Goal: Task Accomplishment & Management: Manage account settings

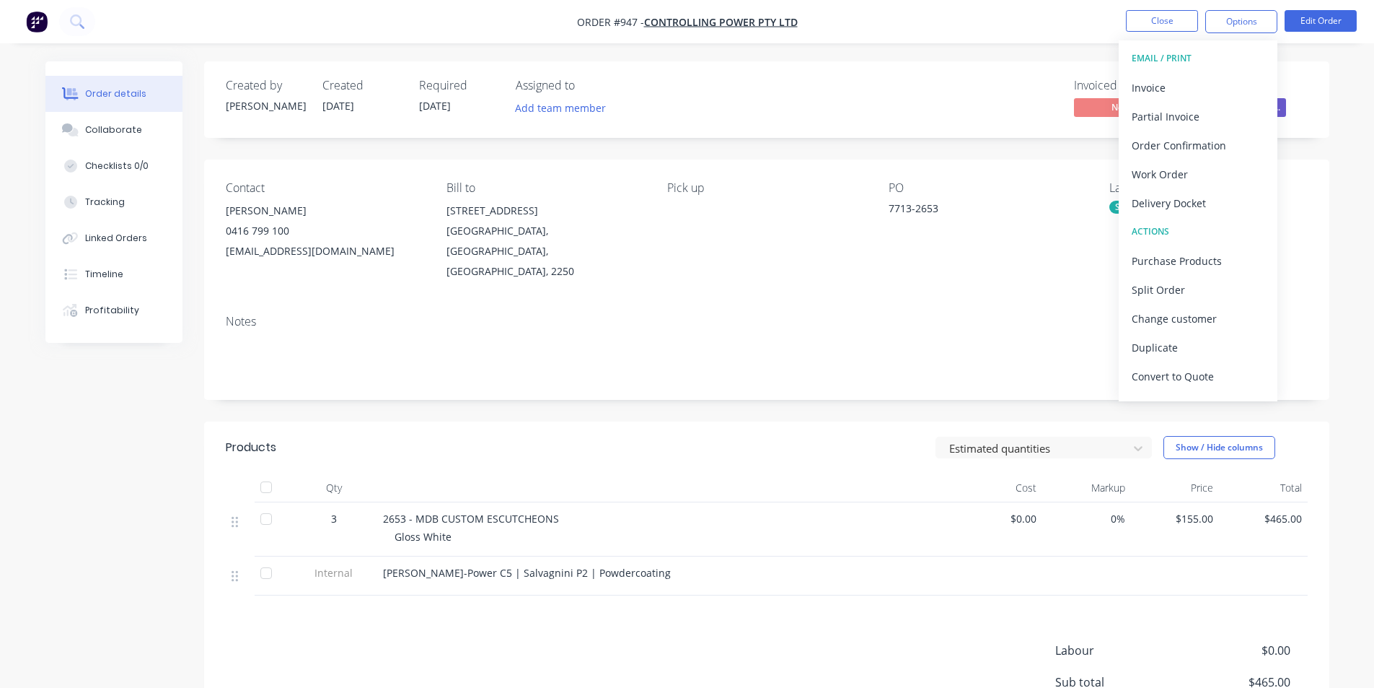
drag, startPoint x: 774, startPoint y: 118, endPoint x: 1063, endPoint y: 70, distance: 293.2
click at [784, 120] on div "Invoiced No Status Received Purcha..." at bounding box center [984, 100] width 648 height 42
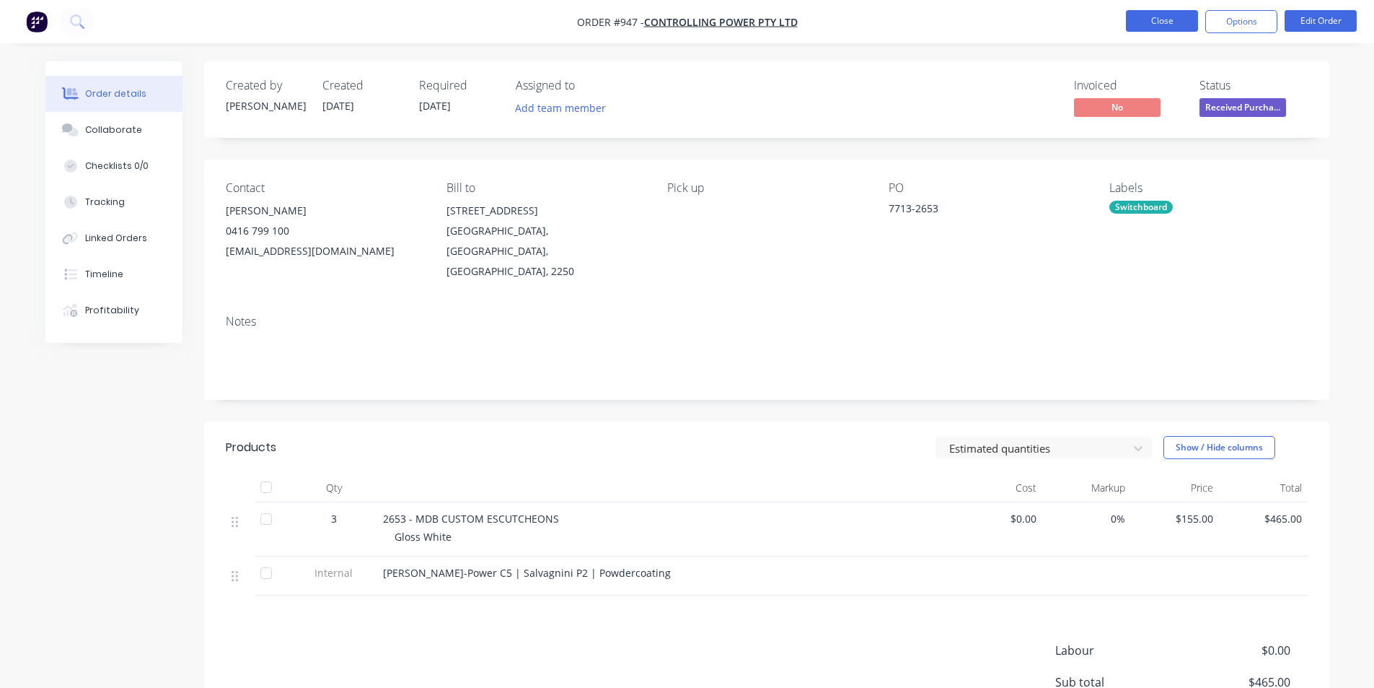
click at [1182, 22] on button "Close" at bounding box center [1162, 21] width 72 height 22
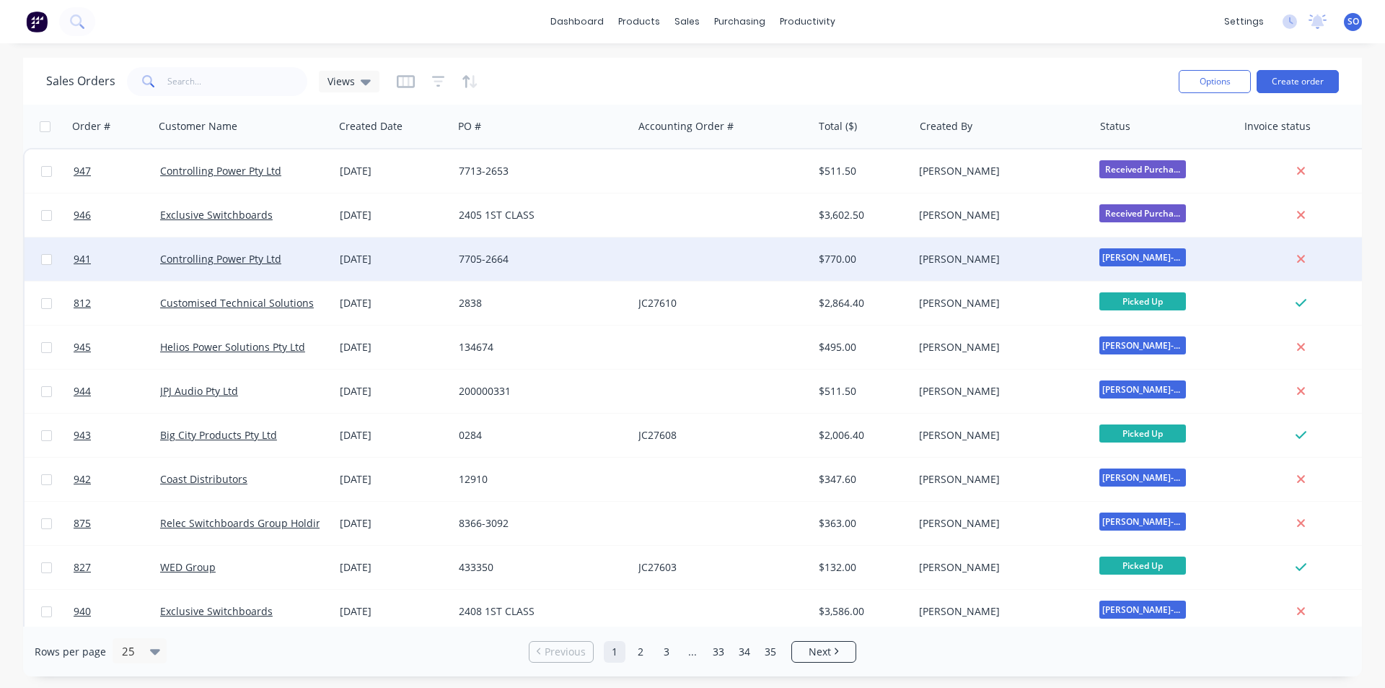
click at [333, 261] on div "Controlling Power Pty Ltd" at bounding box center [244, 258] width 180 height 43
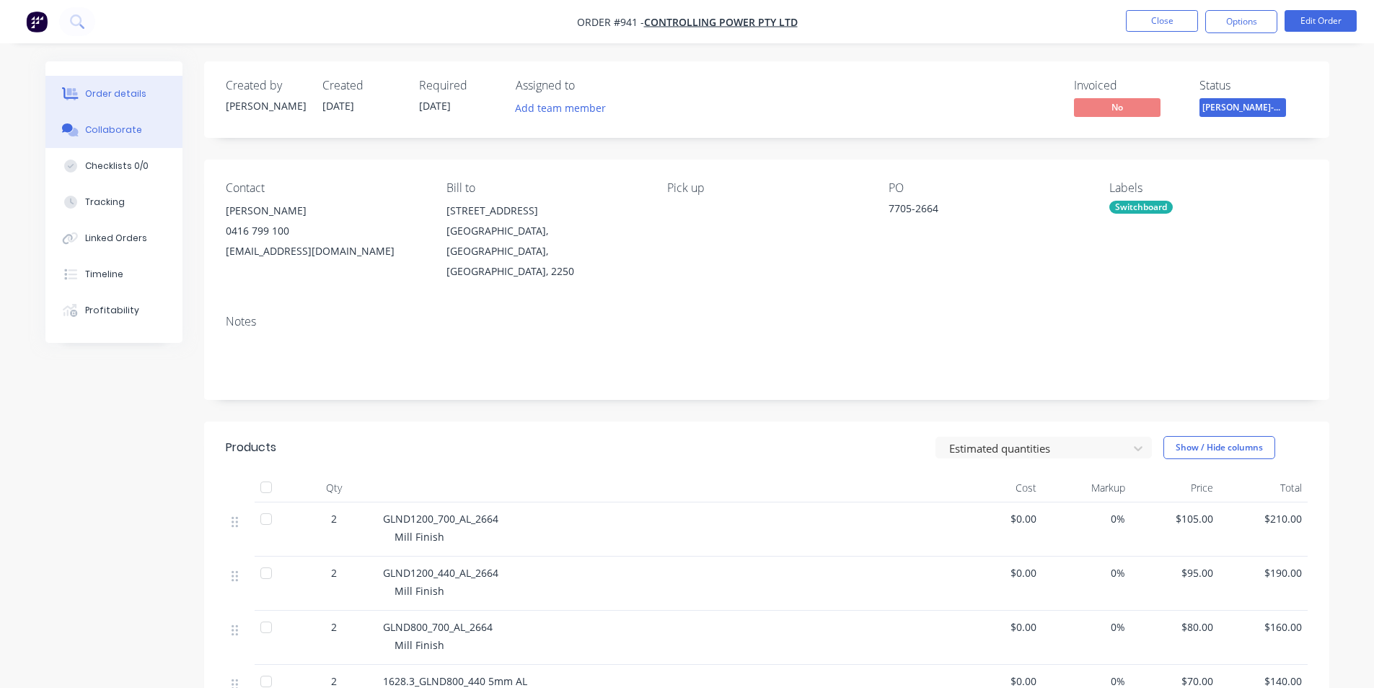
click at [134, 131] on div "Collaborate" at bounding box center [113, 129] width 57 height 13
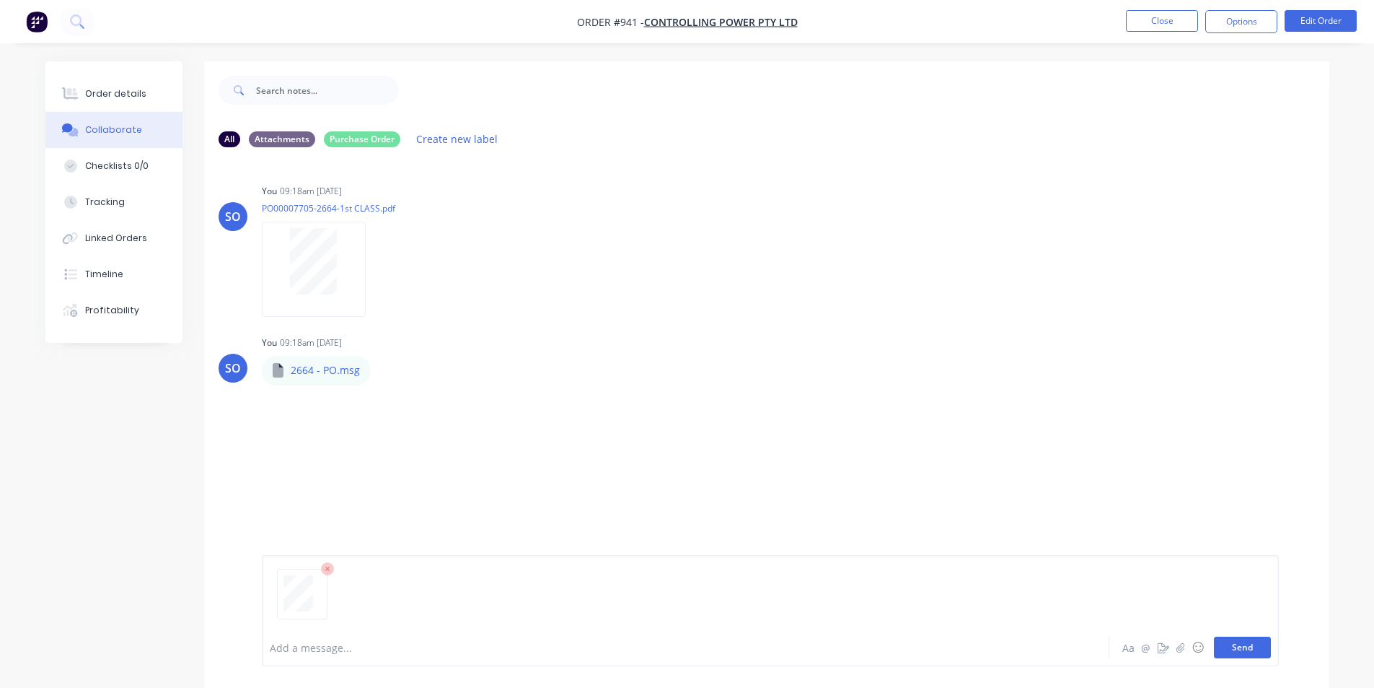
click at [1257, 645] on button "Send" at bounding box center [1242, 647] width 57 height 22
click at [379, 271] on icon "button" at bounding box center [378, 269] width 4 height 17
drag, startPoint x: 429, startPoint y: 334, endPoint x: 389, endPoint y: 317, distance: 43.7
click at [0, 0] on button "Delete" at bounding box center [0, 0] width 0 height 0
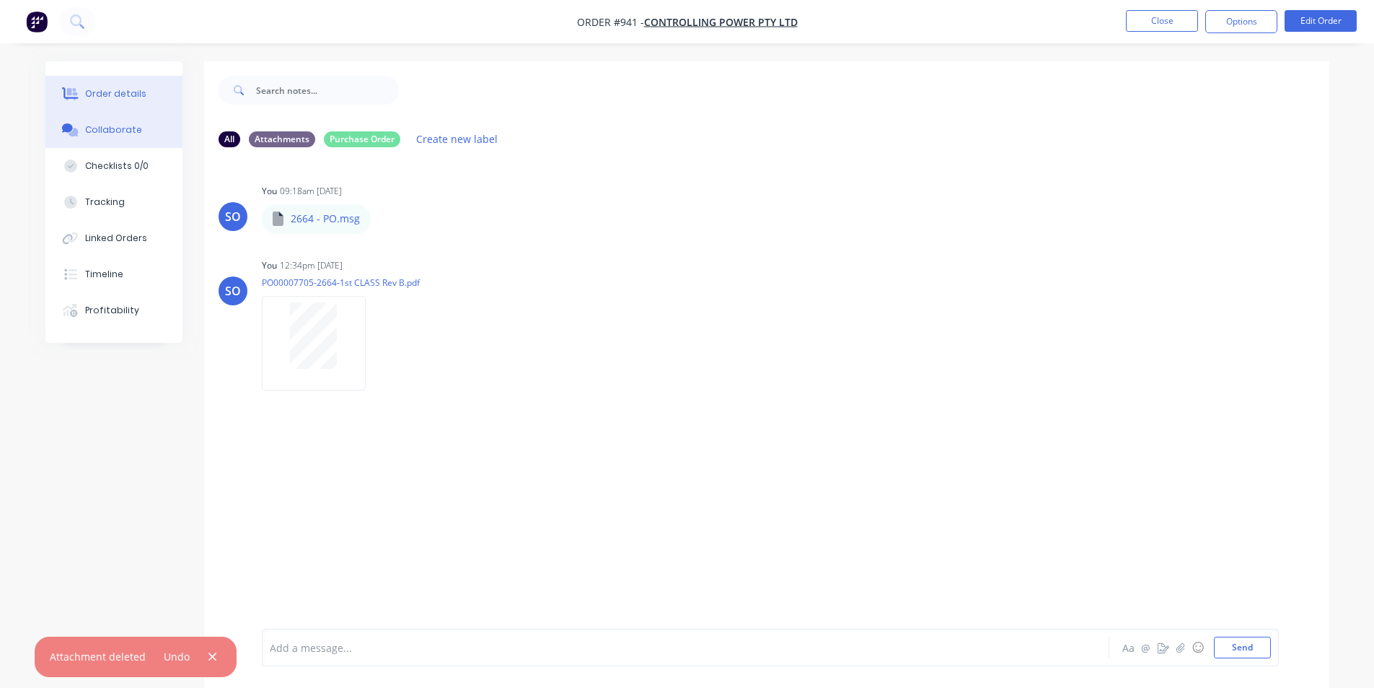
click at [135, 97] on div "Order details" at bounding box center [115, 93] width 61 height 13
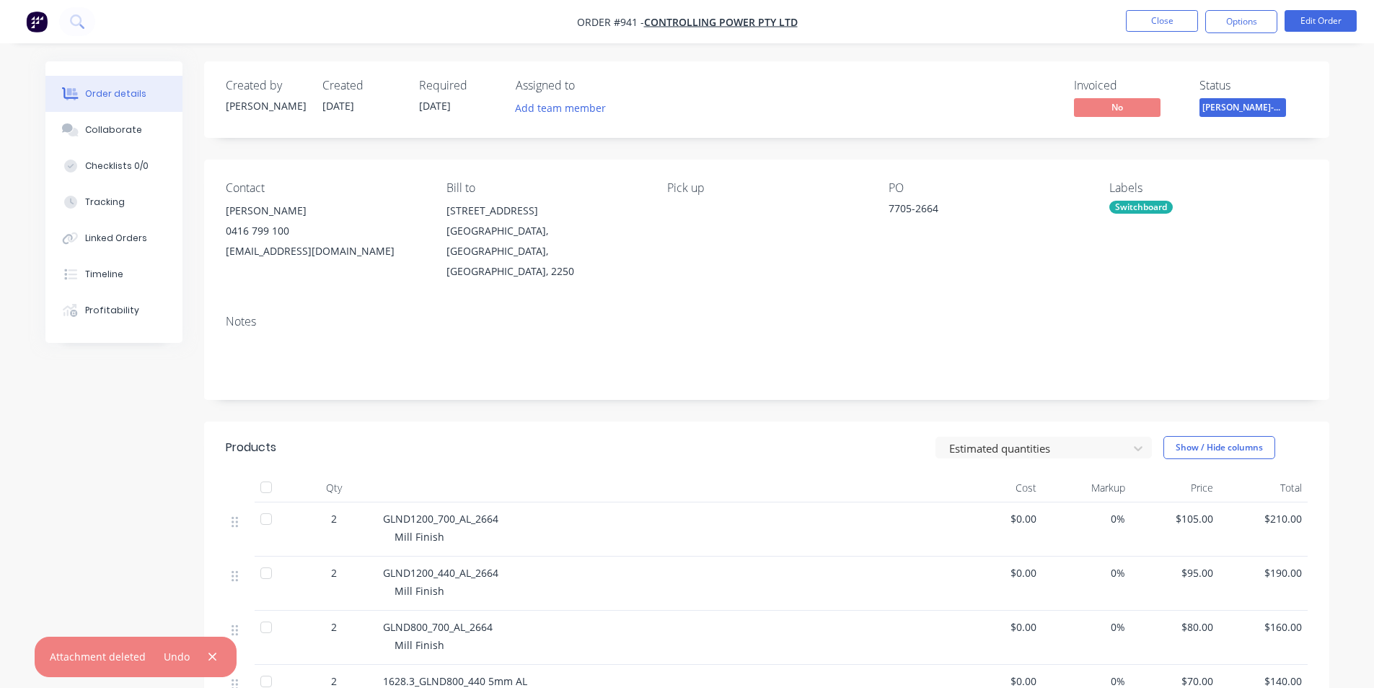
click at [1181, 33] on nav "Order #941 - Controlling Power Pty Ltd Close Options Edit Order" at bounding box center [687, 21] width 1374 height 43
click at [1170, 22] on button "Close" at bounding box center [1162, 21] width 72 height 22
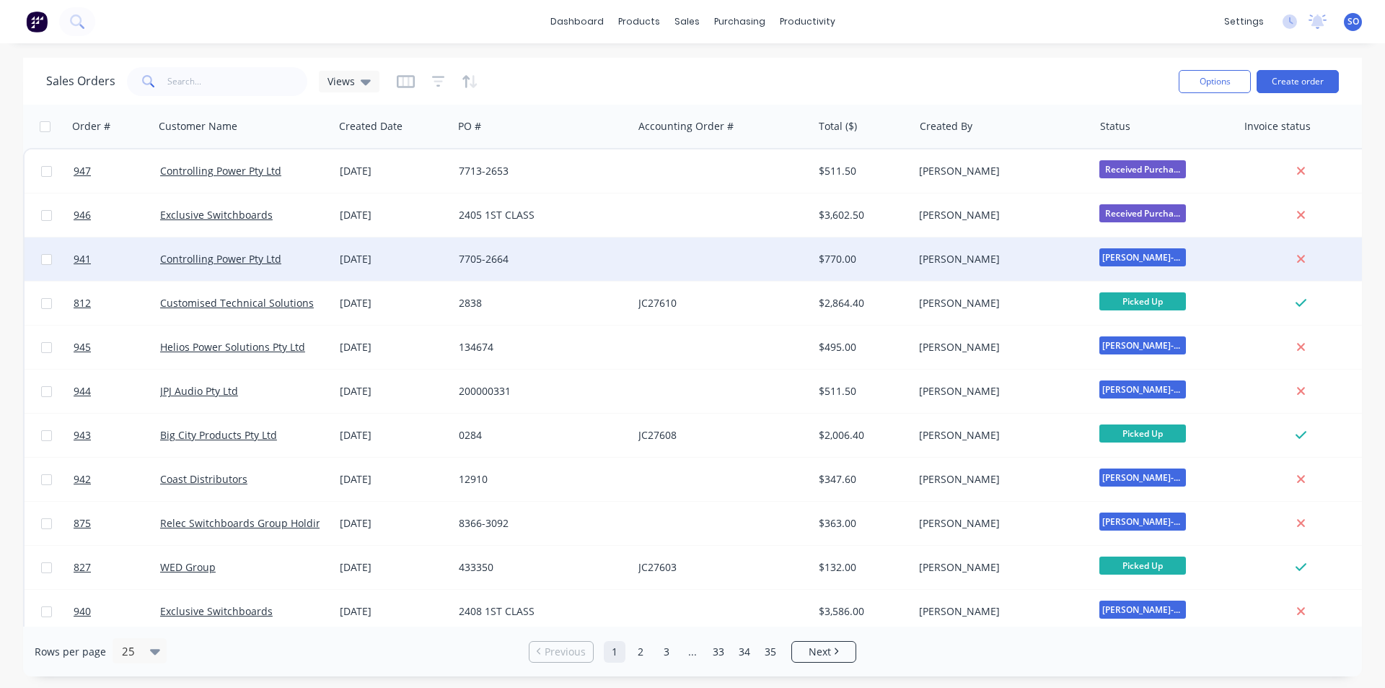
click at [978, 261] on div "[PERSON_NAME]" at bounding box center [999, 259] width 160 height 14
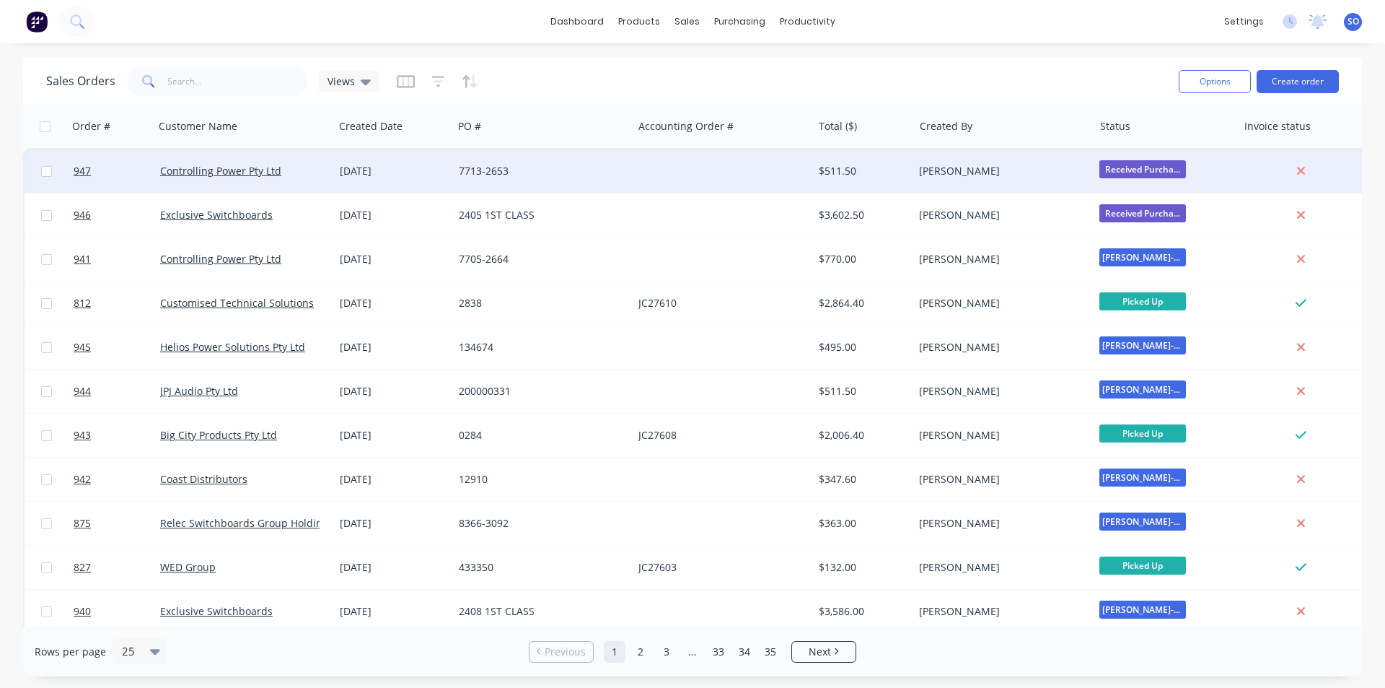
click at [859, 166] on div "$511.50" at bounding box center [861, 171] width 84 height 14
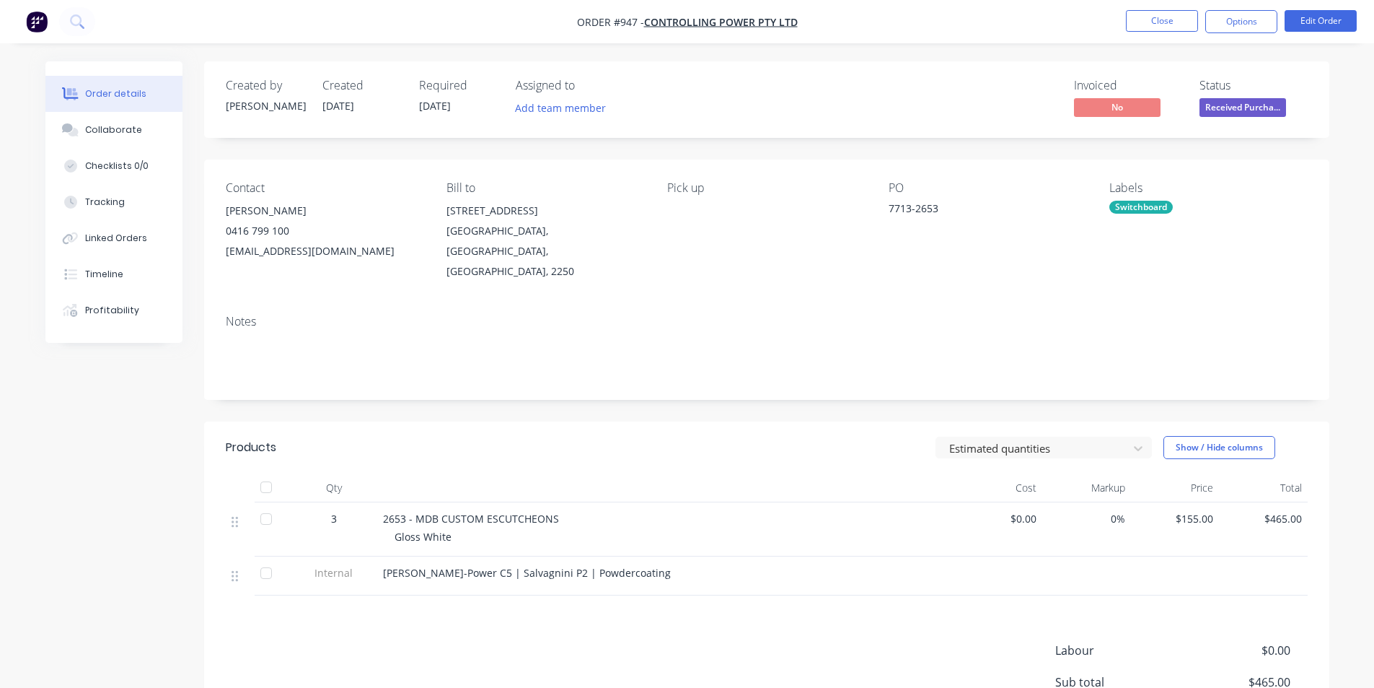
drag, startPoint x: 110, startPoint y: 131, endPoint x: 398, endPoint y: 519, distance: 483.2
click at [394, 519] on div "Order details Collaborate Checklists 0/0 Tracking Linked Orders Timeline Profit…" at bounding box center [687, 456] width 1313 height 791
click at [407, 530] on span "Gloss White" at bounding box center [423, 537] width 57 height 14
click at [1336, 26] on button "Edit Order" at bounding box center [1321, 21] width 72 height 22
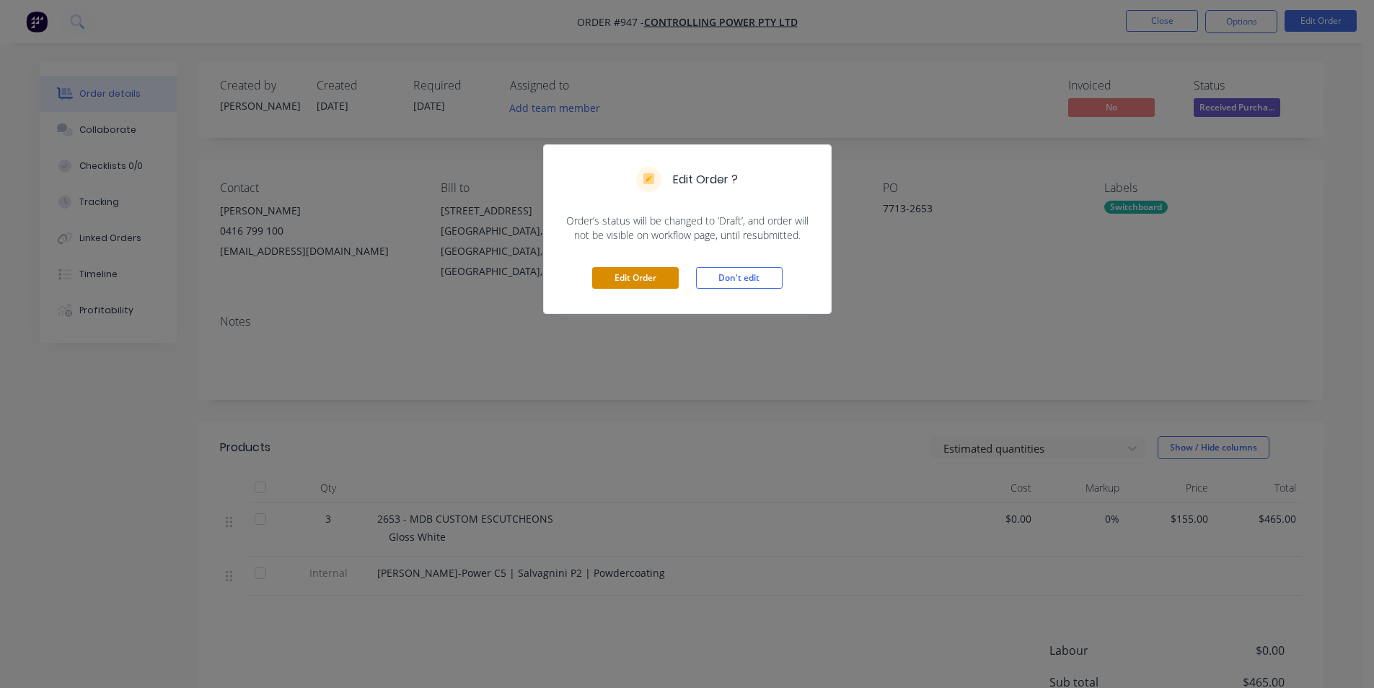
click at [657, 271] on button "Edit Order" at bounding box center [635, 278] width 87 height 22
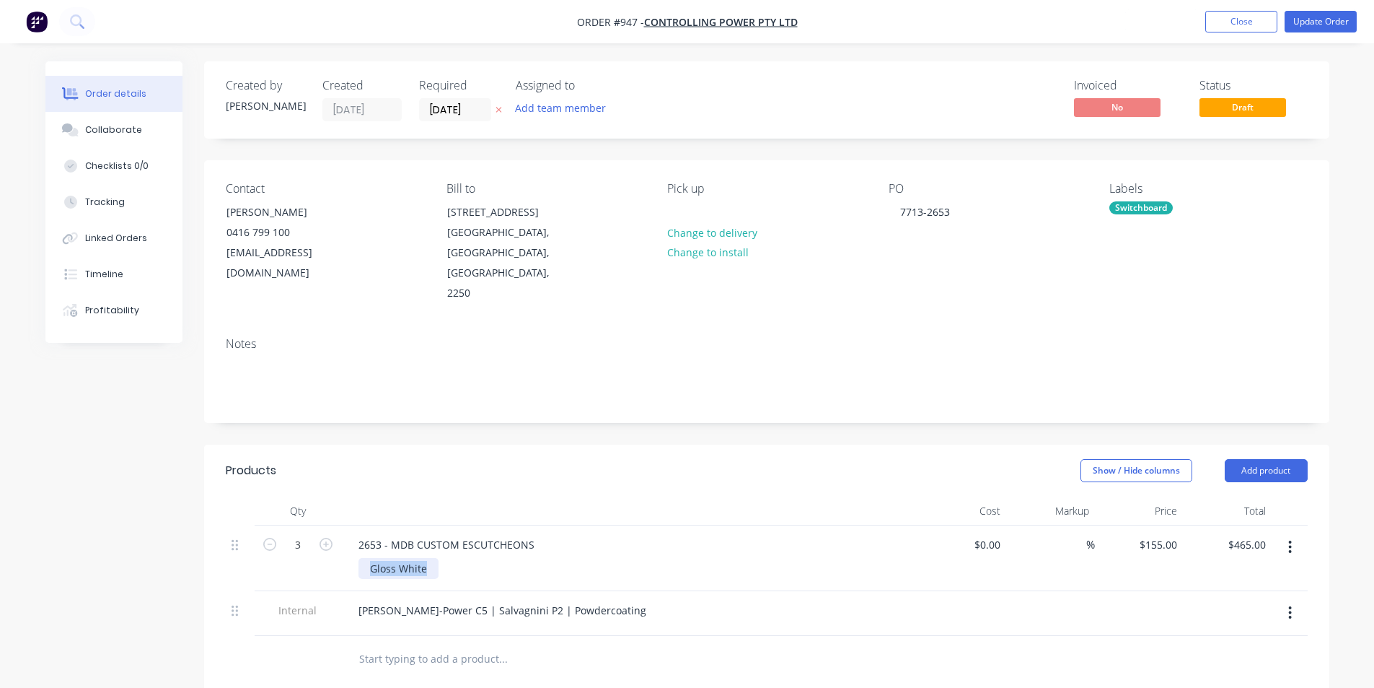
drag, startPoint x: 430, startPoint y: 546, endPoint x: 216, endPoint y: 532, distance: 214.0
click at [212, 537] on div "Qty Cost Markup Price Total 3 2653 - MDB CUSTOM ESCUTCHEONS Gloss White $0.00 $…" at bounding box center [766, 589] width 1125 height 186
click at [354, 405] on div "Created by Shane Created 13/10/25 Required 03/11/25 Assigned to Add team member…" at bounding box center [766, 544] width 1125 height 967
click at [1347, 6] on nav "Order #947 - Controlling Power Pty Ltd Add product Close Update Order" at bounding box center [687, 21] width 1374 height 43
click at [1341, 14] on button "Update Order" at bounding box center [1321, 22] width 72 height 22
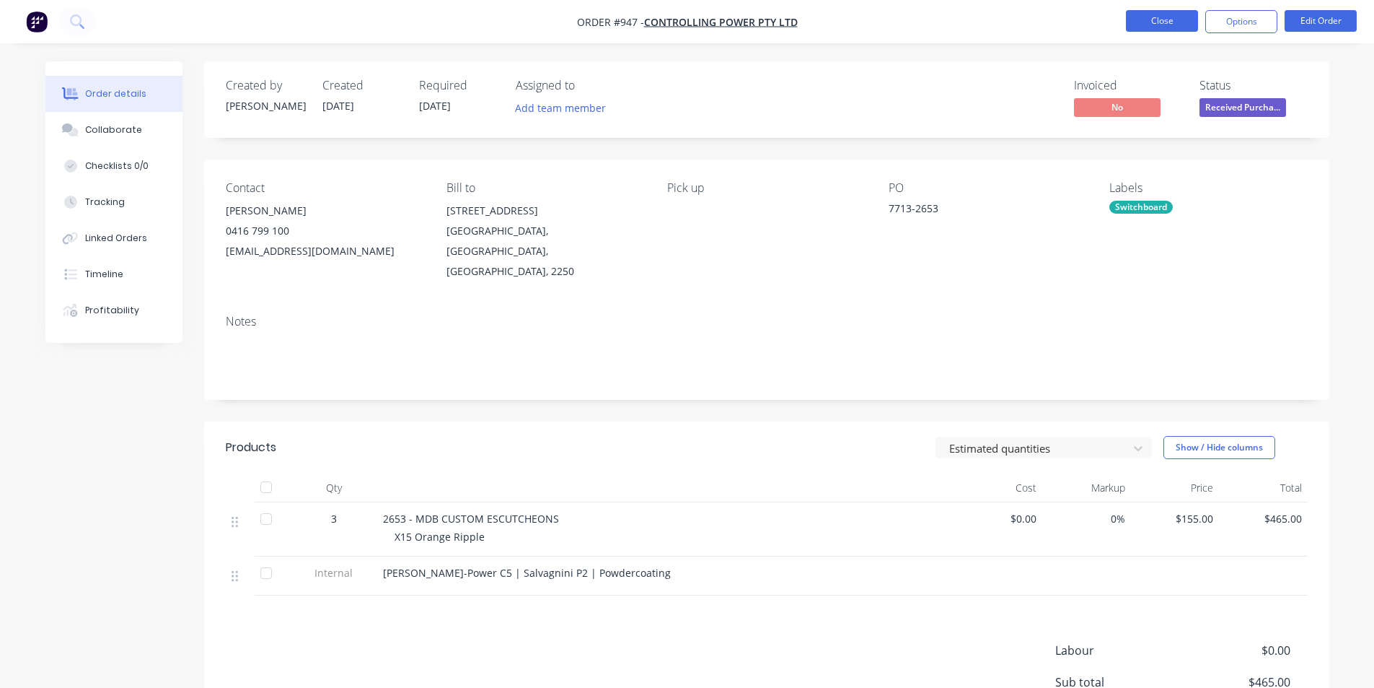
click at [1185, 28] on button "Close" at bounding box center [1162, 21] width 72 height 22
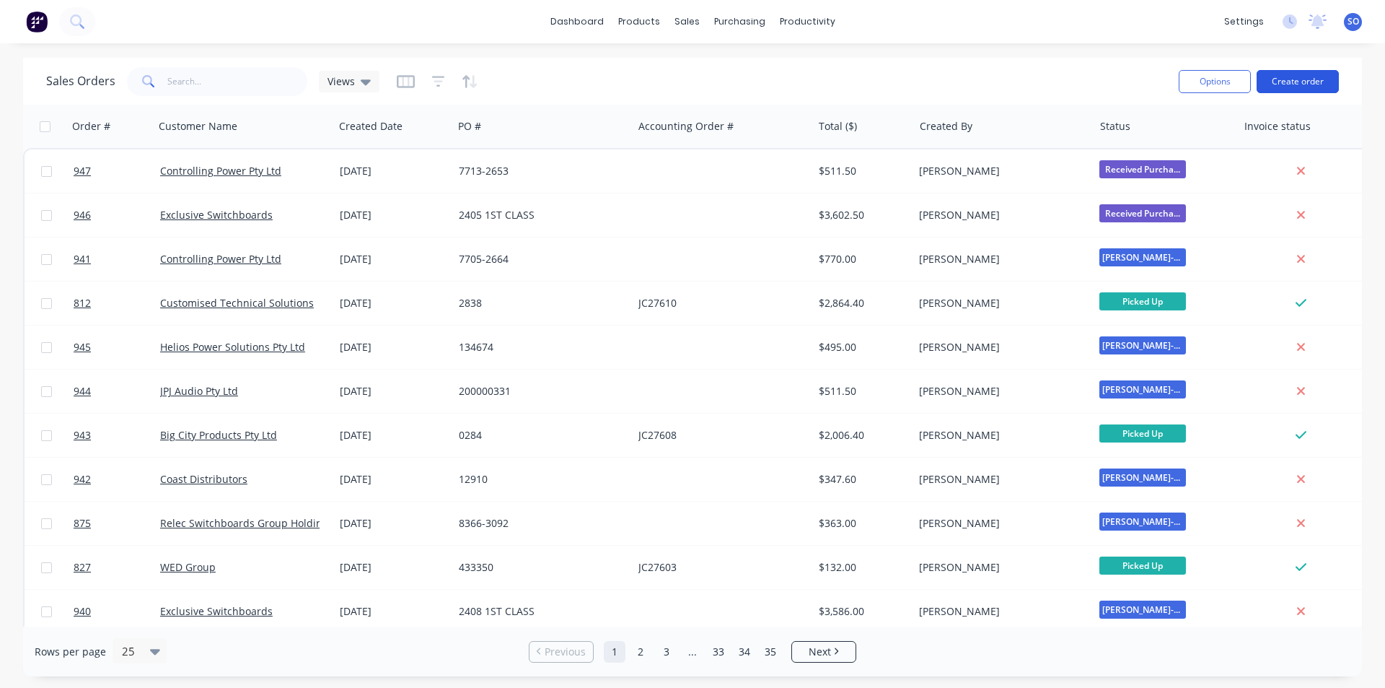
click at [1282, 82] on button "Create order" at bounding box center [1298, 81] width 82 height 23
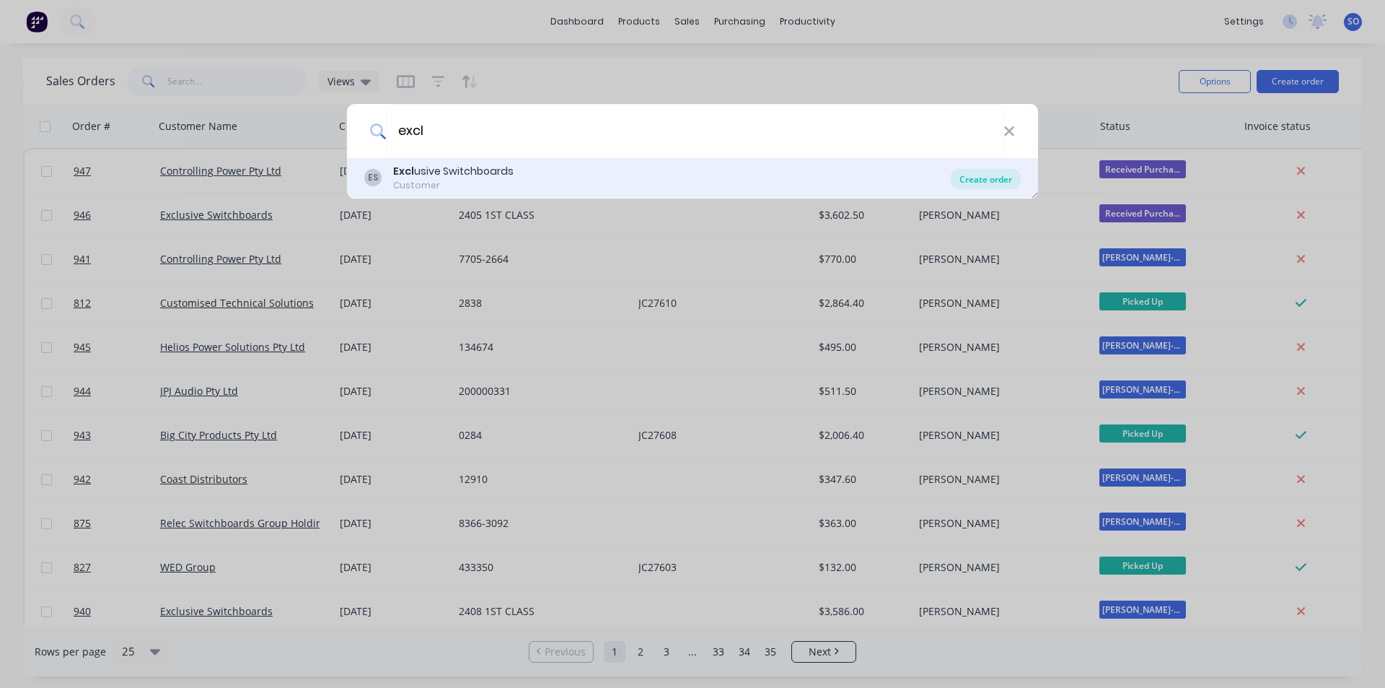
type input "excl"
click at [986, 174] on div "Create order" at bounding box center [986, 179] width 70 height 20
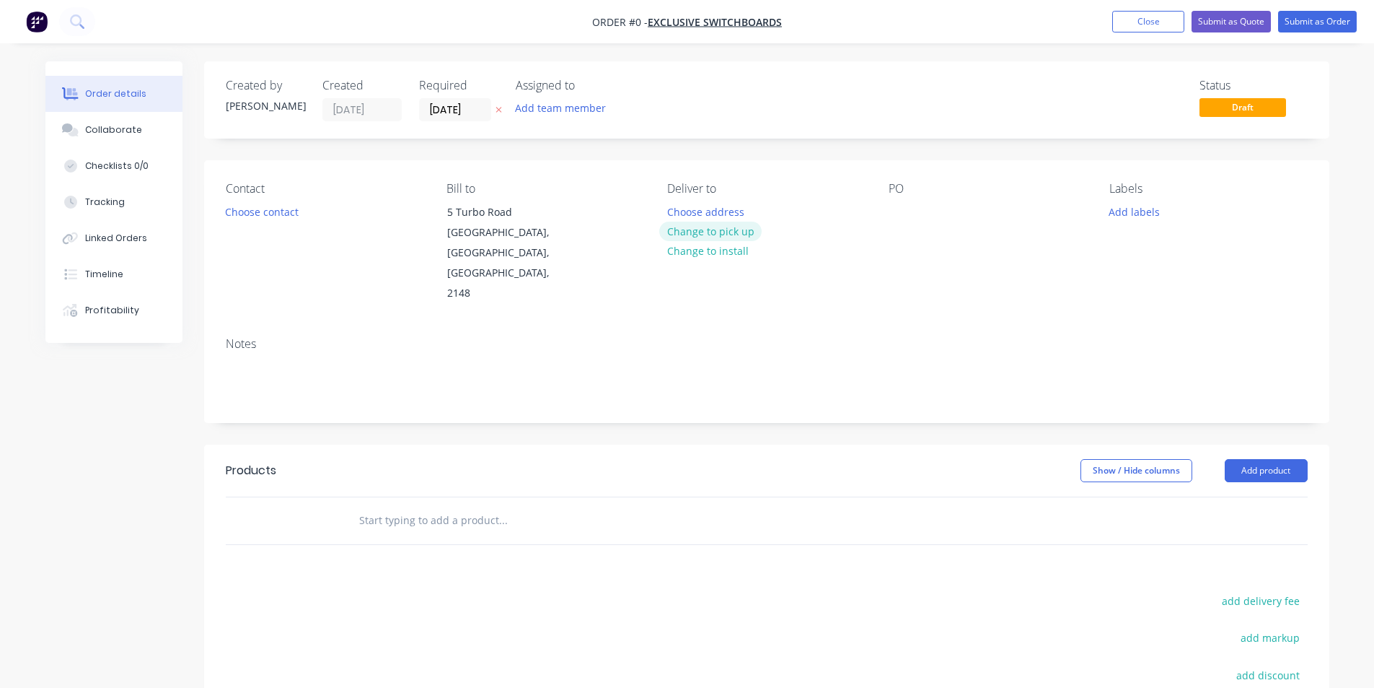
click at [670, 234] on button "Change to pick up" at bounding box center [710, 230] width 102 height 19
click at [286, 217] on button "Choose contact" at bounding box center [261, 210] width 89 height 19
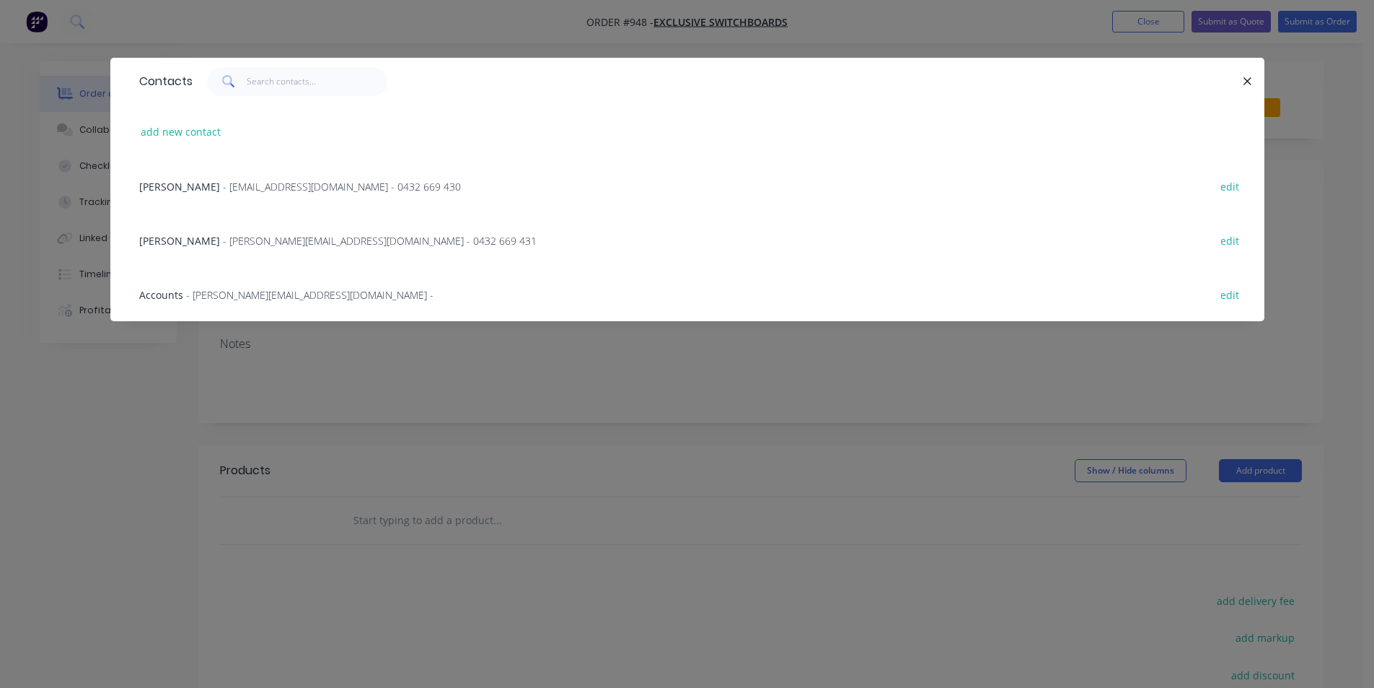
click at [310, 186] on span "- will@exclusiveswitchboards.com.au - 0432 669 430" at bounding box center [342, 187] width 238 height 14
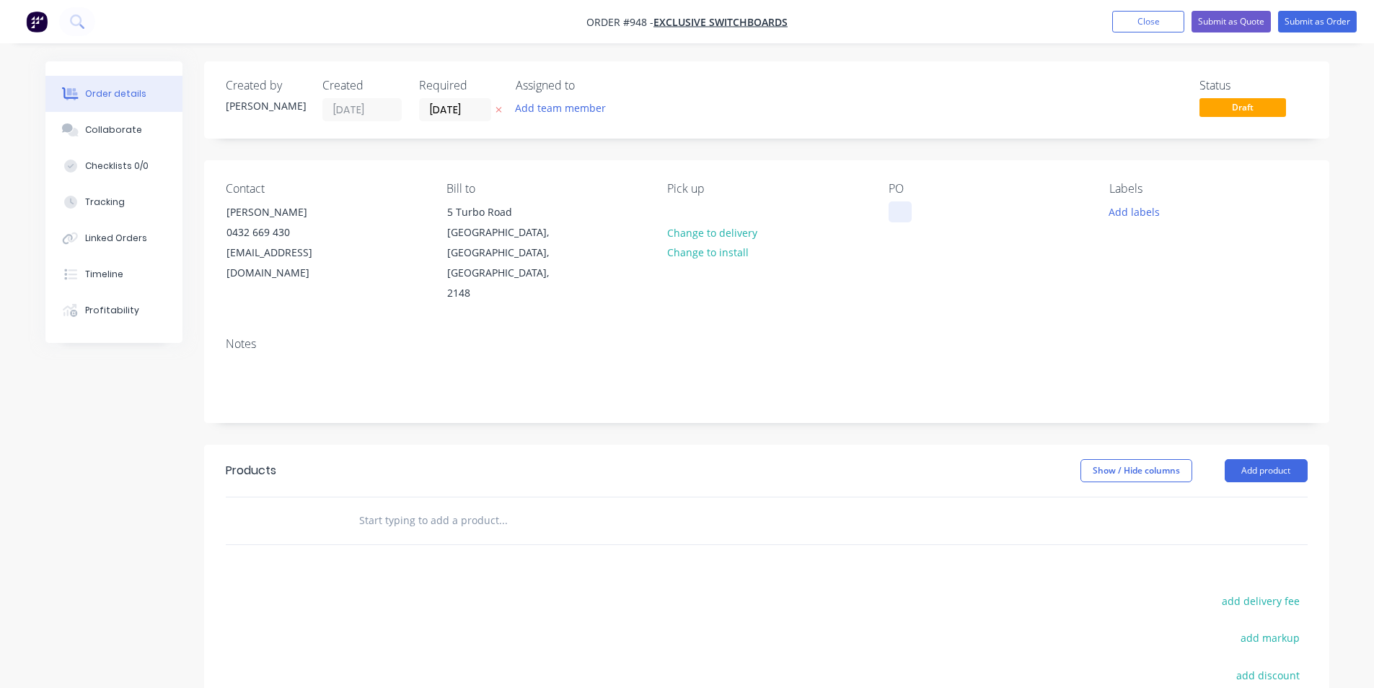
click at [898, 211] on div at bounding box center [900, 211] width 23 height 21
click at [921, 260] on div "PO 2056 1ST CLASS" at bounding box center [988, 243] width 198 height 122
click at [1146, 206] on button "Add labels" at bounding box center [1135, 210] width 66 height 19
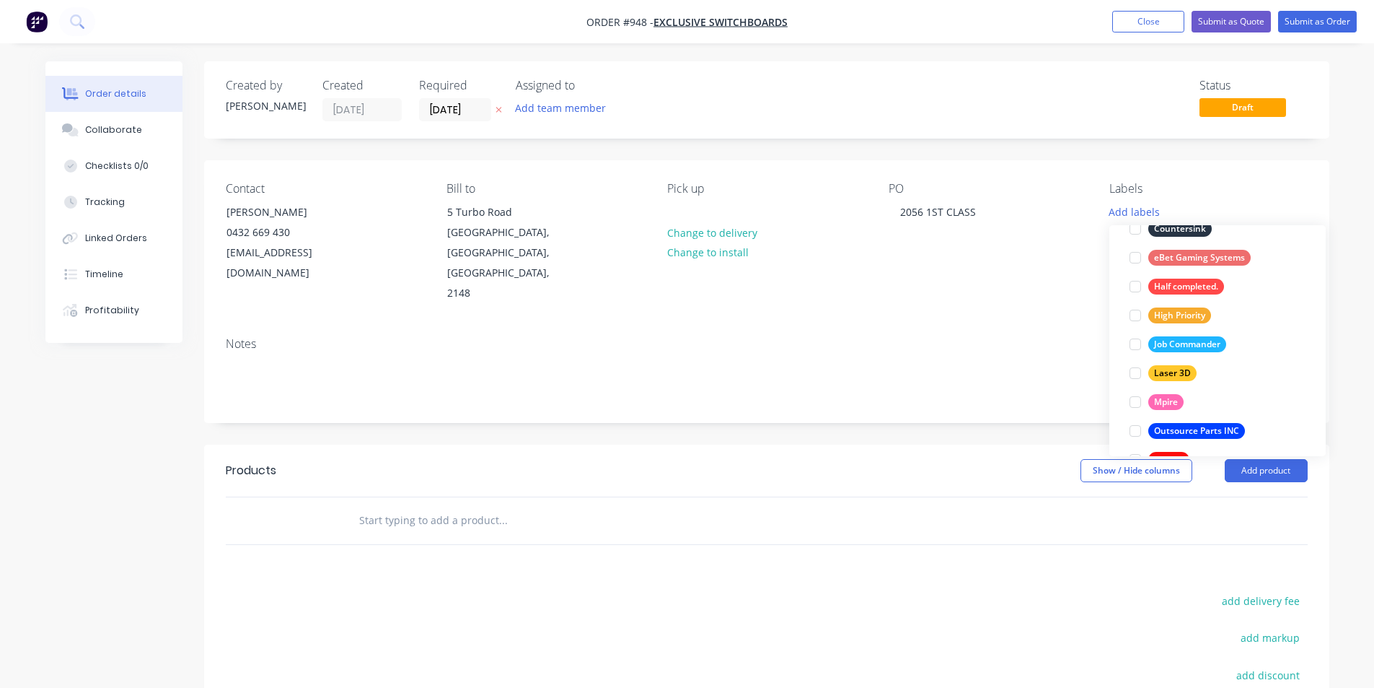
scroll to position [404, 0]
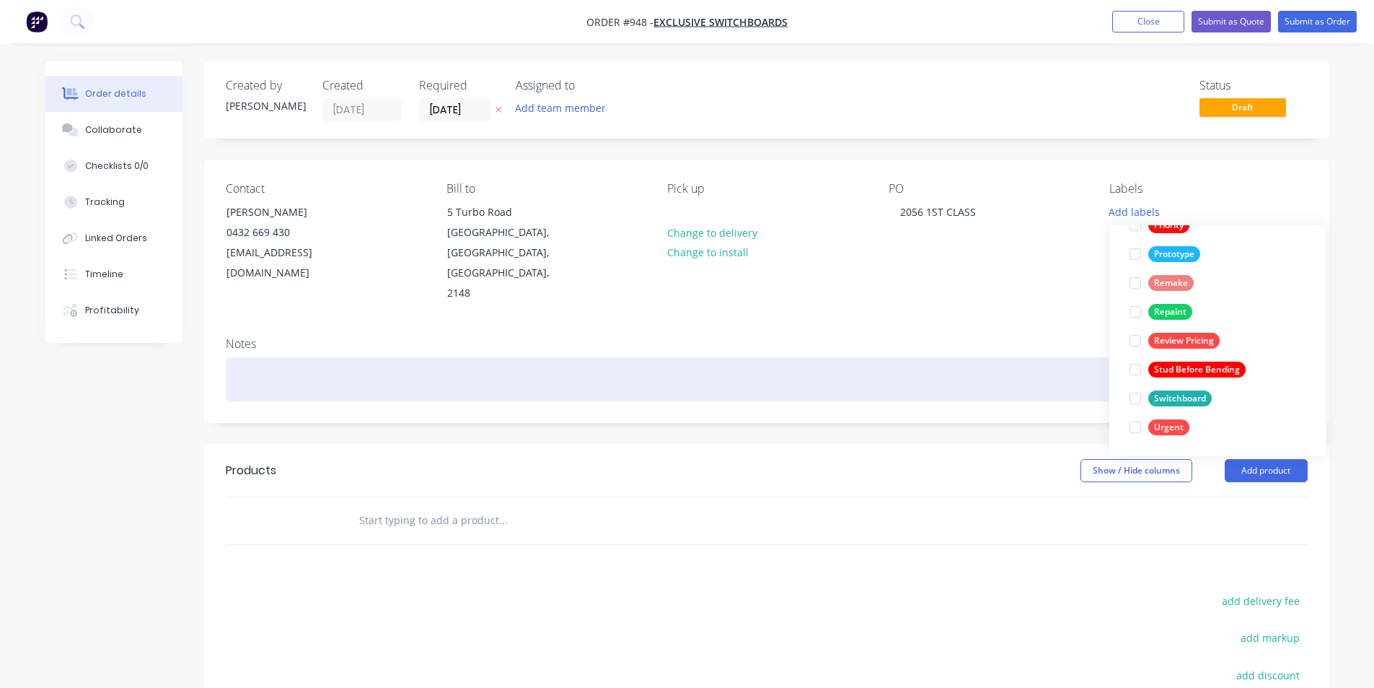
drag, startPoint x: 1139, startPoint y: 395, endPoint x: 1071, endPoint y: 356, distance: 78.6
click at [1139, 395] on div at bounding box center [1135, 398] width 29 height 29
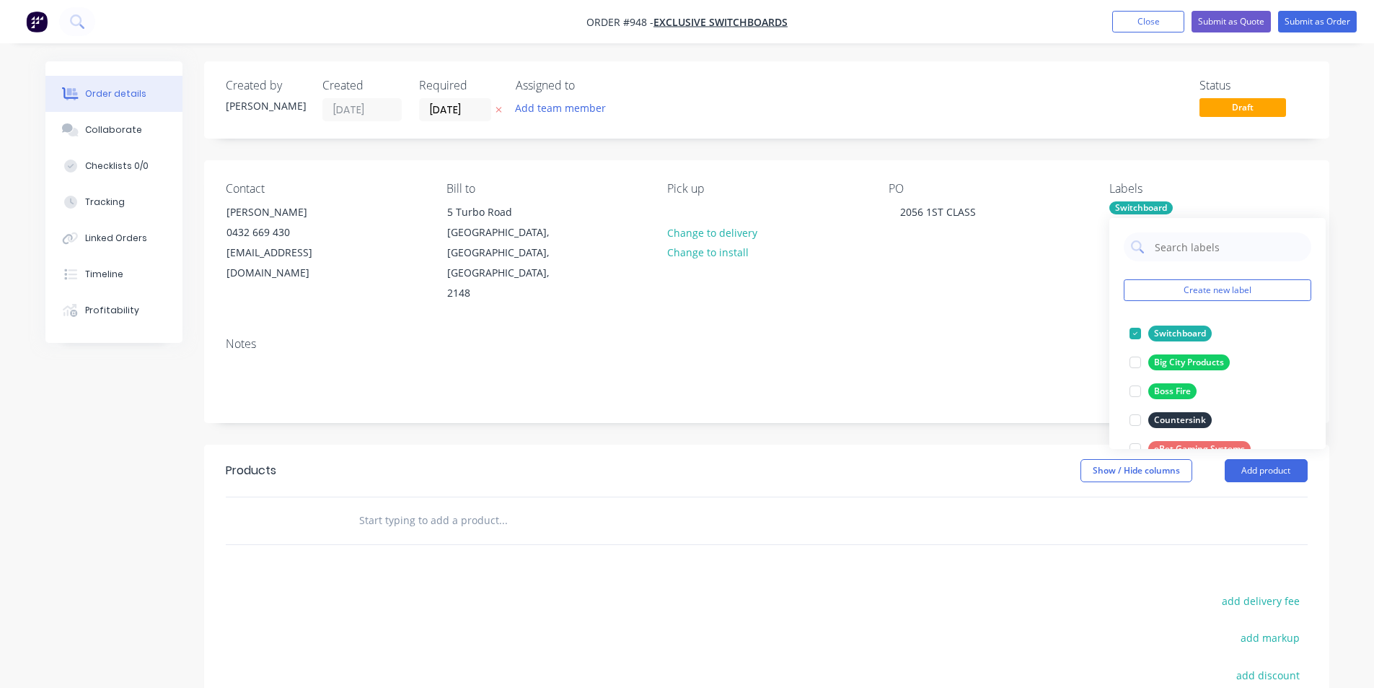
click at [955, 271] on div "Contact Will Harris 0432 669 430 will@exclusiveswitchboards.com.au Bill to 5 Tu…" at bounding box center [766, 242] width 1125 height 165
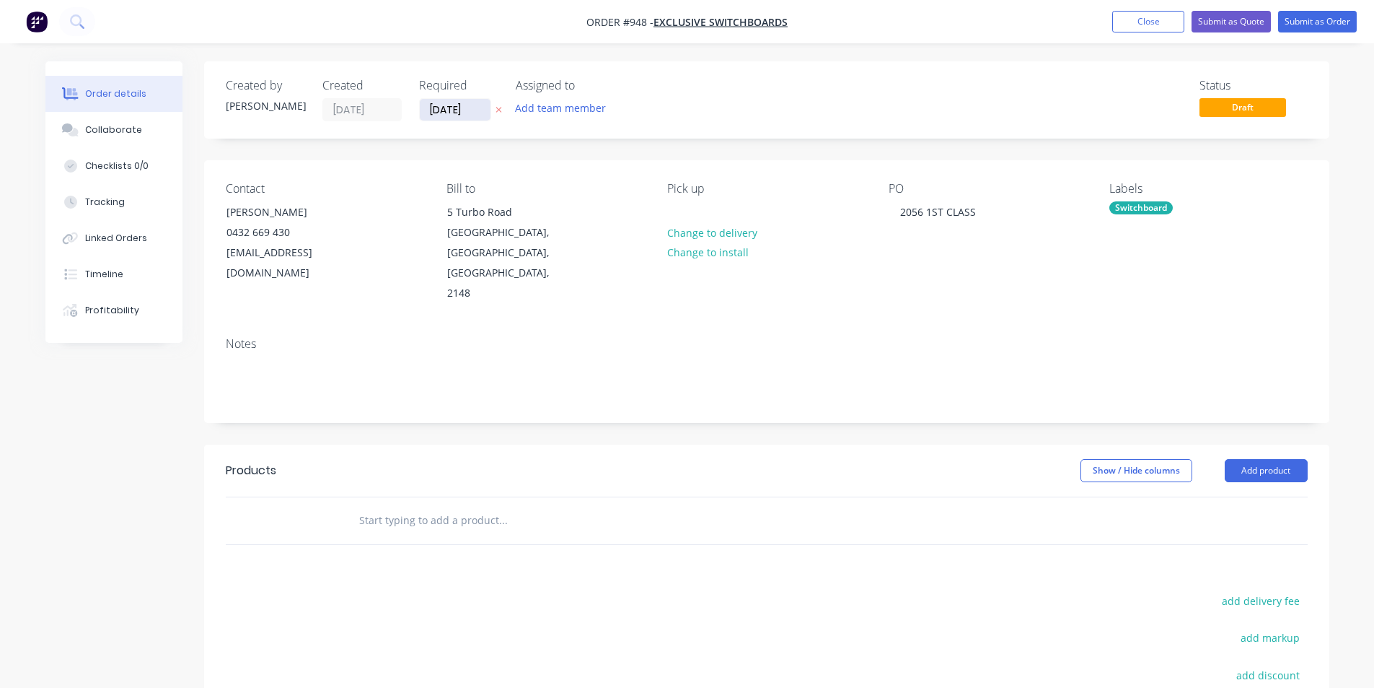
click at [439, 111] on input "[DATE]" at bounding box center [455, 110] width 71 height 22
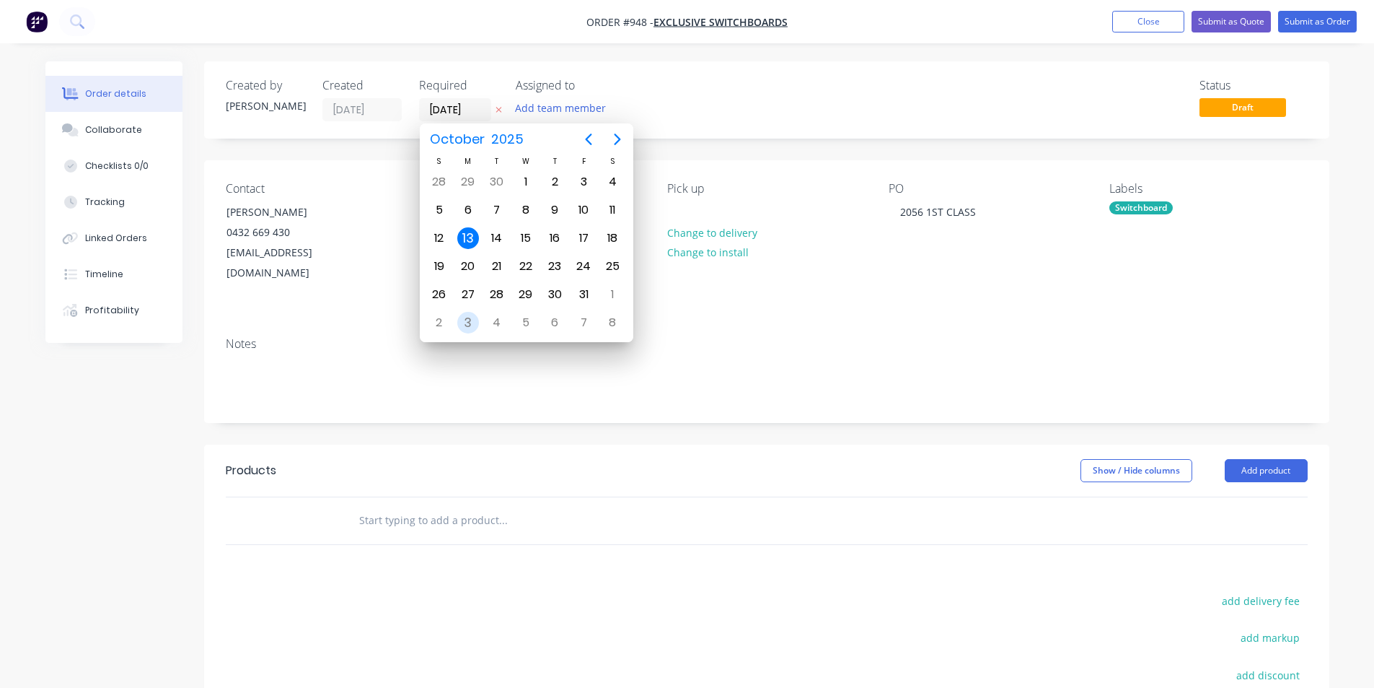
click at [475, 328] on div "3" at bounding box center [468, 323] width 22 height 22
type input "[DATE]"
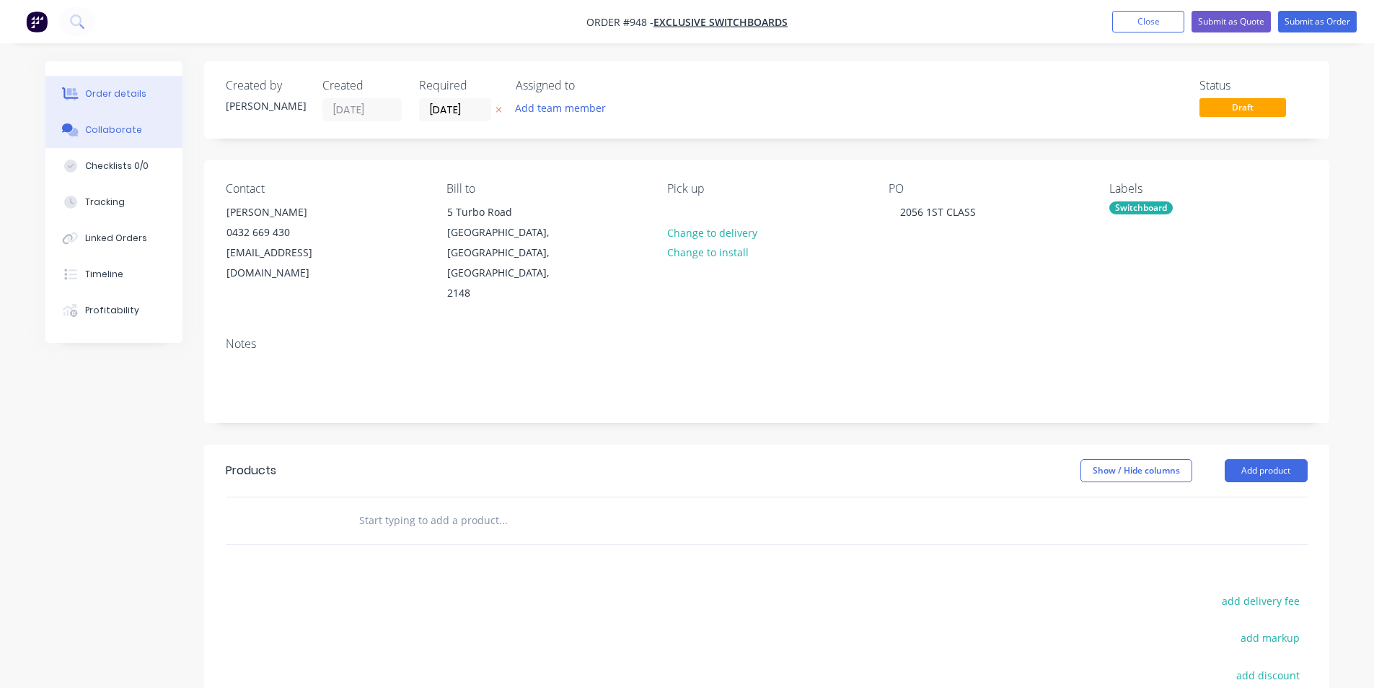
click at [87, 132] on div "Collaborate" at bounding box center [113, 129] width 57 height 13
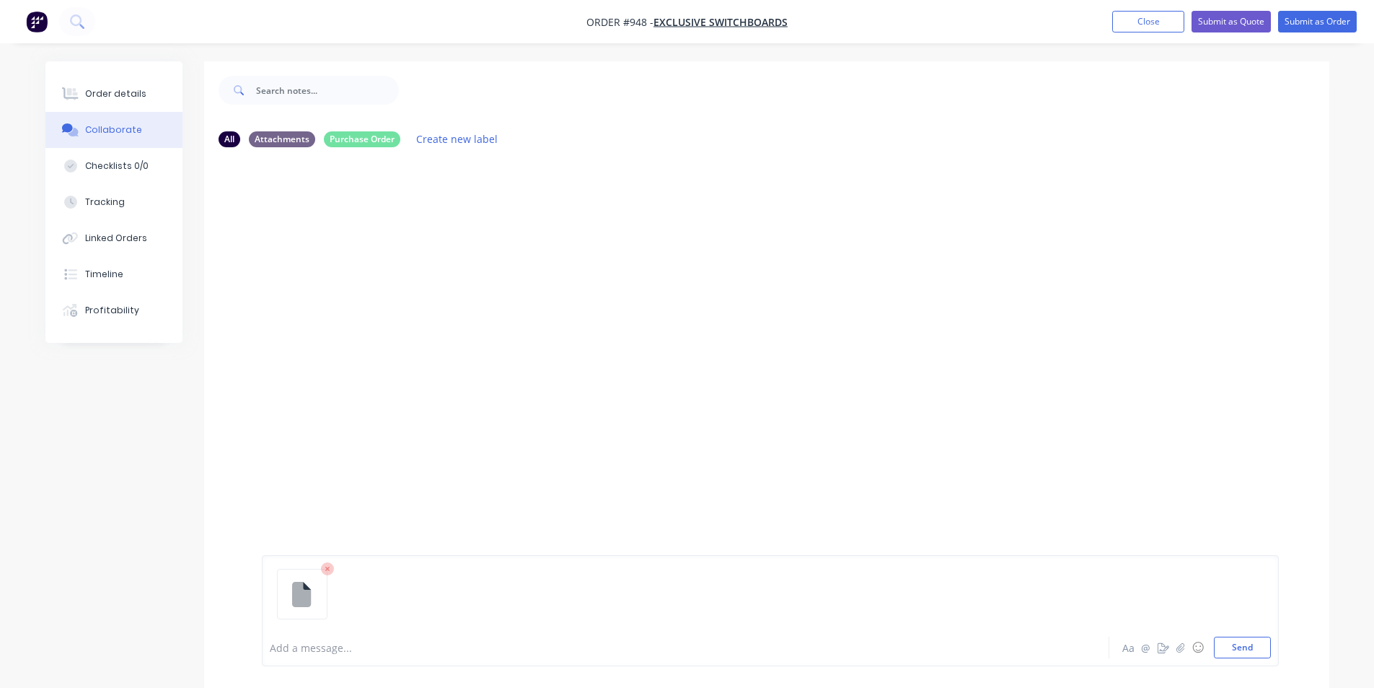
click at [1234, 636] on div at bounding box center [770, 600] width 1001 height 74
click at [1236, 641] on button "Send" at bounding box center [1242, 647] width 57 height 22
click at [250, 348] on div "SO You 12:42pm 13/10/25 ORDER 2056 1ST CLASS.msg ORDER 2056 1ST CLASS.msg Label…" at bounding box center [766, 394] width 1125 height 470
click at [334, 644] on div at bounding box center [646, 647] width 750 height 15
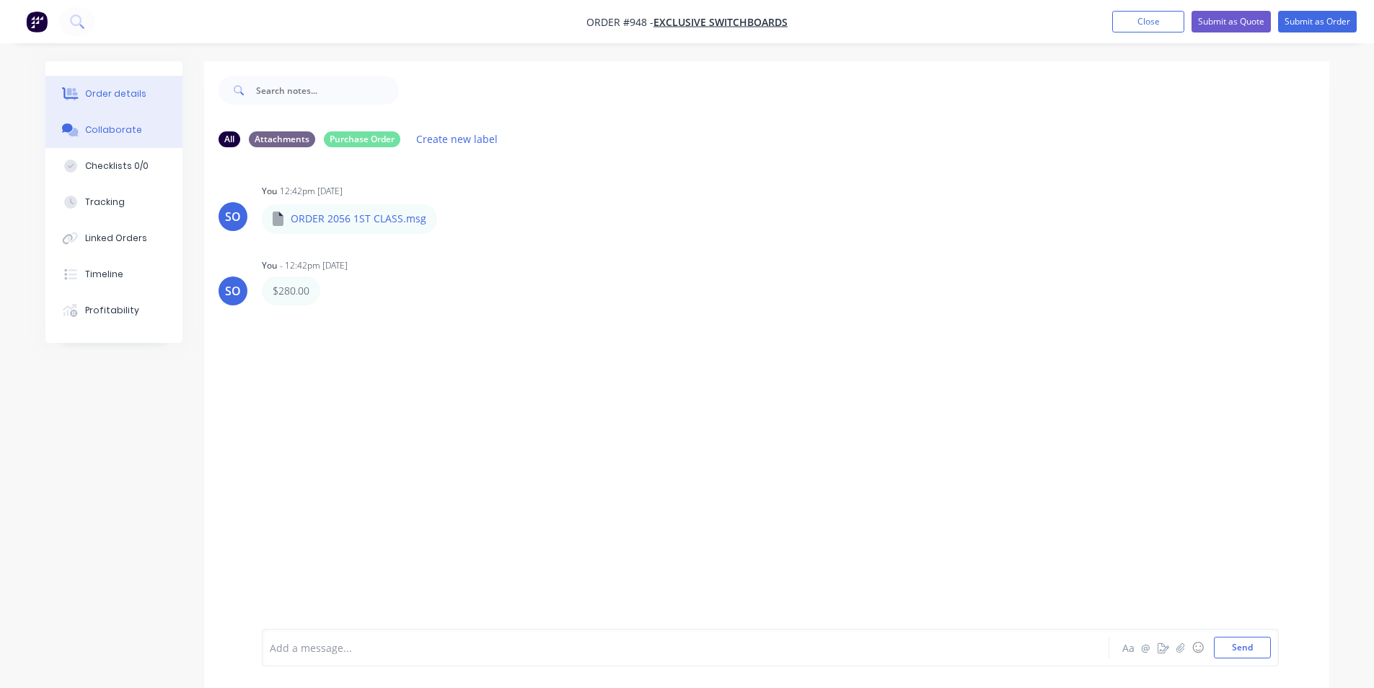
click at [132, 103] on button "Order details" at bounding box center [113, 94] width 137 height 36
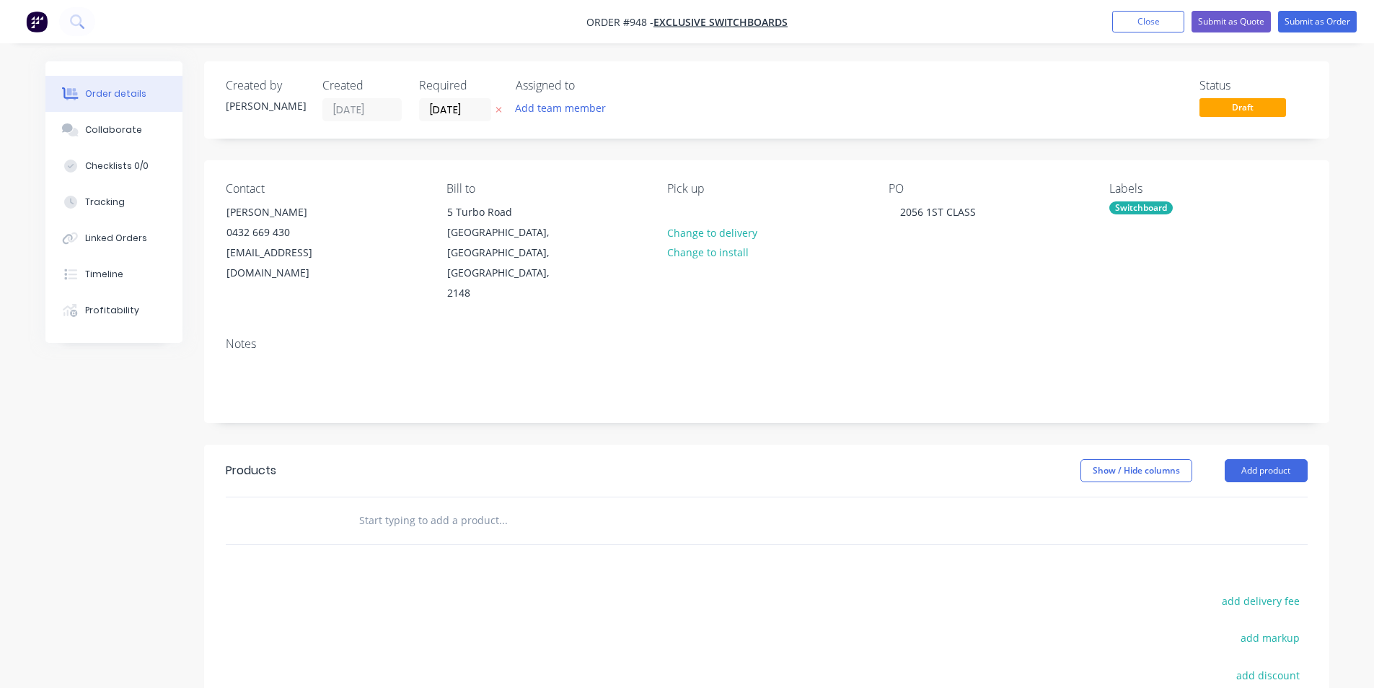
click at [457, 454] on header "Products Show / Hide columns Add product" at bounding box center [766, 470] width 1125 height 52
click at [473, 506] on input "text" at bounding box center [503, 520] width 289 height 29
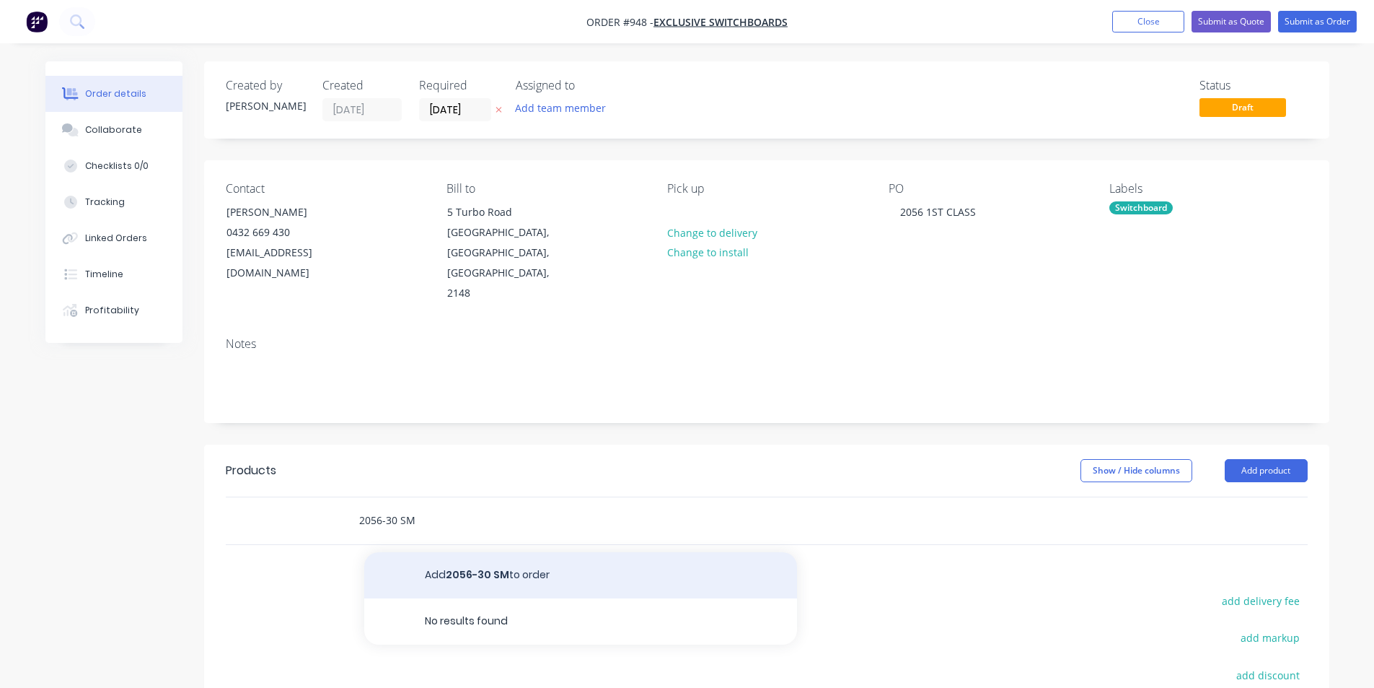
type input "2056-30 SM"
click at [490, 552] on button "Add 2056-30 SM to order" at bounding box center [580, 575] width 433 height 46
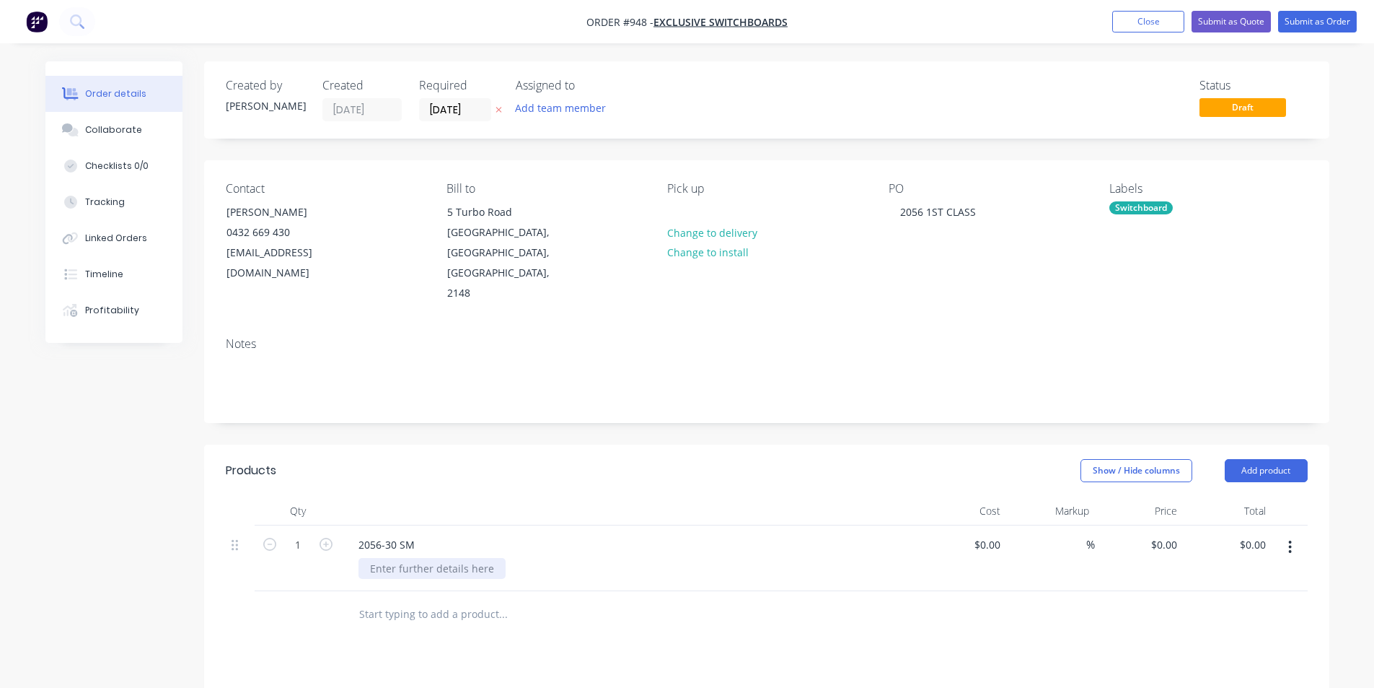
click at [434, 558] on div at bounding box center [432, 568] width 147 height 21
click at [556, 444] on header "Products Show / Hide columns Add product" at bounding box center [766, 470] width 1125 height 52
click at [1180, 534] on input "0" at bounding box center [1175, 544] width 17 height 21
type input "$280.00"
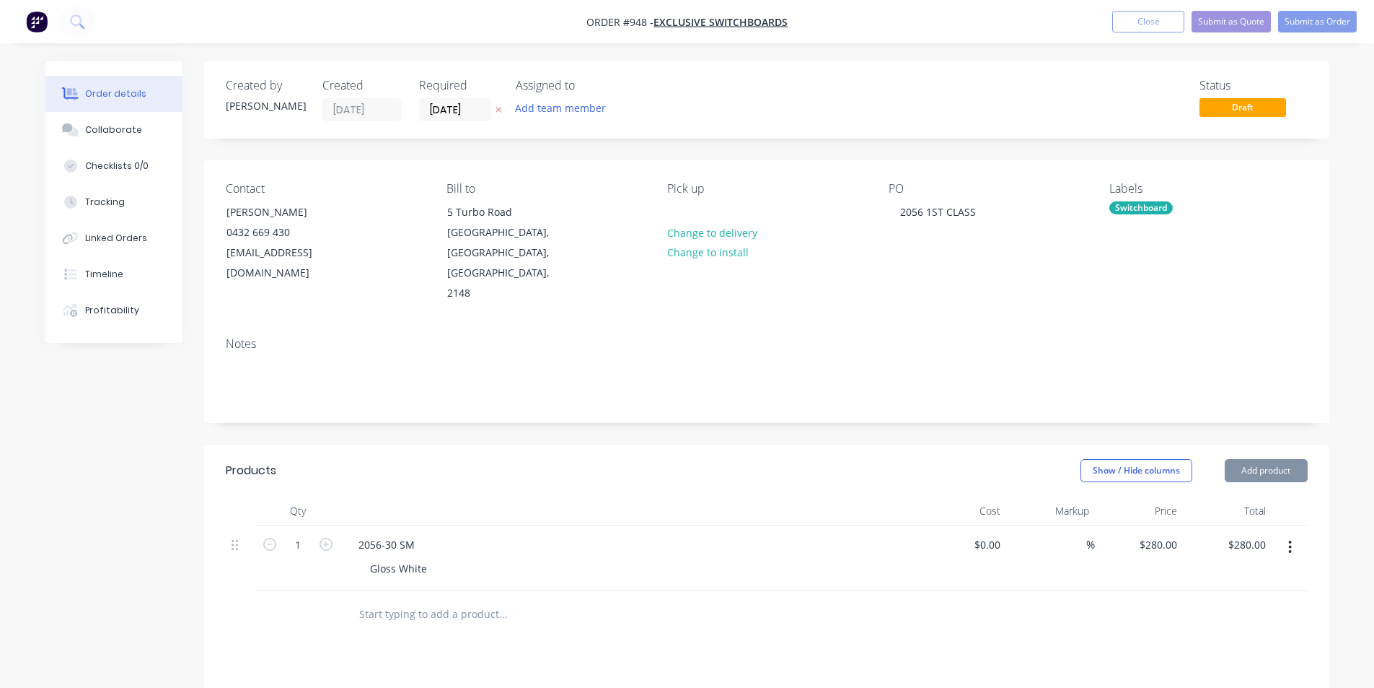
click at [622, 459] on div "Show / Hide columns Add product" at bounding box center [881, 470] width 852 height 23
drag, startPoint x: 1264, startPoint y: 424, endPoint x: 1259, endPoint y: 439, distance: 16.0
click at [1265, 459] on button "Add product" at bounding box center [1266, 470] width 83 height 23
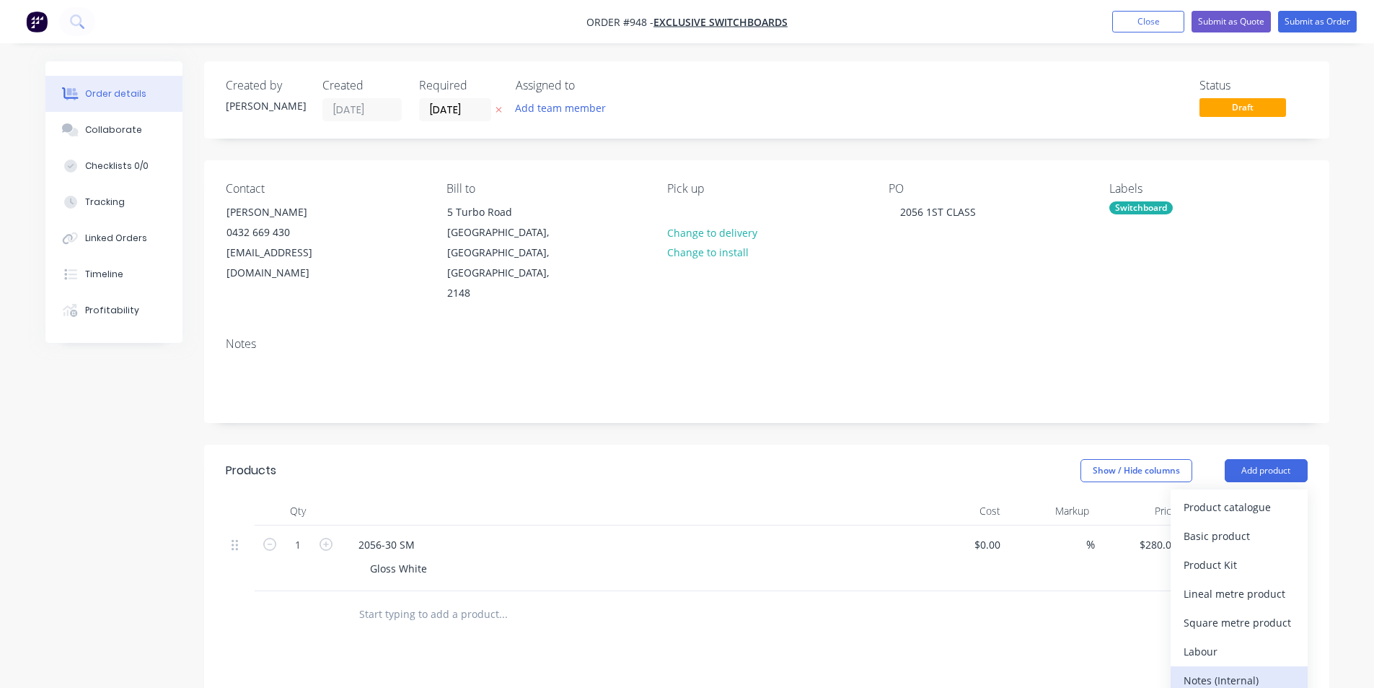
click at [1237, 670] on div "Notes (Internal)" at bounding box center [1239, 680] width 111 height 21
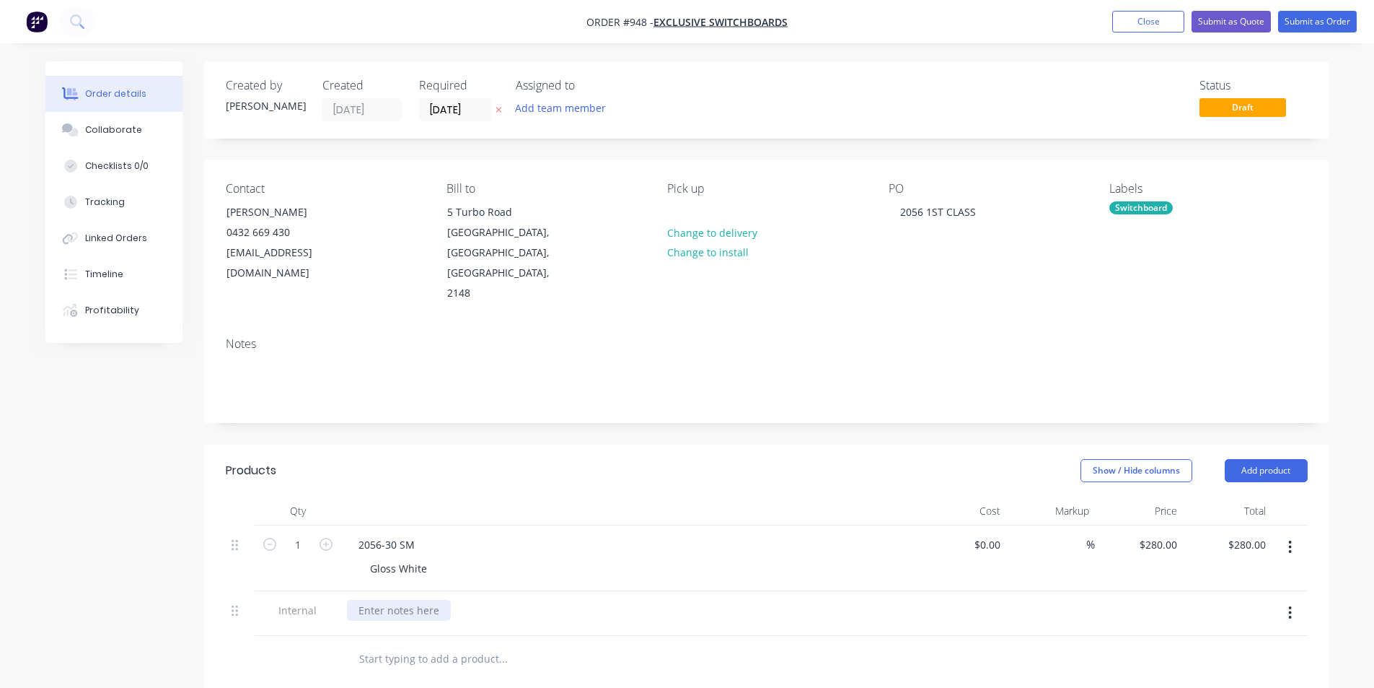
click at [377, 600] on div at bounding box center [399, 610] width 104 height 21
click at [546, 398] on div "Created by Shane Created 13/10/25 Required 03/11/25 Assigned to Add team member…" at bounding box center [766, 544] width 1125 height 967
click at [1304, 18] on button "Submit as Order" at bounding box center [1317, 22] width 79 height 22
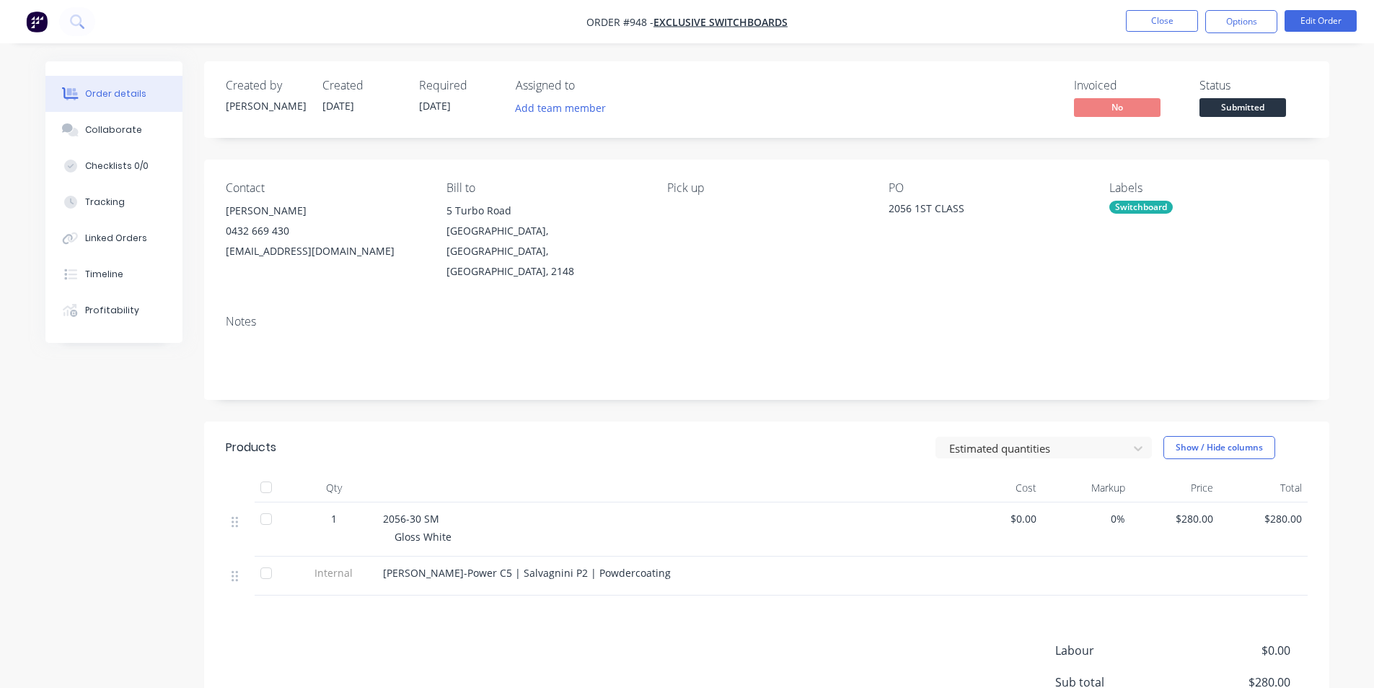
click at [1251, 114] on span "Submitted" at bounding box center [1243, 107] width 87 height 18
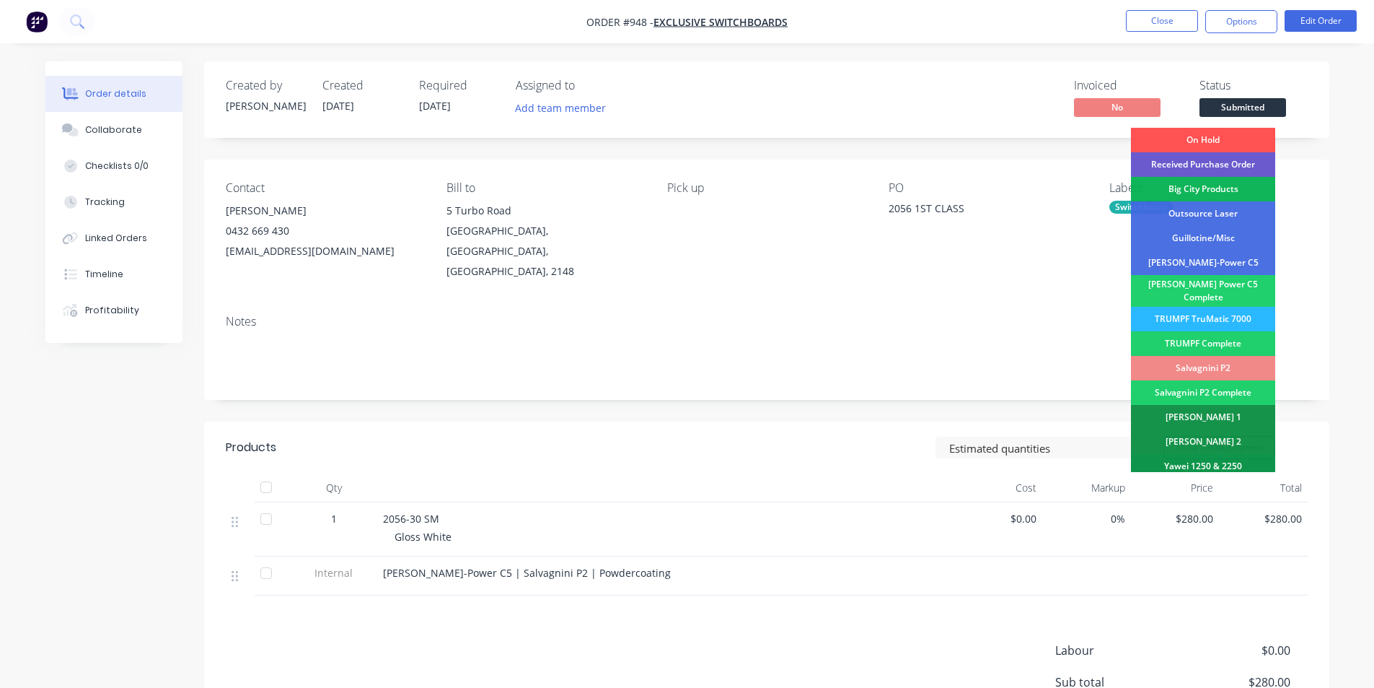
drag, startPoint x: 1254, startPoint y: 160, endPoint x: 1249, endPoint y: 152, distance: 9.4
click at [1254, 159] on div "Received Purchase Order" at bounding box center [1203, 164] width 144 height 25
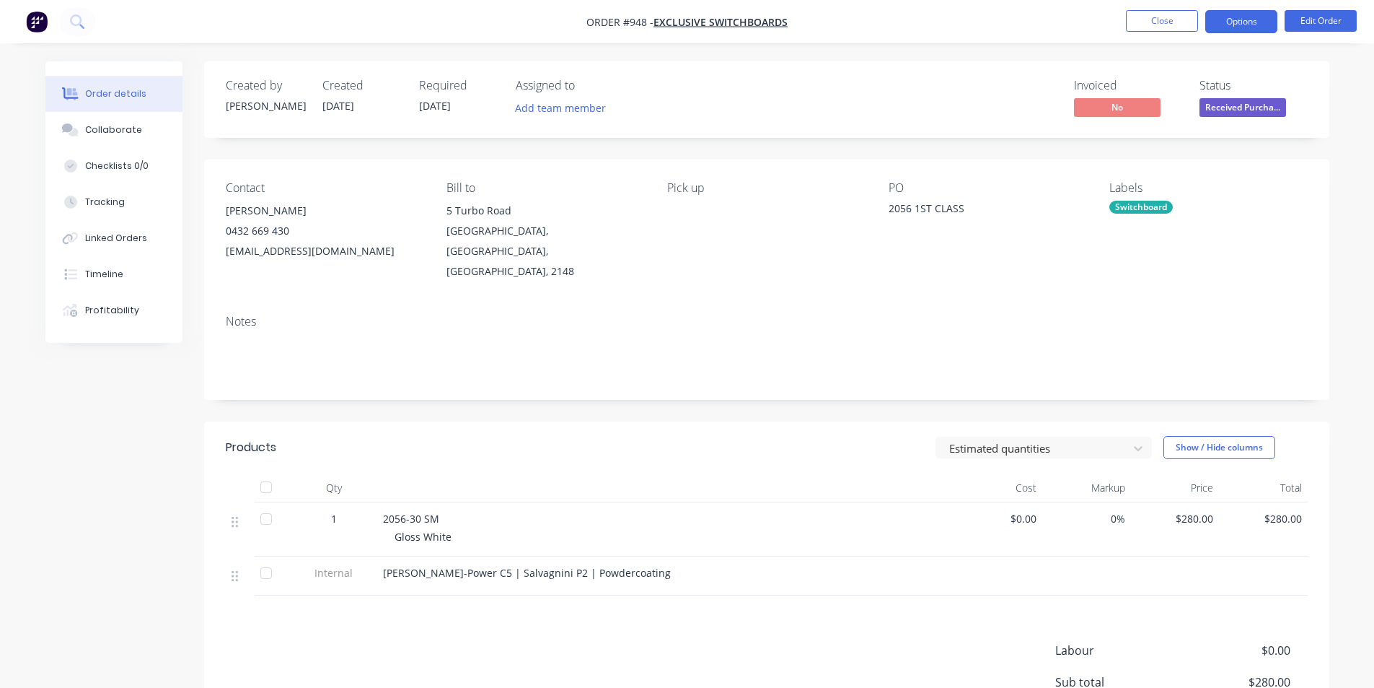
click at [1247, 20] on button "Options" at bounding box center [1242, 21] width 72 height 23
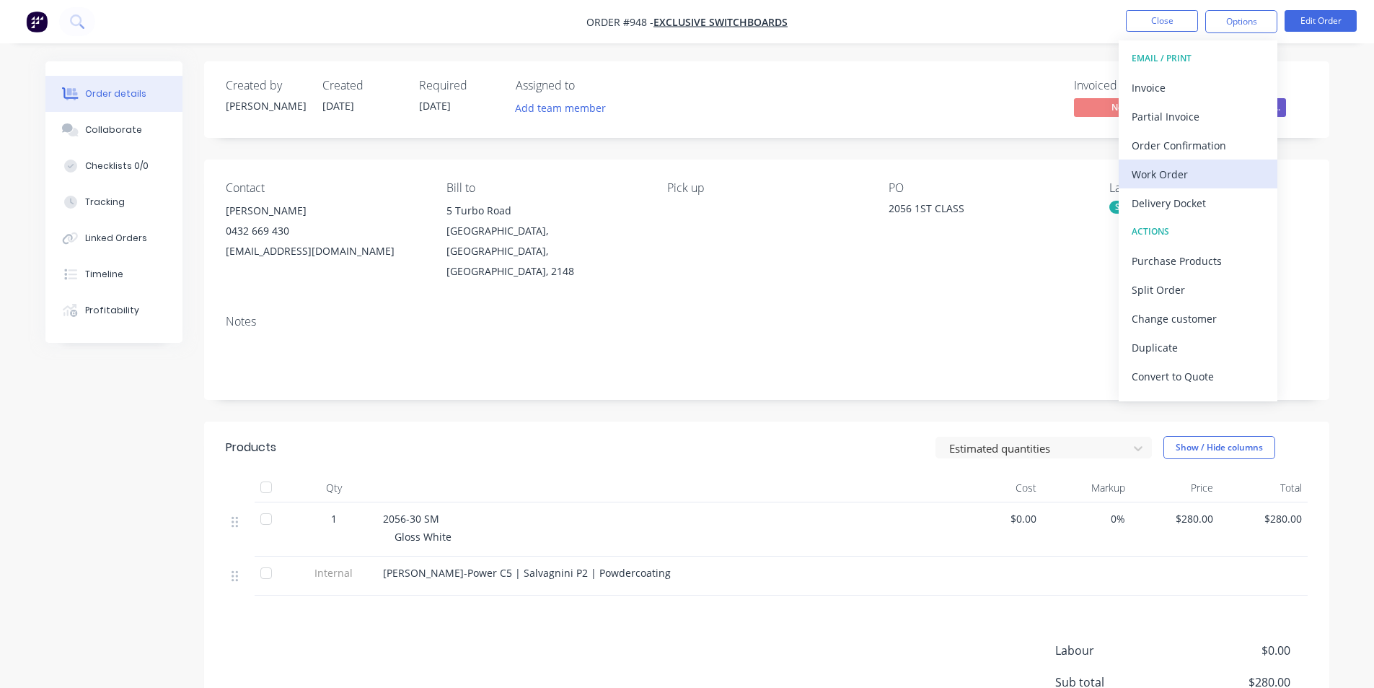
click at [1224, 167] on div "Work Order" at bounding box center [1198, 174] width 133 height 21
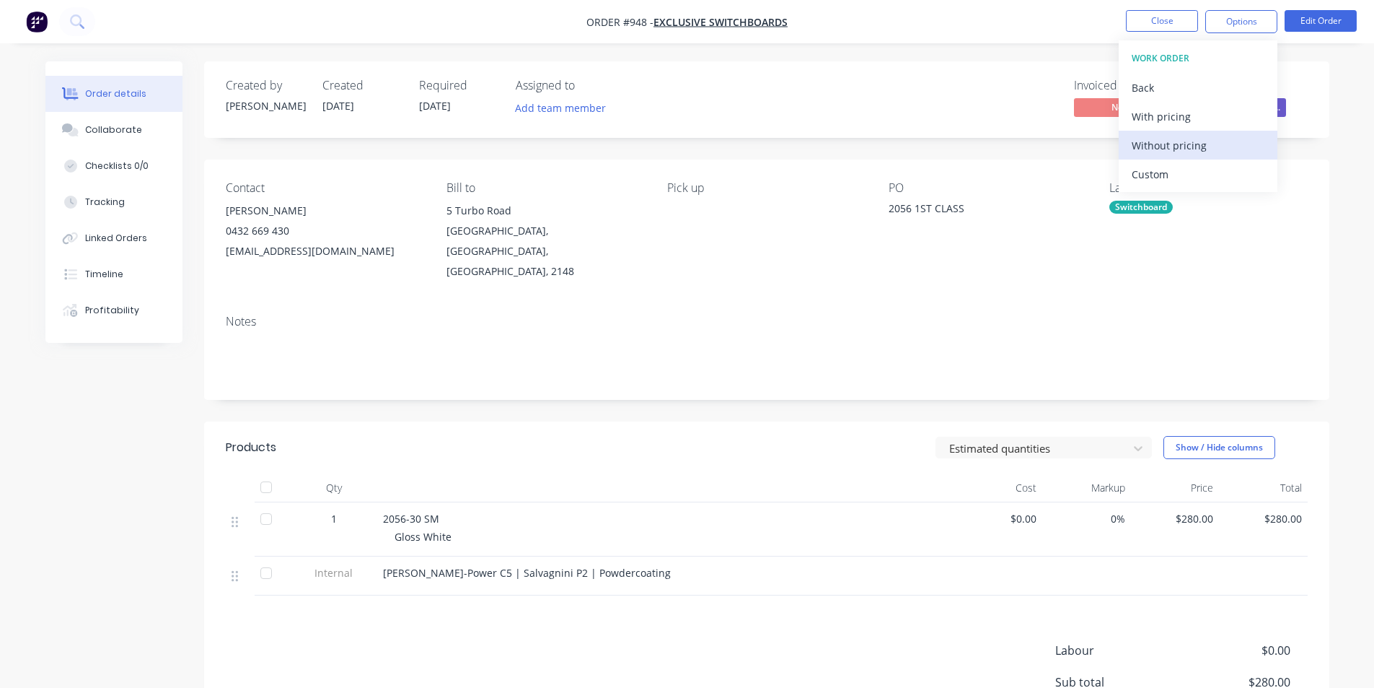
click at [1177, 139] on div "Without pricing" at bounding box center [1198, 145] width 133 height 21
drag, startPoint x: 881, startPoint y: 92, endPoint x: 1377, endPoint y: 66, distance: 497.0
click at [887, 96] on div "Invoiced No Status Received Purcha..." at bounding box center [984, 100] width 648 height 42
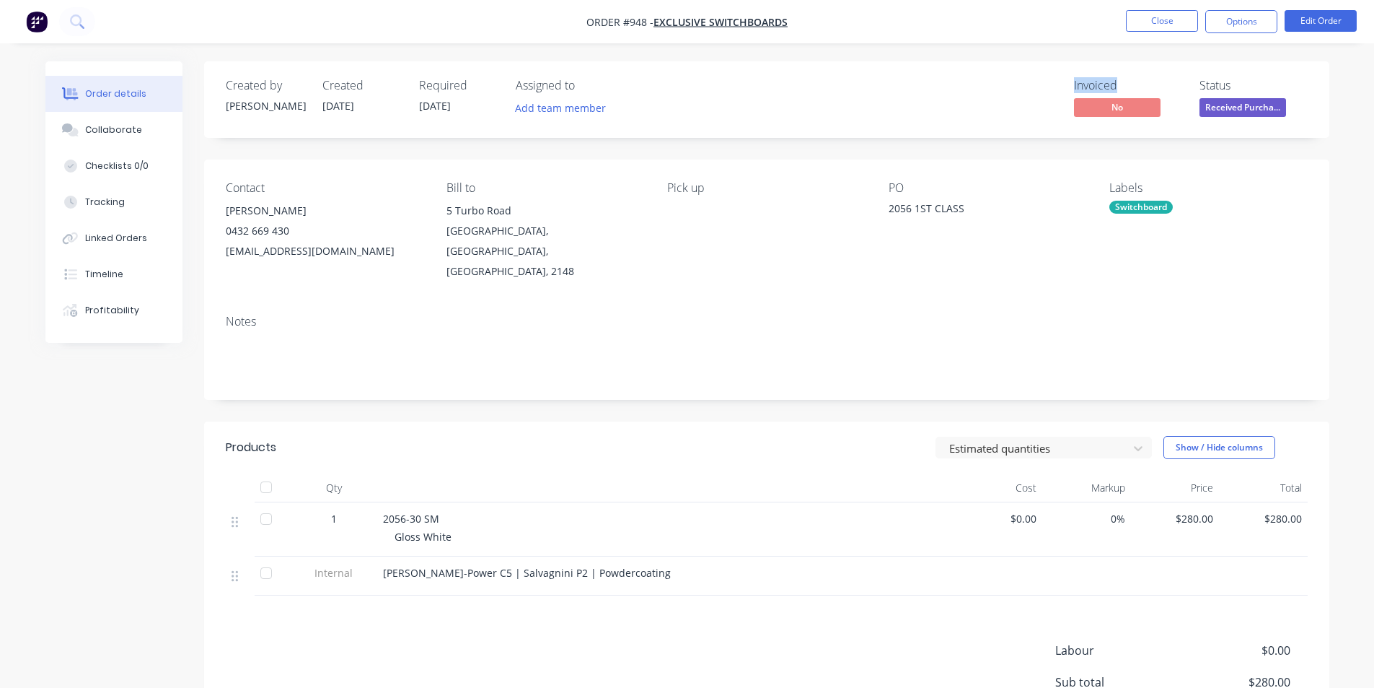
click at [1159, 64] on div "Created by Shane Created 13/10/25 Required 03/11/25 Assigned to Add team member…" at bounding box center [766, 99] width 1125 height 76
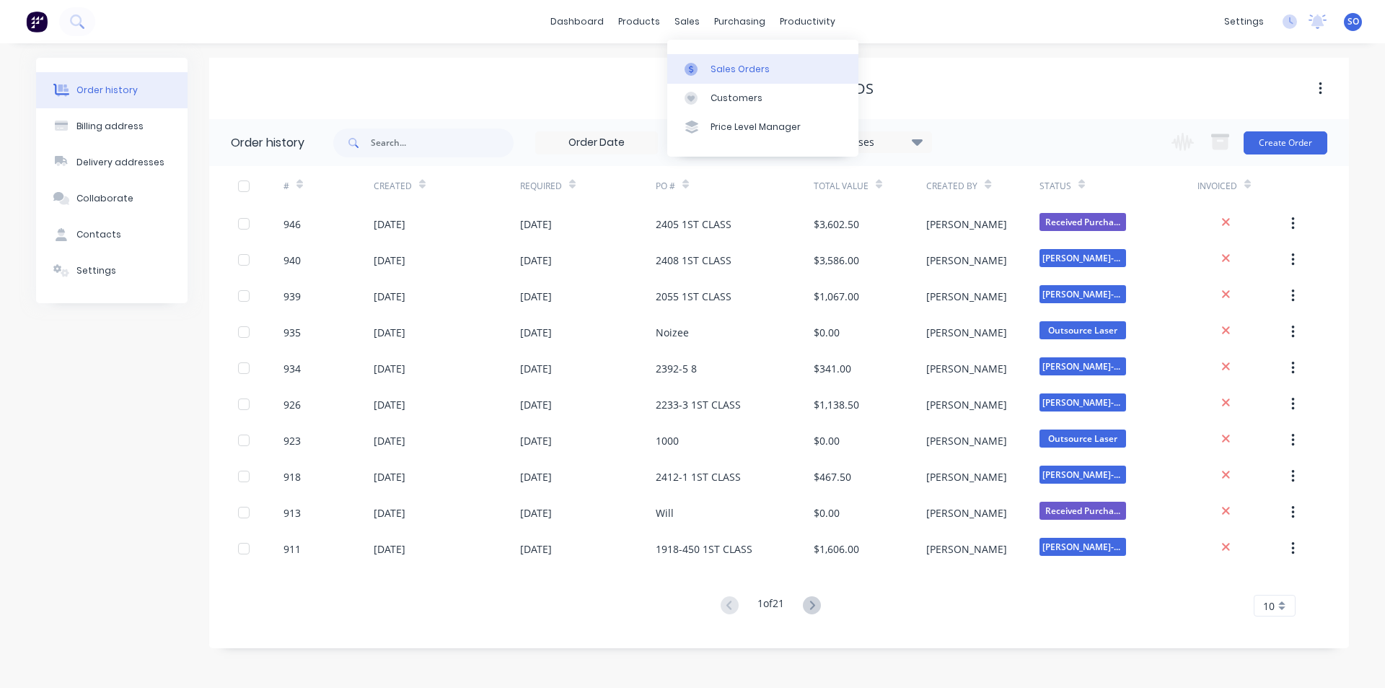
click at [679, 69] on link "Sales Orders" at bounding box center [762, 68] width 191 height 29
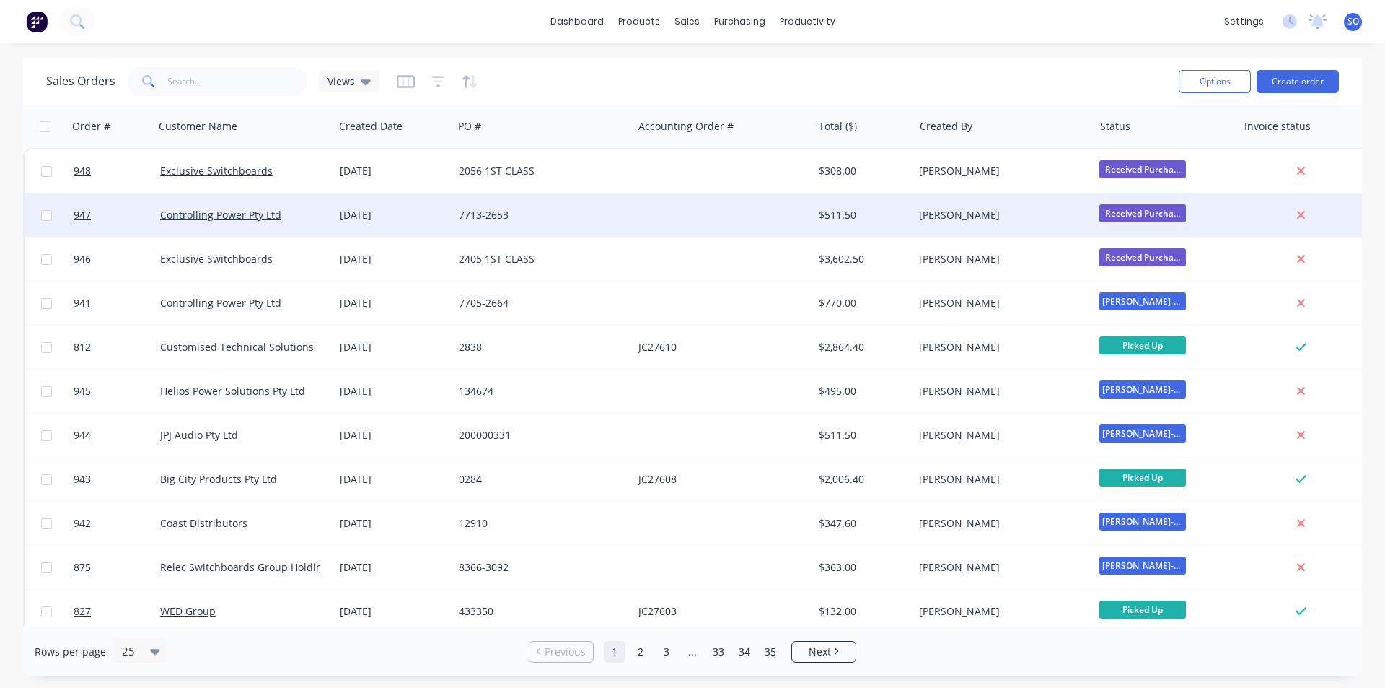
click at [451, 207] on div "[DATE]" at bounding box center [393, 214] width 119 height 43
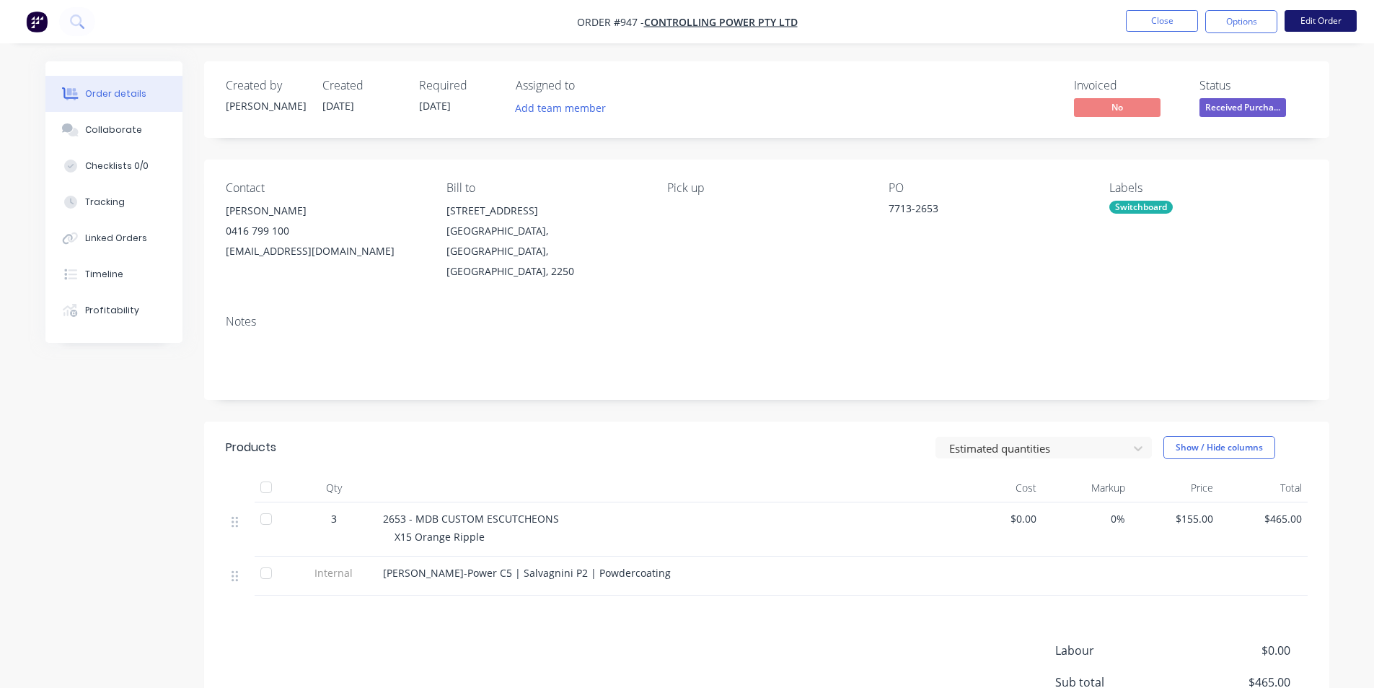
click at [1311, 25] on button "Edit Order" at bounding box center [1321, 21] width 72 height 22
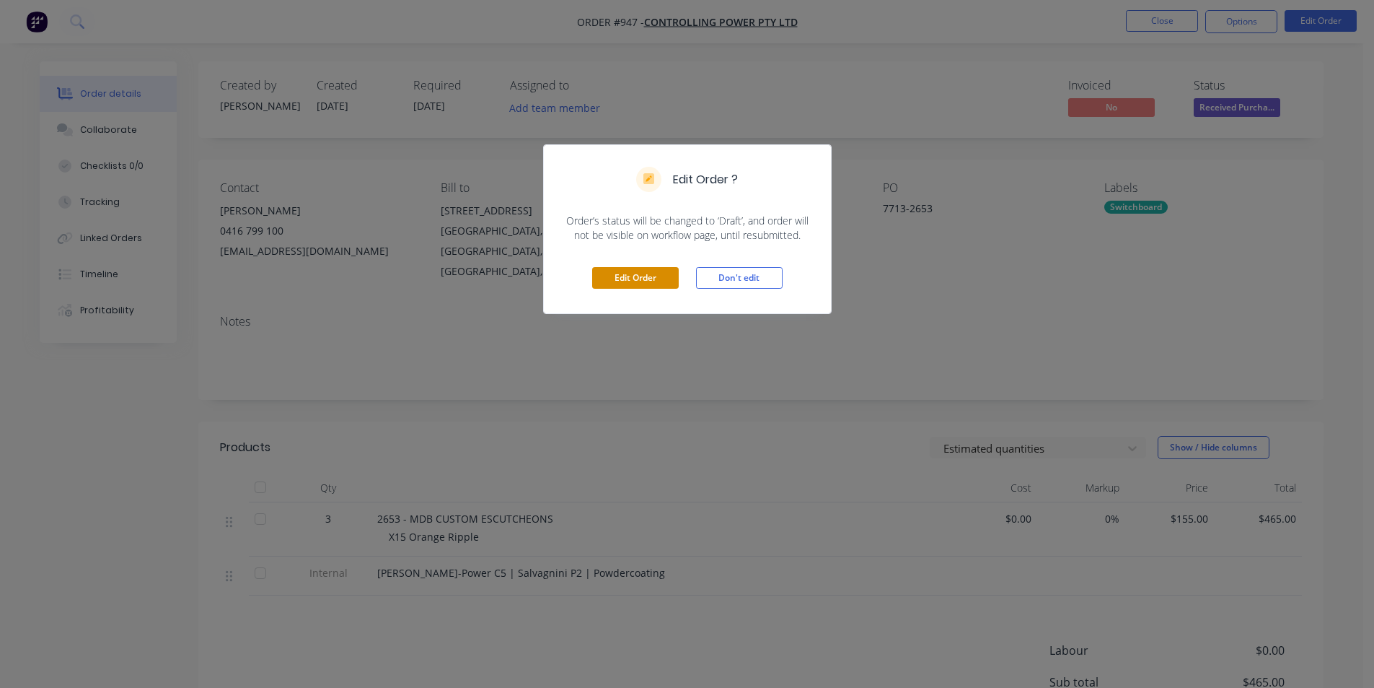
click at [649, 278] on button "Edit Order" at bounding box center [635, 278] width 87 height 22
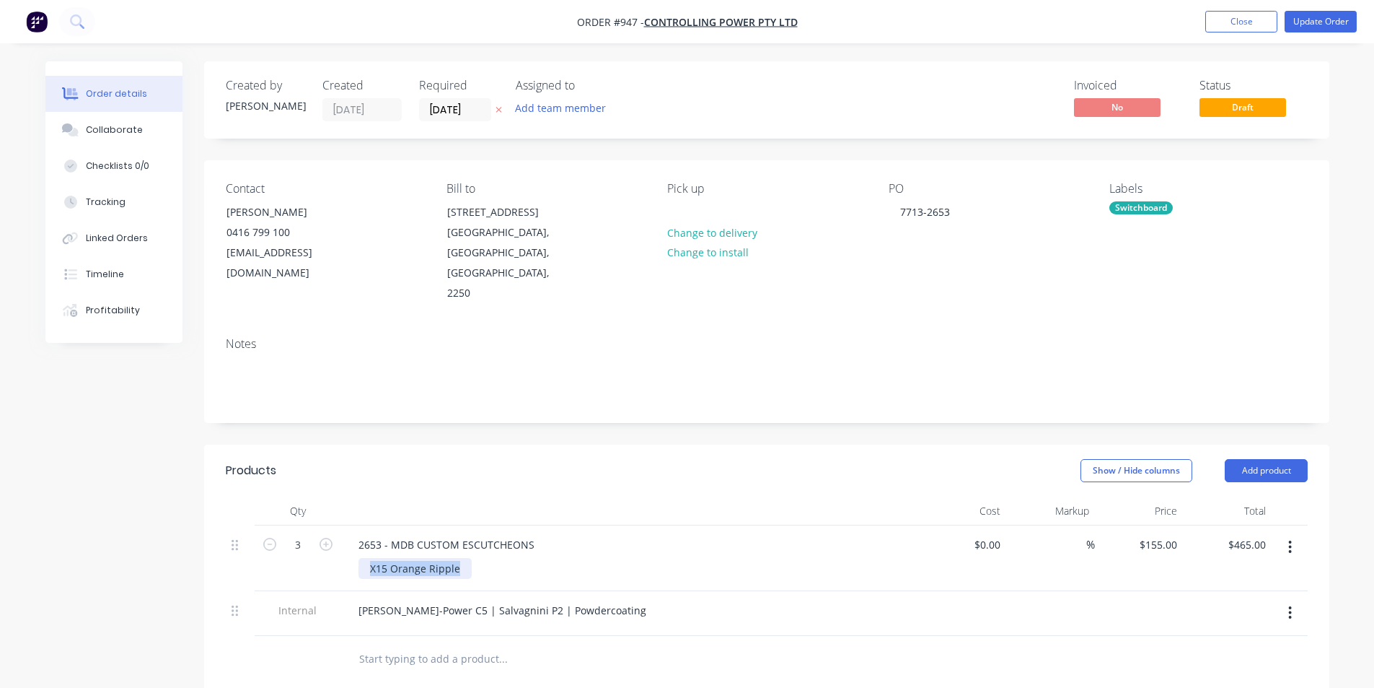
drag, startPoint x: 462, startPoint y: 553, endPoint x: 0, endPoint y: 577, distance: 462.4
click at [0, 585] on div "Order details Collaborate Checklists 0/0 Tracking Linked Orders Timeline Profit…" at bounding box center [687, 525] width 1374 height 1050
click at [1286, 25] on button "Update Order" at bounding box center [1321, 22] width 72 height 22
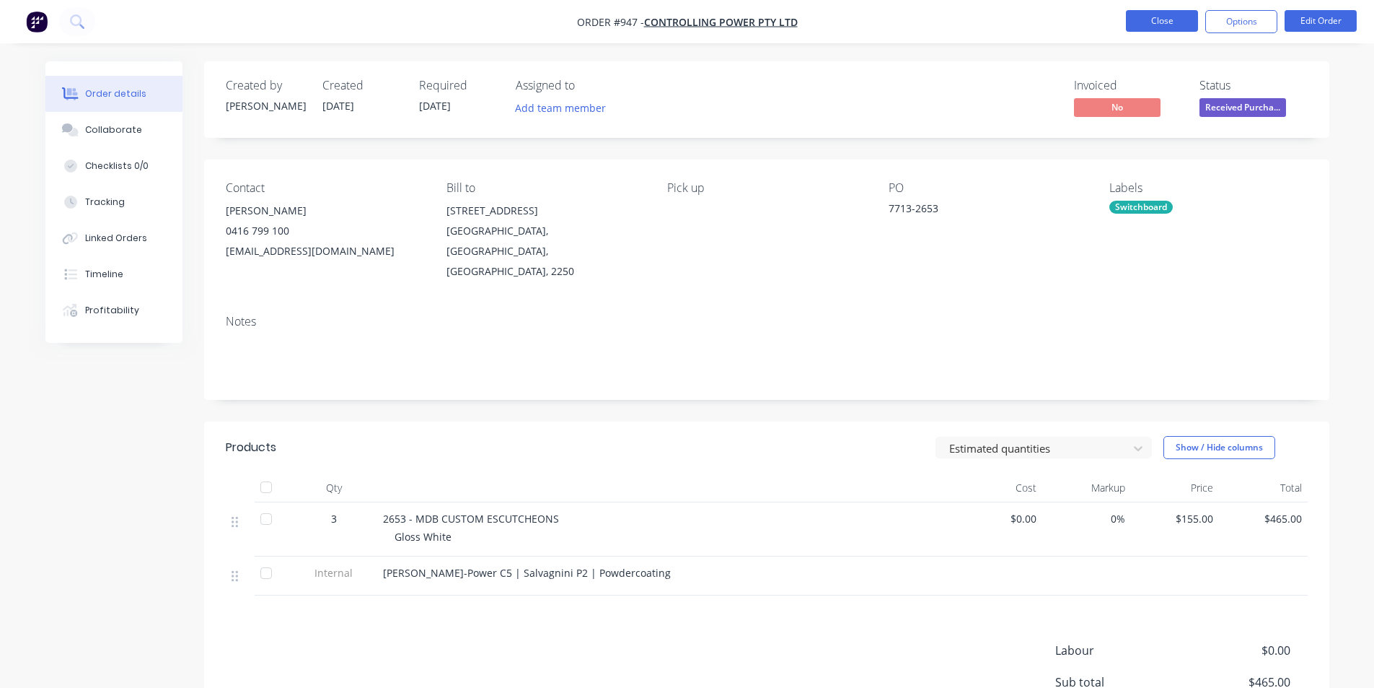
click at [1167, 14] on button "Close" at bounding box center [1162, 21] width 72 height 22
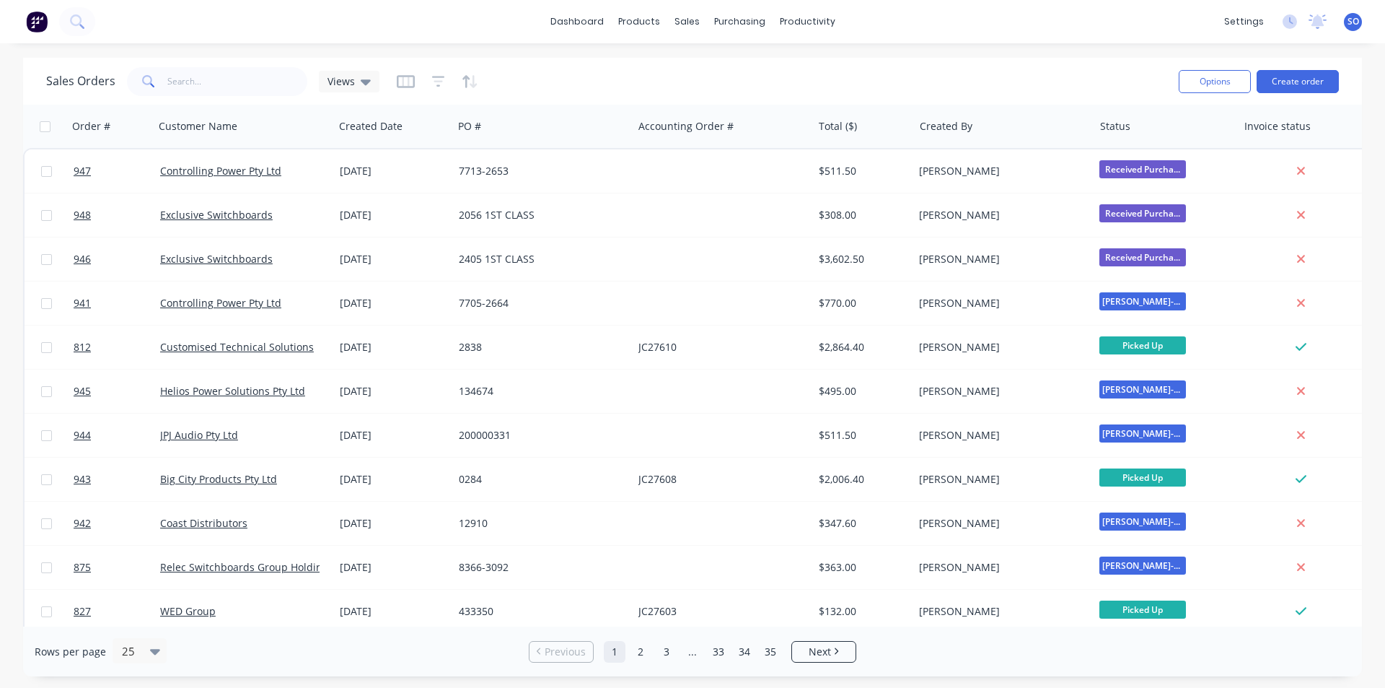
click at [675, 46] on div "dashboard products sales purchasing productivity dashboard products Product Cat…" at bounding box center [692, 344] width 1385 height 688
click at [699, 63] on div at bounding box center [696, 69] width 22 height 13
click at [270, 89] on input "text" at bounding box center [237, 81] width 141 height 29
type input "flat c"
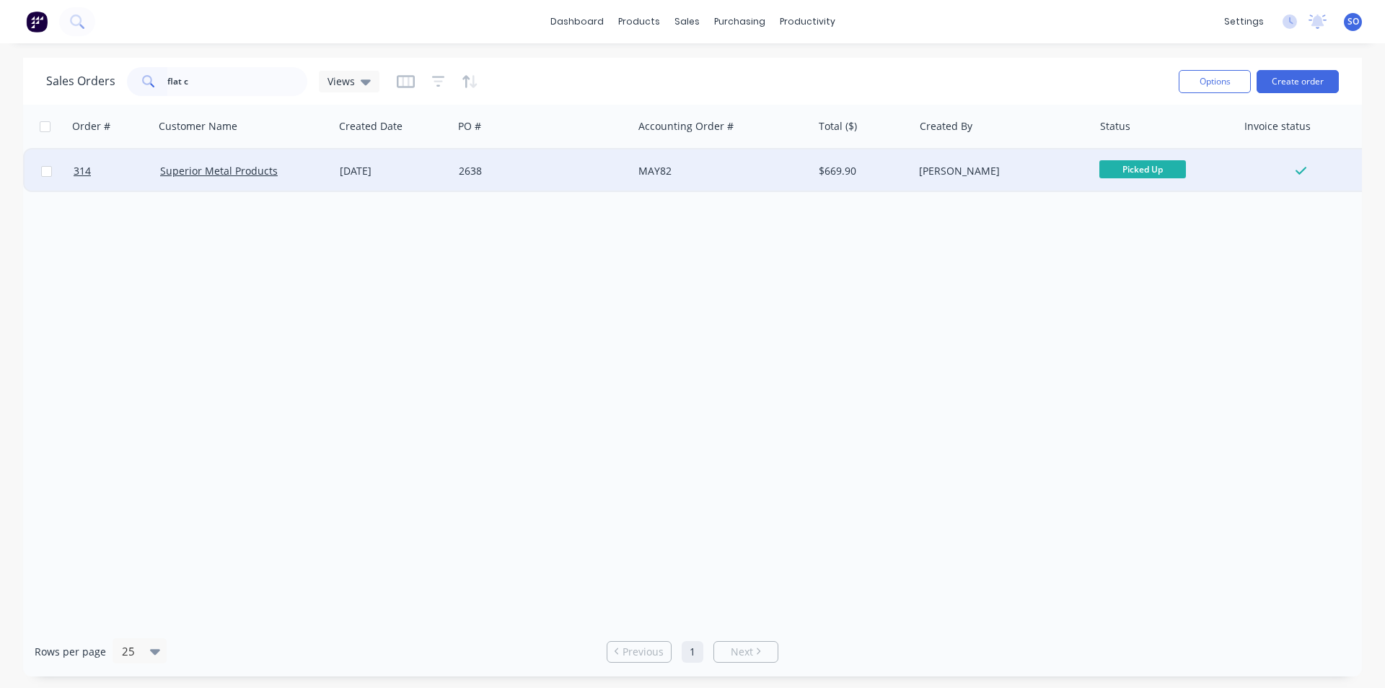
click at [390, 169] on div "[DATE]" at bounding box center [393, 171] width 107 height 14
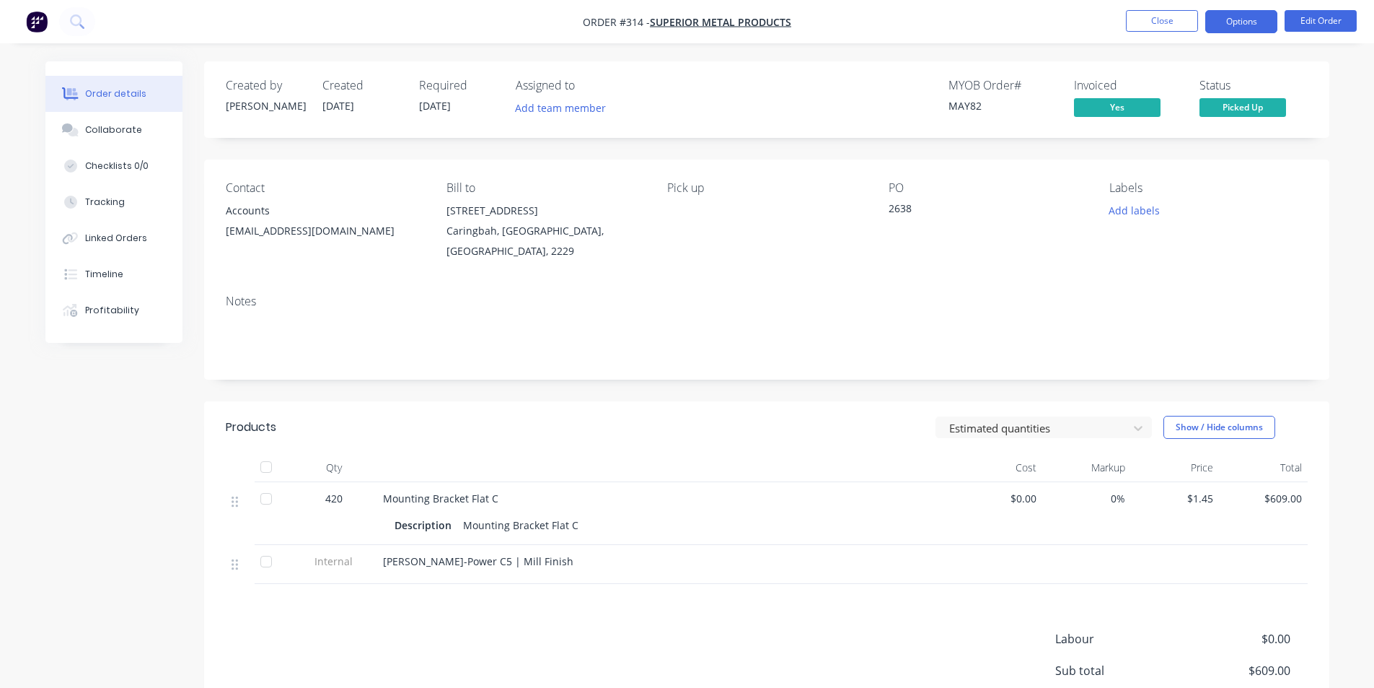
click at [1212, 30] on button "Options" at bounding box center [1242, 21] width 72 height 23
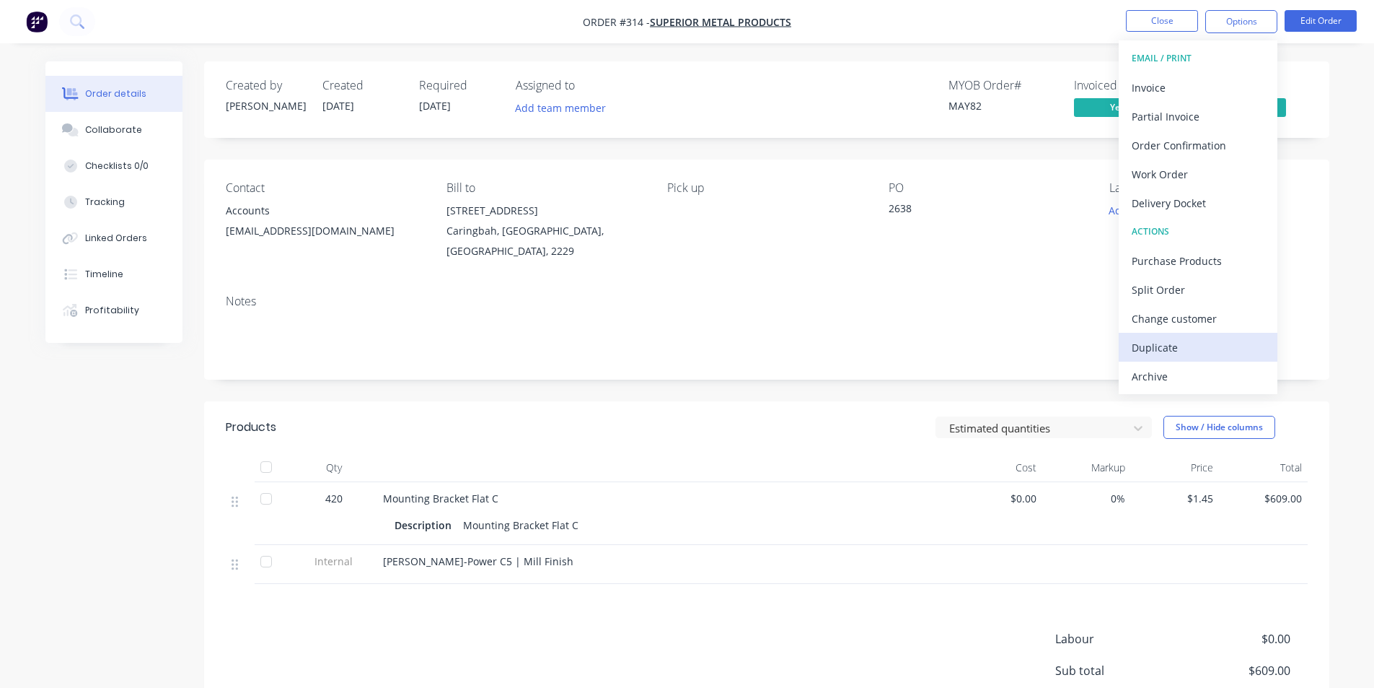
click at [1172, 341] on div "Duplicate" at bounding box center [1198, 347] width 133 height 21
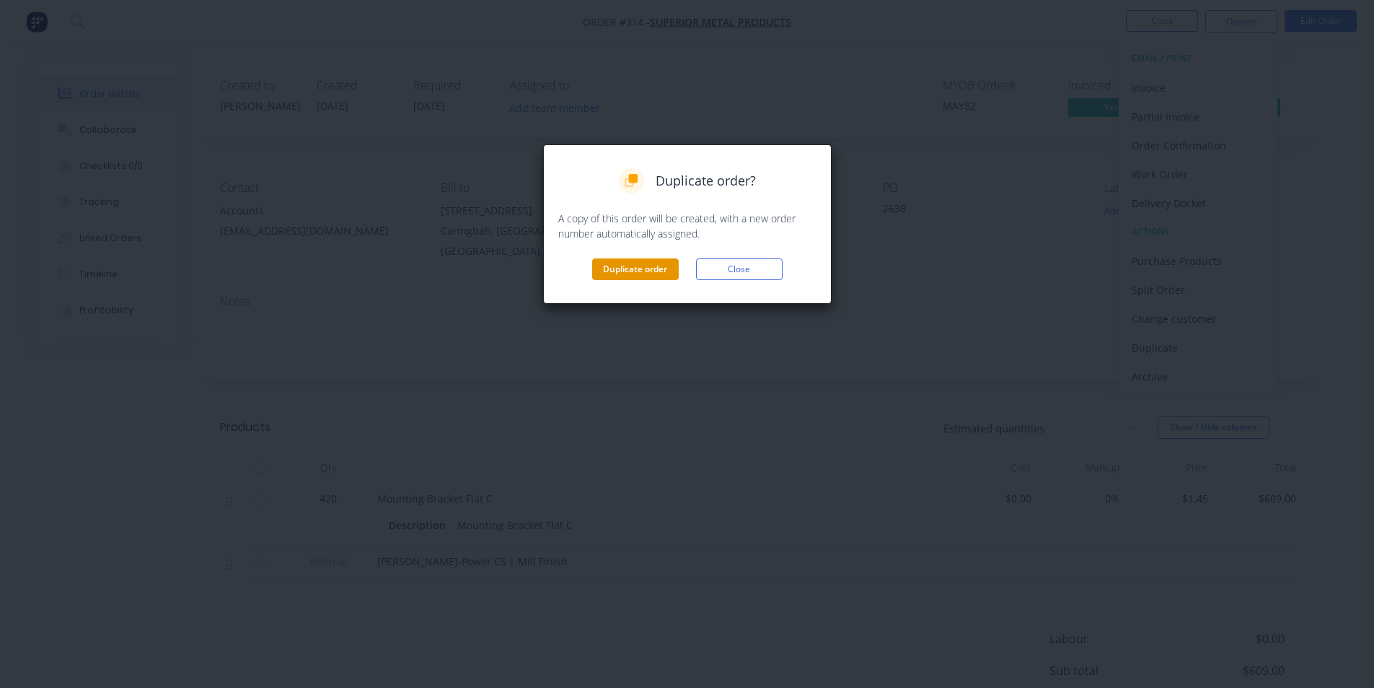
click at [648, 275] on button "Duplicate order" at bounding box center [635, 269] width 87 height 22
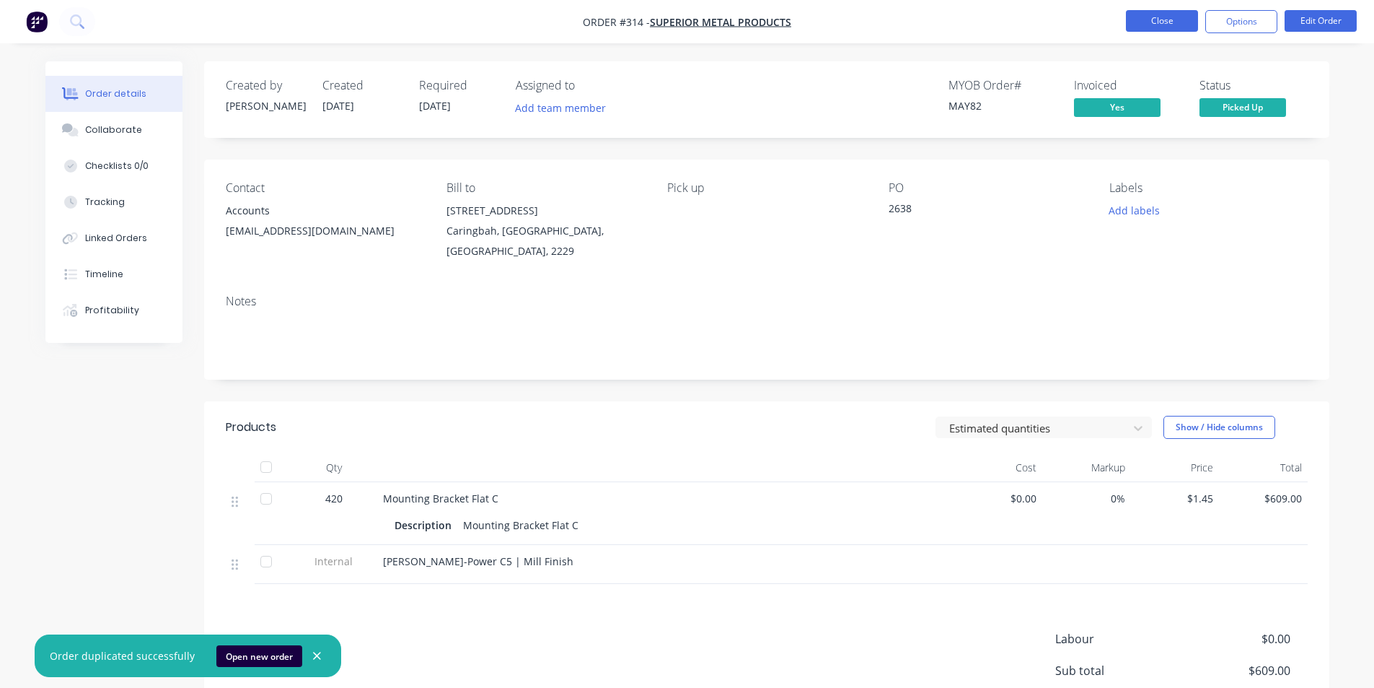
click at [1176, 30] on button "Close" at bounding box center [1162, 21] width 72 height 22
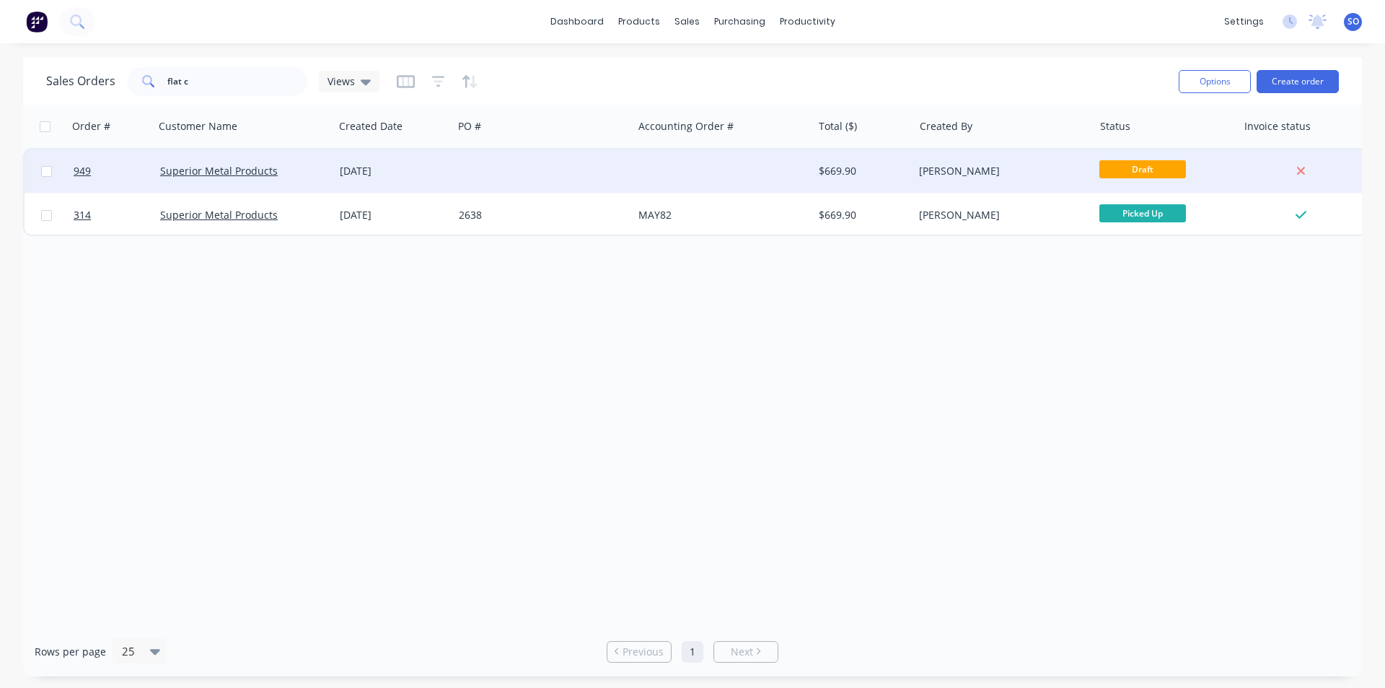
click at [958, 184] on div "[PERSON_NAME]" at bounding box center [1003, 170] width 180 height 43
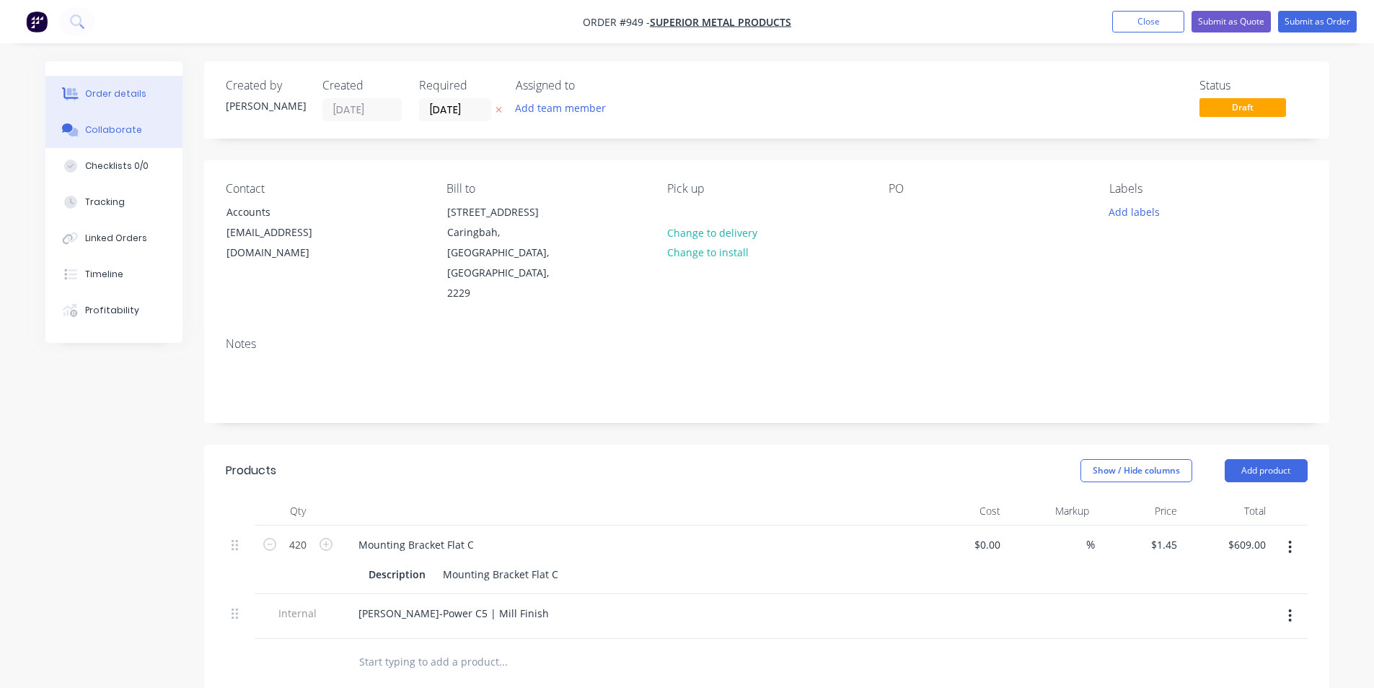
click at [128, 123] on button "Collaborate" at bounding box center [113, 130] width 137 height 36
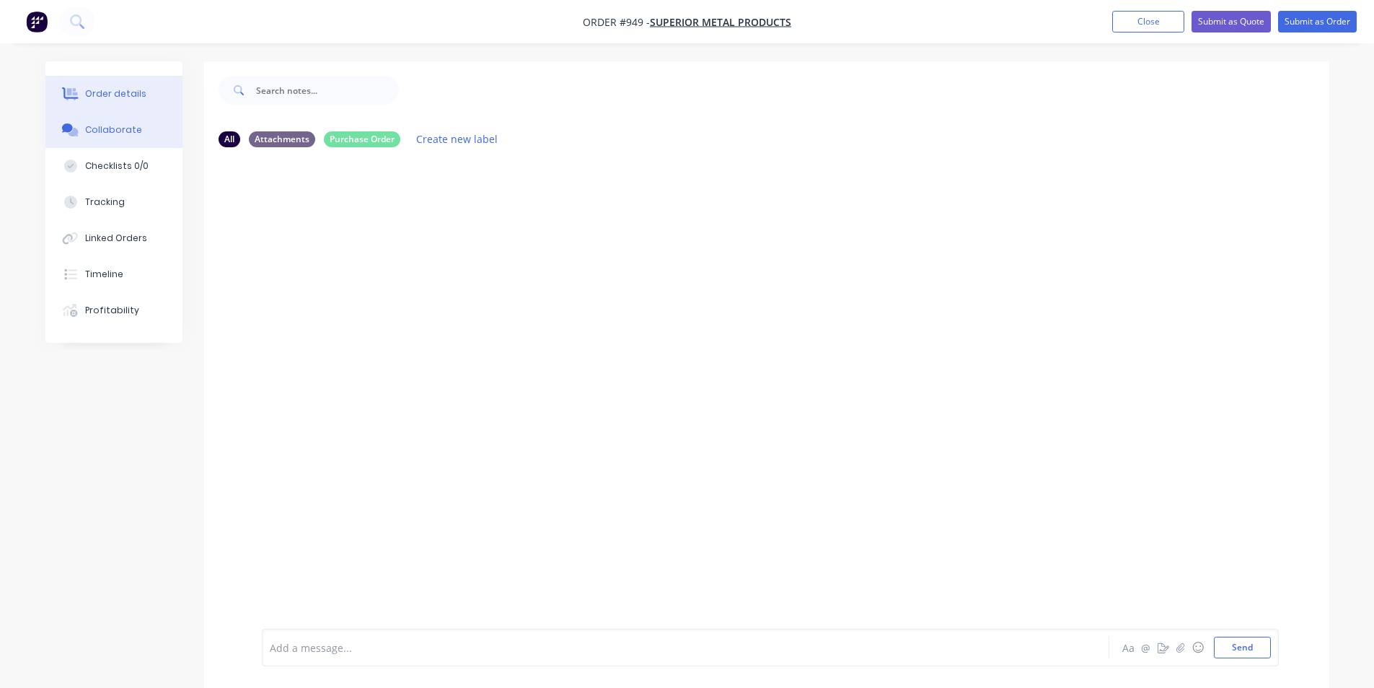
click at [127, 100] on div "Order details" at bounding box center [115, 93] width 61 height 13
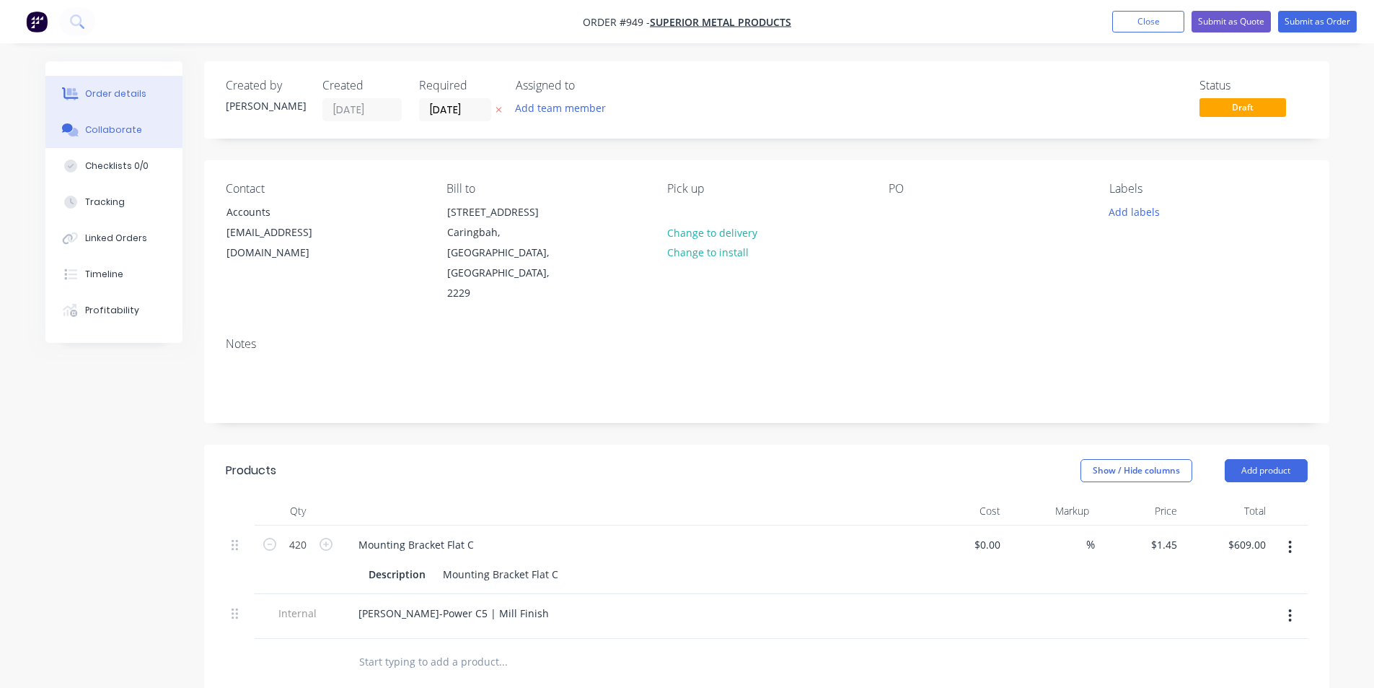
click at [131, 124] on div "Collaborate" at bounding box center [113, 129] width 57 height 13
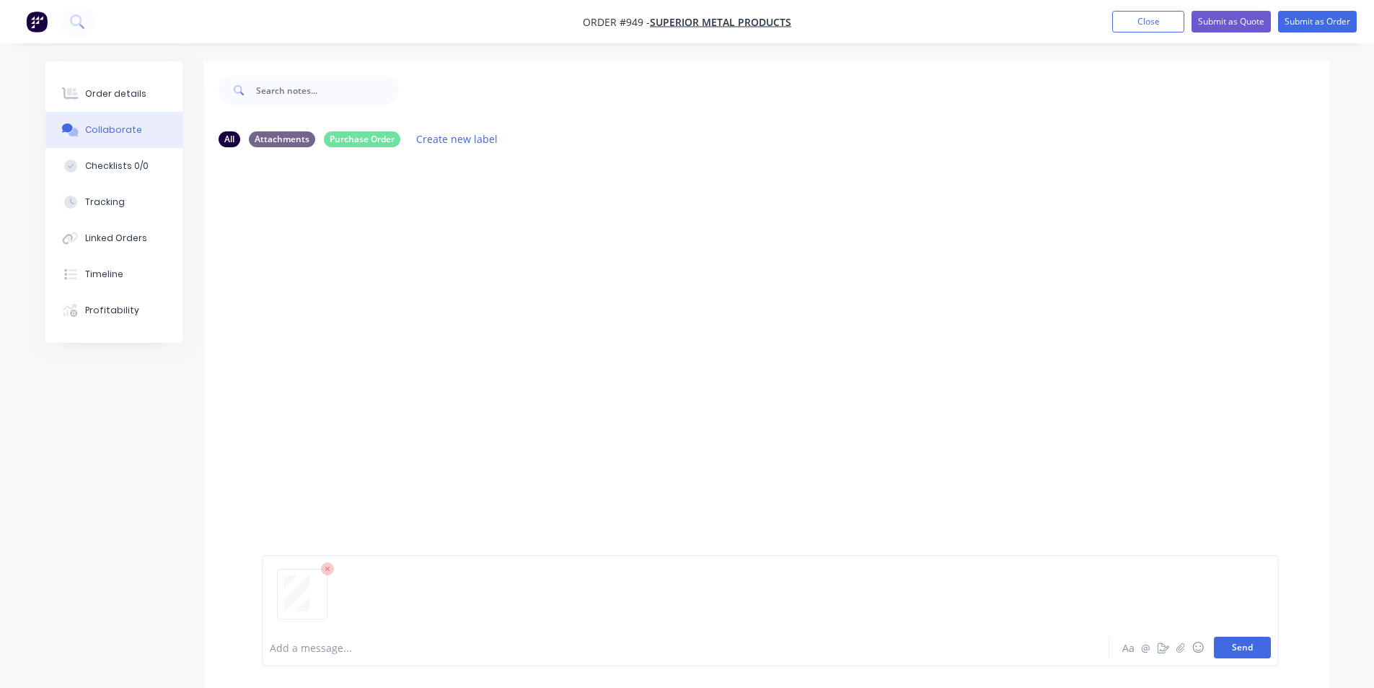
click at [1256, 645] on button "Send" at bounding box center [1242, 647] width 57 height 22
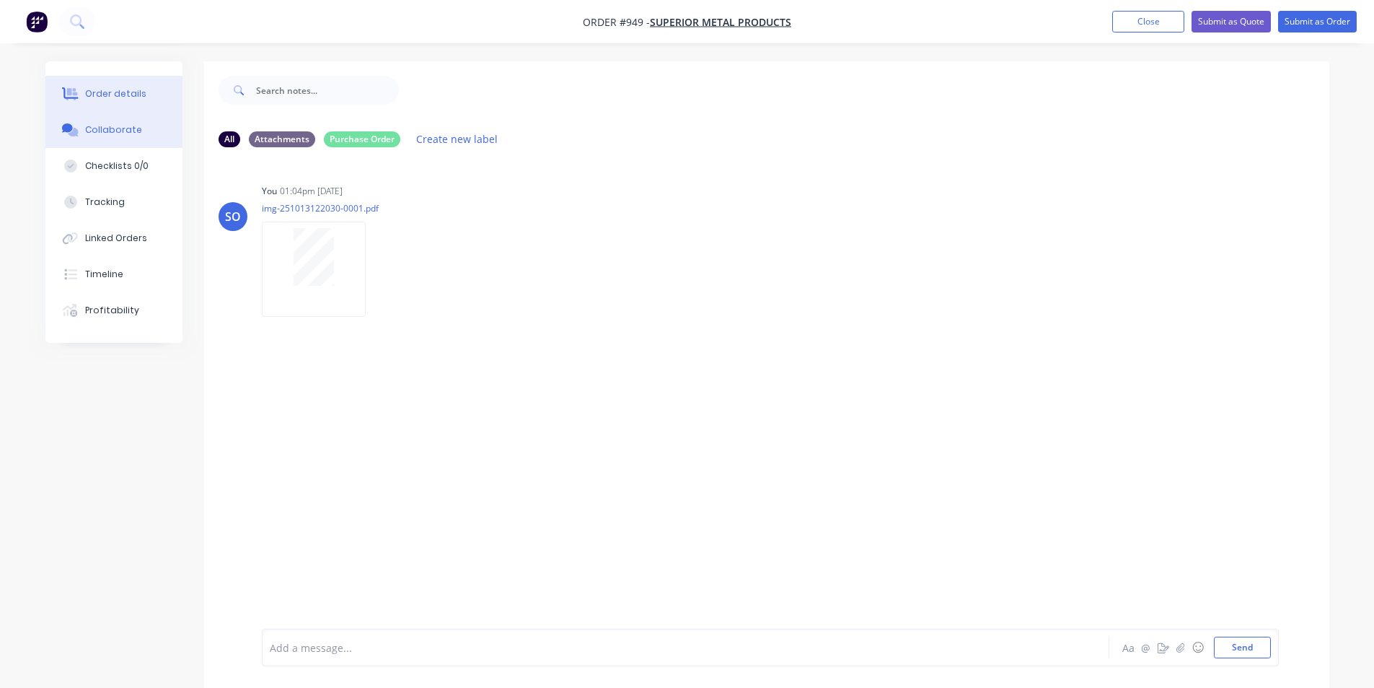
click at [107, 89] on div "Order details" at bounding box center [115, 93] width 61 height 13
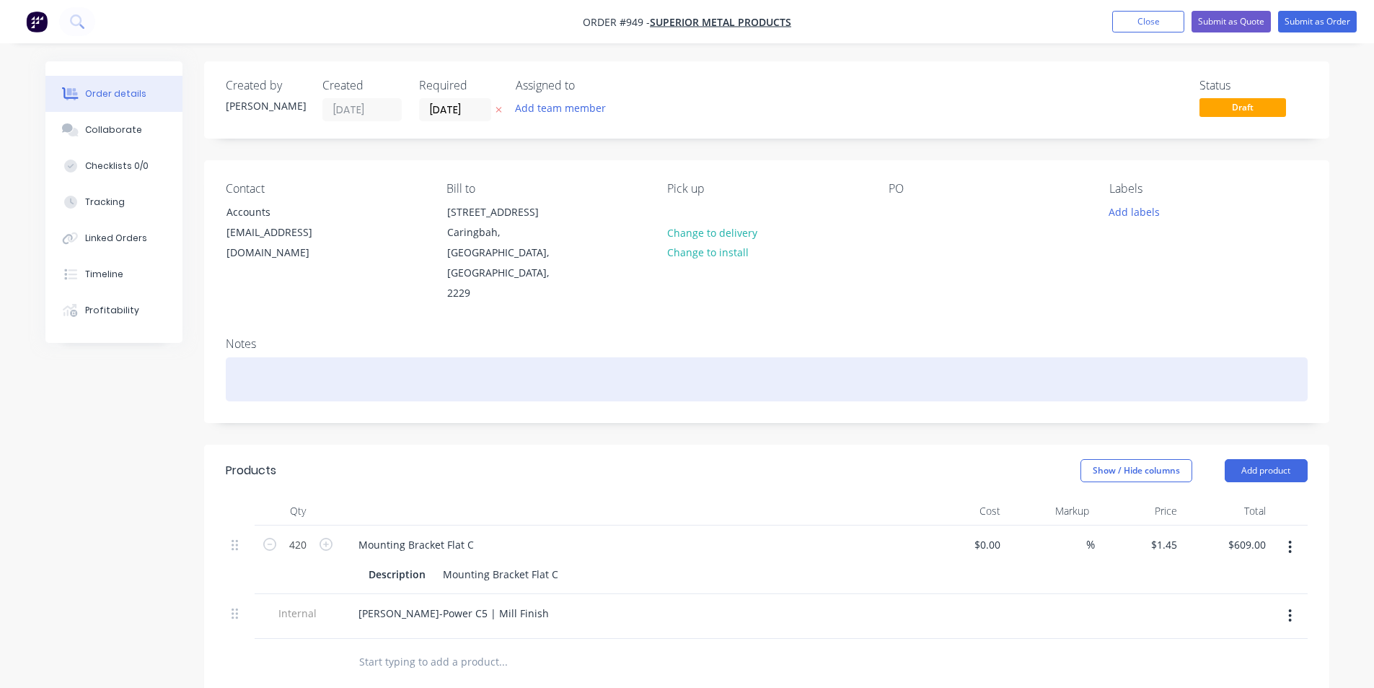
click at [866, 357] on div at bounding box center [767, 379] width 1082 height 44
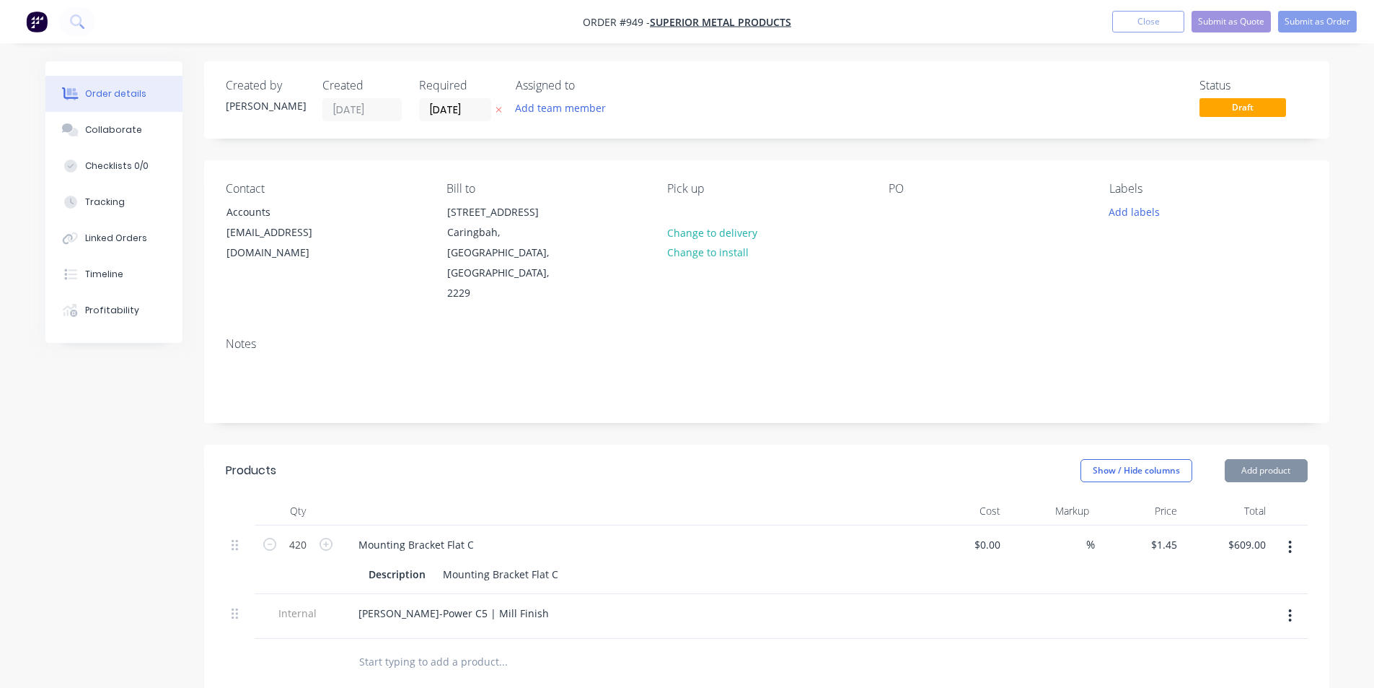
click at [896, 278] on div "Contact Accounts [EMAIL_ADDRESS][DOMAIN_NAME] Bill to [STREET_ADDRESS] Pick up …" at bounding box center [766, 242] width 1125 height 165
click at [900, 217] on div at bounding box center [900, 211] width 23 height 21
click at [848, 265] on div "Contact Accounts [EMAIL_ADDRESS][DOMAIN_NAME] Bill to [STREET_ADDRESS] Pick up …" at bounding box center [766, 242] width 1125 height 165
click at [1119, 210] on button "Add labels" at bounding box center [1135, 210] width 66 height 19
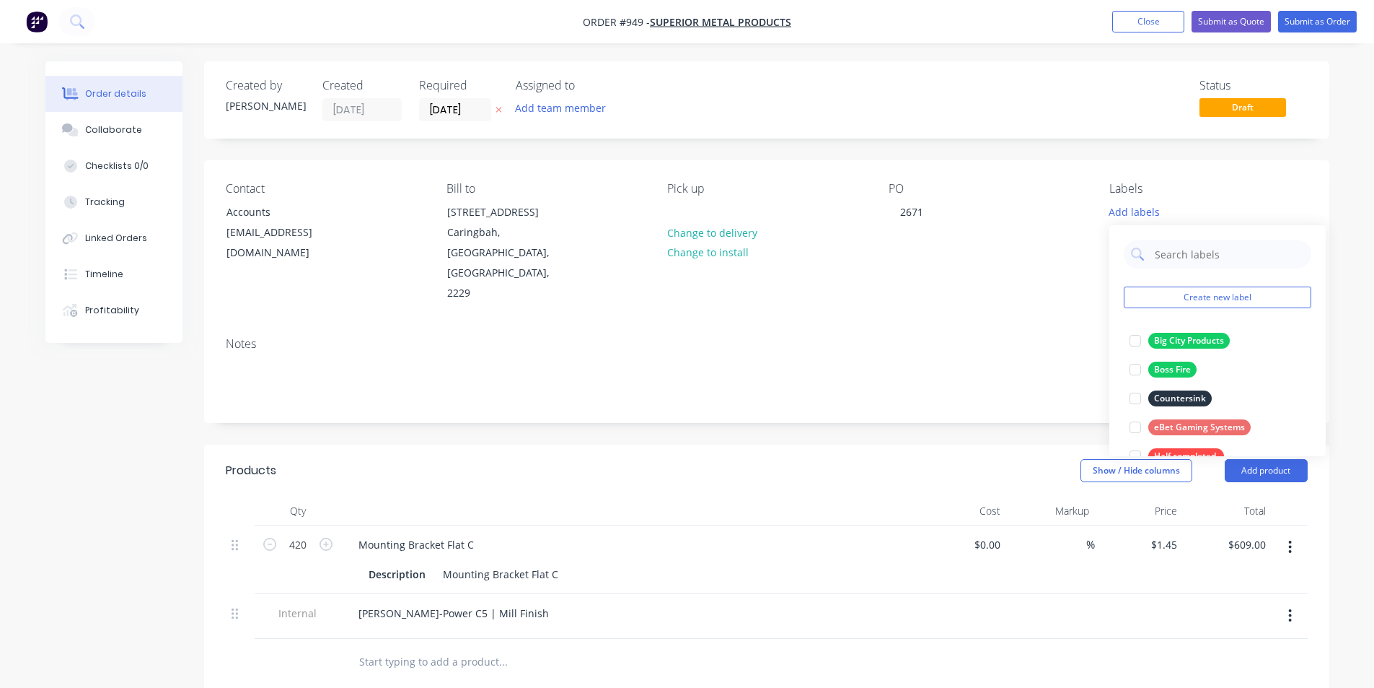
drag, startPoint x: 923, startPoint y: 107, endPoint x: 954, endPoint y: 136, distance: 42.9
click at [924, 108] on div "Status Draft" at bounding box center [984, 100] width 648 height 43
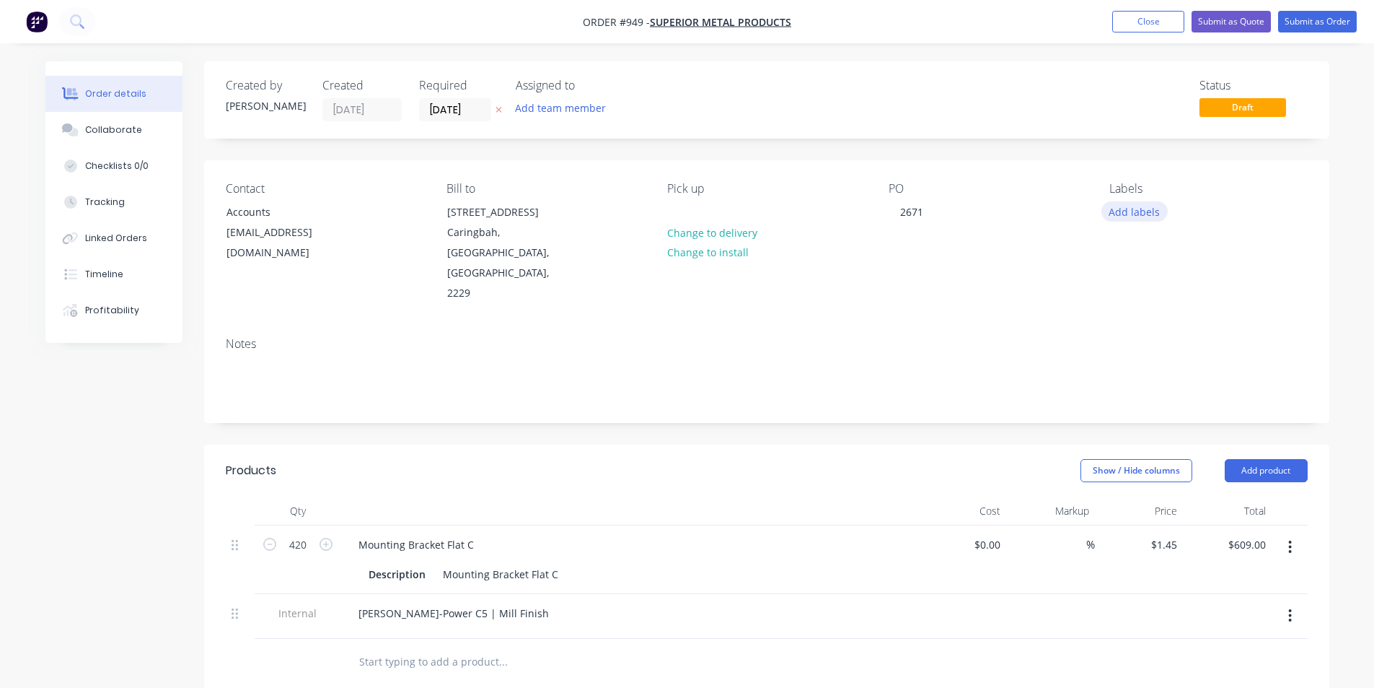
click at [1120, 215] on button "Add labels" at bounding box center [1135, 210] width 66 height 19
click at [1085, 126] on div "Created by [PERSON_NAME] Created [DATE] Required [DATE] Assigned to Add team me…" at bounding box center [766, 99] width 1125 height 77
click at [457, 110] on input "[DATE]" at bounding box center [455, 110] width 71 height 22
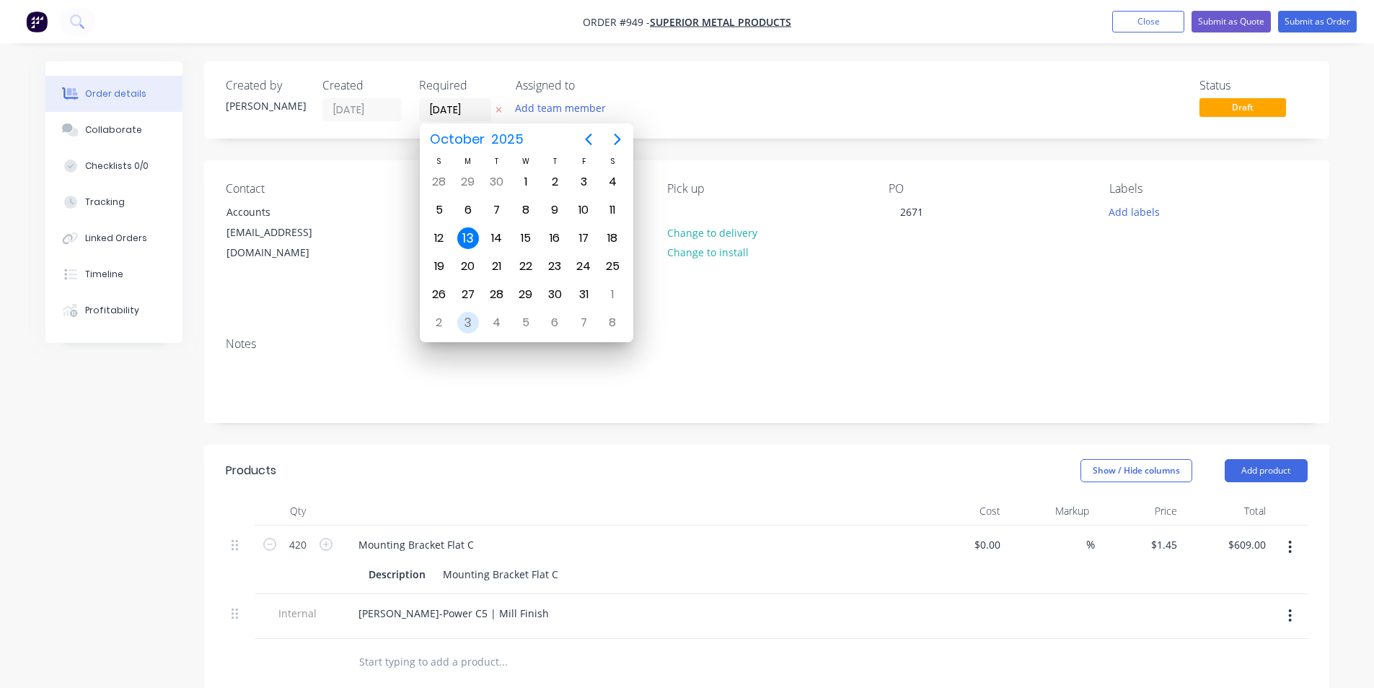
click at [468, 310] on div "3" at bounding box center [468, 322] width 29 height 27
type input "[DATE]"
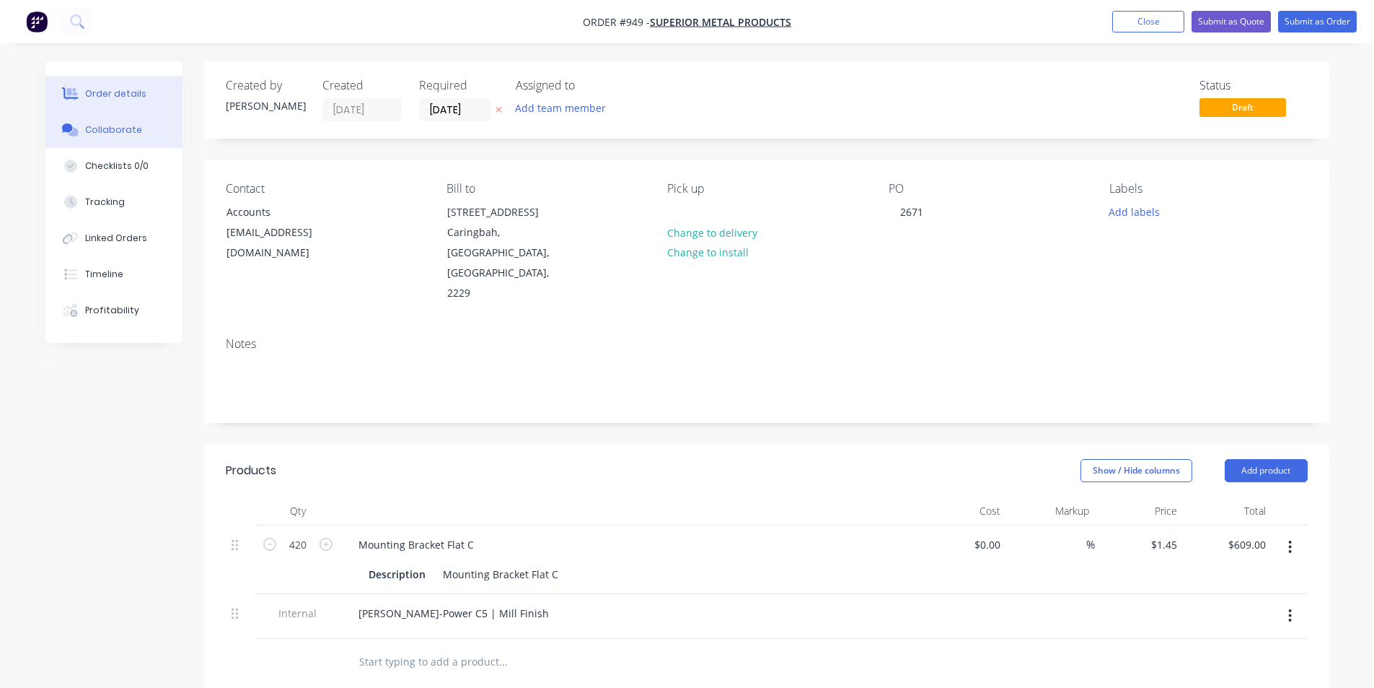
click at [100, 125] on div "Collaborate" at bounding box center [113, 129] width 57 height 13
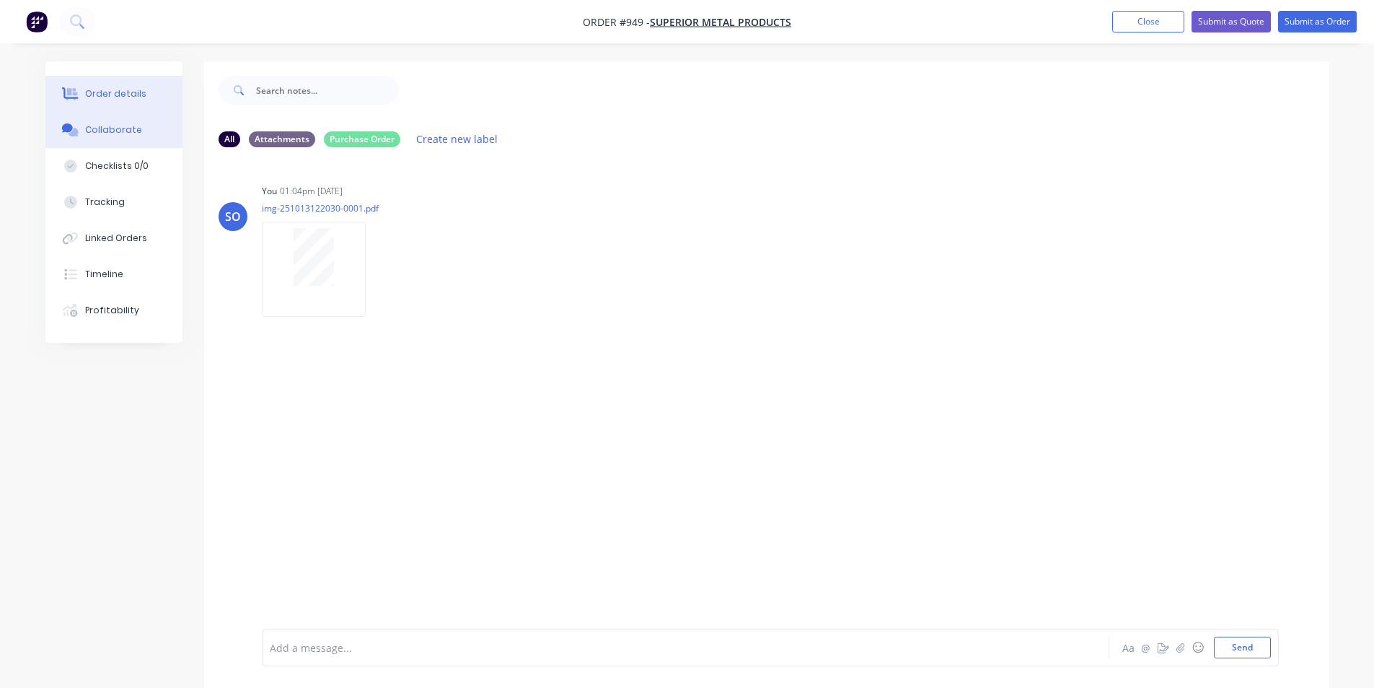
click at [113, 100] on button "Order details" at bounding box center [113, 94] width 137 height 36
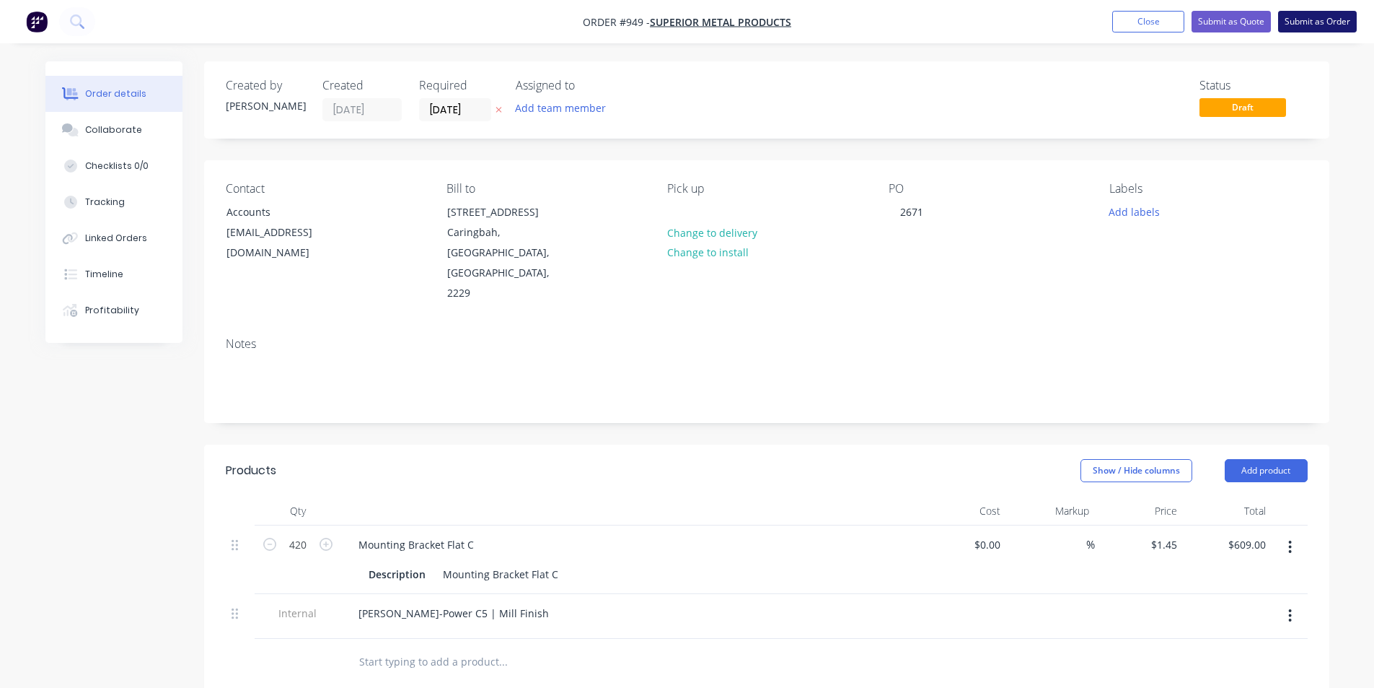
click at [1325, 17] on button "Submit as Order" at bounding box center [1317, 22] width 79 height 22
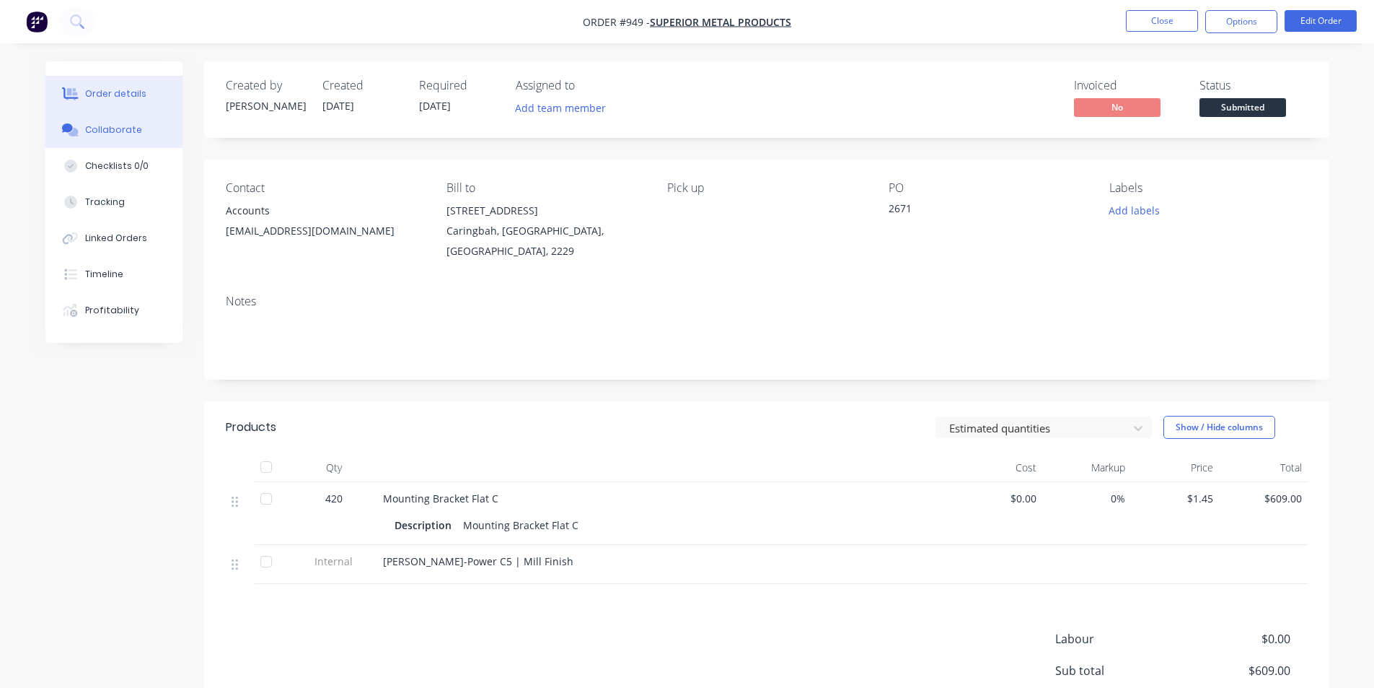
click at [133, 138] on button "Collaborate" at bounding box center [113, 130] width 137 height 36
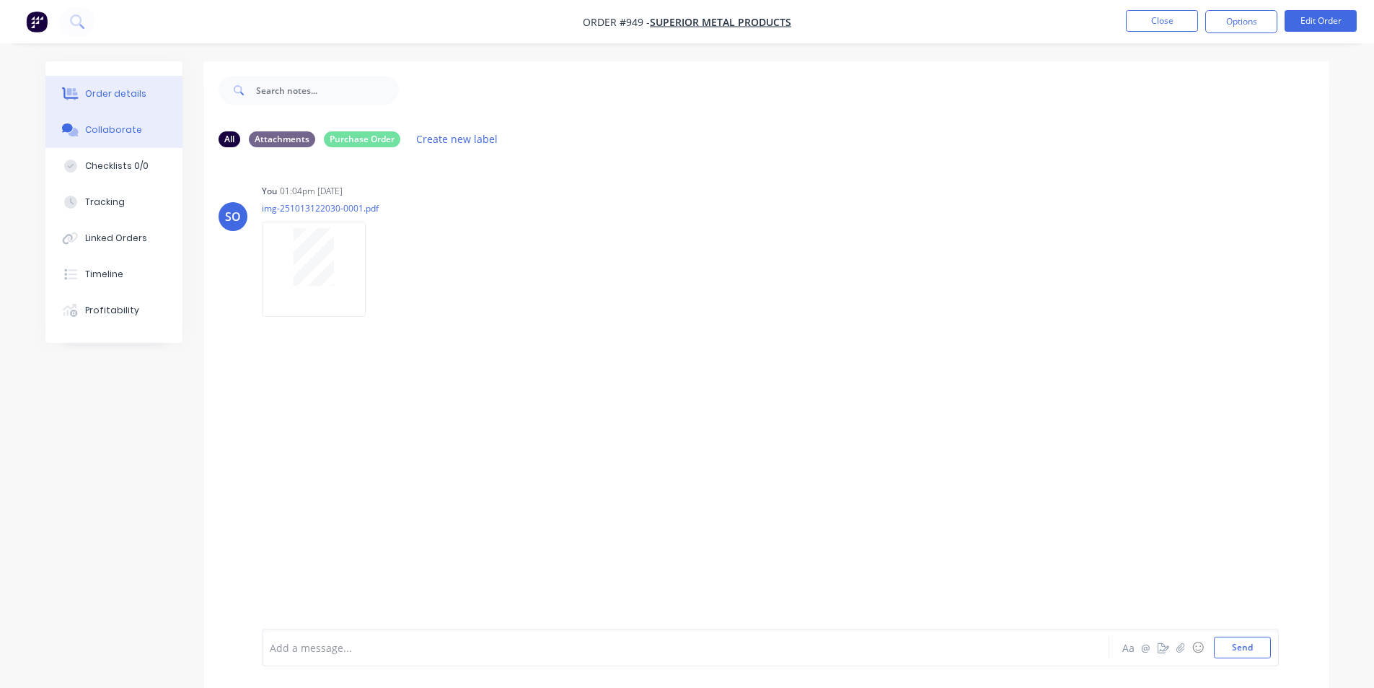
click at [118, 102] on button "Order details" at bounding box center [113, 94] width 137 height 36
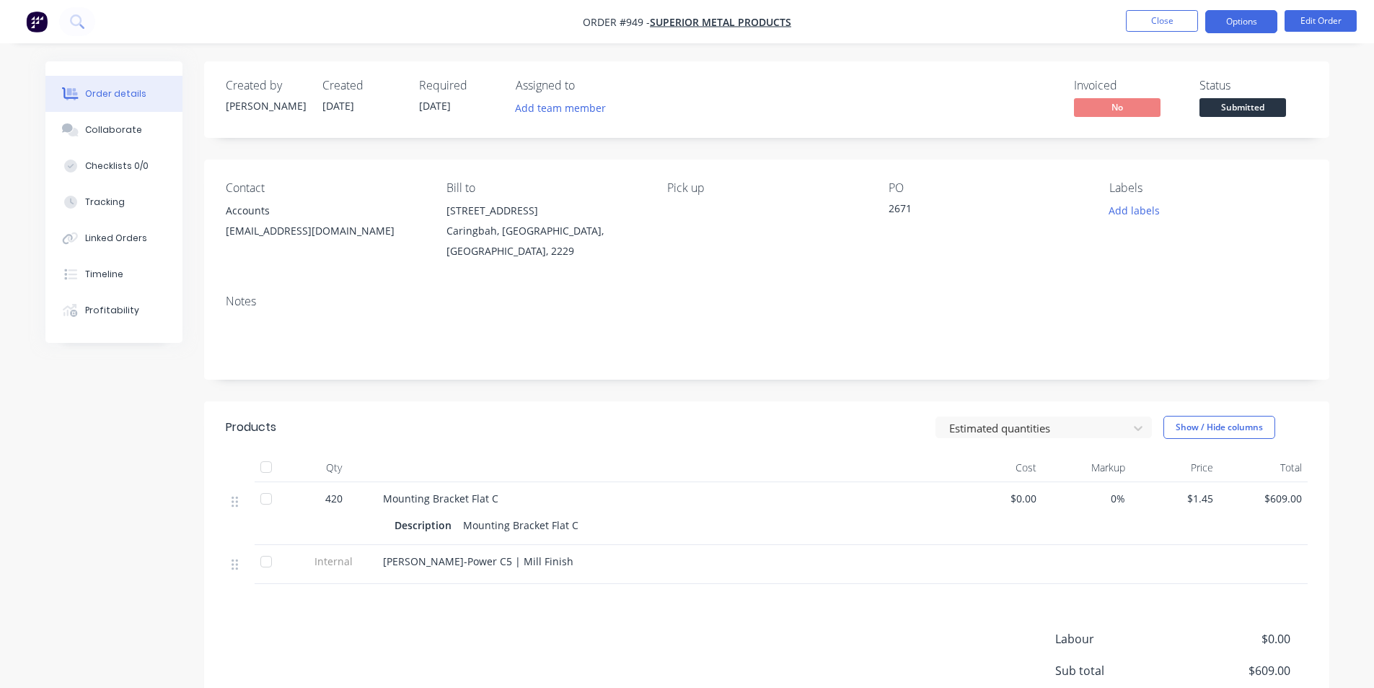
click at [1242, 19] on button "Options" at bounding box center [1242, 21] width 72 height 23
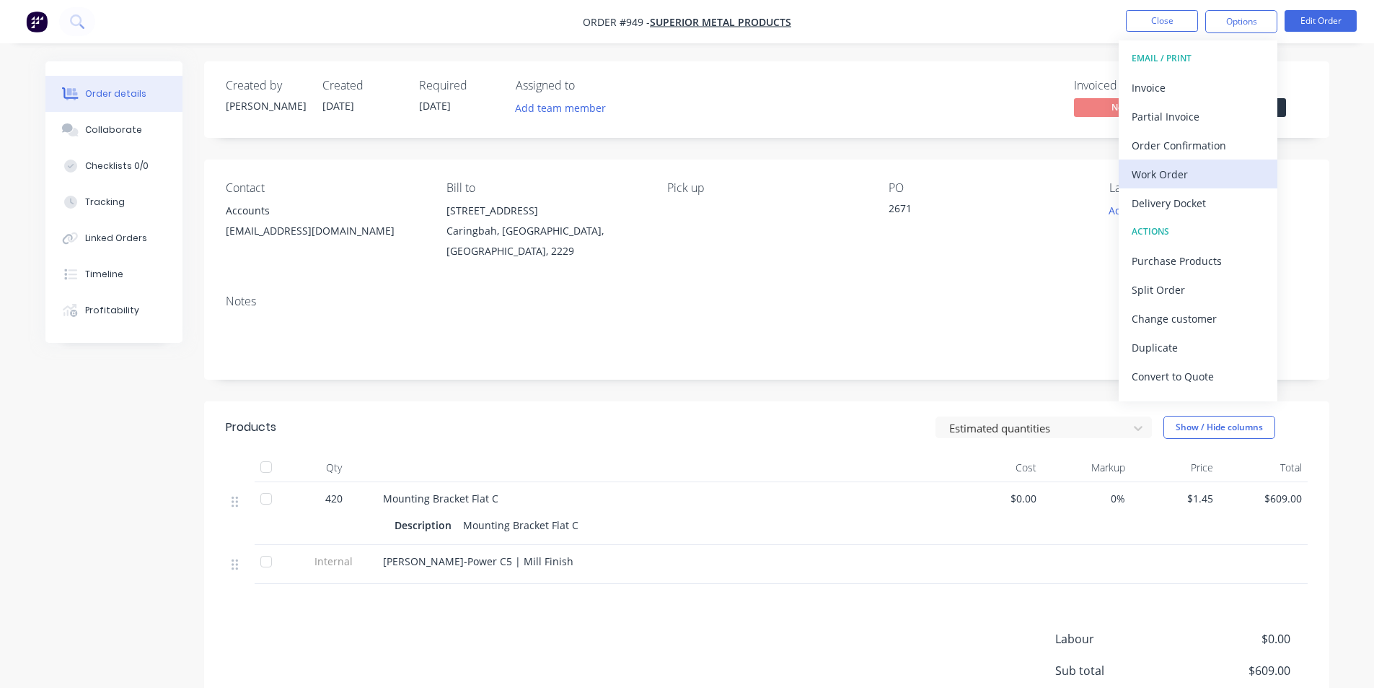
click at [1185, 177] on div "Work Order" at bounding box center [1198, 174] width 133 height 21
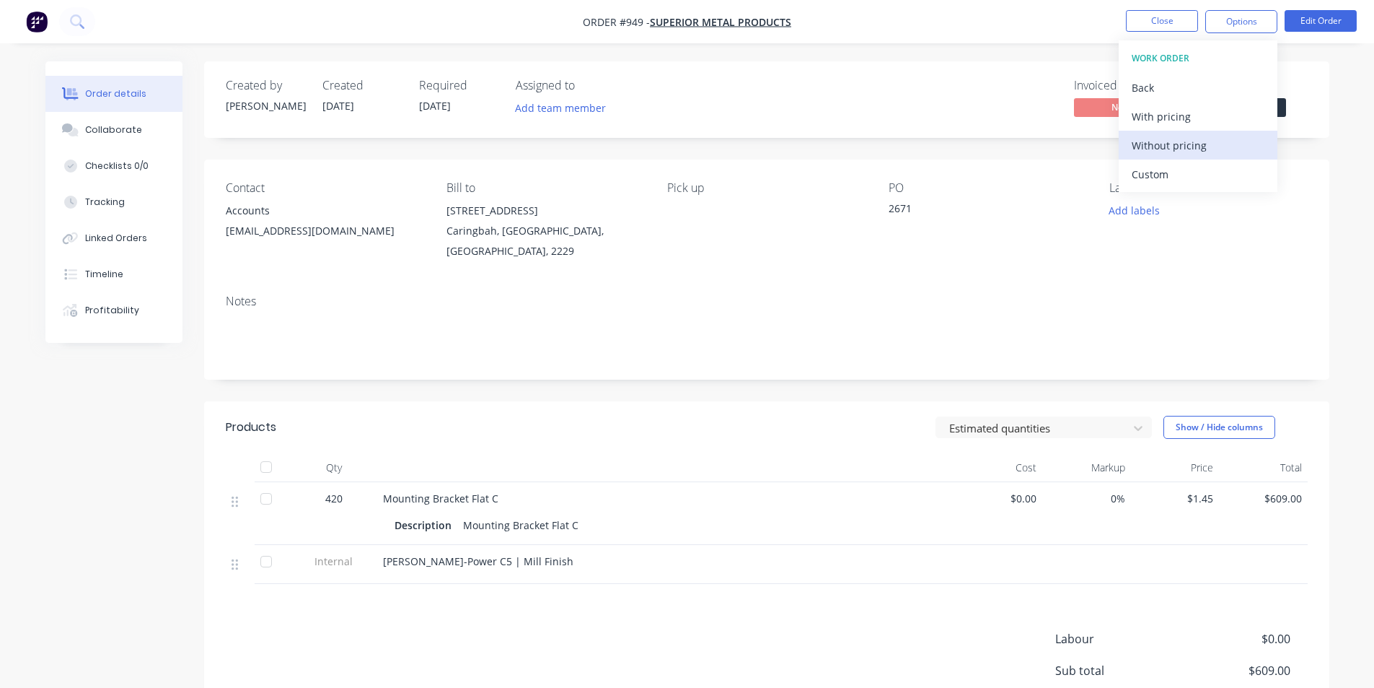
click at [1190, 149] on div "Without pricing" at bounding box center [1198, 145] width 133 height 21
click at [530, 307] on div "Notes" at bounding box center [766, 331] width 1125 height 97
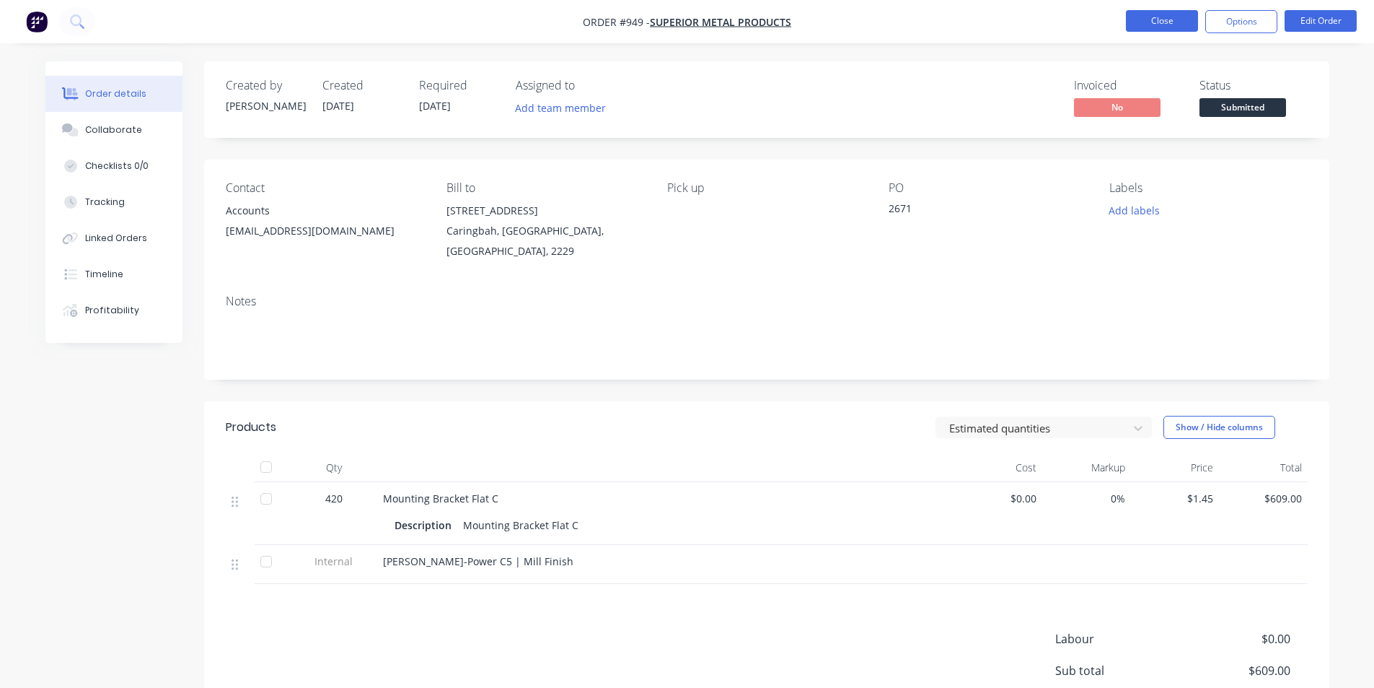
click at [1139, 27] on button "Close" at bounding box center [1162, 21] width 72 height 22
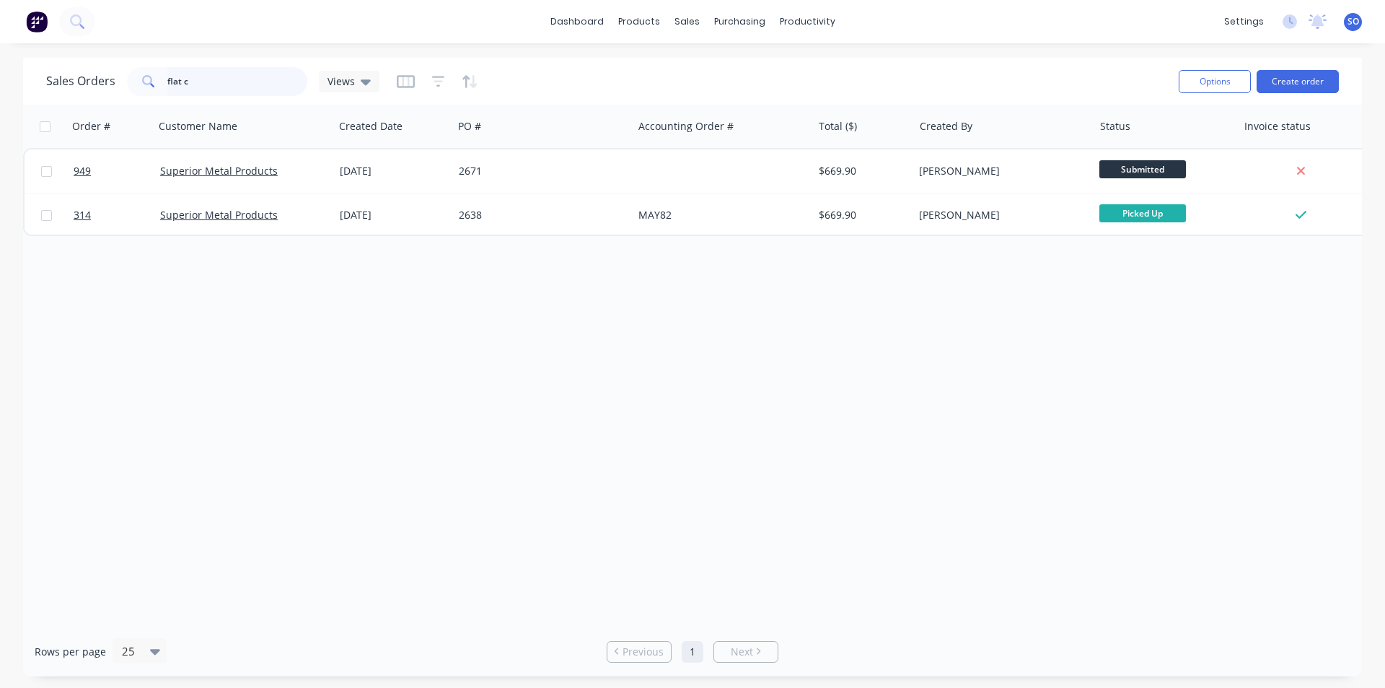
drag, startPoint x: 204, startPoint y: 77, endPoint x: 41, endPoint y: 48, distance: 165.7
click at [117, 71] on div "Sales Orders flat c Views" at bounding box center [212, 81] width 333 height 29
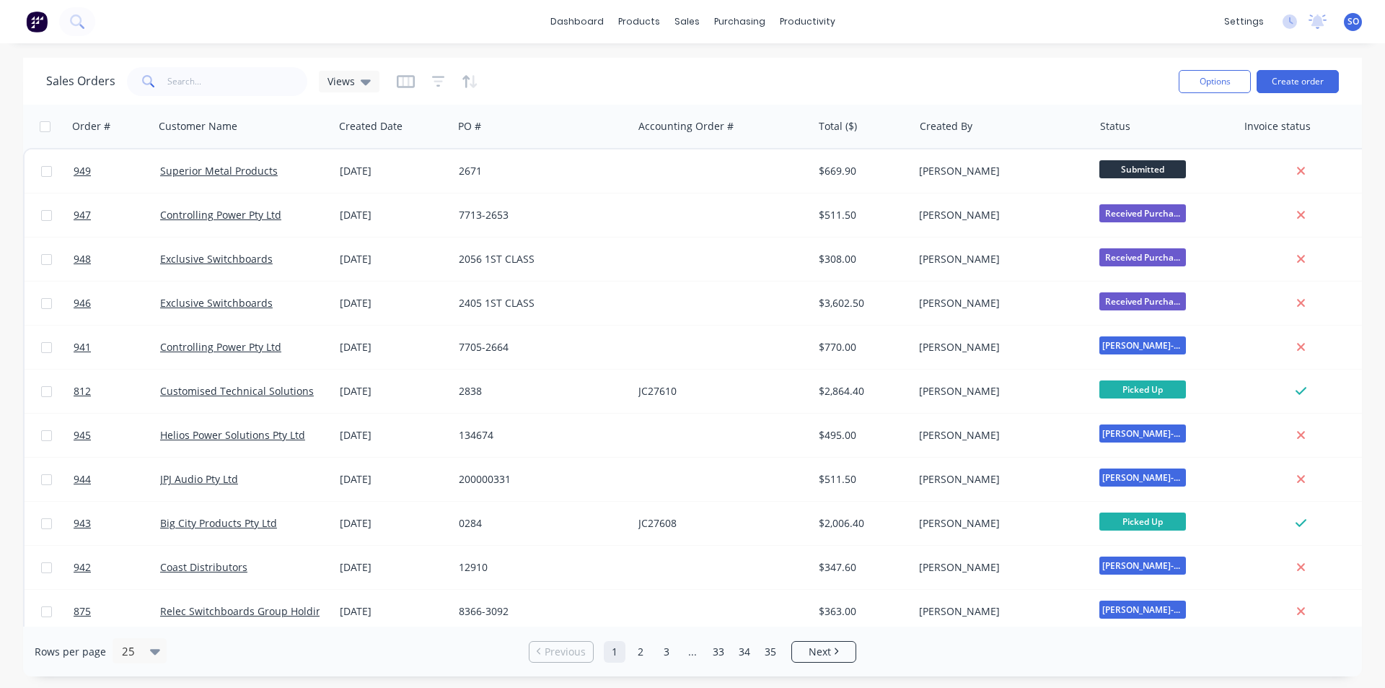
click at [773, 93] on div "Sales Orders Views" at bounding box center [606, 80] width 1121 height 35
click at [1299, 76] on button "Create order" at bounding box center [1298, 81] width 82 height 23
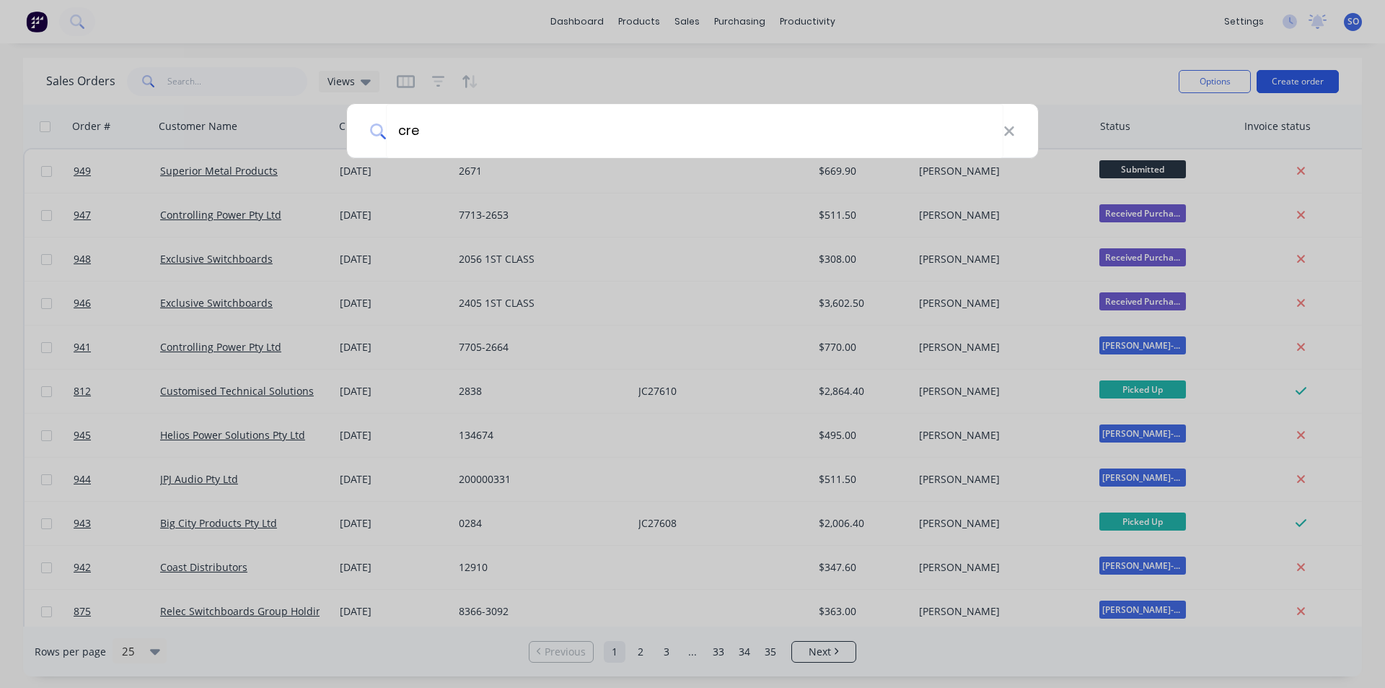
type input "cred"
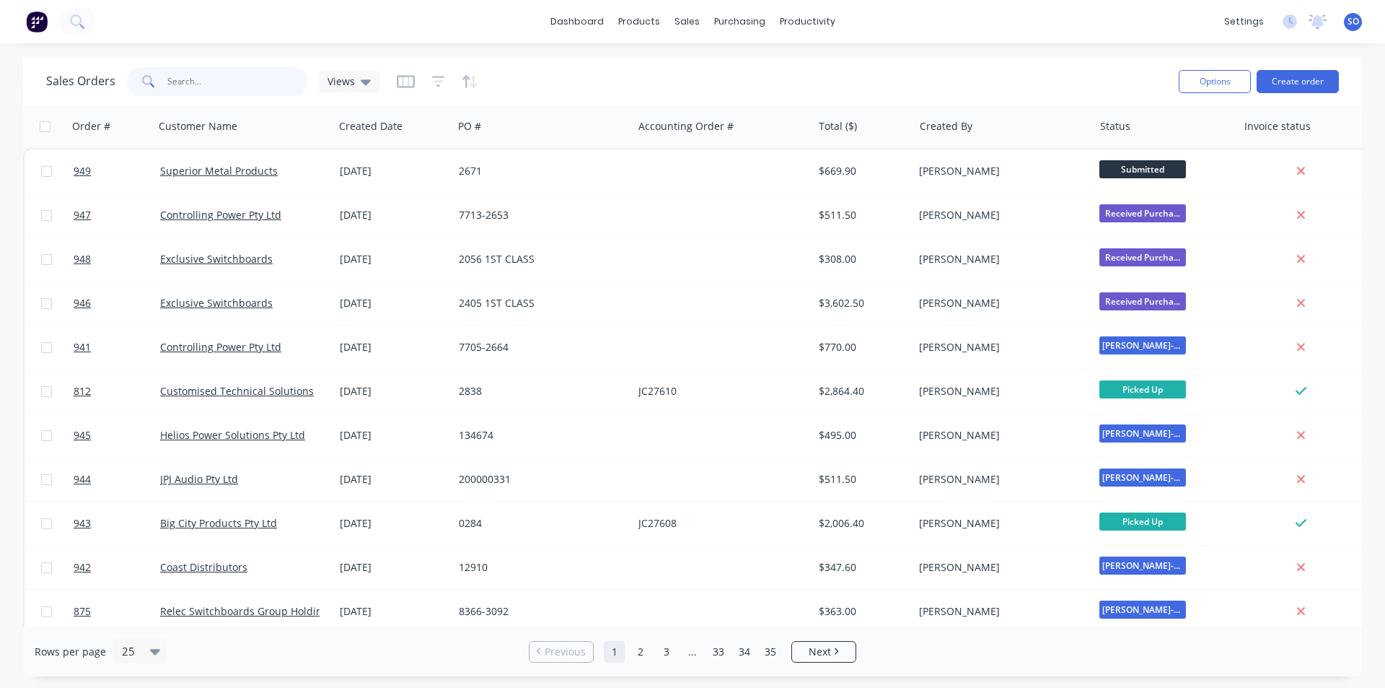
click at [235, 92] on input "text" at bounding box center [237, 81] width 141 height 29
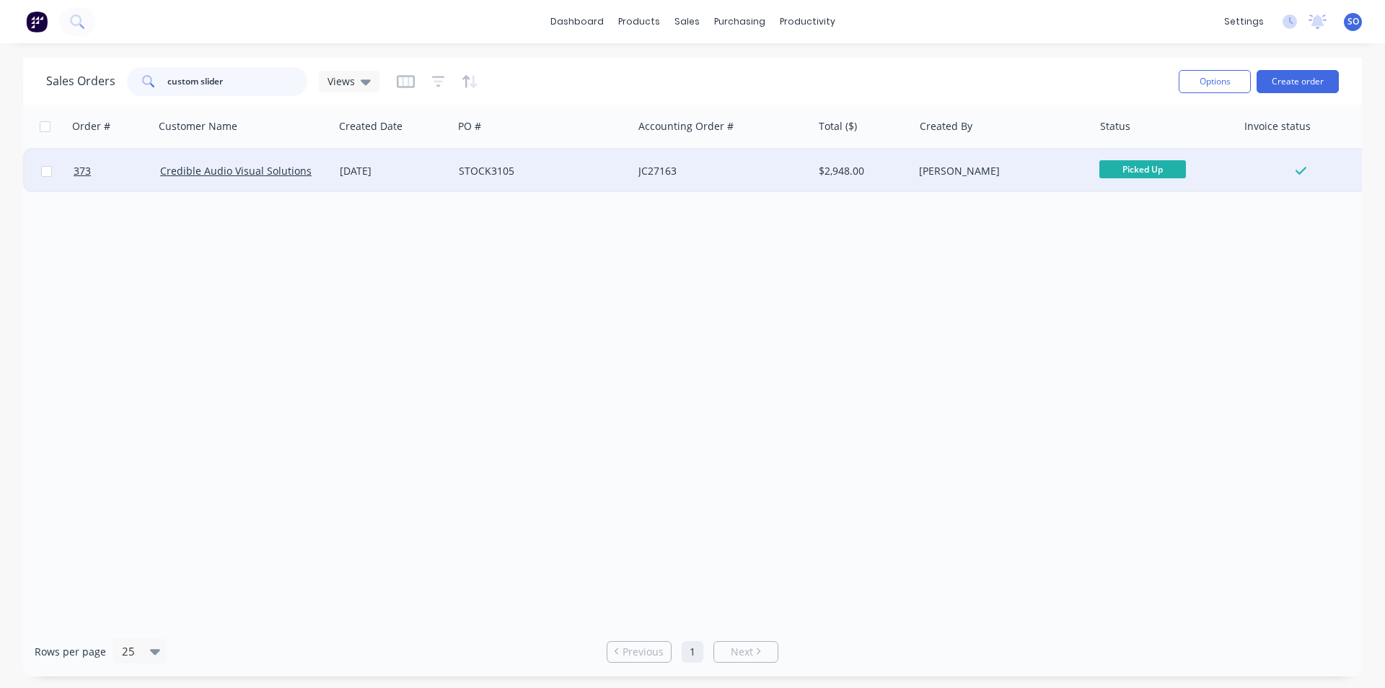
type input "custom slider"
click at [610, 172] on div "STOCK3105" at bounding box center [539, 171] width 160 height 14
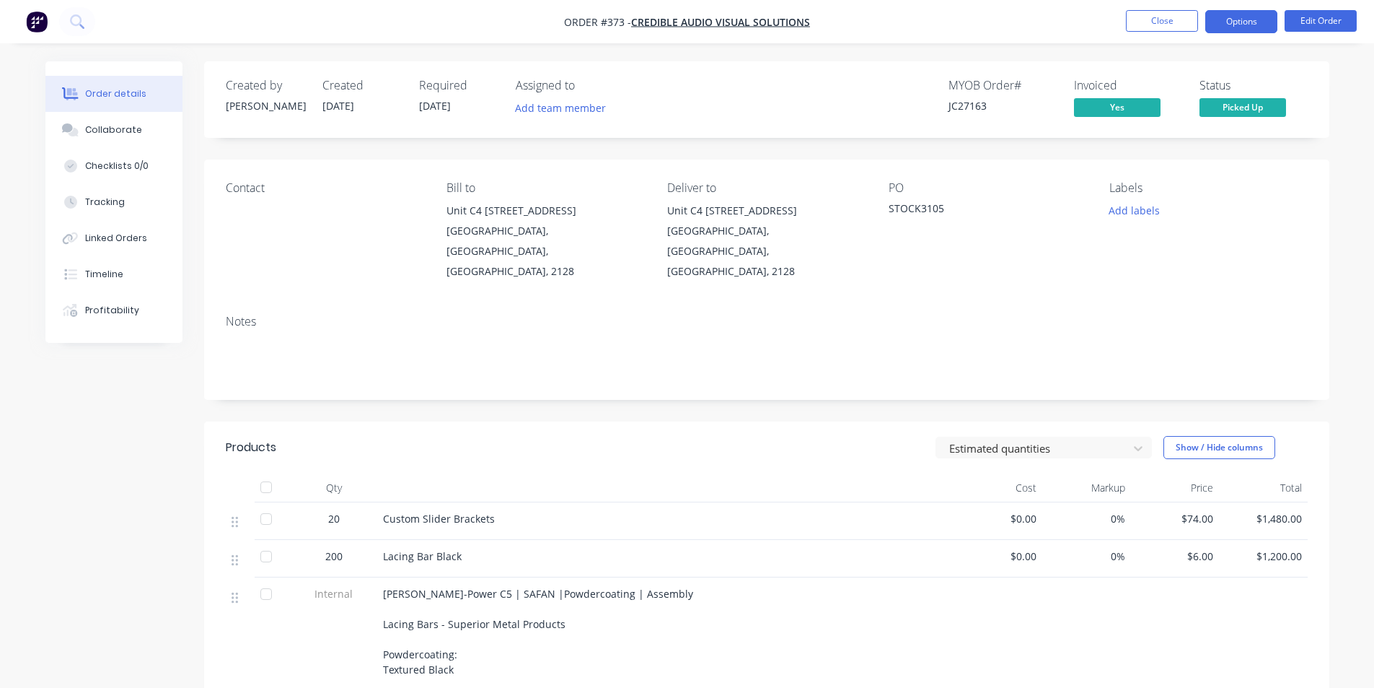
click at [1229, 17] on button "Options" at bounding box center [1242, 21] width 72 height 23
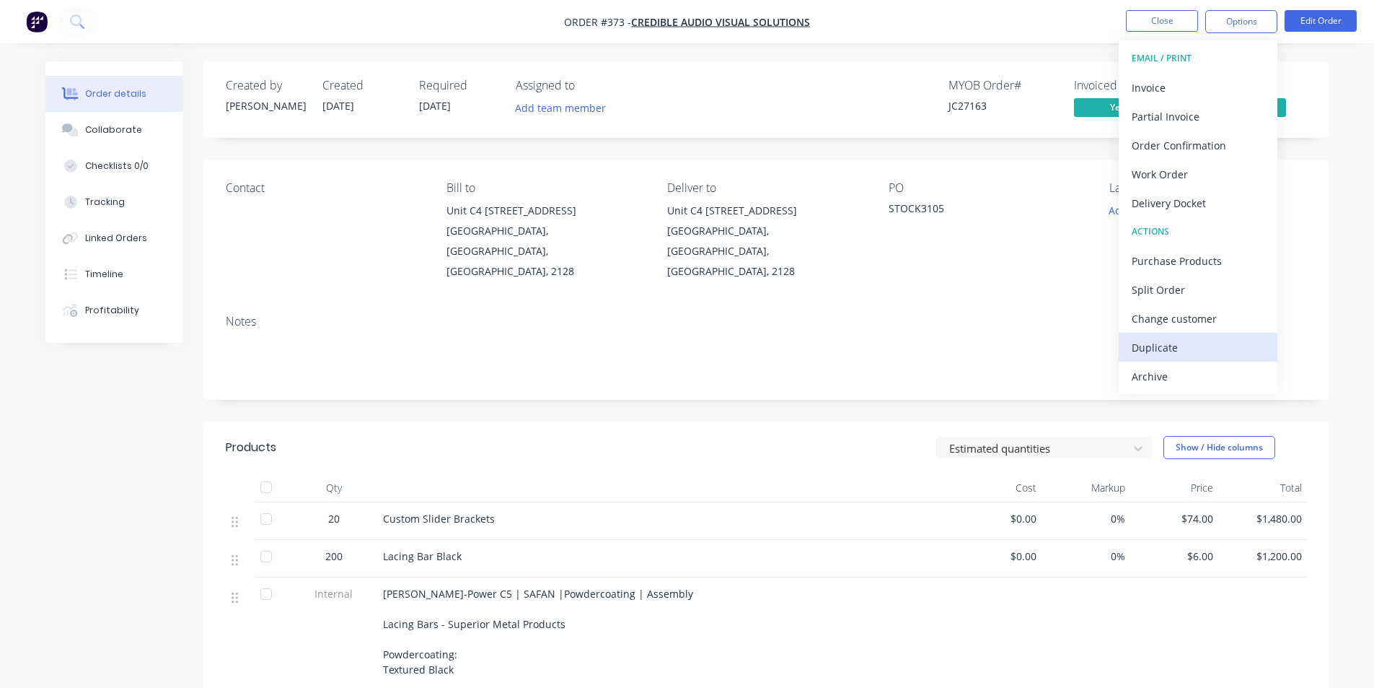
click at [1171, 341] on div "Duplicate" at bounding box center [1198, 347] width 133 height 21
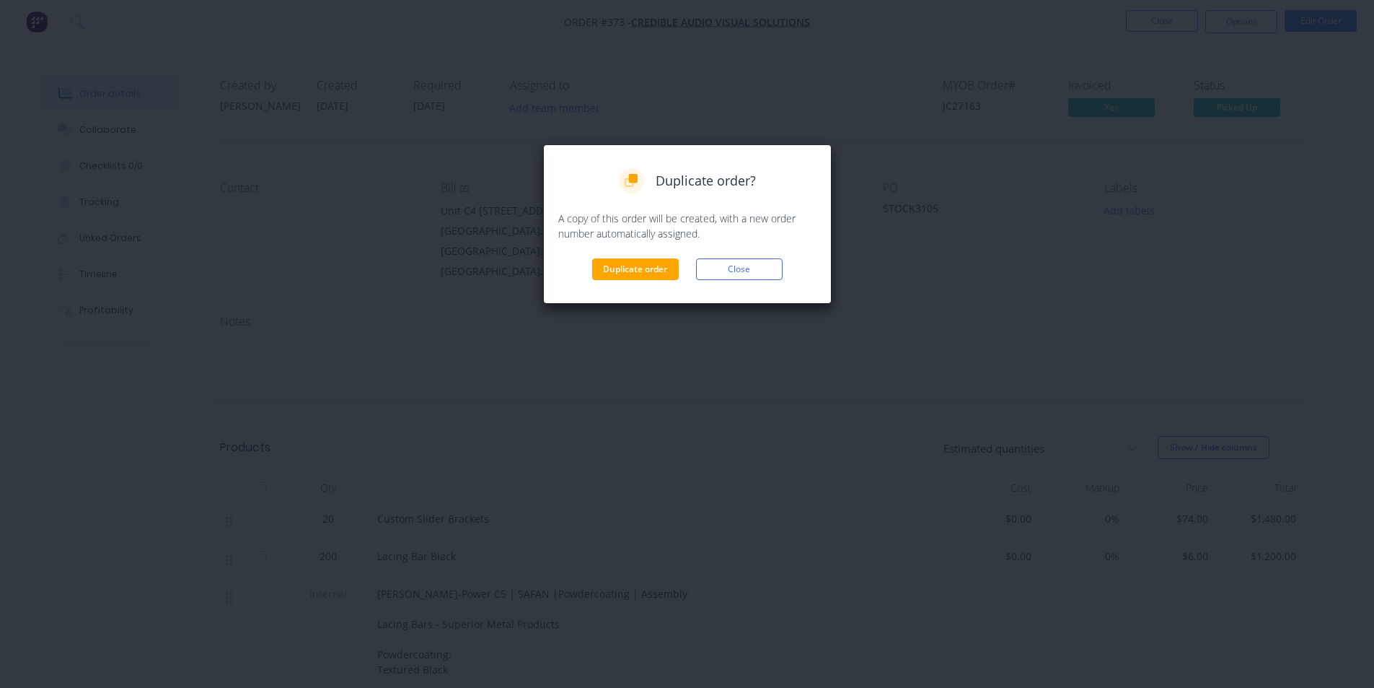
click at [620, 281] on div "Duplicate order? A copy of this order will be created, with a new order number …" at bounding box center [687, 223] width 289 height 159
click at [629, 273] on button "Duplicate order" at bounding box center [635, 269] width 87 height 22
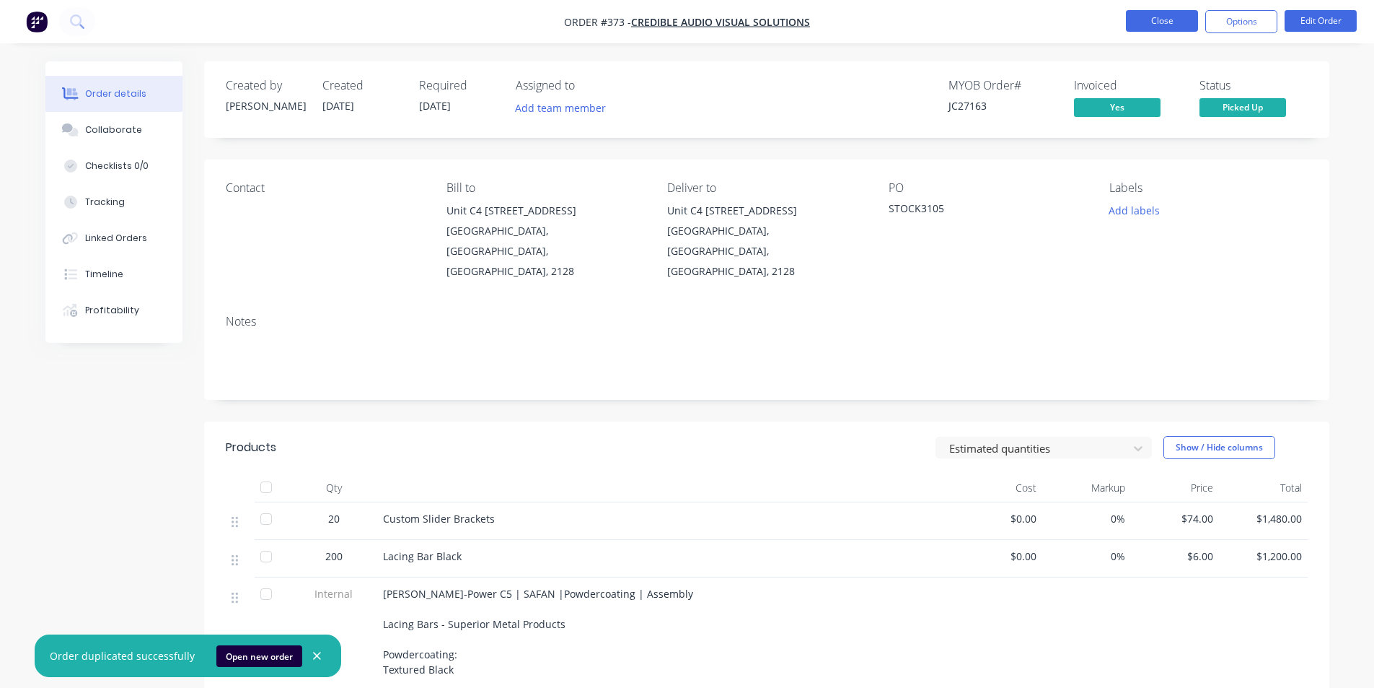
click at [1166, 22] on button "Close" at bounding box center [1162, 21] width 72 height 22
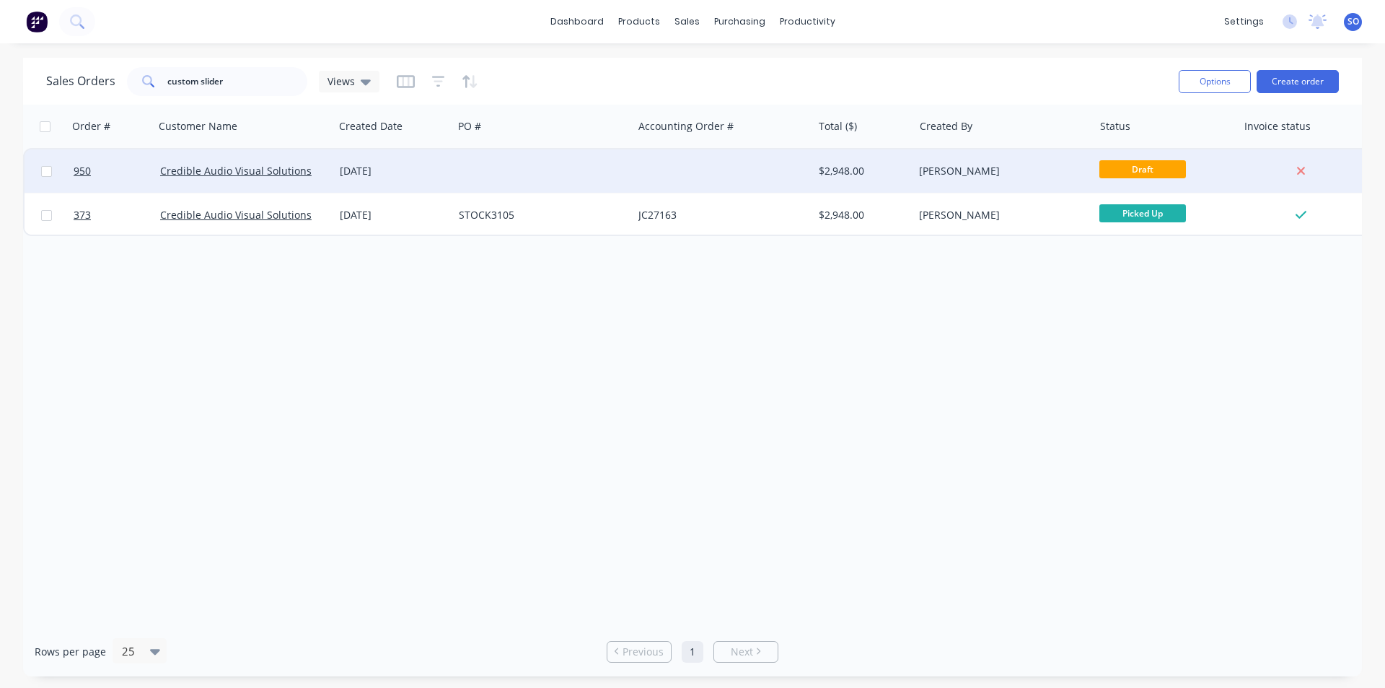
click at [499, 183] on div at bounding box center [543, 170] width 180 height 43
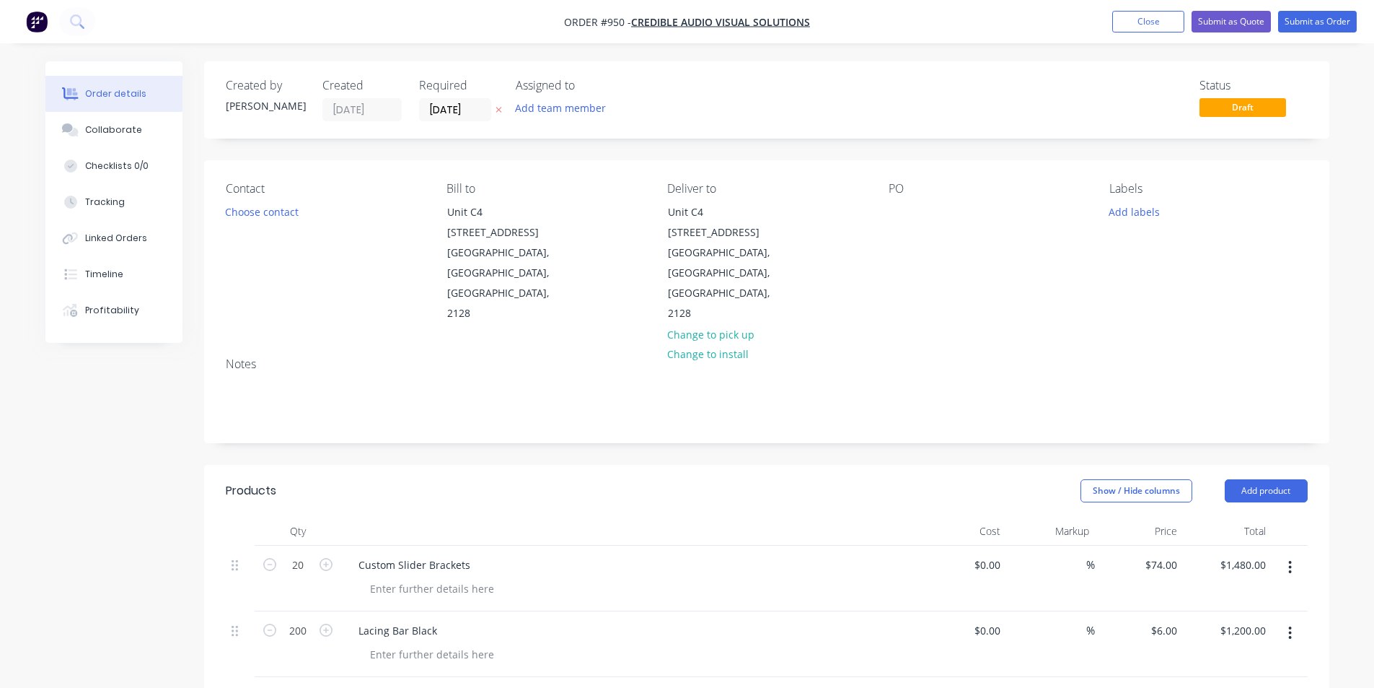
click at [1289, 625] on icon "button" at bounding box center [1291, 633] width 4 height 16
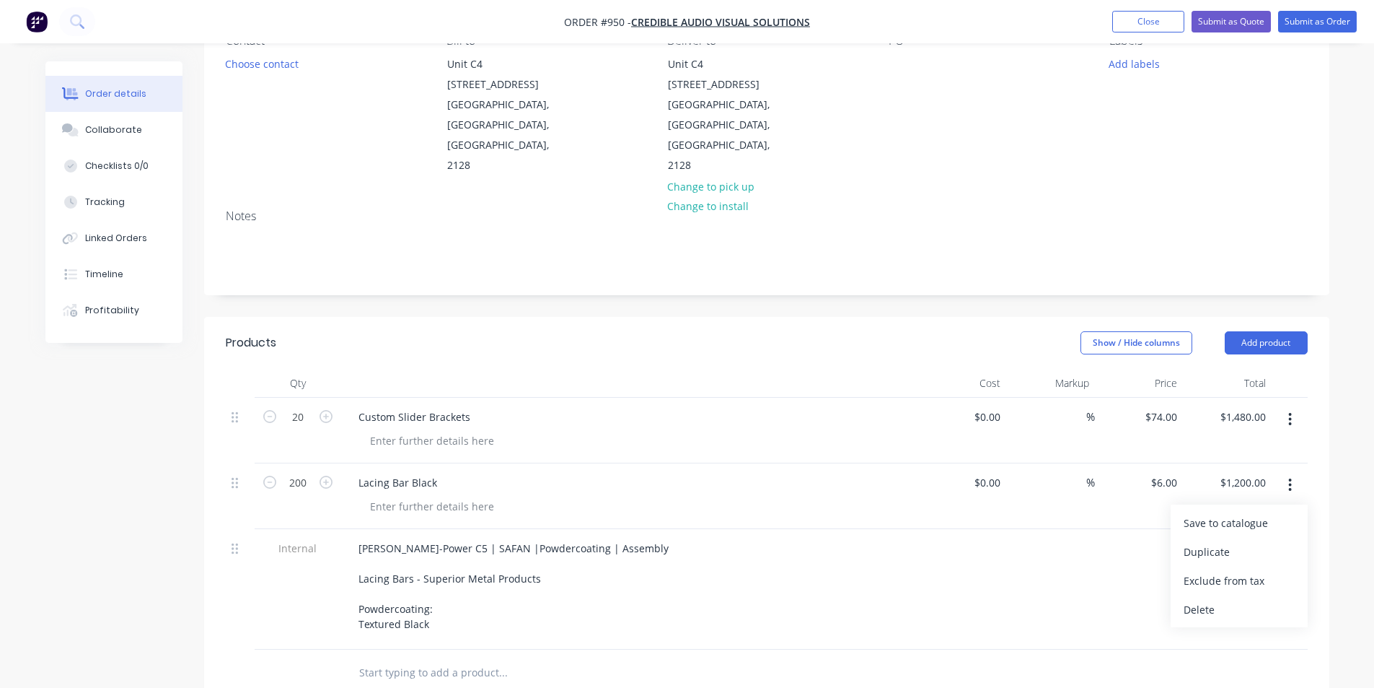
scroll to position [193, 0]
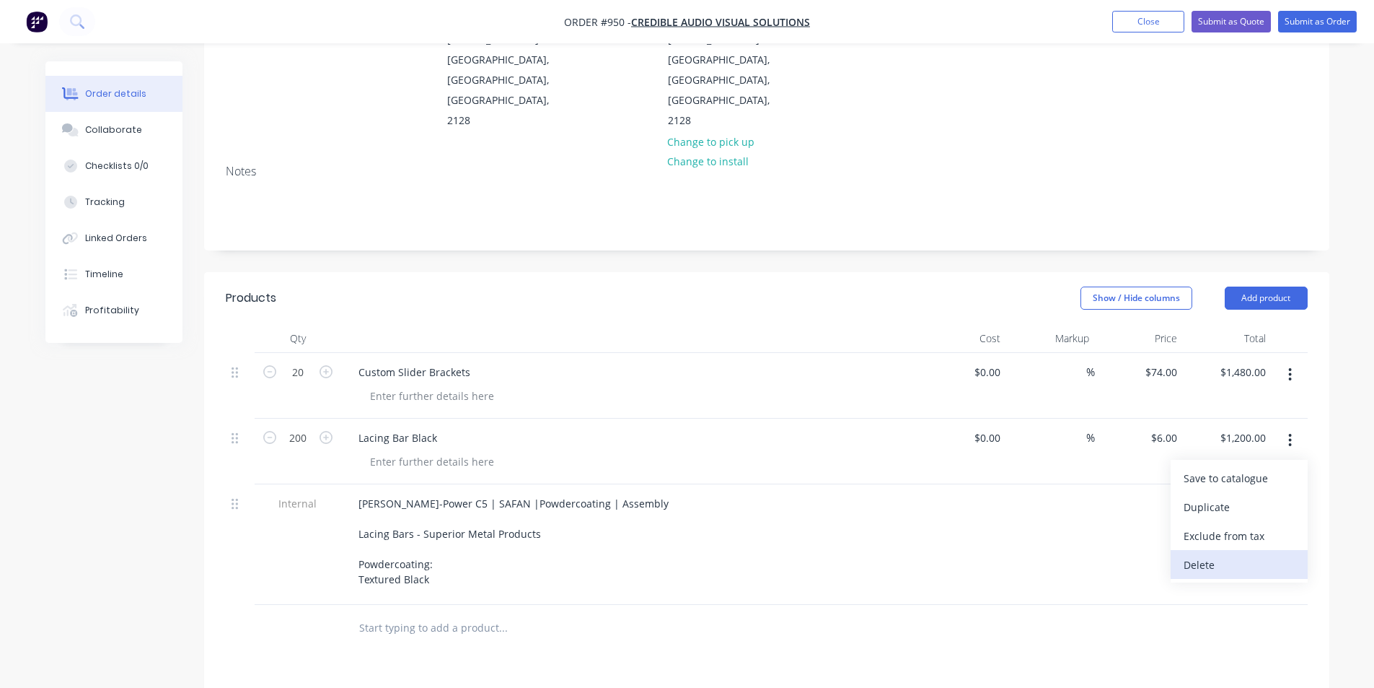
click at [1213, 554] on div "Delete" at bounding box center [1239, 564] width 111 height 21
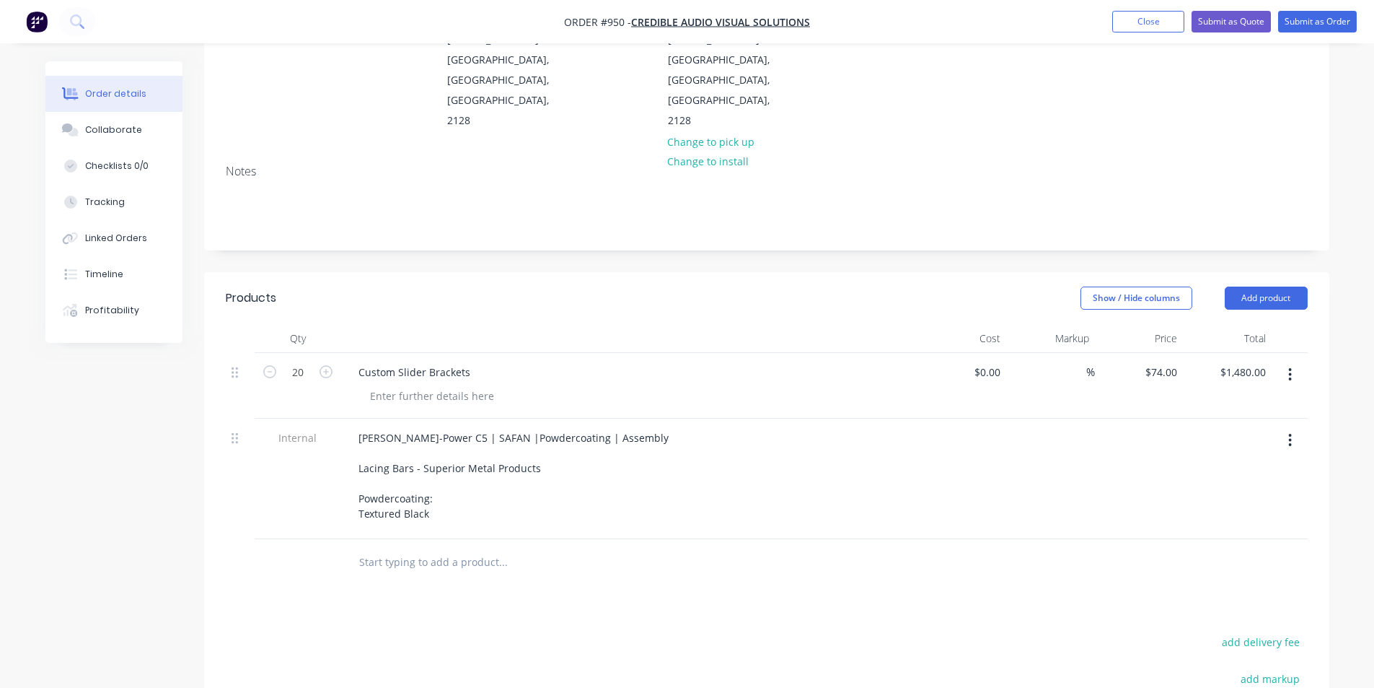
click at [542, 275] on header "Products Show / Hide columns Add product" at bounding box center [766, 298] width 1125 height 52
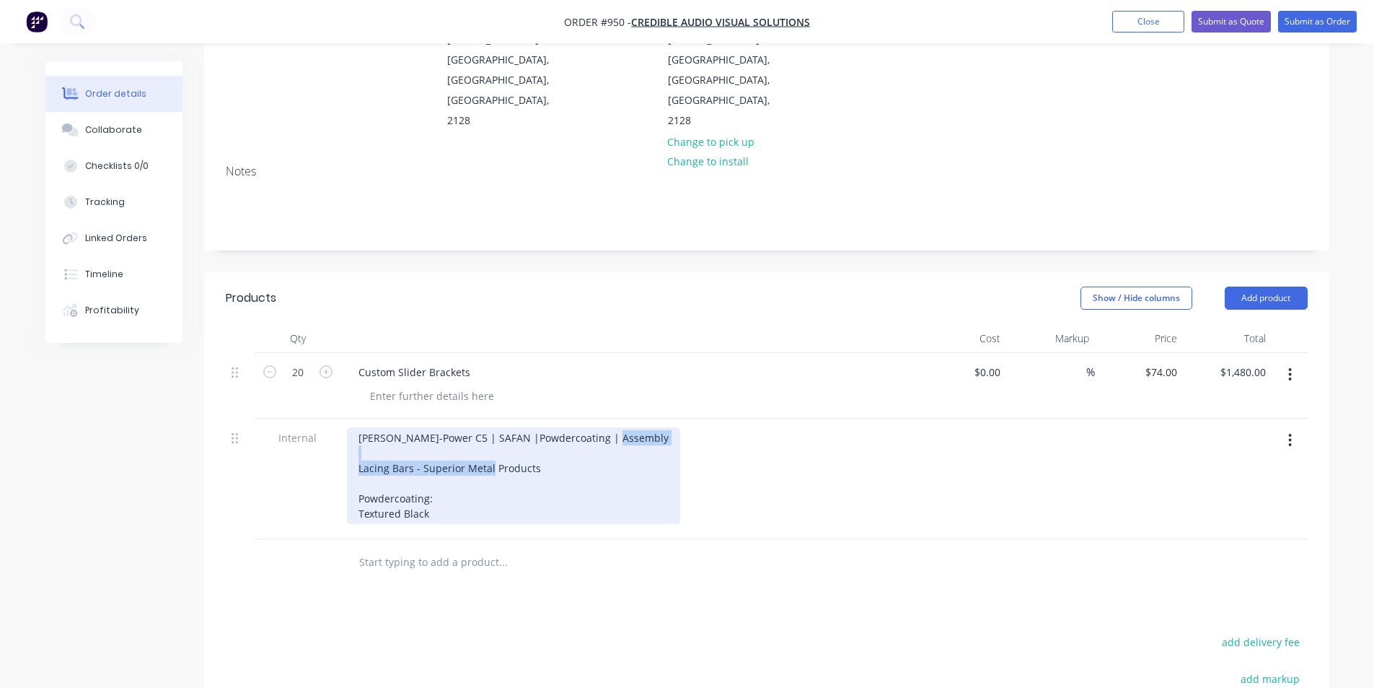
drag, startPoint x: 537, startPoint y: 420, endPoint x: 329, endPoint y: 433, distance: 208.9
click at [375, 427] on div "[PERSON_NAME]-Power C5 | SAFAN |Powdercoating | Assembly Lacing Bars - Superior…" at bounding box center [513, 475] width 333 height 97
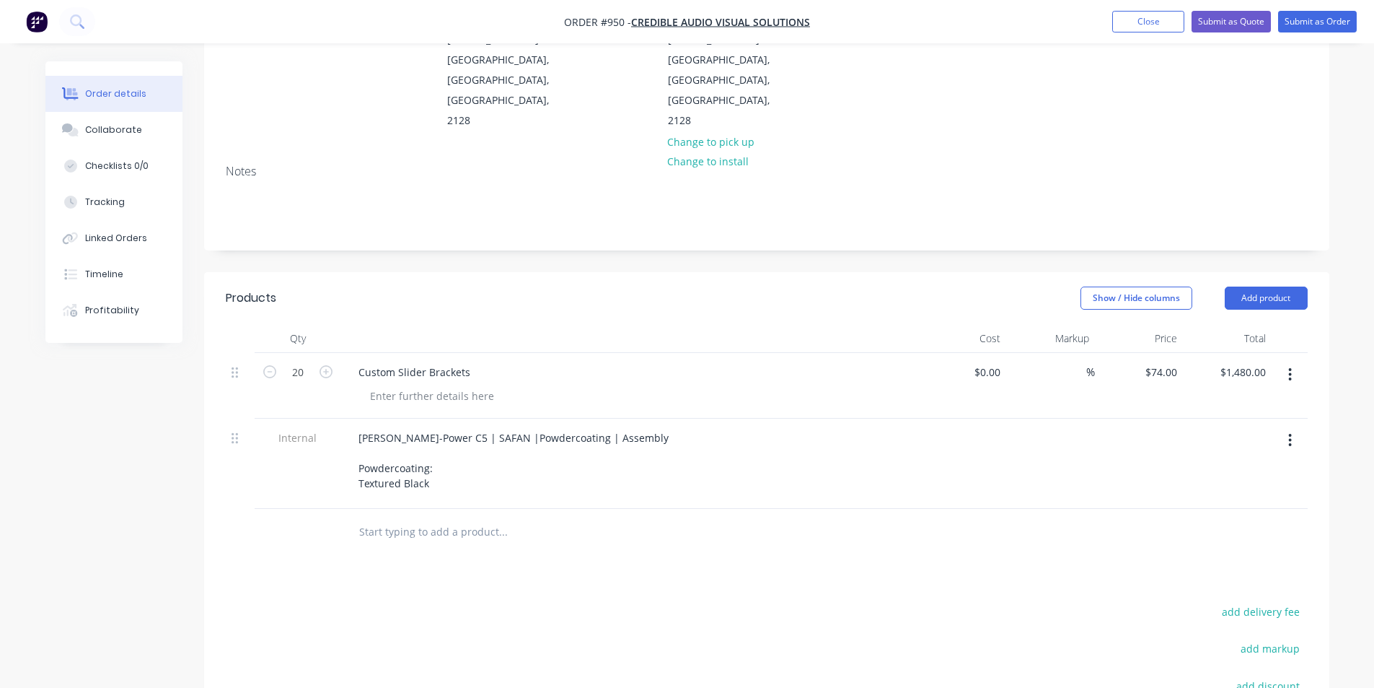
click at [454, 385] on div at bounding box center [432, 395] width 147 height 21
click at [415, 272] on header "Products Show / Hide columns Add product" at bounding box center [766, 298] width 1125 height 52
click at [118, 131] on div "Collaborate" at bounding box center [113, 129] width 57 height 13
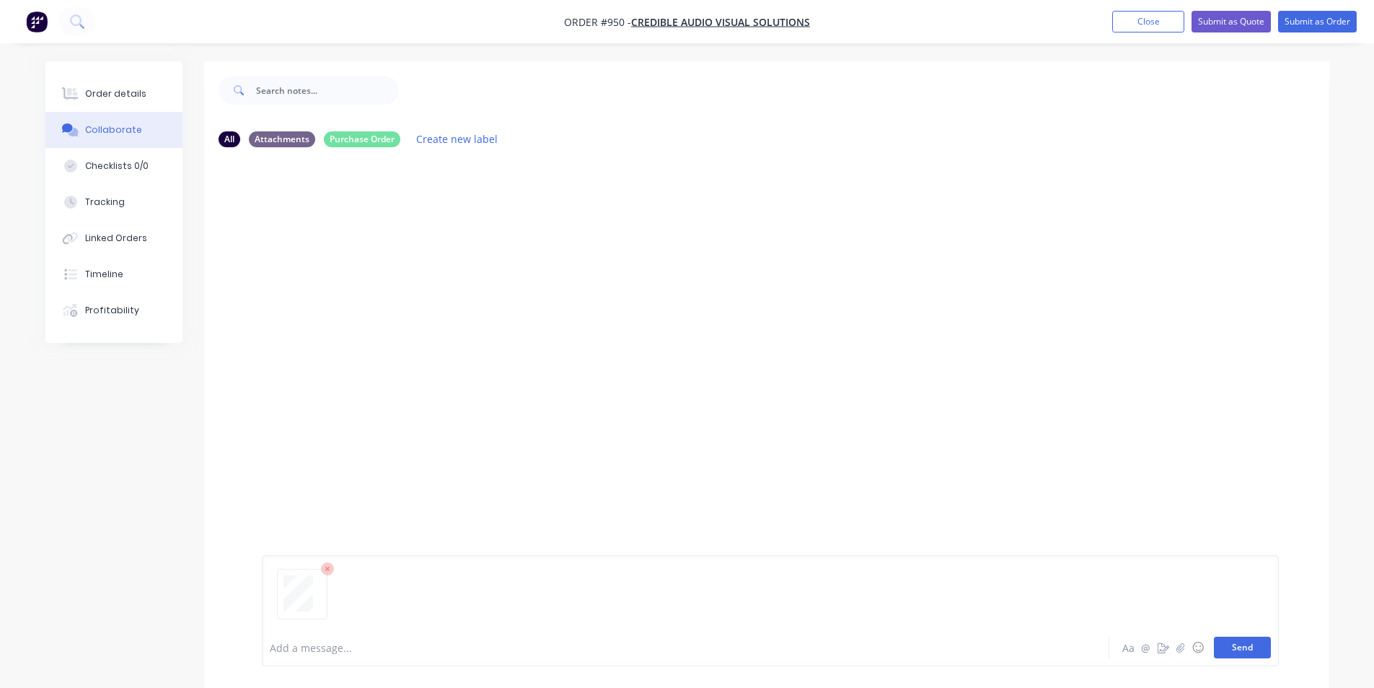
click at [1249, 653] on button "Send" at bounding box center [1242, 647] width 57 height 22
drag, startPoint x: 115, startPoint y: 93, endPoint x: 154, endPoint y: 108, distance: 41.8
click at [117, 94] on div "Order details" at bounding box center [115, 93] width 61 height 13
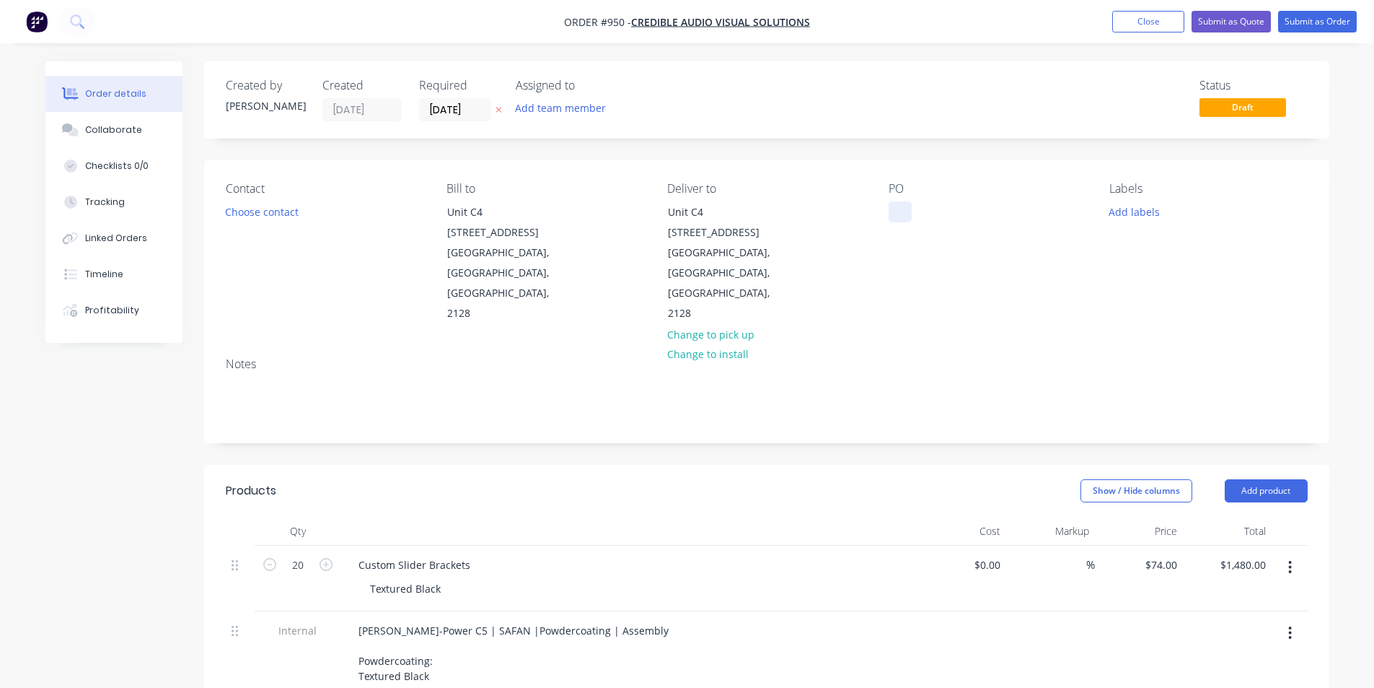
click at [897, 212] on div at bounding box center [900, 211] width 23 height 21
click at [957, 281] on div "PO STOCK0910" at bounding box center [988, 253] width 198 height 142
click at [1335, 25] on button "Submit as Order" at bounding box center [1317, 22] width 79 height 22
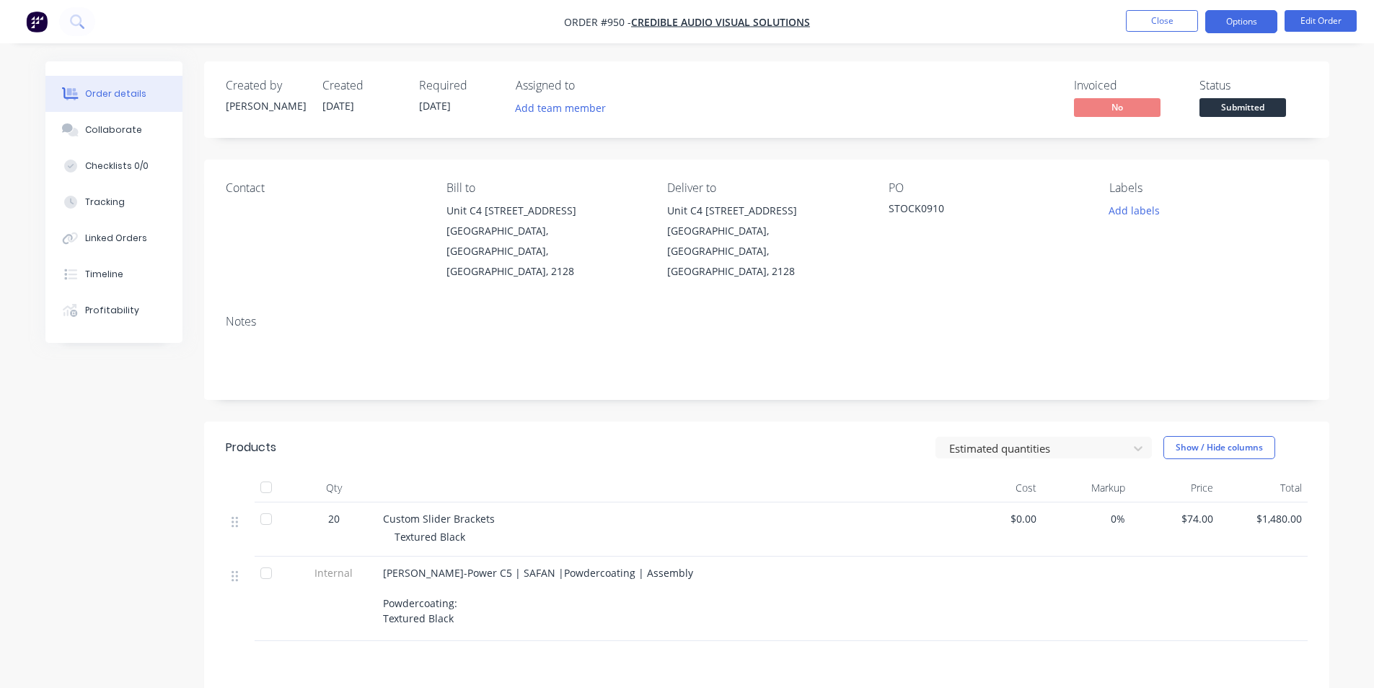
click at [1250, 26] on button "Options" at bounding box center [1242, 21] width 72 height 23
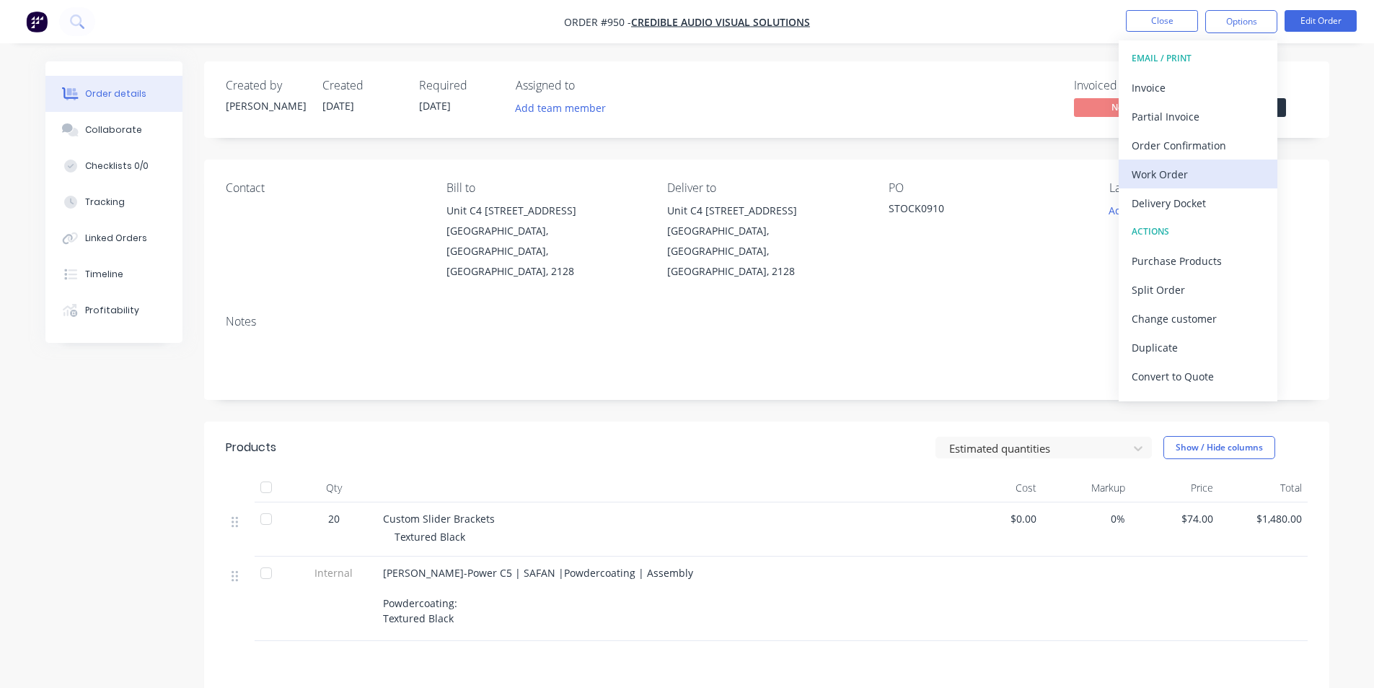
click at [1226, 168] on div "Work Order" at bounding box center [1198, 174] width 133 height 21
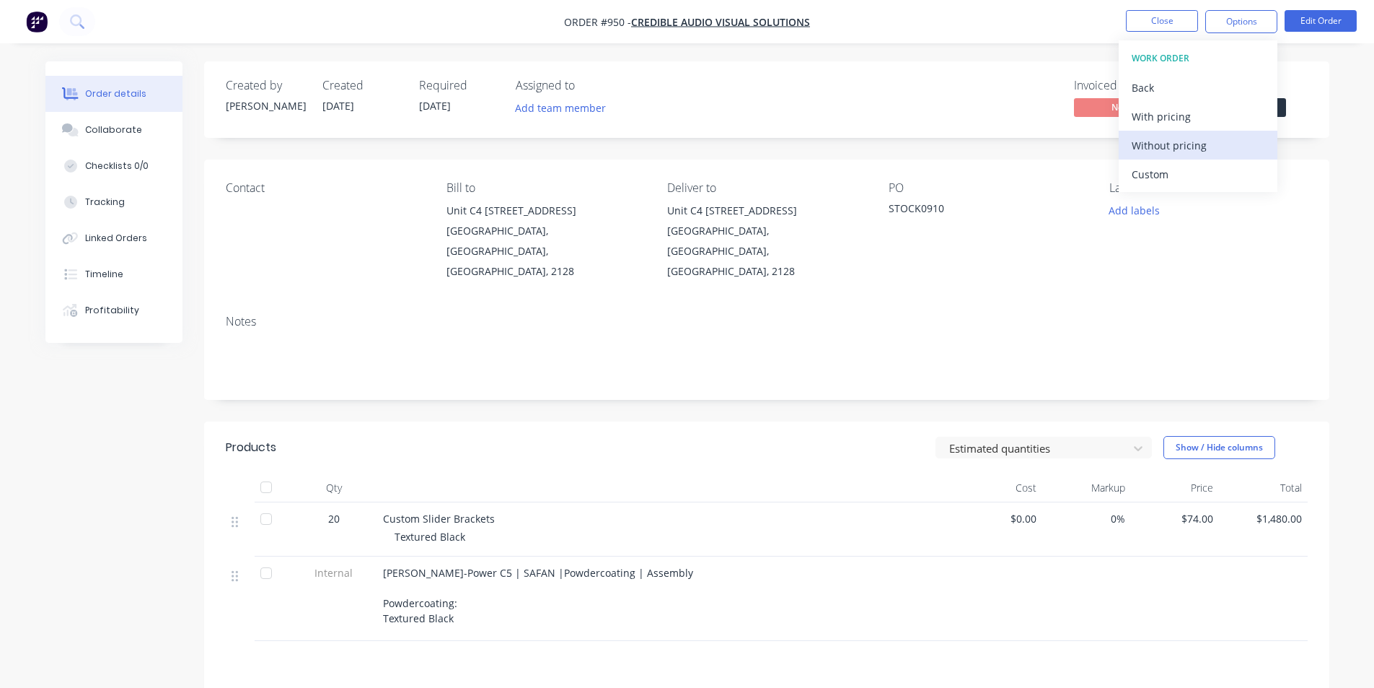
click at [1191, 144] on div "Without pricing" at bounding box center [1198, 145] width 133 height 21
click at [1011, 101] on div "Invoiced No Status Submitted" at bounding box center [984, 100] width 648 height 42
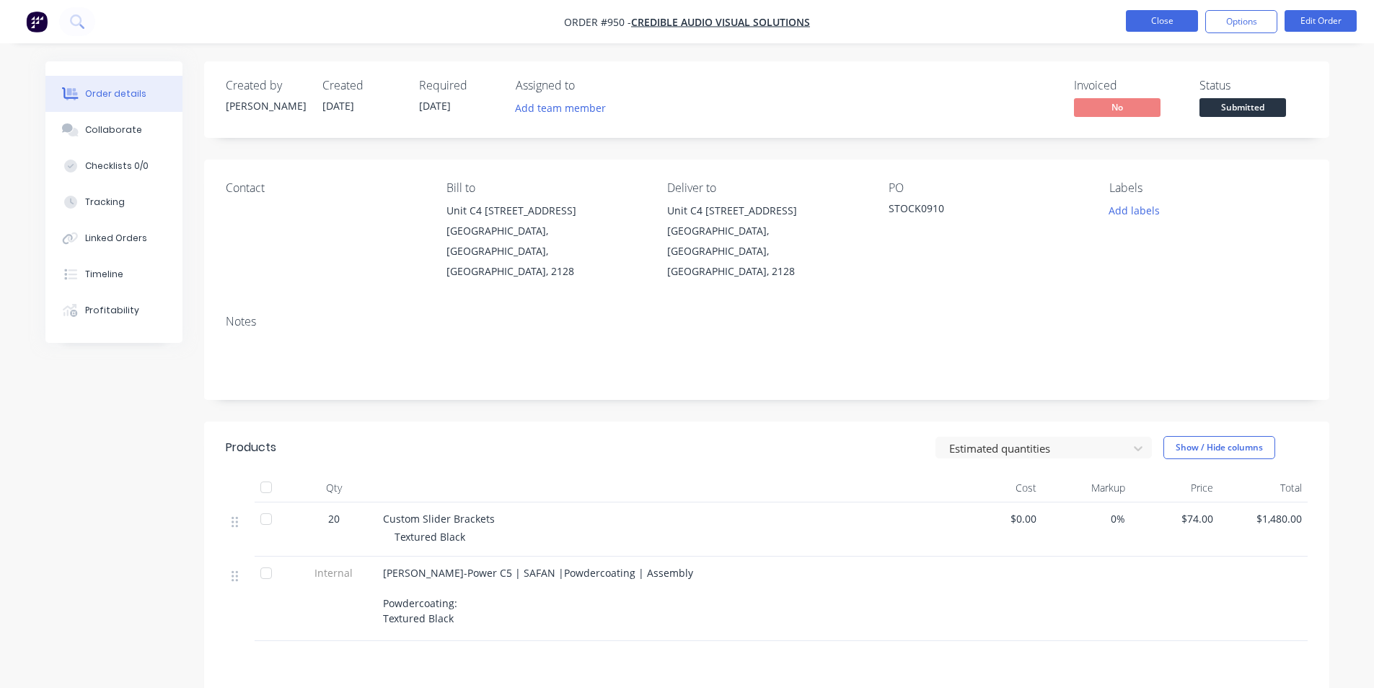
click at [1147, 22] on button "Close" at bounding box center [1162, 21] width 72 height 22
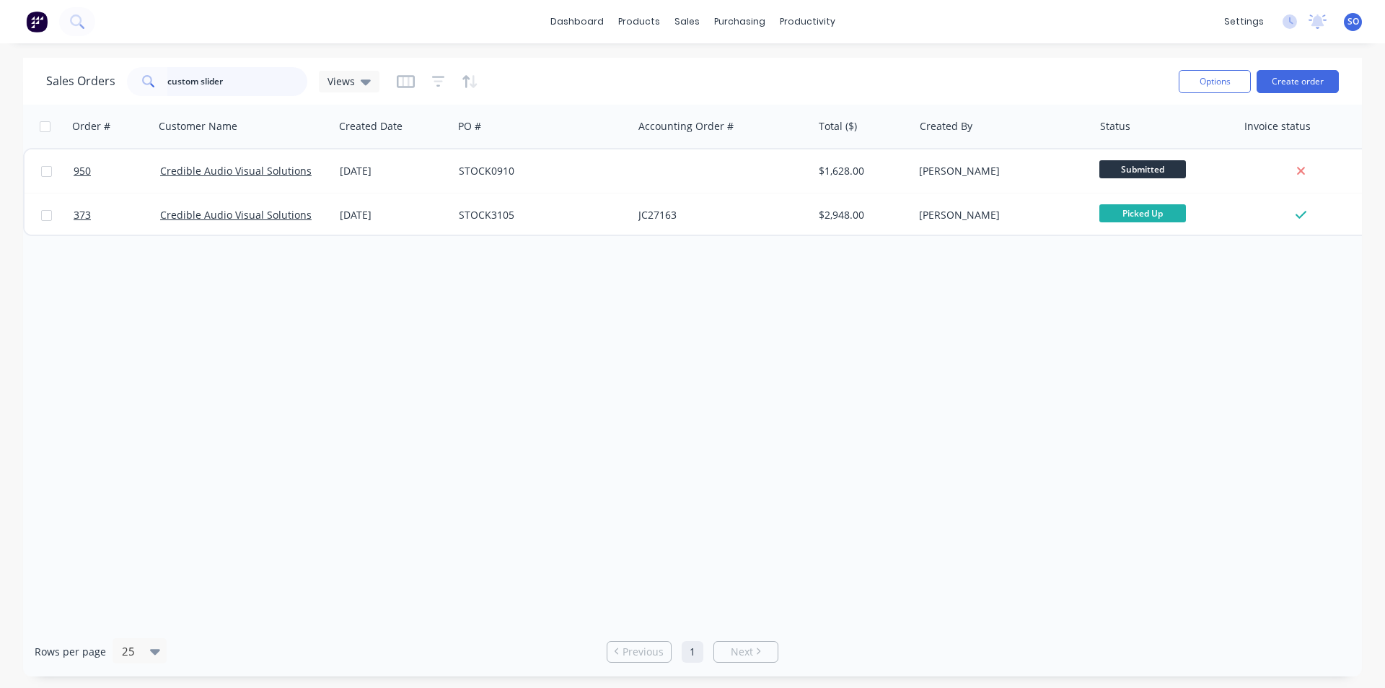
drag, startPoint x: 246, startPoint y: 74, endPoint x: 0, endPoint y: 59, distance: 246.5
click at [0, 63] on div "Sales Orders custom slider Views Options Create order Order # Customer Name Cre…" at bounding box center [692, 367] width 1385 height 618
type input "bottom slat"
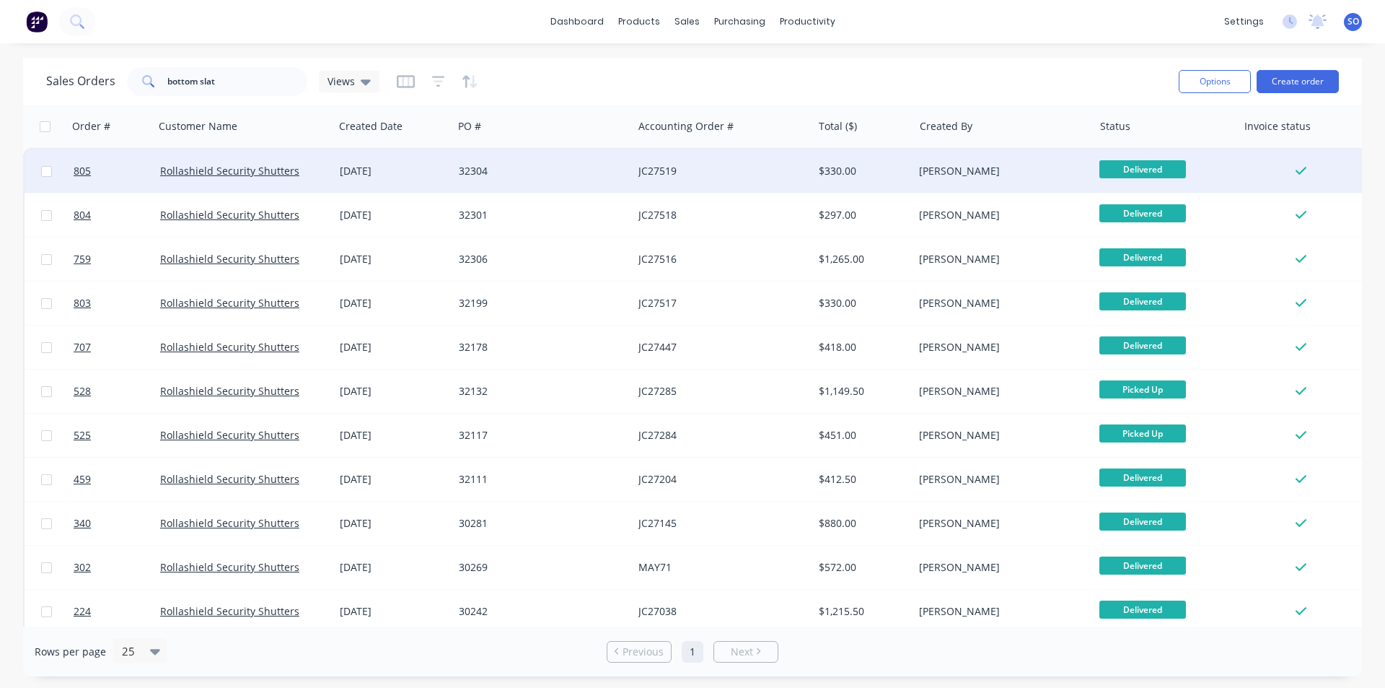
click at [537, 187] on div "32304" at bounding box center [543, 170] width 180 height 43
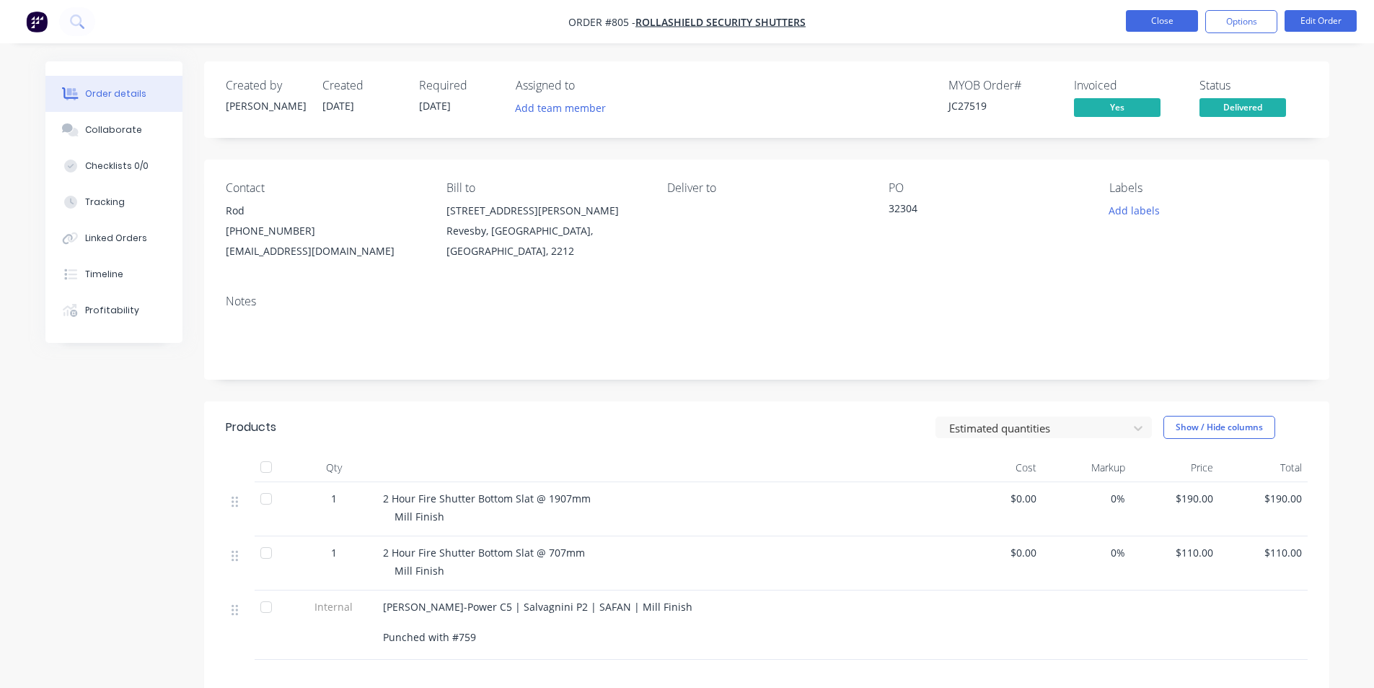
click at [1158, 25] on button "Close" at bounding box center [1162, 21] width 72 height 22
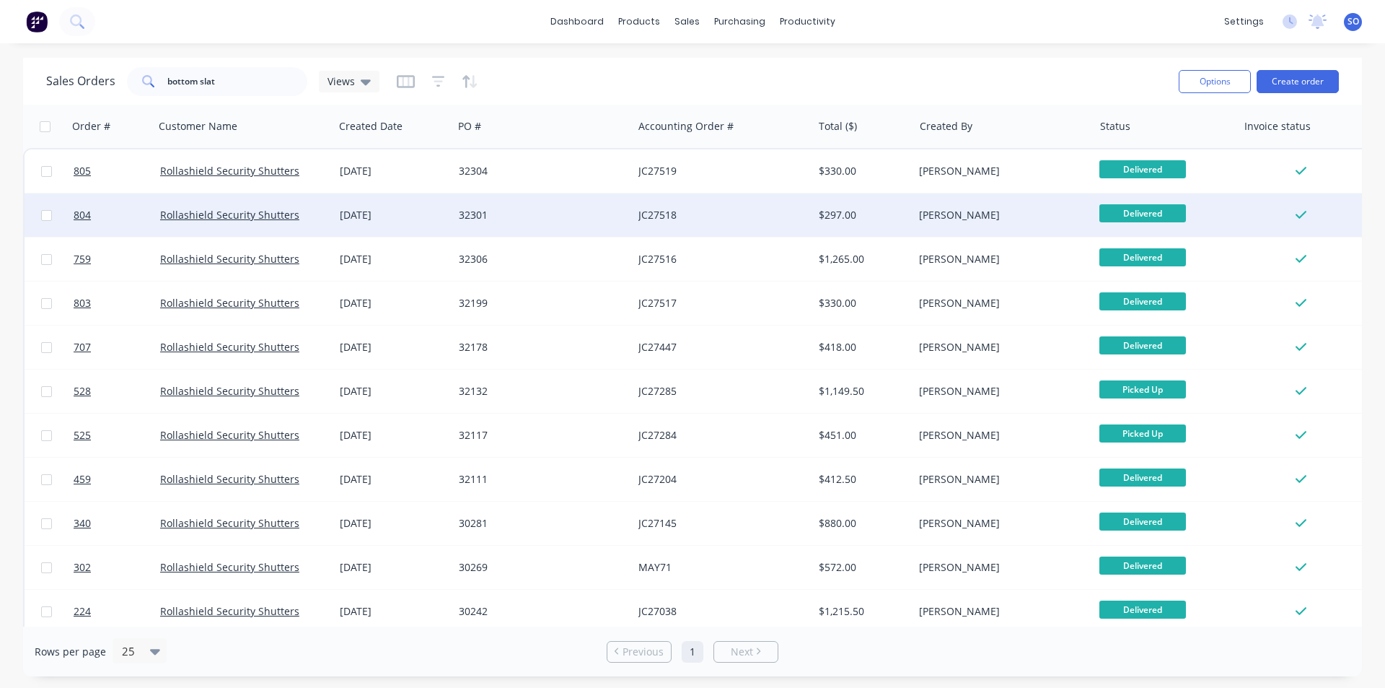
click at [1030, 227] on div "[PERSON_NAME]" at bounding box center [1003, 214] width 180 height 43
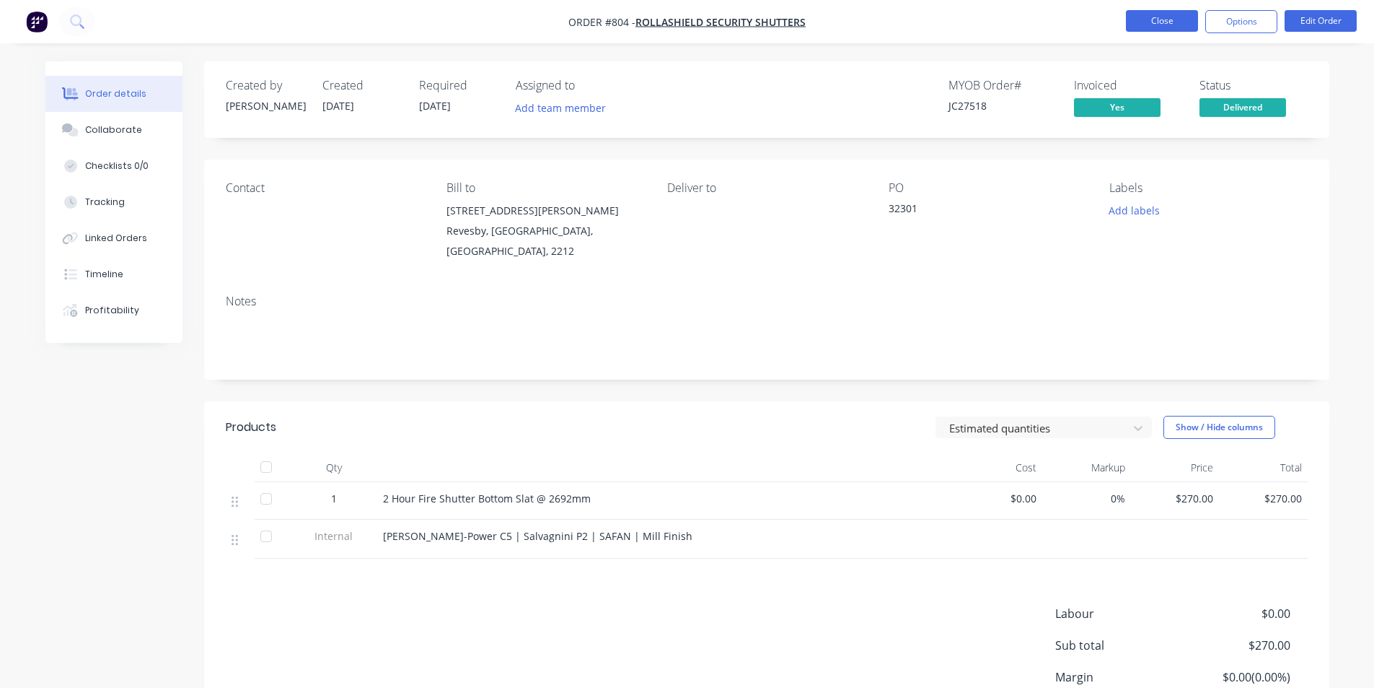
click at [1155, 22] on button "Close" at bounding box center [1162, 21] width 72 height 22
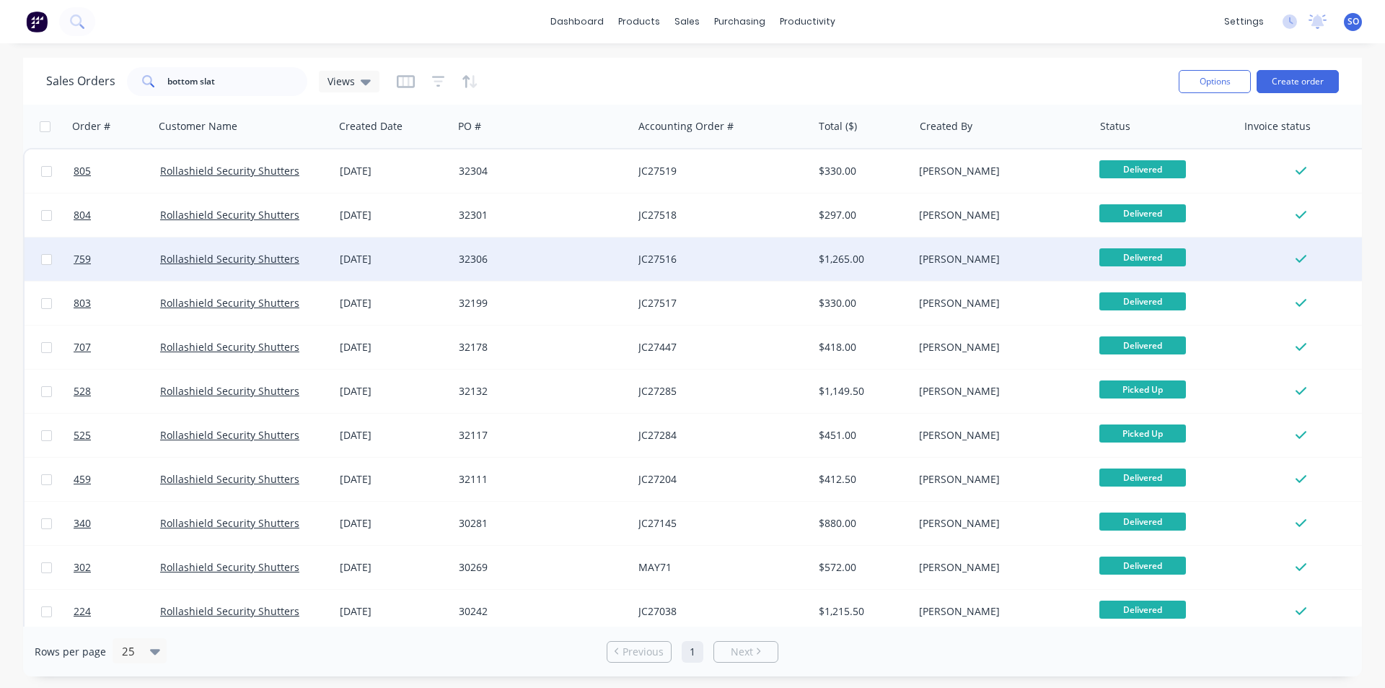
click at [1050, 263] on div "[PERSON_NAME]" at bounding box center [999, 259] width 160 height 14
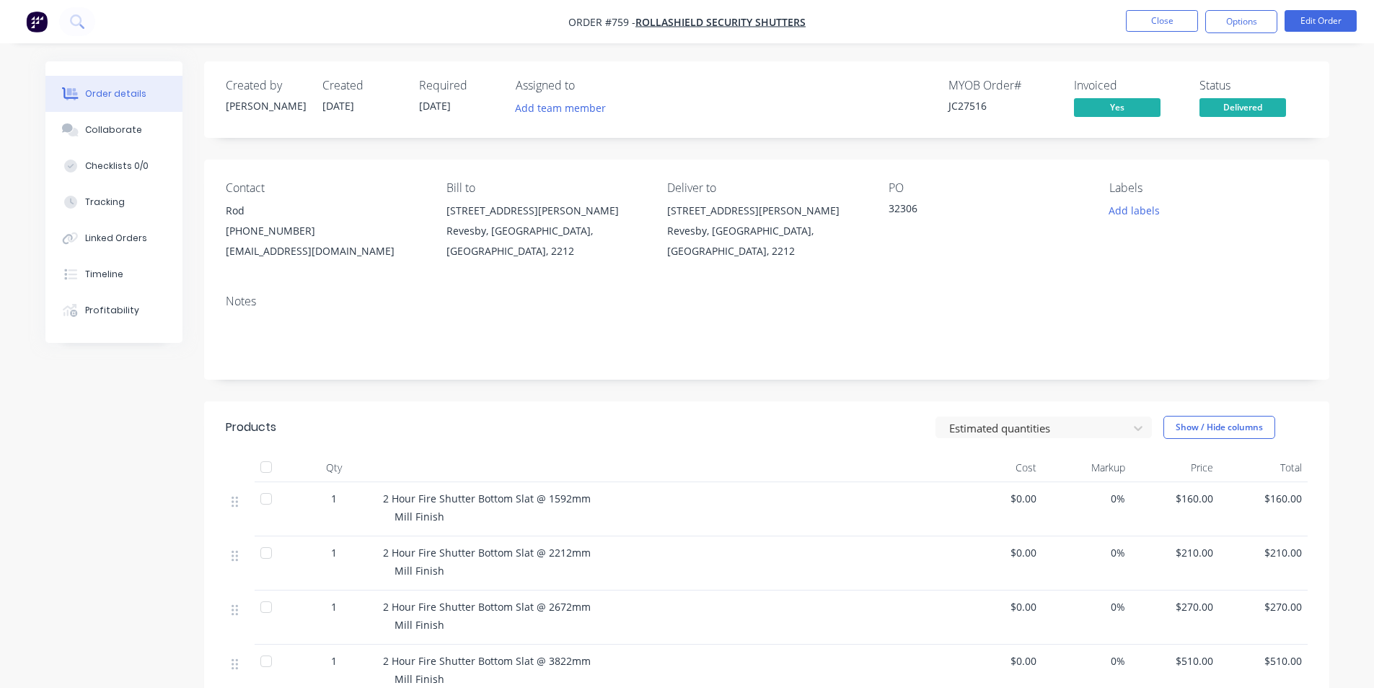
scroll to position [193, 0]
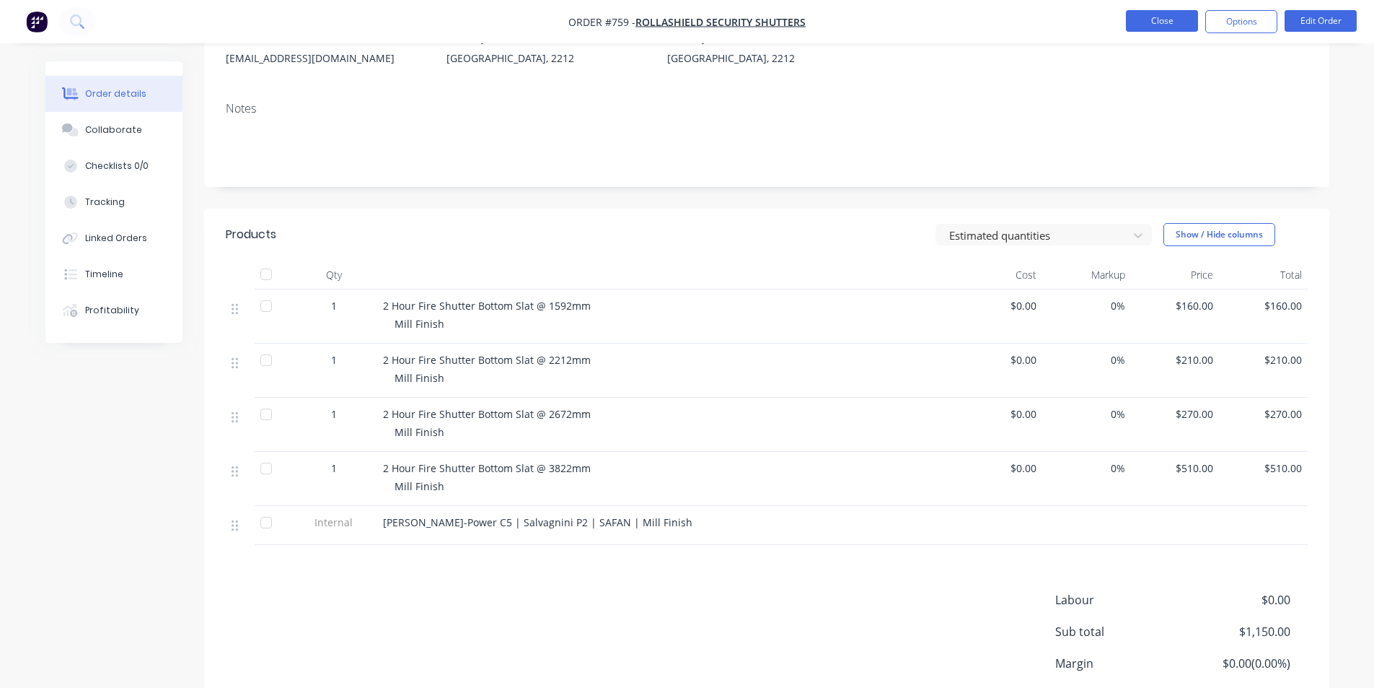
click at [1154, 25] on button "Close" at bounding box center [1162, 21] width 72 height 22
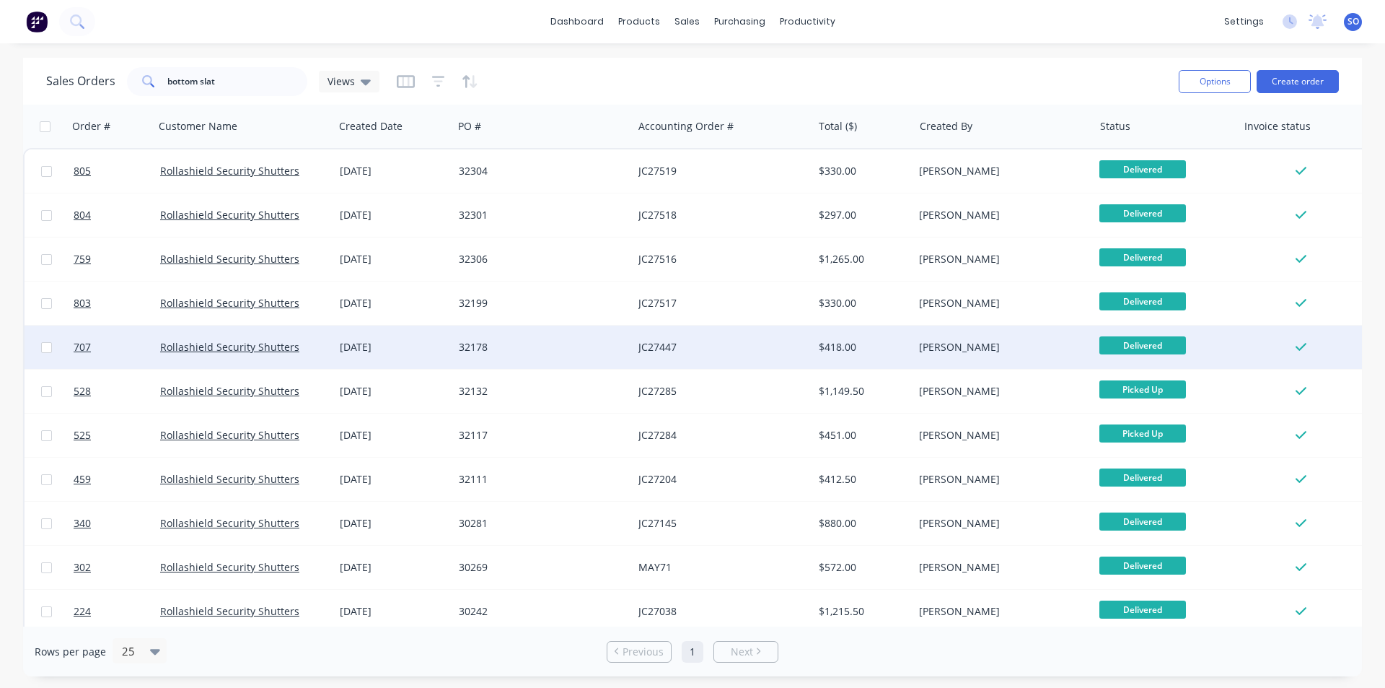
click at [1043, 354] on div "[PERSON_NAME]" at bounding box center [999, 347] width 160 height 14
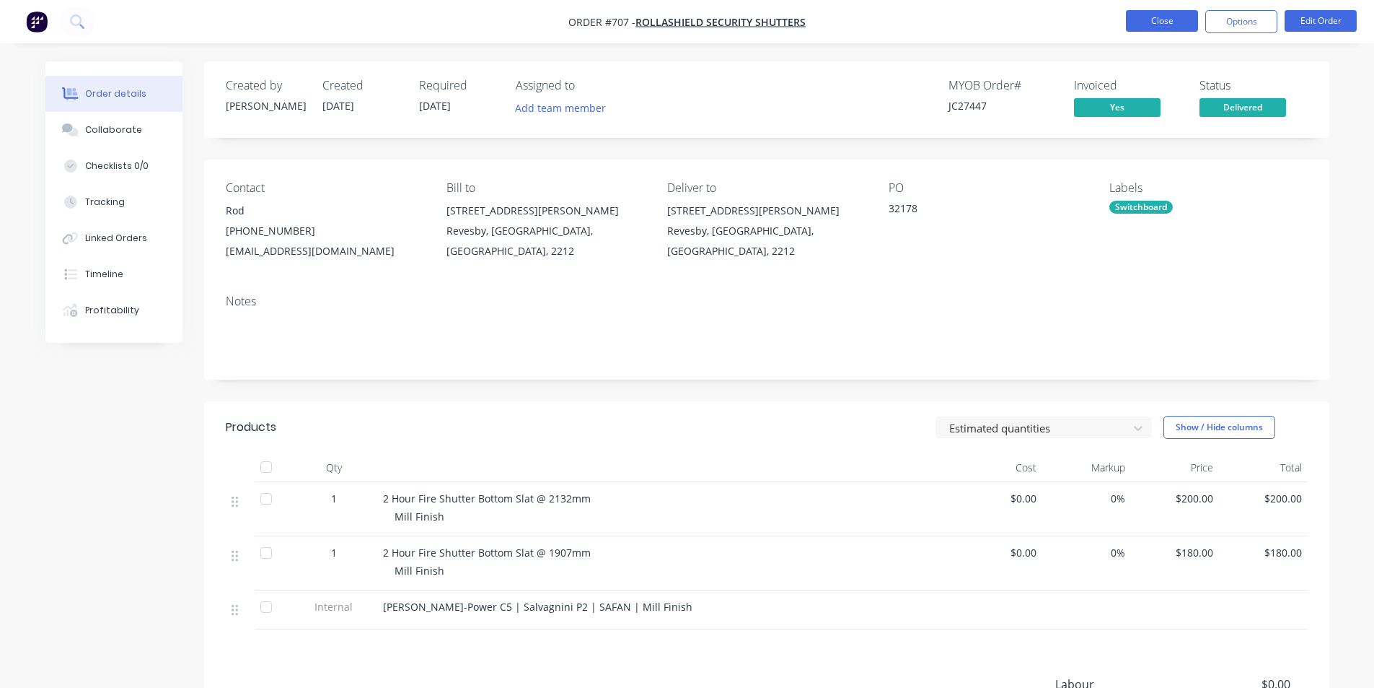
click at [1157, 29] on button "Close" at bounding box center [1162, 21] width 72 height 22
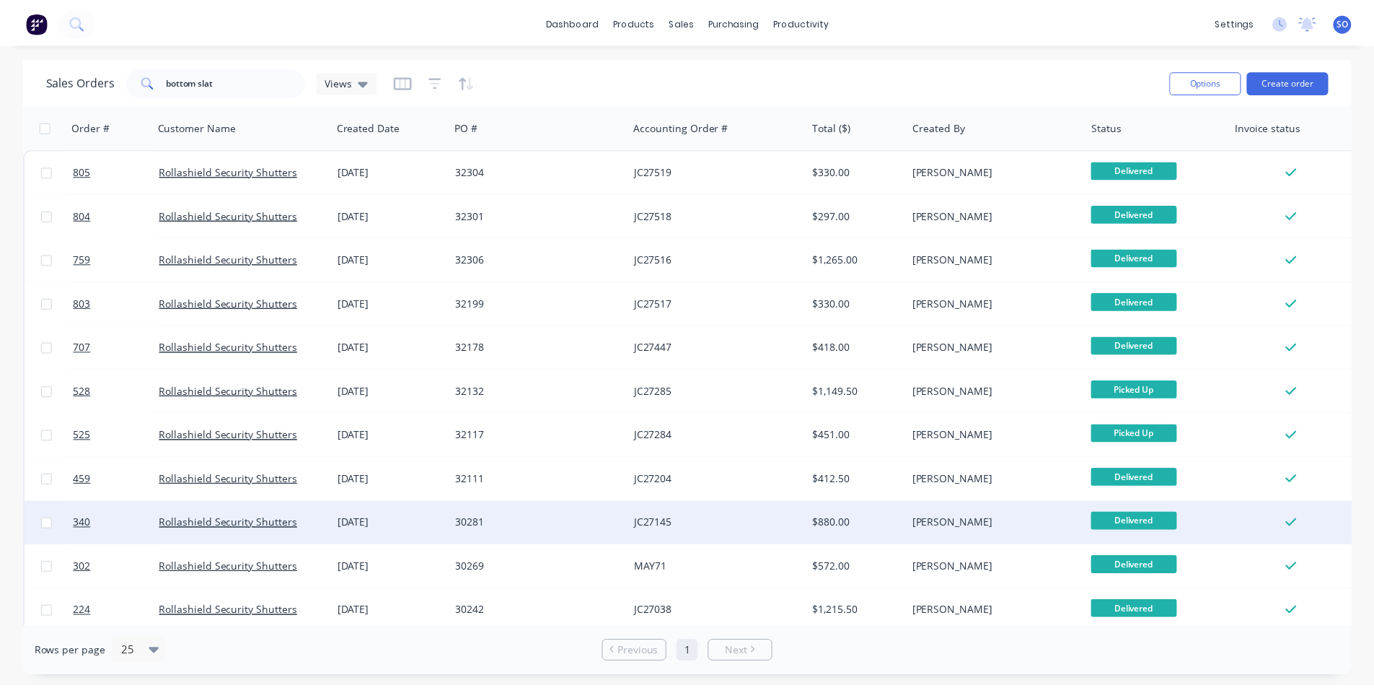
scroll to position [145, 0]
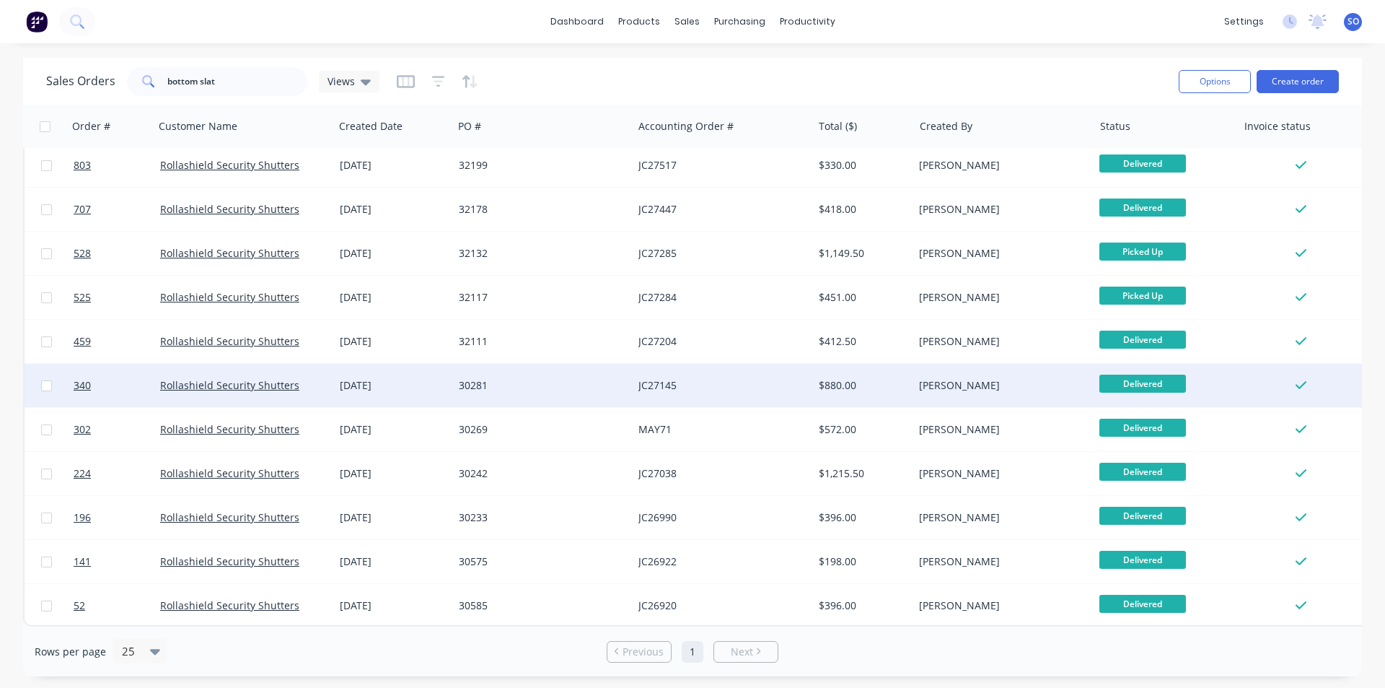
click at [1081, 385] on div "[PERSON_NAME]" at bounding box center [1003, 385] width 180 height 43
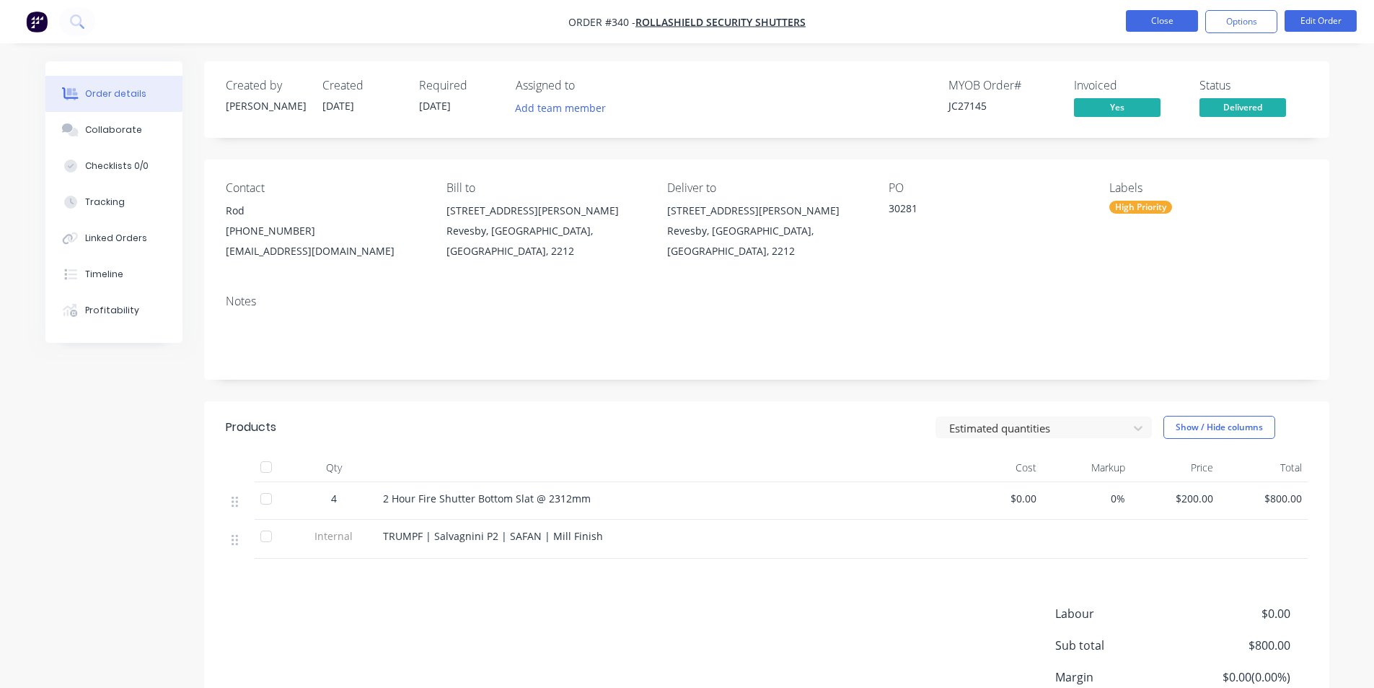
click at [1157, 12] on button "Close" at bounding box center [1162, 21] width 72 height 22
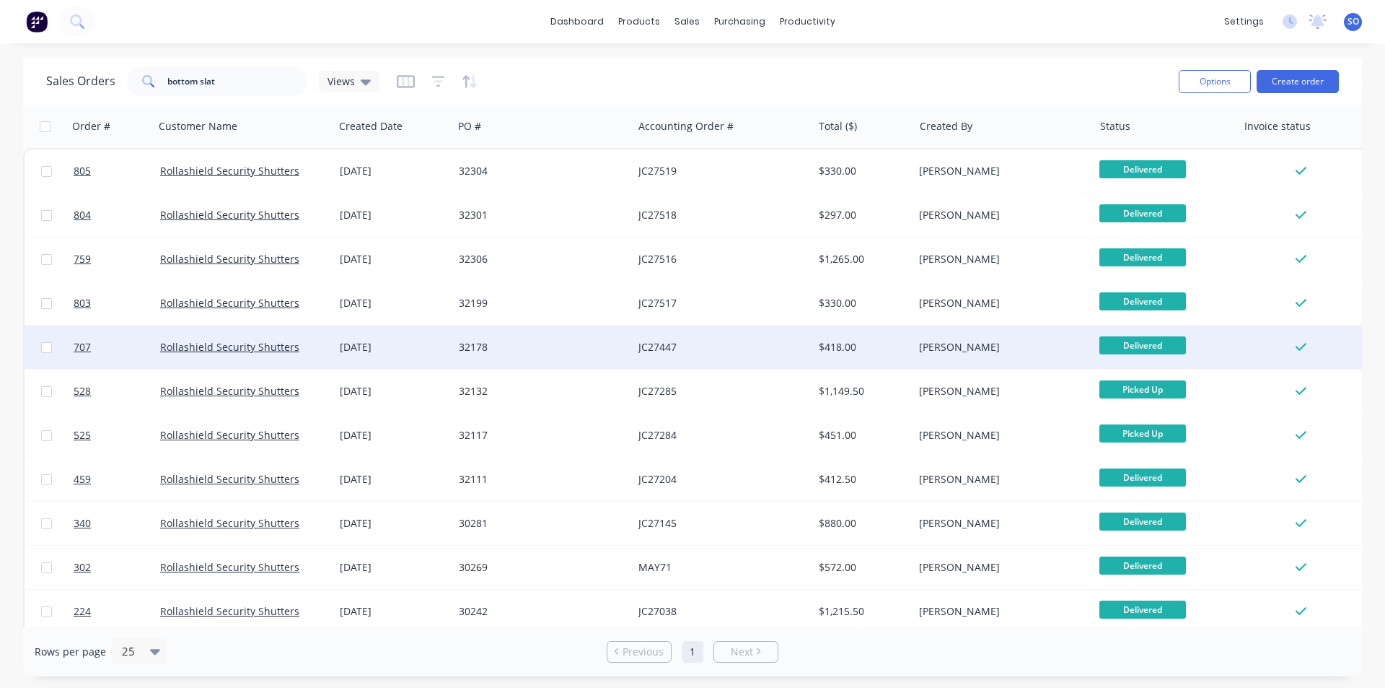
click at [1053, 346] on div "[PERSON_NAME]" at bounding box center [999, 347] width 160 height 14
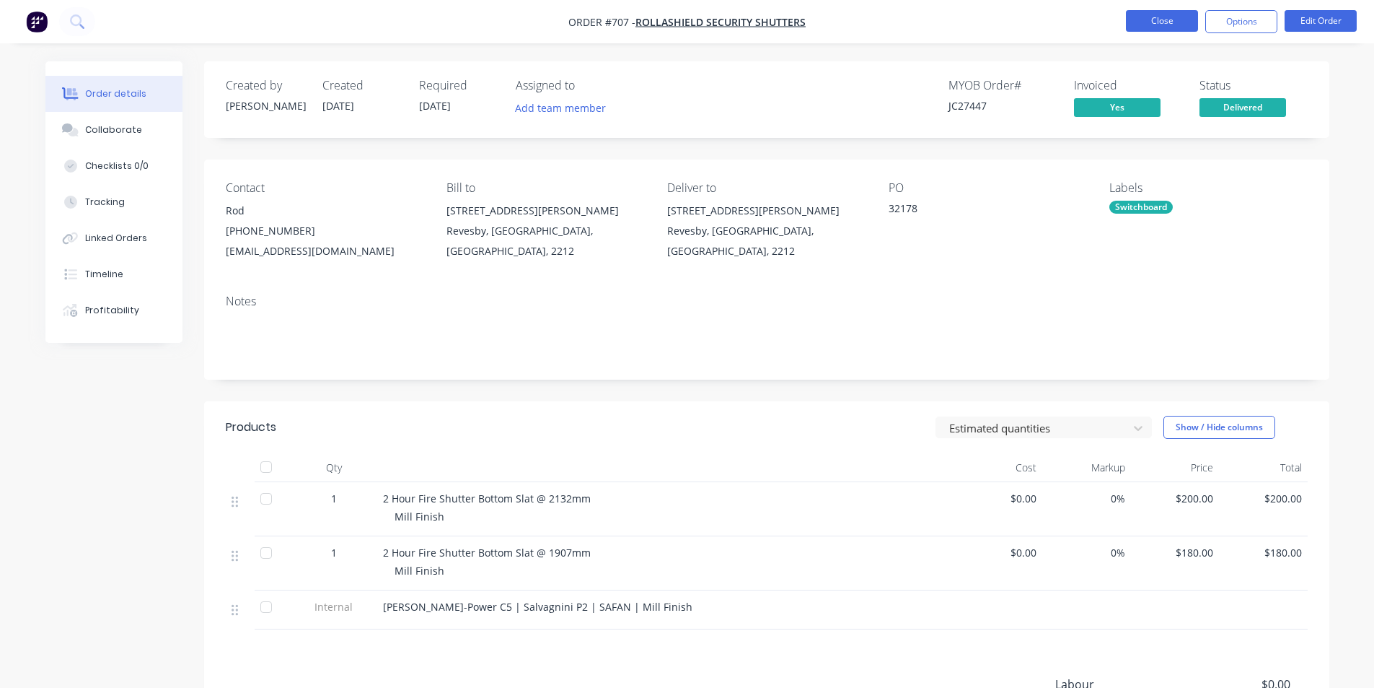
drag, startPoint x: 1120, startPoint y: 27, endPoint x: 1129, endPoint y: 27, distance: 9.4
click at [1122, 27] on ul "Close Options Edit Order" at bounding box center [1241, 21] width 265 height 23
click at [1136, 23] on button "Close" at bounding box center [1162, 21] width 72 height 22
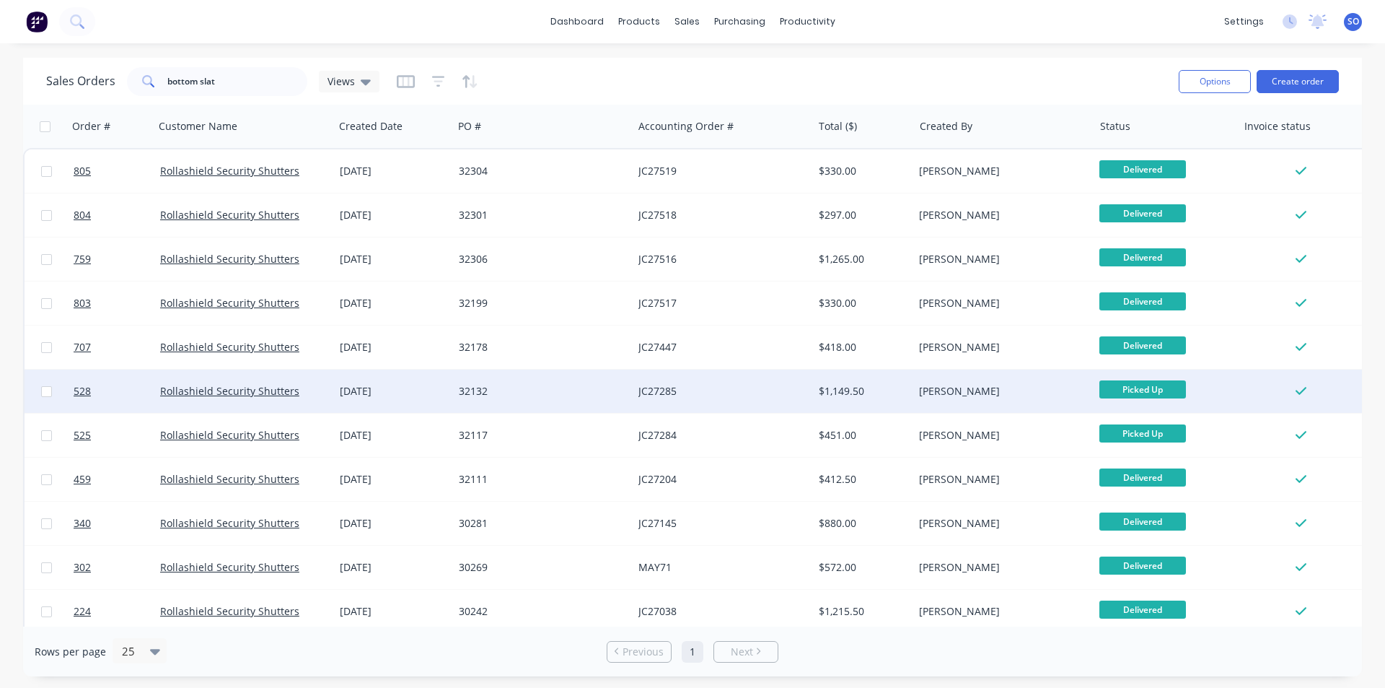
click at [1067, 374] on div "[PERSON_NAME]" at bounding box center [1003, 390] width 180 height 43
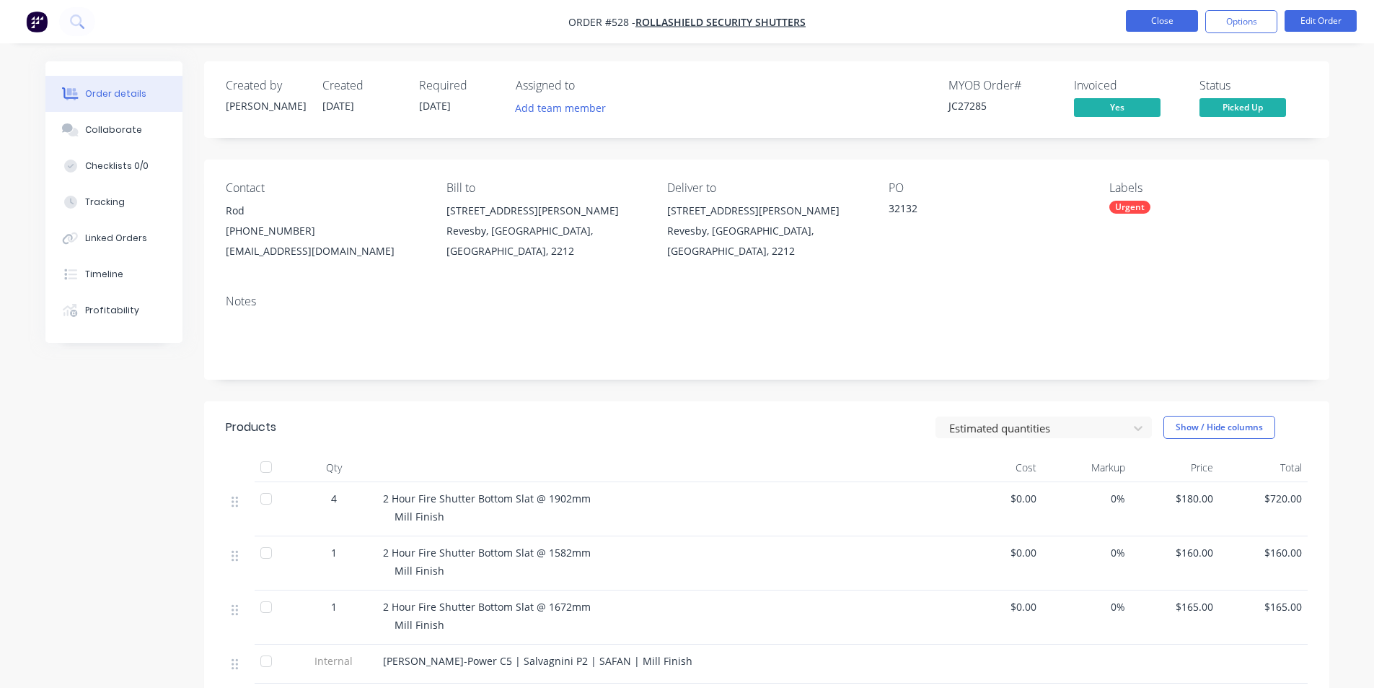
click at [1139, 17] on button "Close" at bounding box center [1162, 21] width 72 height 22
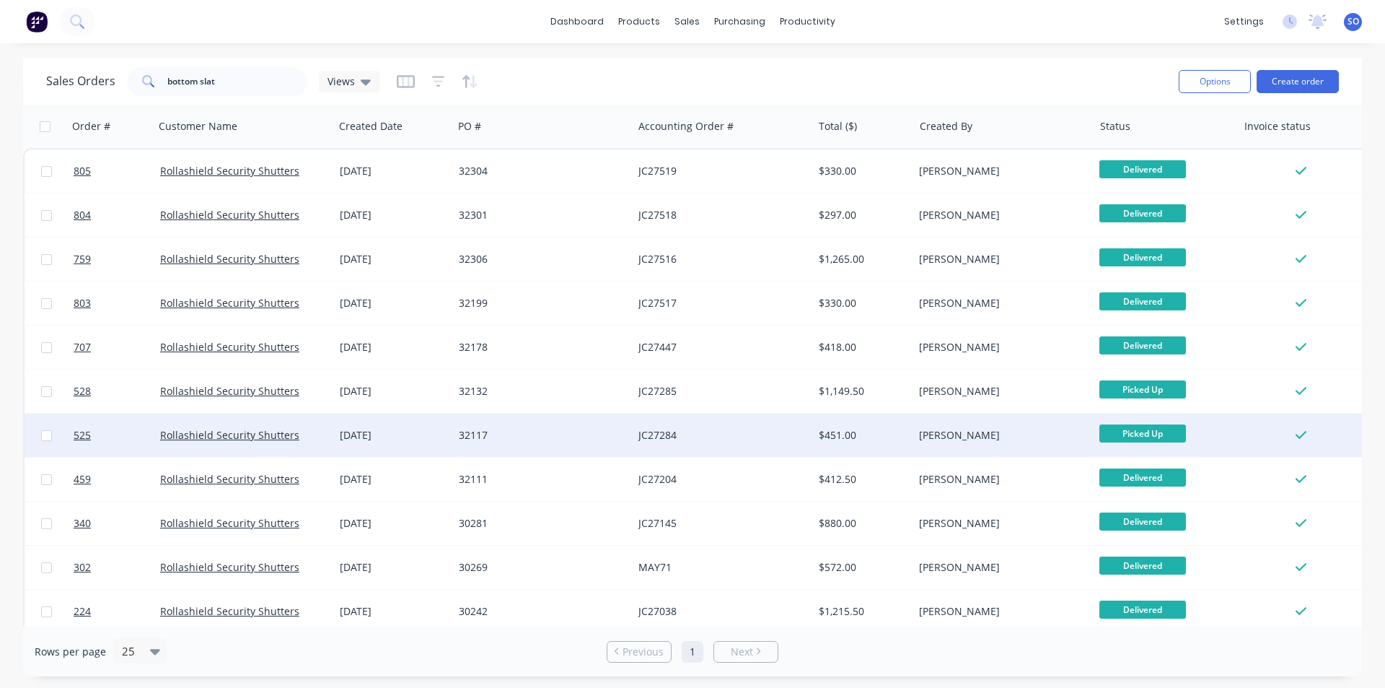
click at [1102, 434] on span "Picked Up" at bounding box center [1143, 433] width 87 height 18
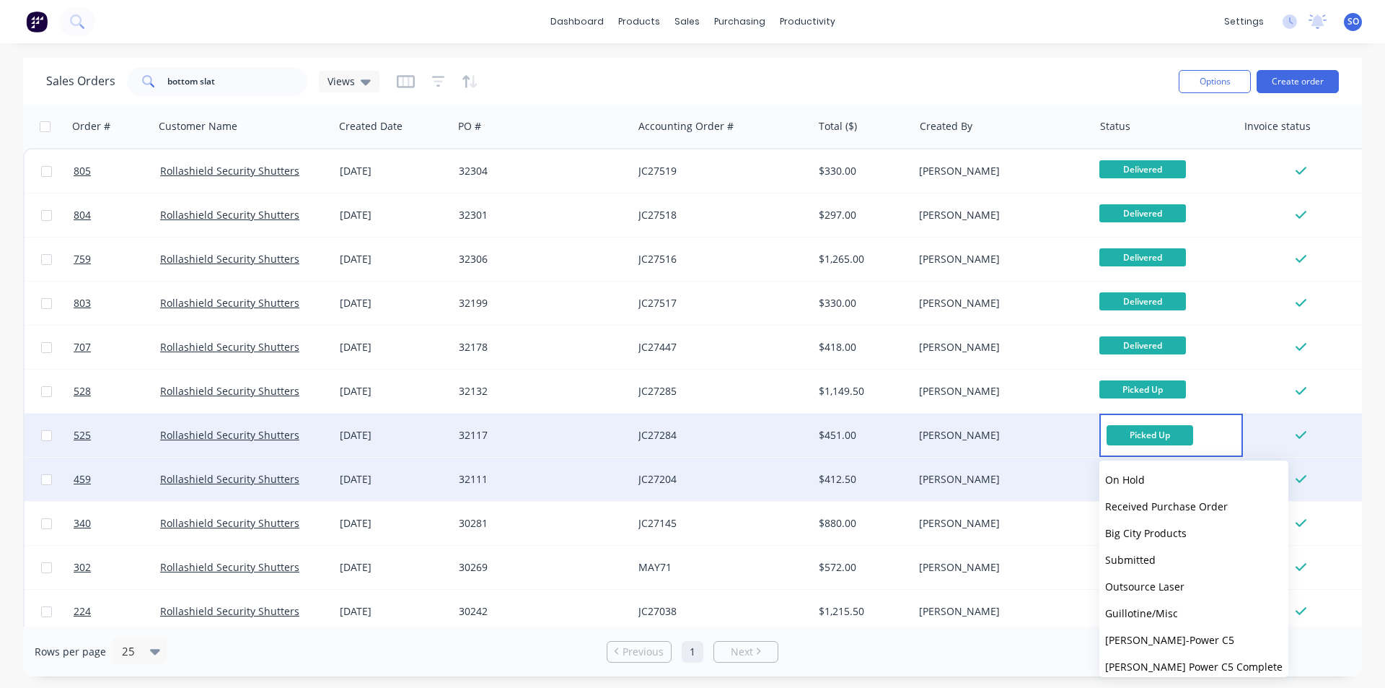
click at [1045, 474] on div "[PERSON_NAME]" at bounding box center [999, 479] width 160 height 14
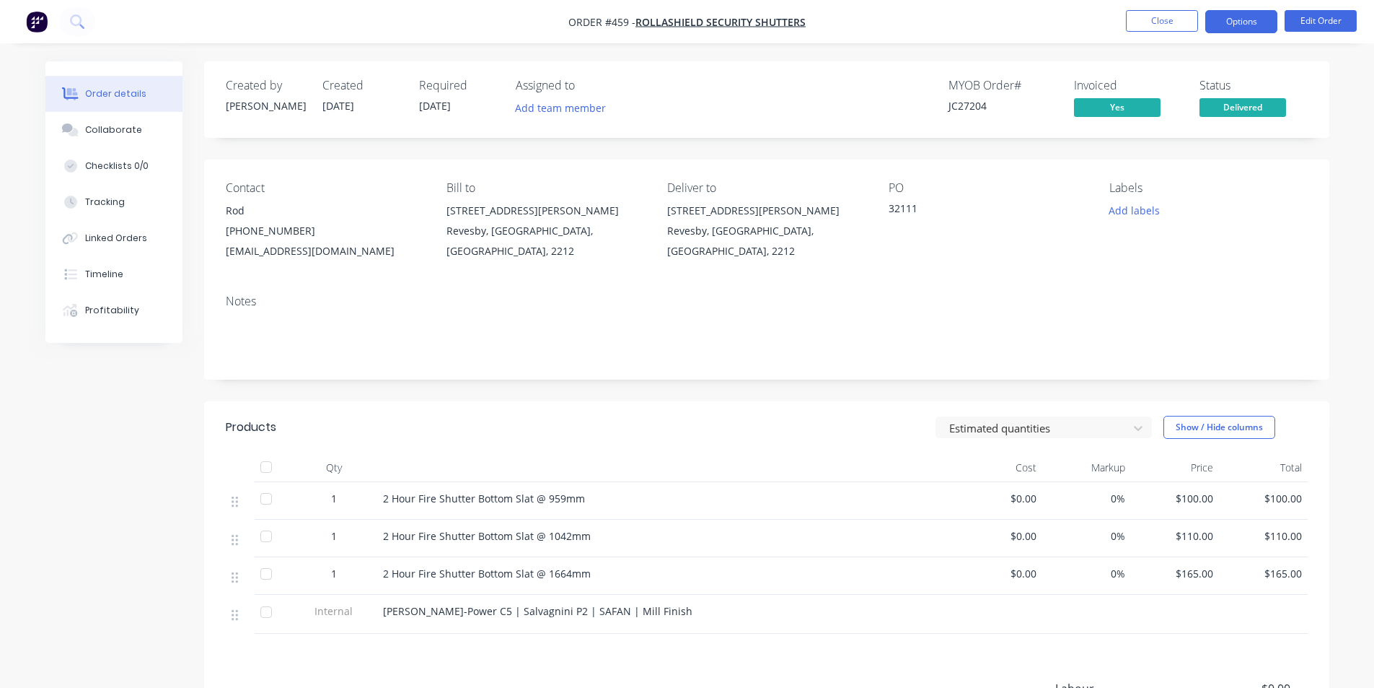
click at [1235, 27] on button "Options" at bounding box center [1242, 21] width 72 height 23
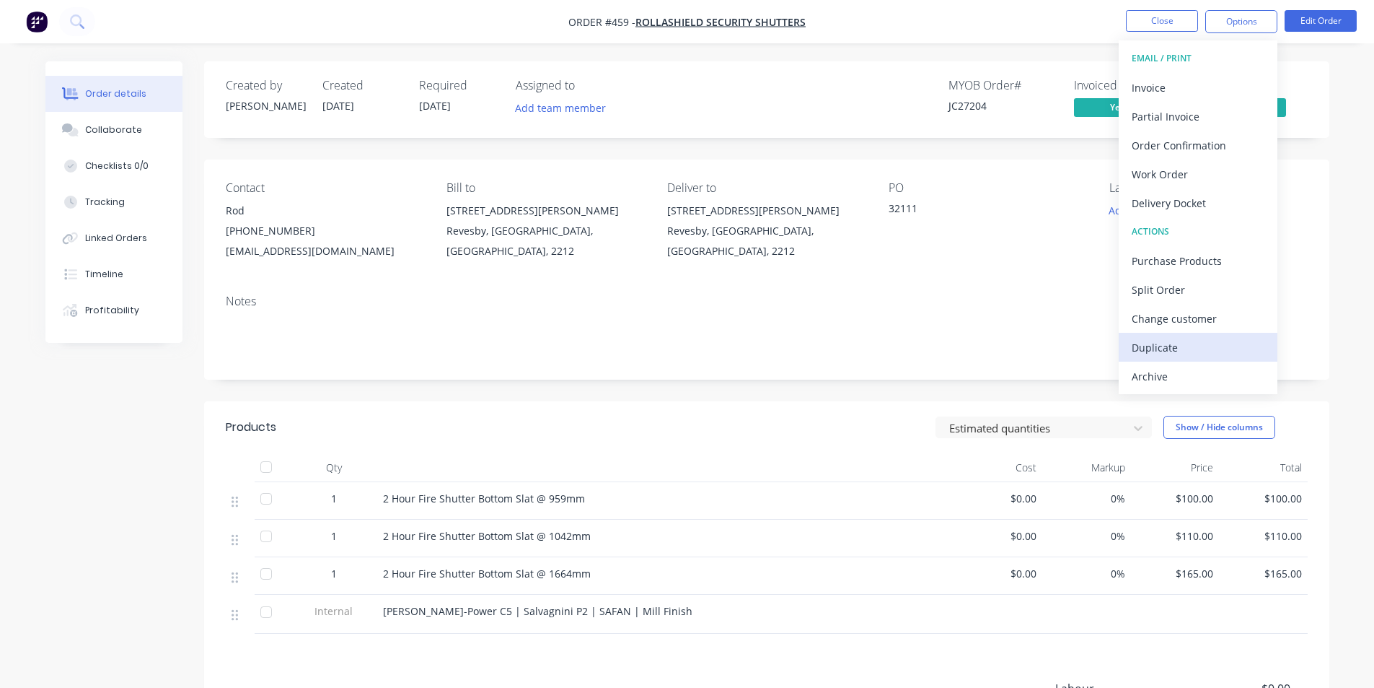
click at [1213, 333] on button "Duplicate" at bounding box center [1198, 347] width 159 height 29
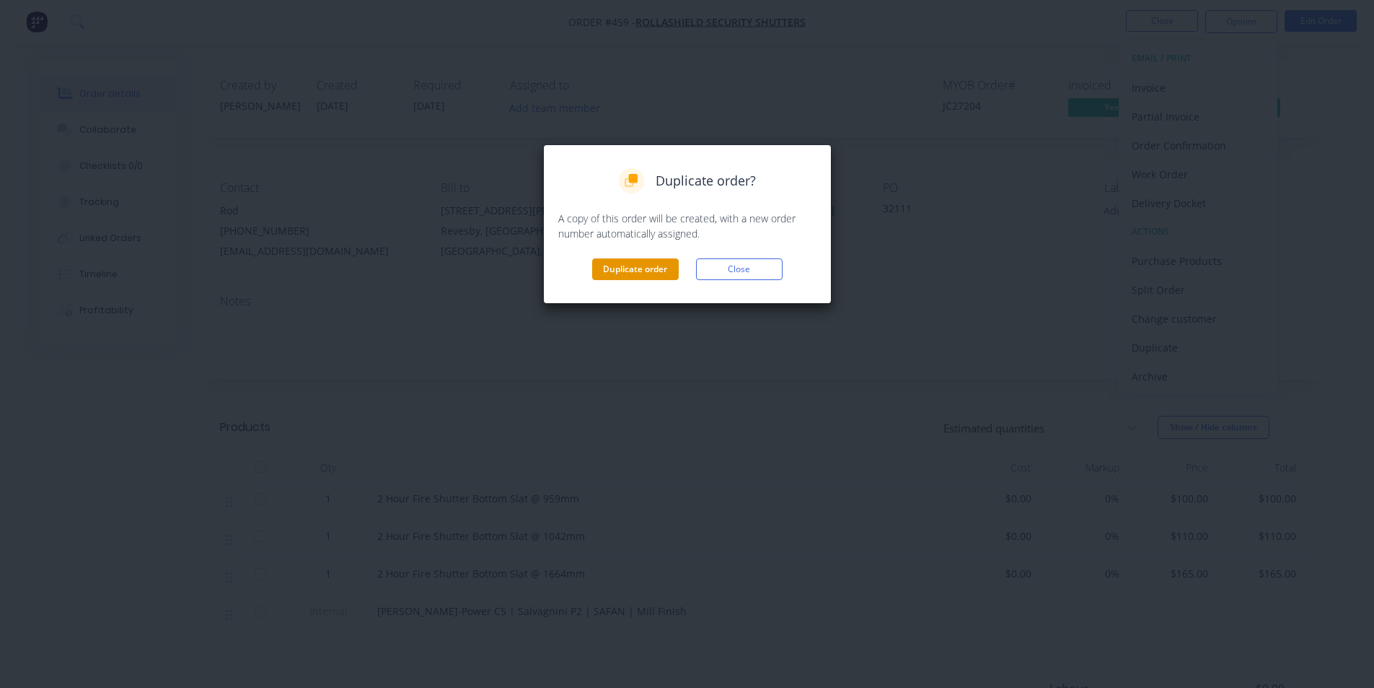
click at [620, 276] on button "Duplicate order" at bounding box center [635, 269] width 87 height 22
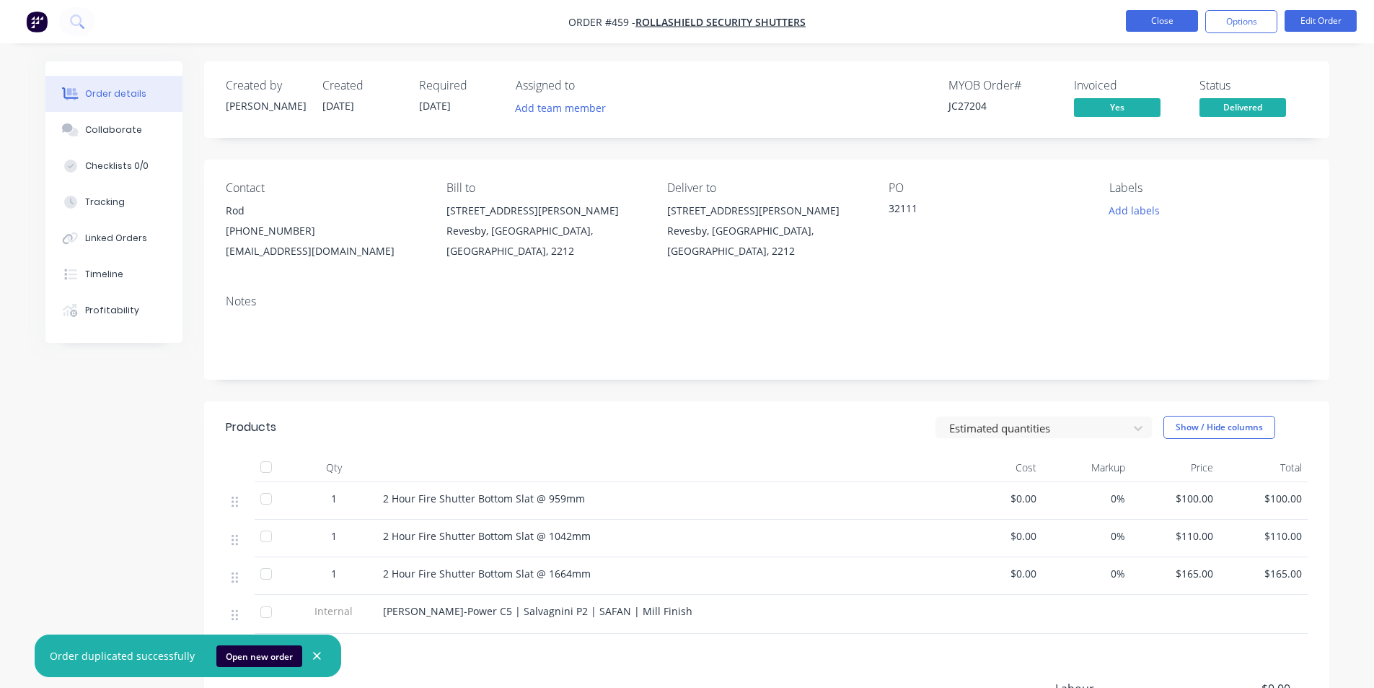
click at [1177, 22] on button "Close" at bounding box center [1162, 21] width 72 height 22
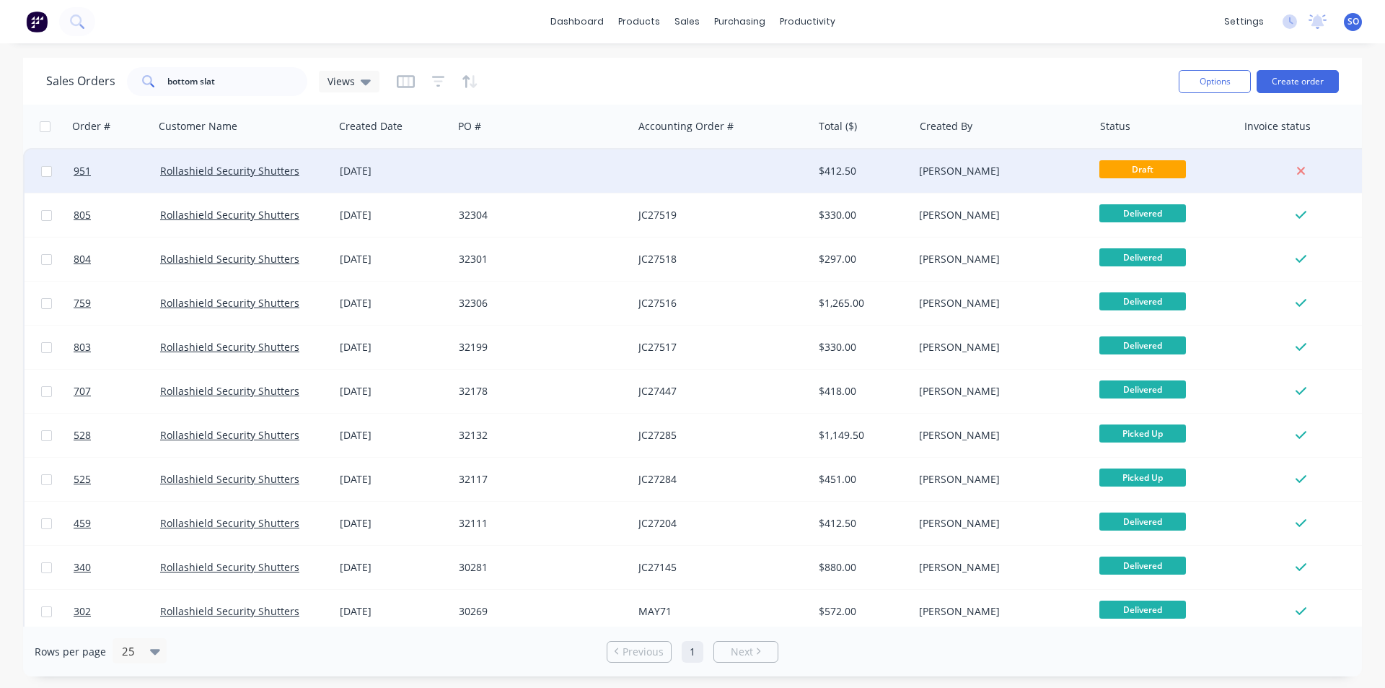
click at [1028, 177] on div "[PERSON_NAME]" at bounding box center [999, 171] width 160 height 14
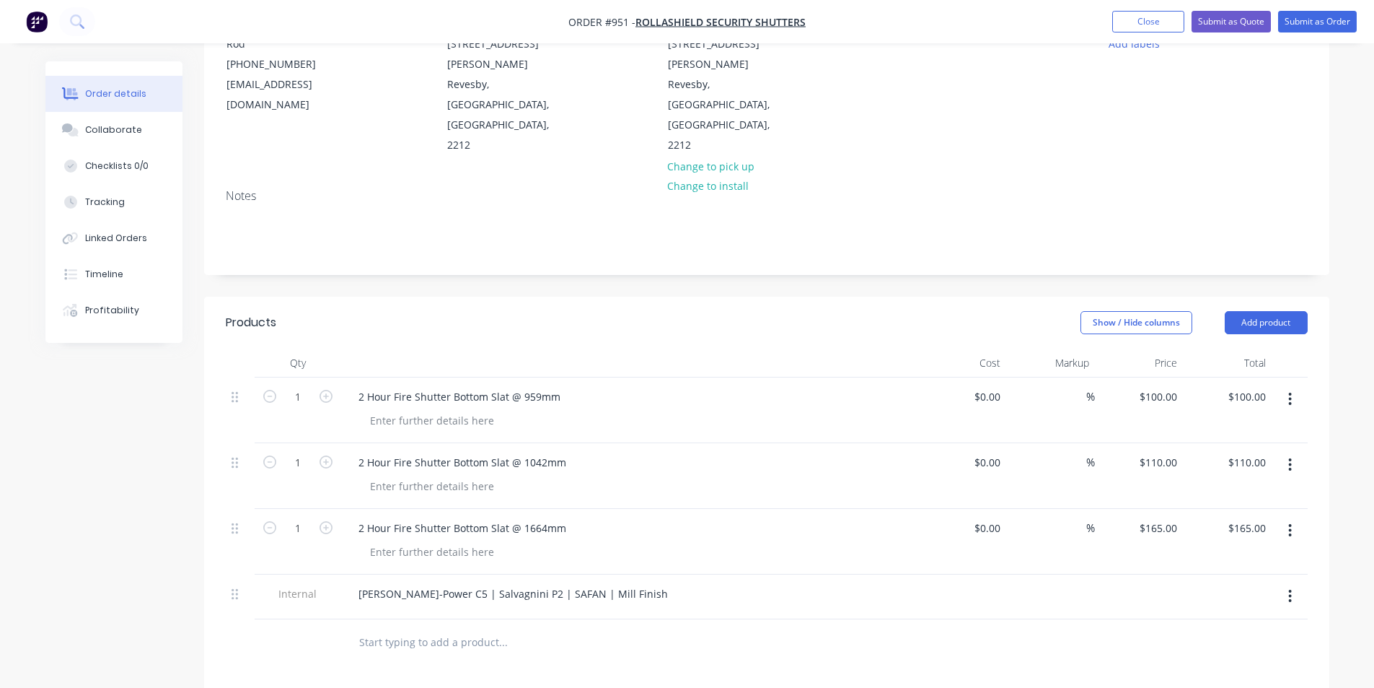
scroll to position [193, 0]
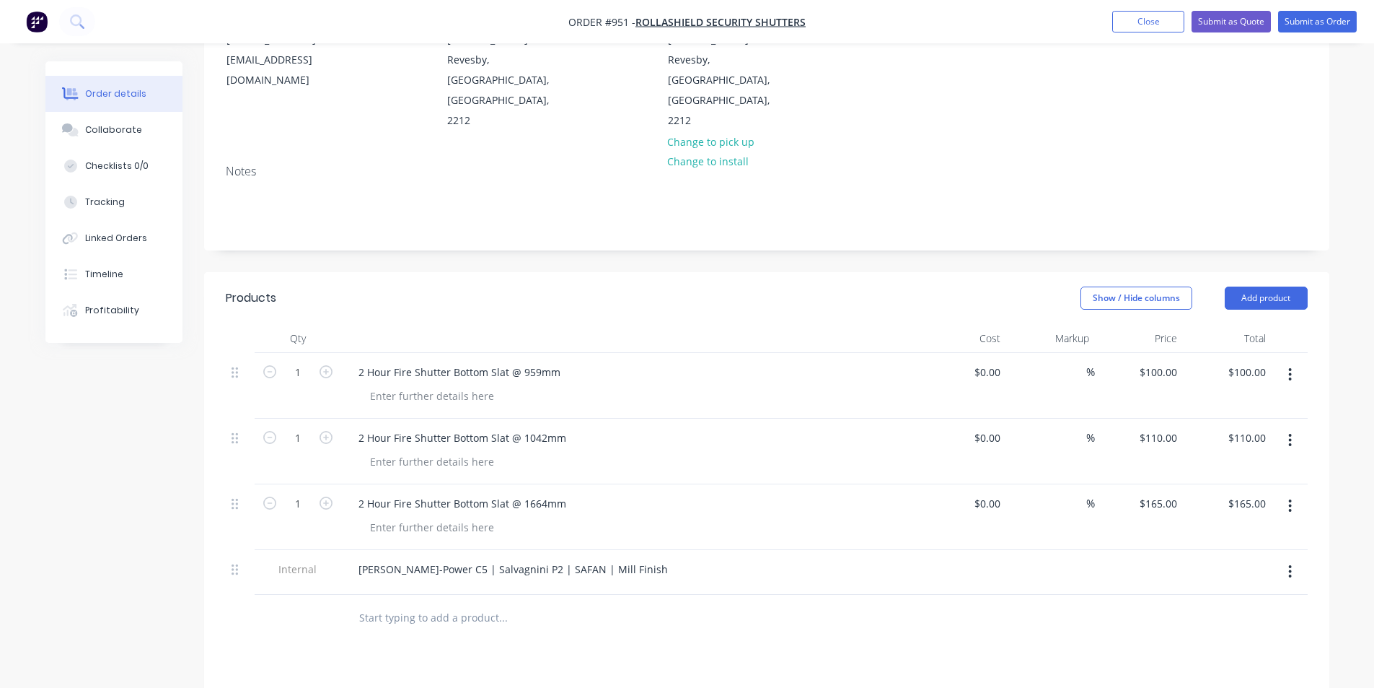
drag, startPoint x: 1302, startPoint y: 443, endPoint x: 1286, endPoint y: 448, distance: 16.7
click at [1302, 493] on button "button" at bounding box center [1290, 506] width 34 height 26
click at [1219, 620] on div "Delete" at bounding box center [1239, 630] width 111 height 21
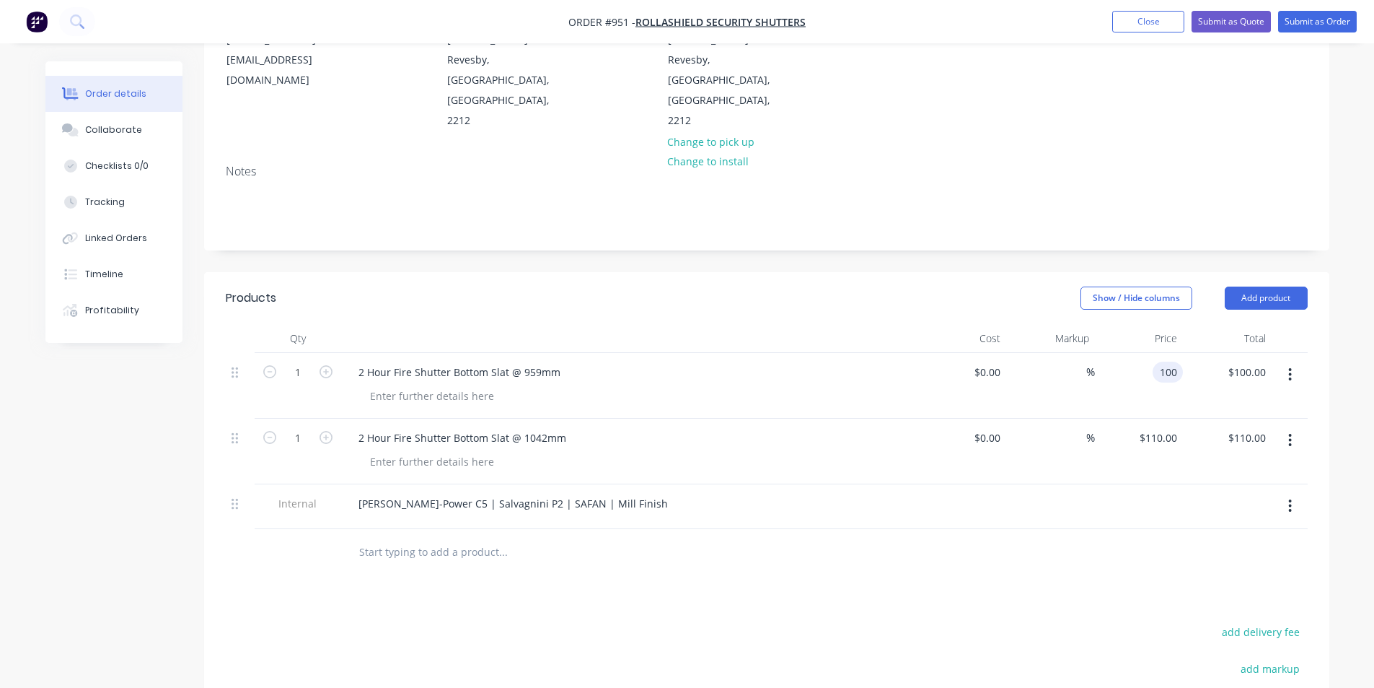
click at [1166, 361] on input "100" at bounding box center [1171, 371] width 25 height 21
type input "$100.00"
drag, startPoint x: 1138, startPoint y: 338, endPoint x: 1140, endPoint y: 348, distance: 10.2
click at [1139, 353] on div "$100.00 100" at bounding box center [1139, 386] width 89 height 66
click at [528, 361] on div "2 Hour Fire Shutter Bottom Slat @ 959mm" at bounding box center [459, 371] width 225 height 21
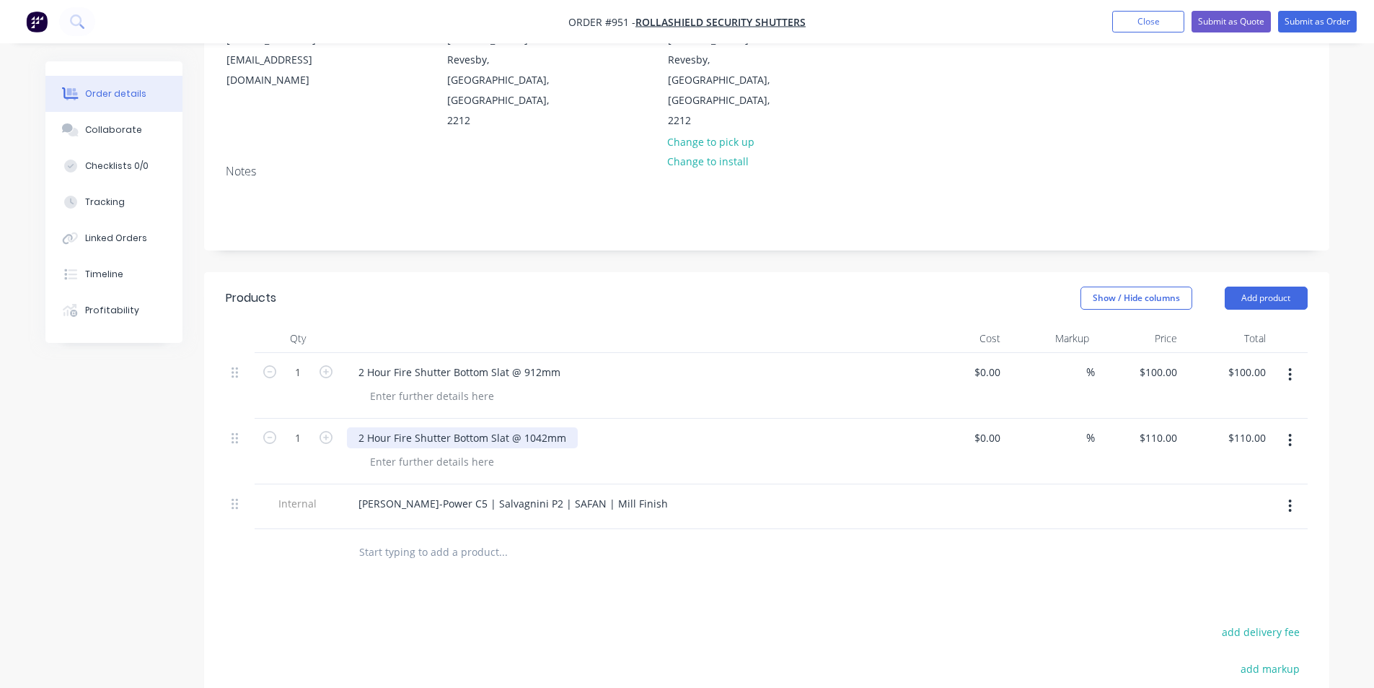
drag, startPoint x: 542, startPoint y: 375, endPoint x: 525, endPoint y: 376, distance: 16.6
click at [525, 427] on div "2 Hour Fire Shutter Bottom Slat @ 1042mm" at bounding box center [462, 437] width 231 height 21
drag, startPoint x: 525, startPoint y: 376, endPoint x: 542, endPoint y: 378, distance: 16.7
click at [542, 427] on div "2 Hour Fire Shutter Bottom Slat @ 1042mm" at bounding box center [462, 437] width 231 height 21
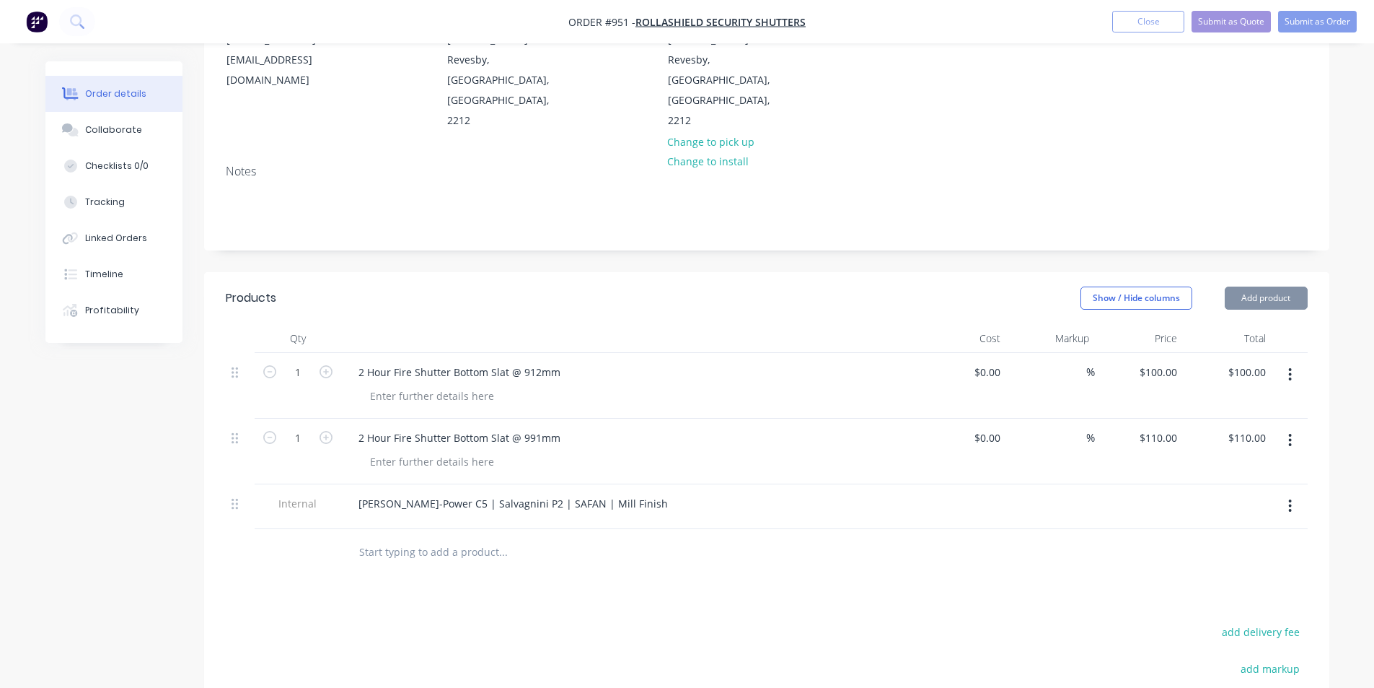
click at [596, 324] on div at bounding box center [629, 338] width 577 height 29
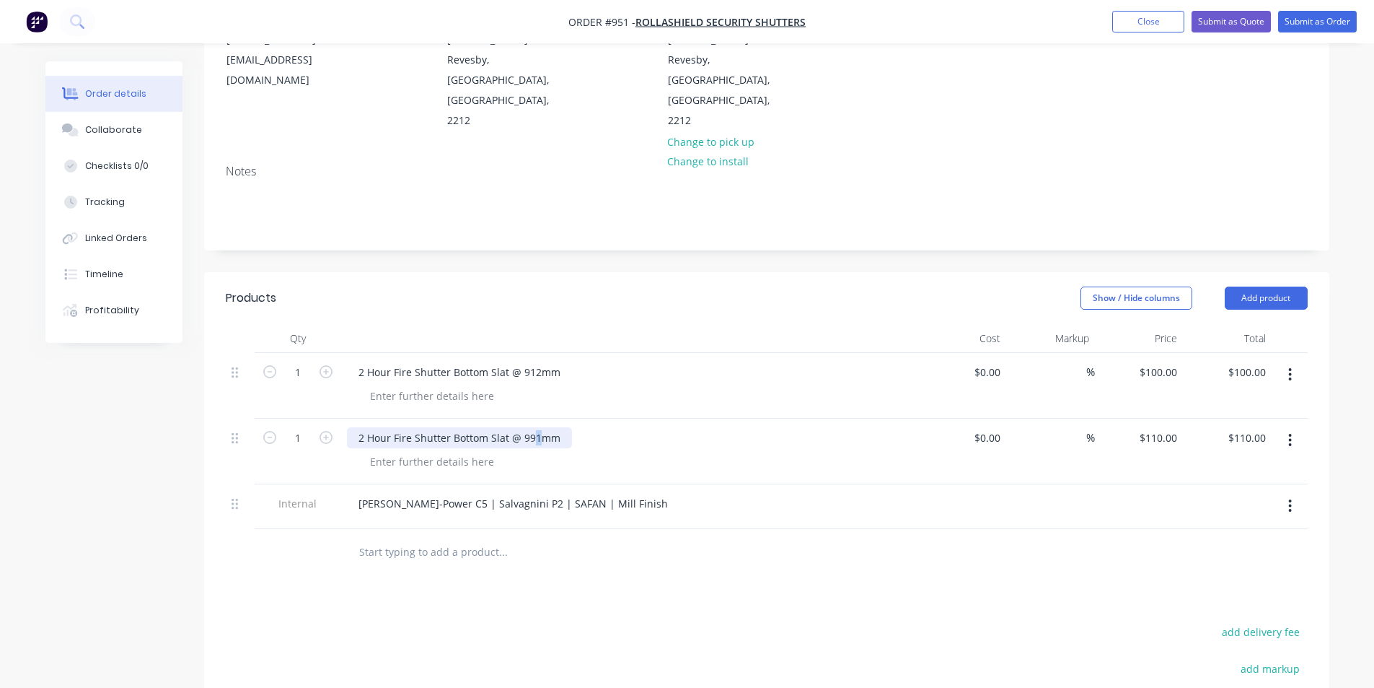
click at [539, 427] on div "2 Hour Fire Shutter Bottom Slat @ 991mm" at bounding box center [459, 437] width 225 height 21
click at [617, 324] on div at bounding box center [629, 338] width 577 height 29
click at [420, 385] on div at bounding box center [432, 395] width 147 height 21
drag, startPoint x: 601, startPoint y: 444, endPoint x: 552, endPoint y: 441, distance: 49.2
click at [552, 493] on div "[PERSON_NAME]-Power C5 | Salvagnini P2 | SAFAN | Mill Finish" at bounding box center [513, 503] width 333 height 21
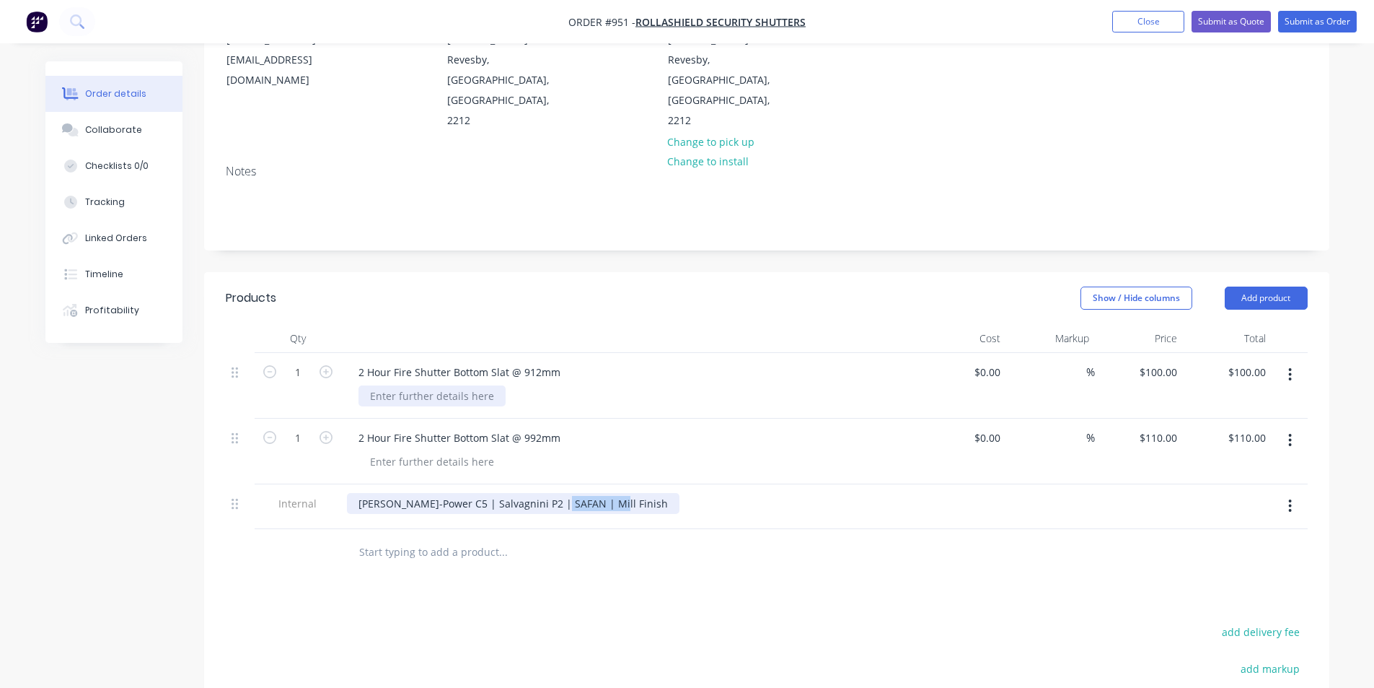
copy div "Mill Finish"
click at [462, 385] on div at bounding box center [432, 395] width 147 height 21
paste div
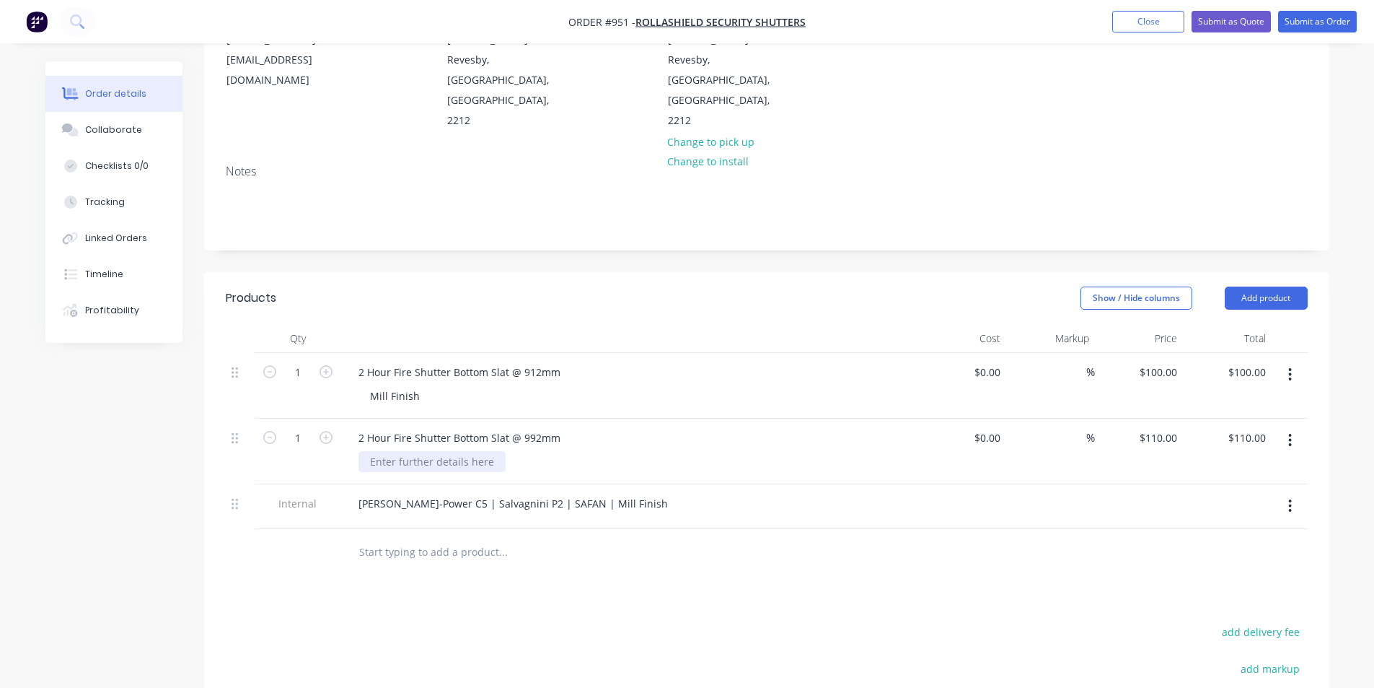
click at [444, 451] on div at bounding box center [432, 461] width 147 height 21
paste div
click at [332, 286] on div "Products" at bounding box center [341, 297] width 230 height 23
click at [95, 131] on div "Collaborate" at bounding box center [113, 129] width 57 height 13
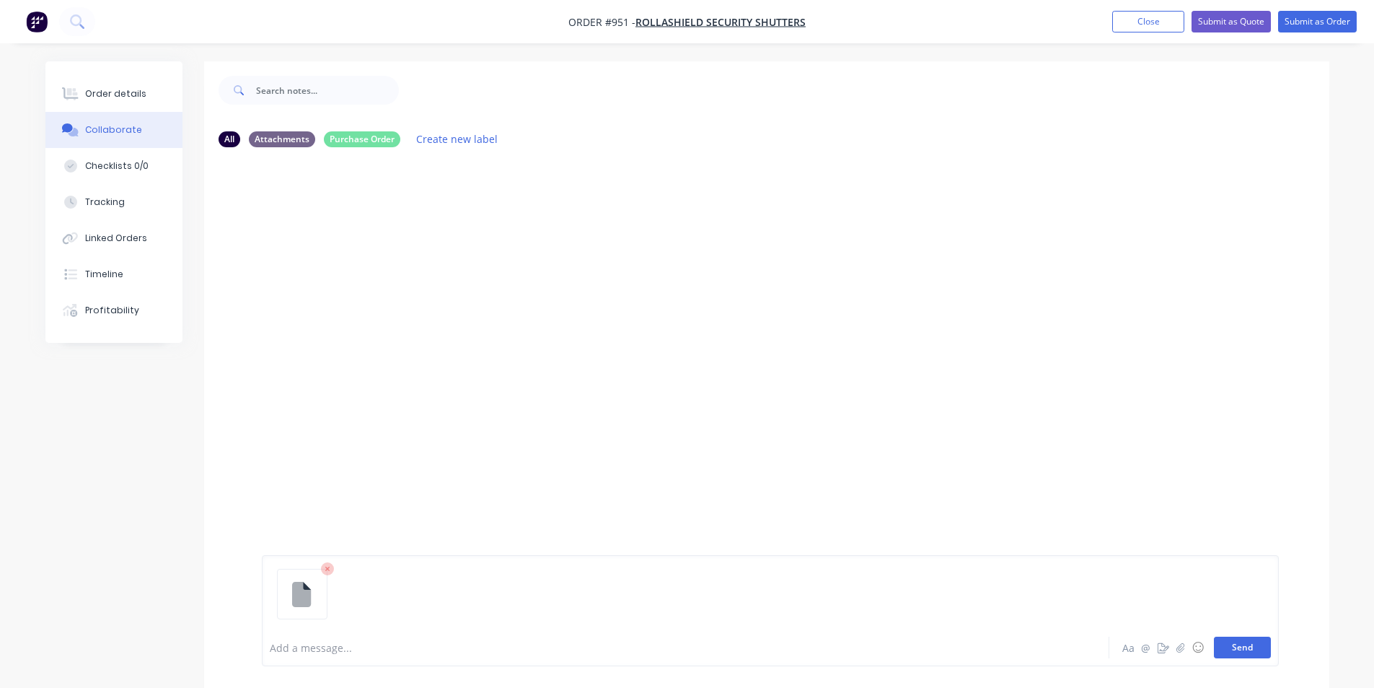
drag, startPoint x: 1274, startPoint y: 654, endPoint x: 1261, endPoint y: 649, distance: 14.2
click at [1272, 654] on div "Add a message... Aa @ ☺ Send" at bounding box center [770, 610] width 1017 height 111
click at [1261, 649] on button "Send" at bounding box center [1242, 647] width 57 height 22
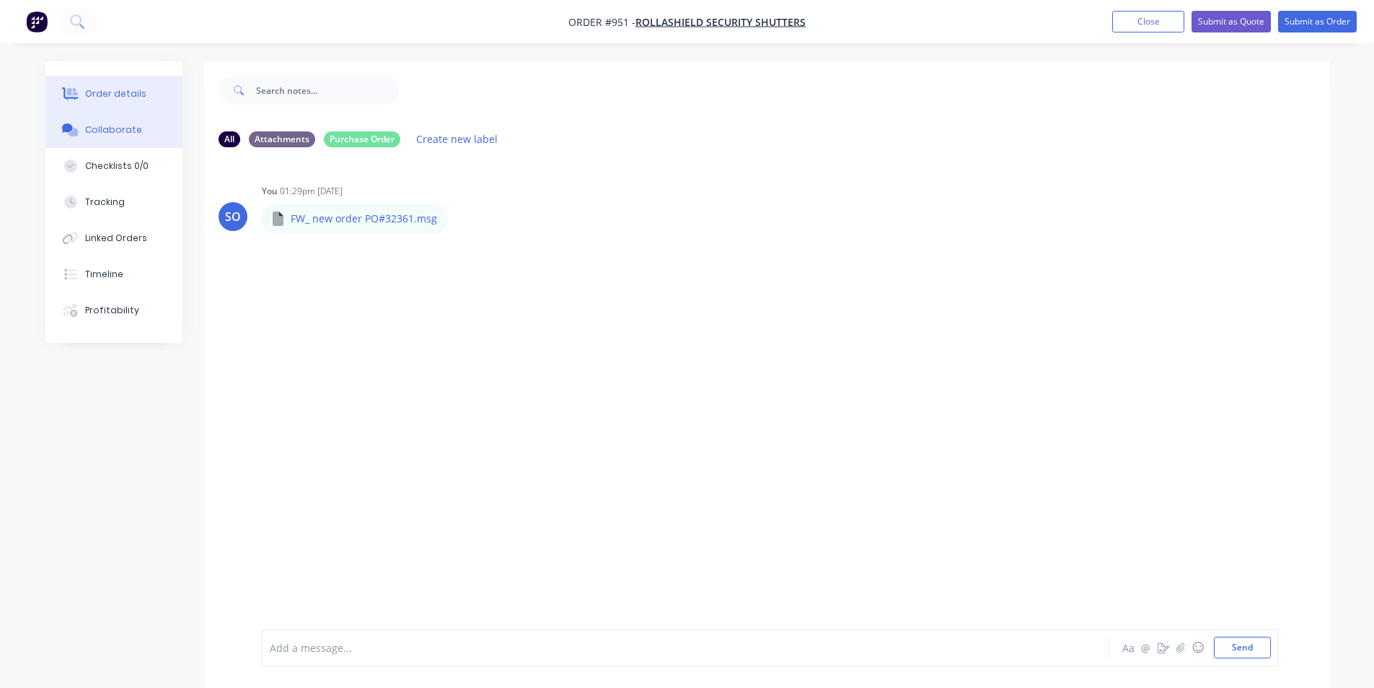
click at [84, 82] on button "Order details" at bounding box center [113, 94] width 137 height 36
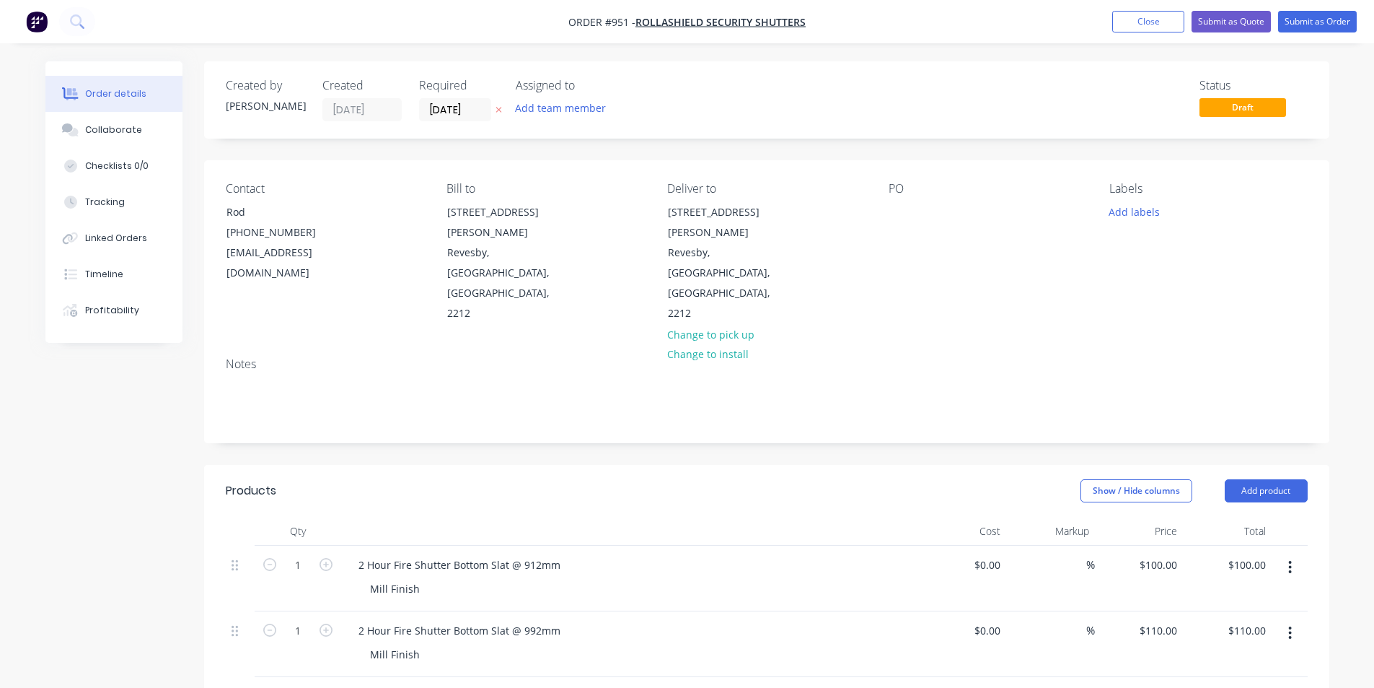
click at [913, 209] on div "PO" at bounding box center [988, 253] width 198 height 142
click at [901, 209] on div at bounding box center [900, 211] width 23 height 21
click at [954, 135] on div "Created by [PERSON_NAME] Created [DATE] Required [DATE] Assigned to Add team me…" at bounding box center [766, 99] width 1125 height 77
click at [447, 115] on input "[DATE]" at bounding box center [455, 110] width 71 height 22
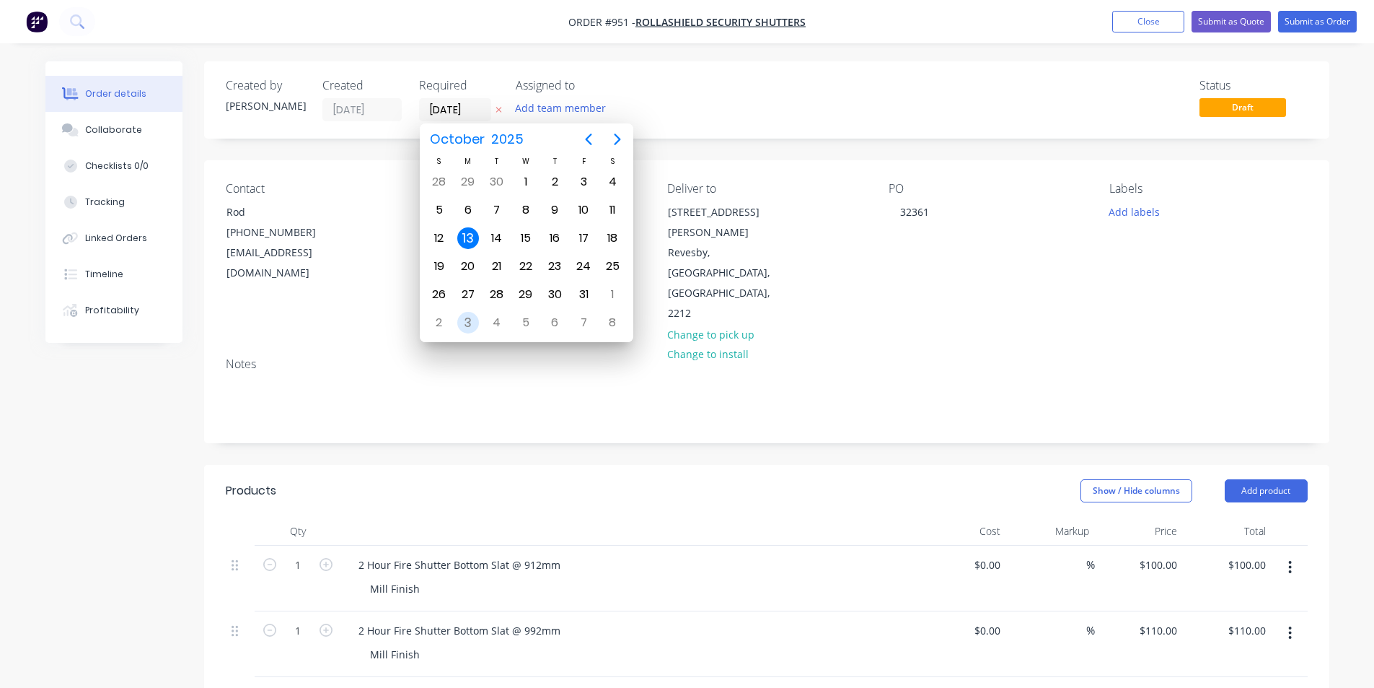
click at [472, 324] on div "3" at bounding box center [468, 323] width 22 height 22
type input "[DATE]"
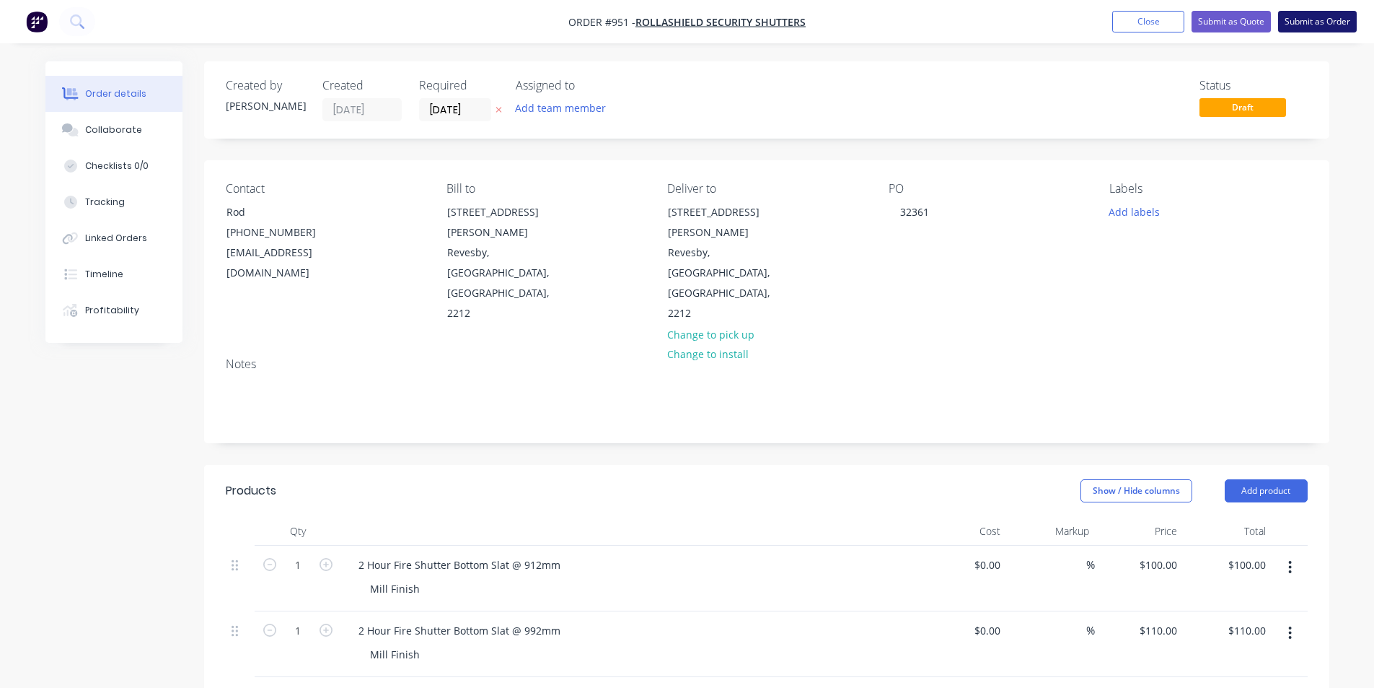
click at [1316, 24] on button "Submit as Order" at bounding box center [1317, 22] width 79 height 22
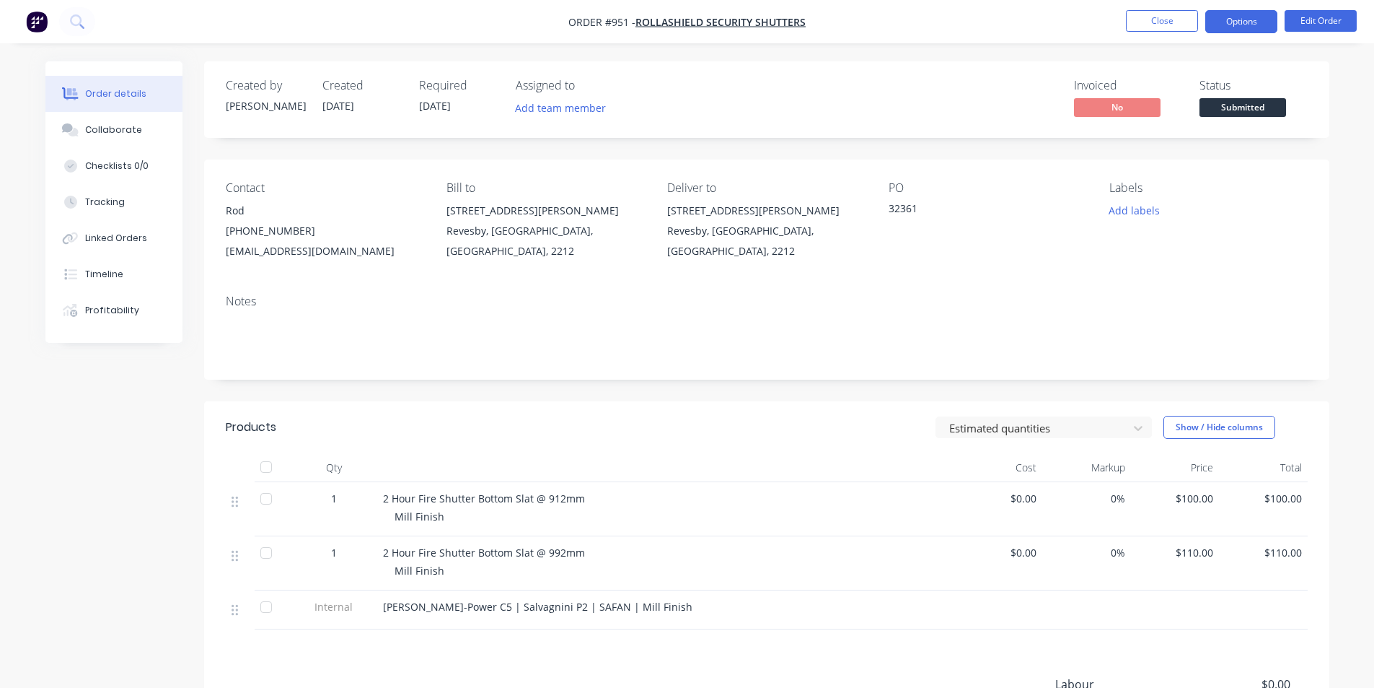
click at [1247, 21] on button "Options" at bounding box center [1242, 21] width 72 height 23
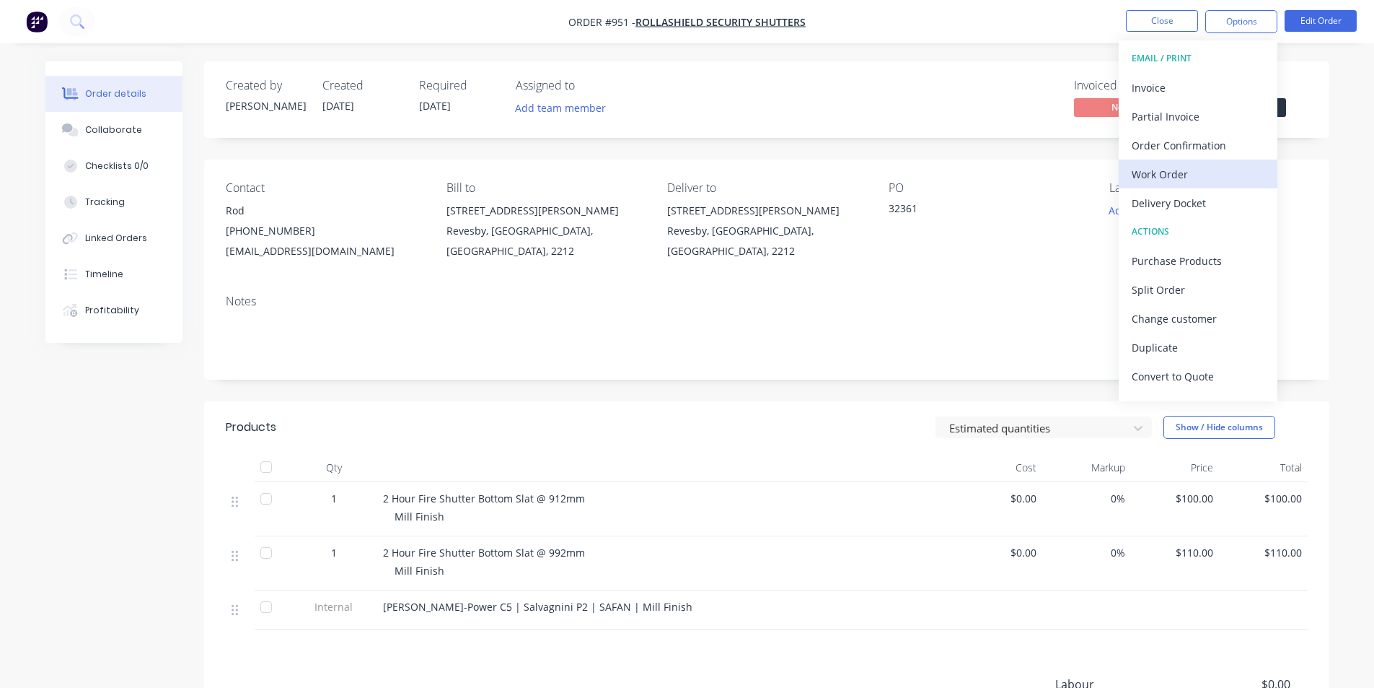
click at [1203, 168] on div "Work Order" at bounding box center [1198, 174] width 133 height 21
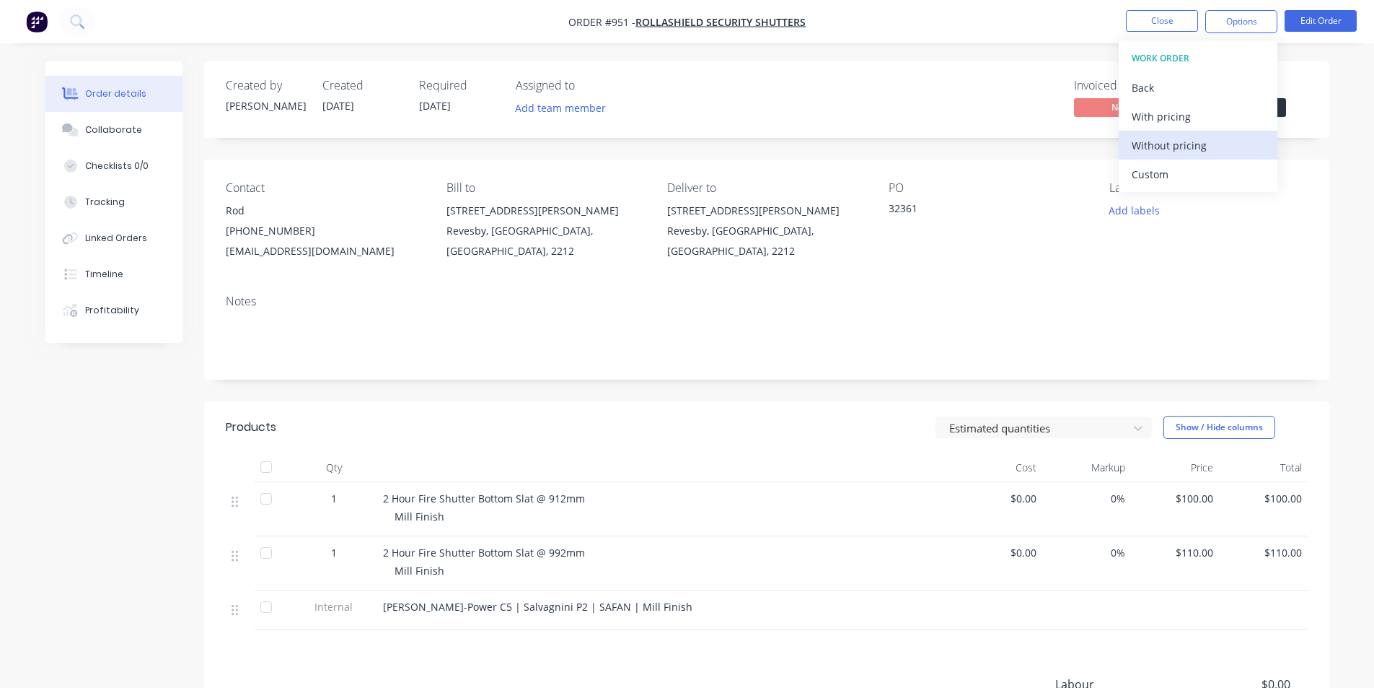
click at [1188, 152] on div "Without pricing" at bounding box center [1198, 145] width 133 height 21
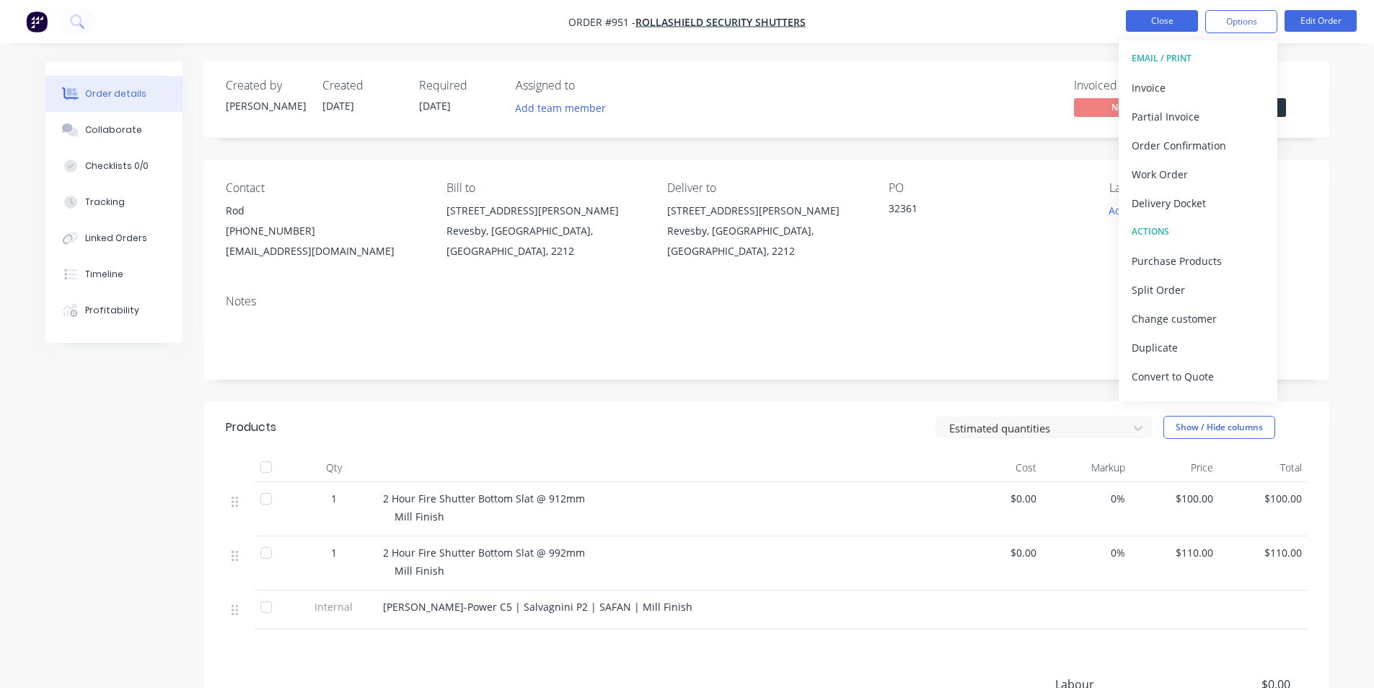
drag, startPoint x: 938, startPoint y: 102, endPoint x: 1138, endPoint y: 15, distance: 218.1
click at [941, 102] on div "Invoiced No Status Submitted" at bounding box center [984, 100] width 648 height 42
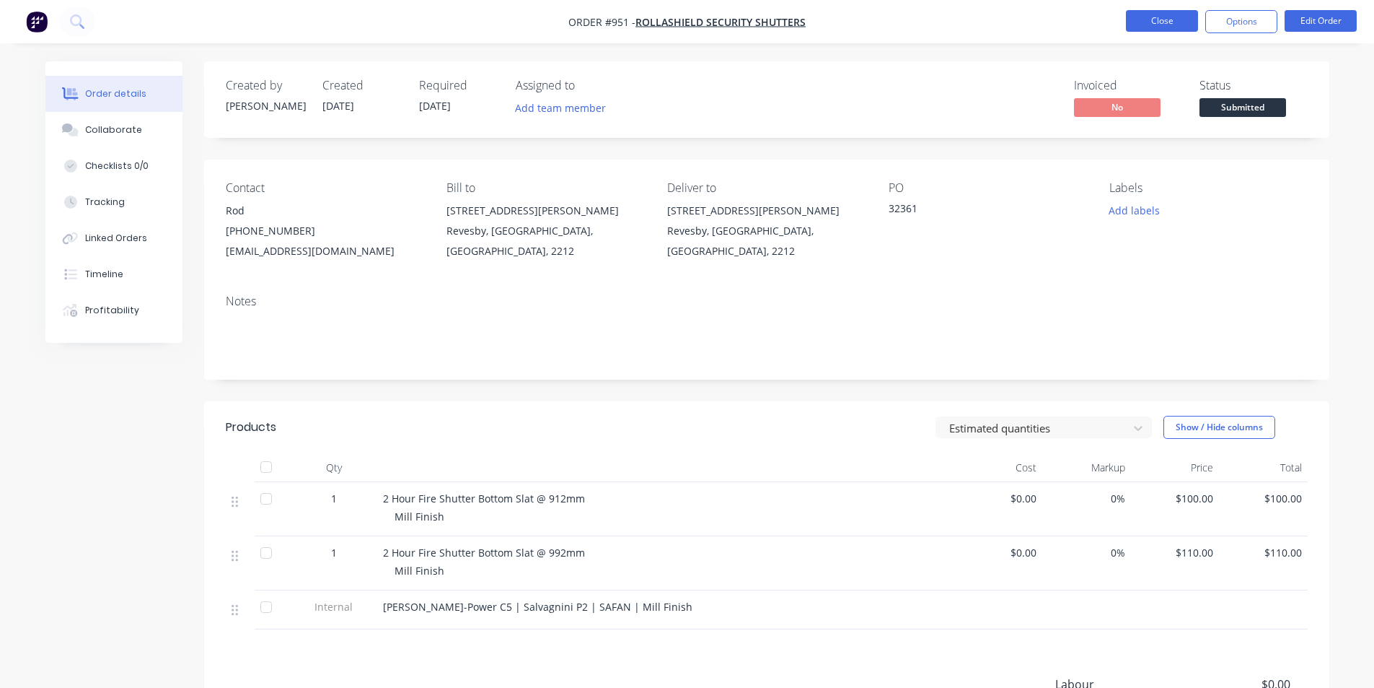
click at [1176, 22] on button "Close" at bounding box center [1162, 21] width 72 height 22
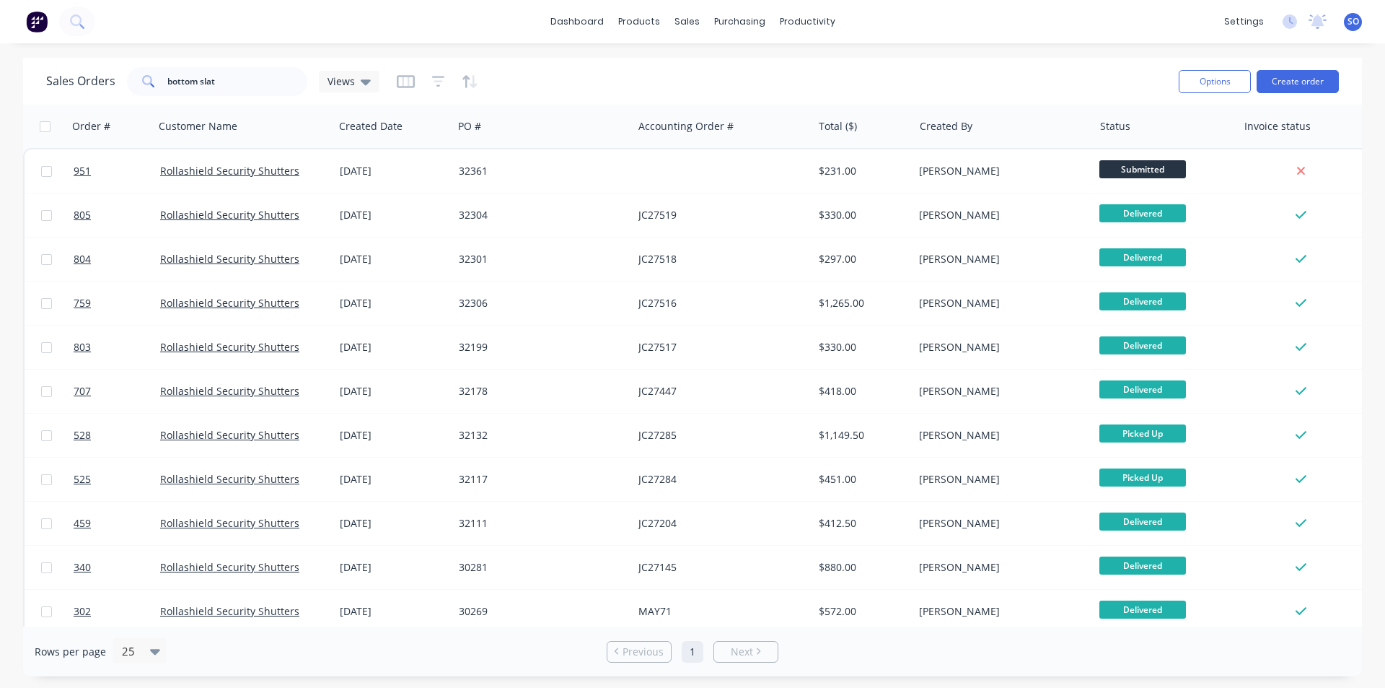
drag, startPoint x: 188, startPoint y: 88, endPoint x: 122, endPoint y: 71, distance: 67.9
click at [119, 71] on div "Sales Orders bottom slat Views Options Create order" at bounding box center [692, 81] width 1339 height 47
click at [242, 89] on input "bottom slat" at bounding box center [237, 81] width 141 height 29
click at [240, 84] on input "bottom slat" at bounding box center [237, 81] width 141 height 29
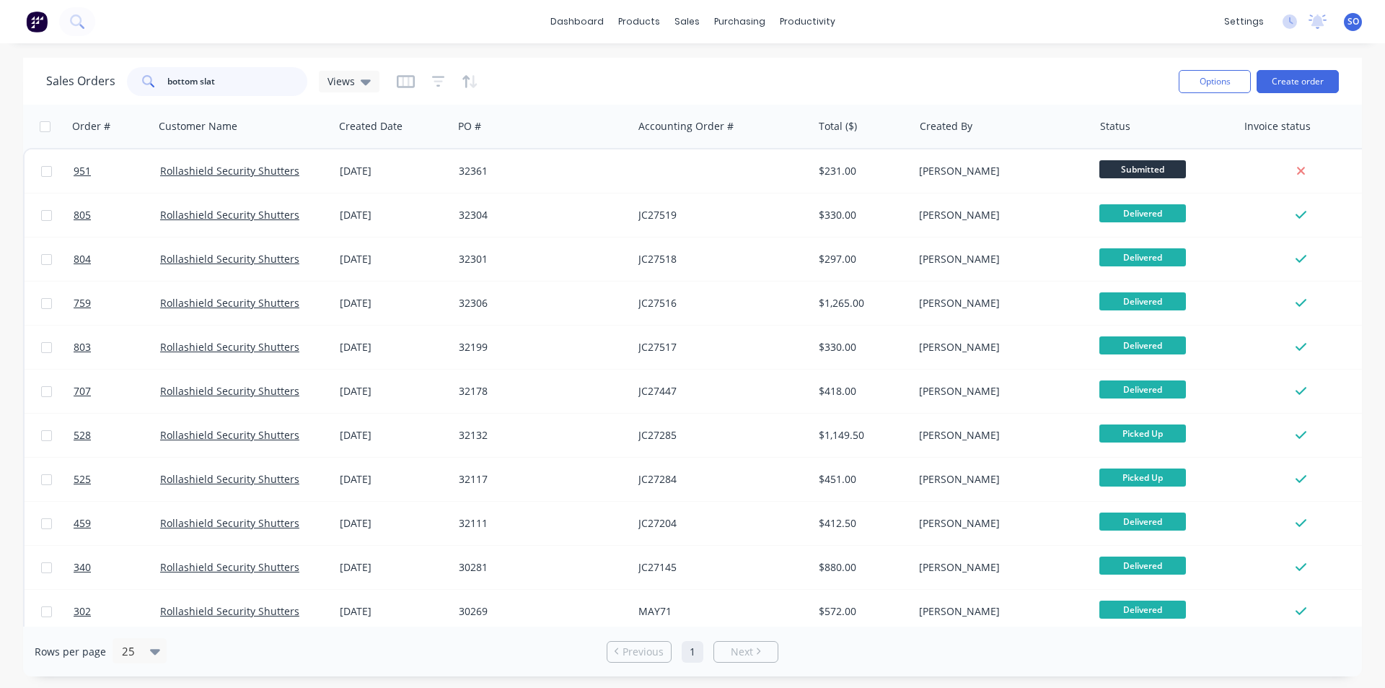
click at [240, 84] on input "bottom slat" at bounding box center [237, 81] width 141 height 29
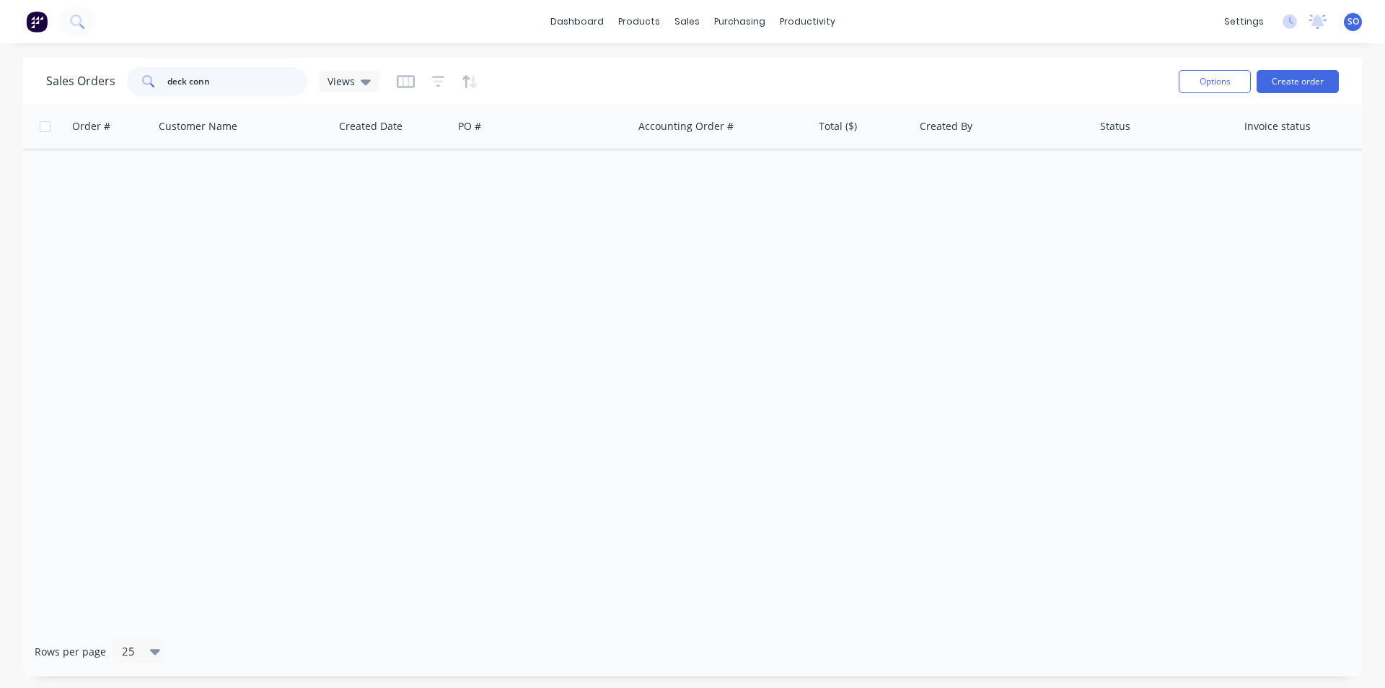
drag, startPoint x: 240, startPoint y: 79, endPoint x: 142, endPoint y: 67, distance: 98.2
click at [152, 67] on div "deck conn" at bounding box center [217, 81] width 180 height 29
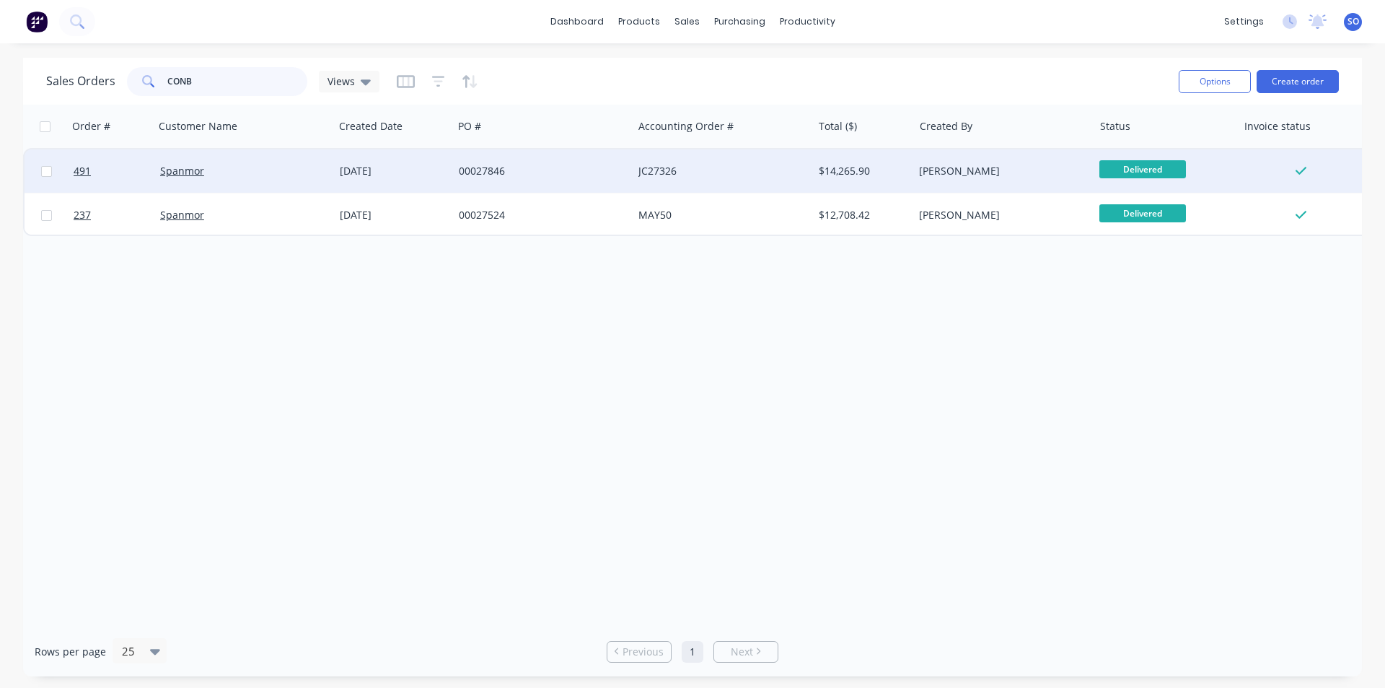
type input "CONB"
click at [556, 164] on div "00027846" at bounding box center [539, 171] width 160 height 14
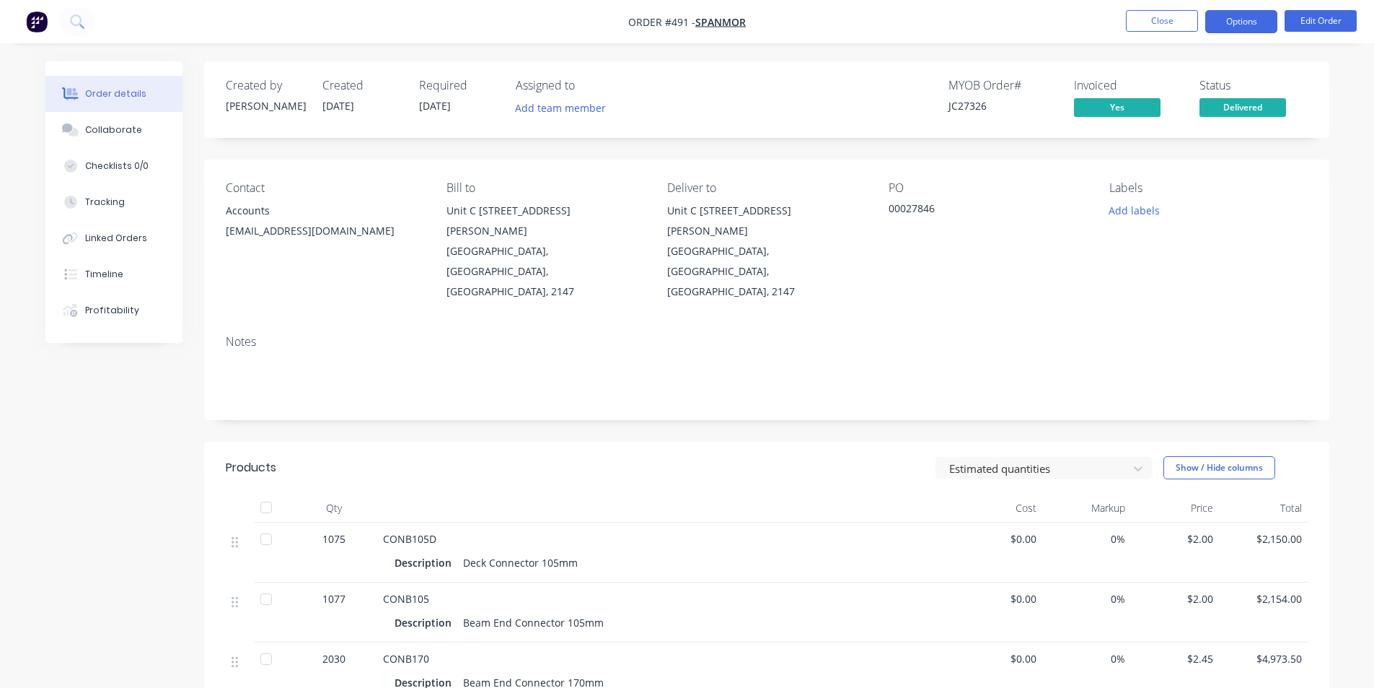
click at [1245, 28] on button "Options" at bounding box center [1242, 21] width 72 height 23
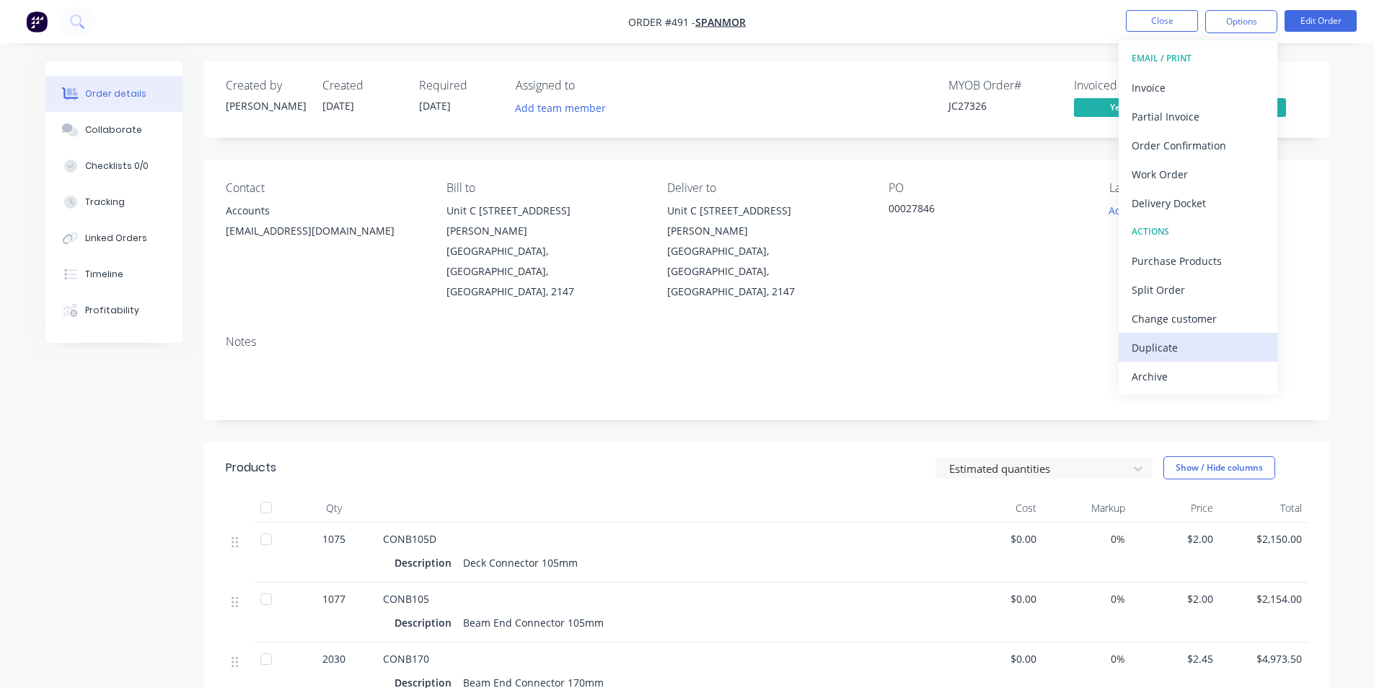
click at [1175, 351] on div "Duplicate" at bounding box center [1198, 347] width 133 height 21
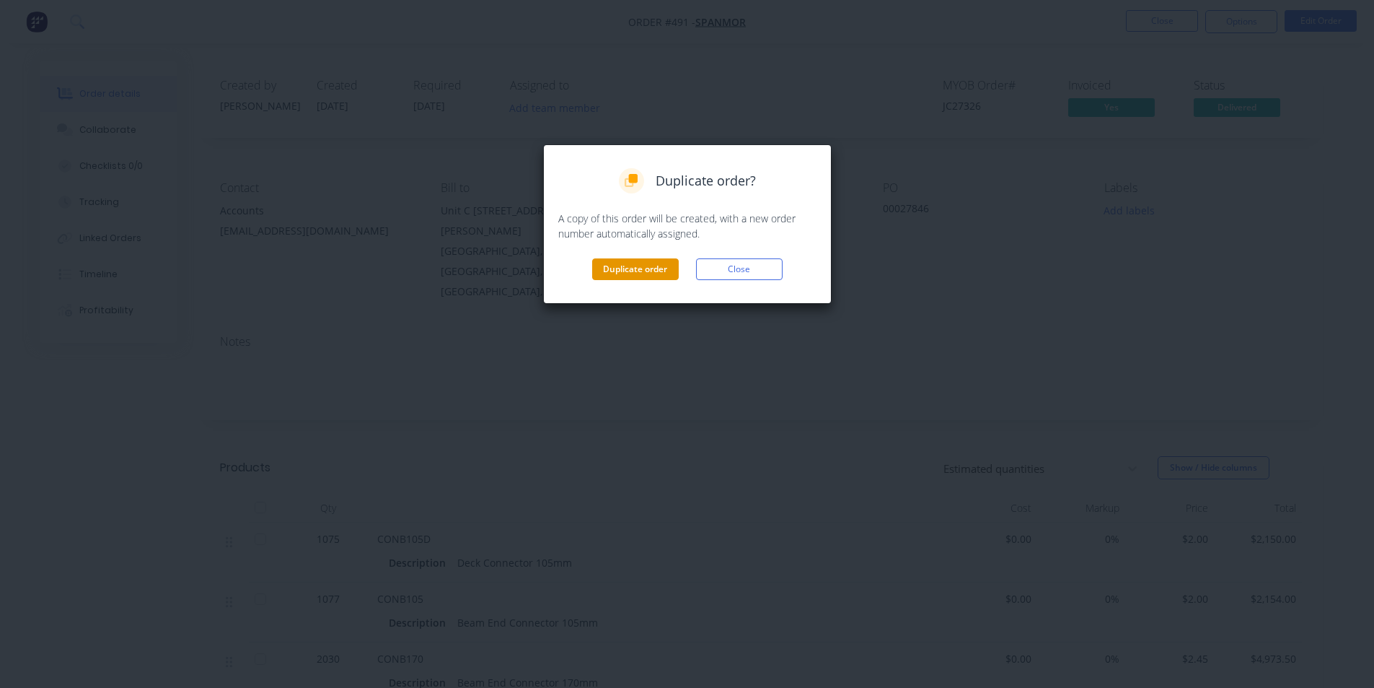
click at [629, 274] on button "Duplicate order" at bounding box center [635, 269] width 87 height 22
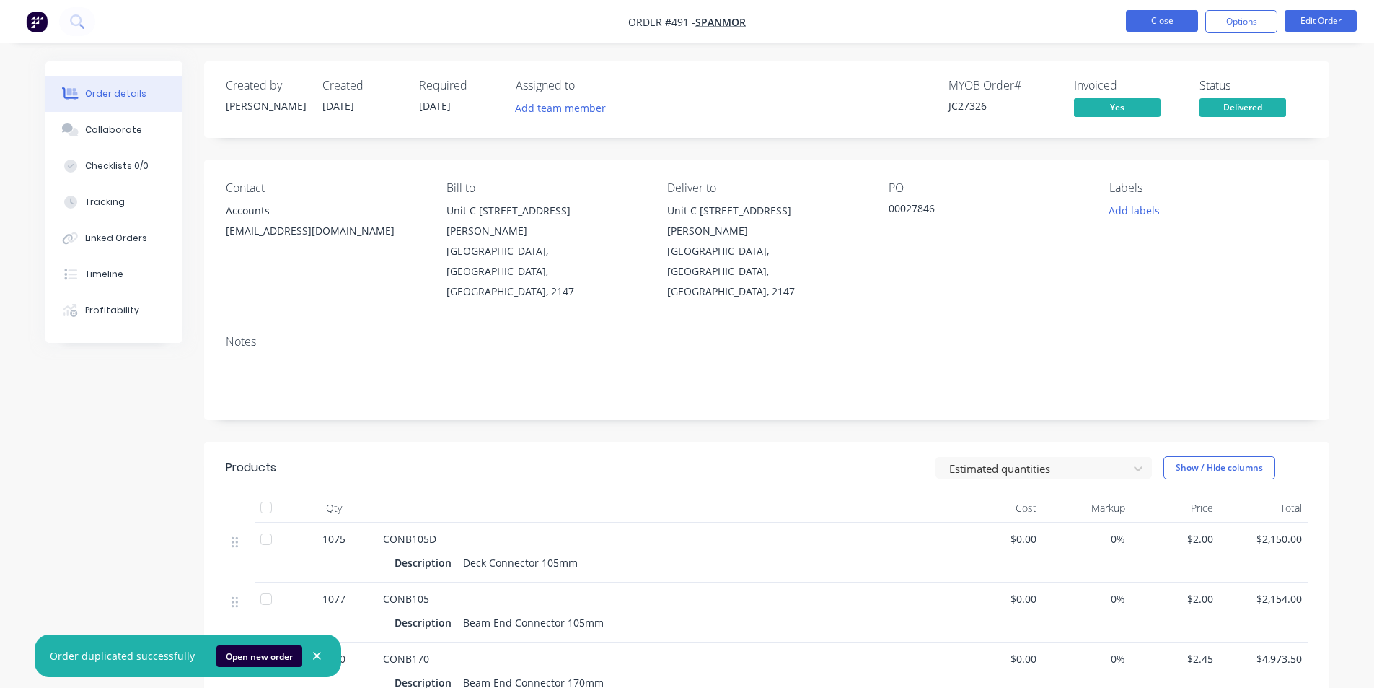
click at [1182, 24] on button "Close" at bounding box center [1162, 21] width 72 height 22
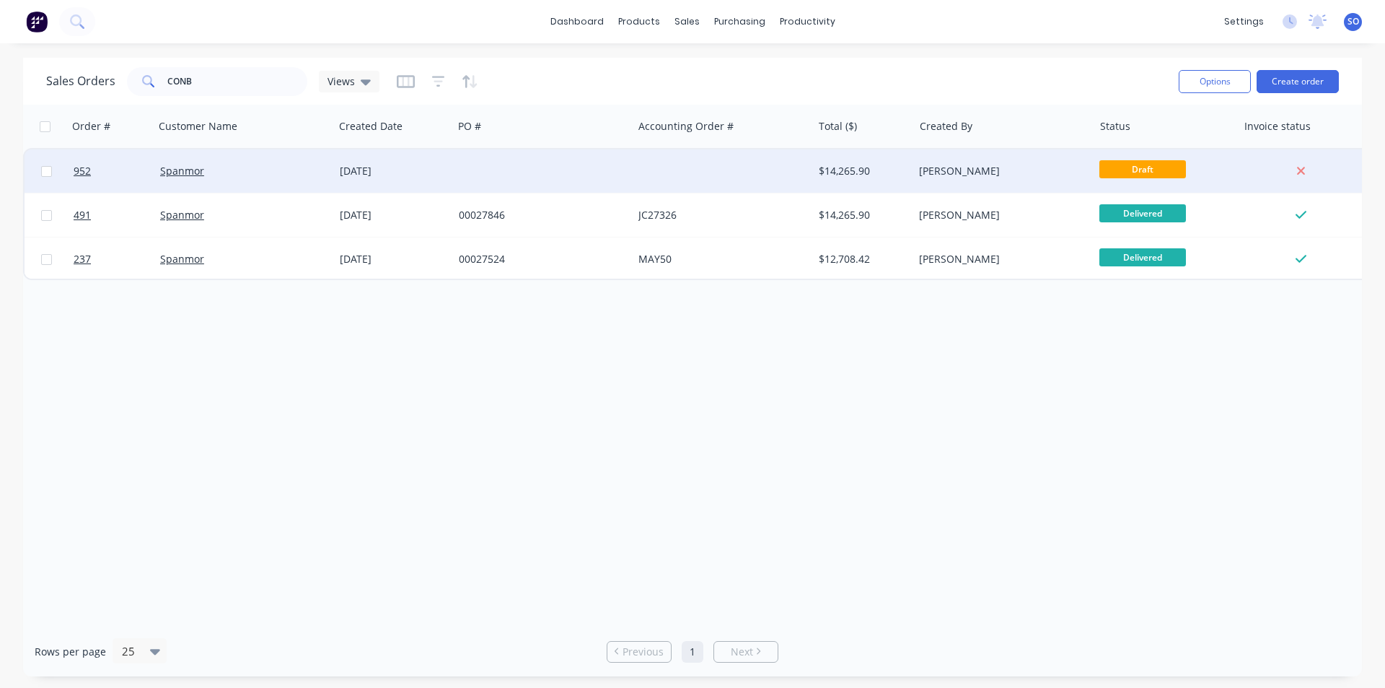
click at [631, 165] on div at bounding box center [543, 170] width 180 height 43
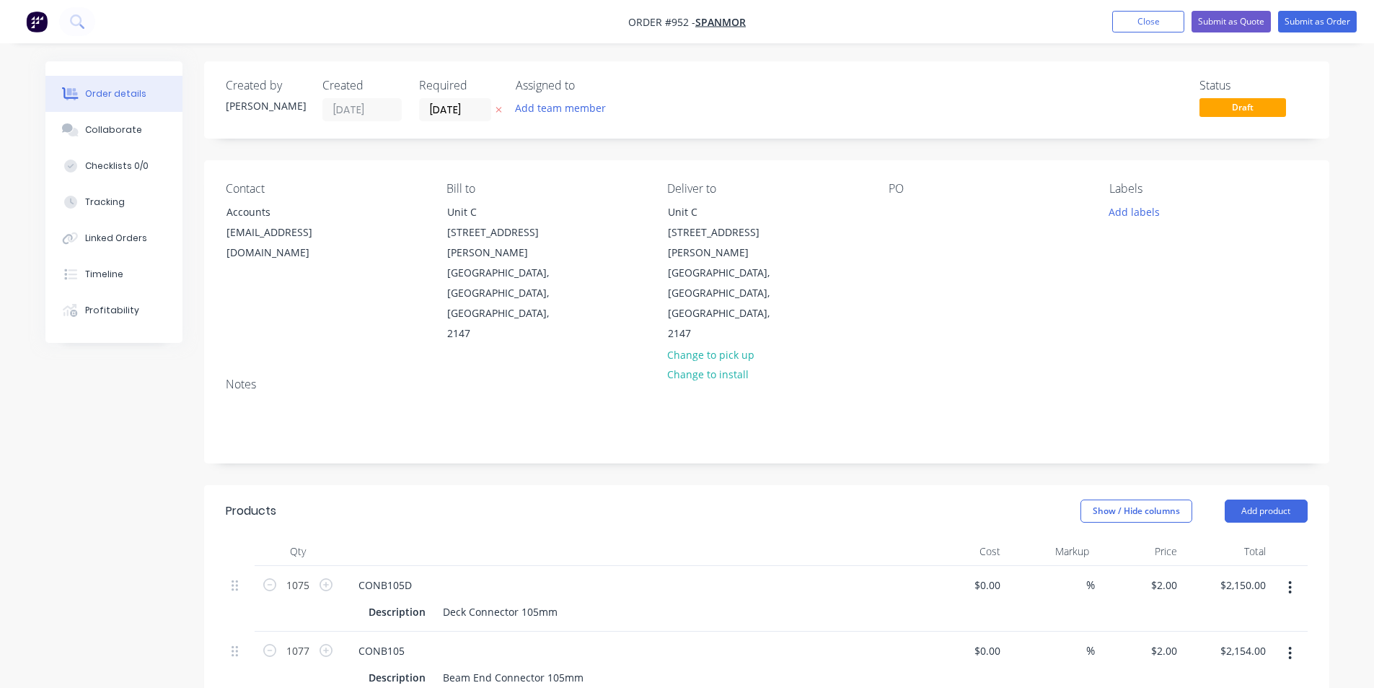
scroll to position [193, 0]
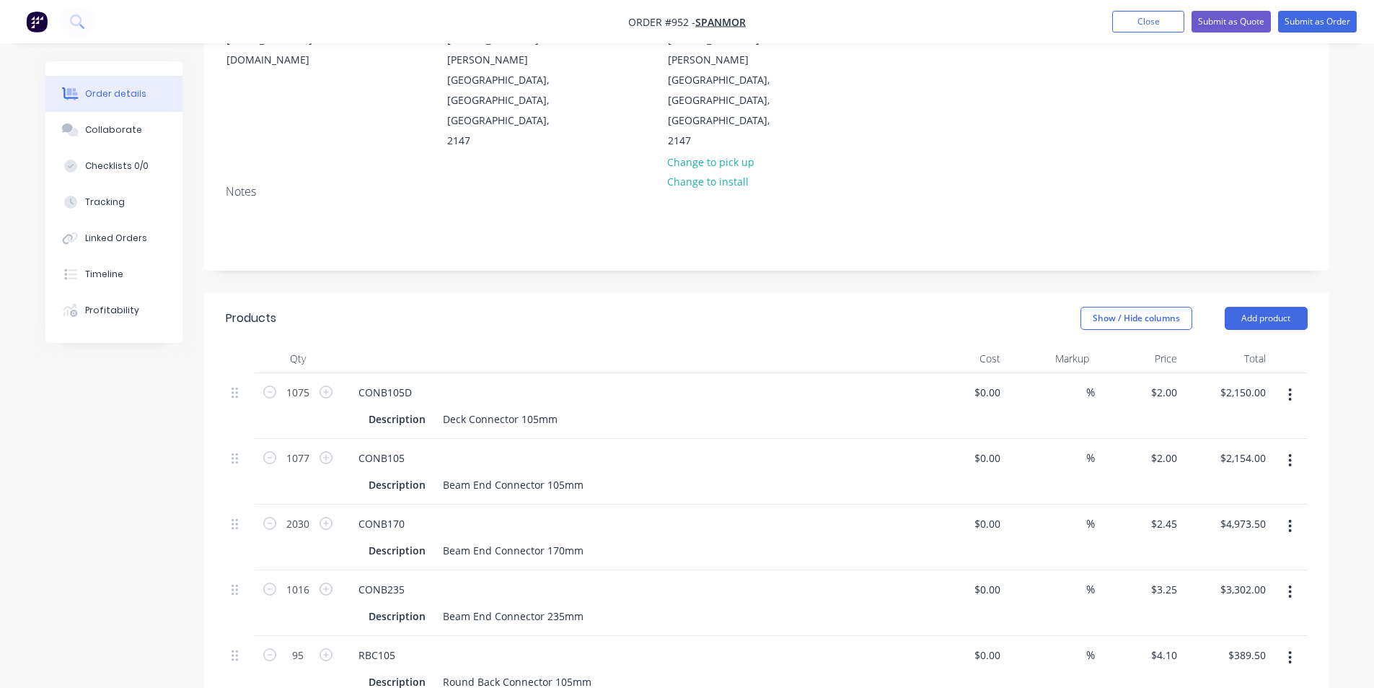
click at [556, 292] on header "Products Show / Hide columns Add product" at bounding box center [766, 318] width 1125 height 52
click at [565, 292] on header "Products Show / Hide columns Add product" at bounding box center [766, 318] width 1125 height 52
click at [1283, 382] on button "button" at bounding box center [1290, 395] width 34 height 26
click at [677, 307] on div "Show / Hide columns Add product" at bounding box center [881, 318] width 852 height 23
click at [1296, 644] on button "button" at bounding box center [1290, 657] width 34 height 26
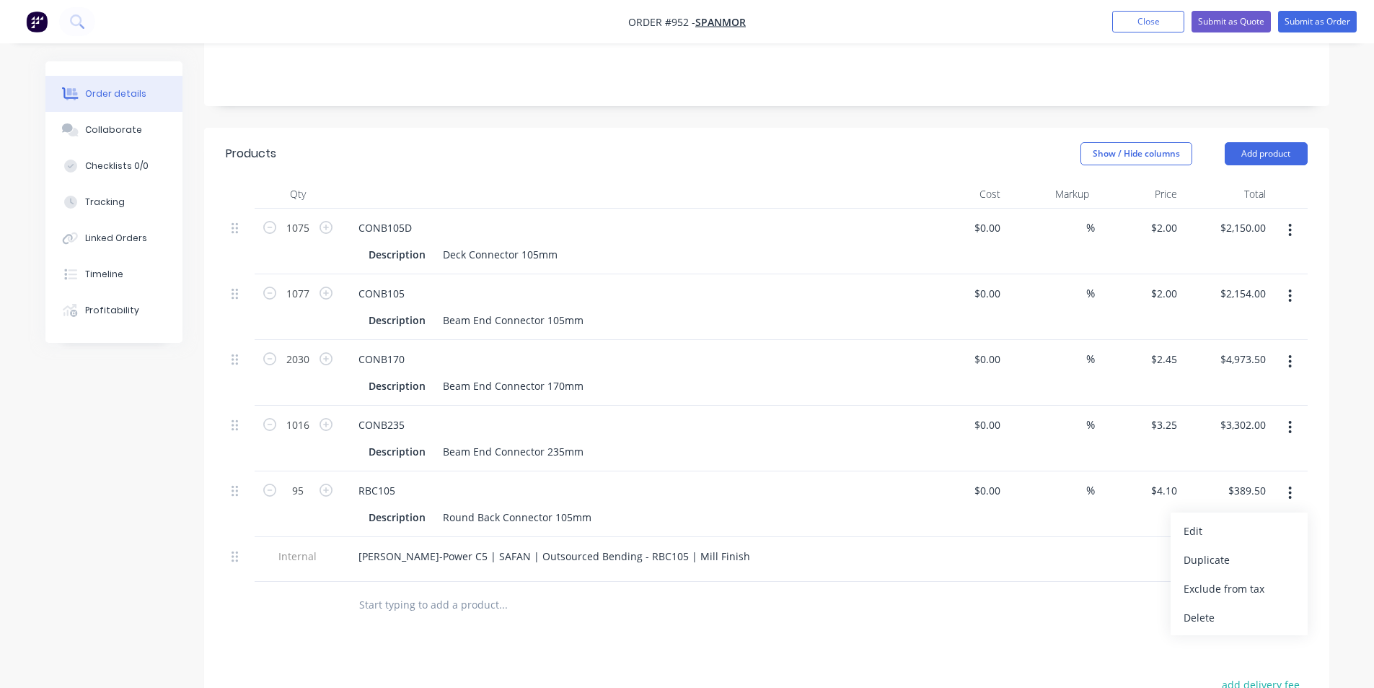
scroll to position [385, 0]
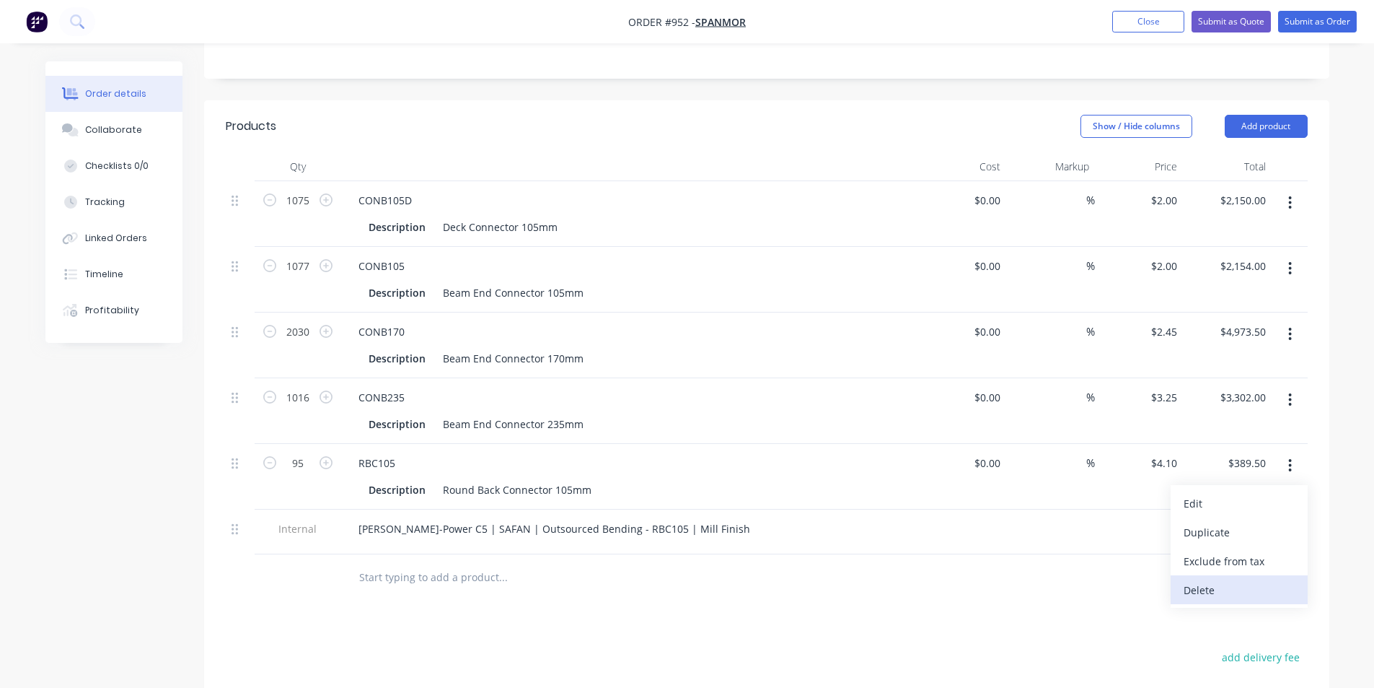
click at [1254, 579] on div "Delete" at bounding box center [1239, 589] width 111 height 21
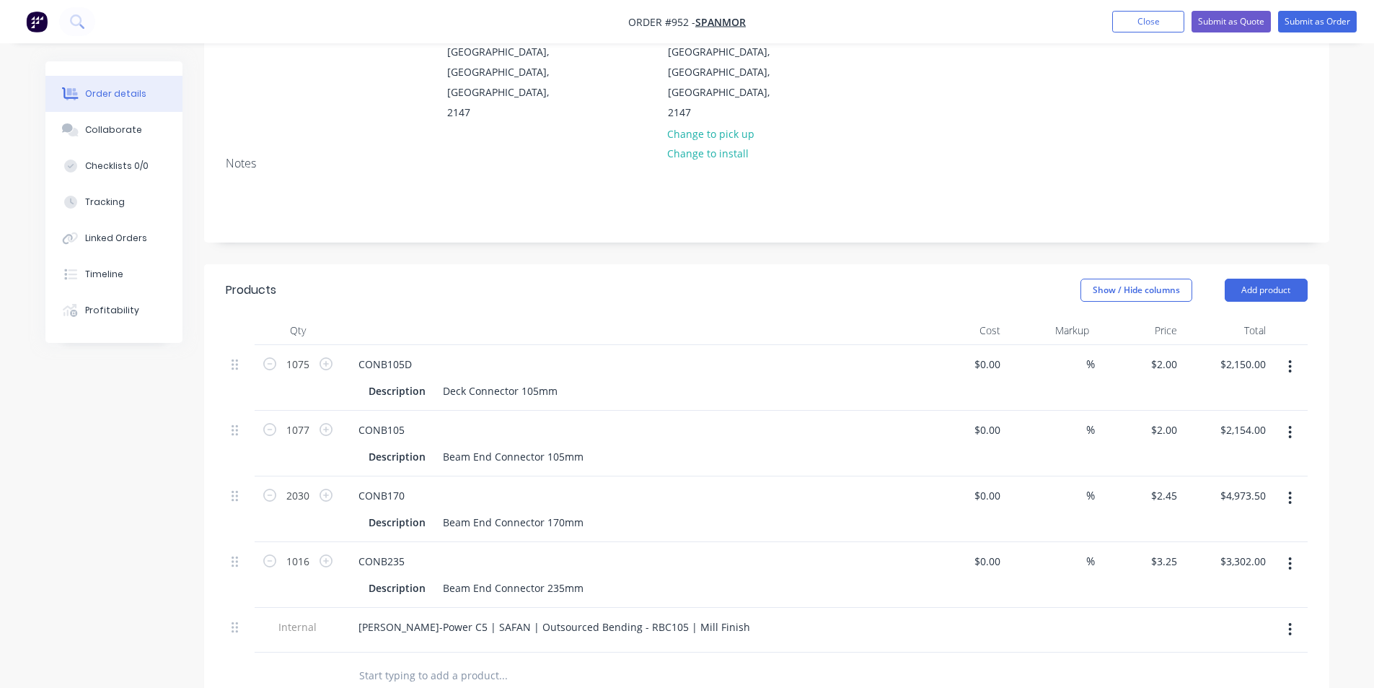
scroll to position [193, 0]
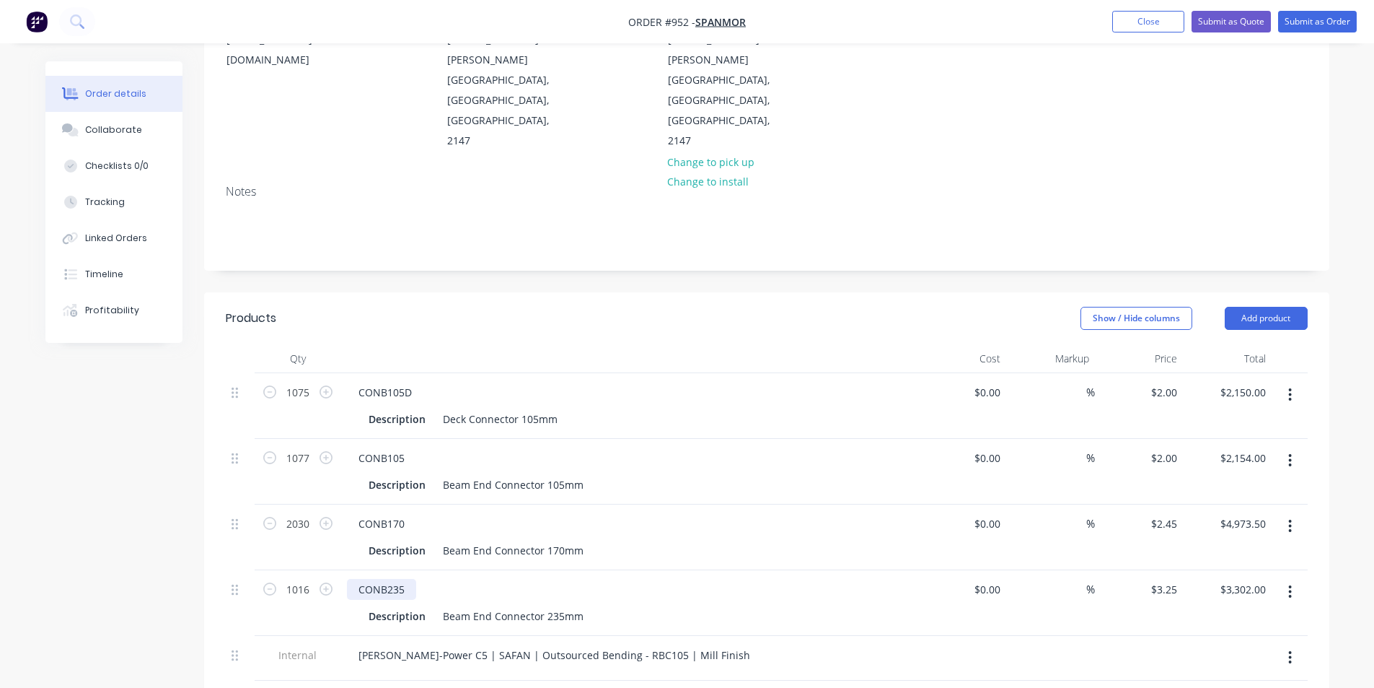
click at [408, 579] on div "CONB235" at bounding box center [381, 589] width 69 height 21
click at [408, 513] on div "CONB170" at bounding box center [381, 523] width 69 height 21
click at [413, 382] on div "CONB105D" at bounding box center [385, 392] width 76 height 21
click at [1284, 447] on button "button" at bounding box center [1290, 460] width 34 height 26
click at [1221, 574] on div "Delete" at bounding box center [1239, 584] width 111 height 21
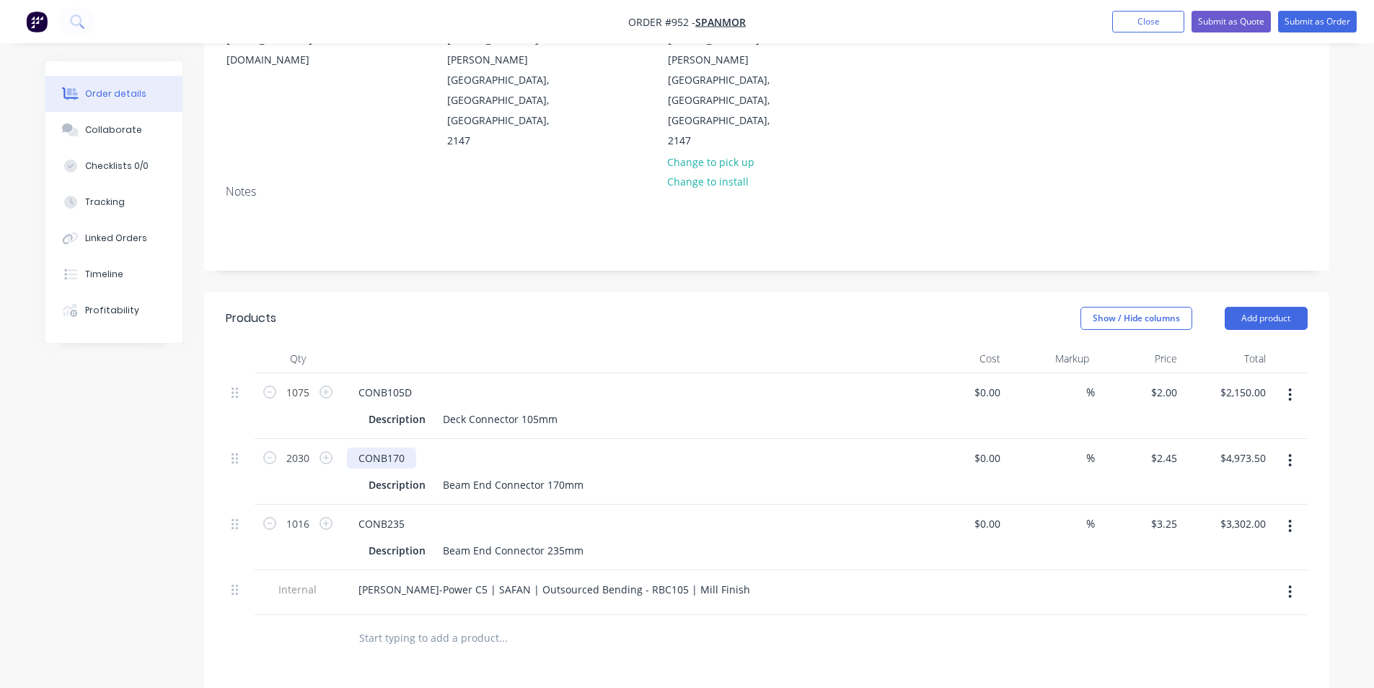
click at [404, 447] on div "CONB170" at bounding box center [381, 457] width 69 height 21
click at [418, 513] on div "CONB235" at bounding box center [630, 523] width 566 height 21
click at [409, 513] on div "CONB235" at bounding box center [381, 523] width 69 height 21
click at [408, 513] on div "CONB235" at bounding box center [381, 523] width 69 height 21
click at [579, 204] on div "Notes" at bounding box center [766, 221] width 1125 height 97
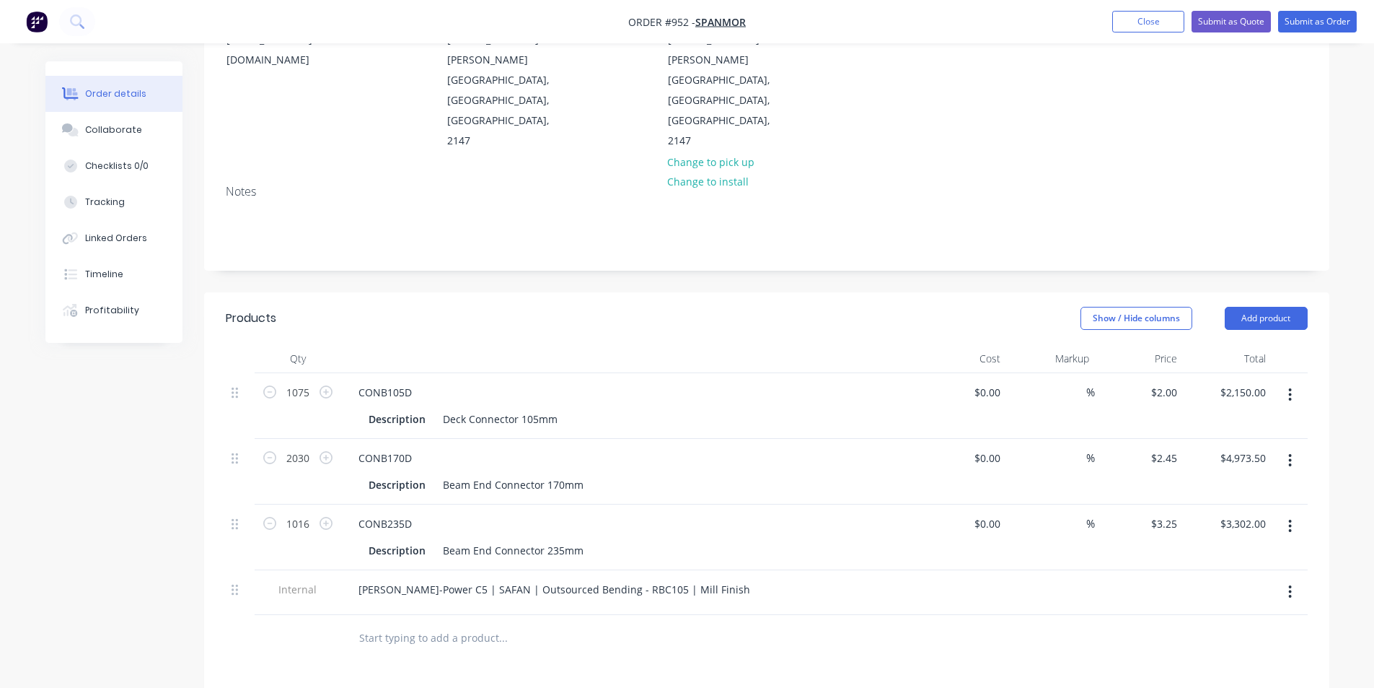
click at [545, 307] on div "Show / Hide columns Add product" at bounding box center [881, 318] width 852 height 23
click at [519, 292] on header "Products Show / Hide columns Add product" at bounding box center [766, 318] width 1125 height 52
click at [299, 382] on input "1075" at bounding box center [298, 393] width 38 height 22
type input "1000"
type input "$2,000.00"
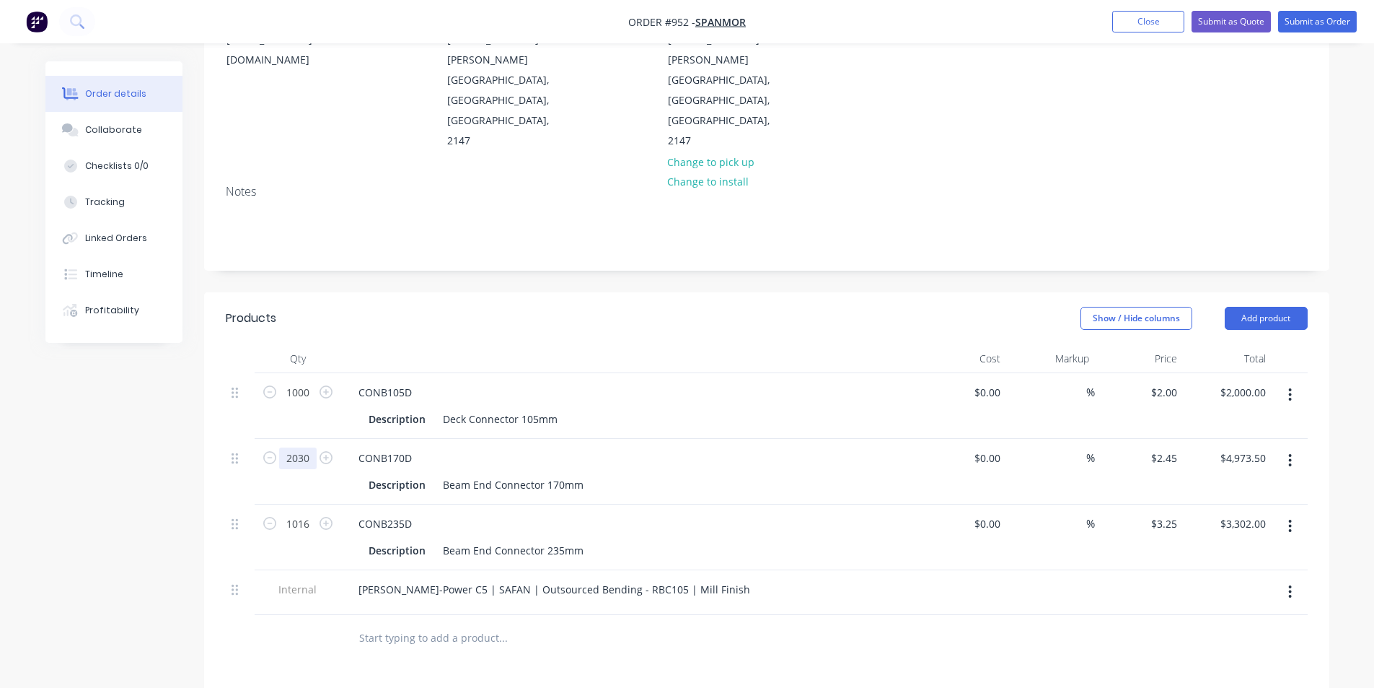
click at [302, 447] on input "2030" at bounding box center [298, 458] width 38 height 22
type input "1000"
type input "$2,450.00"
click at [307, 513] on input "1016" at bounding box center [298, 524] width 38 height 22
type input "500"
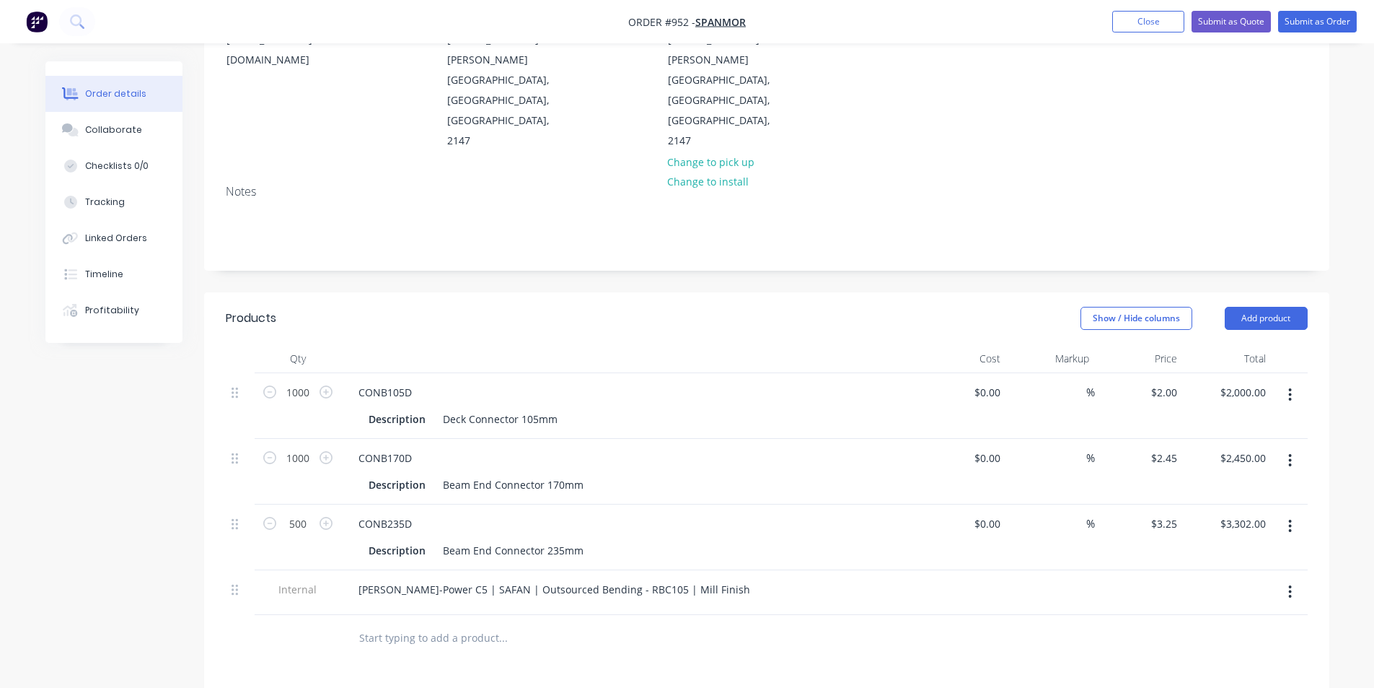
type input "$1,625.00"
click at [400, 292] on header "Products Show / Hide columns Add product" at bounding box center [766, 318] width 1125 height 52
click at [100, 123] on div "Collaborate" at bounding box center [113, 129] width 57 height 13
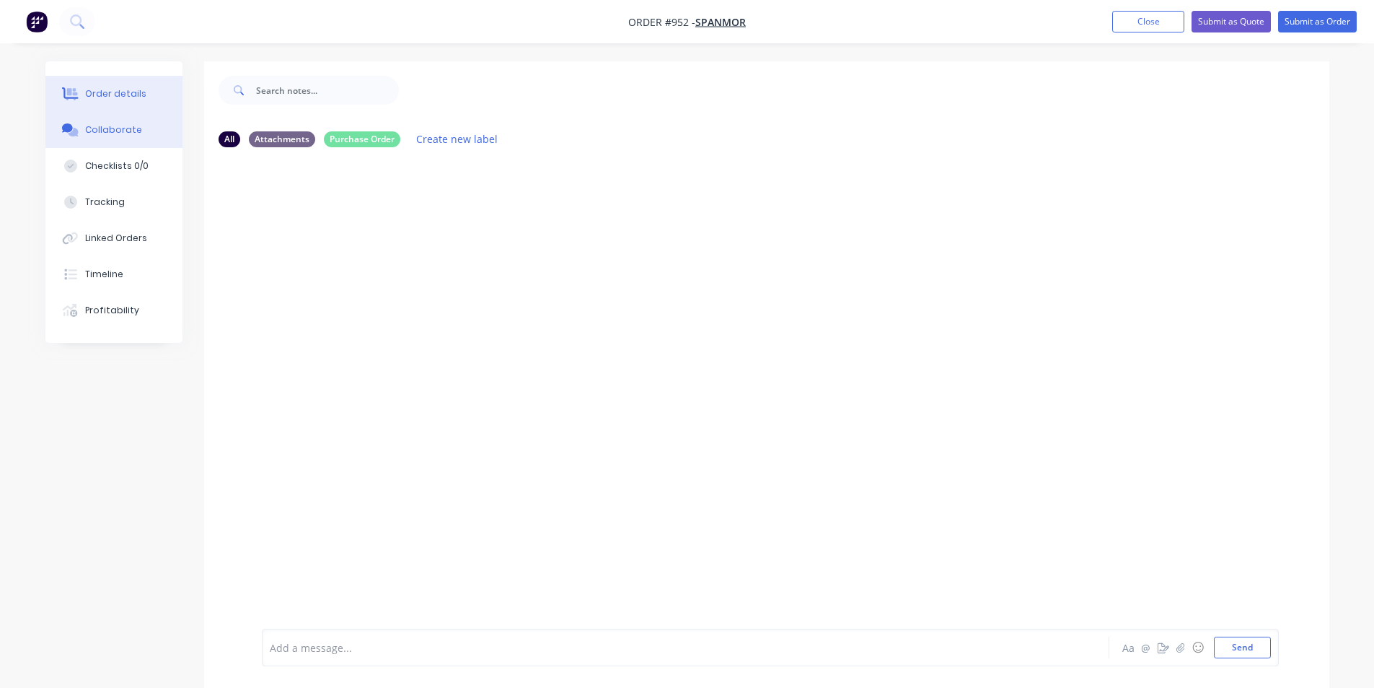
click at [133, 88] on div "Order details" at bounding box center [115, 93] width 61 height 13
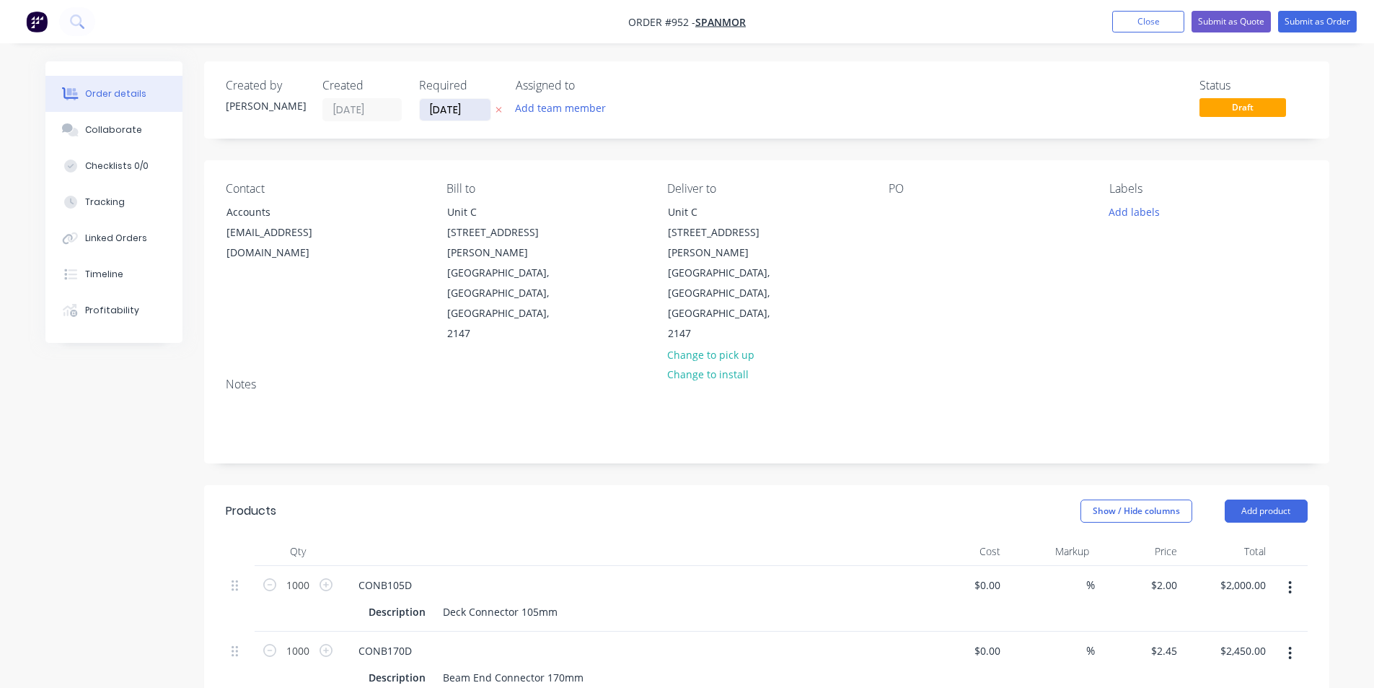
click at [459, 118] on input "[DATE]" at bounding box center [455, 110] width 71 height 22
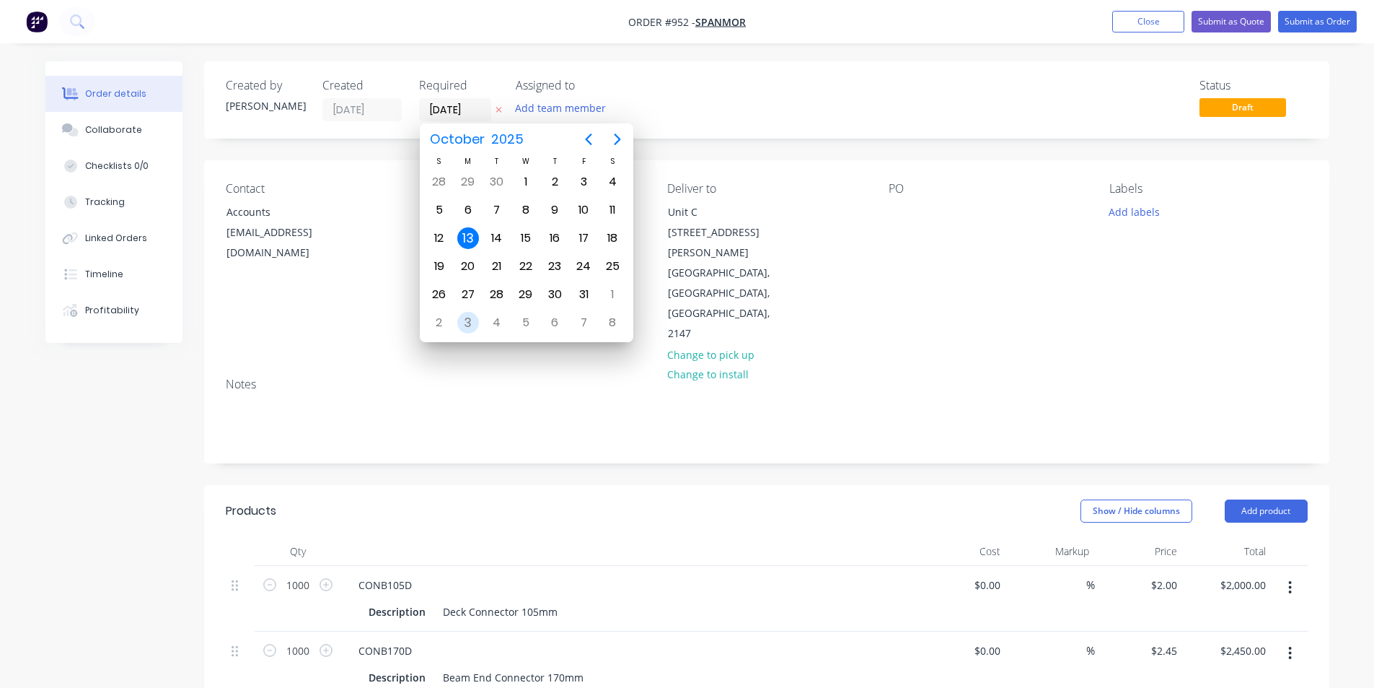
click at [469, 328] on div "3" at bounding box center [468, 323] width 22 height 22
type input "[DATE]"
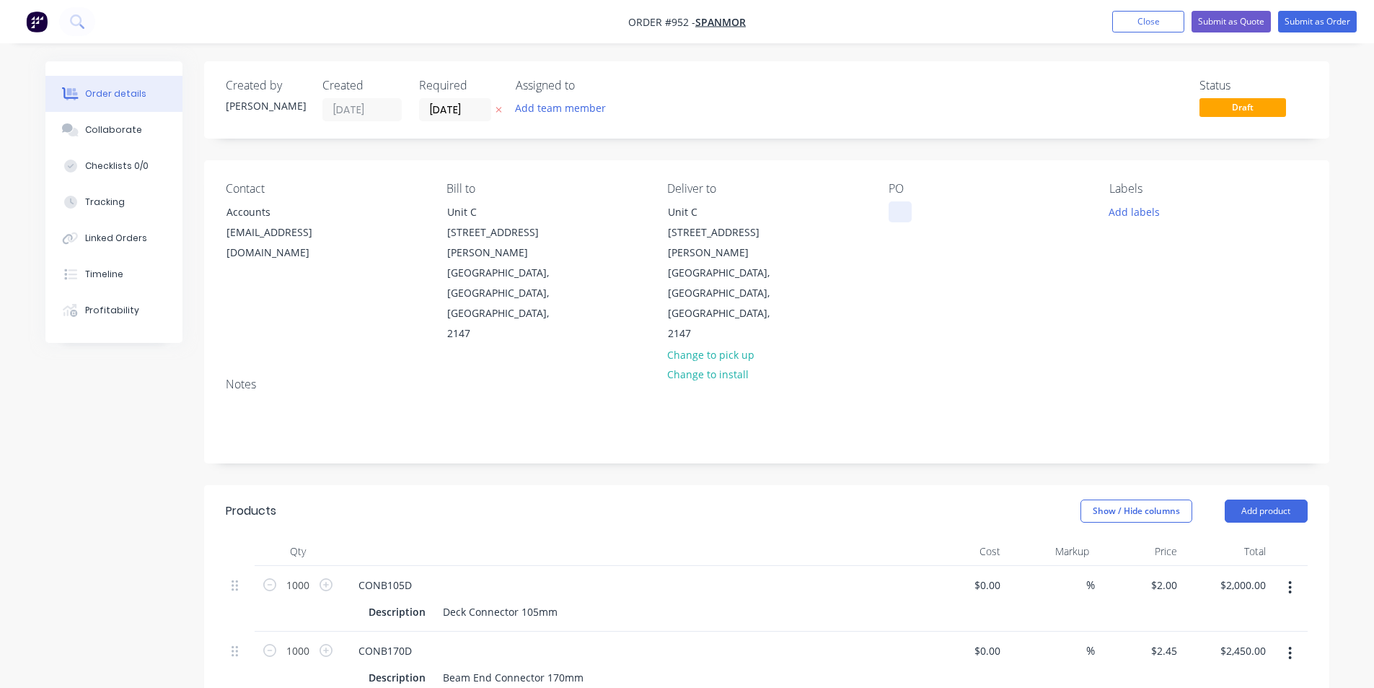
click at [903, 221] on div at bounding box center [900, 211] width 23 height 21
click at [935, 164] on div "Contact Accounts [EMAIL_ADDRESS][DOMAIN_NAME] Bill to [STREET_ADDRESS][PERSON_N…" at bounding box center [766, 263] width 1125 height 206
click at [1307, 26] on button "Submit as Order" at bounding box center [1317, 22] width 79 height 22
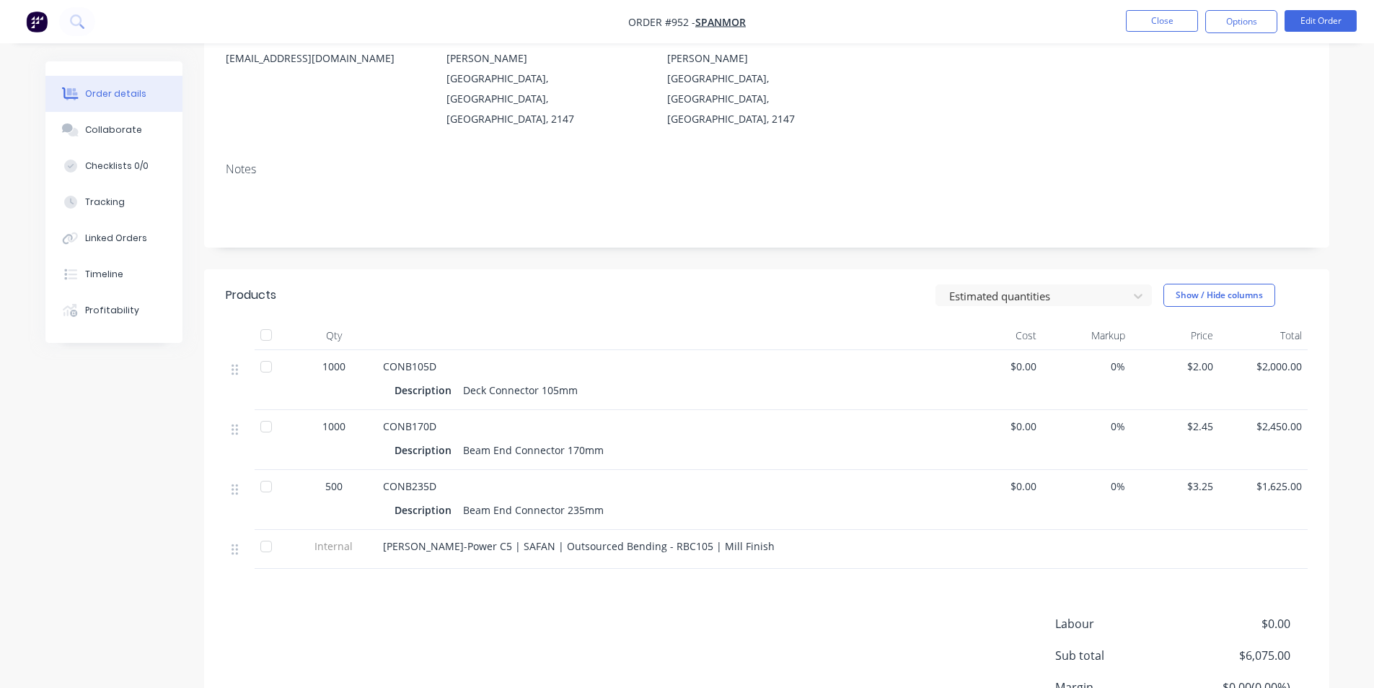
scroll to position [193, 0]
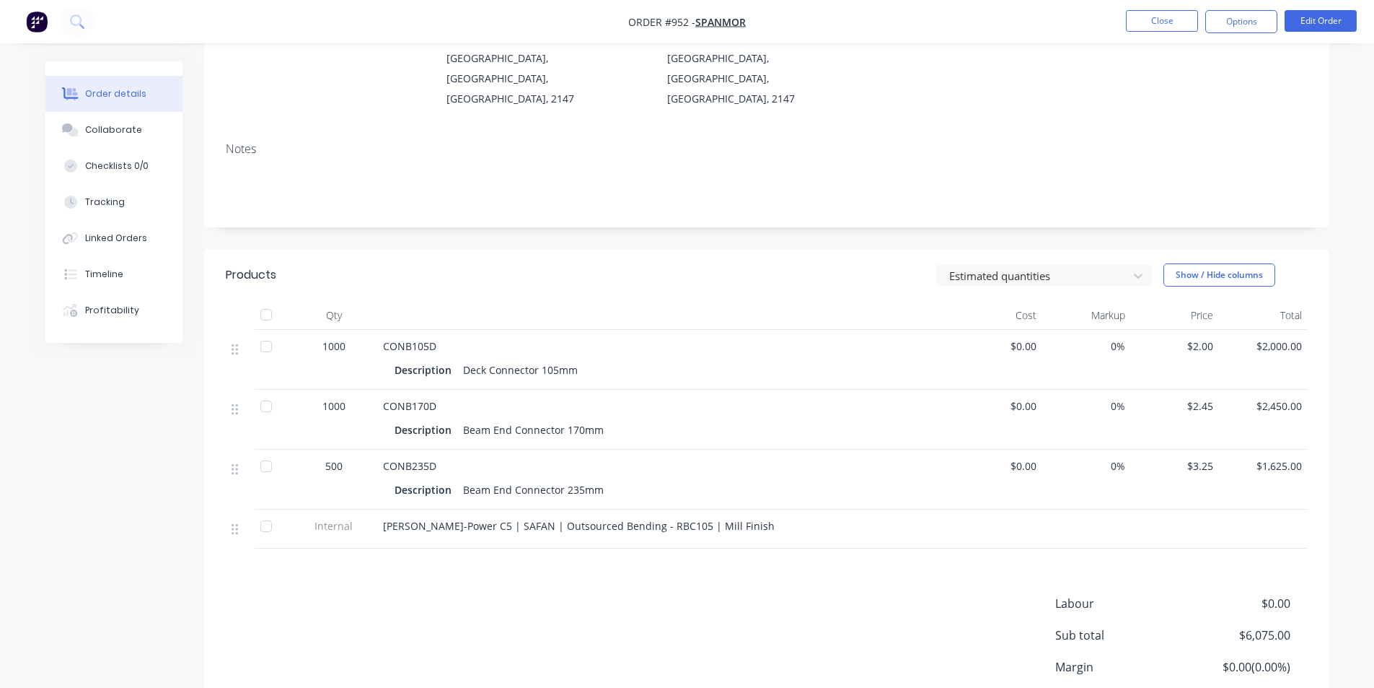
click at [639, 519] on span "[PERSON_NAME]-Power C5 | SAFAN | Outsourced Bending - RBC105 | Mill Finish" at bounding box center [579, 526] width 392 height 14
click at [1317, 23] on button "Edit Order" at bounding box center [1321, 21] width 72 height 22
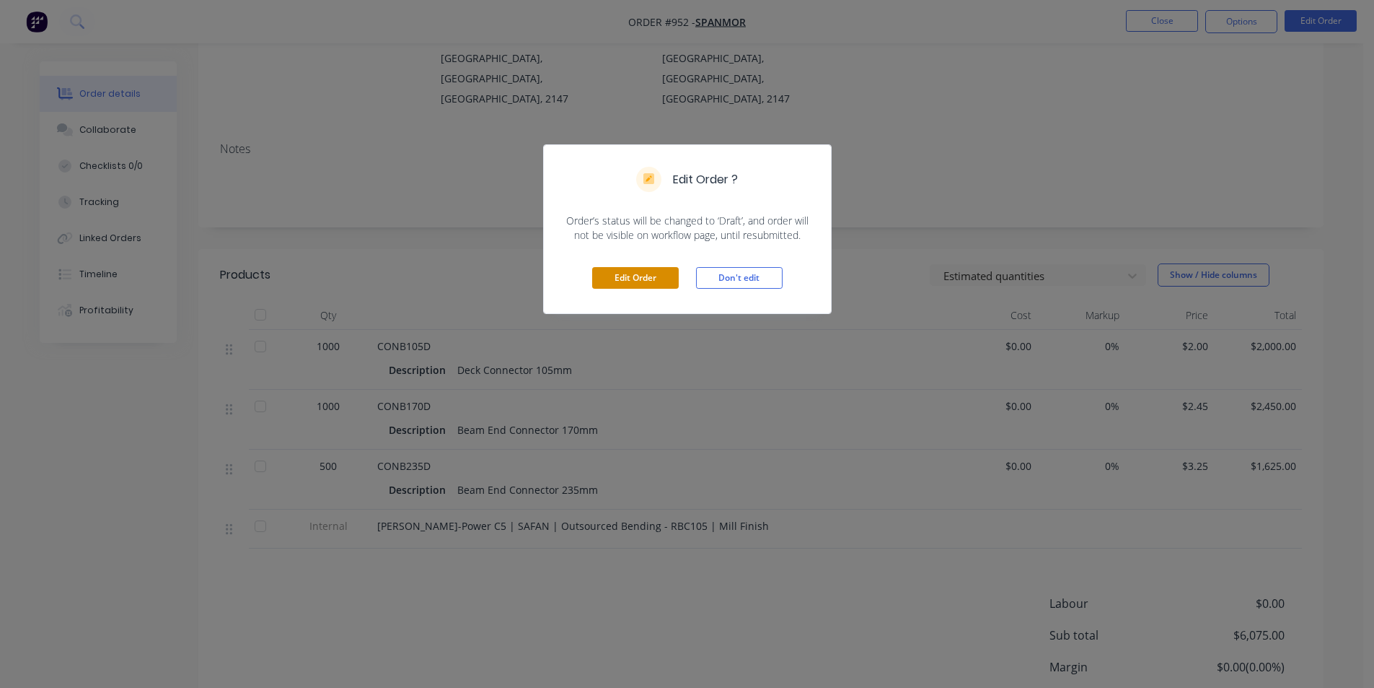
click at [646, 282] on button "Edit Order" at bounding box center [635, 278] width 87 height 22
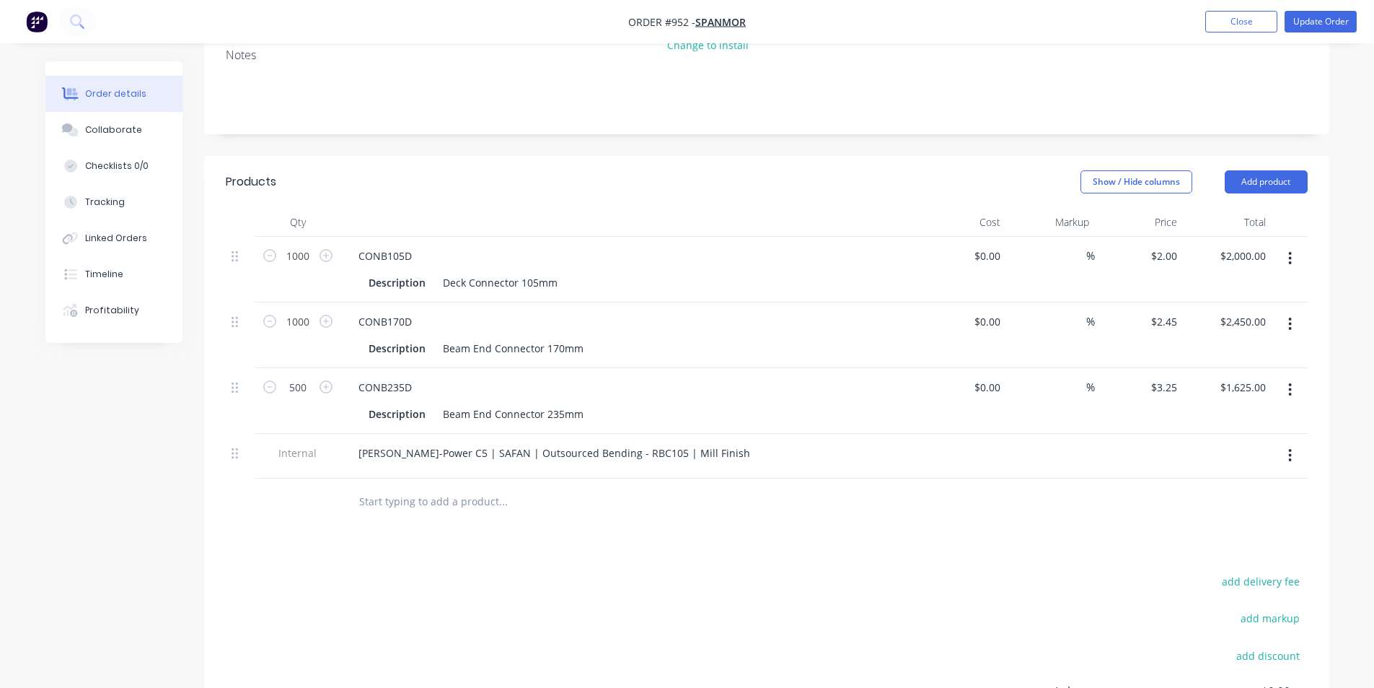
scroll to position [385, 0]
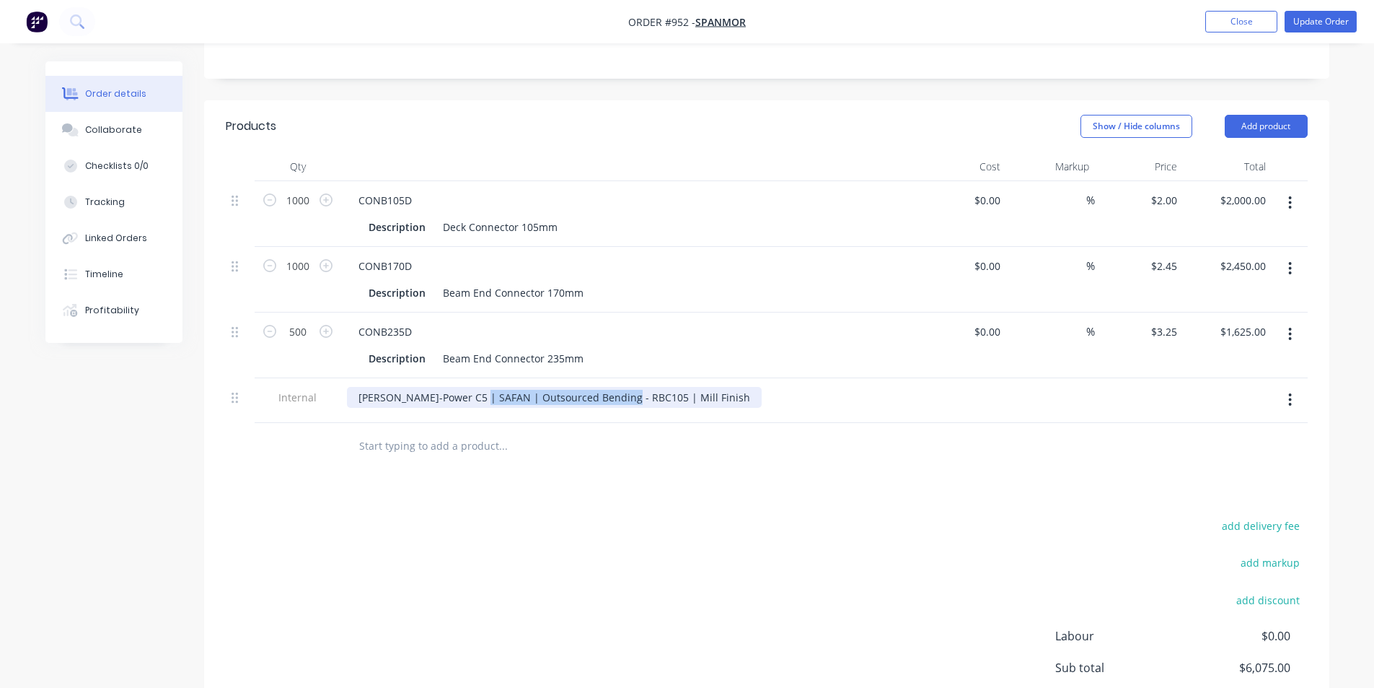
drag, startPoint x: 619, startPoint y: 330, endPoint x: 474, endPoint y: 339, distance: 145.3
click at [474, 387] on div "[PERSON_NAME]-Power C5 | SAFAN | Outsourced Bending - RBC105 | Mill Finish" at bounding box center [554, 397] width 415 height 21
click at [952, 516] on div "add delivery fee add markup add discount Labour $0.00 Sub total $6,075.00 Margi…" at bounding box center [767, 655] width 1082 height 278
drag, startPoint x: 1312, startPoint y: 25, endPoint x: 654, endPoint y: 260, distance: 699.4
click at [778, 245] on div "Order #952 - Spanmor Add product Close Update Order Order details Collaborate C…" at bounding box center [687, 226] width 1374 height 1222
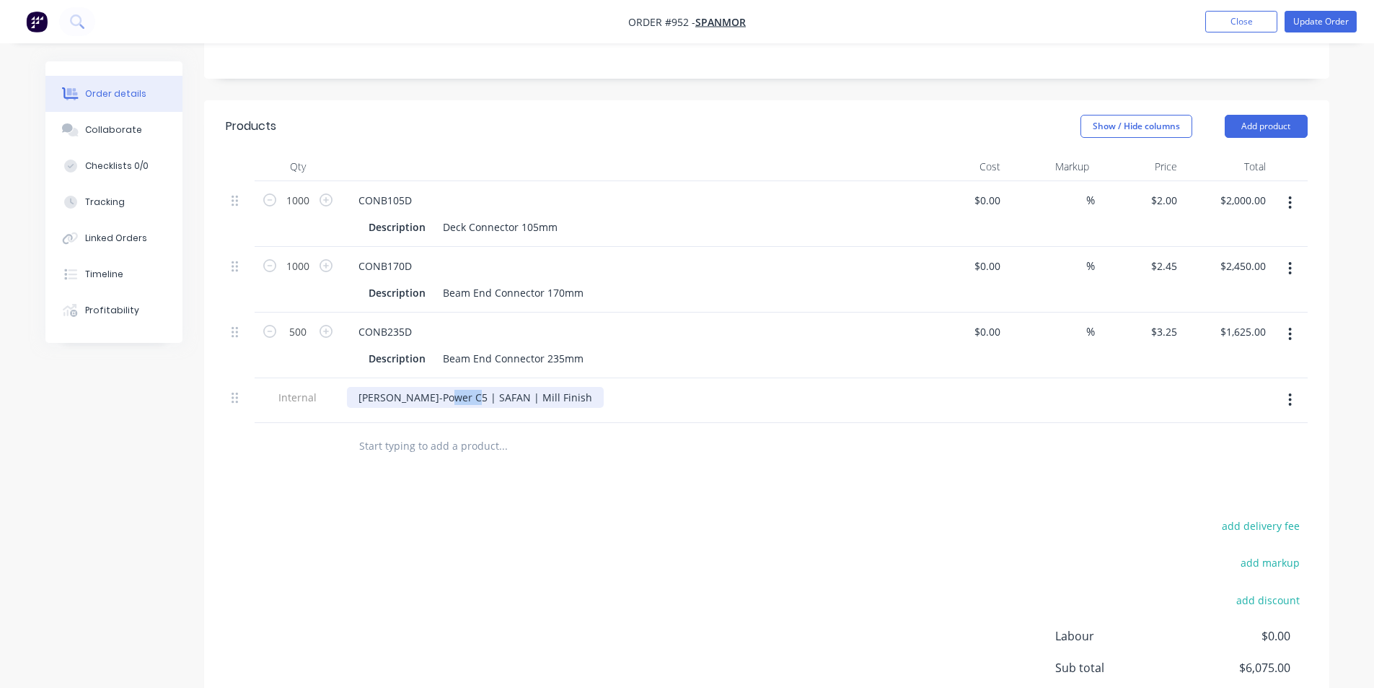
drag, startPoint x: 465, startPoint y: 338, endPoint x: 421, endPoint y: 334, distance: 44.9
click at [439, 387] on div "[PERSON_NAME]-Power C5 | SAFAN | Mill Finish" at bounding box center [475, 397] width 257 height 21
click at [534, 516] on div "add delivery fee add markup add discount Labour $0.00 Sub total $6,075.00 Margi…" at bounding box center [767, 655] width 1082 height 278
click at [1327, 19] on button "Update Order" at bounding box center [1321, 22] width 72 height 22
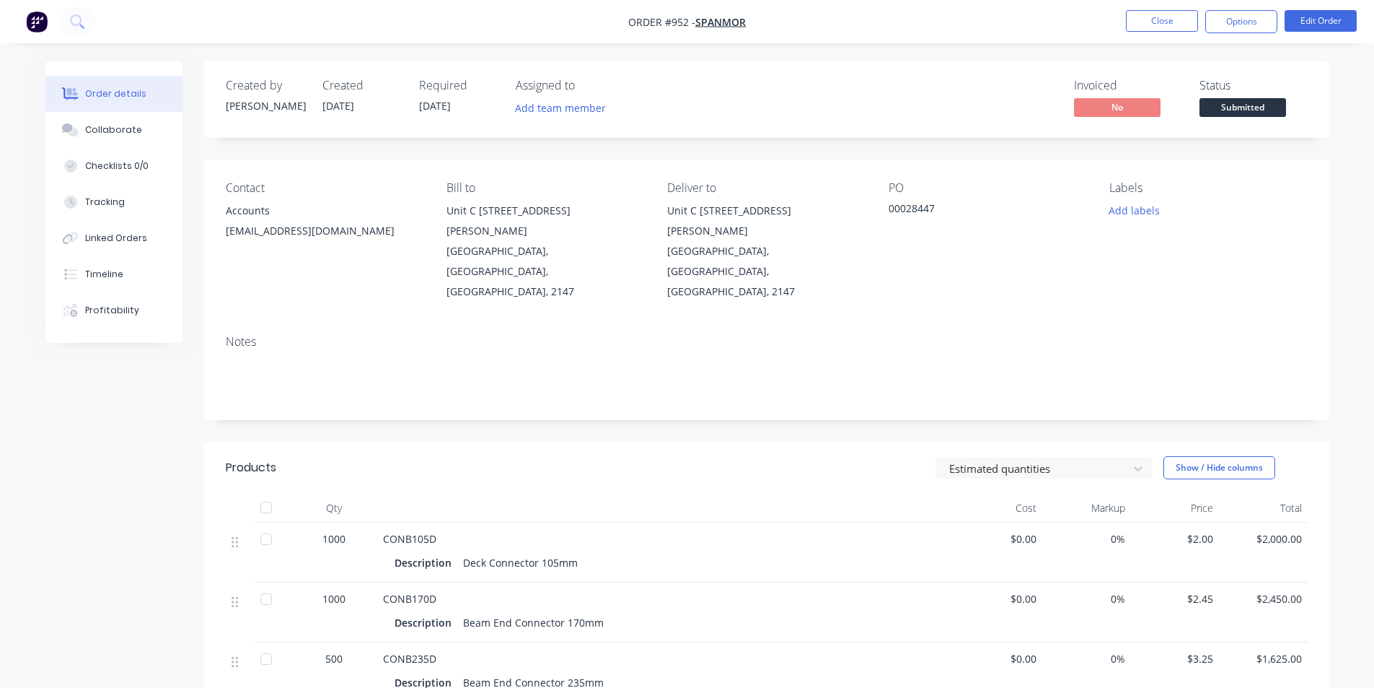
scroll to position [193, 0]
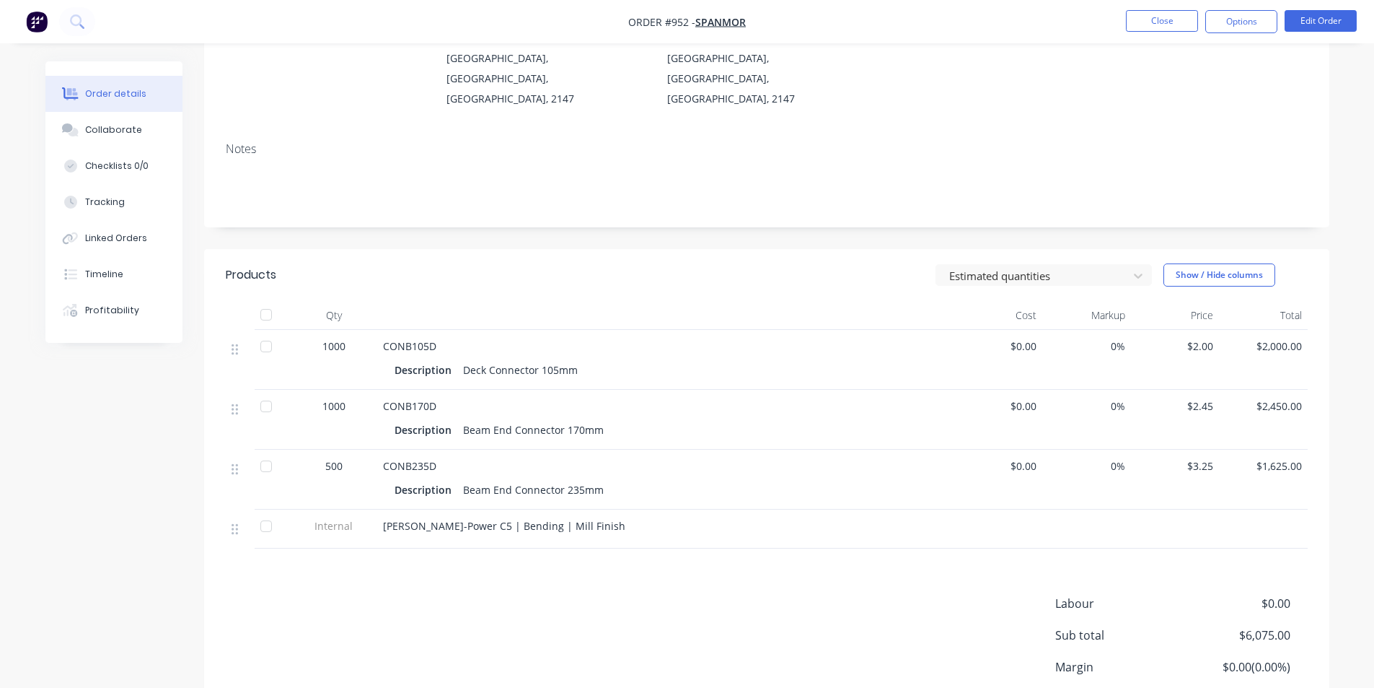
click at [1190, 458] on span "$3.25" at bounding box center [1175, 465] width 77 height 15
drag, startPoint x: 92, startPoint y: 127, endPoint x: 911, endPoint y: 152, distance: 820.0
click at [92, 126] on div "Collaborate" at bounding box center [113, 129] width 57 height 13
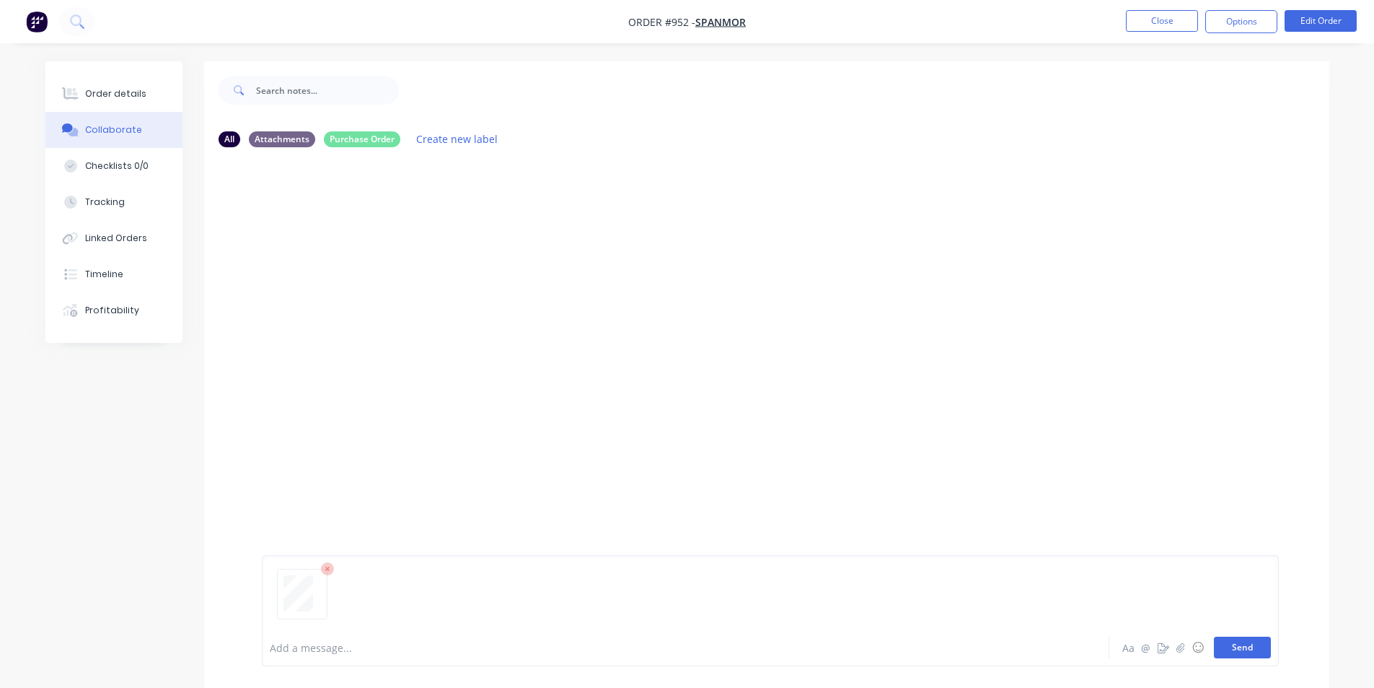
click at [1253, 648] on button "Send" at bounding box center [1242, 647] width 57 height 22
click at [107, 89] on div "Order details" at bounding box center [115, 93] width 61 height 13
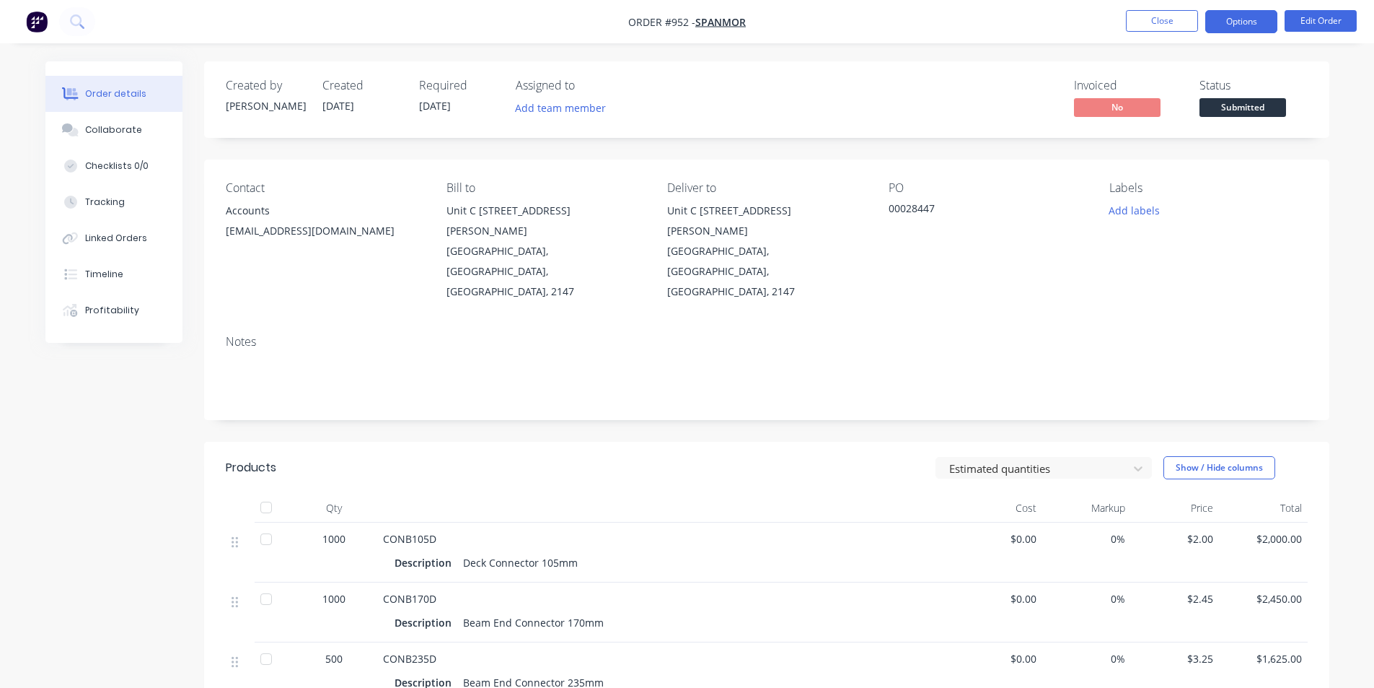
click at [1264, 19] on button "Options" at bounding box center [1242, 21] width 72 height 23
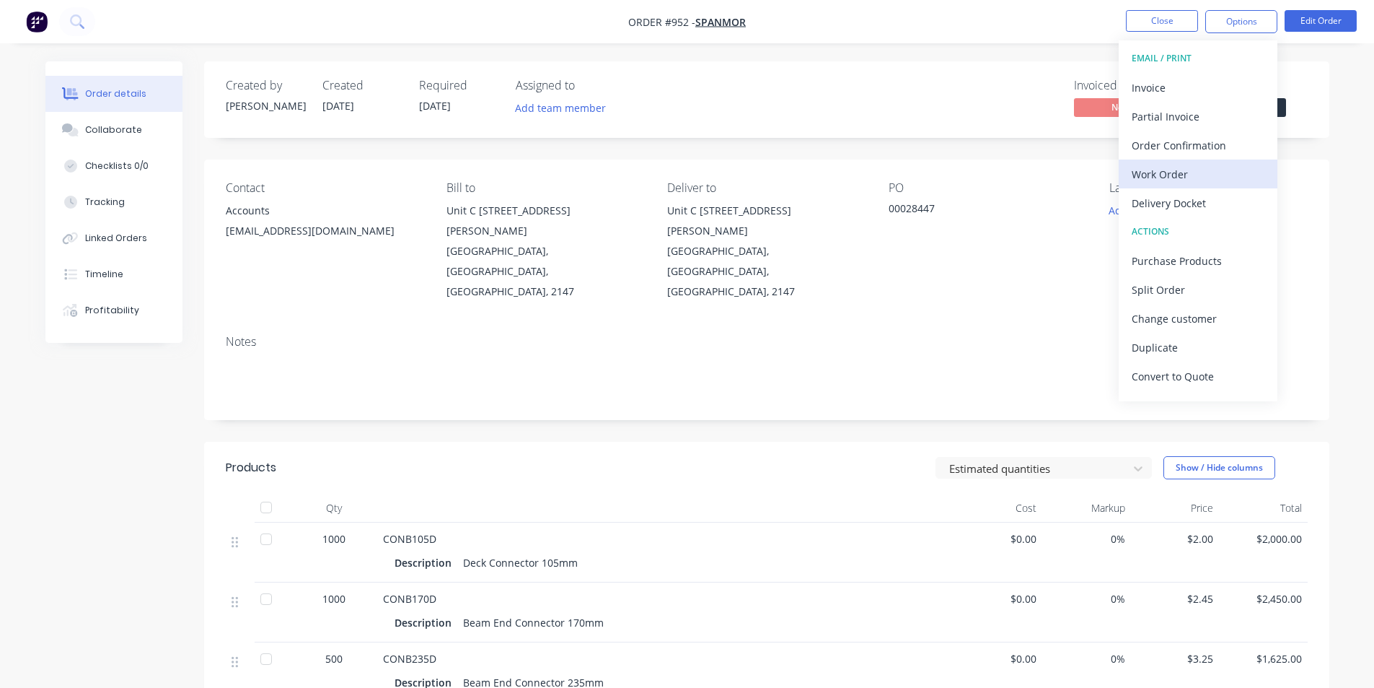
click at [1162, 173] on div "Work Order" at bounding box center [1198, 174] width 133 height 21
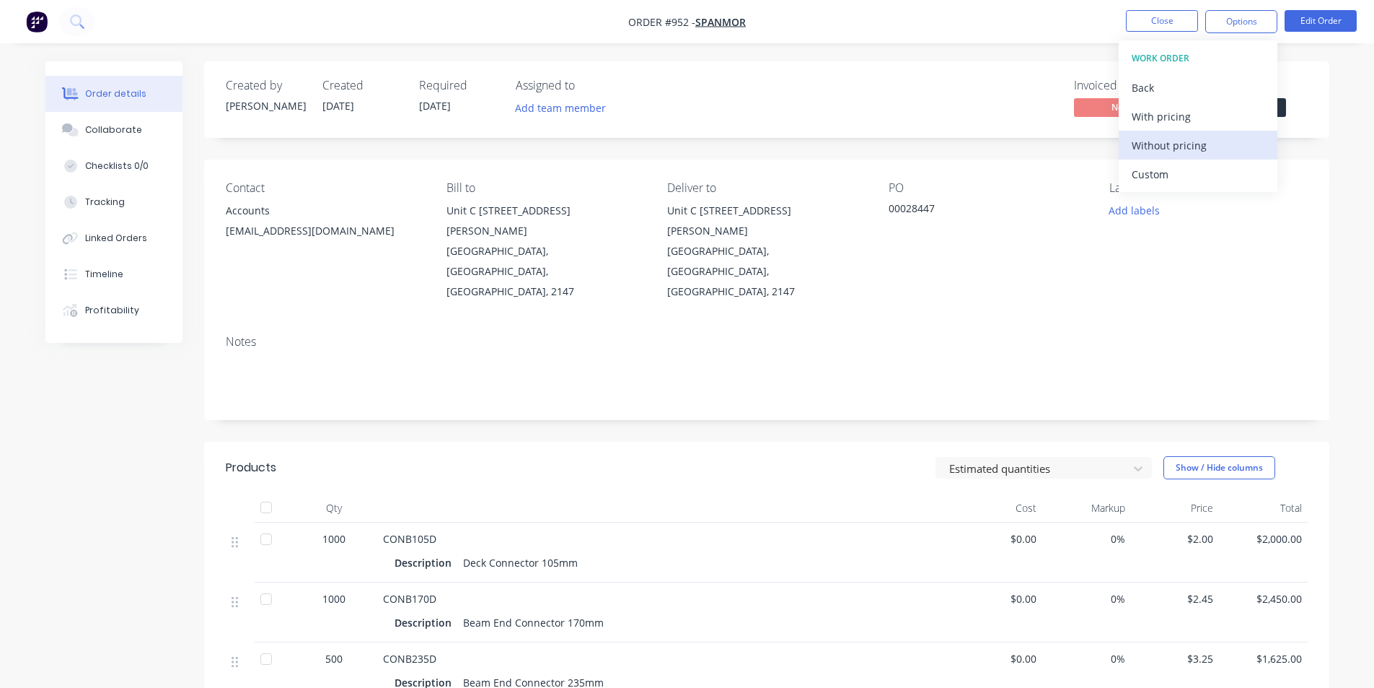
click at [1176, 146] on div "Without pricing" at bounding box center [1198, 145] width 133 height 21
click at [874, 72] on div "Created by [PERSON_NAME] Created [DATE] Required [DATE] Assigned to Add team me…" at bounding box center [766, 99] width 1125 height 76
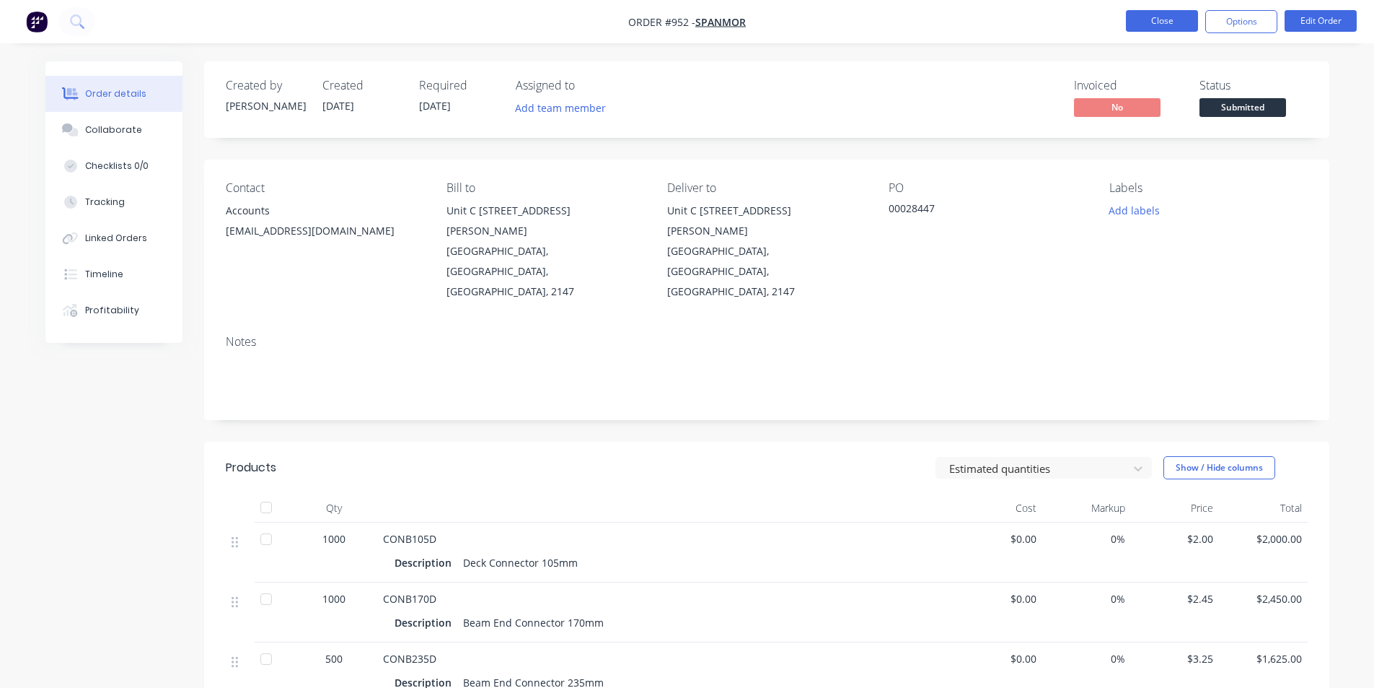
click at [1162, 19] on button "Close" at bounding box center [1162, 21] width 72 height 22
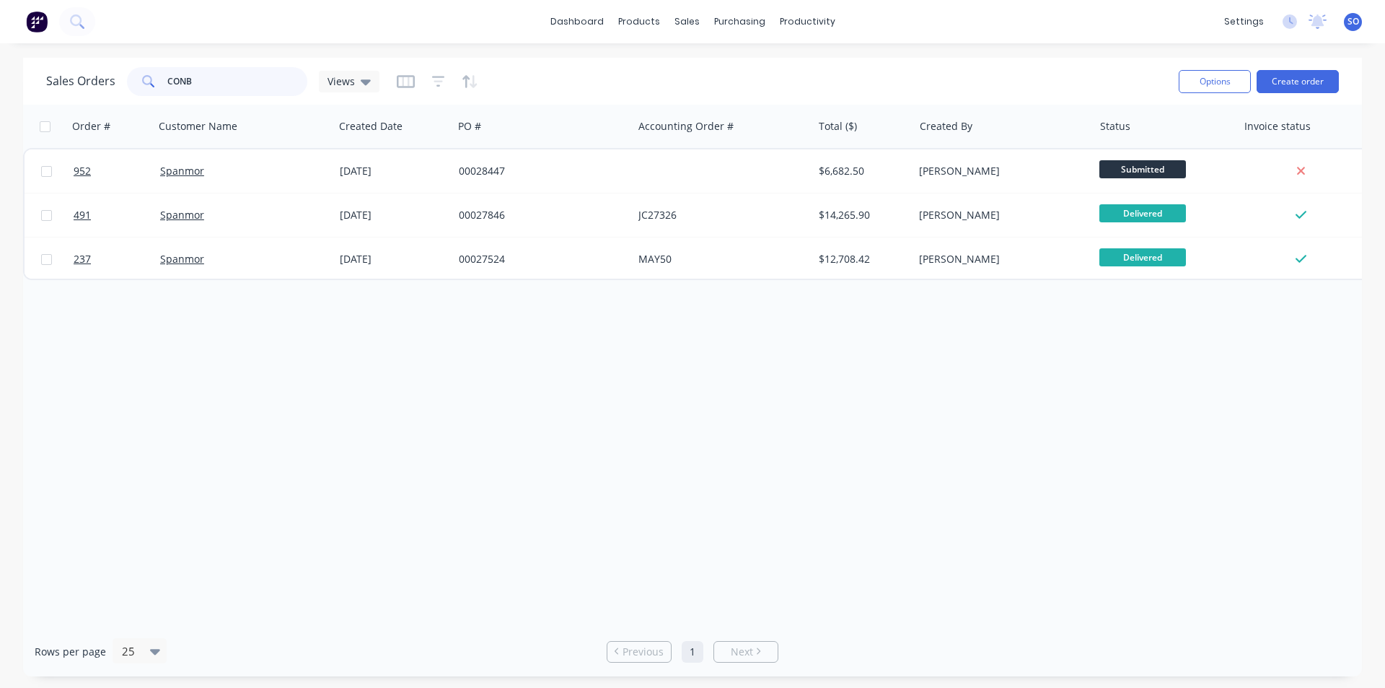
drag, startPoint x: 255, startPoint y: 82, endPoint x: 49, endPoint y: 70, distance: 206.0
click at [72, 87] on div "Sales Orders CONB Views" at bounding box center [212, 81] width 333 height 29
type input "big city"
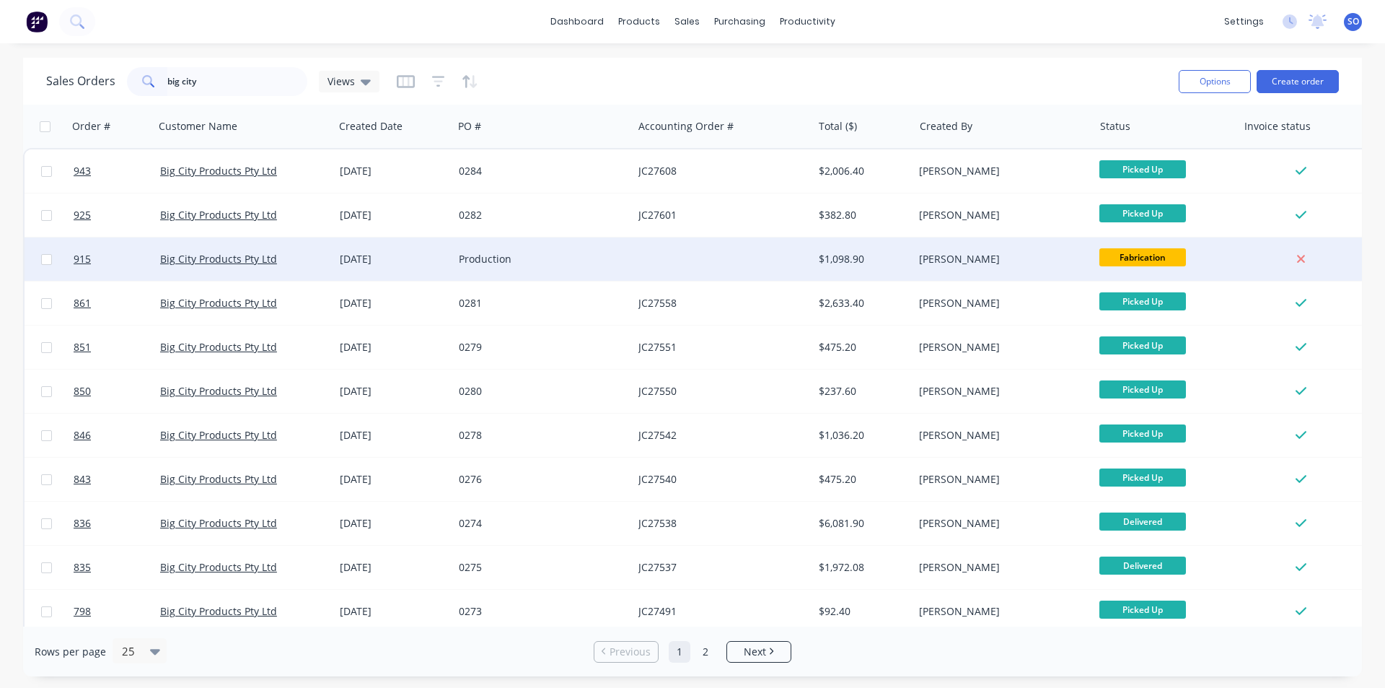
click at [440, 255] on div "[DATE]" at bounding box center [393, 259] width 107 height 14
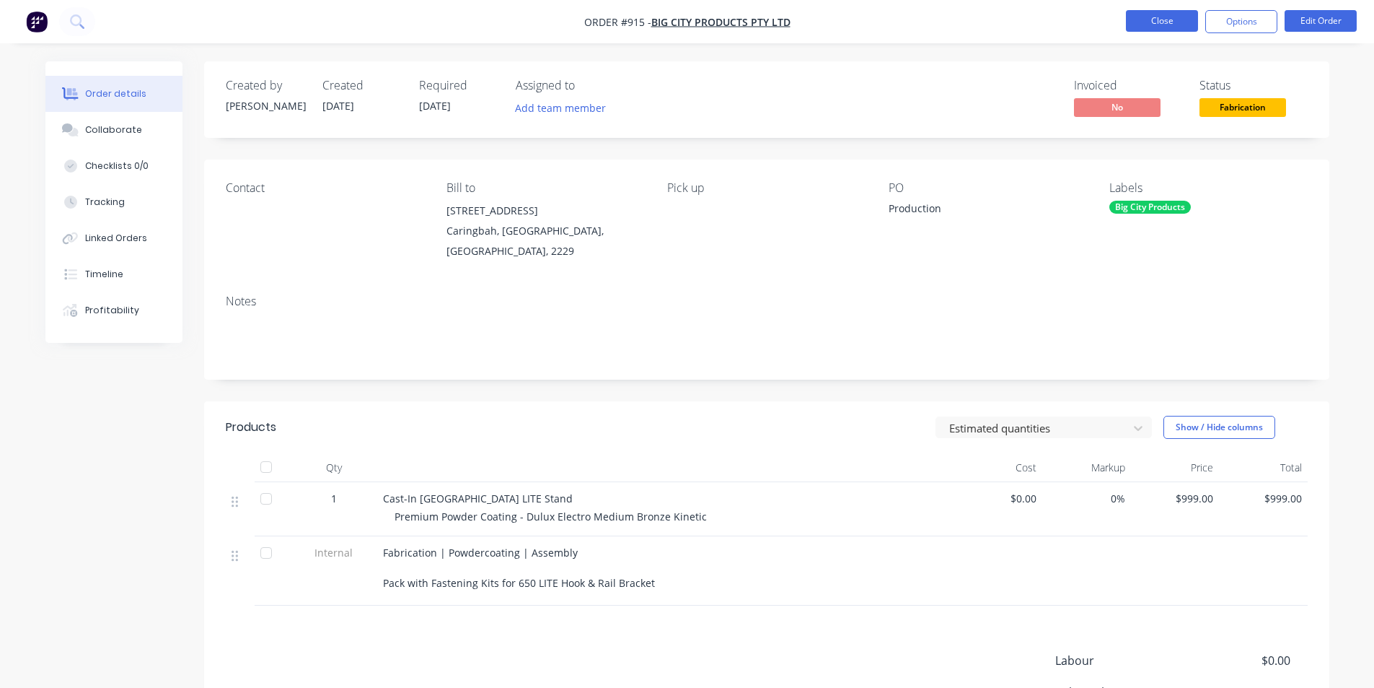
click at [1139, 25] on button "Close" at bounding box center [1162, 21] width 72 height 22
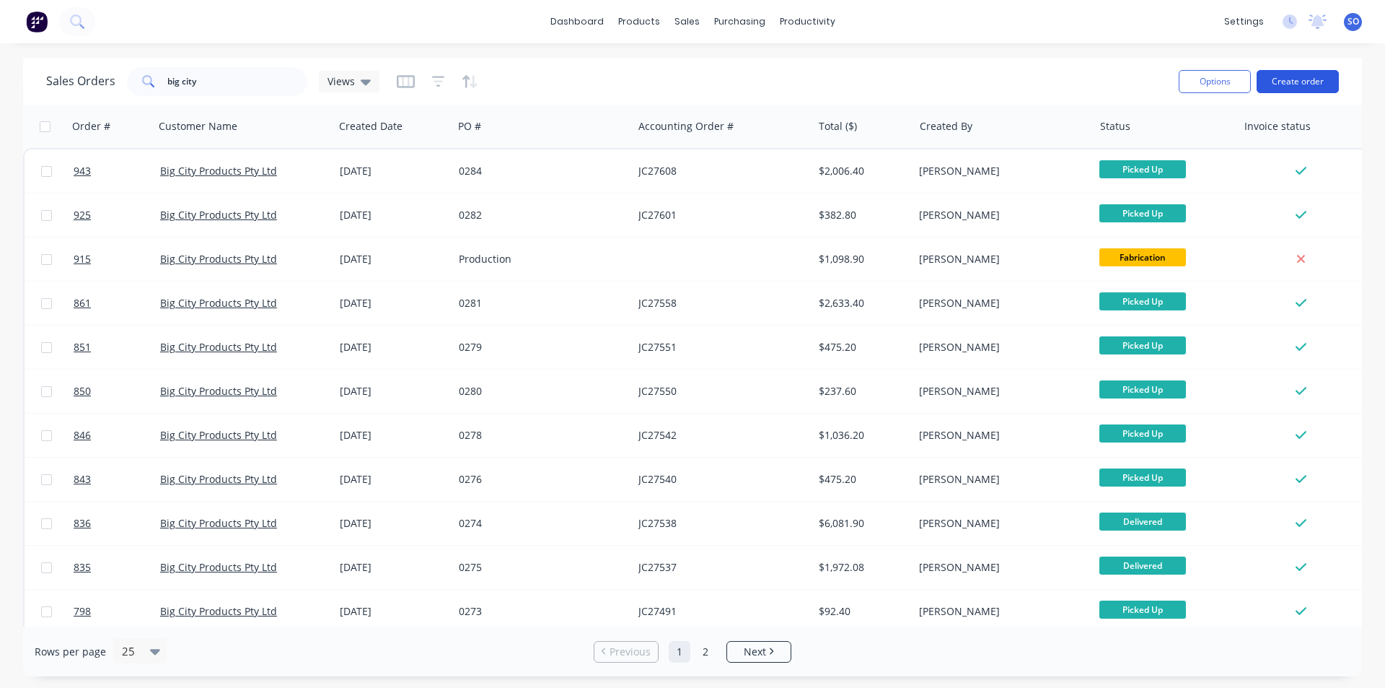
click at [1315, 82] on button "Create order" at bounding box center [1298, 81] width 82 height 23
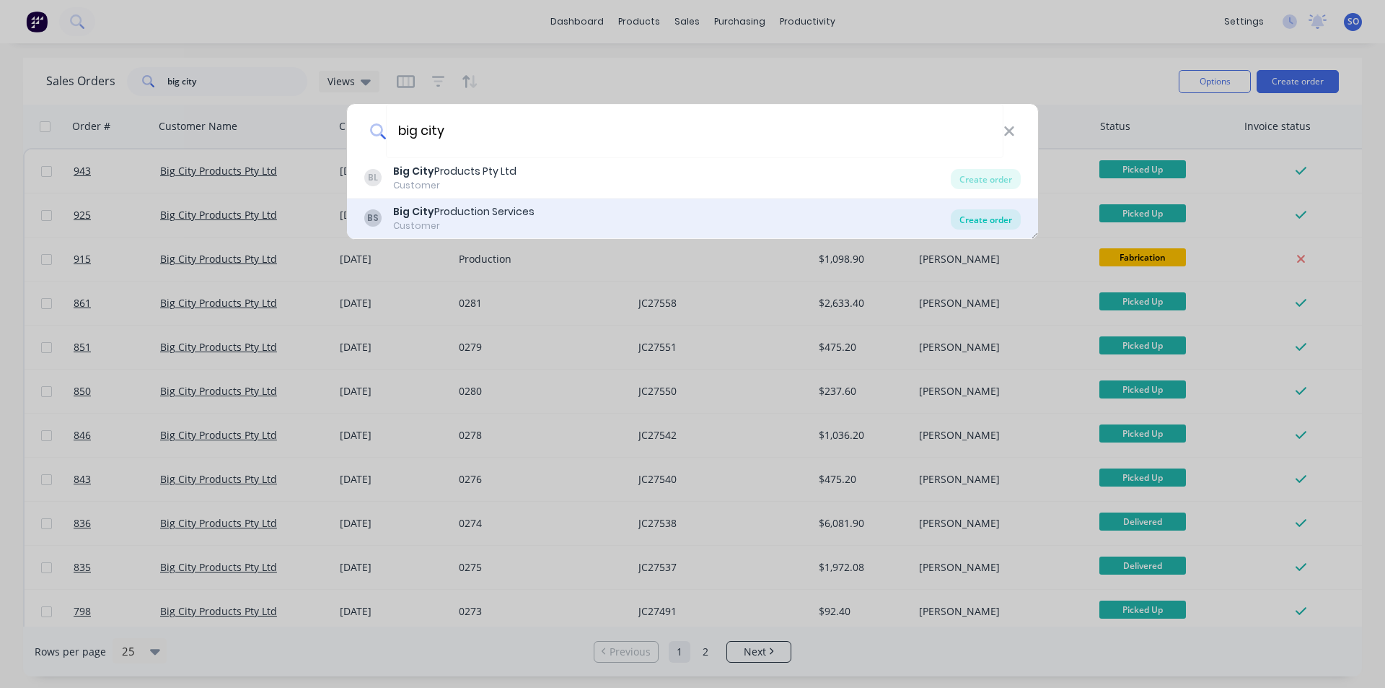
type input "big city"
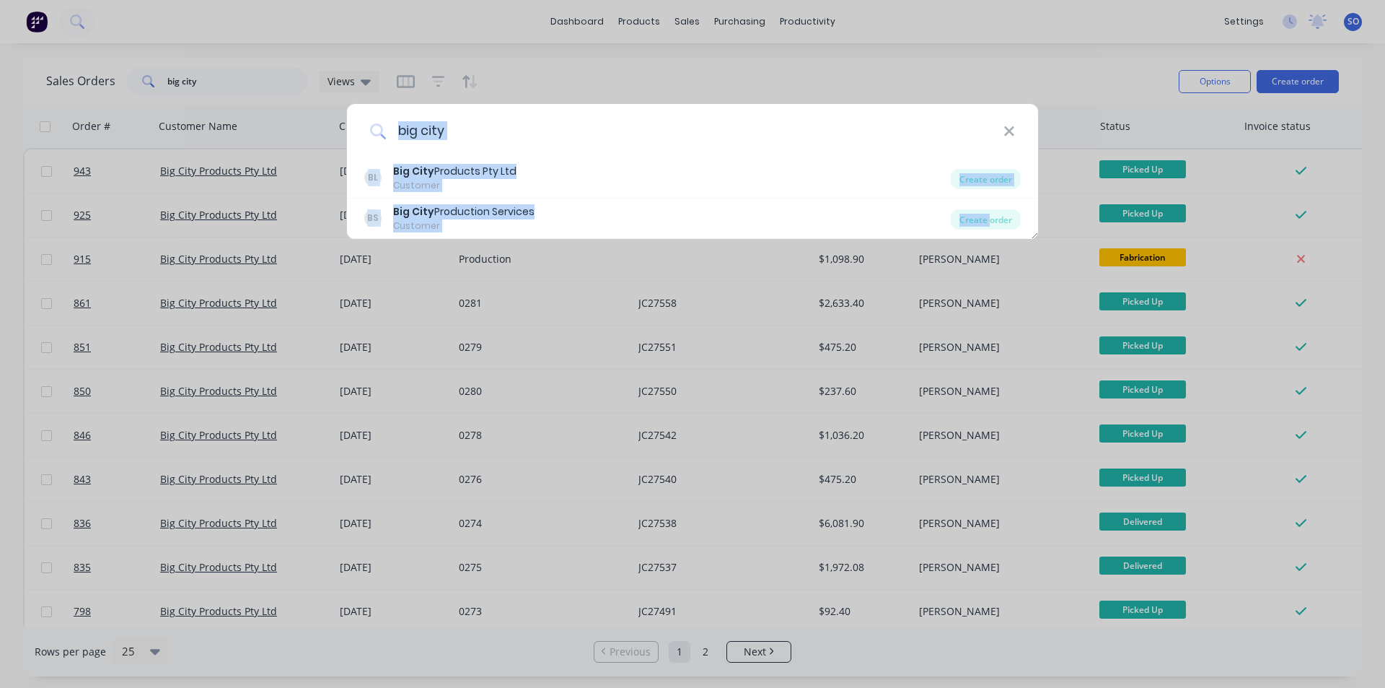
drag, startPoint x: 989, startPoint y: 216, endPoint x: 906, endPoint y: 113, distance: 133.0
click at [906, 113] on div "big city BL Big City Products Pty Ltd Customer Create order BS Big City Product…" at bounding box center [692, 171] width 693 height 136
click at [1013, 126] on icon at bounding box center [1010, 131] width 12 height 16
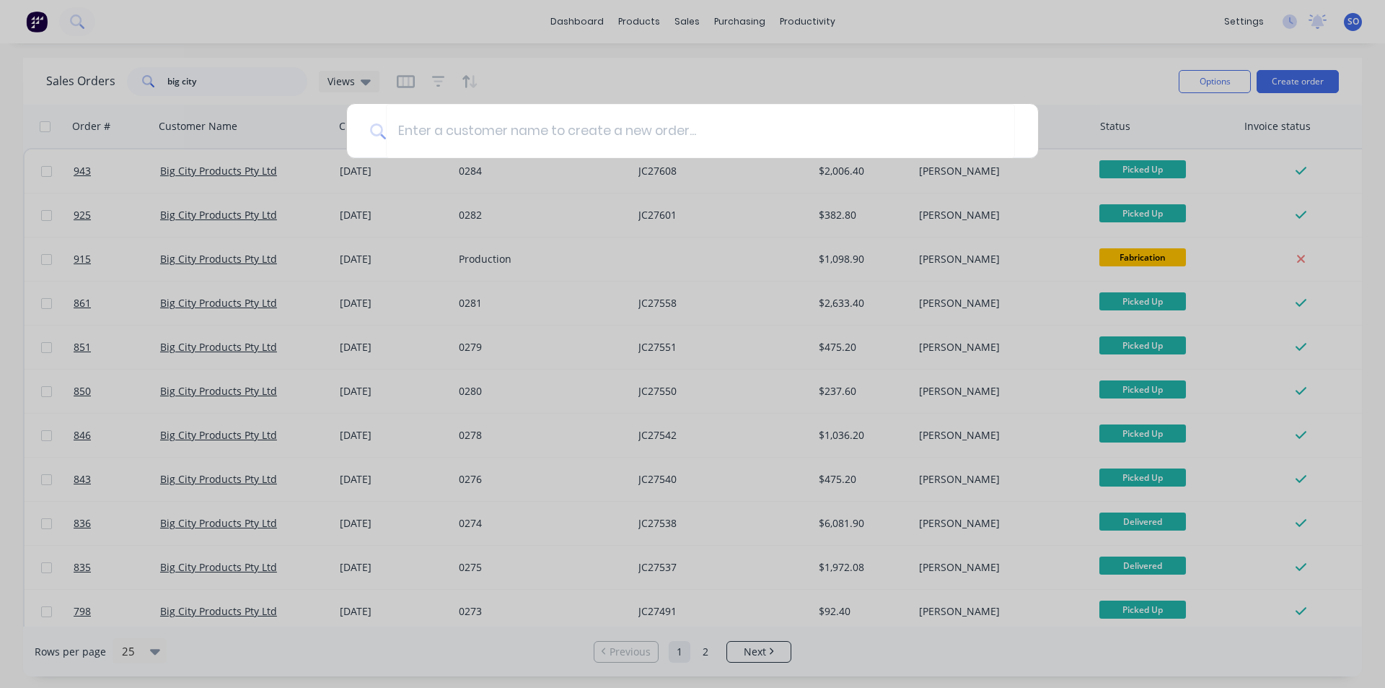
drag, startPoint x: 960, startPoint y: 81, endPoint x: 866, endPoint y: 30, distance: 107.2
click at [962, 81] on div at bounding box center [692, 344] width 1385 height 688
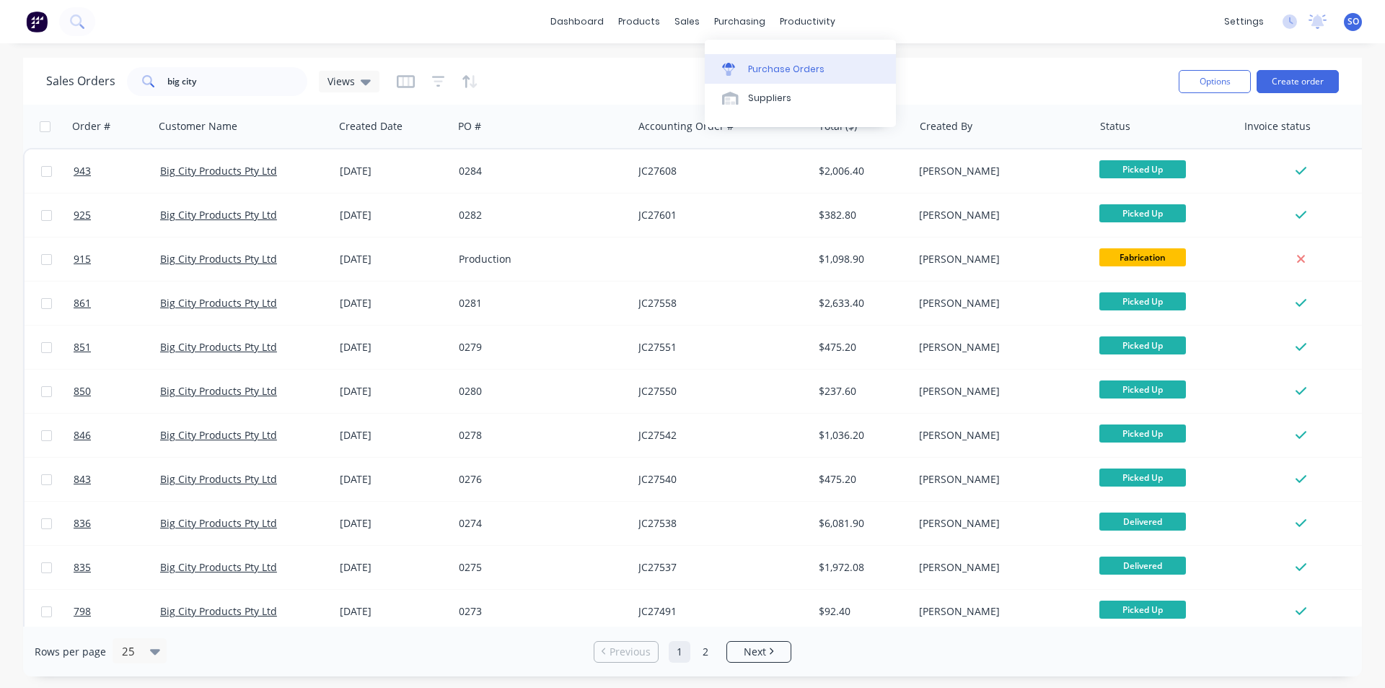
click at [744, 61] on link "Purchase Orders" at bounding box center [800, 68] width 191 height 29
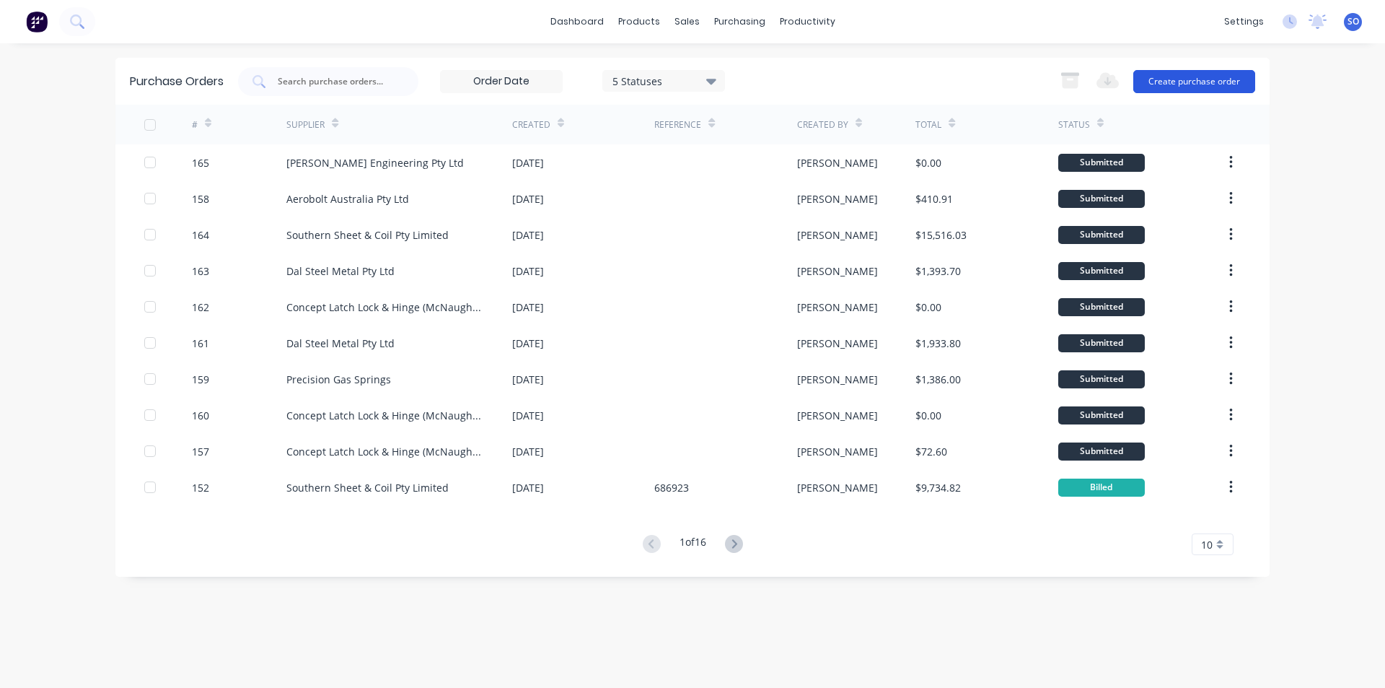
click at [1240, 74] on button "Create purchase order" at bounding box center [1194, 81] width 122 height 23
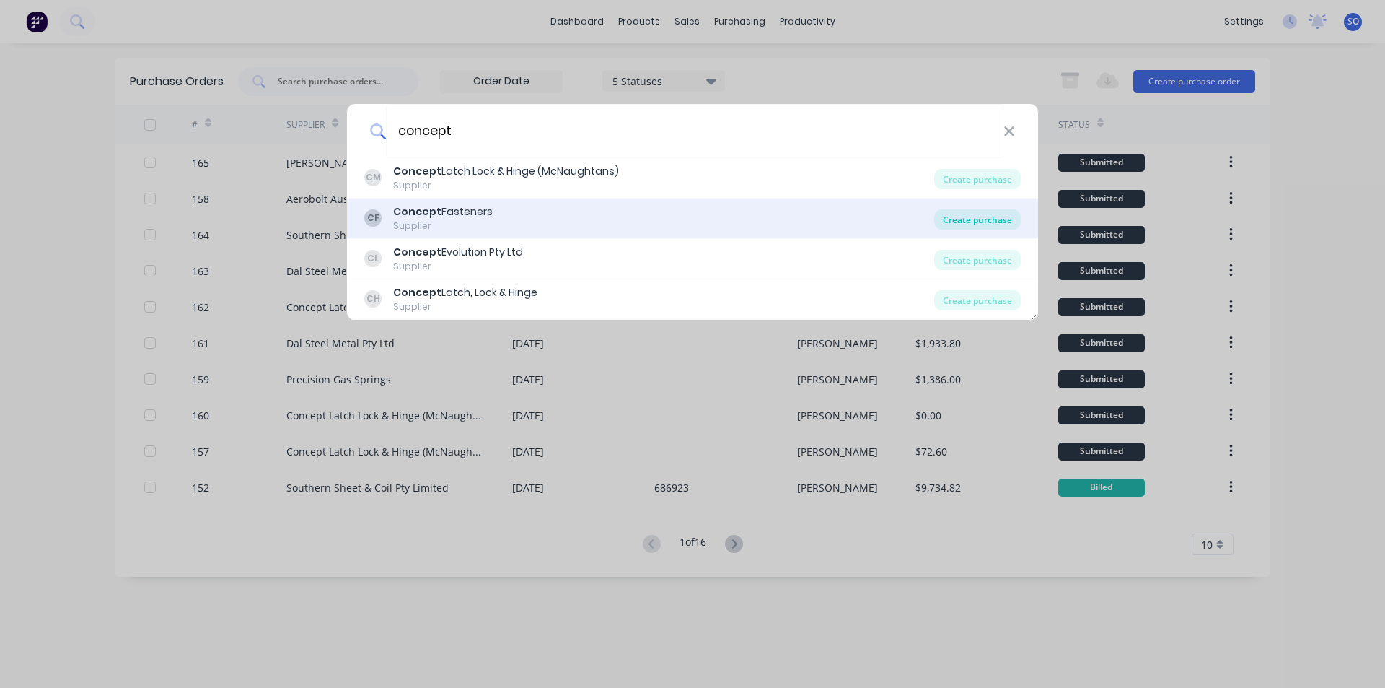
type input "concept"
click at [1003, 218] on div "Create purchase" at bounding box center [977, 219] width 87 height 20
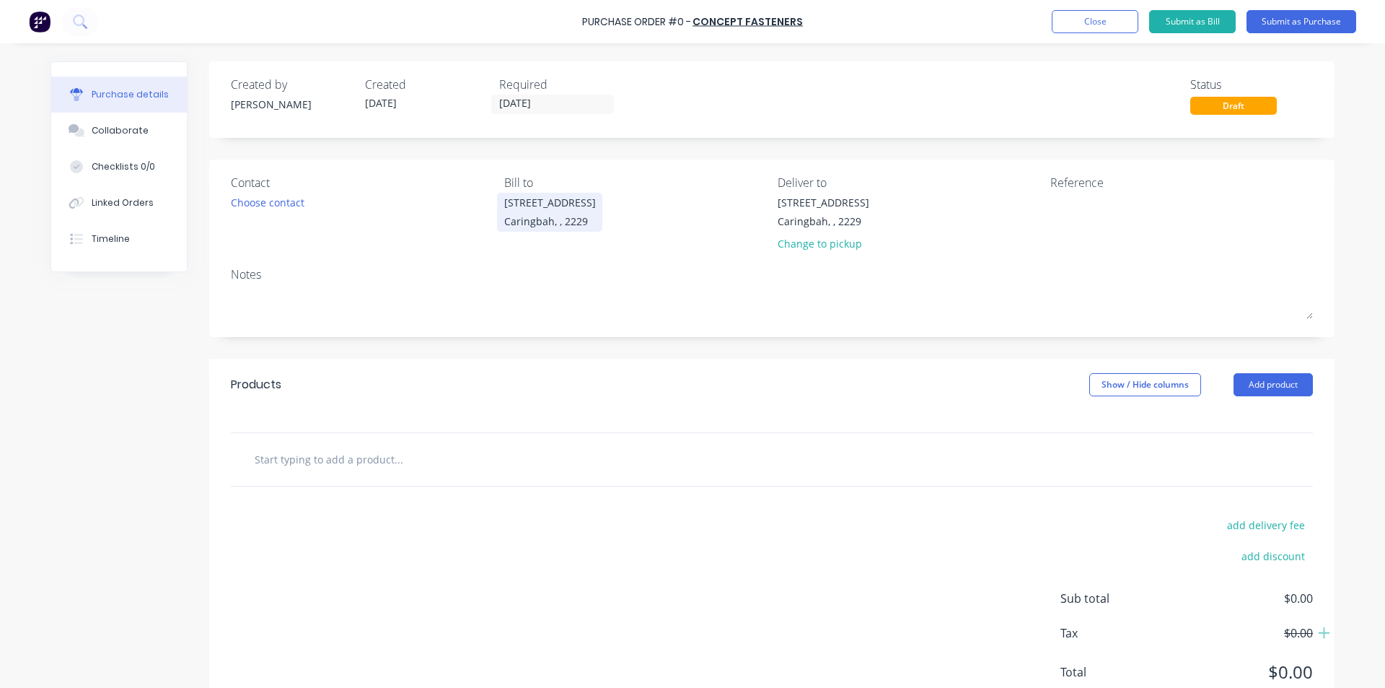
click at [556, 221] on div "Caringbah, , 2229" at bounding box center [550, 221] width 92 height 15
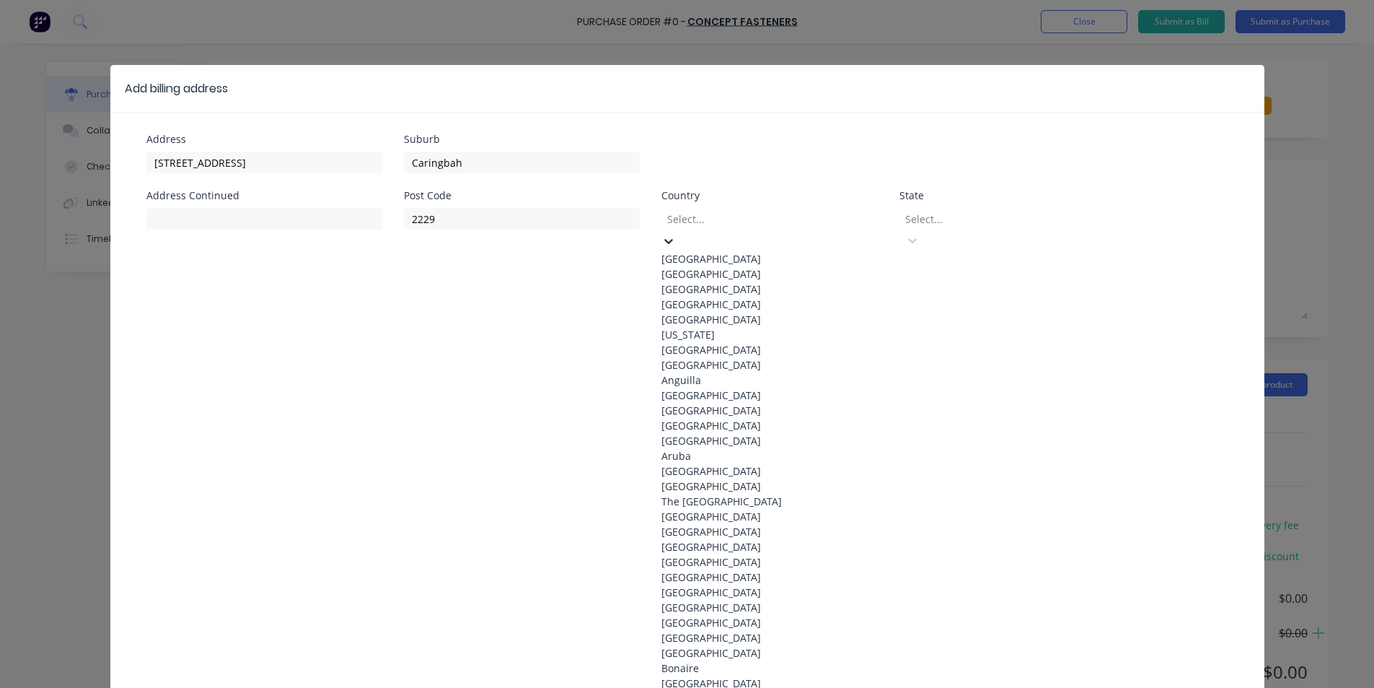
drag, startPoint x: 714, startPoint y: 222, endPoint x: 713, endPoint y: 230, distance: 8.0
click at [714, 224] on div at bounding box center [770, 219] width 208 height 18
click at [701, 254] on div "[GEOGRAPHIC_DATA]" at bounding box center [770, 258] width 216 height 15
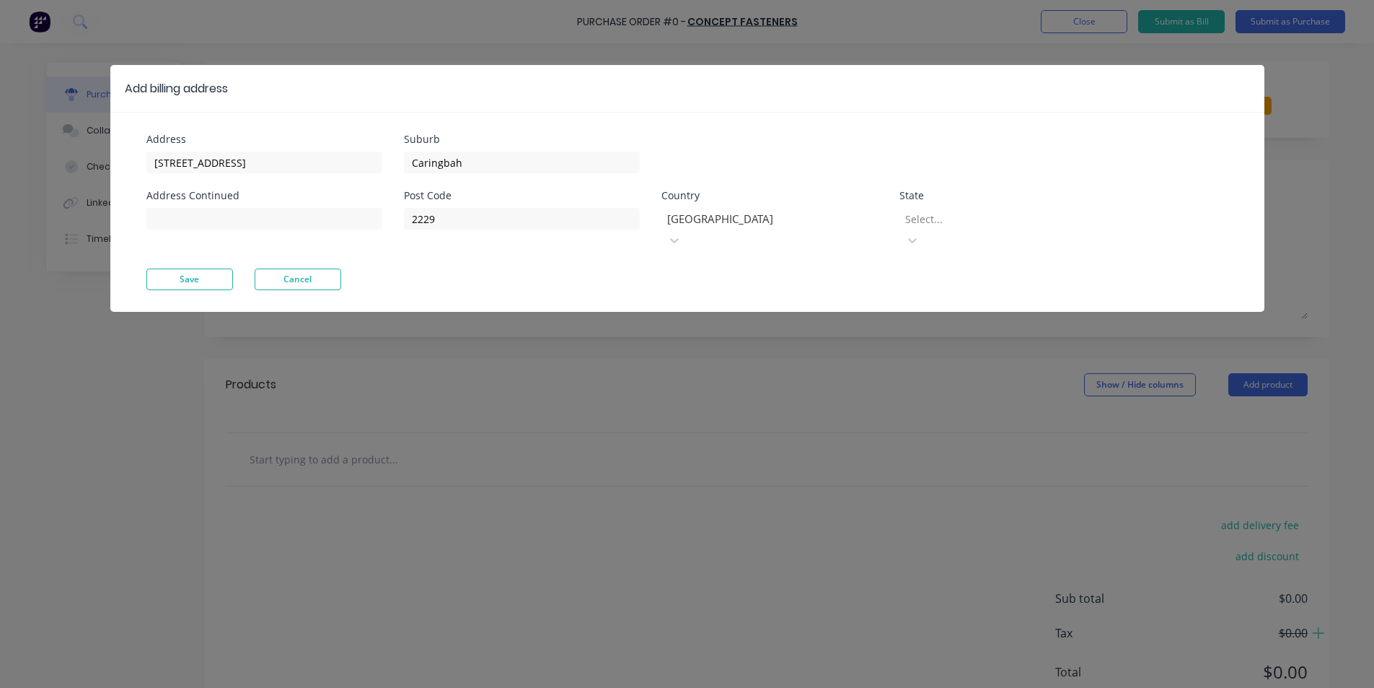
click at [1015, 223] on div at bounding box center [1008, 219] width 208 height 18
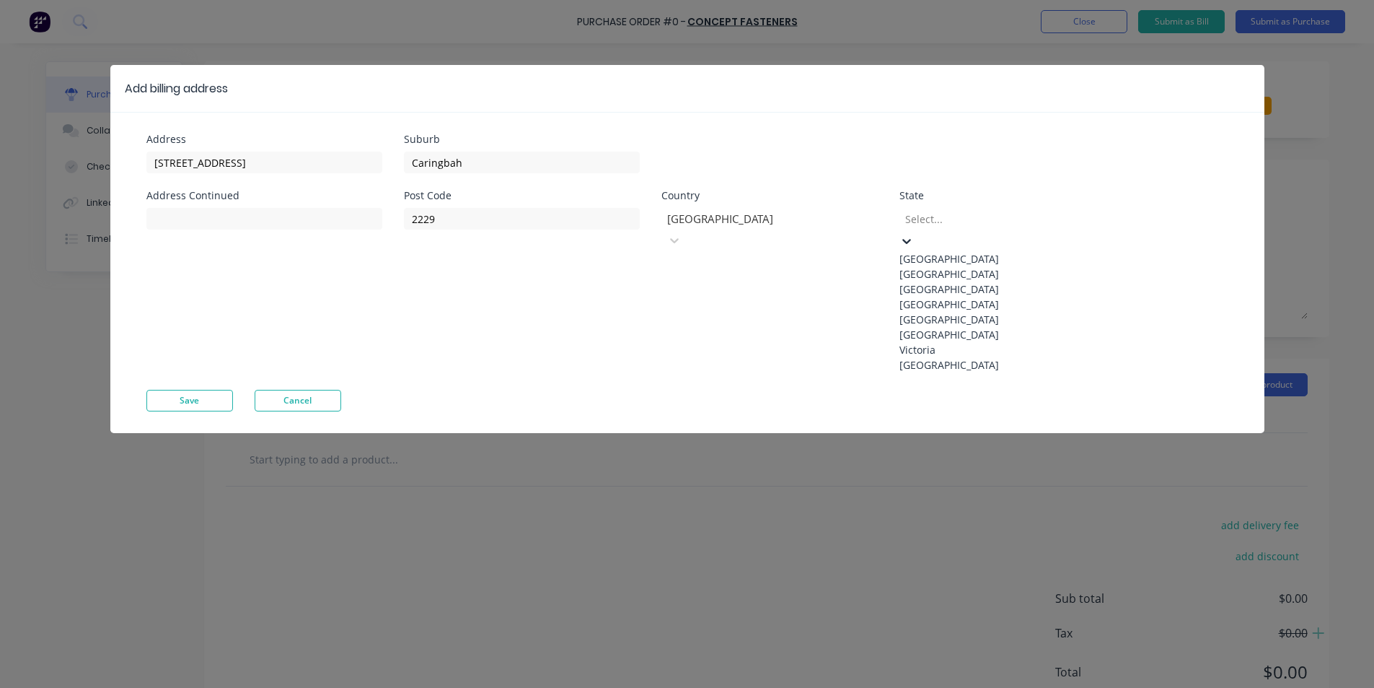
click at [975, 279] on div "[GEOGRAPHIC_DATA]" at bounding box center [1008, 273] width 216 height 15
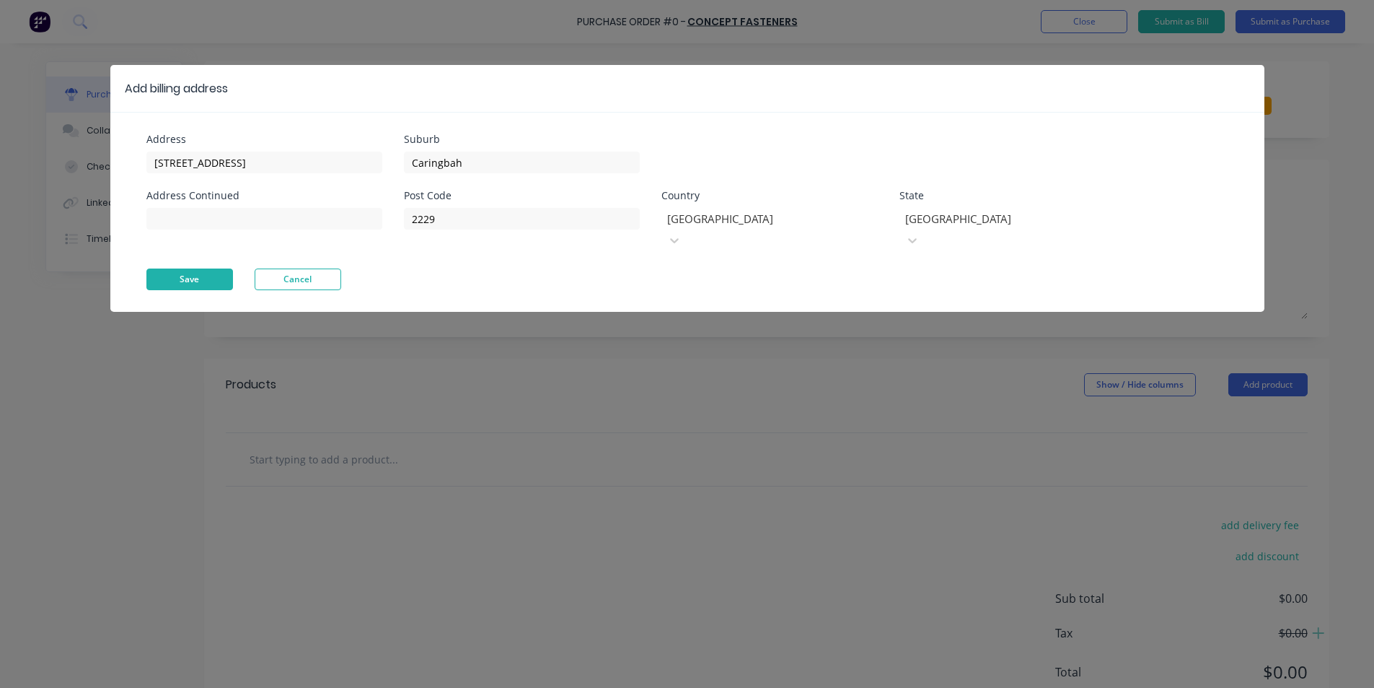
click at [224, 268] on button "Save" at bounding box center [189, 279] width 87 height 22
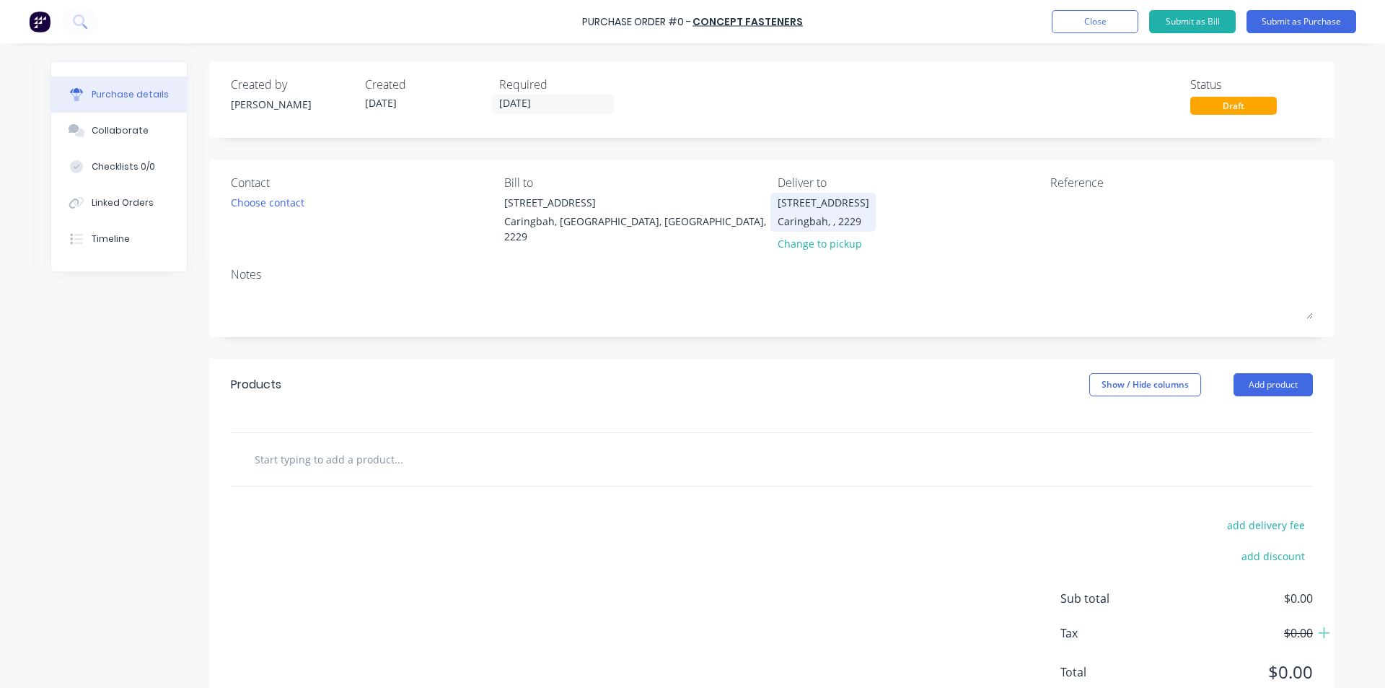
click at [848, 214] on div "[STREET_ADDRESS]" at bounding box center [824, 212] width 92 height 34
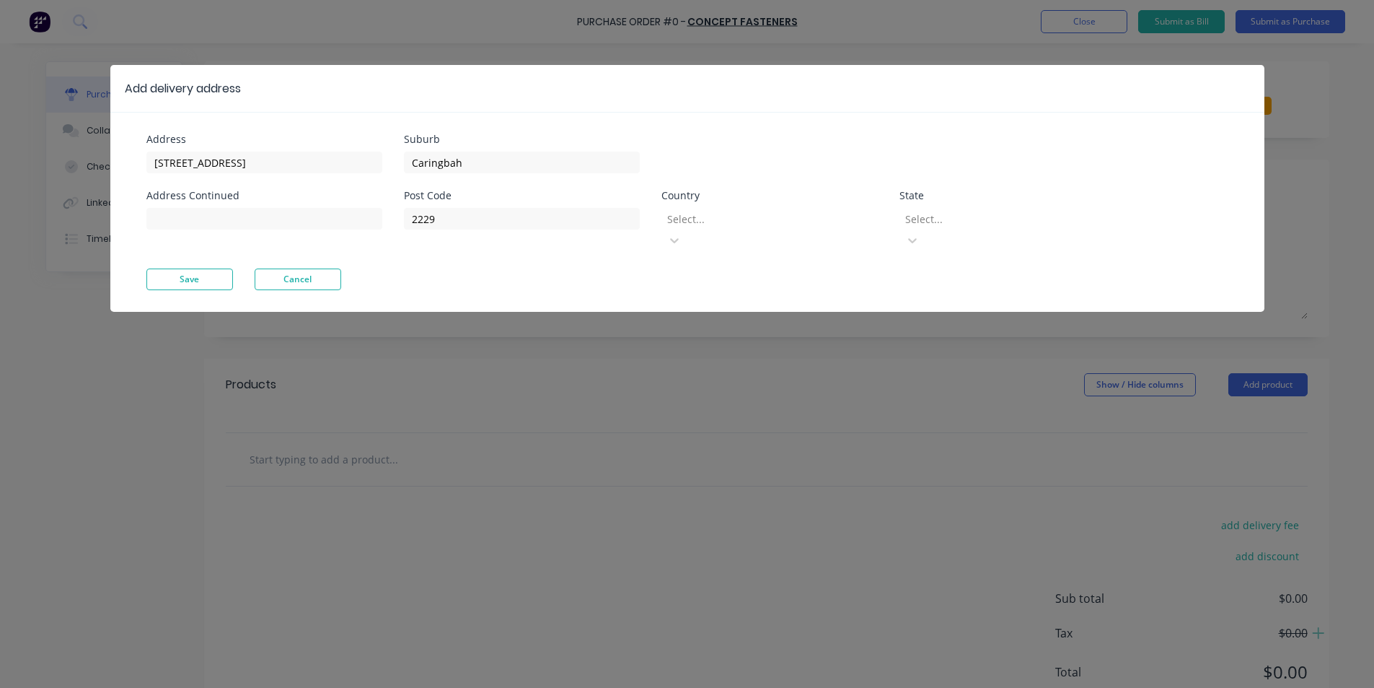
click at [770, 228] on div "Post Code 2229 Country Select... State Select..." at bounding box center [760, 229] width 712 height 78
click at [773, 228] on div "Select..." at bounding box center [770, 219] width 216 height 22
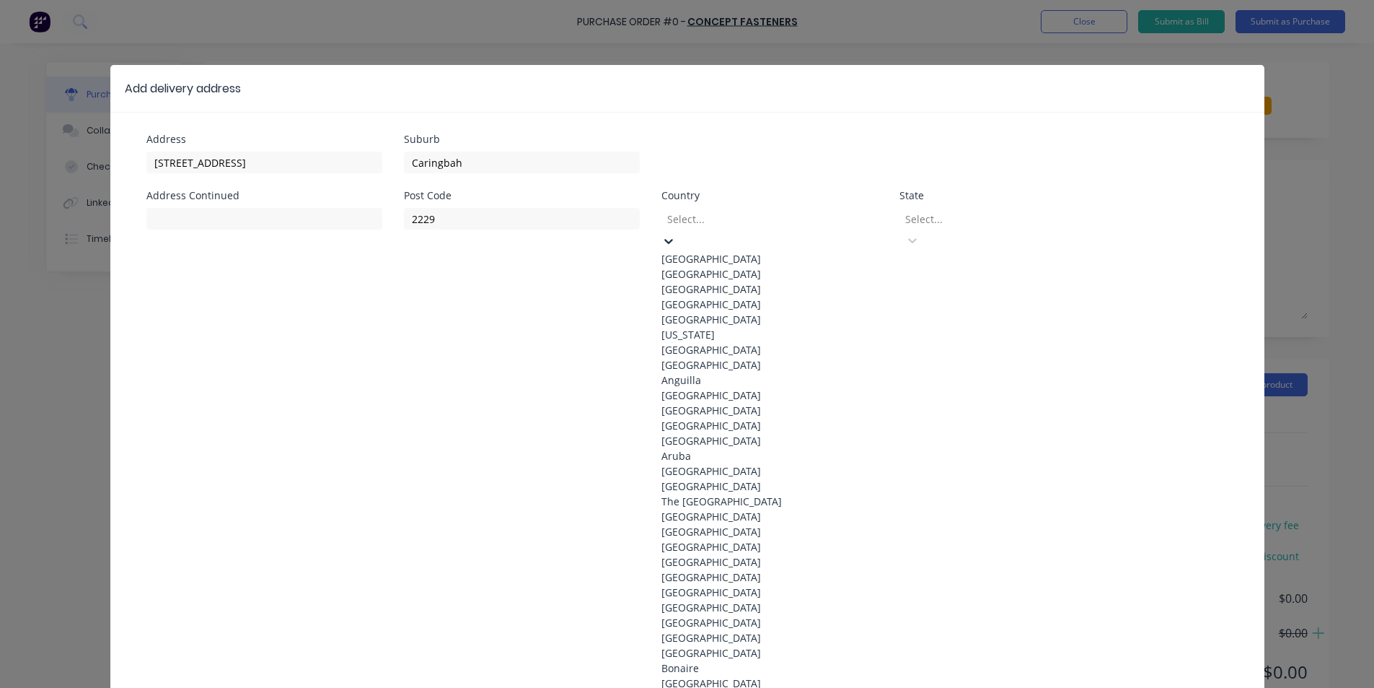
drag, startPoint x: 776, startPoint y: 254, endPoint x: 918, endPoint y: 232, distance: 143.9
click at [781, 255] on div "[GEOGRAPHIC_DATA]" at bounding box center [770, 258] width 216 height 15
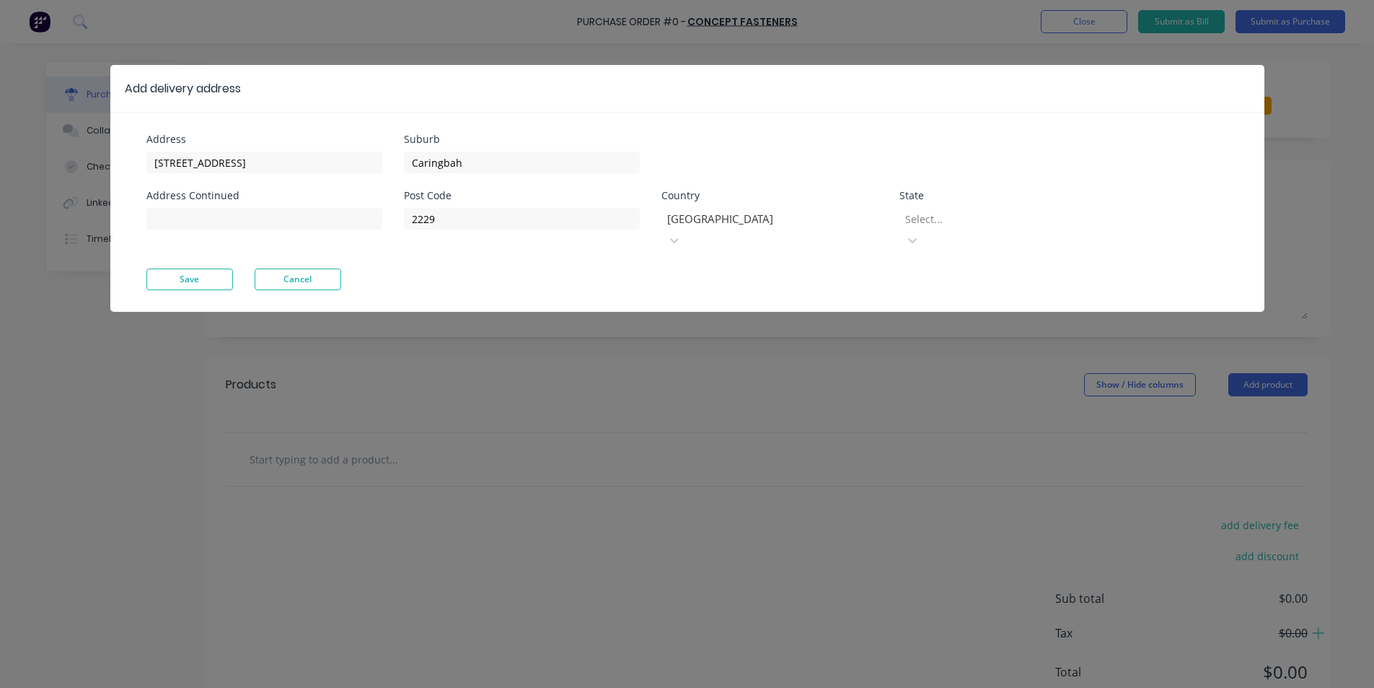
drag, startPoint x: 918, startPoint y: 232, endPoint x: 980, endPoint y: 234, distance: 62.1
click at [986, 220] on div at bounding box center [1008, 219] width 208 height 18
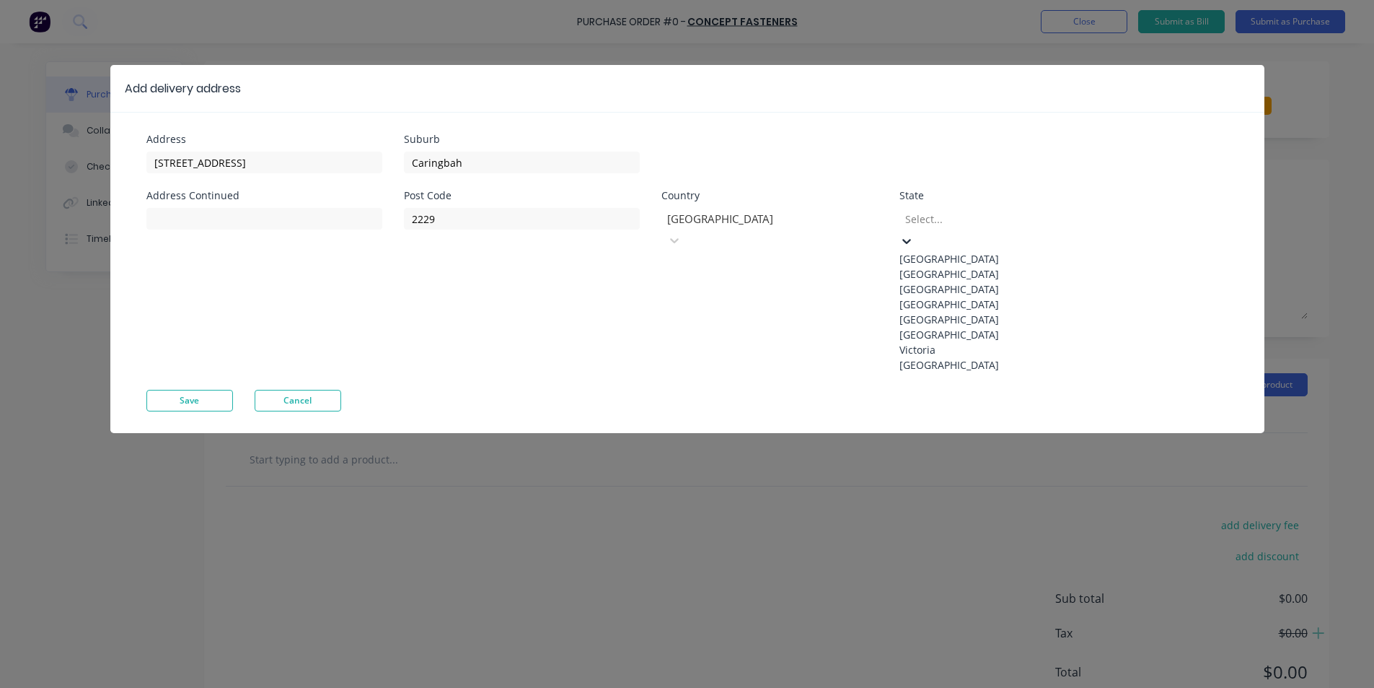
click at [963, 281] on div "[GEOGRAPHIC_DATA]" at bounding box center [1008, 273] width 216 height 15
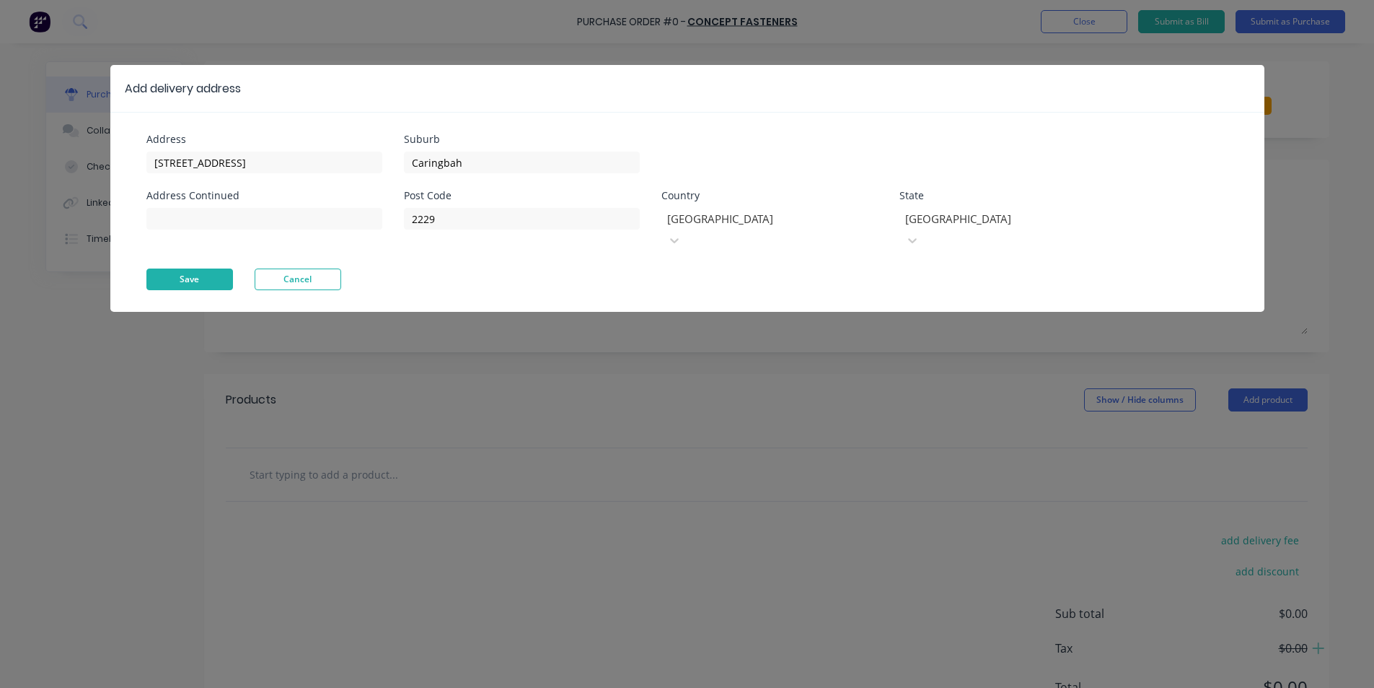
click at [179, 268] on button "Save" at bounding box center [189, 279] width 87 height 22
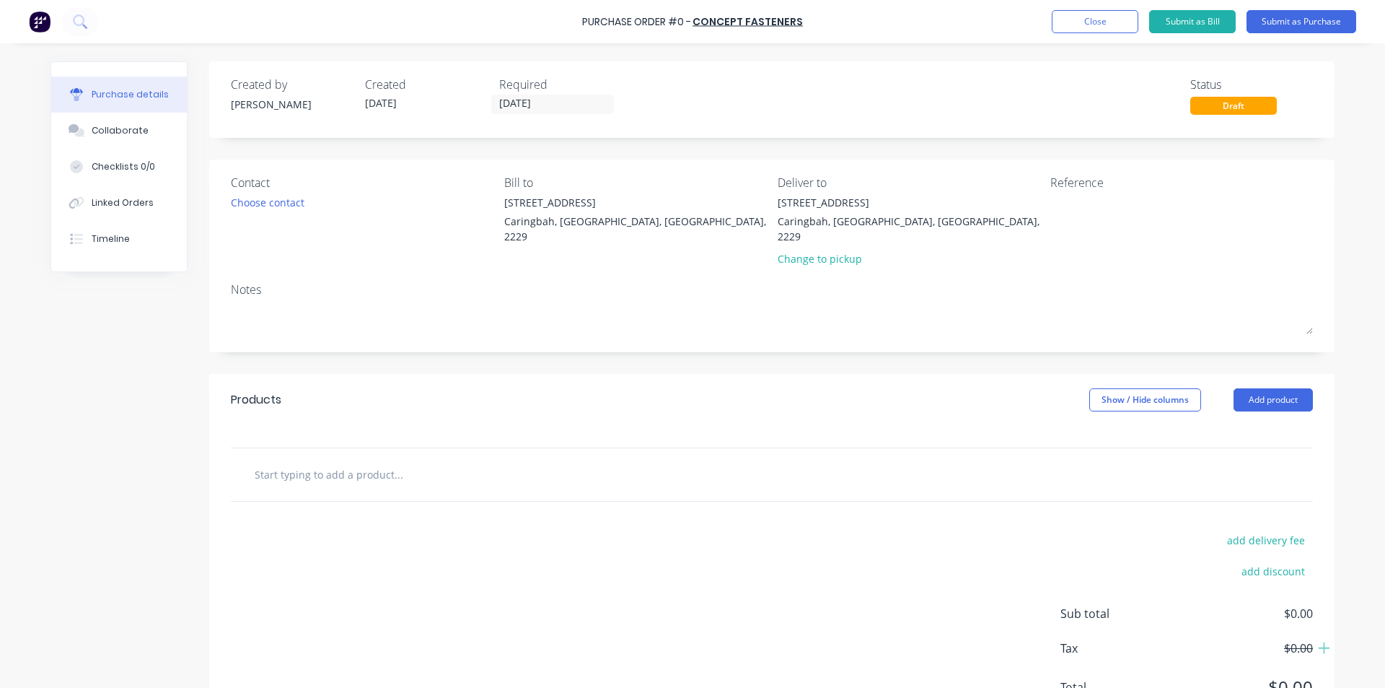
click at [543, 91] on div "Required" at bounding box center [560, 84] width 123 height 17
click at [541, 95] on label "[DATE]" at bounding box center [552, 104] width 123 height 19
click at [541, 95] on input "[DATE]" at bounding box center [552, 104] width 121 height 18
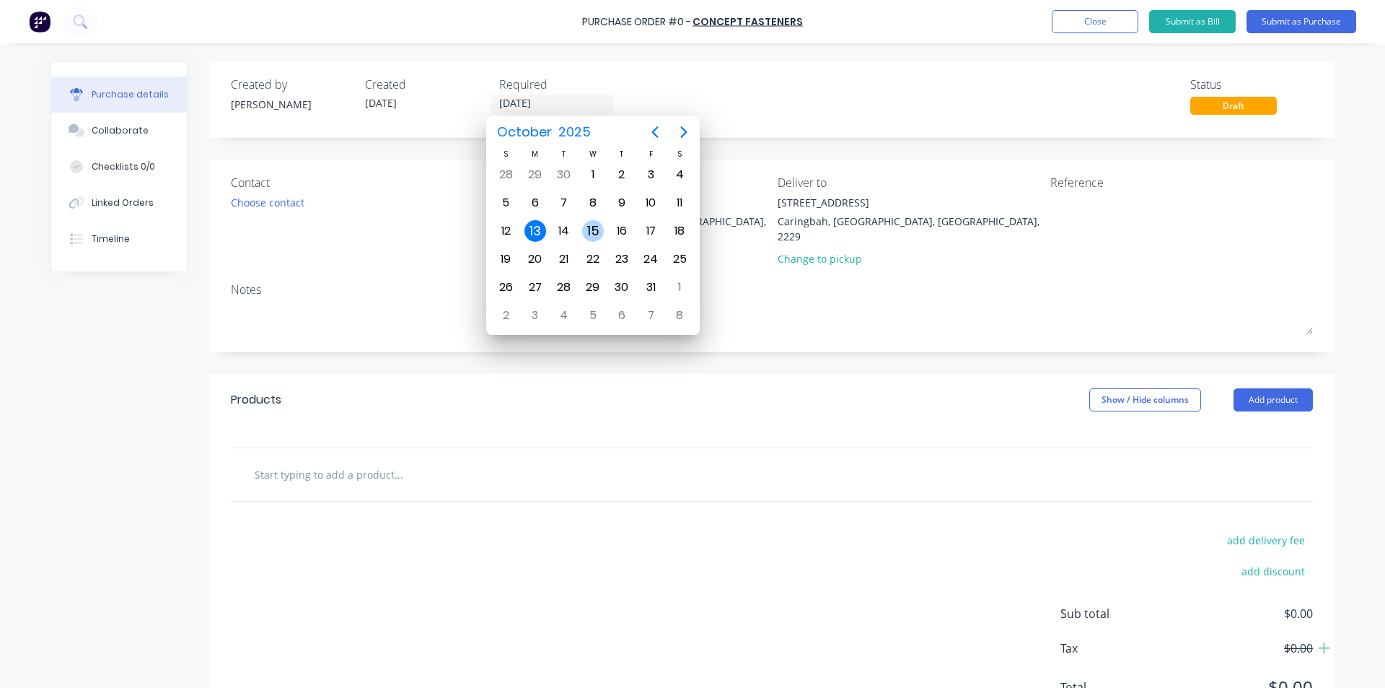
click at [599, 226] on div "15" at bounding box center [593, 231] width 22 height 22
type input "[DATE]"
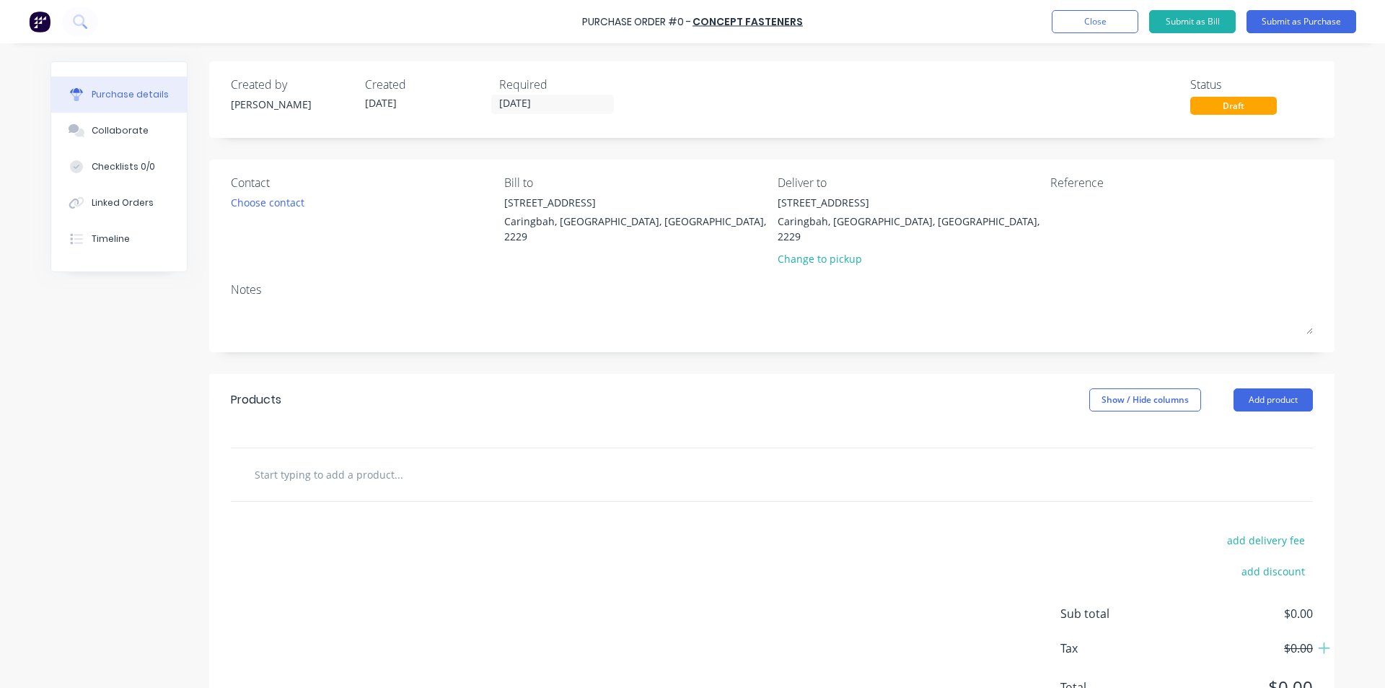
click at [358, 460] on input "text" at bounding box center [398, 474] width 289 height 29
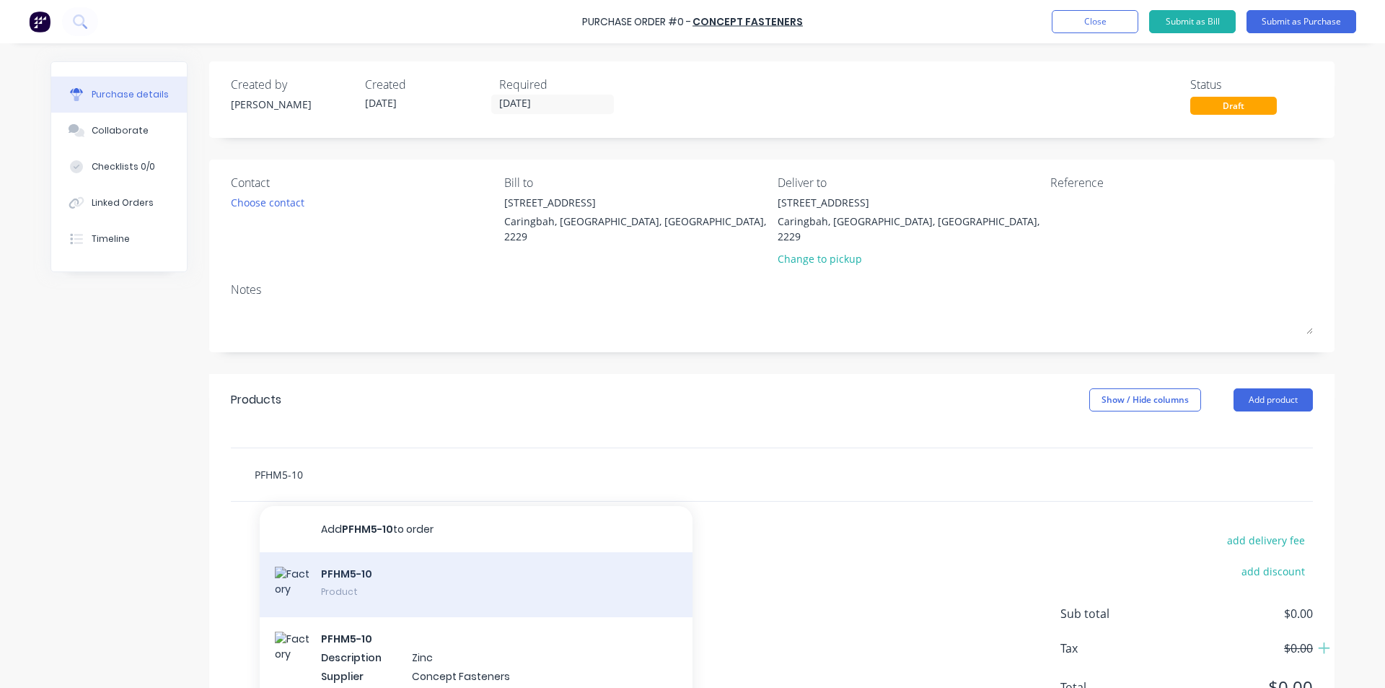
type input "PFHM5-10"
click at [359, 565] on div "PFHM5-10 Product" at bounding box center [476, 584] width 433 height 65
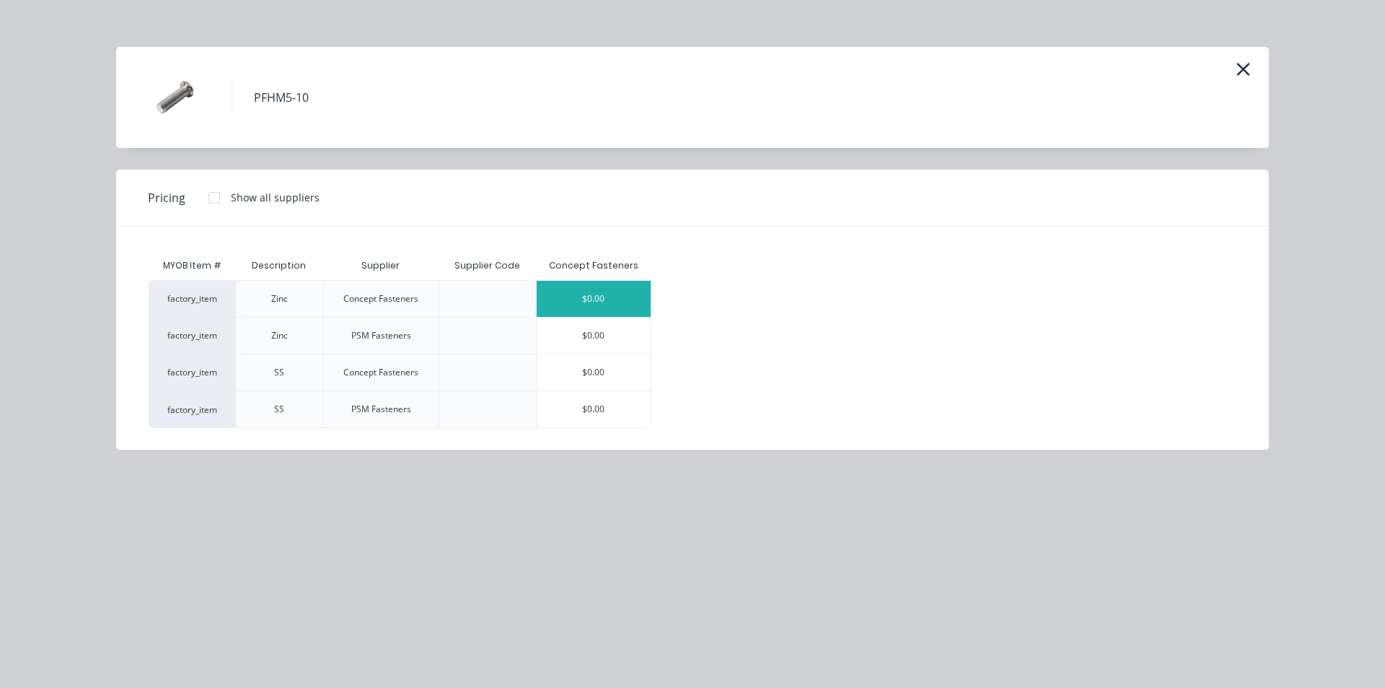
click at [610, 300] on div "$0.00" at bounding box center [594, 299] width 115 height 36
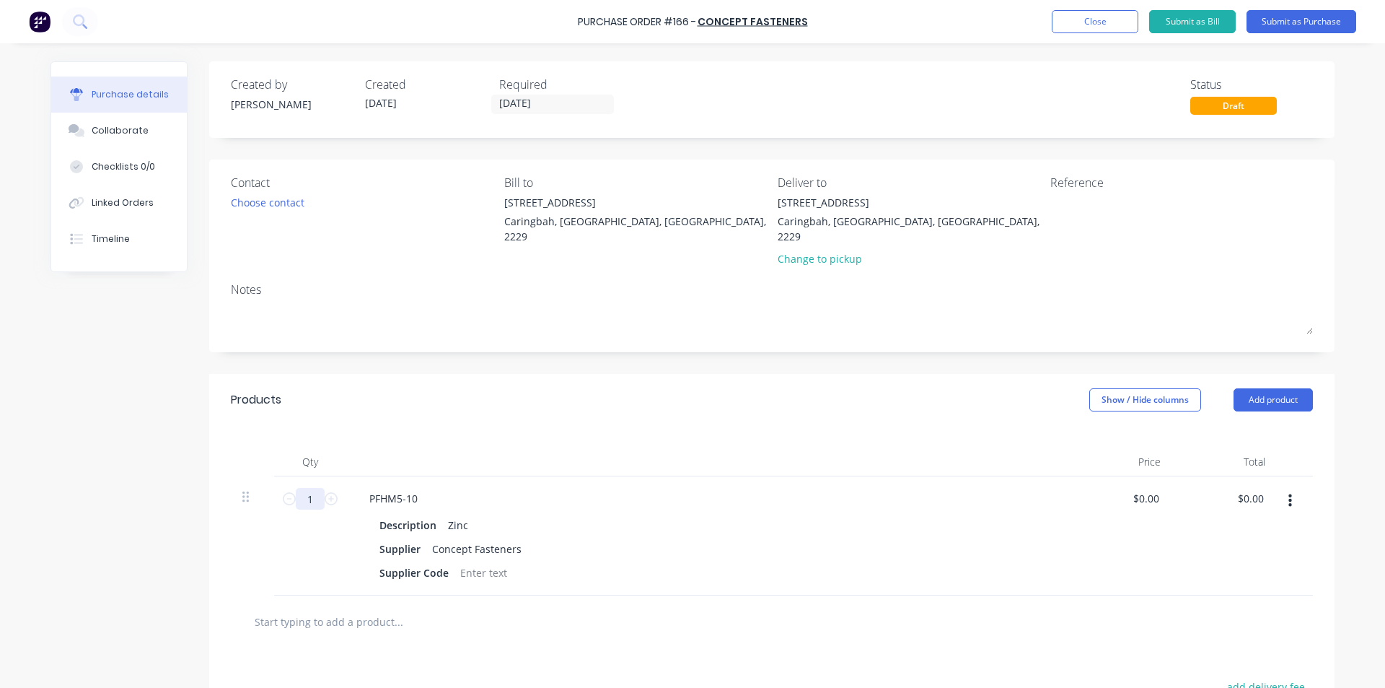
click at [305, 488] on input "1" at bounding box center [310, 499] width 29 height 22
type input "200"
click at [391, 426] on div "Qty Price Total 200 200 PFHM5-10 Description Zinc Supplier Concept Fasteners Su…" at bounding box center [771, 511] width 1125 height 170
click at [421, 609] on input "text" at bounding box center [398, 621] width 289 height 29
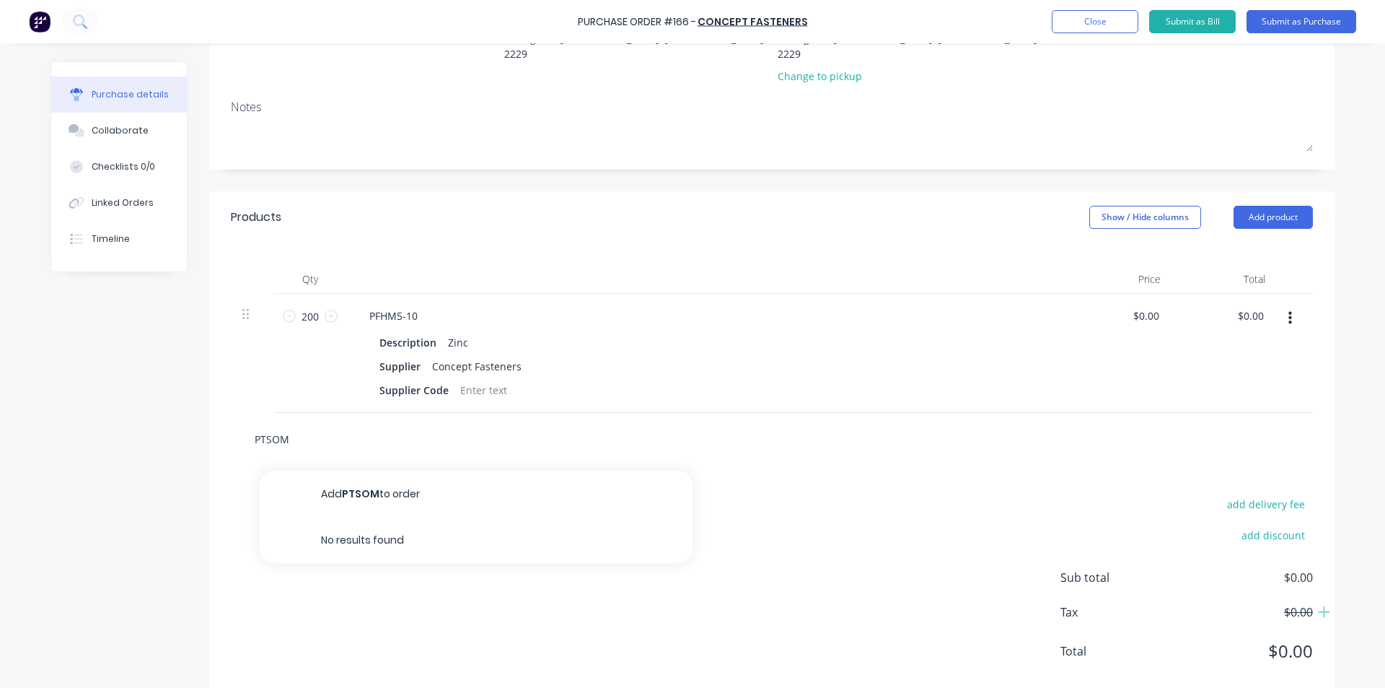
scroll to position [193, 0]
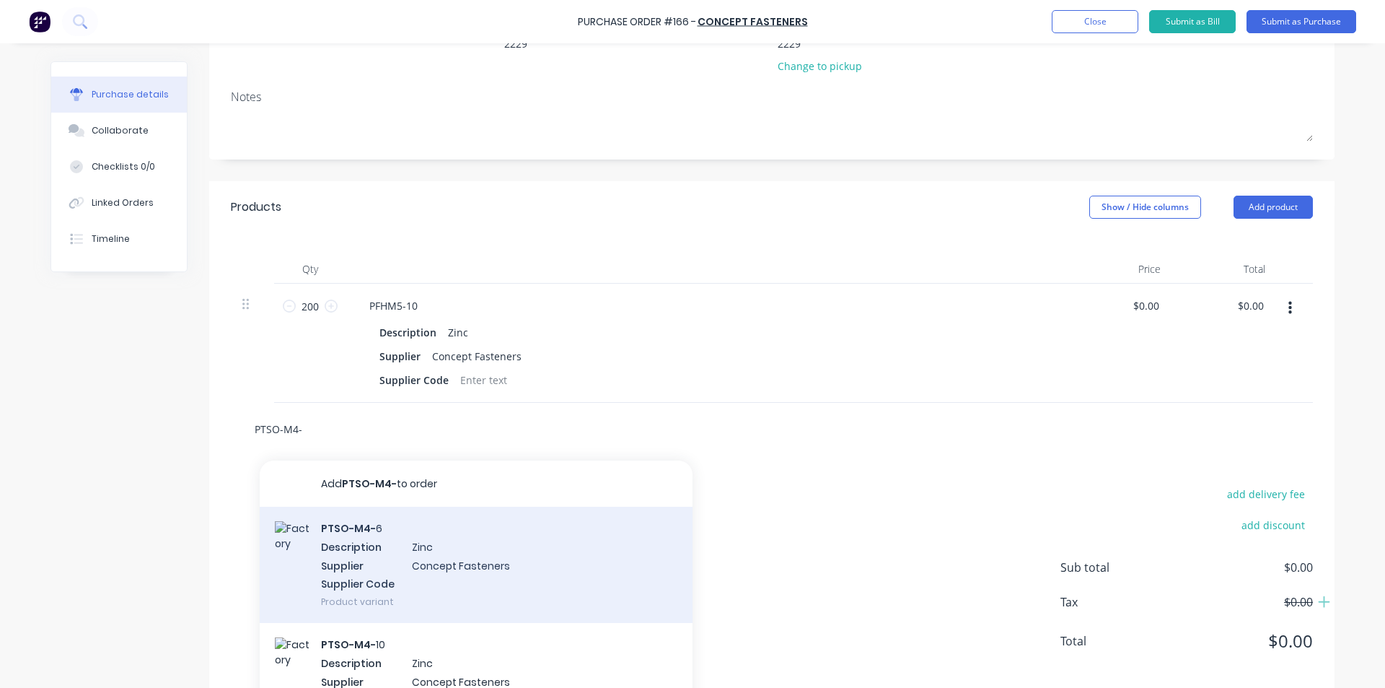
type input "PTSO-M4-"
click at [399, 545] on div "PTSO-M4- 6 Description Zinc Supplier Concept Fasteners Supplier Code Product va…" at bounding box center [476, 564] width 433 height 116
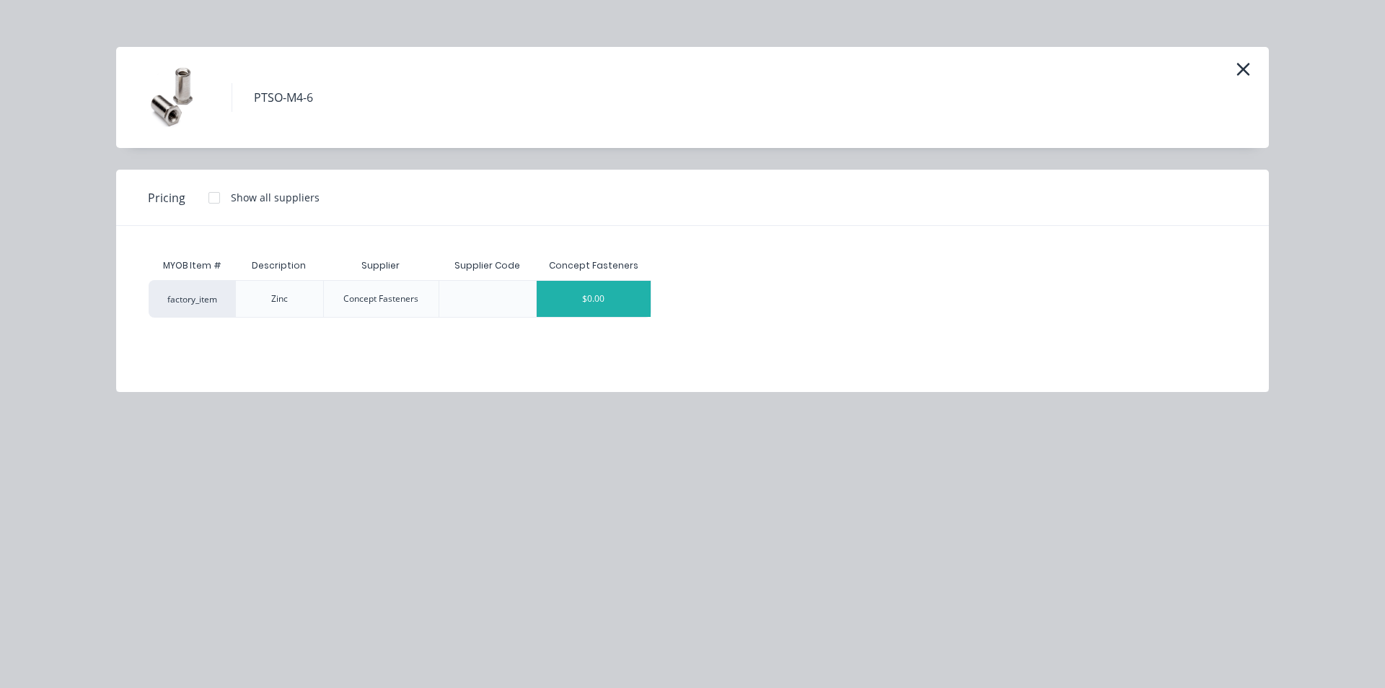
click at [586, 298] on div "$0.00" at bounding box center [594, 299] width 115 height 36
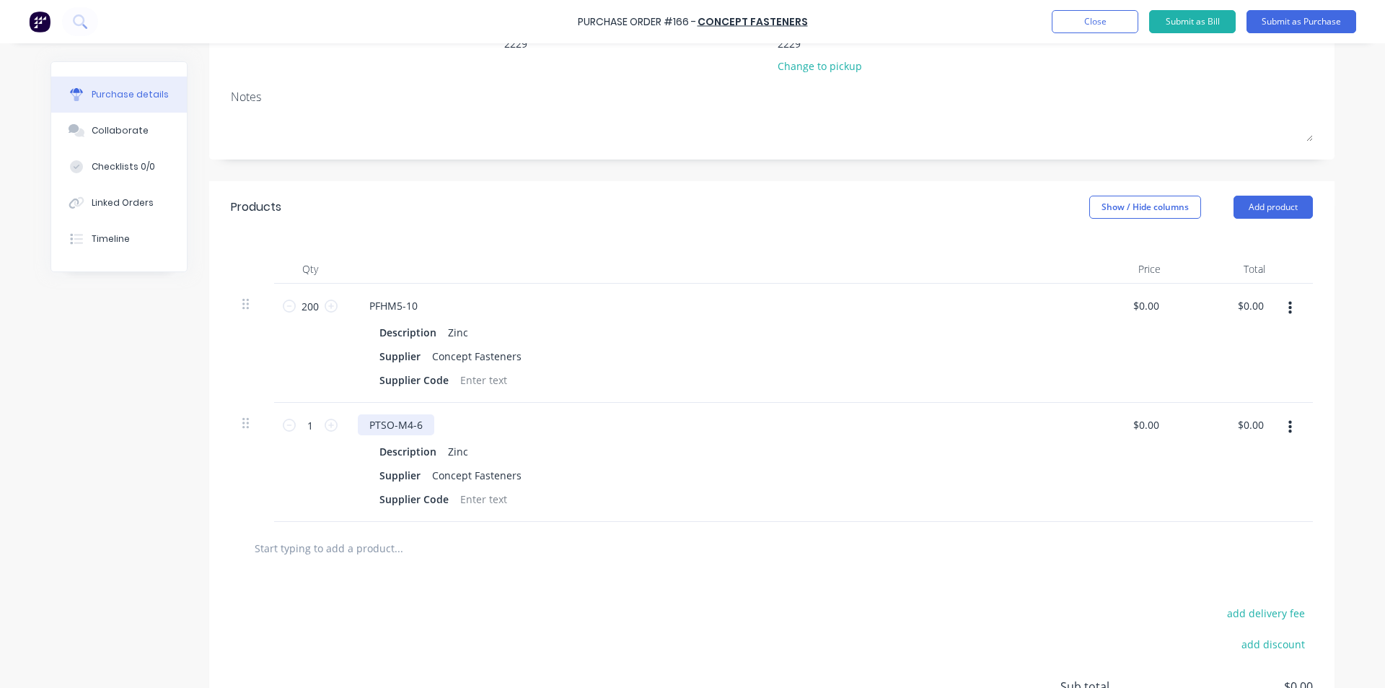
click at [408, 414] on div "PTSO-M4-6" at bounding box center [396, 424] width 76 height 21
click at [411, 414] on div "PTSO-M4-6" at bounding box center [396, 424] width 76 height 21
click at [619, 369] on div "Supplier Code" at bounding box center [704, 379] width 661 height 21
click at [572, 574] on div "add delivery fee add discount Sub total $0.00 Tax $0.00 Total $0.00" at bounding box center [771, 692] width 1125 height 237
click at [314, 414] on input "1" at bounding box center [310, 425] width 29 height 22
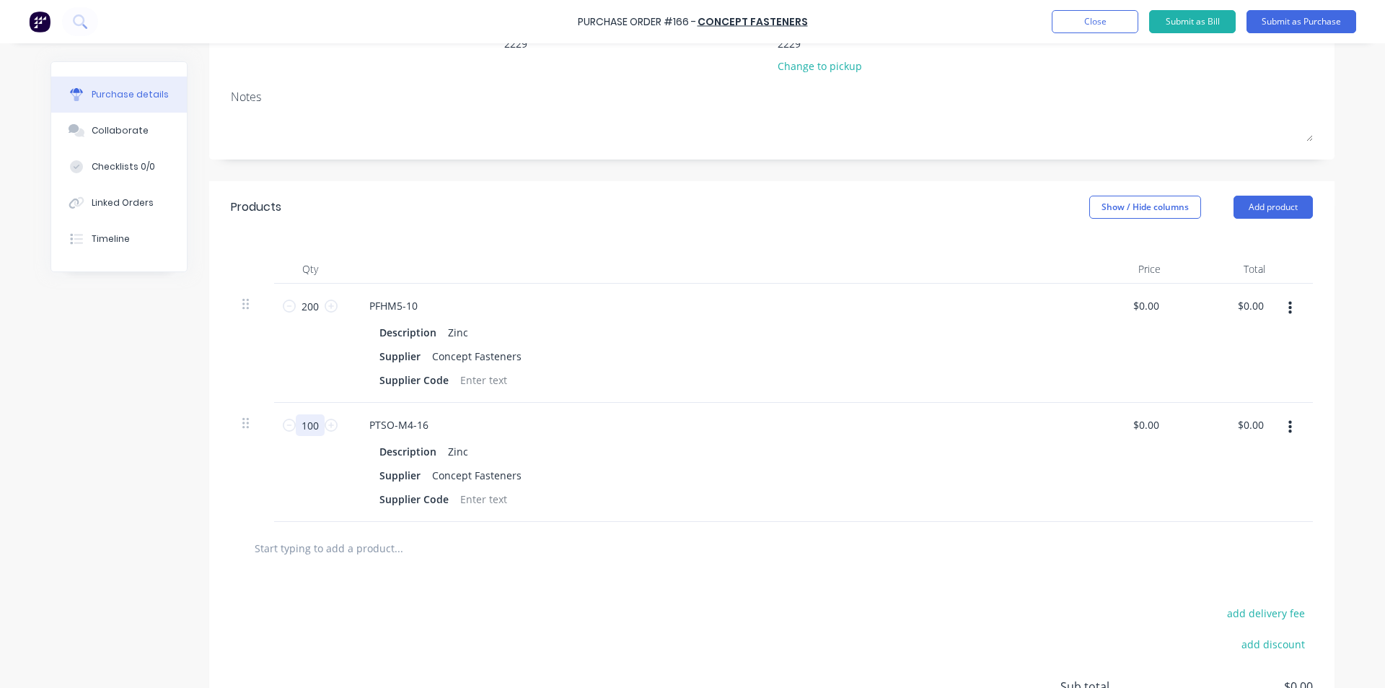
type input "100"
click at [444, 628] on div "add delivery fee add discount Sub total $0.00 Tax $0.00 Total $0.00" at bounding box center [771, 692] width 1125 height 237
click at [411, 533] on input "text" at bounding box center [398, 547] width 289 height 29
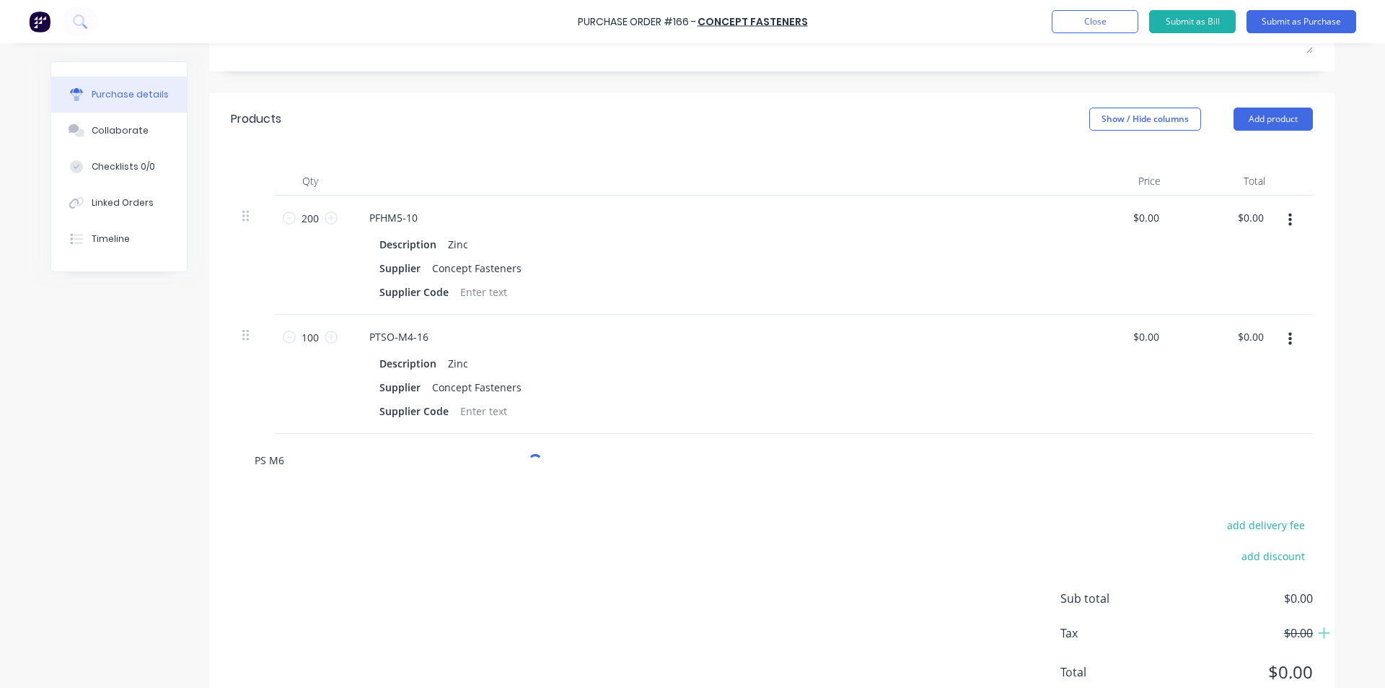
scroll to position [316, 0]
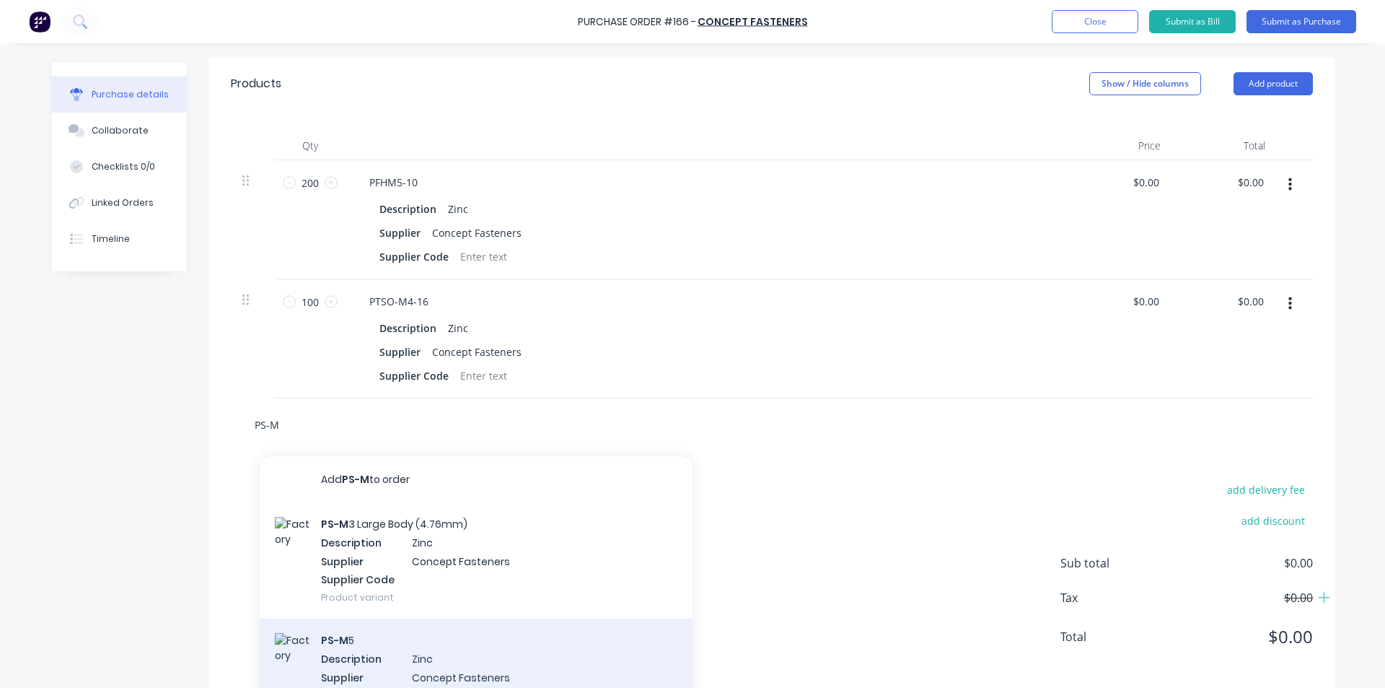
type input "PS-M"
click at [478, 664] on div "PS-M 5 Description Zinc Supplier Concept Fasteners Supplier Code Product variant" at bounding box center [476, 676] width 433 height 116
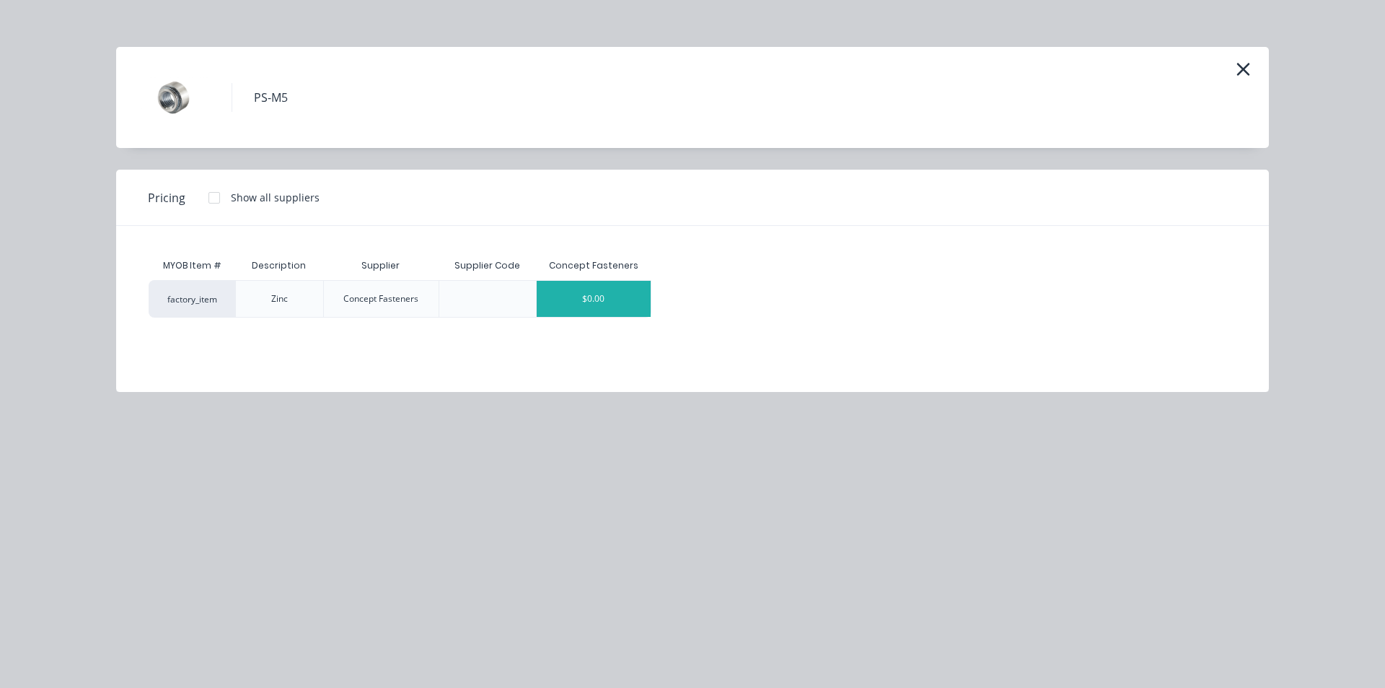
click at [587, 315] on div "$0.00" at bounding box center [594, 299] width 115 height 36
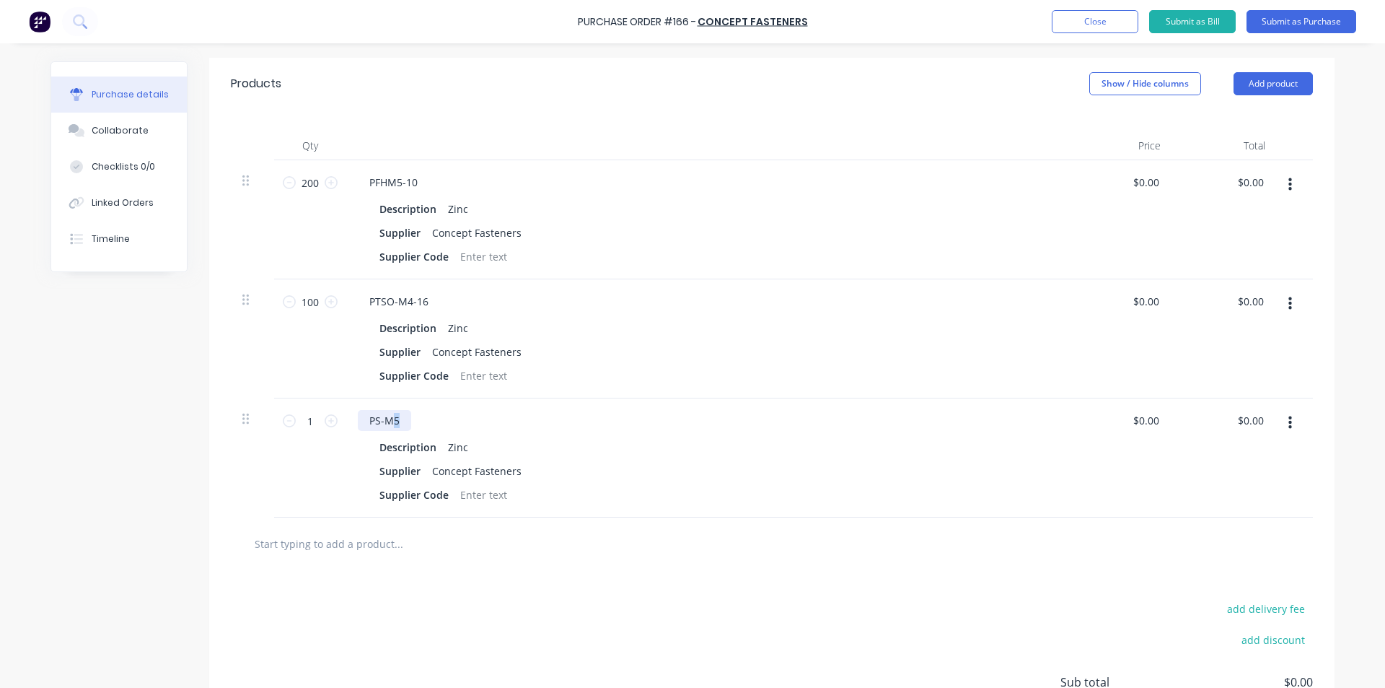
drag, startPoint x: 400, startPoint y: 403, endPoint x: 389, endPoint y: 403, distance: 10.8
click at [389, 410] on div "PS-M5" at bounding box center [384, 420] width 53 height 21
click at [538, 595] on div "add delivery fee add discount Sub total $0.00 Tax $0.00 Total $0.00" at bounding box center [771, 688] width 1125 height 237
click at [307, 410] on input "1" at bounding box center [310, 421] width 29 height 22
type input "50"
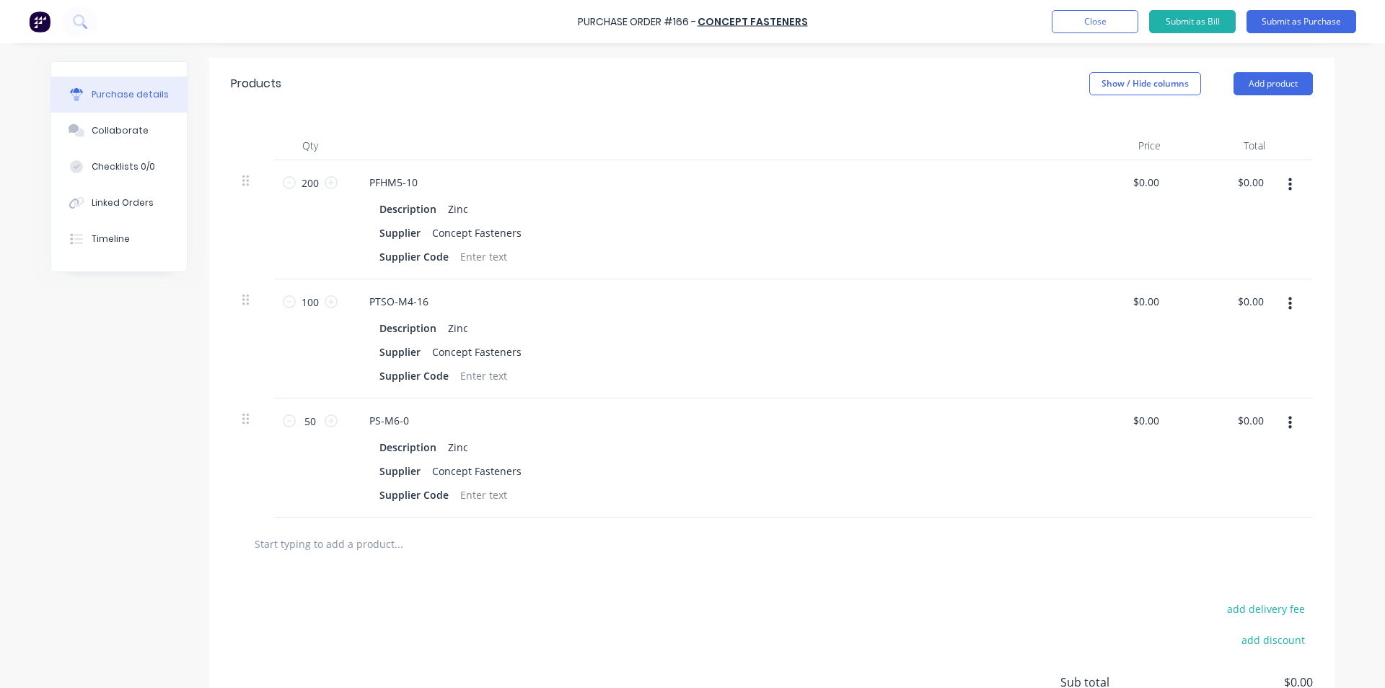
click at [353, 574] on div "add delivery fee add discount Sub total $0.00 Tax $0.00 Total $0.00" at bounding box center [771, 688] width 1125 height 237
click at [1282, 410] on button "button" at bounding box center [1290, 423] width 34 height 26
click at [1239, 483] on button "Duplicate" at bounding box center [1246, 489] width 123 height 29
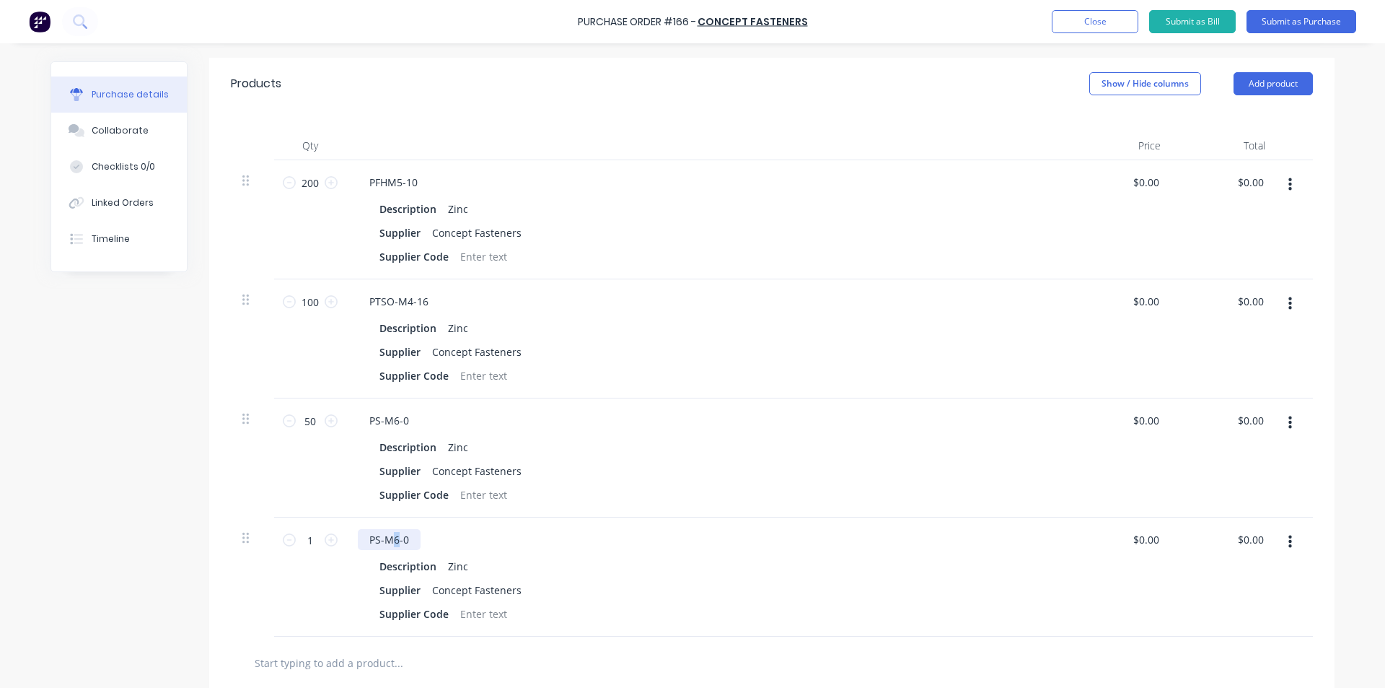
click at [391, 529] on div "PS-M6-0" at bounding box center [389, 539] width 63 height 21
drag, startPoint x: 415, startPoint y: 528, endPoint x: 406, endPoint y: 527, distance: 8.8
click at [406, 529] on div "PS-M4-0" at bounding box center [707, 539] width 698 height 21
drag, startPoint x: 406, startPoint y: 527, endPoint x: 398, endPoint y: 525, distance: 8.8
click at [398, 529] on div "PS-M4-0" at bounding box center [389, 539] width 63 height 21
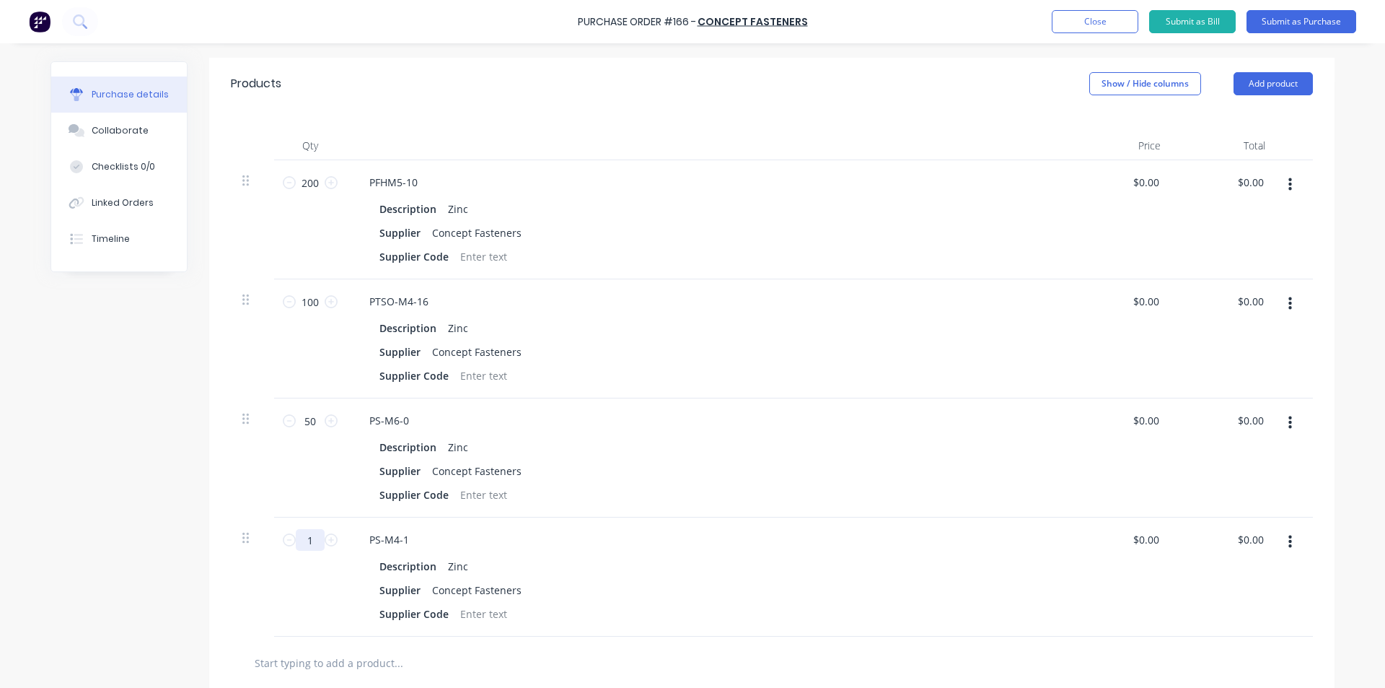
drag, startPoint x: 307, startPoint y: 524, endPoint x: 281, endPoint y: 517, distance: 26.8
click at [286, 529] on div "1 1" at bounding box center [310, 540] width 49 height 22
type input "50"
click at [278, 546] on div "50 50" at bounding box center [310, 576] width 72 height 119
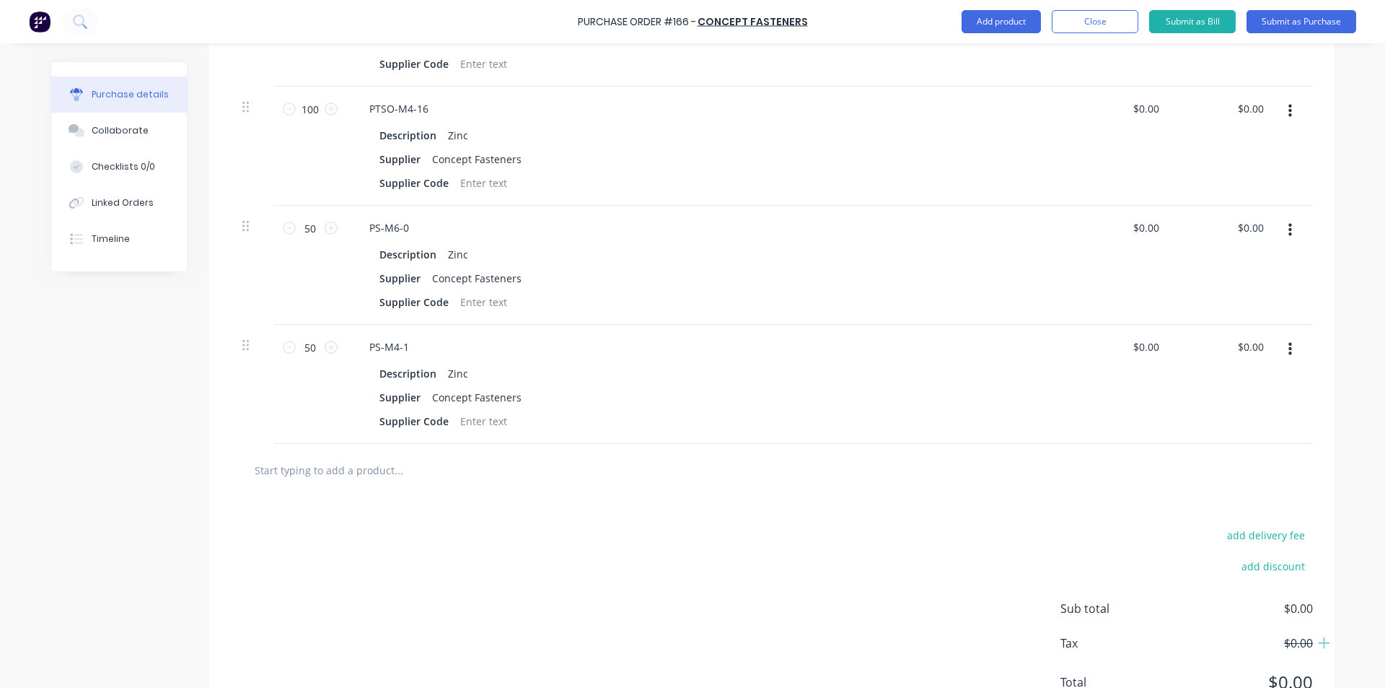
click at [1289, 103] on icon "button" at bounding box center [1291, 111] width 4 height 16
click at [1257, 164] on button "Duplicate" at bounding box center [1246, 178] width 123 height 29
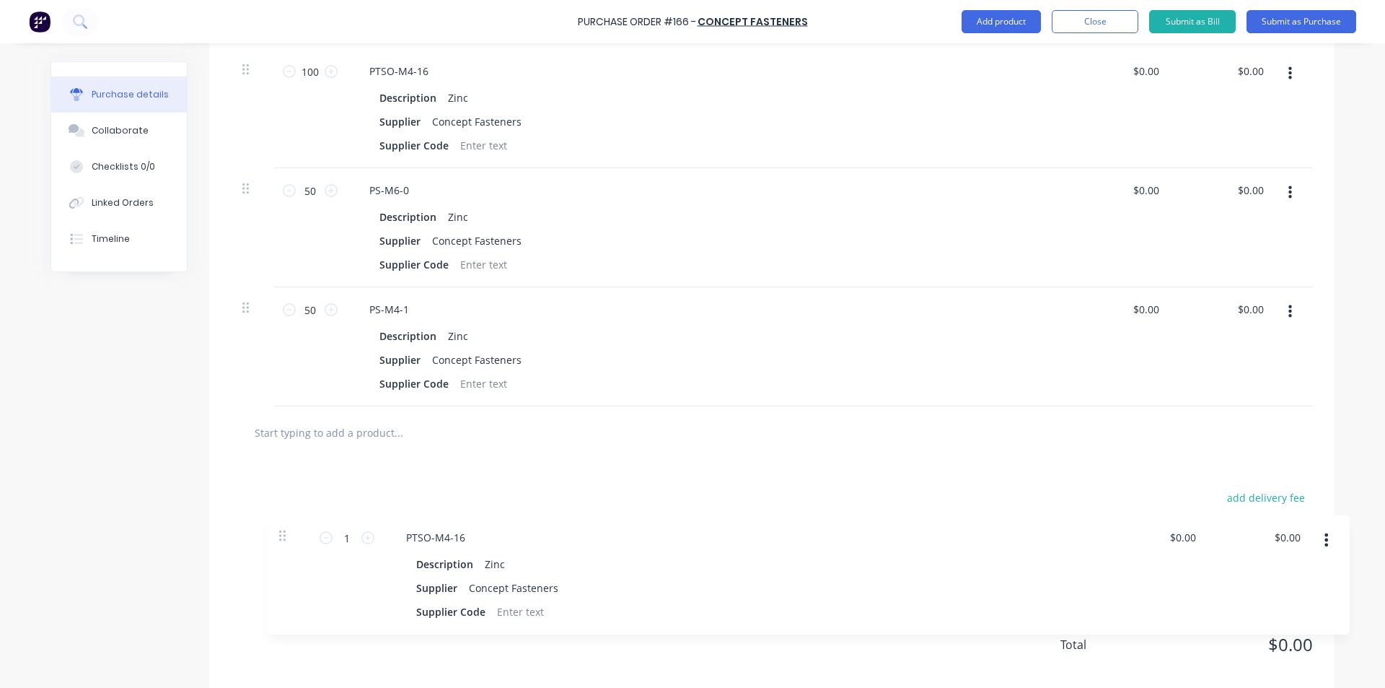
scroll to position [554, 0]
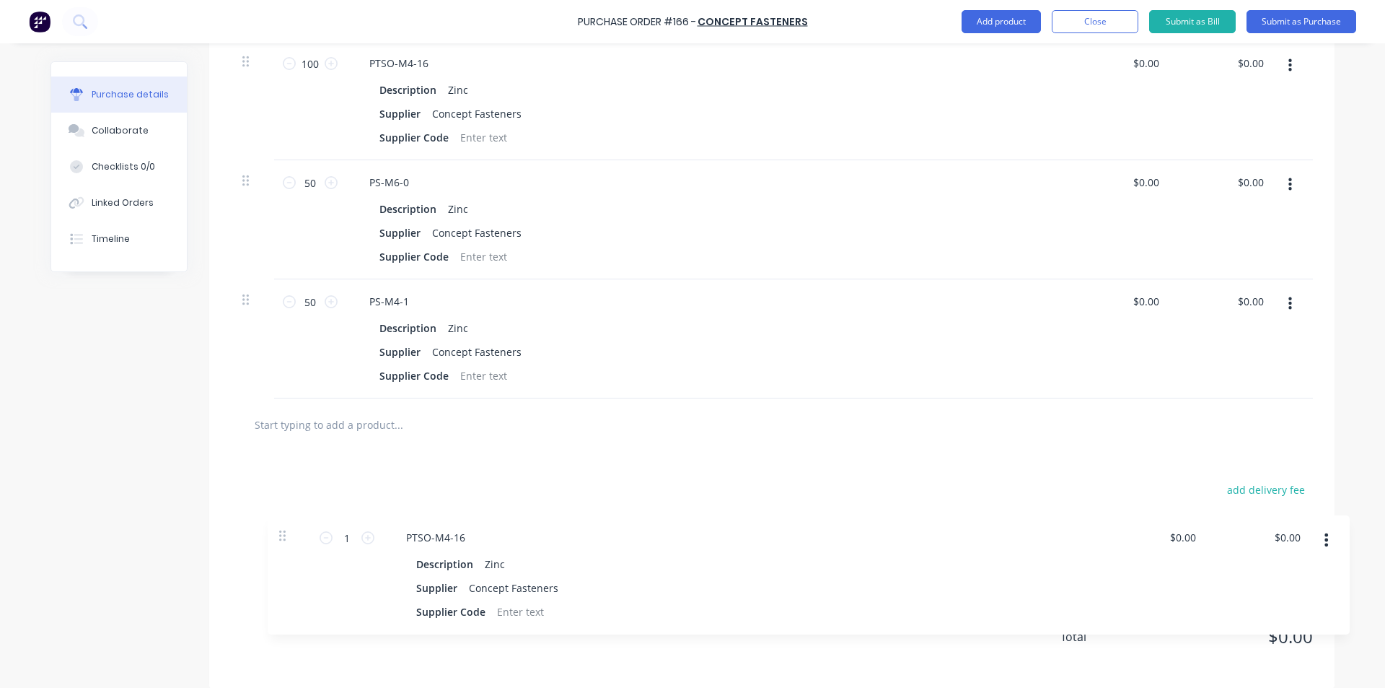
drag, startPoint x: 240, startPoint y: 216, endPoint x: 281, endPoint y: 536, distance: 322.2
click at [281, 545] on div "Products Show / Hide columns Add product Qty Price Total 200 200 PFHM5-10 Descr…" at bounding box center [771, 254] width 1125 height 869
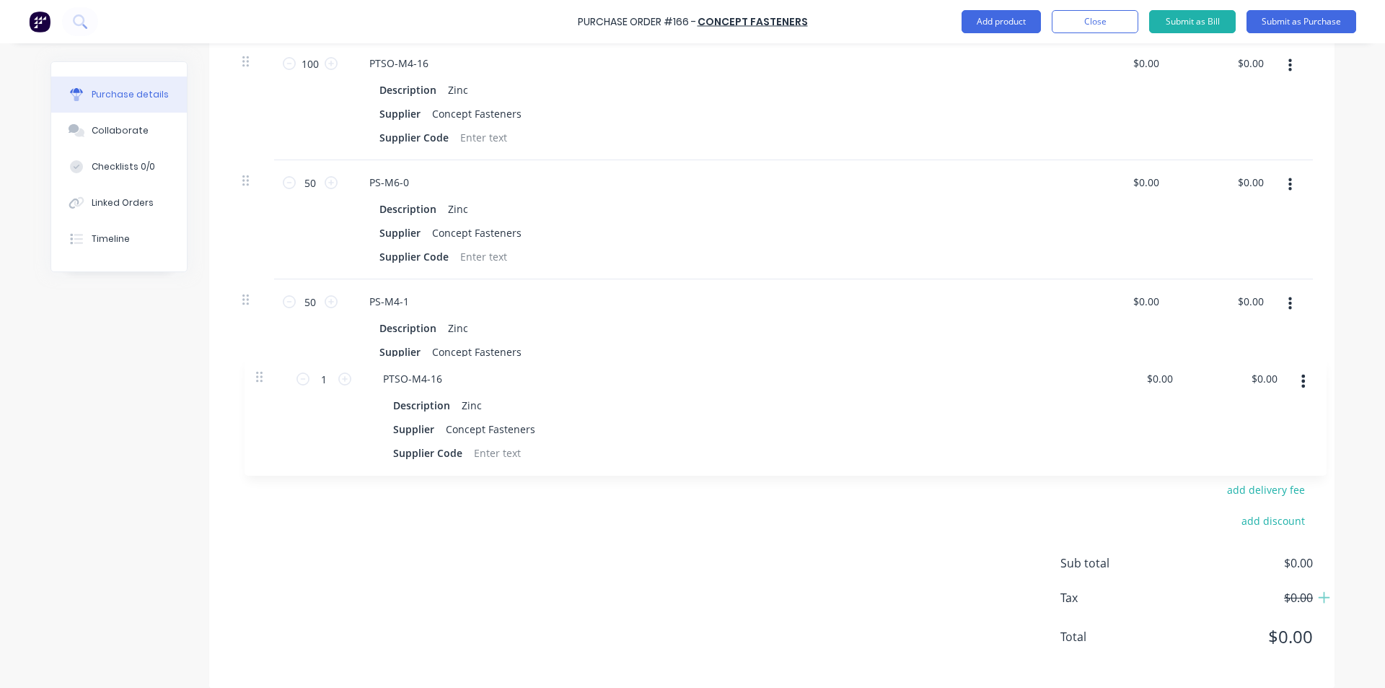
drag, startPoint x: 250, startPoint y: 213, endPoint x: 260, endPoint y: 393, distance: 180.6
click at [260, 393] on div "Products Show / Hide columns Add product Qty Price Total 200 200 PFHM5-10 Descr…" at bounding box center [771, 254] width 1125 height 869
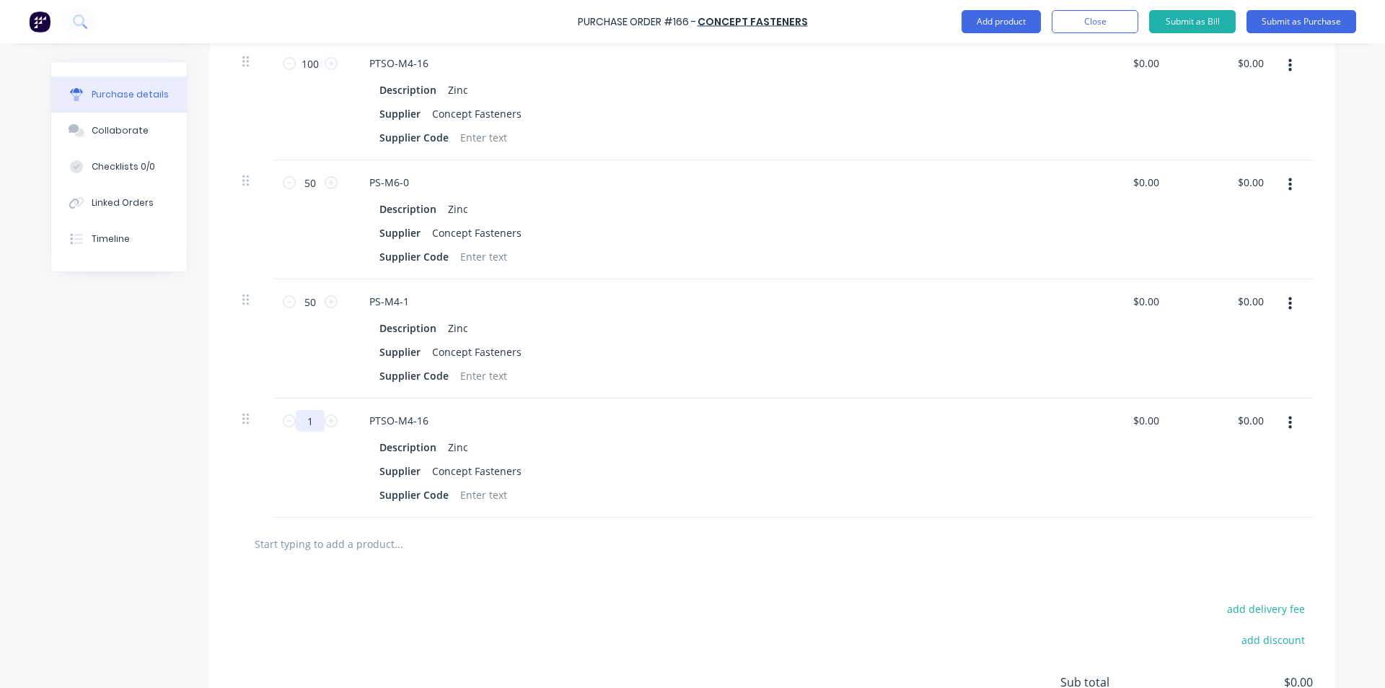
drag, startPoint x: 299, startPoint y: 392, endPoint x: 305, endPoint y: 404, distance: 12.9
click at [304, 410] on input "1" at bounding box center [310, 421] width 29 height 22
type input "250"
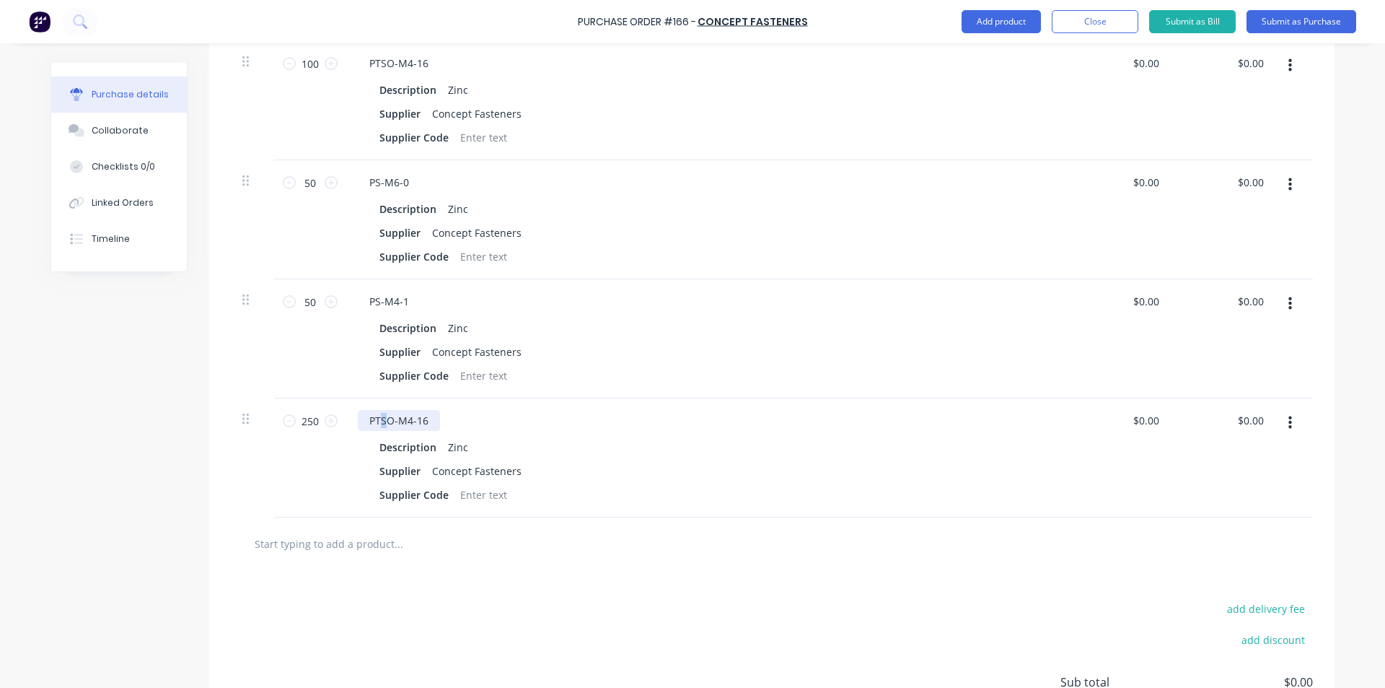
click at [382, 410] on div "PTSO-M4-16" at bounding box center [399, 420] width 82 height 21
drag, startPoint x: 383, startPoint y: 408, endPoint x: 375, endPoint y: 408, distance: 7.9
click at [375, 410] on div "PTBO-M2-20 Small Body" at bounding box center [427, 420] width 139 height 21
click at [299, 529] on input "text" at bounding box center [398, 543] width 289 height 29
type input "s"
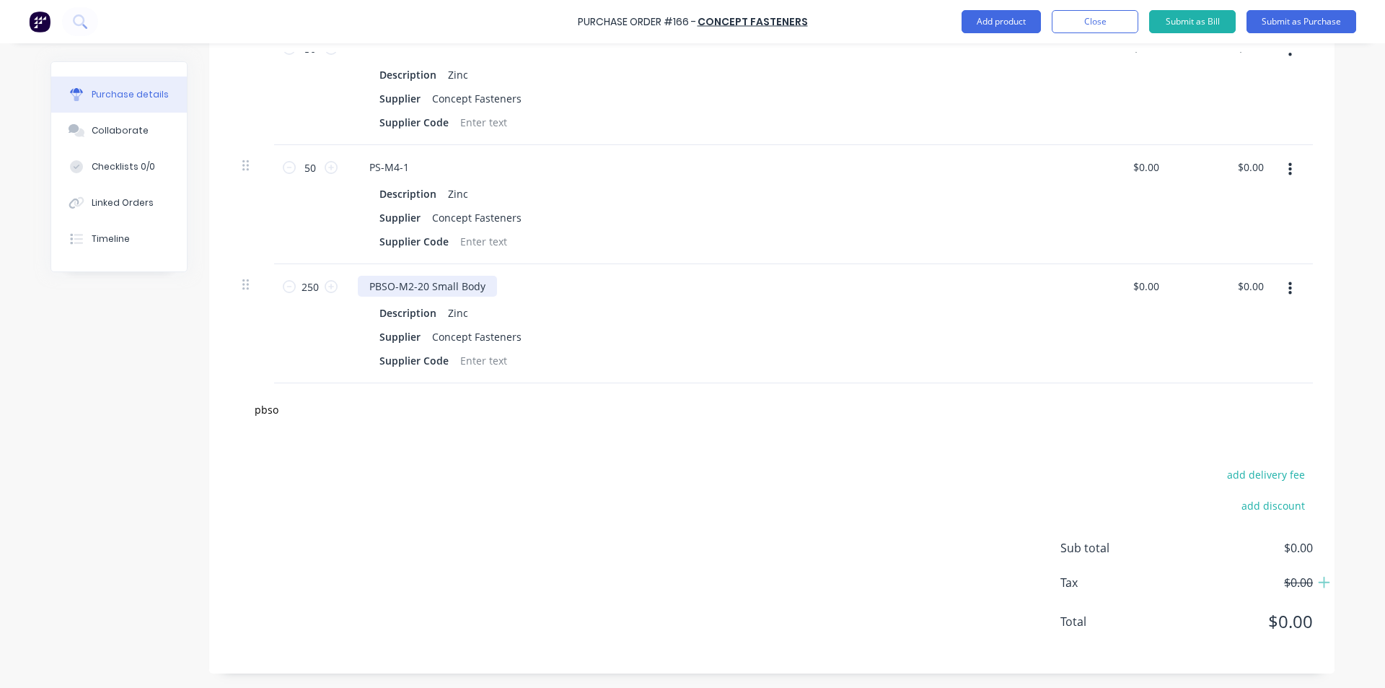
scroll to position [673, 0]
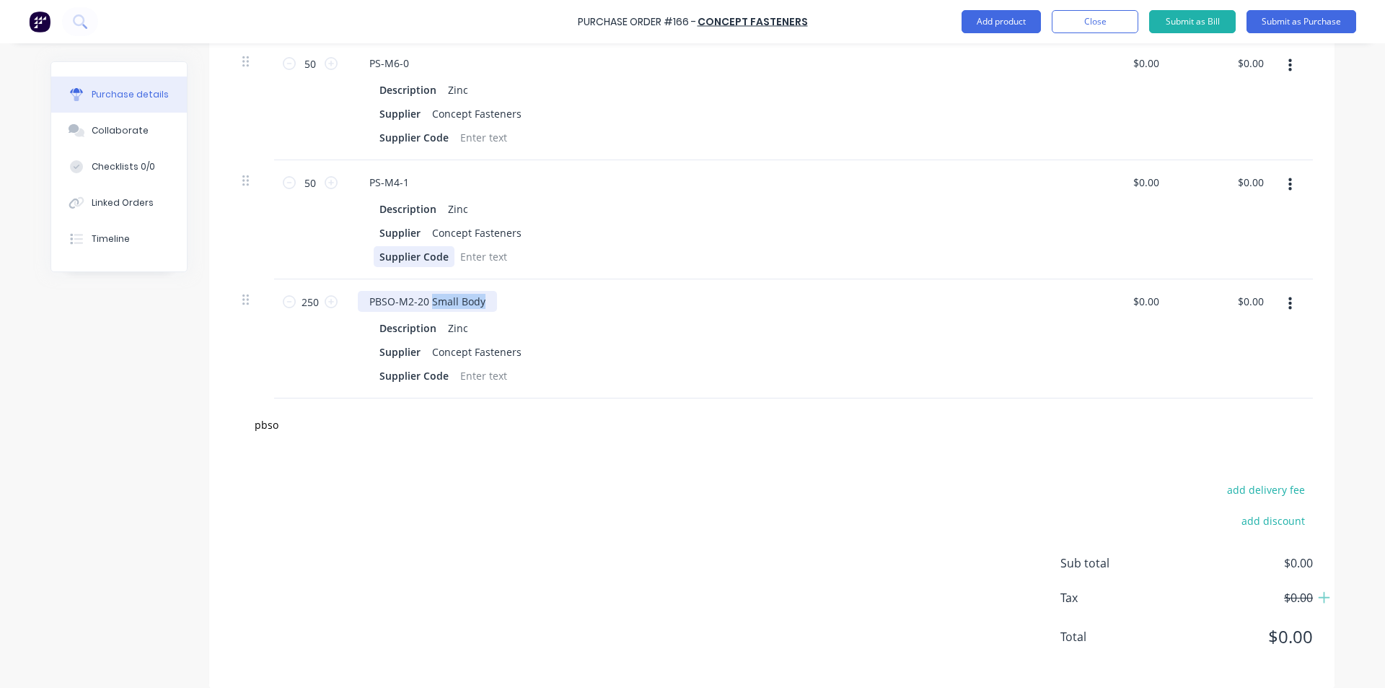
drag, startPoint x: 428, startPoint y: 267, endPoint x: 423, endPoint y: 251, distance: 16.7
click at [486, 279] on div "PBSO-M2-20 Small Body Description Zinc Supplier Concept Fasteners Supplier Code" at bounding box center [706, 338] width 721 height 119
click at [421, 365] on div "Supplier Code" at bounding box center [414, 375] width 81 height 21
click at [372, 410] on input "pbso" at bounding box center [398, 424] width 289 height 29
click at [403, 291] on div "PBSO-M2-20 (4.2mm)" at bounding box center [420, 301] width 125 height 21
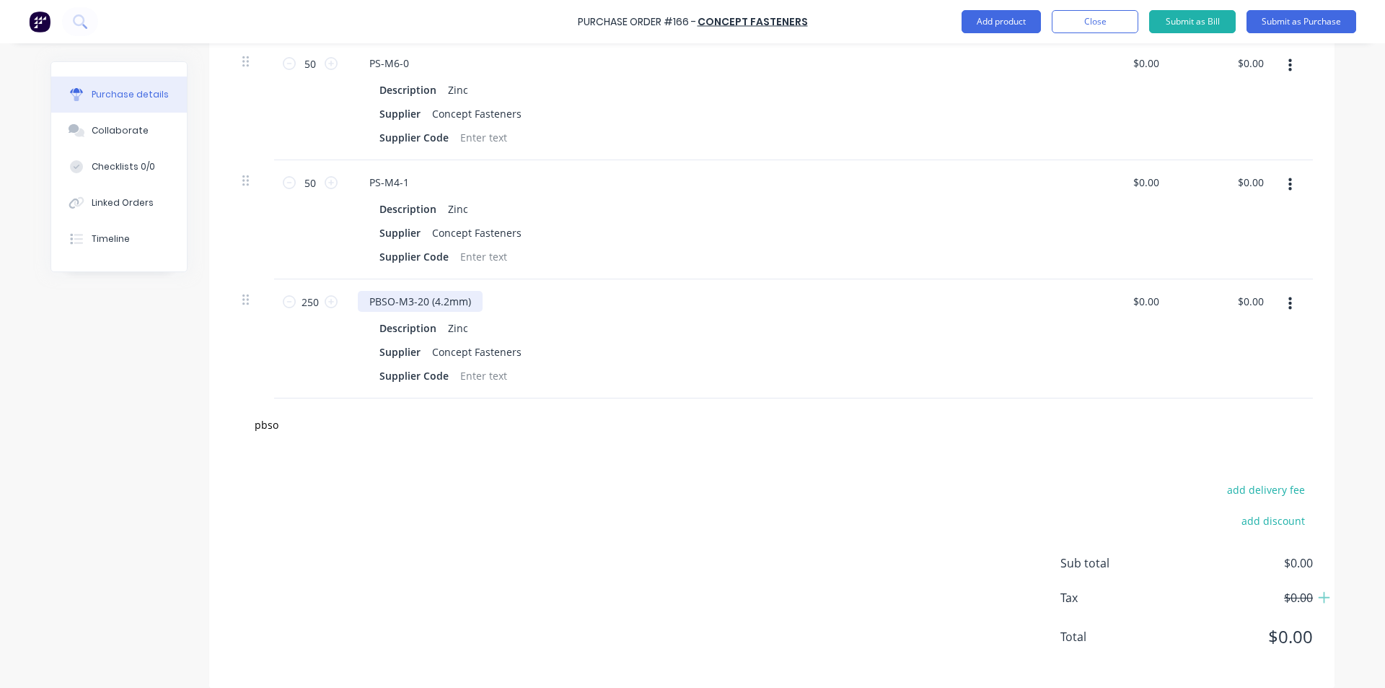
click at [425, 291] on div "PBSO-M3-20 (4.2mm)" at bounding box center [420, 301] width 125 height 21
click at [383, 452] on div "add delivery fee add discount Sub total $0.00 Tax $0.00 Total $0.00" at bounding box center [771, 569] width 1125 height 237
click at [284, 414] on input "pbso" at bounding box center [398, 424] width 289 height 29
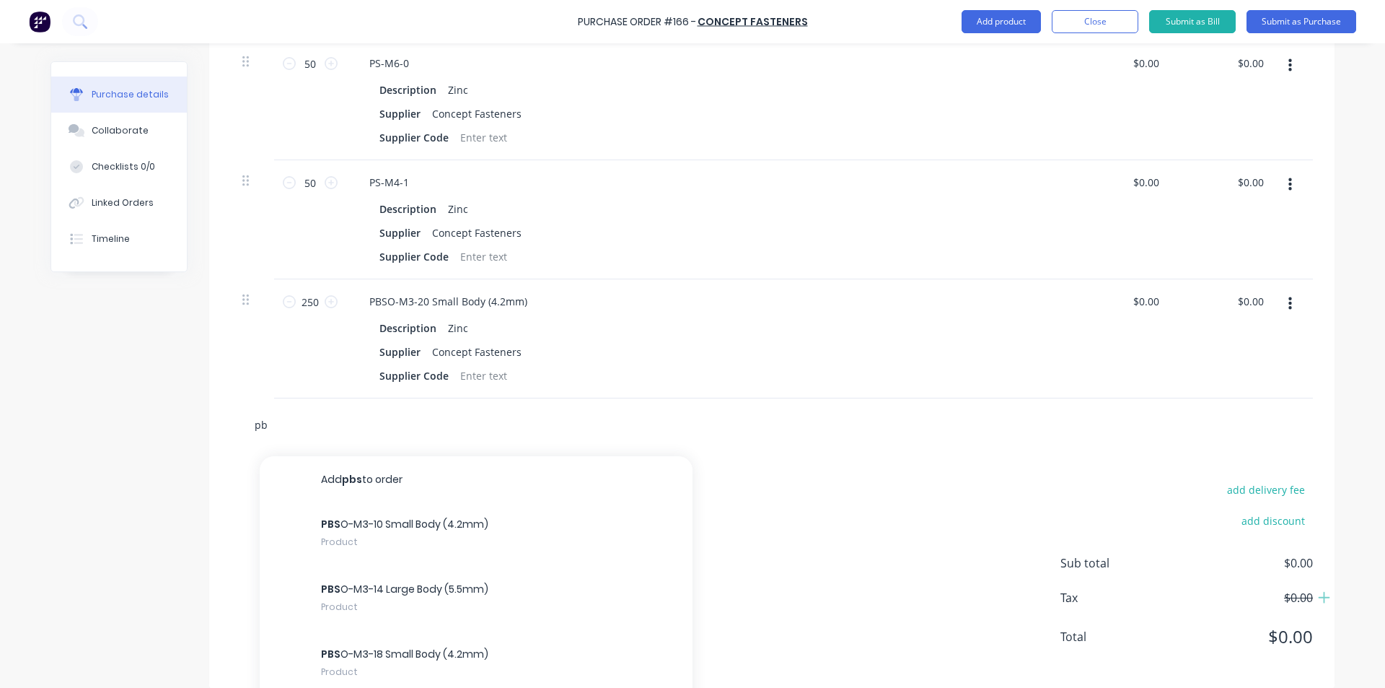
type input "p"
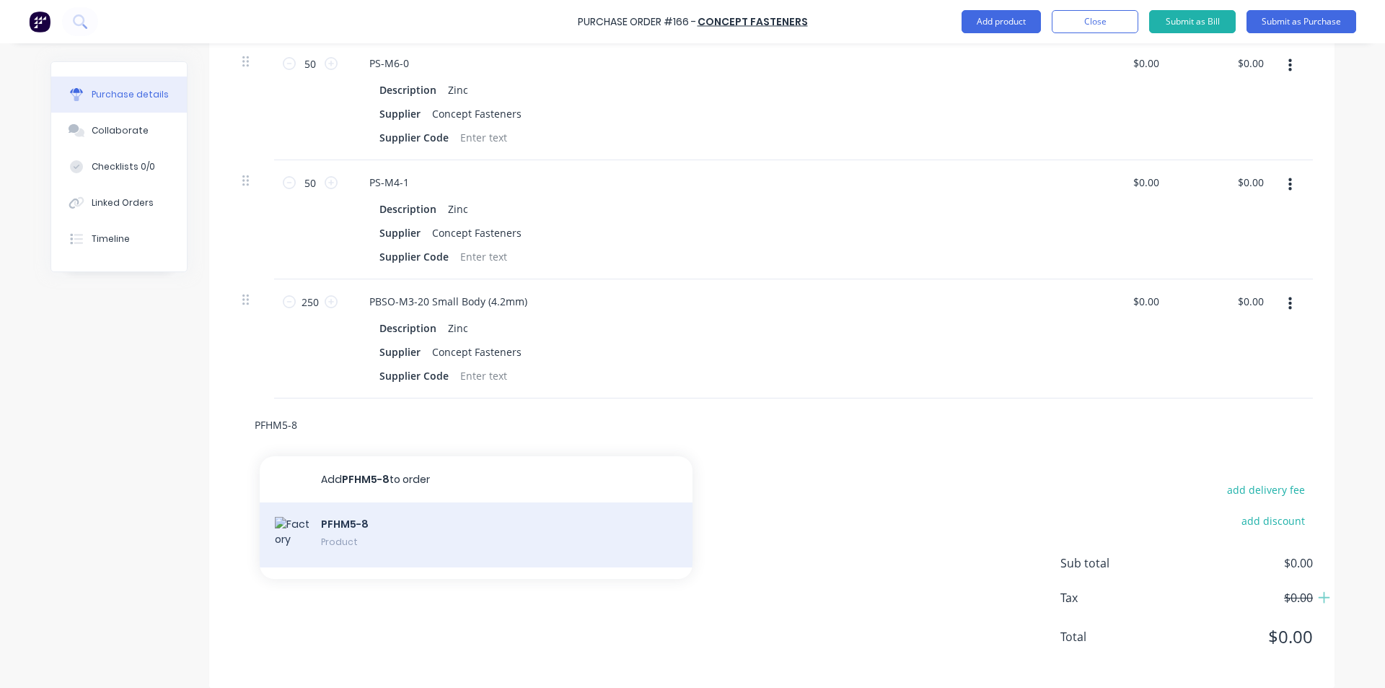
type input "PFHM5-8"
click at [377, 540] on div "PFHM5-8 Product" at bounding box center [476, 534] width 433 height 65
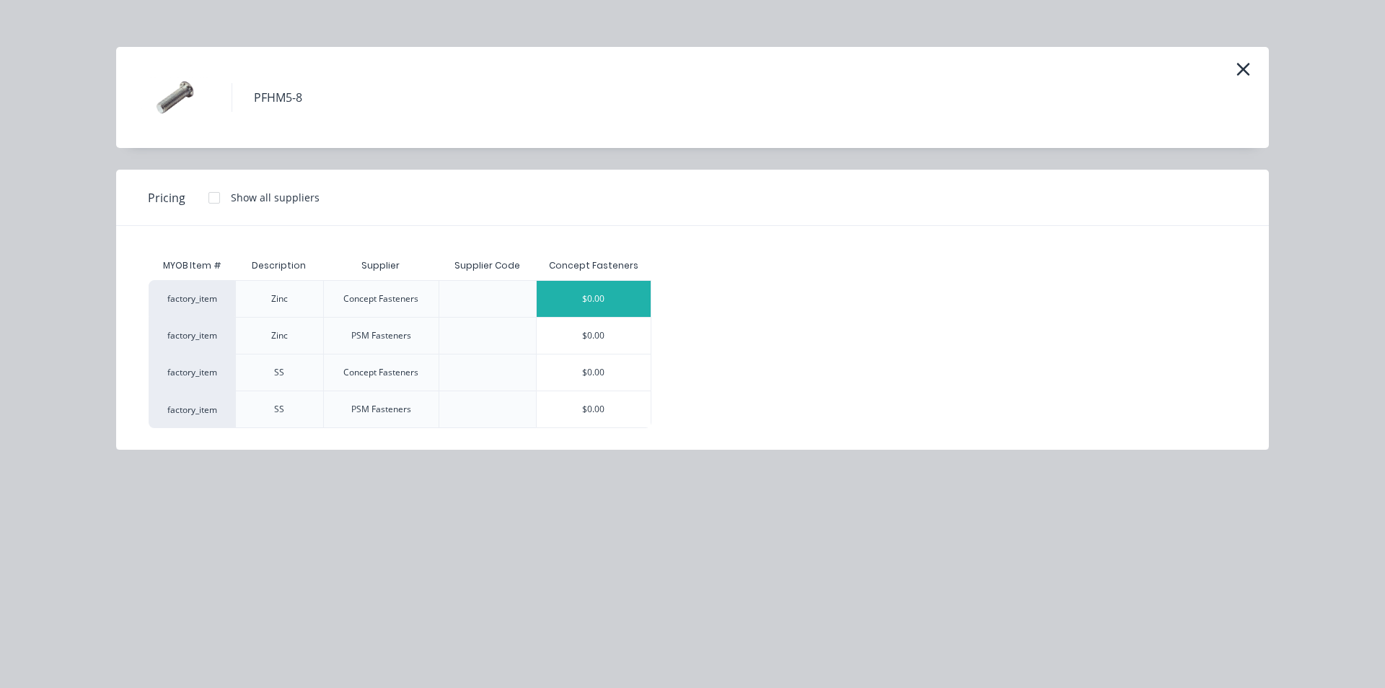
click at [622, 299] on div "$0.00" at bounding box center [594, 299] width 115 height 36
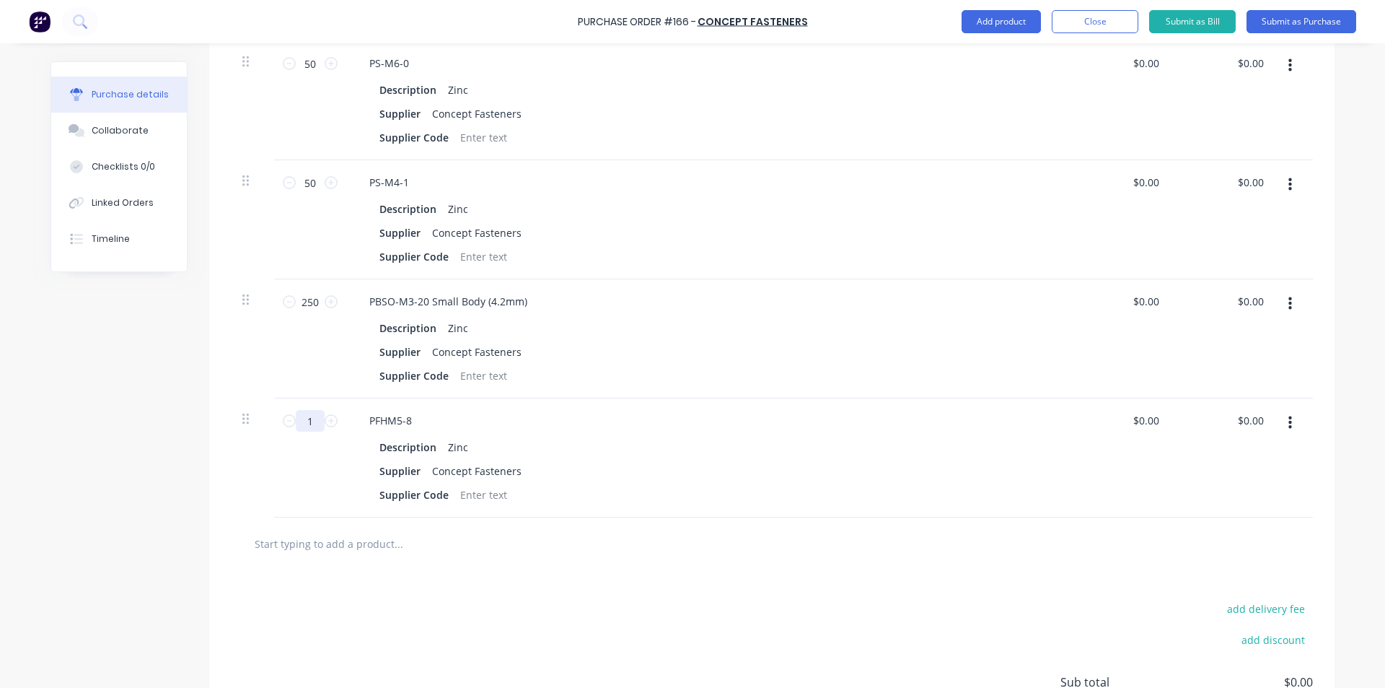
click at [302, 410] on input "1" at bounding box center [310, 421] width 29 height 22
type input "100"
drag, startPoint x: 915, startPoint y: 335, endPoint x: 950, endPoint y: 325, distance: 36.6
click at [916, 341] on div "Supplier Concept Fasteners" at bounding box center [704, 351] width 661 height 21
drag, startPoint x: 1291, startPoint y: 280, endPoint x: 1278, endPoint y: 301, distance: 25.0
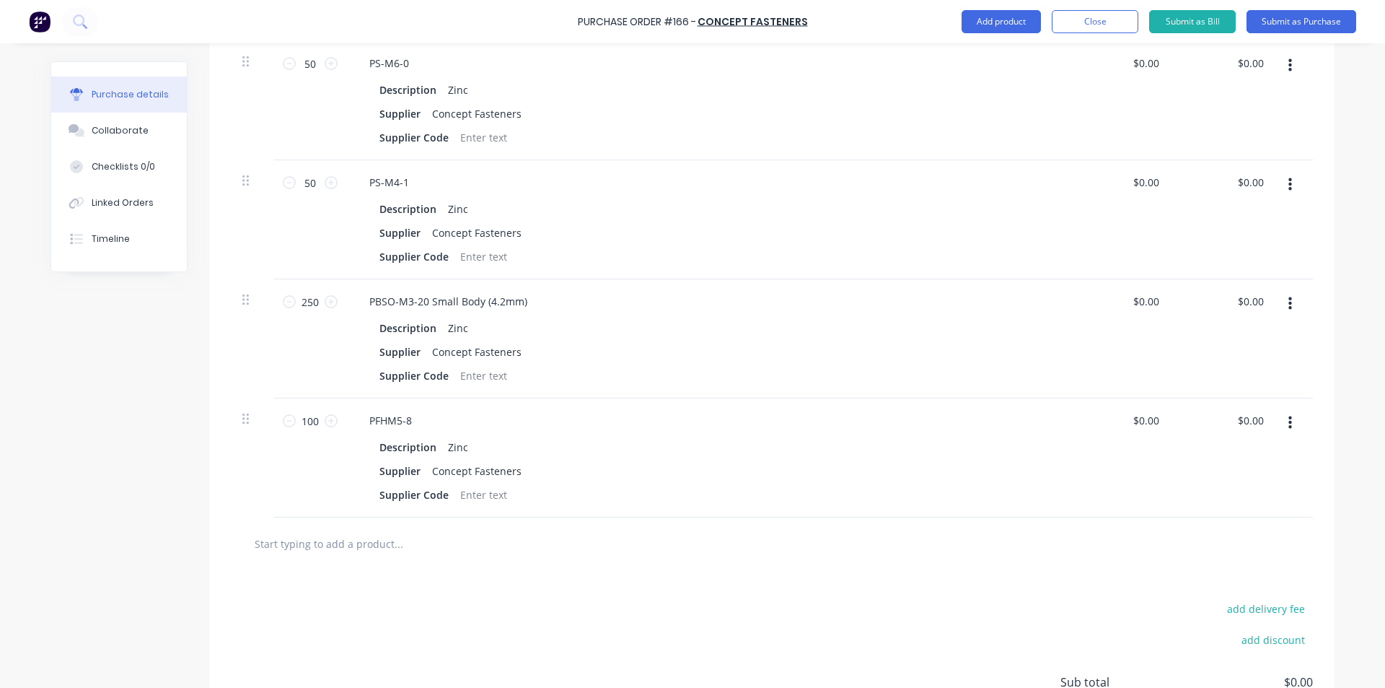
click at [1292, 291] on button "button" at bounding box center [1290, 304] width 34 height 26
click at [1246, 357] on button "Duplicate" at bounding box center [1246, 370] width 123 height 29
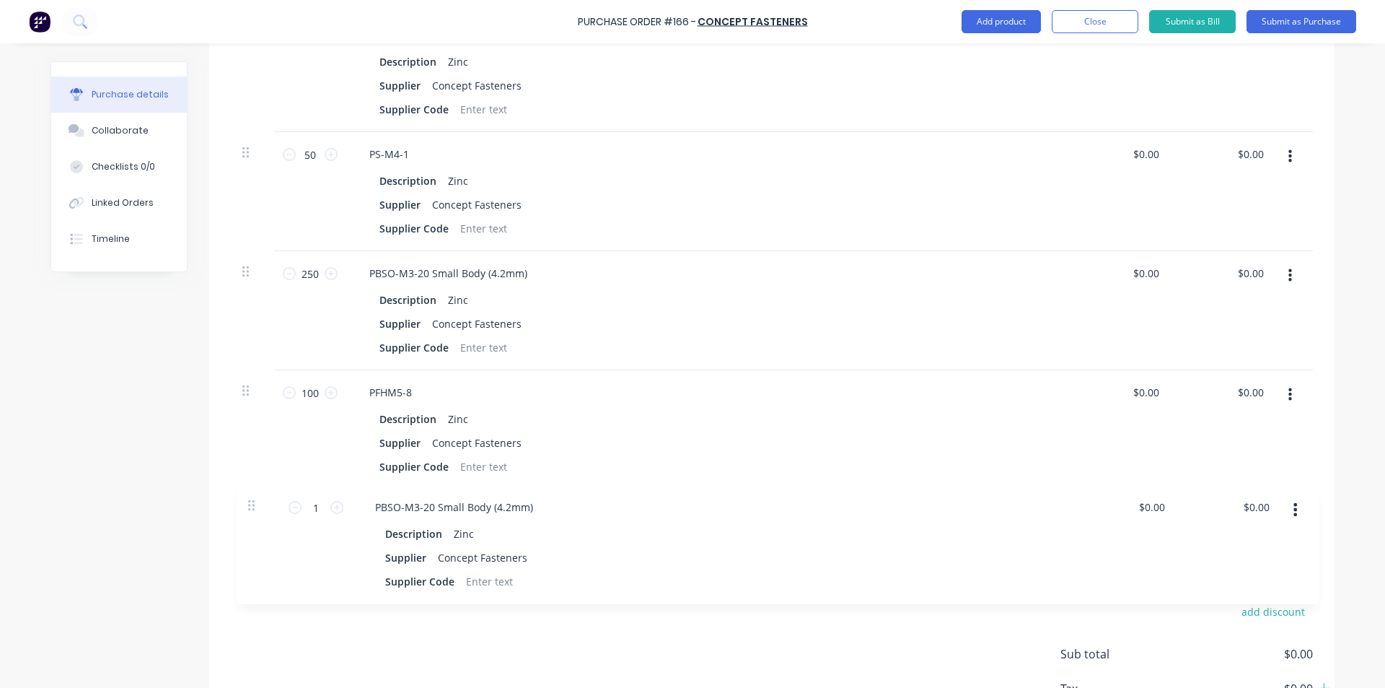
drag, startPoint x: 245, startPoint y: 415, endPoint x: 257, endPoint y: 510, distance: 96.0
click at [254, 510] on div "Products Show / Hide columns Add product Qty Price Total 200 200 PFHM5-10 Descr…" at bounding box center [771, 225] width 1125 height 1107
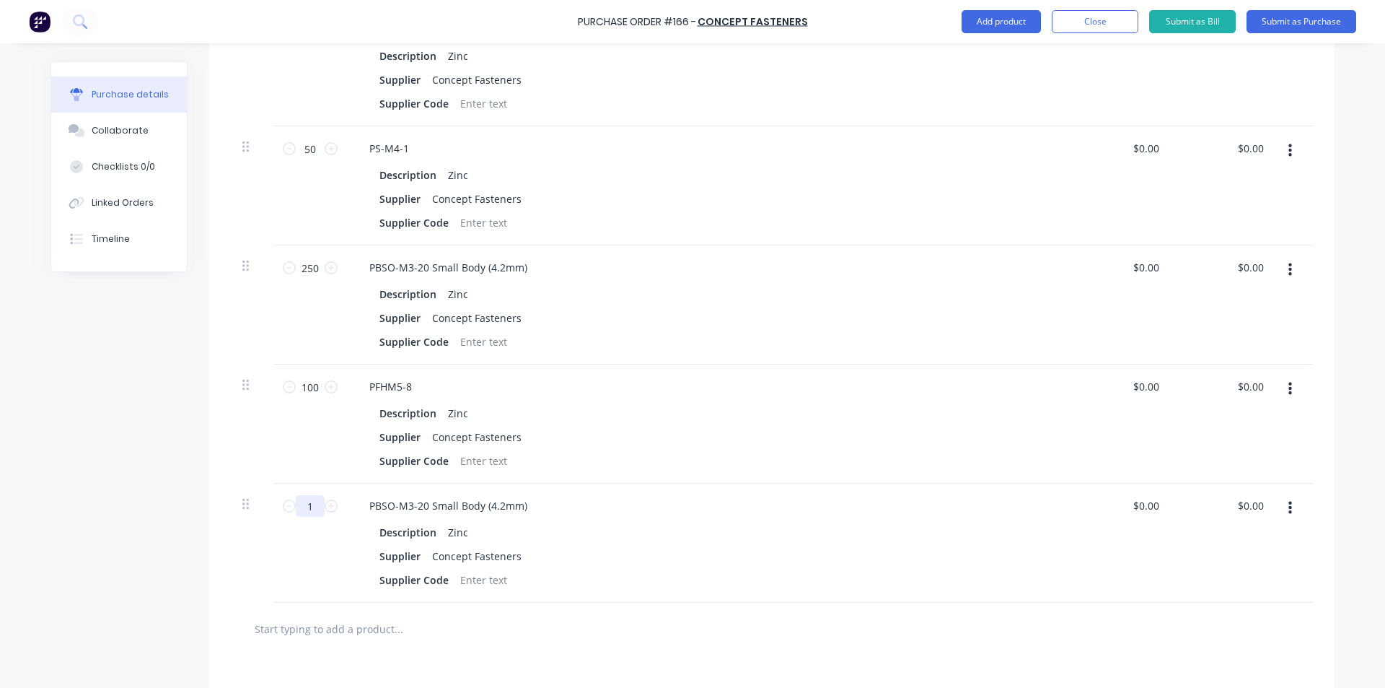
click at [307, 495] on input "1" at bounding box center [310, 506] width 29 height 22
type input "150"
drag, startPoint x: 411, startPoint y: 486, endPoint x: 422, endPoint y: 488, distance: 11.0
click at [422, 495] on div "PBSO-M3-20 Small Body (4.2mm)" at bounding box center [448, 505] width 181 height 21
click at [540, 505] on div "PBSO-M3-6 Small Body (4.2mm) Description Zinc Supplier Concept Fasteners Suppli…" at bounding box center [706, 542] width 721 height 119
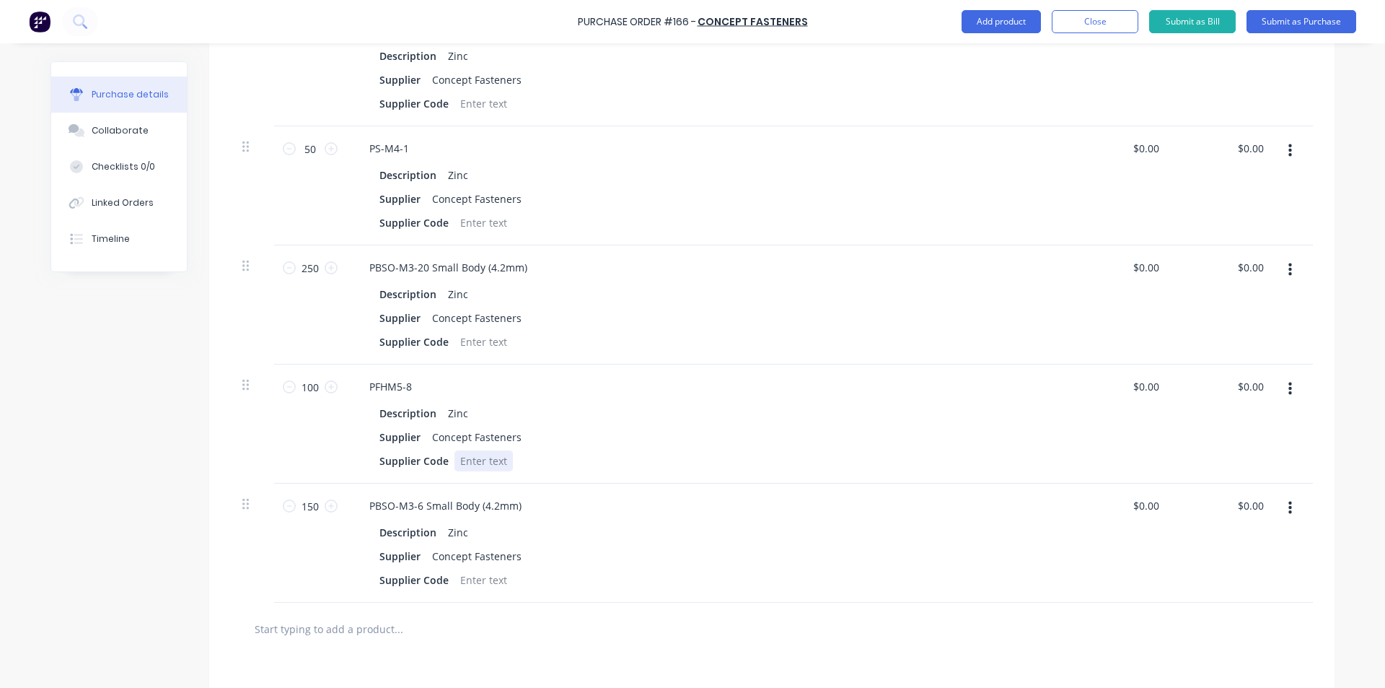
click at [636, 450] on div "Supplier Code" at bounding box center [704, 460] width 661 height 21
click at [589, 602] on div at bounding box center [772, 628] width 1082 height 53
click at [269, 618] on input "text" at bounding box center [398, 628] width 289 height 29
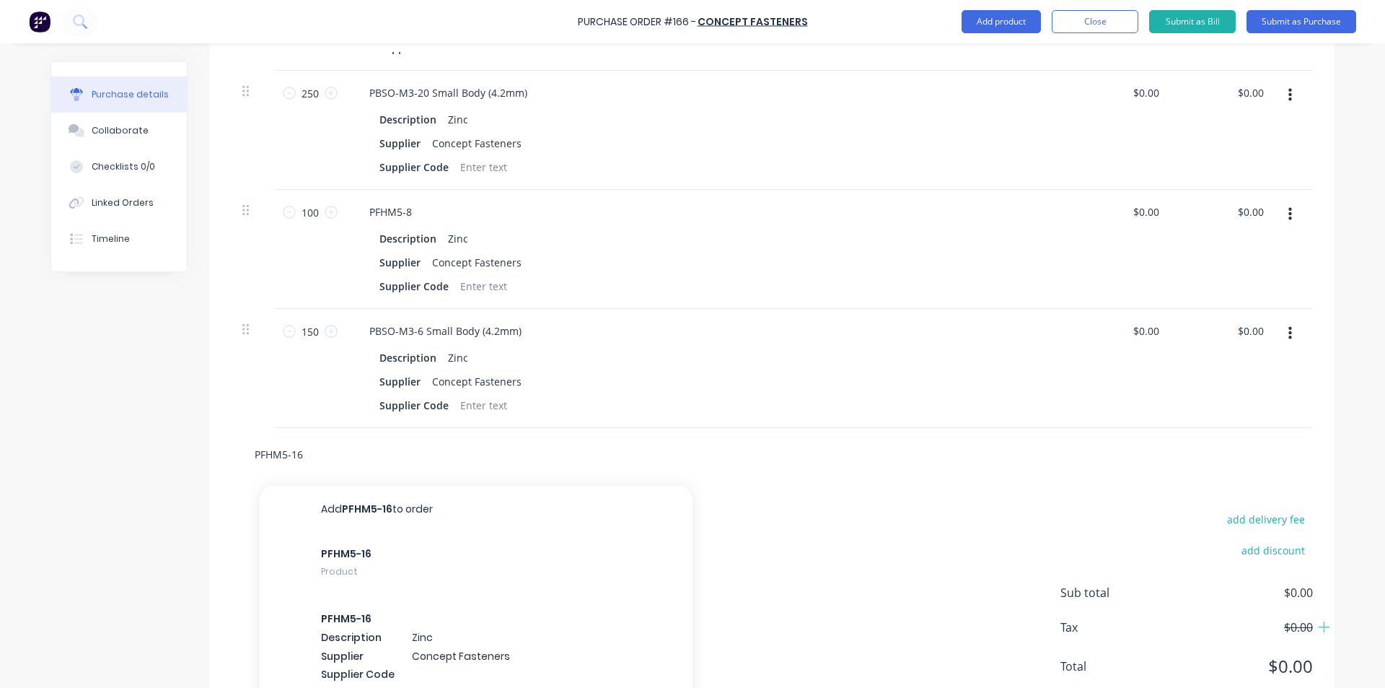
scroll to position [900, 0]
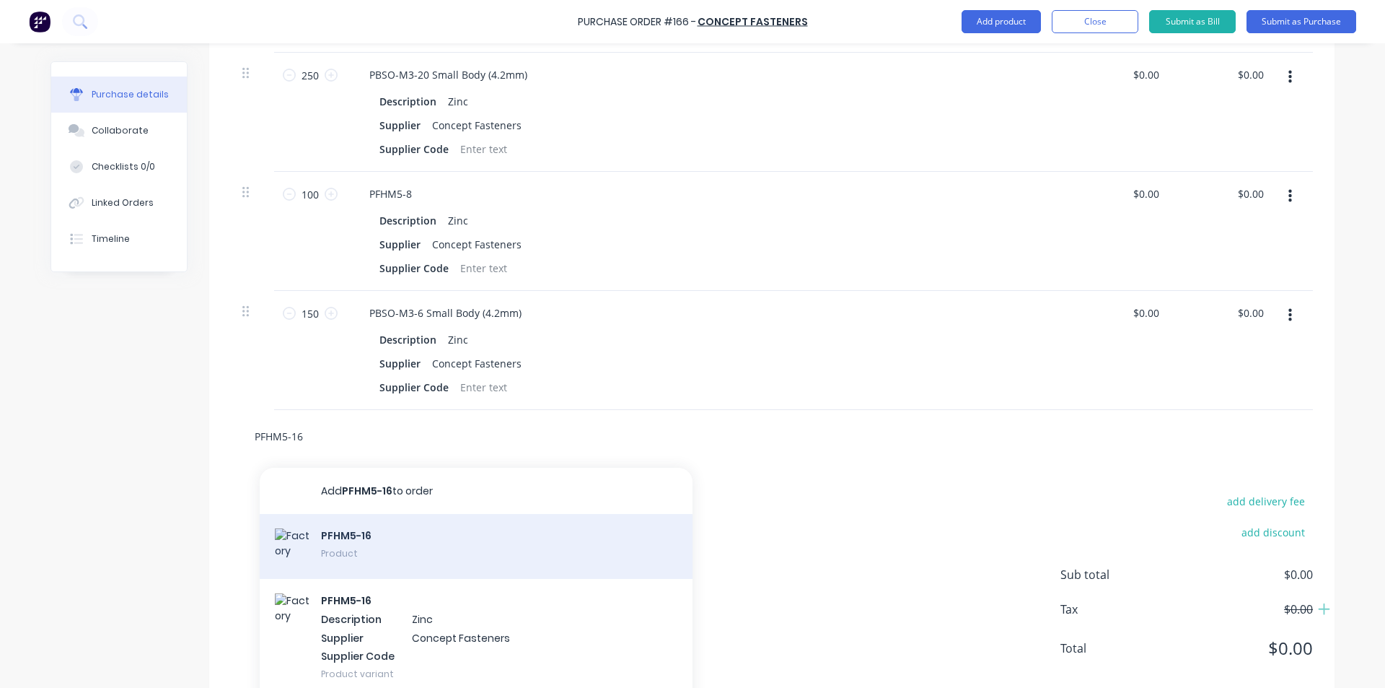
type input "PFHM5-16"
click at [462, 518] on div "PFHM5-16 Product" at bounding box center [476, 546] width 433 height 65
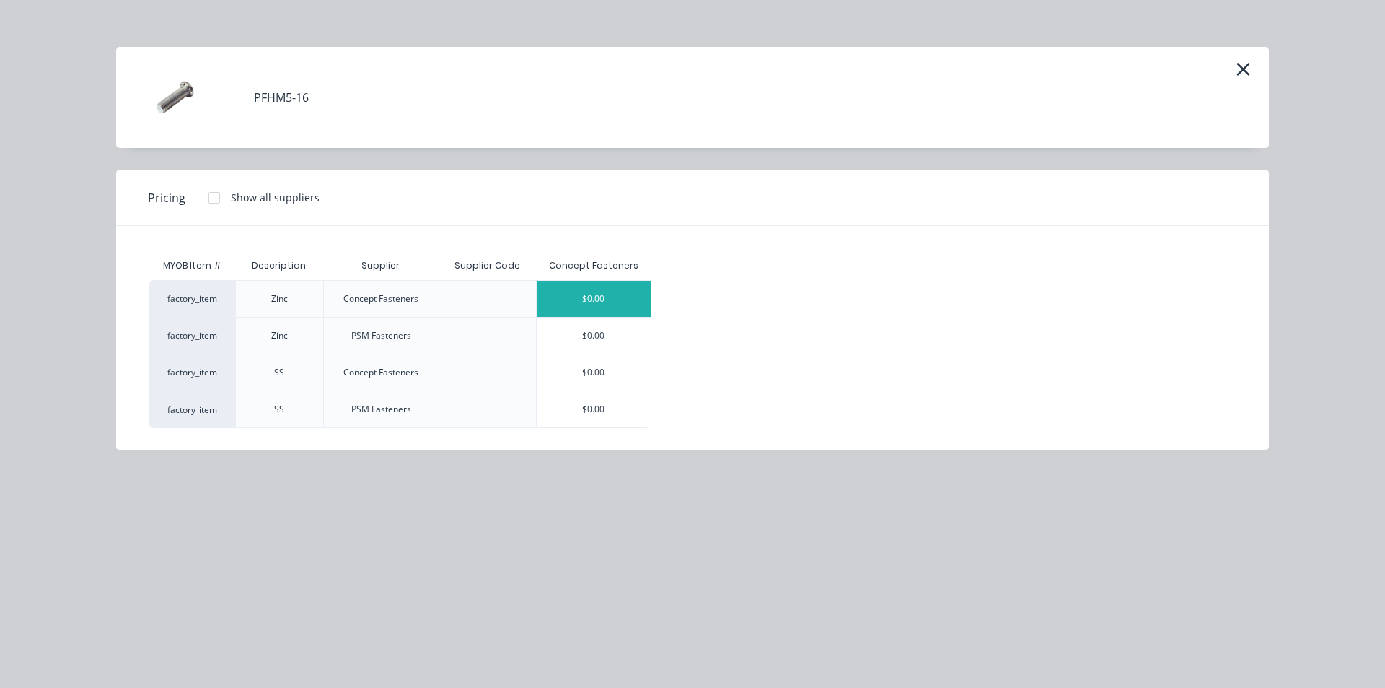
click at [593, 288] on div "$0.00" at bounding box center [594, 299] width 115 height 36
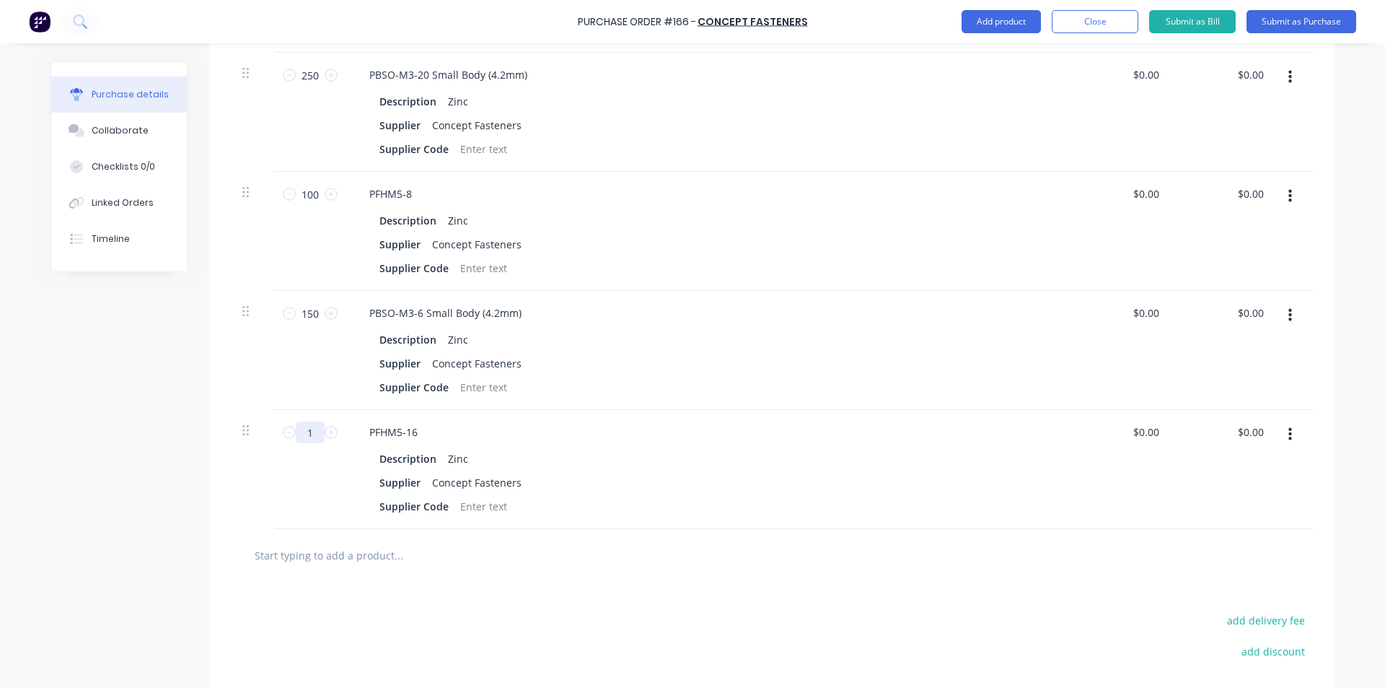
click at [308, 421] on input "1" at bounding box center [310, 432] width 29 height 22
click at [387, 540] on input "text" at bounding box center [398, 554] width 289 height 29
drag, startPoint x: 317, startPoint y: 424, endPoint x: 295, endPoint y: 418, distance: 22.2
click at [296, 421] on input "10" at bounding box center [310, 432] width 29 height 22
click at [289, 446] on div "10 10" at bounding box center [310, 469] width 72 height 119
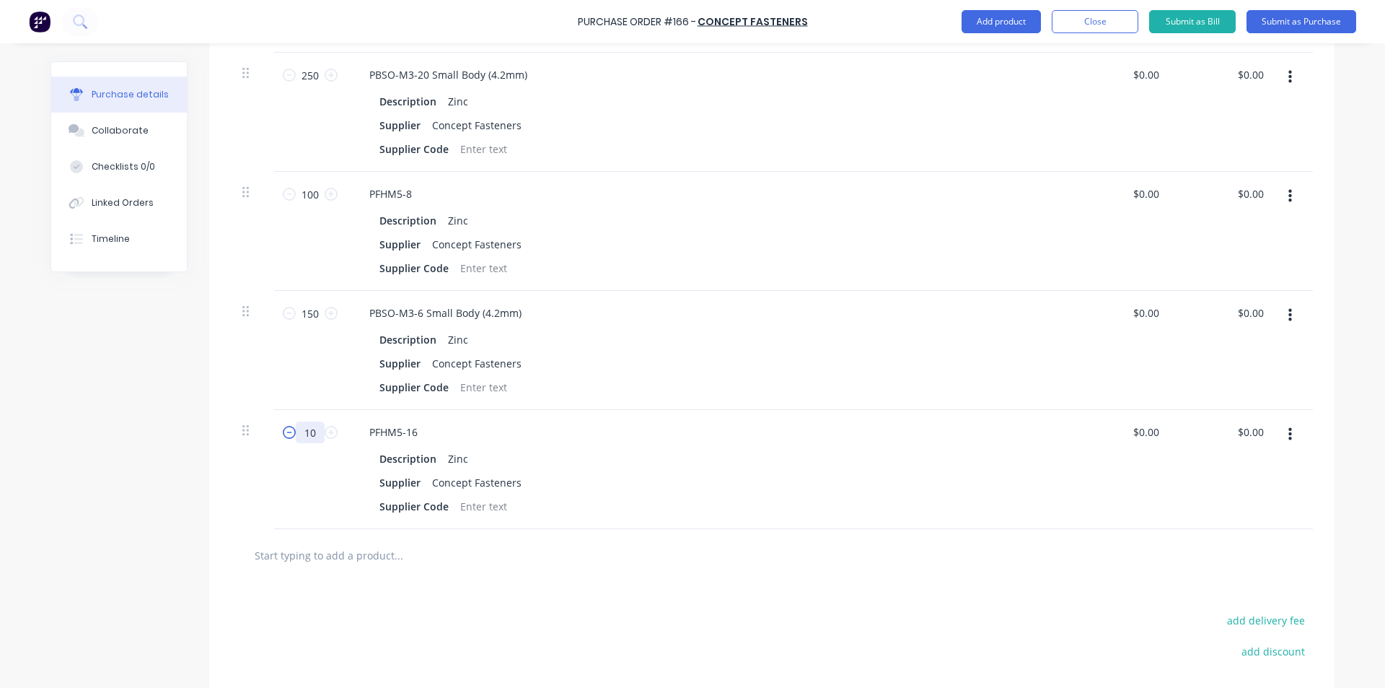
drag, startPoint x: 303, startPoint y: 423, endPoint x: 284, endPoint y: 418, distance: 20.1
click at [286, 421] on div "10 10" at bounding box center [310, 432] width 49 height 22
type input "50"
click at [310, 343] on div "150 150" at bounding box center [310, 350] width 72 height 119
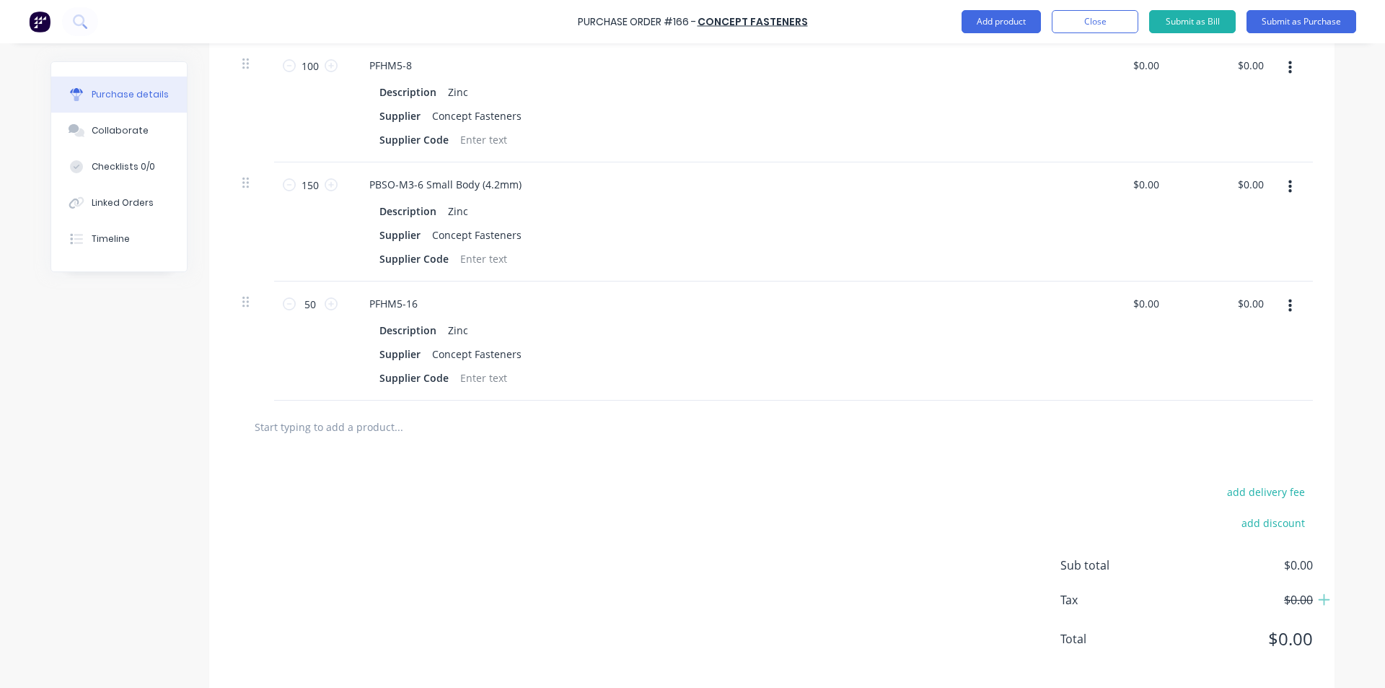
scroll to position [1030, 0]
click at [369, 410] on input "text" at bounding box center [398, 424] width 289 height 29
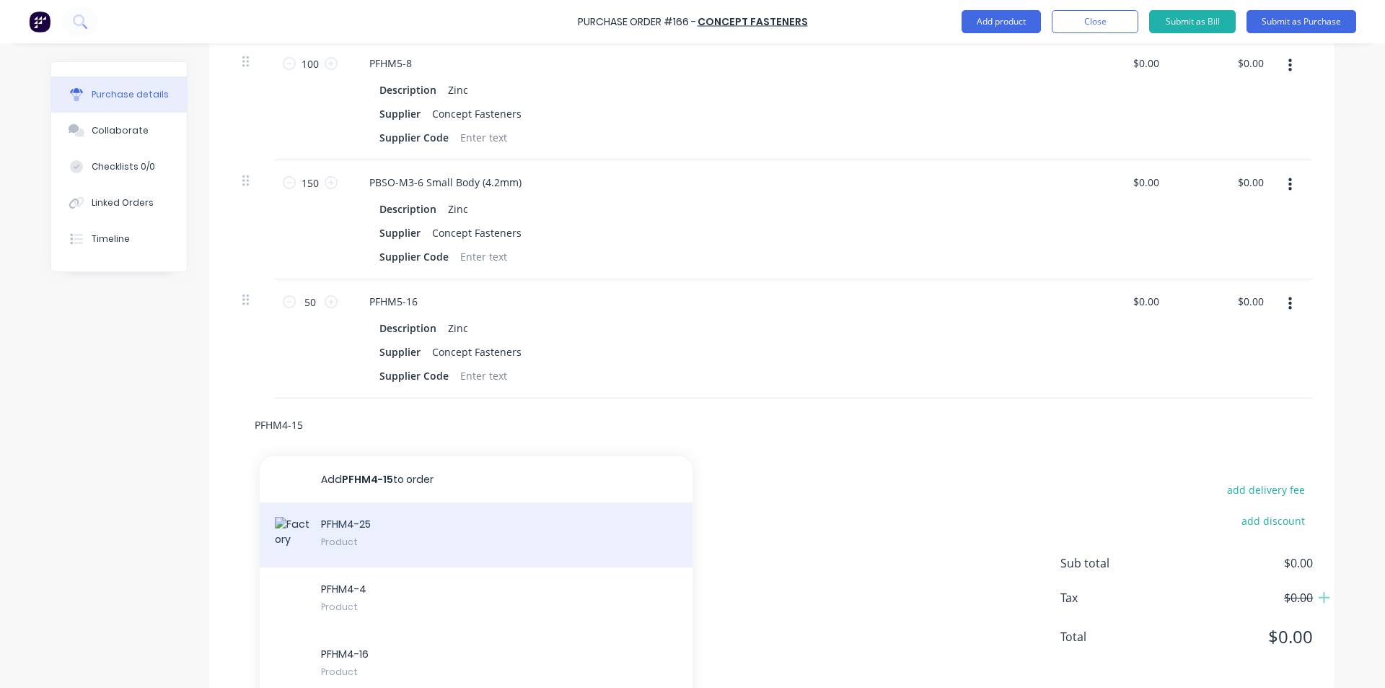
type input "PFHM4-15"
click at [501, 507] on div "PFHM4-25 Product" at bounding box center [476, 534] width 433 height 65
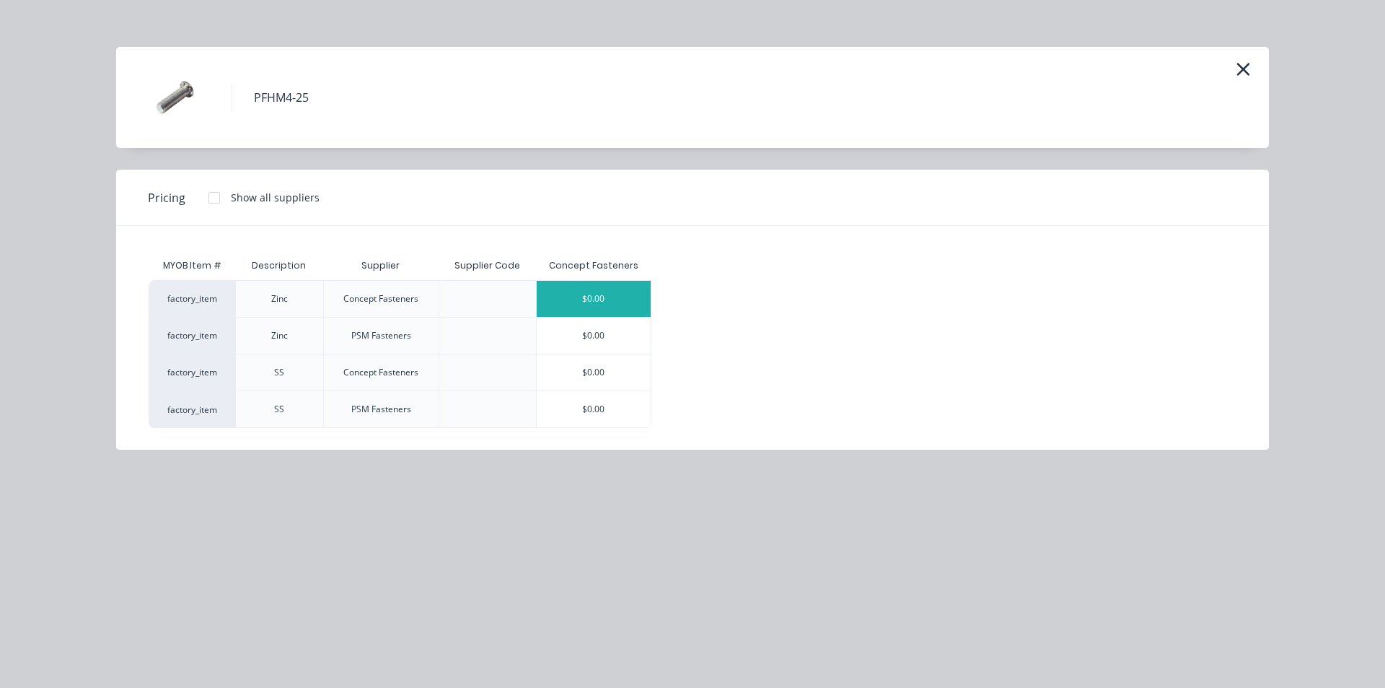
click at [625, 283] on div "$0.00" at bounding box center [594, 299] width 115 height 36
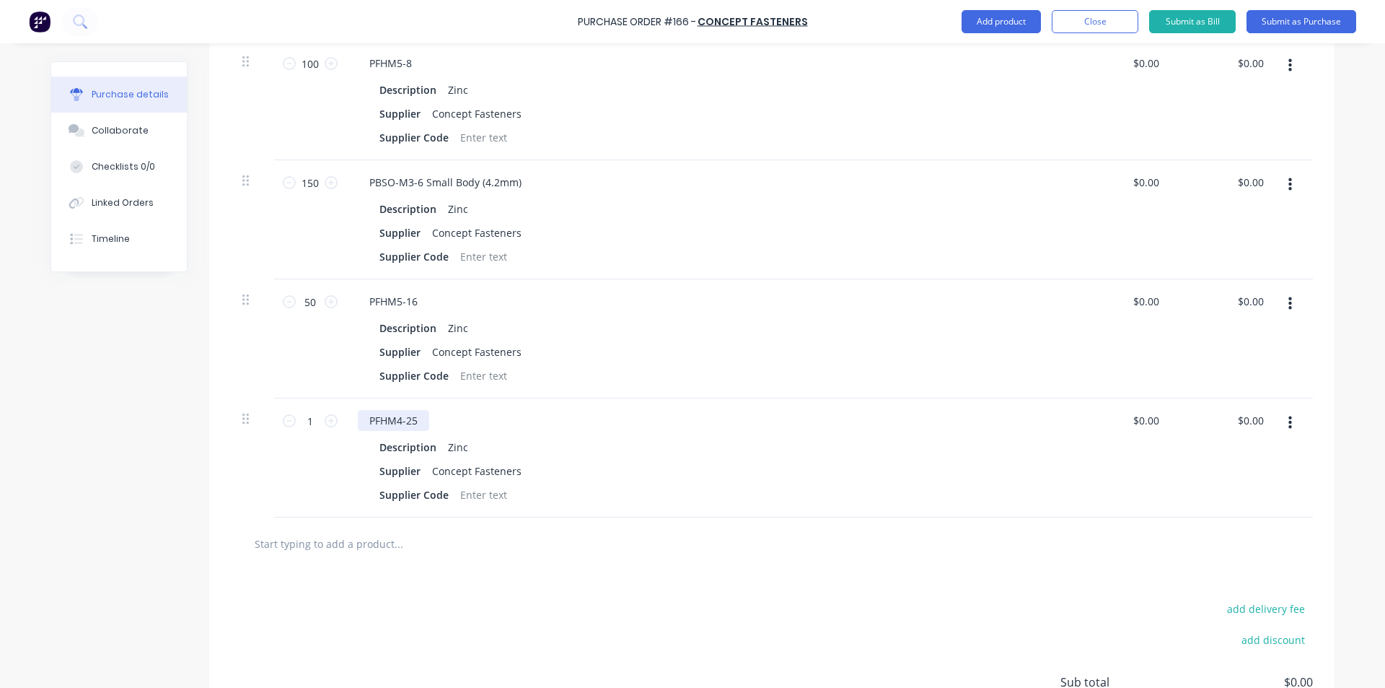
click at [410, 410] on div "PFHM4-25" at bounding box center [393, 420] width 71 height 21
click at [405, 398] on div "PFHM4-25 Description Zinc Supplier Concept Fasteners Supplier Code" at bounding box center [706, 457] width 721 height 119
click at [405, 410] on div "PFHM4-25" at bounding box center [393, 420] width 71 height 21
click at [590, 341] on div "Supplier Concept Fasteners" at bounding box center [704, 351] width 661 height 21
click at [314, 413] on input "1" at bounding box center [310, 421] width 29 height 22
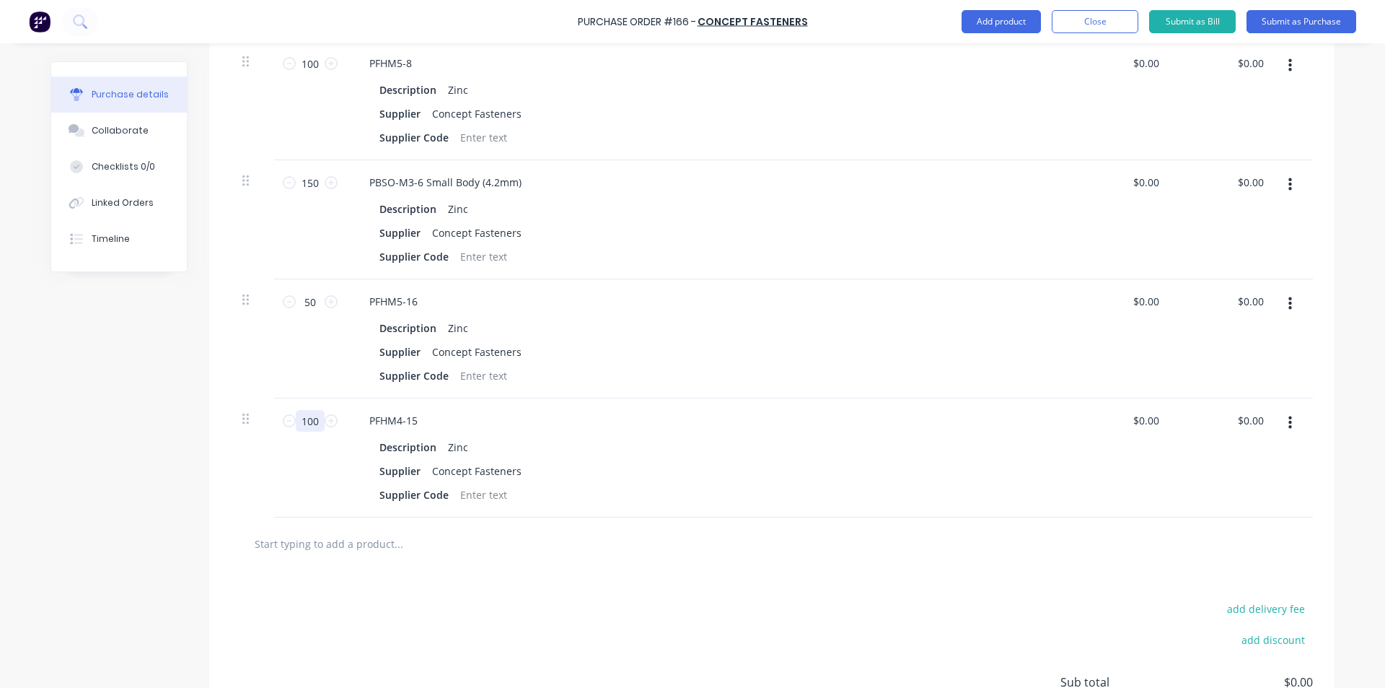
type input "100"
drag, startPoint x: 661, startPoint y: 299, endPoint x: 666, endPoint y: 305, distance: 8.2
click at [662, 299] on div "PFHM5-16 Description Zinc Supplier Concept Fasteners Supplier Code" at bounding box center [706, 338] width 721 height 119
click at [651, 613] on div "add delivery fee add discount Sub total $0.00 Tax $0.00 Total $0.00" at bounding box center [771, 688] width 1125 height 237
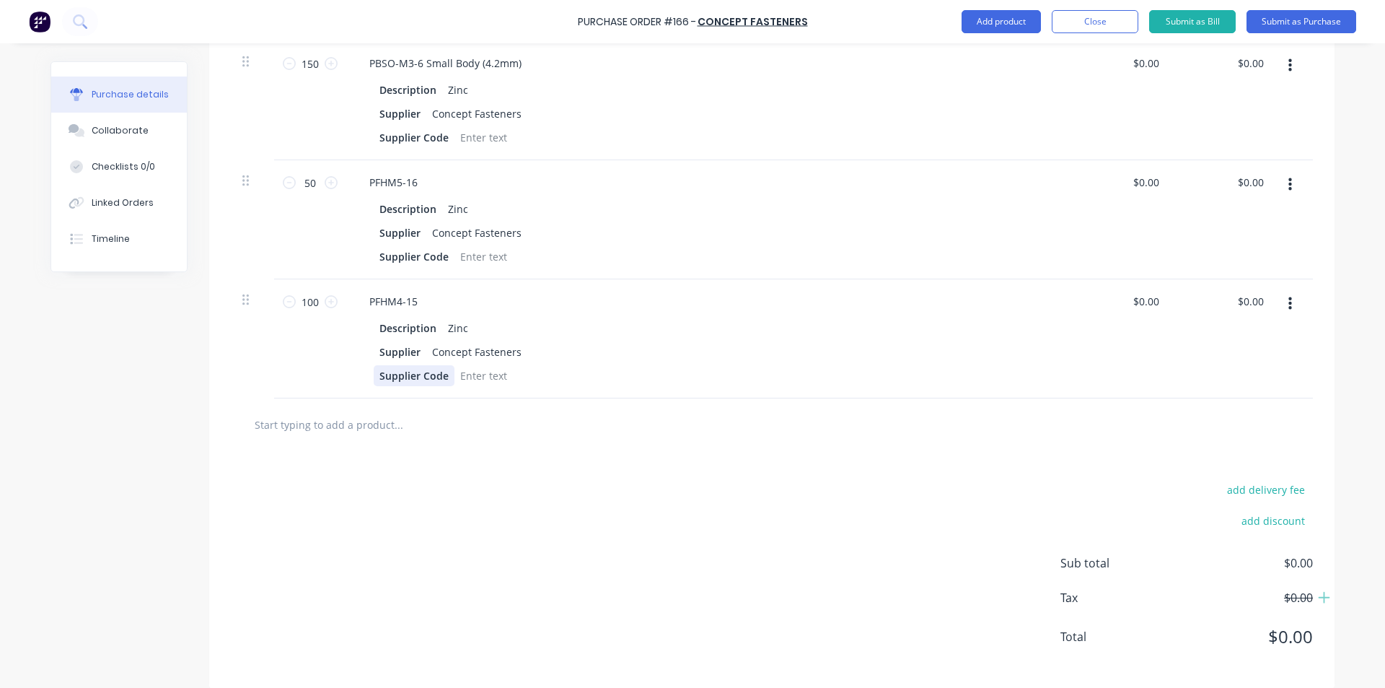
click at [341, 398] on div at bounding box center [772, 424] width 1082 height 53
click at [346, 410] on input "text" at bounding box center [398, 424] width 289 height 29
click at [364, 410] on input "text" at bounding box center [398, 424] width 289 height 29
click at [263, 410] on input "PS M3-2" at bounding box center [398, 424] width 289 height 29
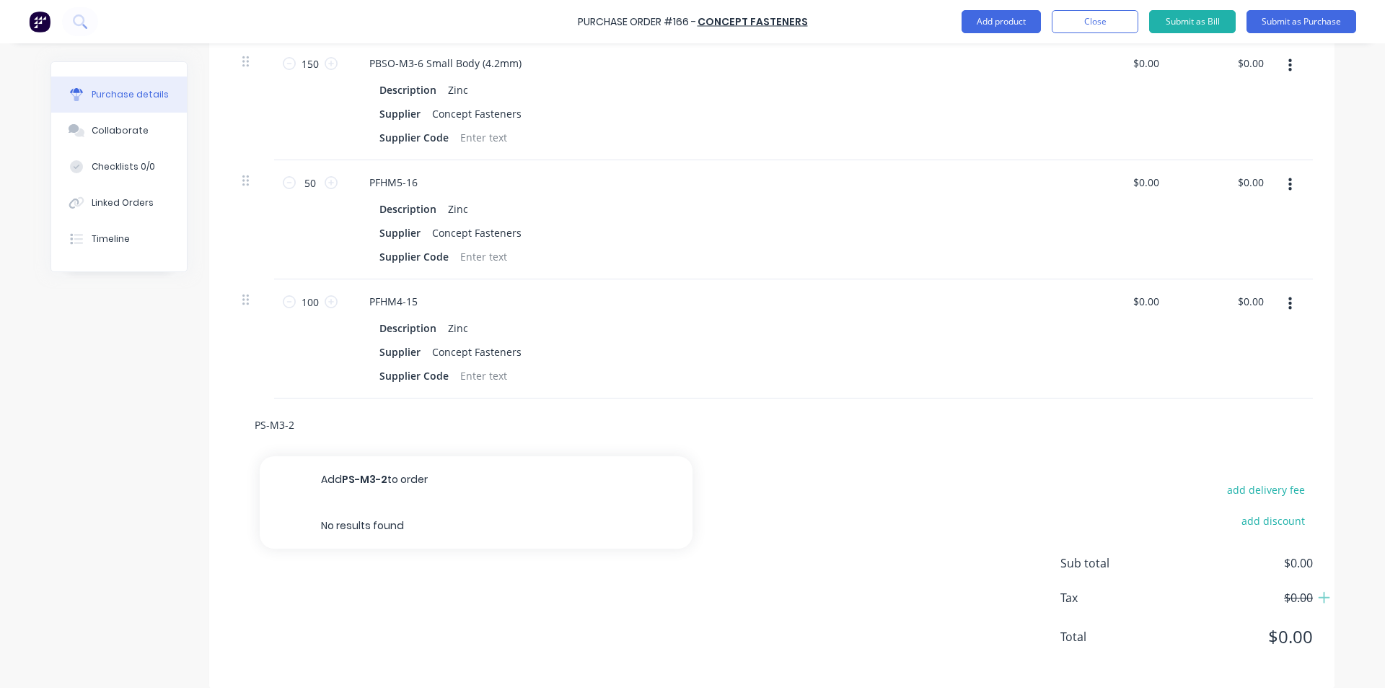
click at [291, 410] on input "PS-M3-2" at bounding box center [398, 424] width 289 height 29
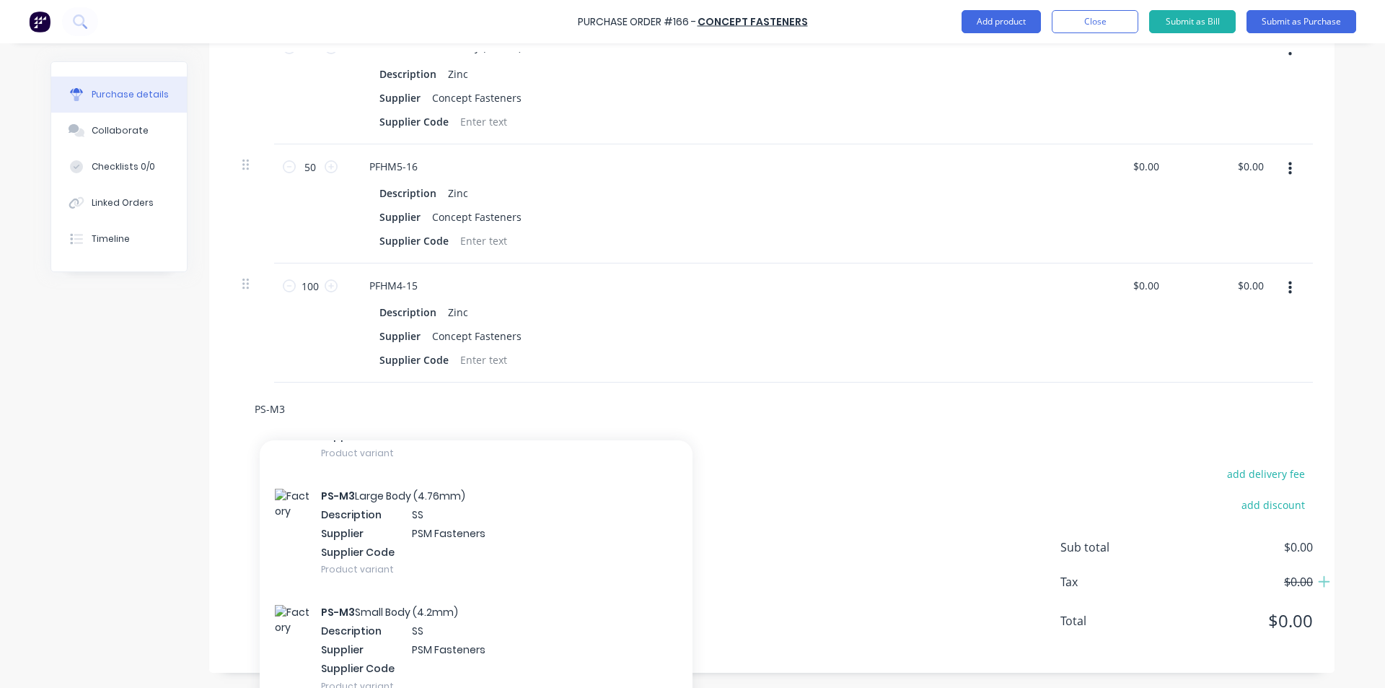
scroll to position [1169, 0]
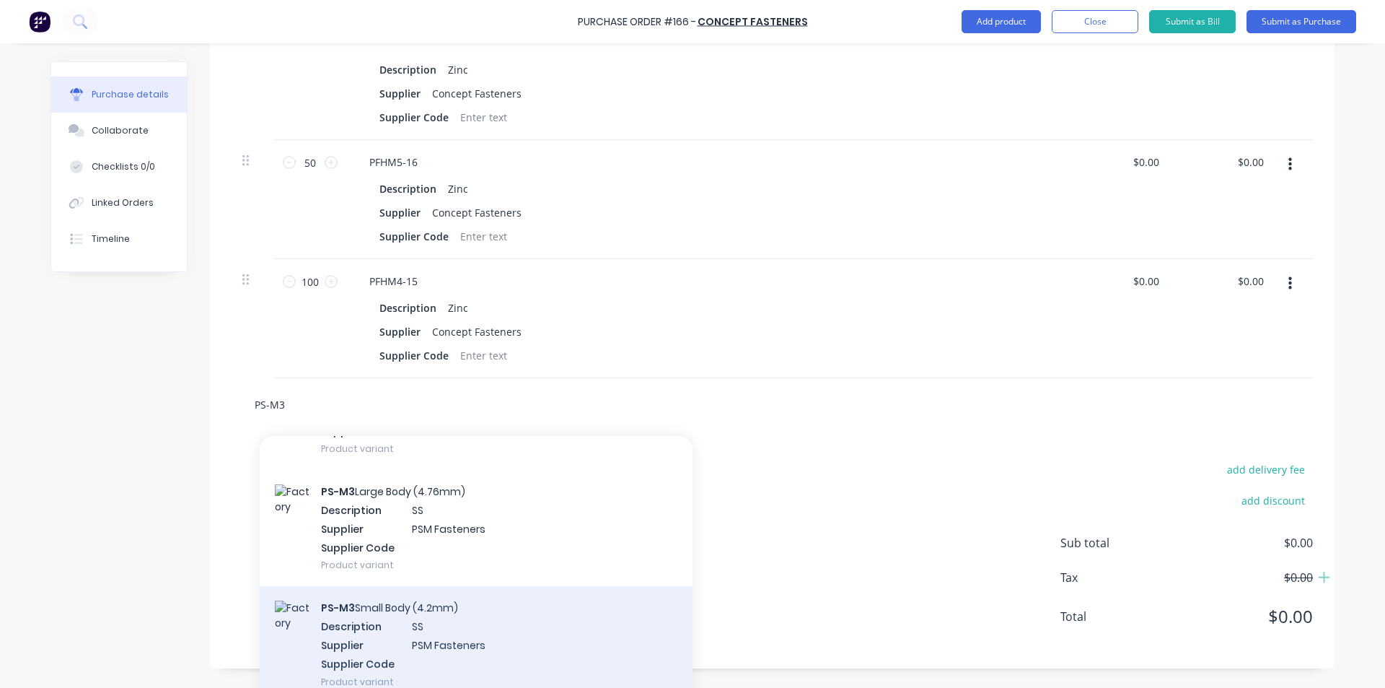
type input "PS-M3"
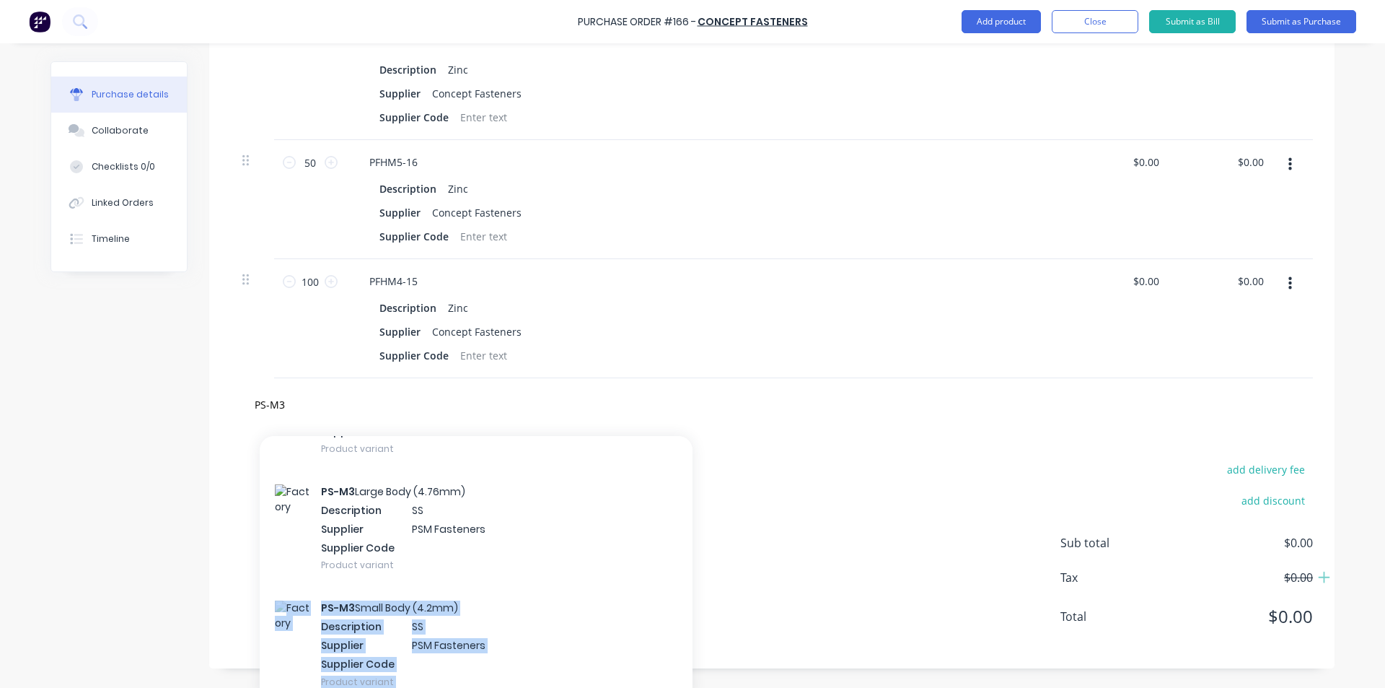
drag, startPoint x: 582, startPoint y: 619, endPoint x: 774, endPoint y: 512, distance: 220.2
click at [772, 514] on div "add delivery fee add discount Sub total $0.00 Tax $0.00 Total $0.00" at bounding box center [771, 549] width 1125 height 237
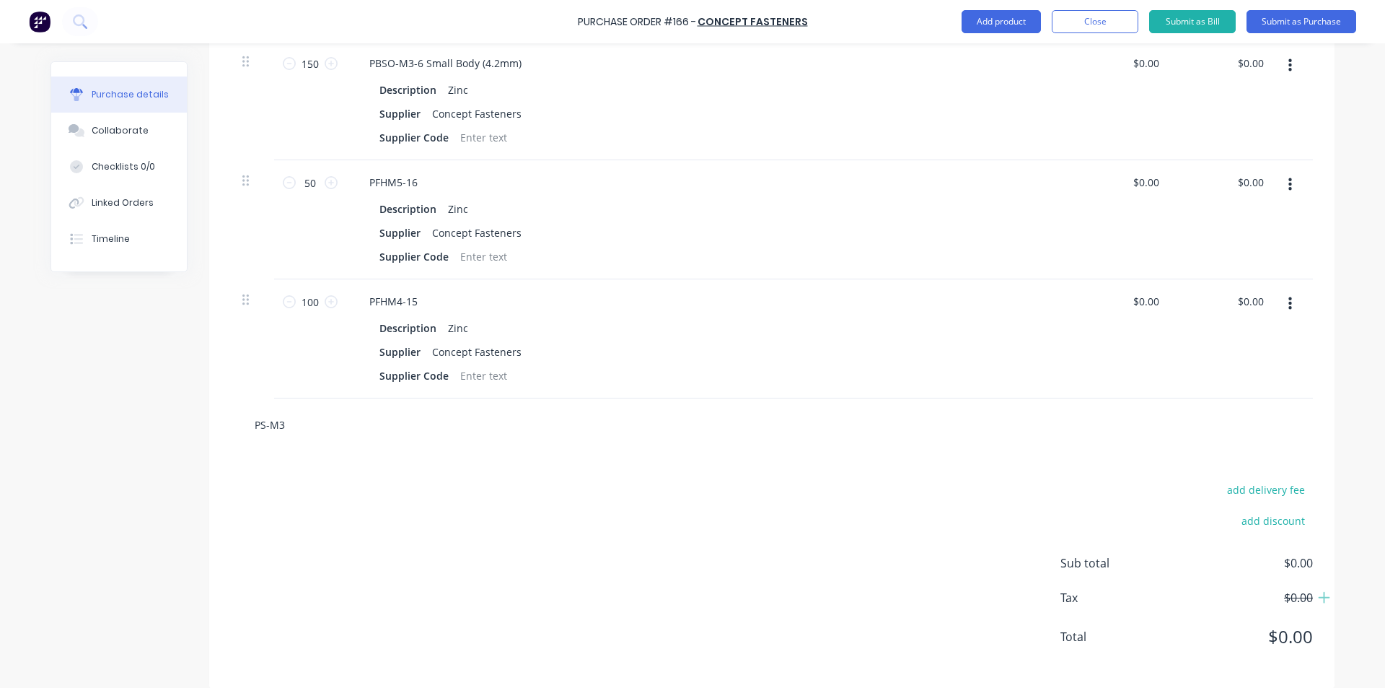
click at [519, 410] on input "PS-M3" at bounding box center [398, 424] width 289 height 29
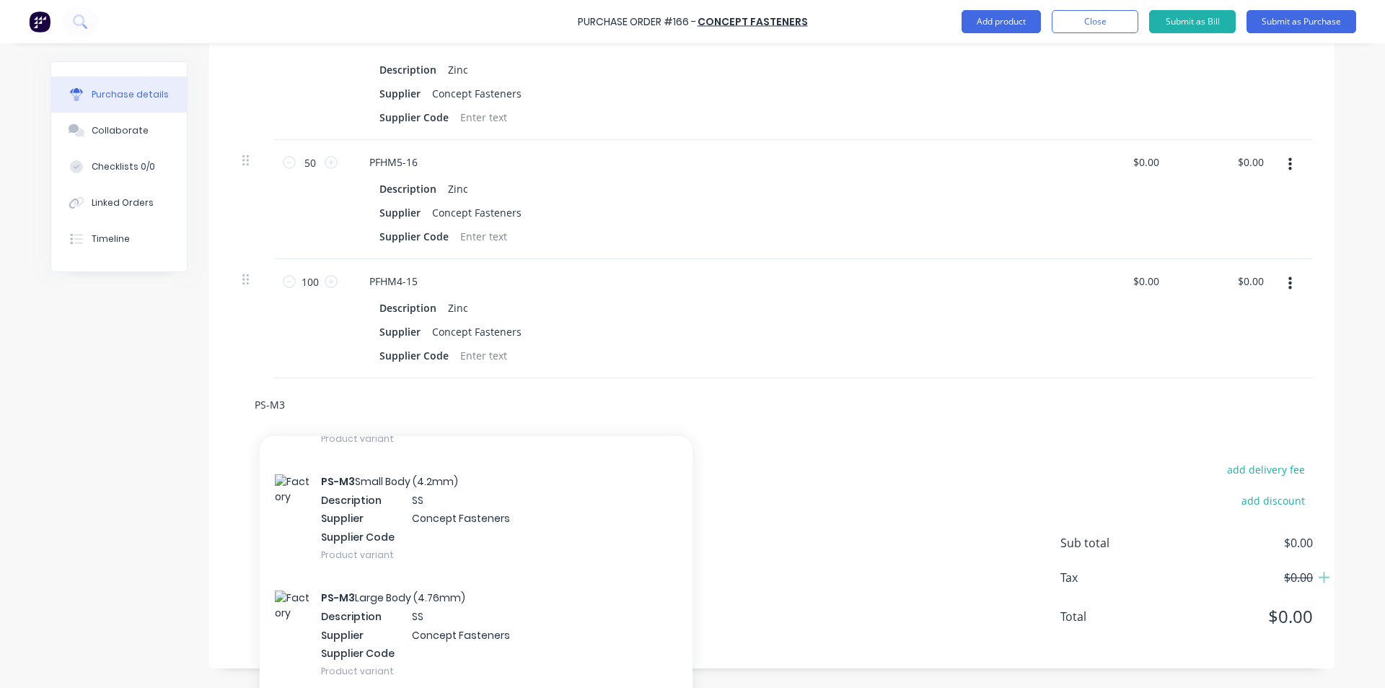
scroll to position [482, 0]
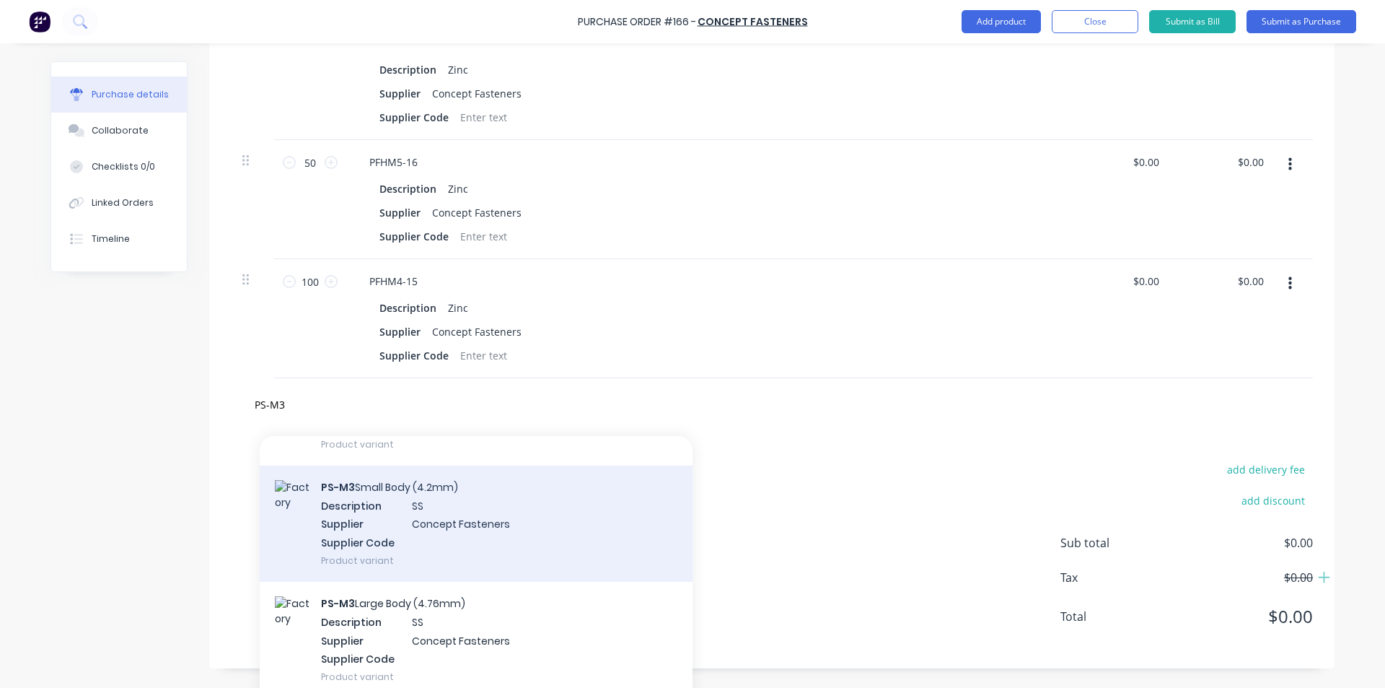
click at [535, 520] on div "PS-M3 Small Body (4.2mm) Description SS Supplier Concept Fasteners Supplier Cod…" at bounding box center [476, 523] width 433 height 116
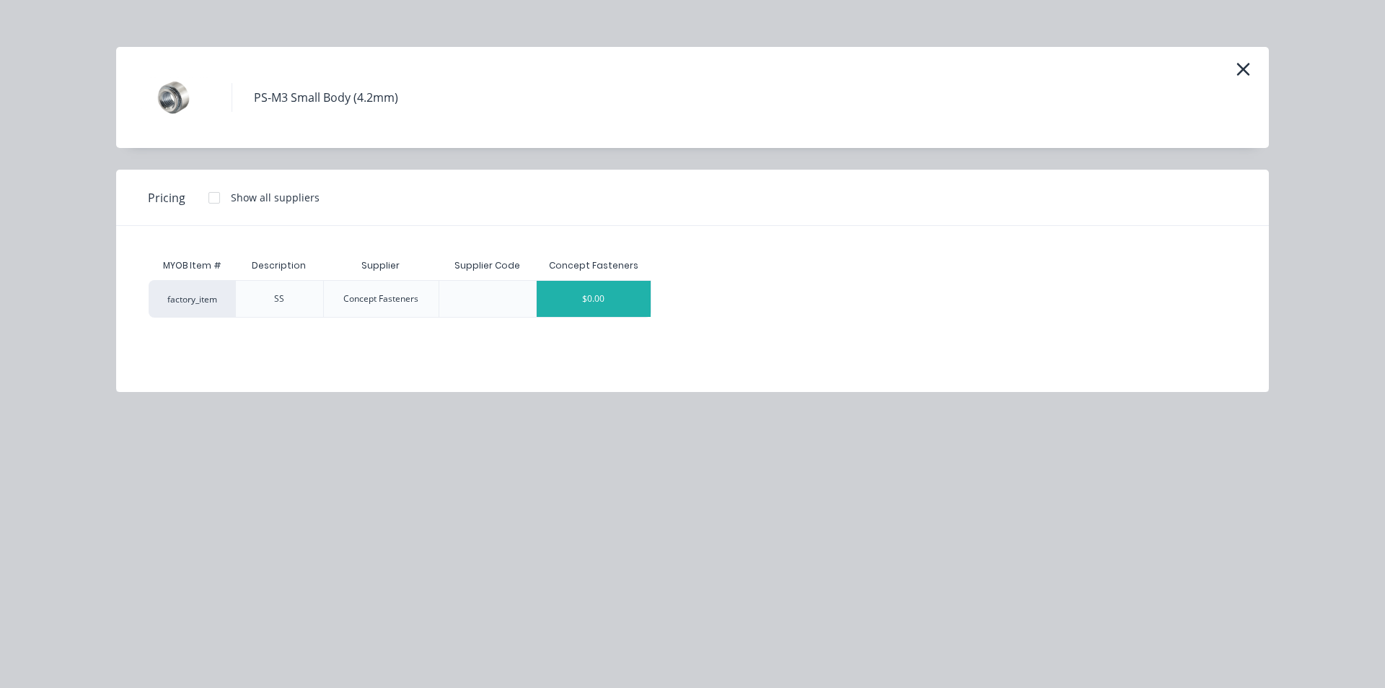
scroll to position [1169, 0]
click at [579, 297] on div "$0.00" at bounding box center [594, 299] width 115 height 36
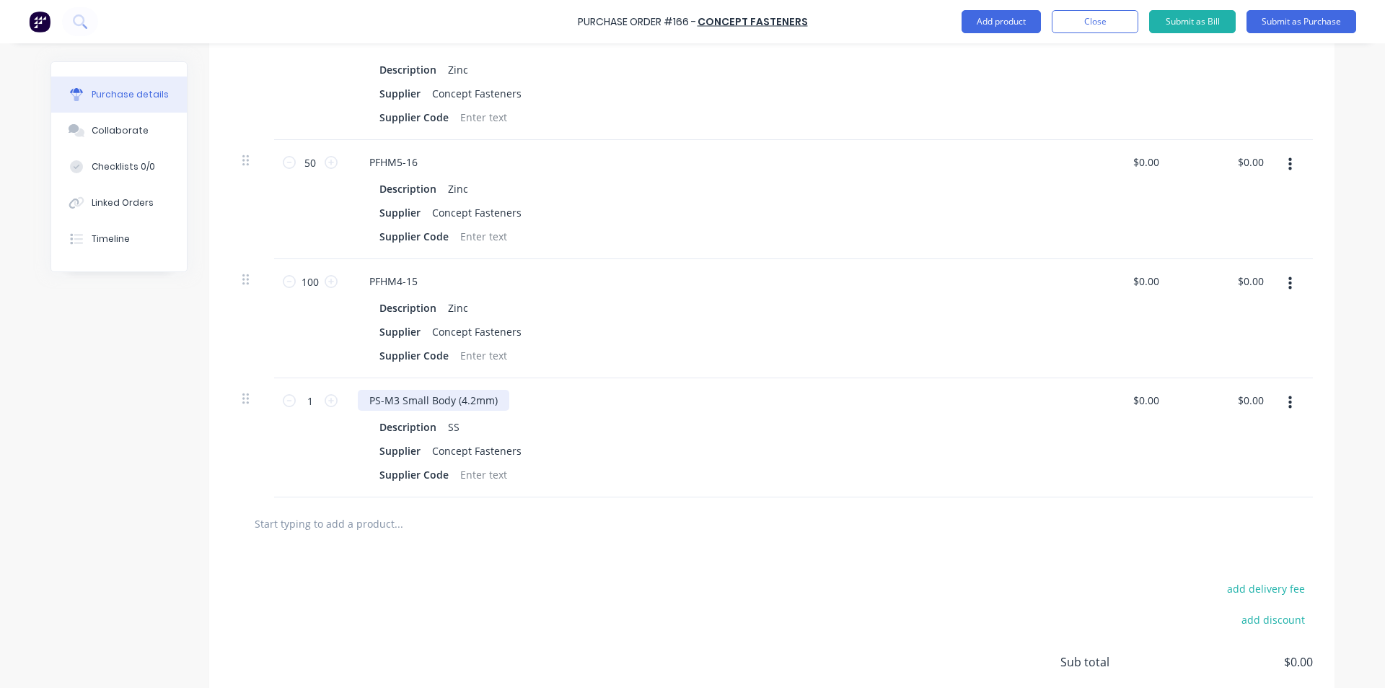
click at [395, 390] on div "PS-M3 Small Body (4.2mm)" at bounding box center [434, 400] width 152 height 21
drag, startPoint x: 472, startPoint y: 386, endPoint x: 480, endPoint y: 385, distance: 8.0
click at [478, 390] on div "PS-M3-2 Small Body (4.2mm)" at bounding box center [438, 400] width 161 height 21
click at [480, 390] on div "PS-M3-2 Small Body (4.2mm)" at bounding box center [438, 400] width 161 height 21
click at [1279, 395] on div at bounding box center [1295, 437] width 36 height 119
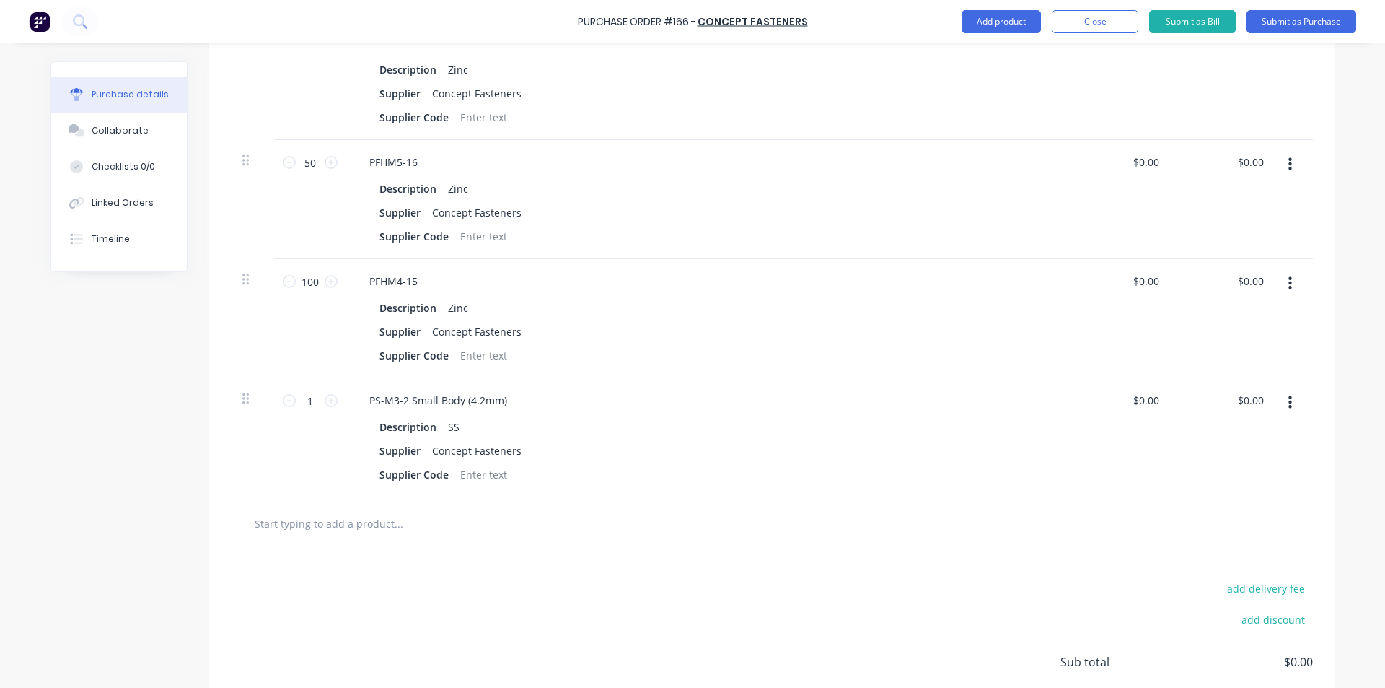
click at [1283, 393] on button "button" at bounding box center [1290, 403] width 34 height 26
click at [1193, 513] on button "Delete" at bounding box center [1246, 527] width 123 height 29
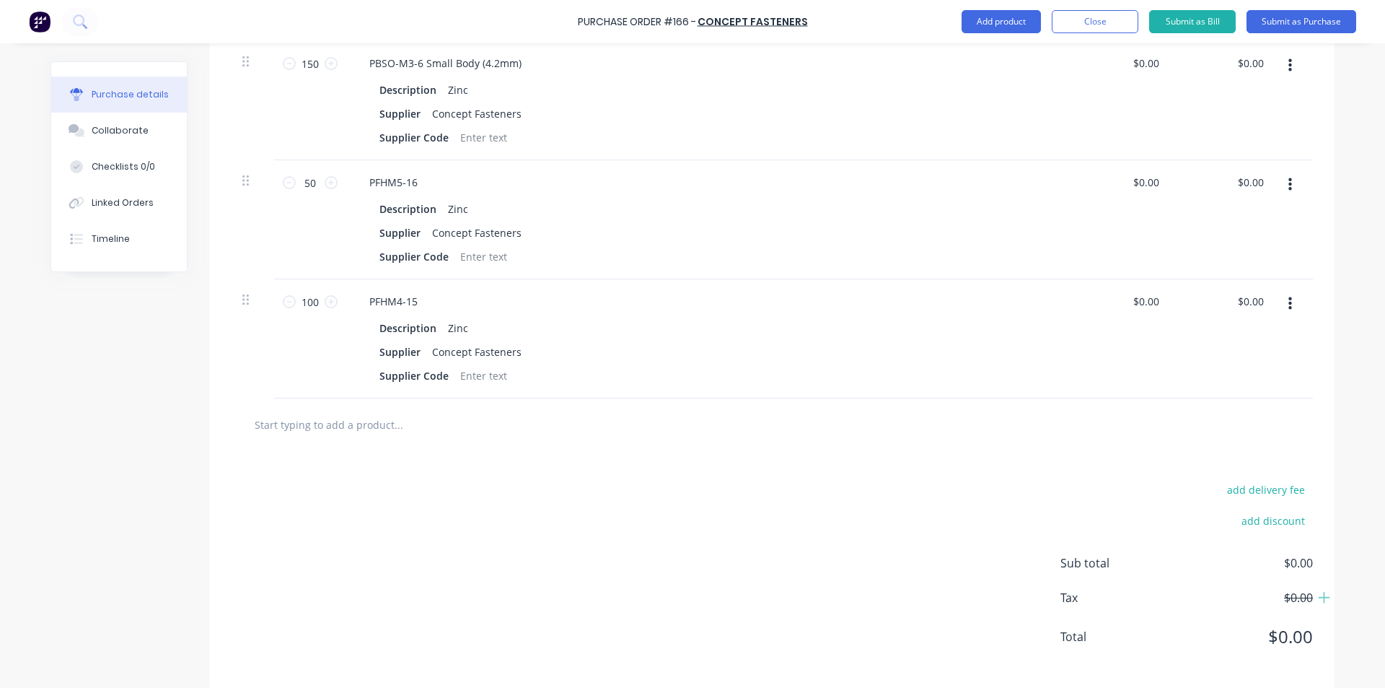
drag, startPoint x: 317, startPoint y: 407, endPoint x: 276, endPoint y: 397, distance: 42.3
click at [316, 410] on input "text" at bounding box center [398, 424] width 289 height 29
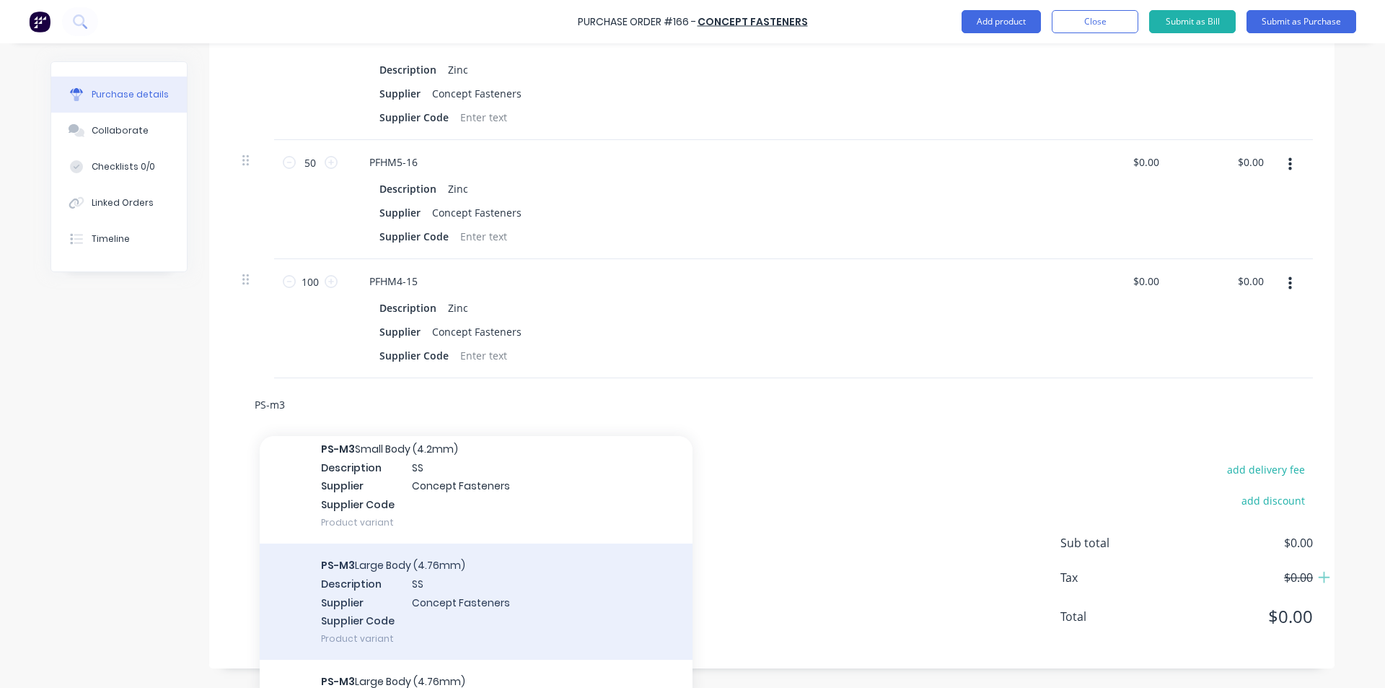
scroll to position [517, 0]
type input "PS-m3"
click at [590, 587] on div "PS-M3 Large Body (4.76mm) Description SS Supplier Concept Fasteners Supplier Co…" at bounding box center [476, 604] width 433 height 116
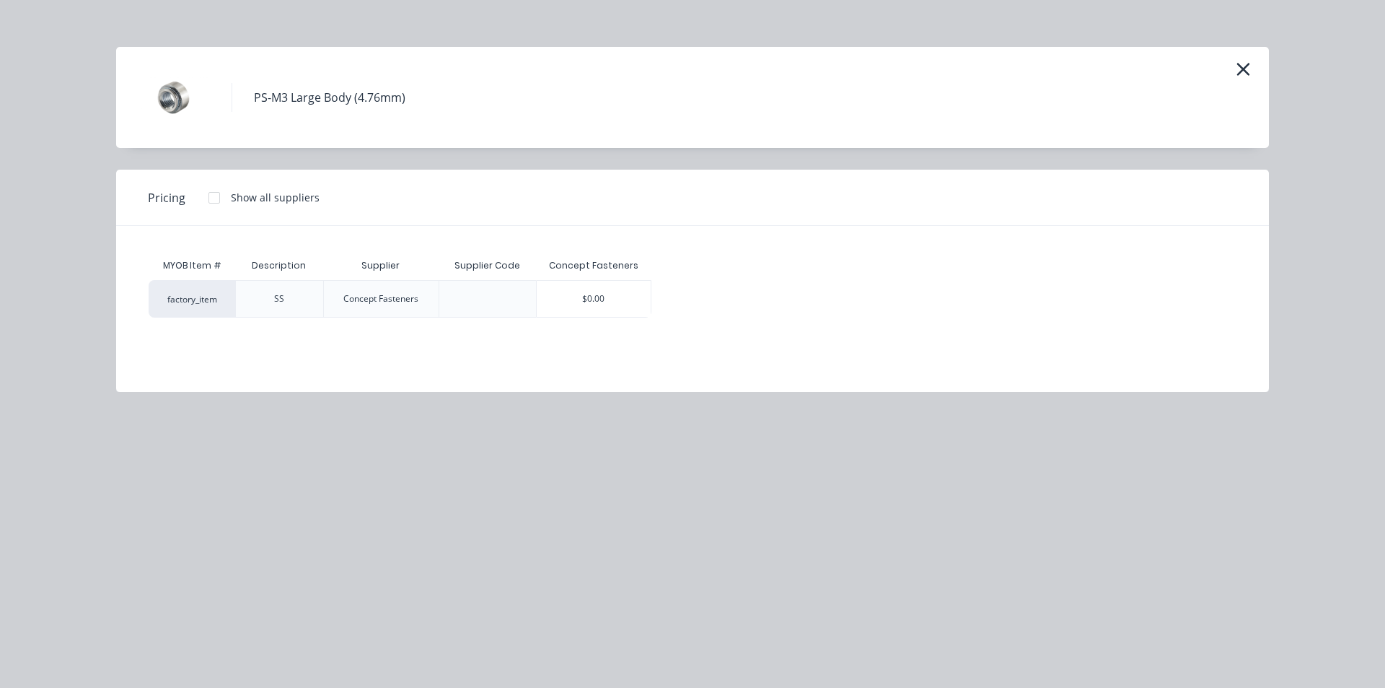
click at [594, 299] on div "$0.00" at bounding box center [594, 299] width 115 height 36
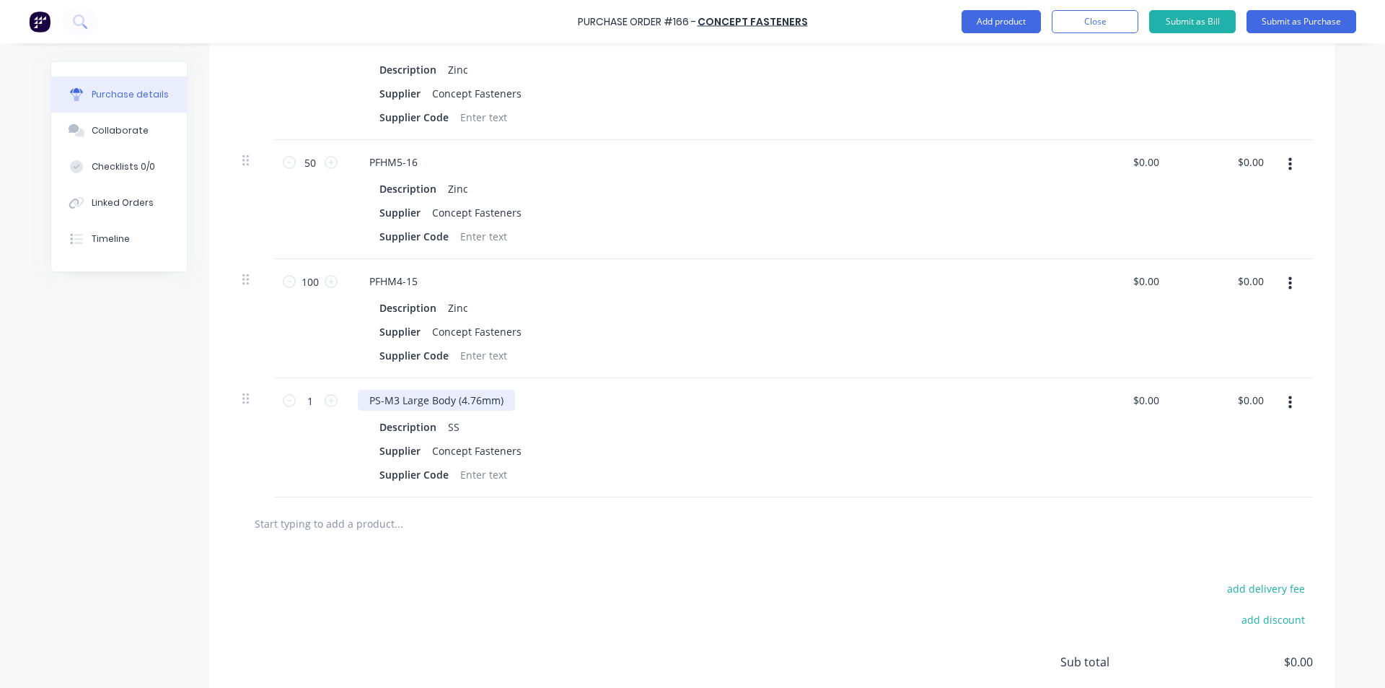
drag, startPoint x: 394, startPoint y: 383, endPoint x: 390, endPoint y: 393, distance: 11.0
click at [394, 390] on div "PS-M3 Large Body (4.76mm)" at bounding box center [436, 400] width 157 height 21
click at [299, 403] on div "1 1" at bounding box center [310, 437] width 72 height 119
click at [303, 392] on input "1" at bounding box center [310, 401] width 29 height 22
type input "50"
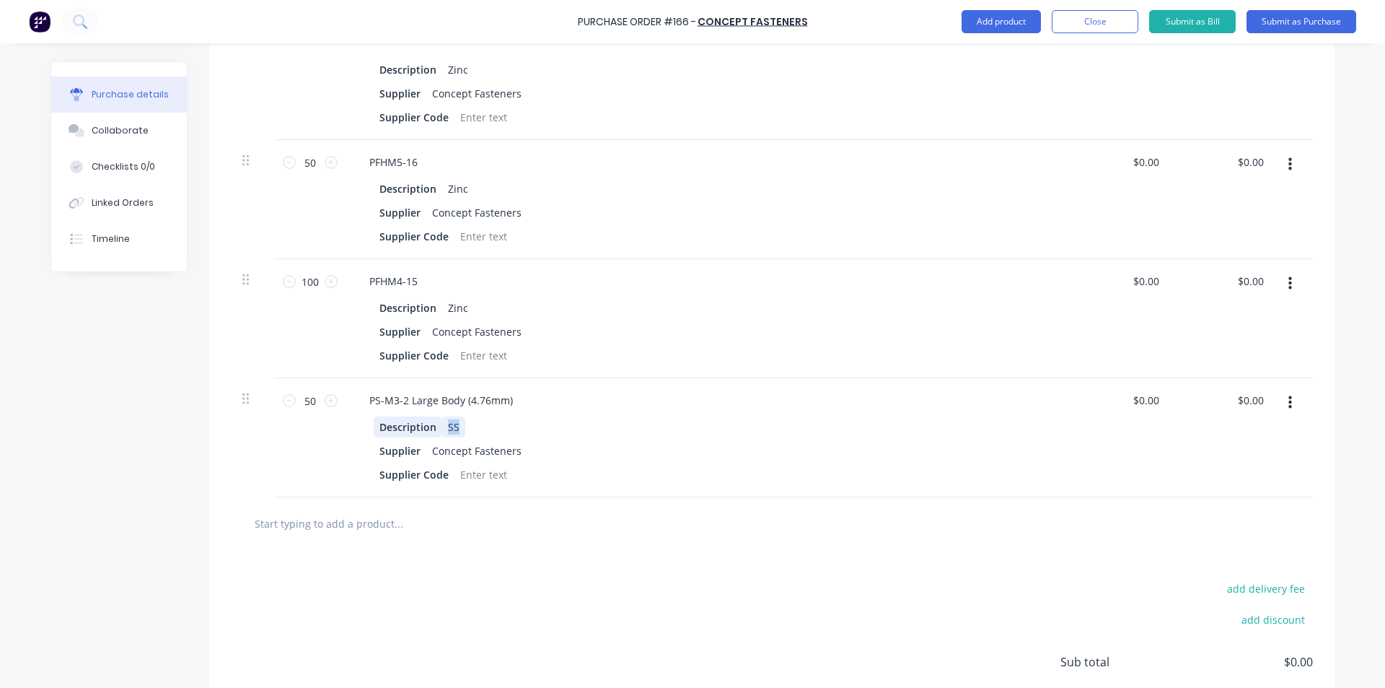
drag, startPoint x: 456, startPoint y: 409, endPoint x: 432, endPoint y: 409, distance: 23.8
click at [434, 416] on div "Description SS" at bounding box center [704, 426] width 661 height 21
click at [463, 509] on input "text" at bounding box center [398, 523] width 289 height 29
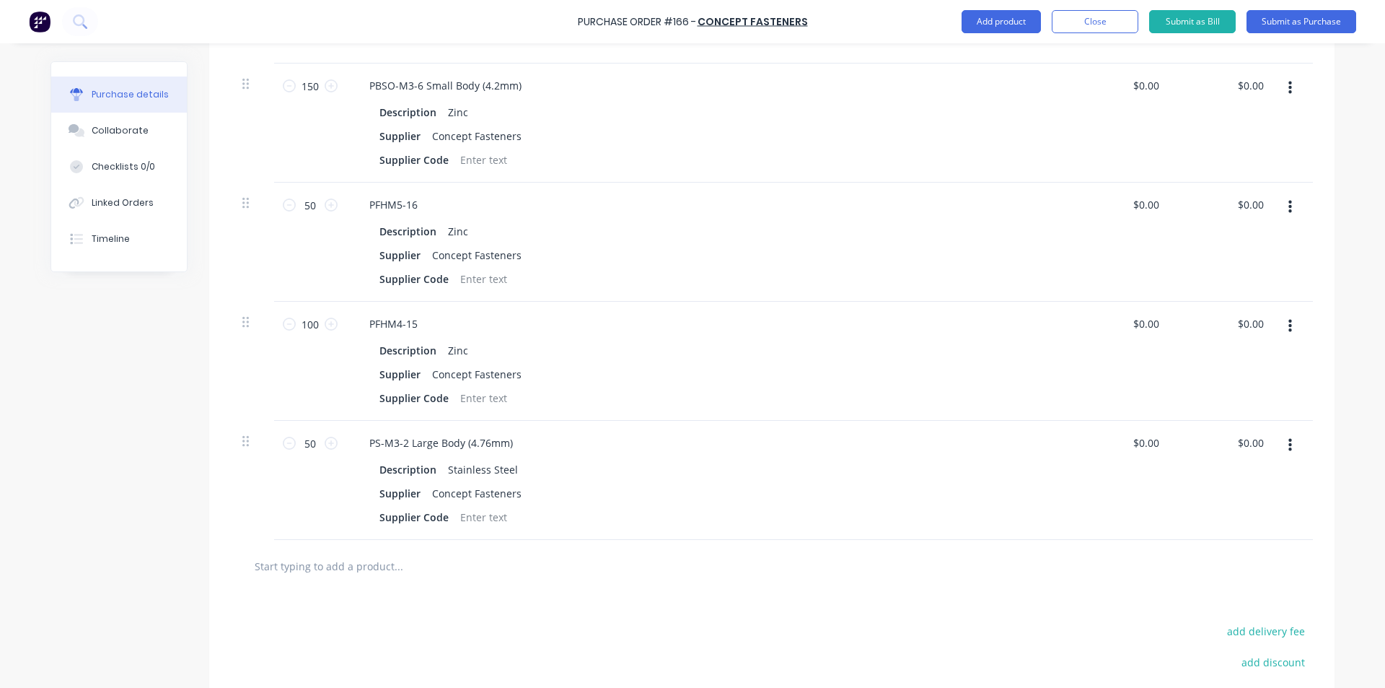
scroll to position [1268, 0]
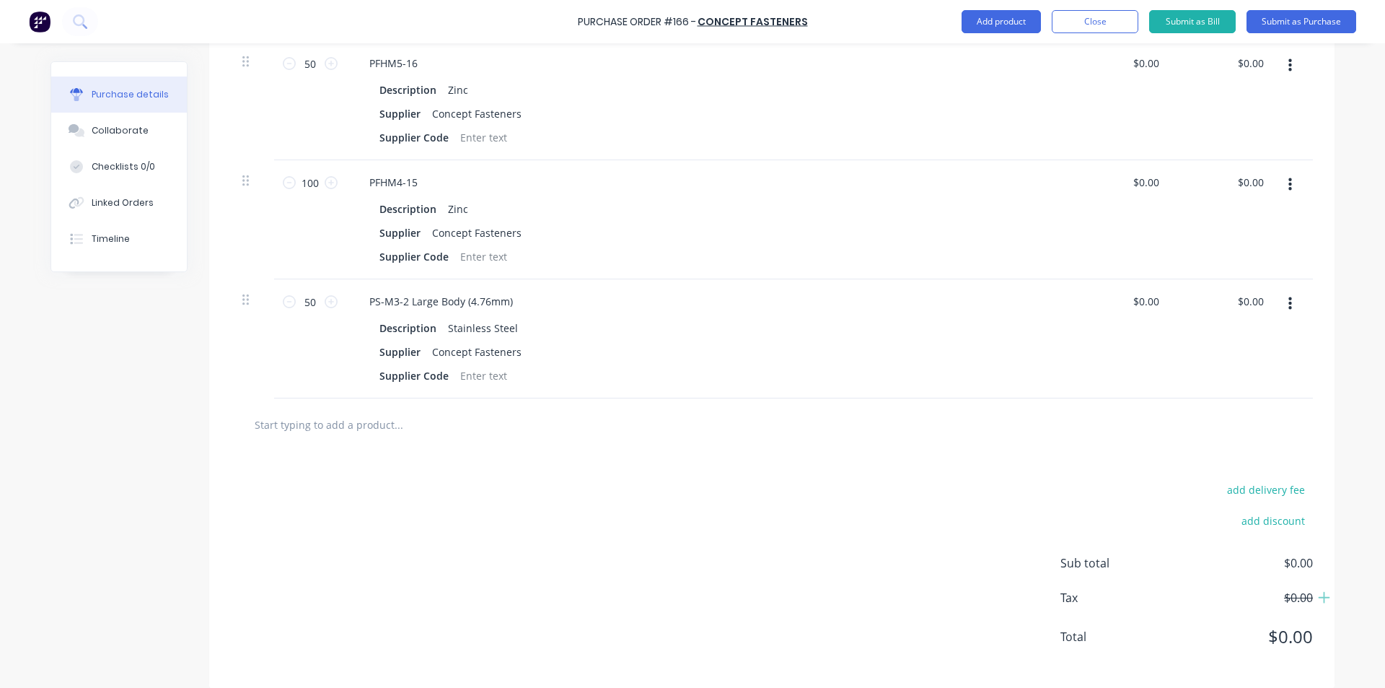
click at [359, 411] on input "text" at bounding box center [398, 424] width 289 height 29
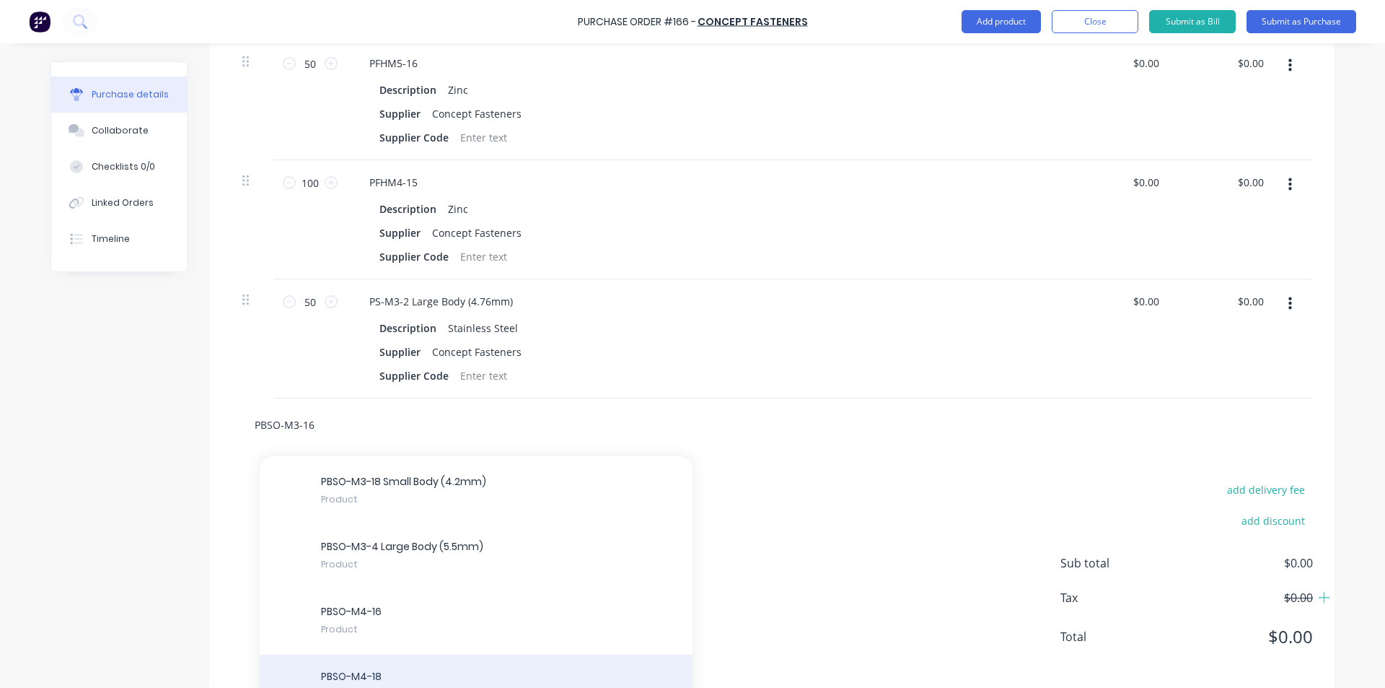
scroll to position [0, 0]
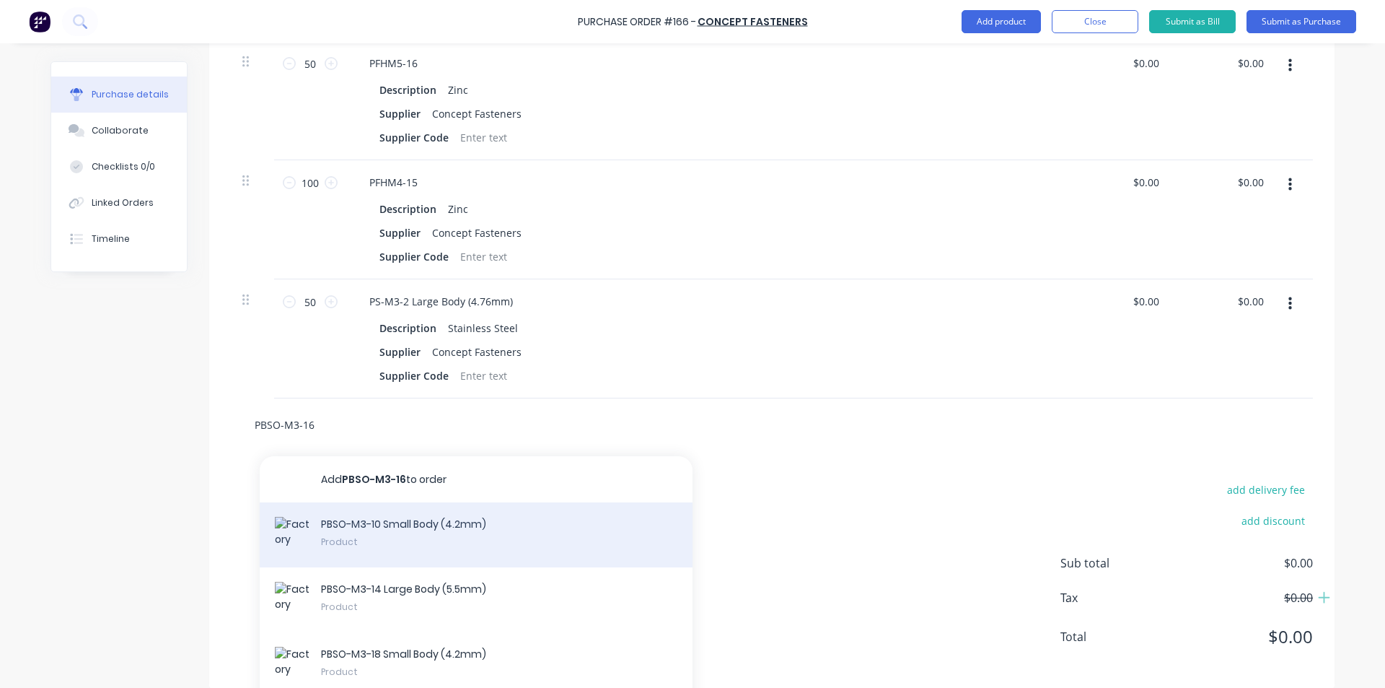
type input "PBSO-M3-16"
click at [443, 529] on div "PBSO-M3-10 Small Body (4.2mm) Product" at bounding box center [476, 534] width 433 height 65
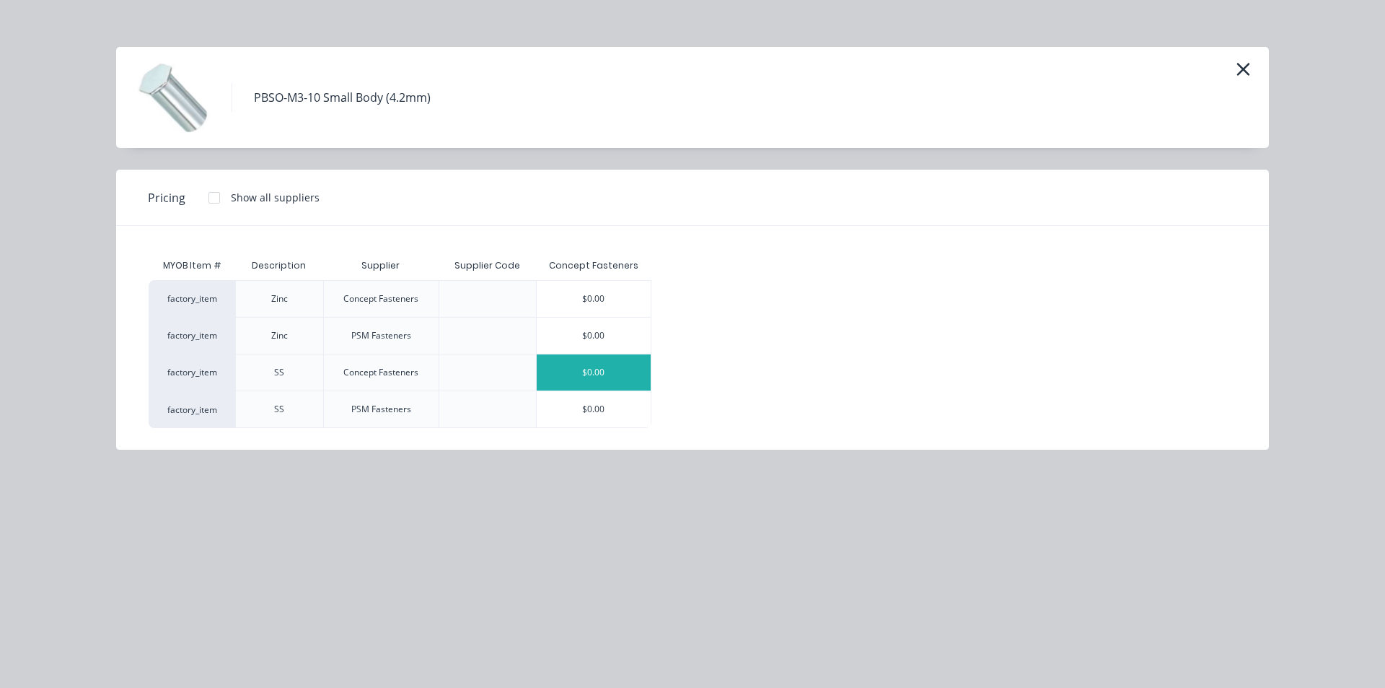
click at [617, 378] on div "$0.00" at bounding box center [594, 372] width 115 height 36
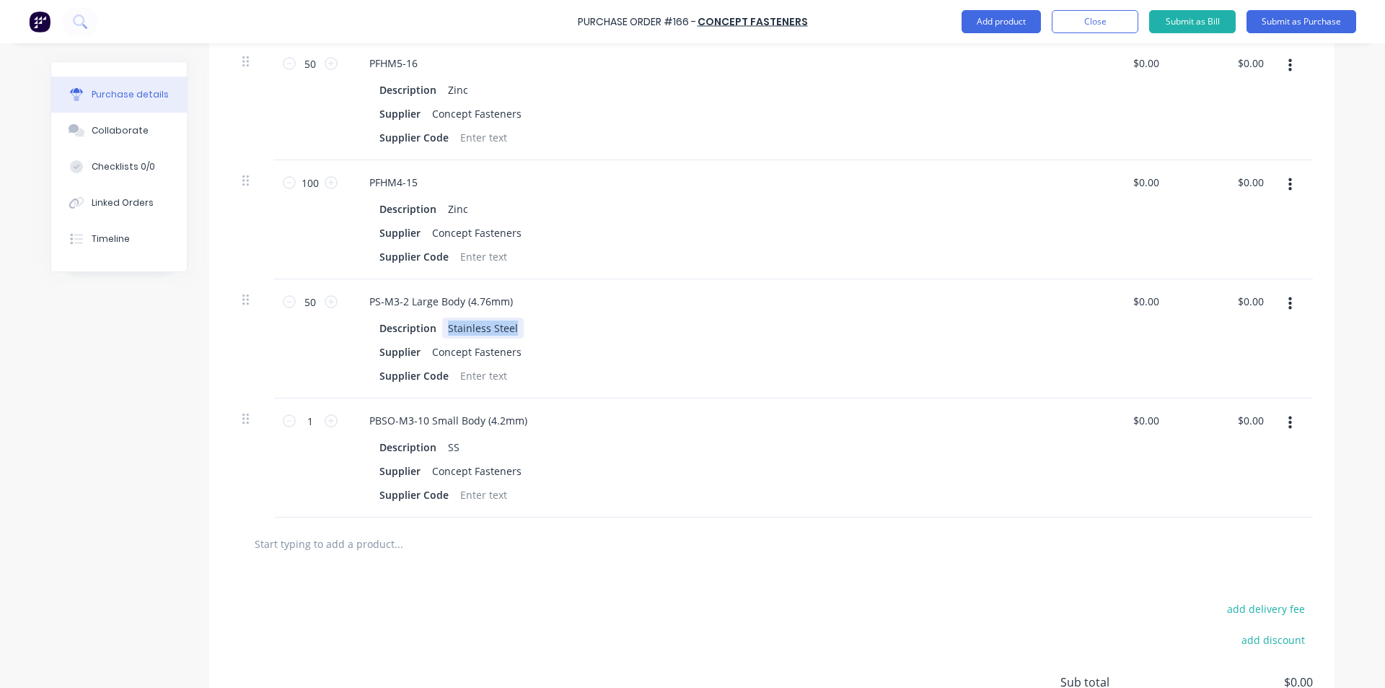
drag, startPoint x: 511, startPoint y: 312, endPoint x: 315, endPoint y: 384, distance: 208.2
copy div "Stainless Steel"
drag, startPoint x: 460, startPoint y: 432, endPoint x: 396, endPoint y: 423, distance: 64.2
click at [400, 436] on div "Description SS" at bounding box center [704, 446] width 661 height 21
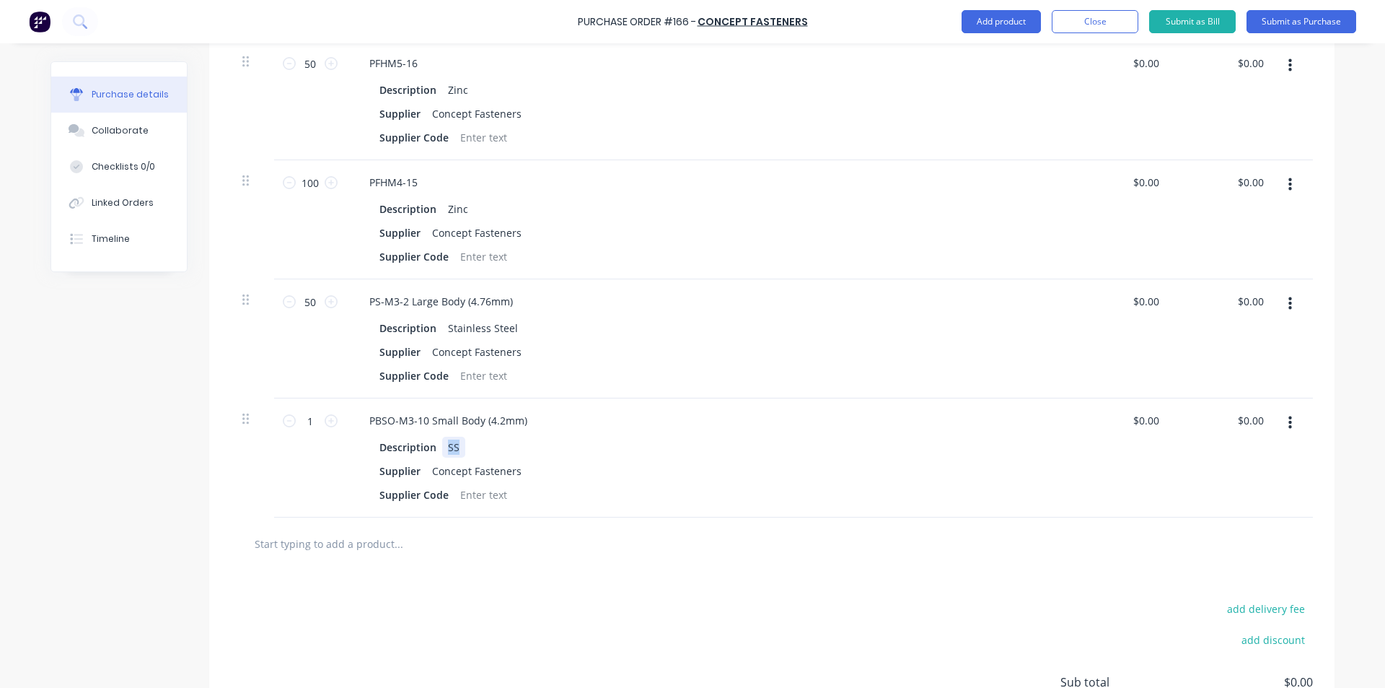
paste div
click at [664, 341] on div "Supplier Concept Fasteners" at bounding box center [704, 351] width 661 height 21
click at [418, 410] on div "PBSO-M3-10 Small Body (4.2mm)" at bounding box center [448, 420] width 181 height 21
click at [615, 348] on div "Description Stainless Steel Supplier Concept Fasteners Supplier Code" at bounding box center [707, 351] width 698 height 69
click at [601, 410] on div "PBSO-M3-16 Small Body (4.2mm)" at bounding box center [707, 420] width 698 height 21
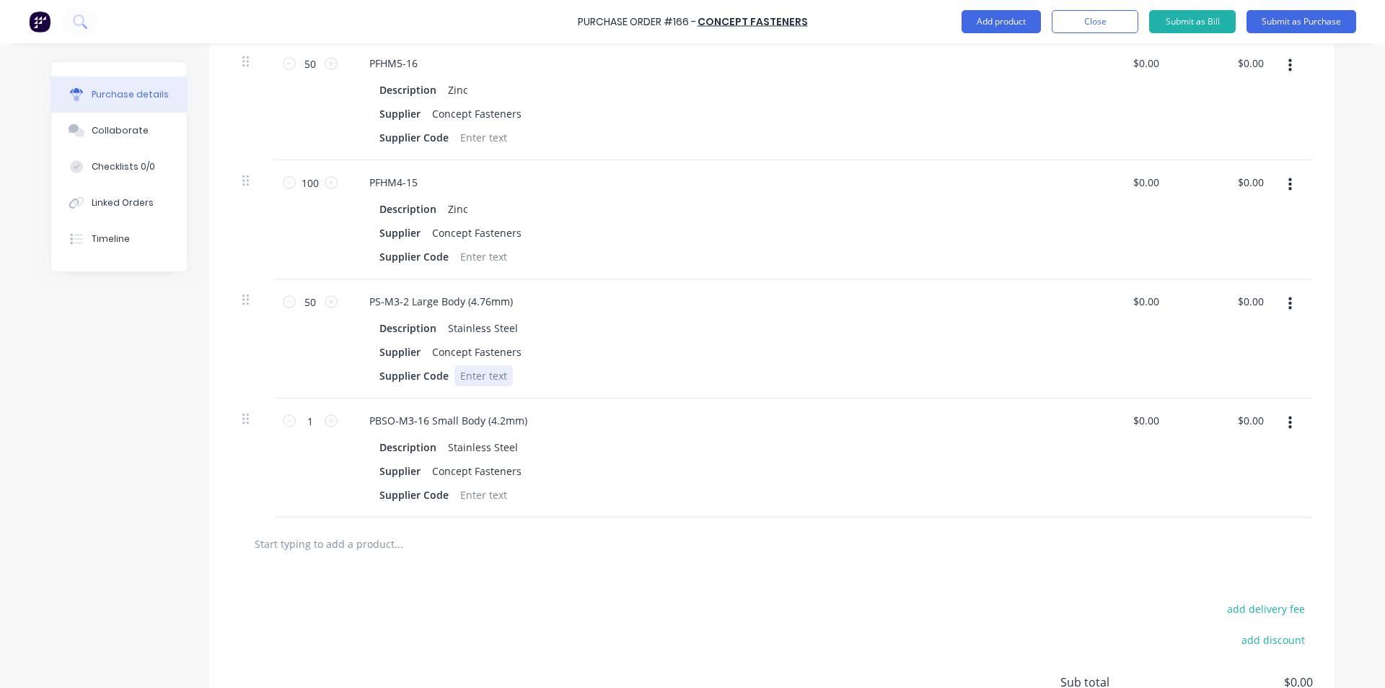
click at [607, 365] on div "Supplier Code" at bounding box center [704, 375] width 661 height 21
click at [634, 436] on div "Description Stainless Steel" at bounding box center [704, 446] width 661 height 21
click at [614, 517] on div at bounding box center [772, 543] width 1082 height 53
drag, startPoint x: 610, startPoint y: 556, endPoint x: 604, endPoint y: 578, distance: 23.1
click at [609, 570] on div "add delivery fee add discount Sub total $0.00 Tax $0.00 Total $0.00" at bounding box center [771, 688] width 1125 height 237
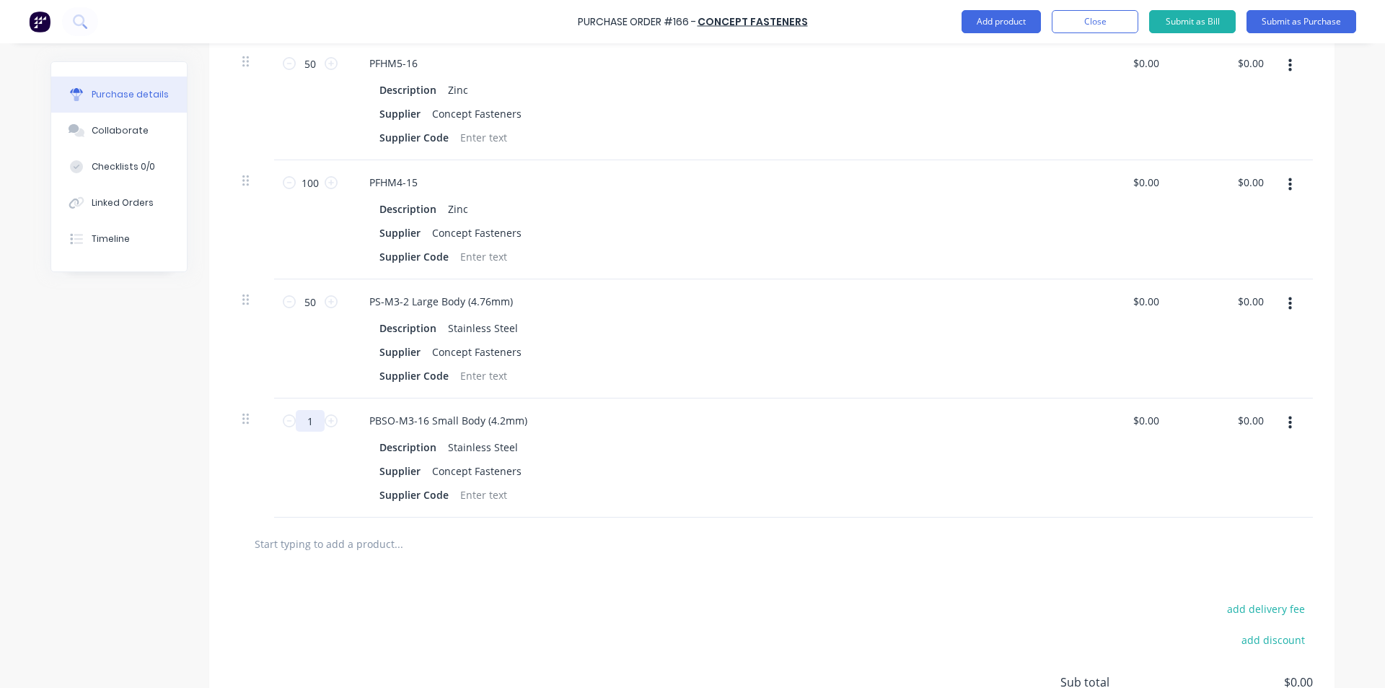
click at [313, 410] on input "1" at bounding box center [310, 421] width 29 height 22
type input "50"
click at [411, 547] on div at bounding box center [772, 543] width 1082 height 53
click at [350, 529] on input "text" at bounding box center [398, 543] width 289 height 29
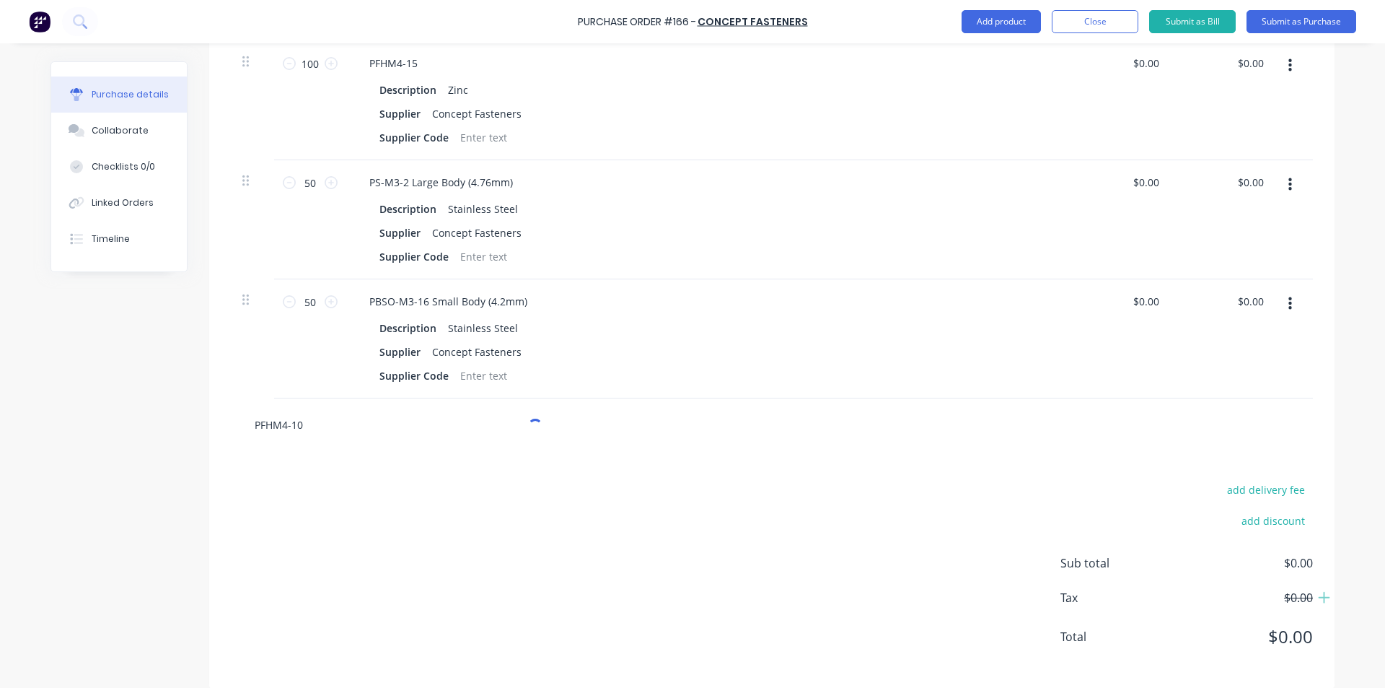
scroll to position [1408, 0]
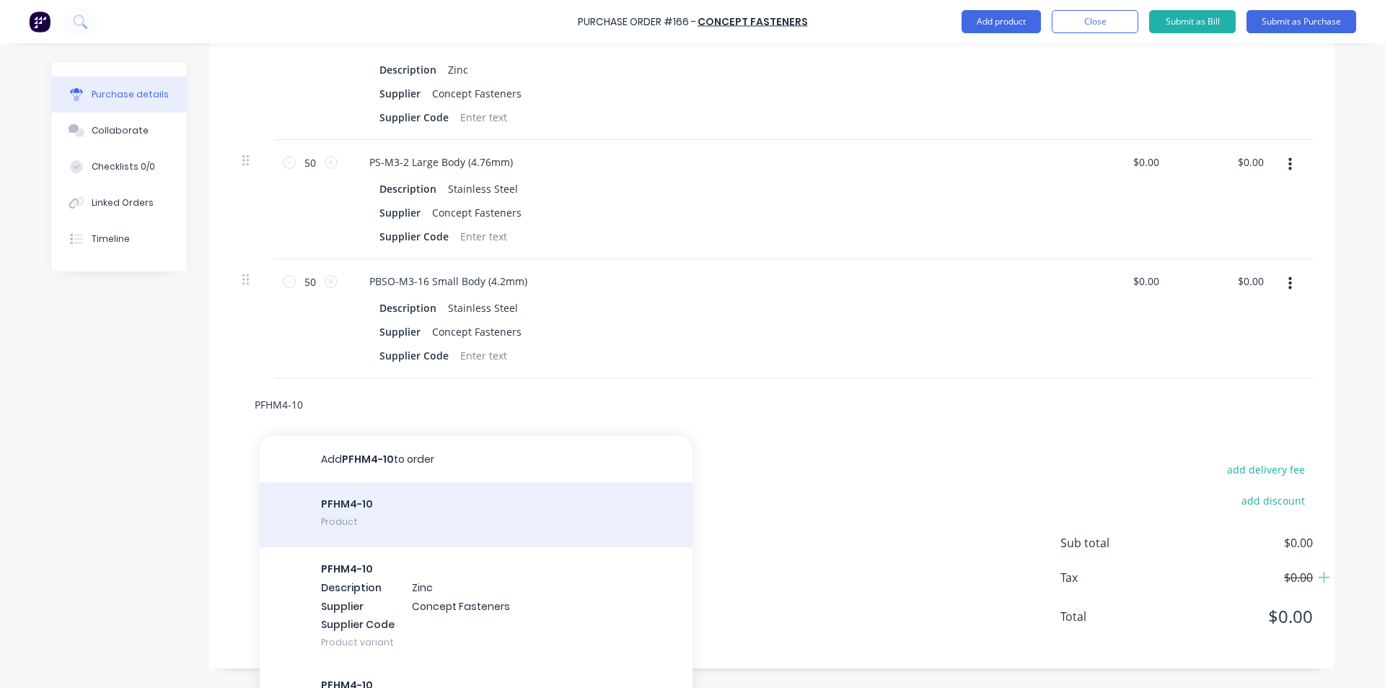
type input "PFHM4-10"
click at [371, 499] on div "PFHM4-10 Product" at bounding box center [476, 514] width 433 height 65
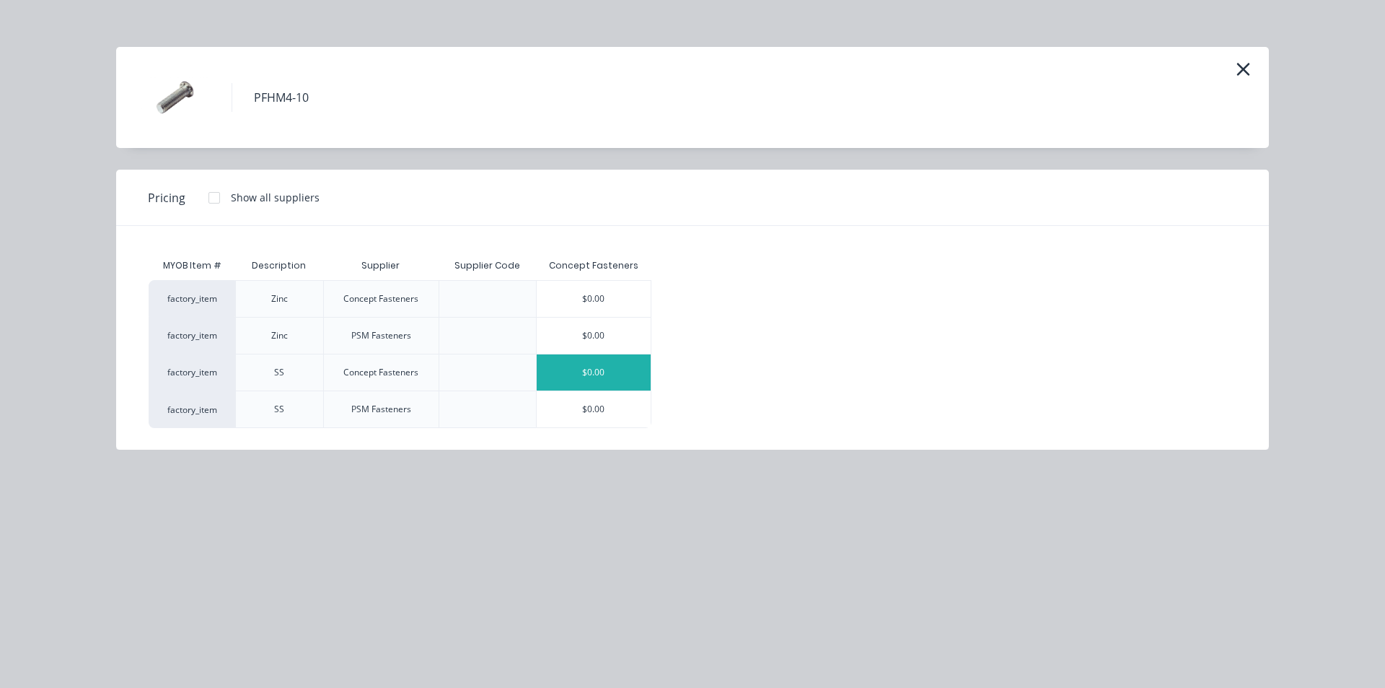
click at [574, 372] on div "$0.00" at bounding box center [594, 372] width 115 height 36
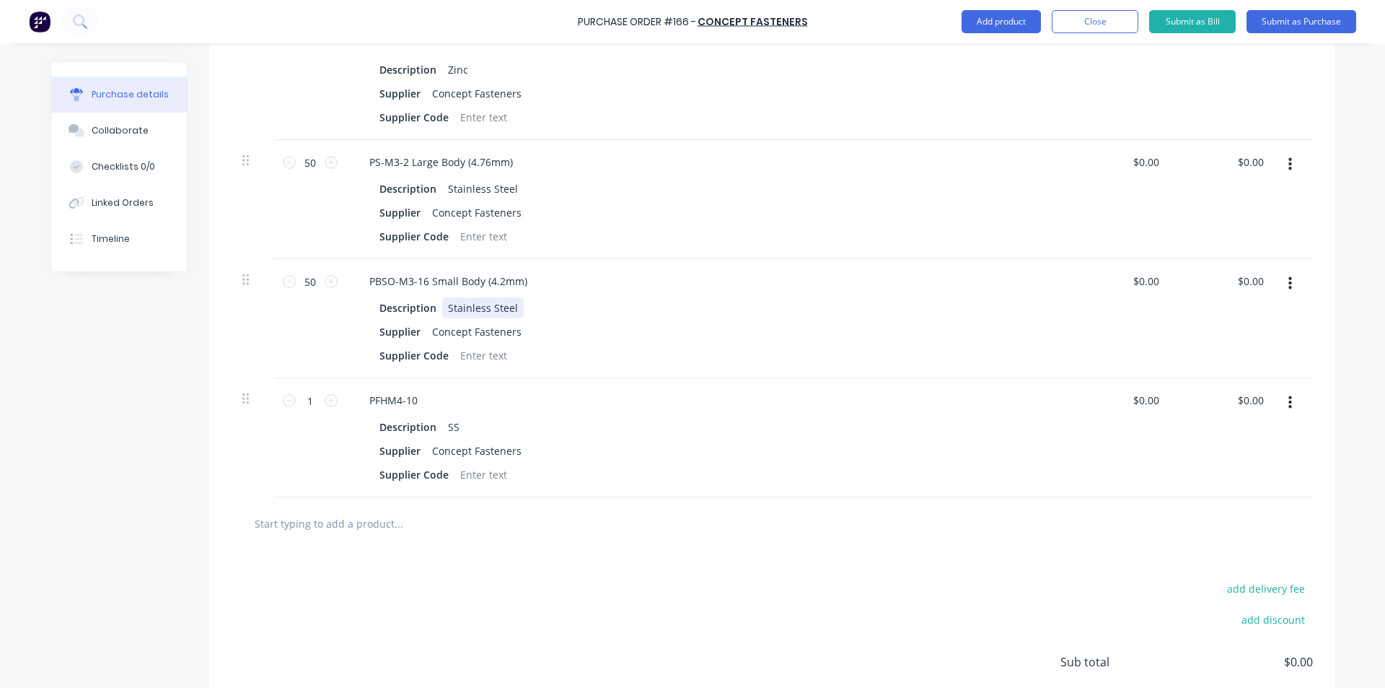
click at [513, 297] on div "Description Stainless Steel" at bounding box center [704, 307] width 661 height 21
drag, startPoint x: 511, startPoint y: 294, endPoint x: 358, endPoint y: 320, distance: 155.1
click at [361, 317] on div "Description Stainless Steel Supplier Concept Fasteners Supplier Code" at bounding box center [707, 331] width 698 height 69
copy div "Stainless Steel"
click at [455, 416] on div "SS" at bounding box center [453, 426] width 23 height 21
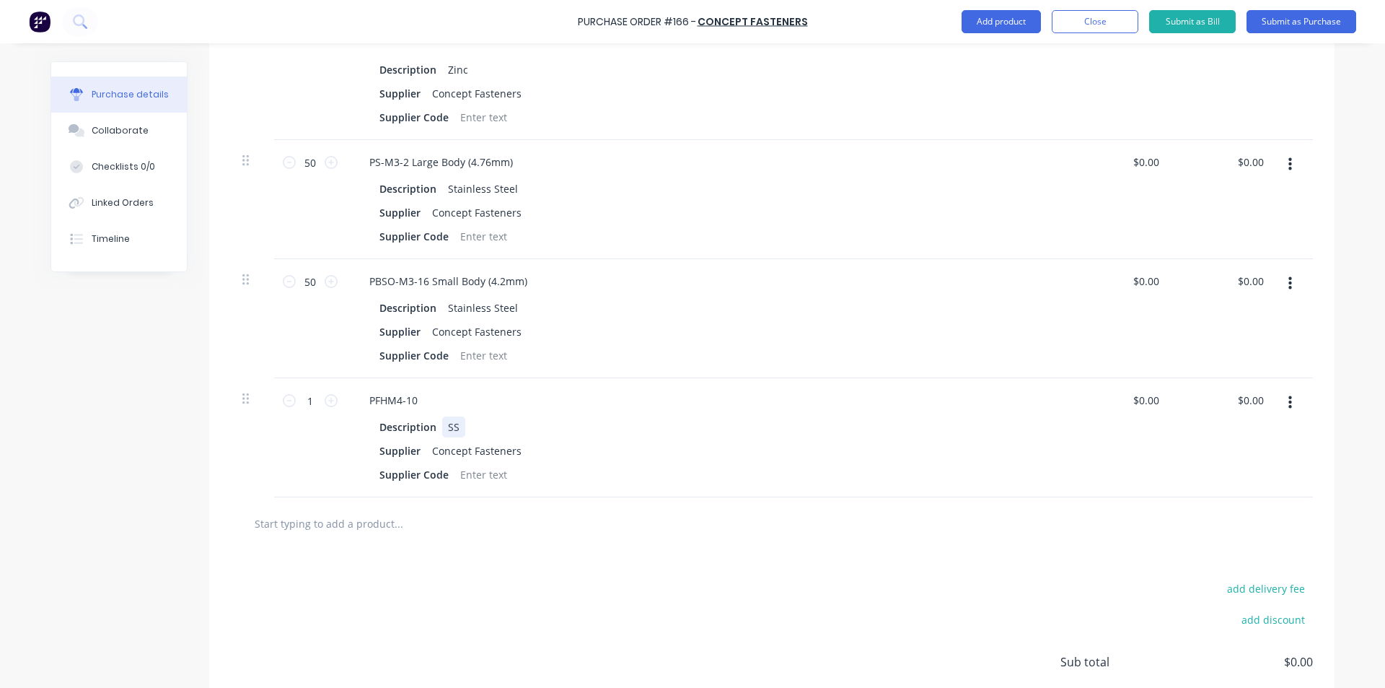
click at [455, 416] on div "SS" at bounding box center [453, 426] width 23 height 21
click at [453, 416] on div "SS" at bounding box center [453, 426] width 23 height 21
paste div
click at [517, 527] on div at bounding box center [772, 523] width 1082 height 53
click at [1289, 276] on icon "button" at bounding box center [1291, 284] width 4 height 16
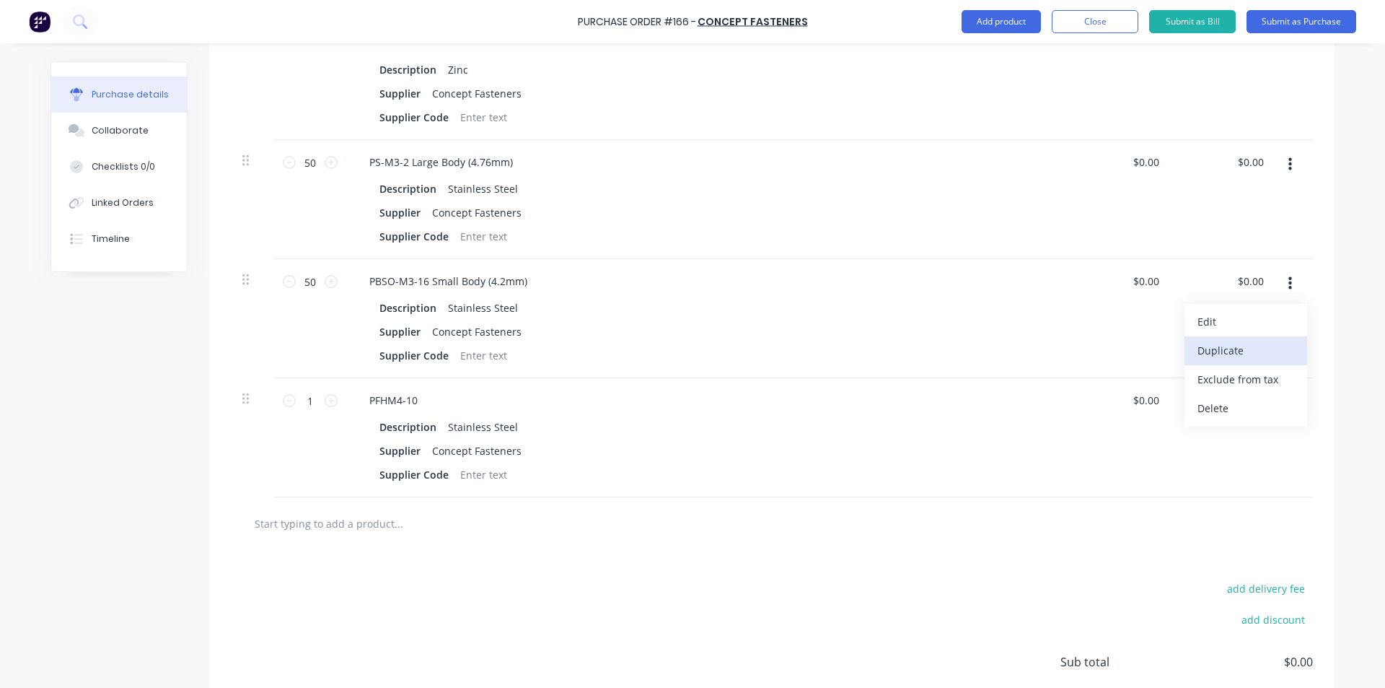
click at [1257, 336] on button "Duplicate" at bounding box center [1246, 350] width 123 height 29
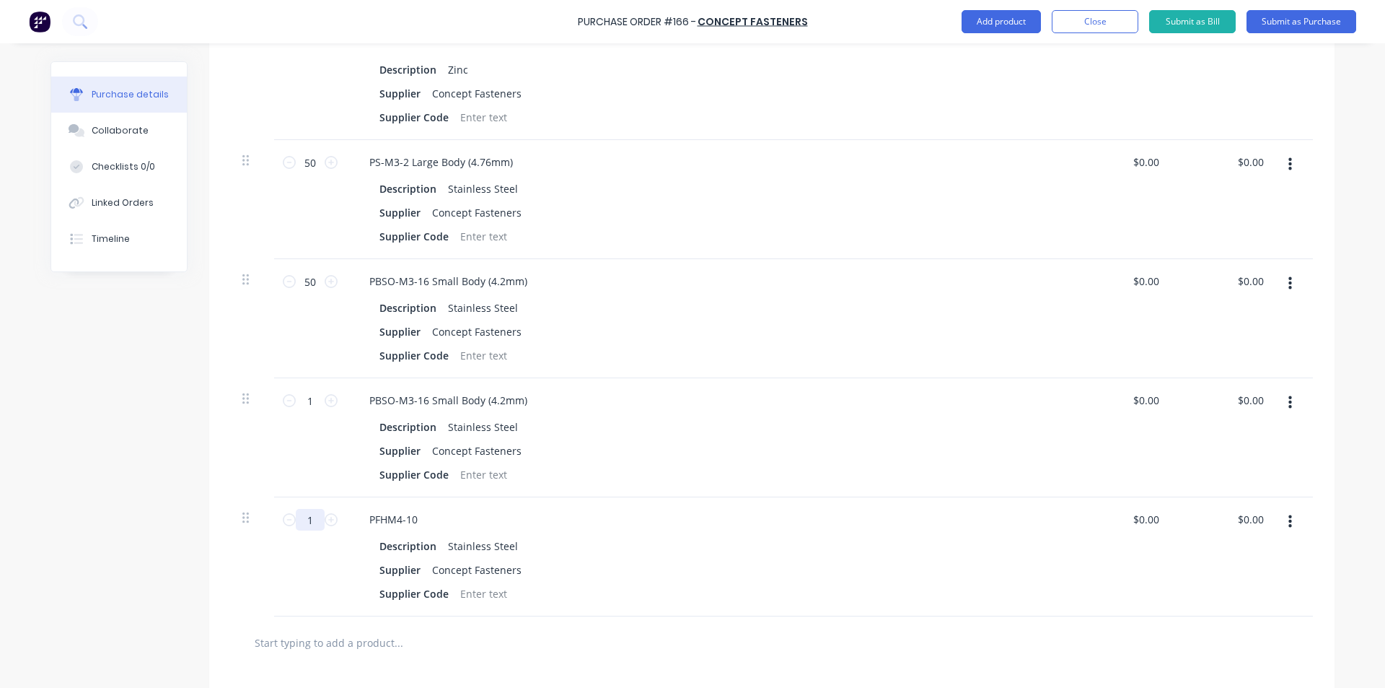
drag, startPoint x: 303, startPoint y: 506, endPoint x: 289, endPoint y: 493, distance: 18.4
click at [289, 509] on div "1 1" at bounding box center [310, 520] width 49 height 22
type input "50"
drag, startPoint x: 300, startPoint y: 379, endPoint x: 316, endPoint y: 379, distance: 15.9
click at [316, 390] on input "1" at bounding box center [310, 401] width 29 height 22
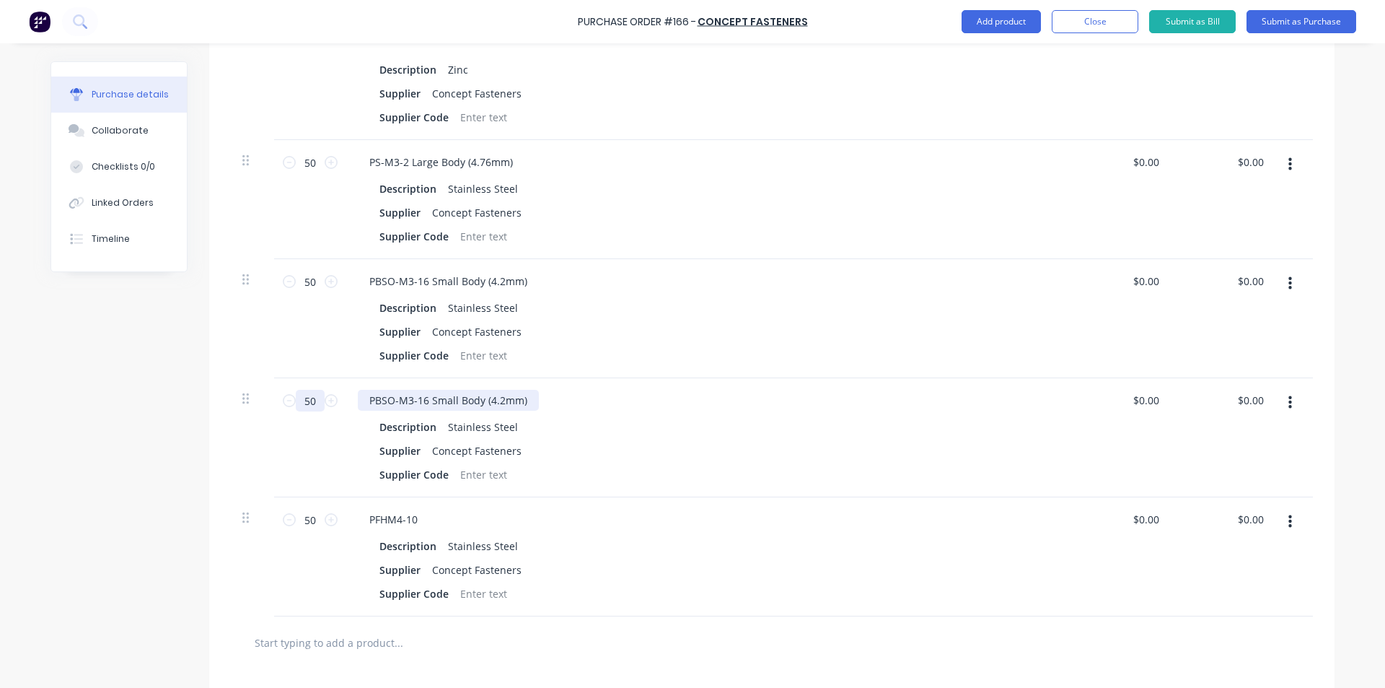
type input "50"
click at [419, 390] on div "PBSO-M3-16 Small Body (4.2mm)" at bounding box center [448, 400] width 181 height 21
drag, startPoint x: 451, startPoint y: 381, endPoint x: 428, endPoint y: 378, distance: 23.3
click at [428, 390] on div "PBSO-M3-12 Small Body (4.2mm)" at bounding box center [448, 400] width 181 height 21
click at [740, 443] on div "Supplier Concept Fasteners" at bounding box center [704, 450] width 661 height 21
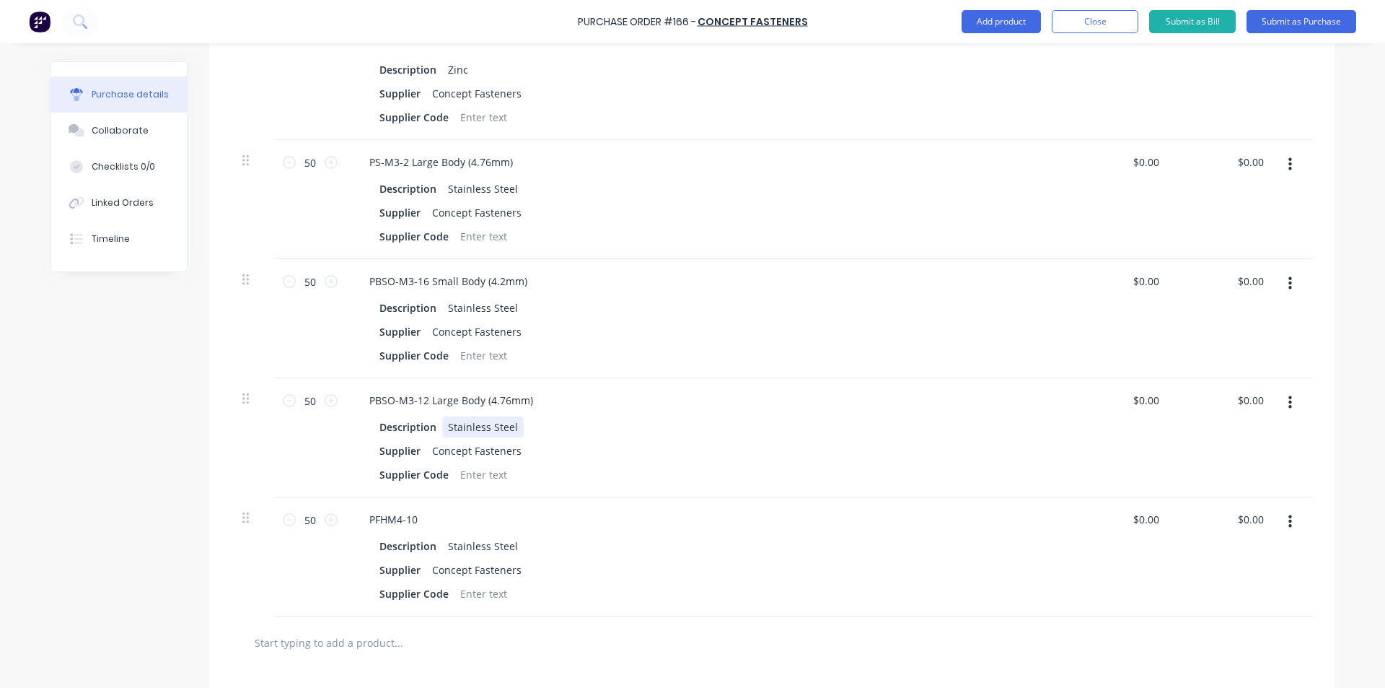
click at [501, 416] on div "Stainless Steel" at bounding box center [483, 426] width 82 height 21
click at [348, 628] on input "text" at bounding box center [398, 642] width 289 height 29
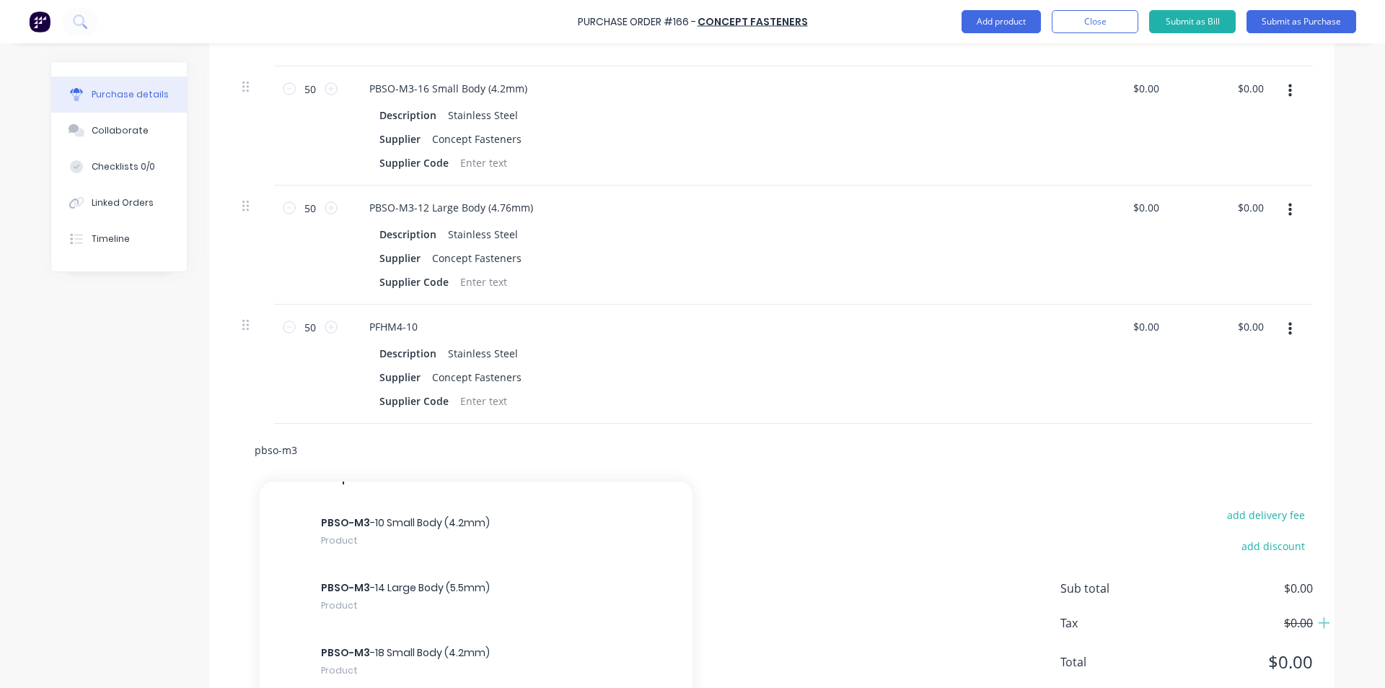
scroll to position [0, 0]
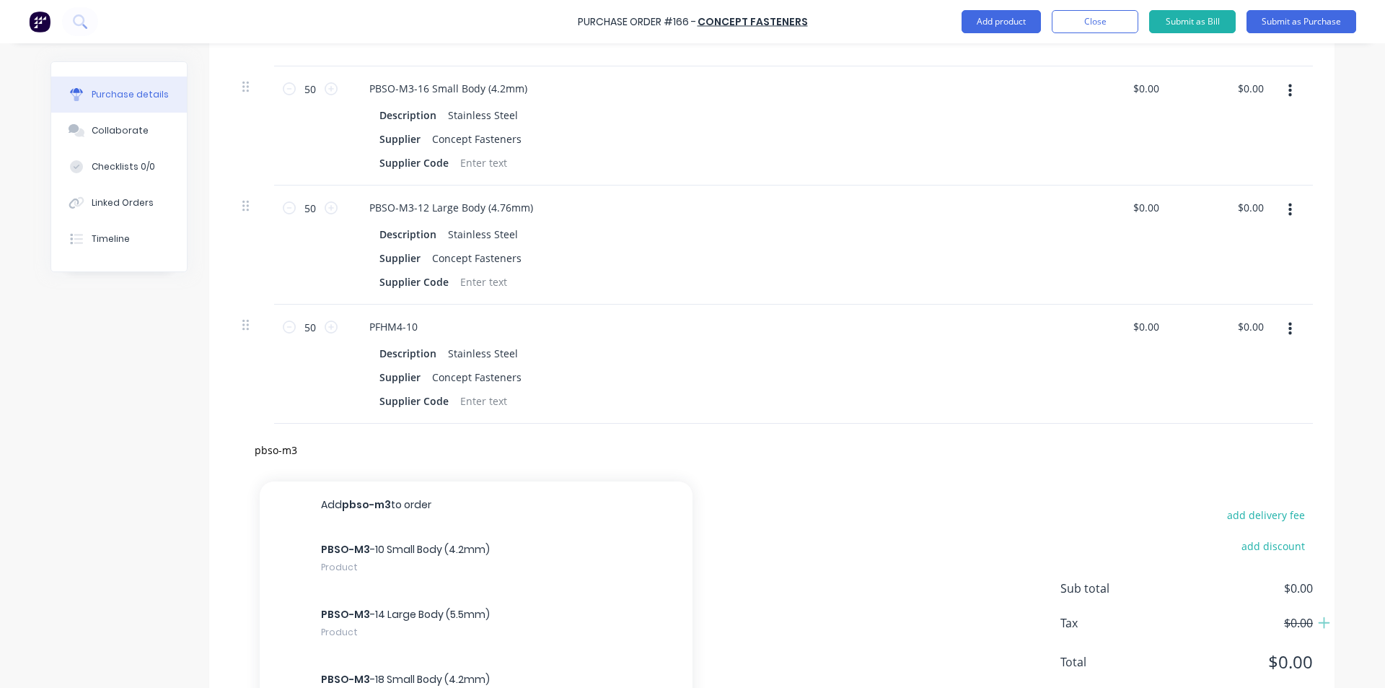
click at [803, 537] on div "add delivery fee add discount Sub total $0.00 Tax $0.00 Total $0.00" at bounding box center [771, 594] width 1125 height 237
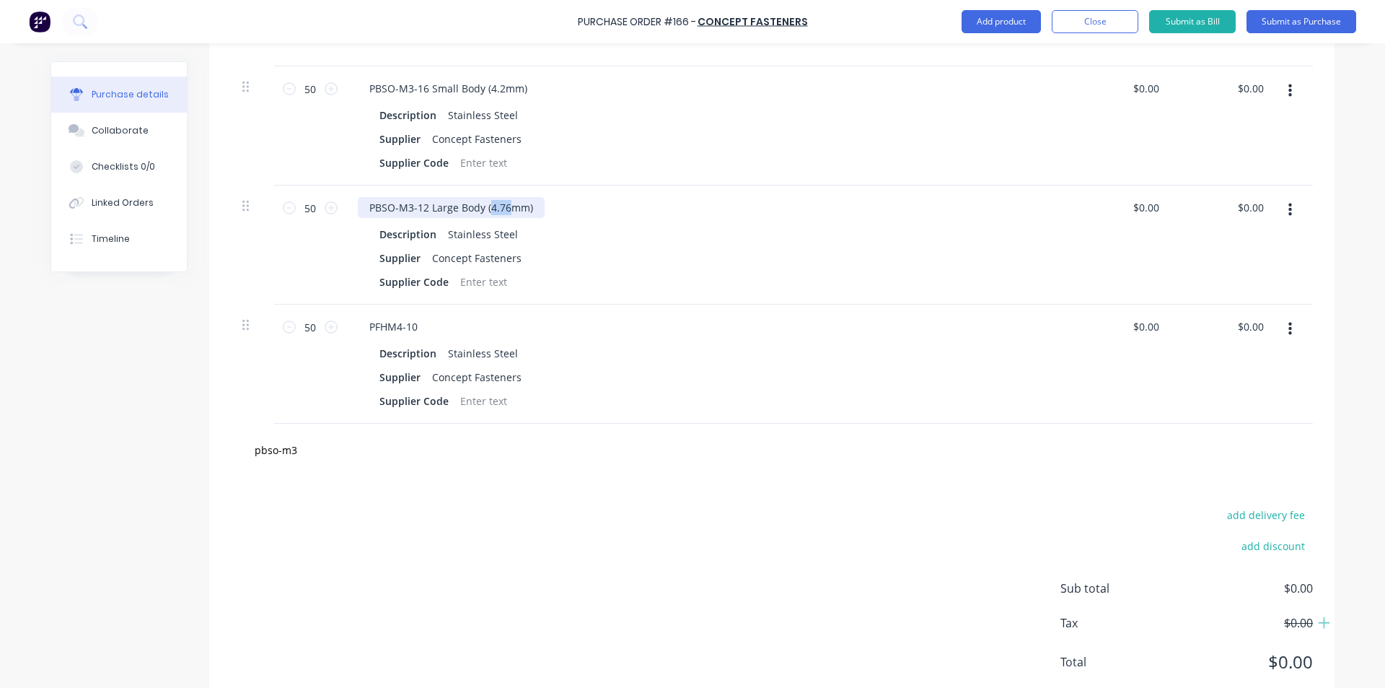
drag, startPoint x: 501, startPoint y: 192, endPoint x: 483, endPoint y: 194, distance: 18.9
click at [483, 197] on div "PBSO-M3-12 Large Body (4.76mm)" at bounding box center [451, 207] width 187 height 21
click at [654, 247] on div "Supplier Concept Fasteners" at bounding box center [704, 257] width 661 height 21
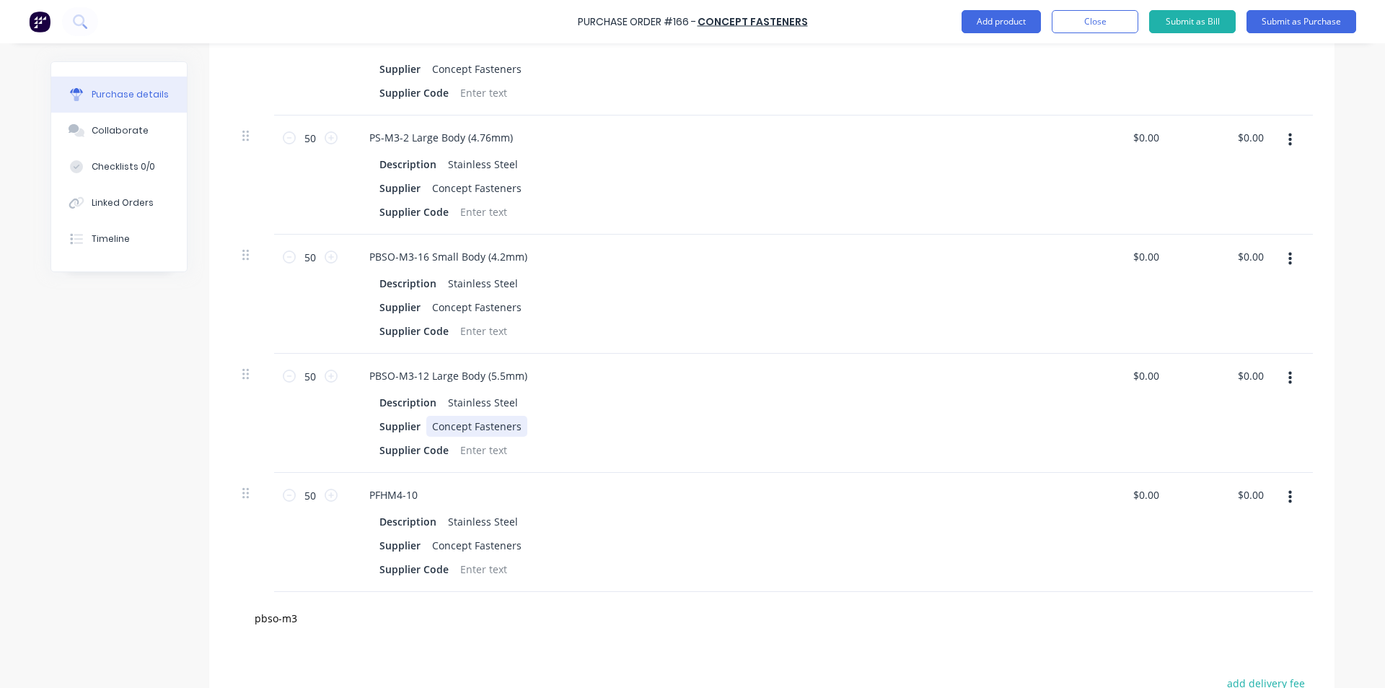
scroll to position [1408, 0]
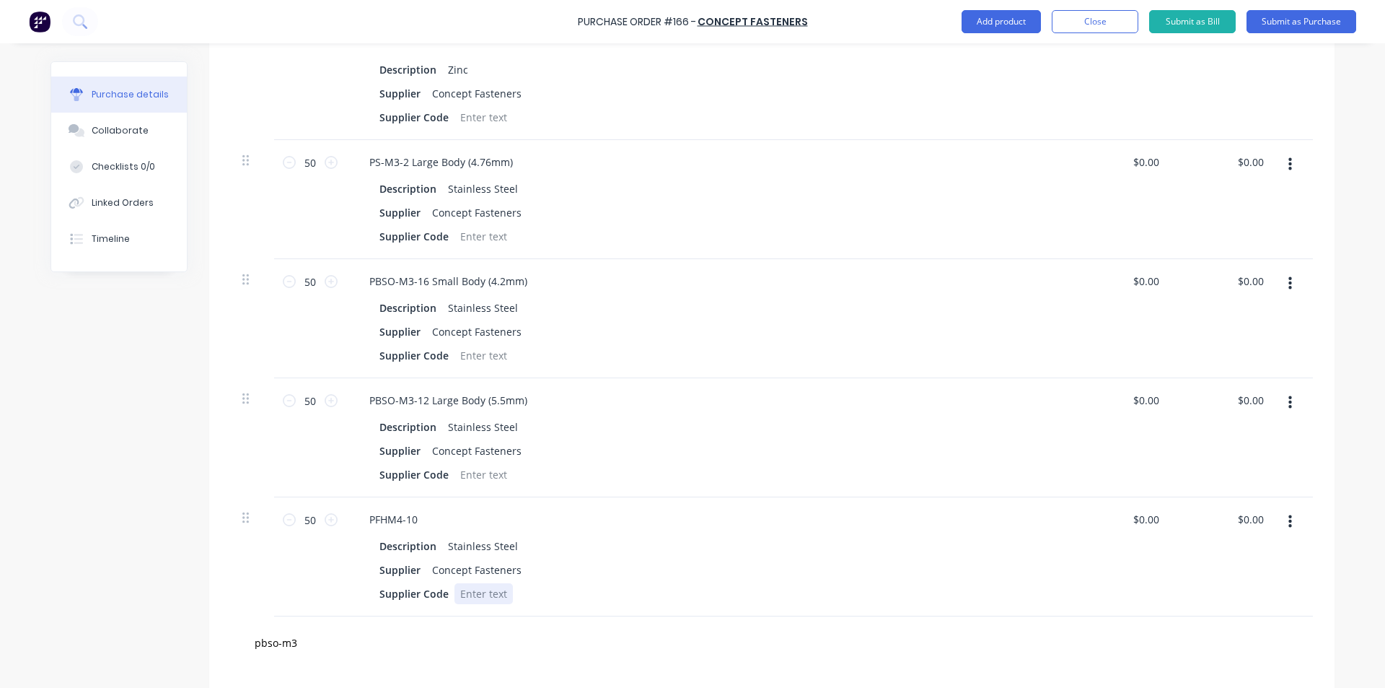
drag, startPoint x: 604, startPoint y: 592, endPoint x: 597, endPoint y: 579, distance: 14.2
click at [603, 592] on div "PFHM4-10 Description Stainless Steel Supplier Concept Fasteners Supplier Code" at bounding box center [706, 556] width 721 height 119
click at [511, 616] on div "pbso-m3" at bounding box center [772, 642] width 1082 height 53
drag, startPoint x: 302, startPoint y: 626, endPoint x: 170, endPoint y: 612, distance: 132.8
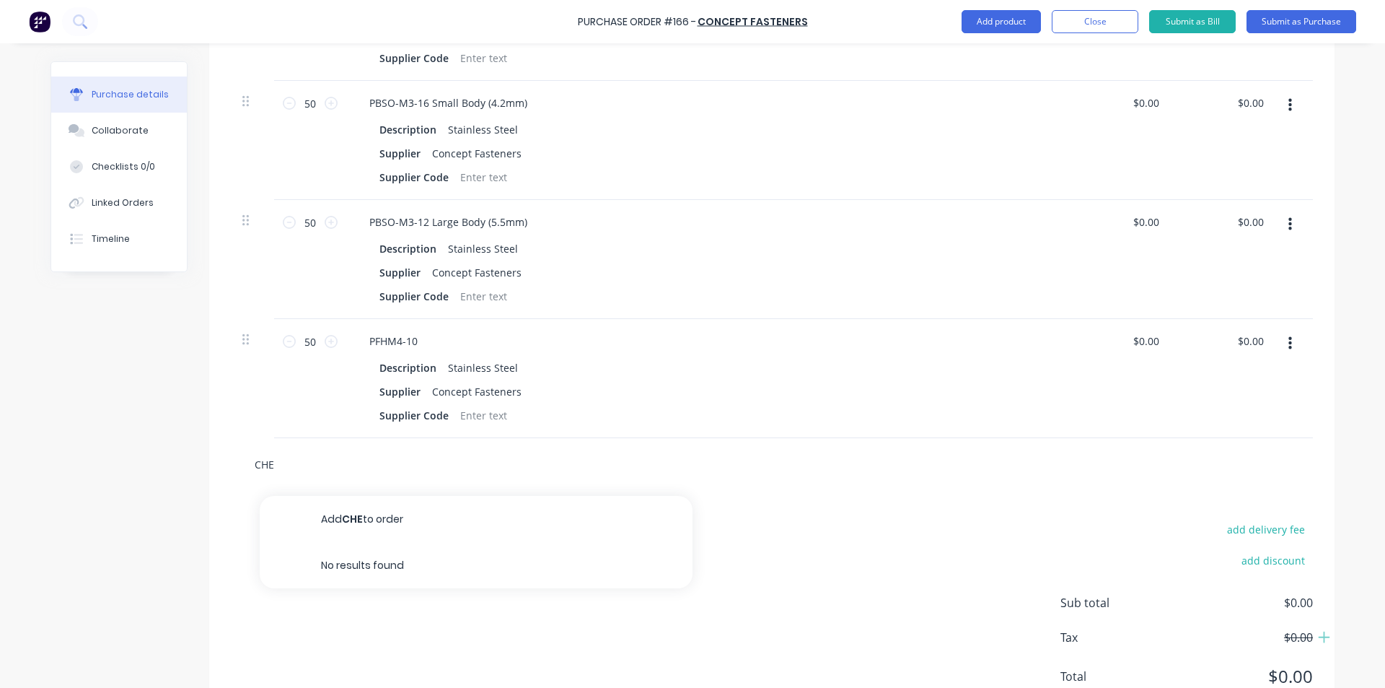
scroll to position [1625, 0]
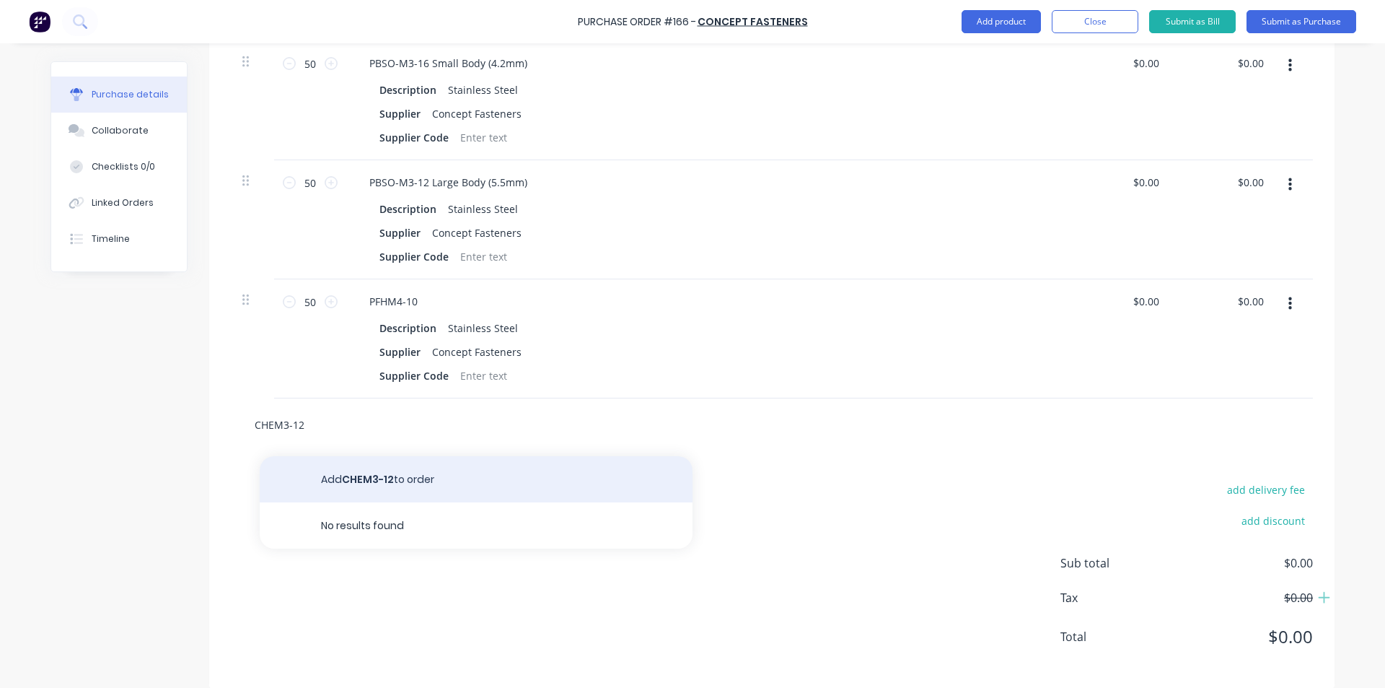
type input "CHEM3-12"
click at [470, 456] on button "Add CHEM3-12 to order" at bounding box center [476, 479] width 433 height 46
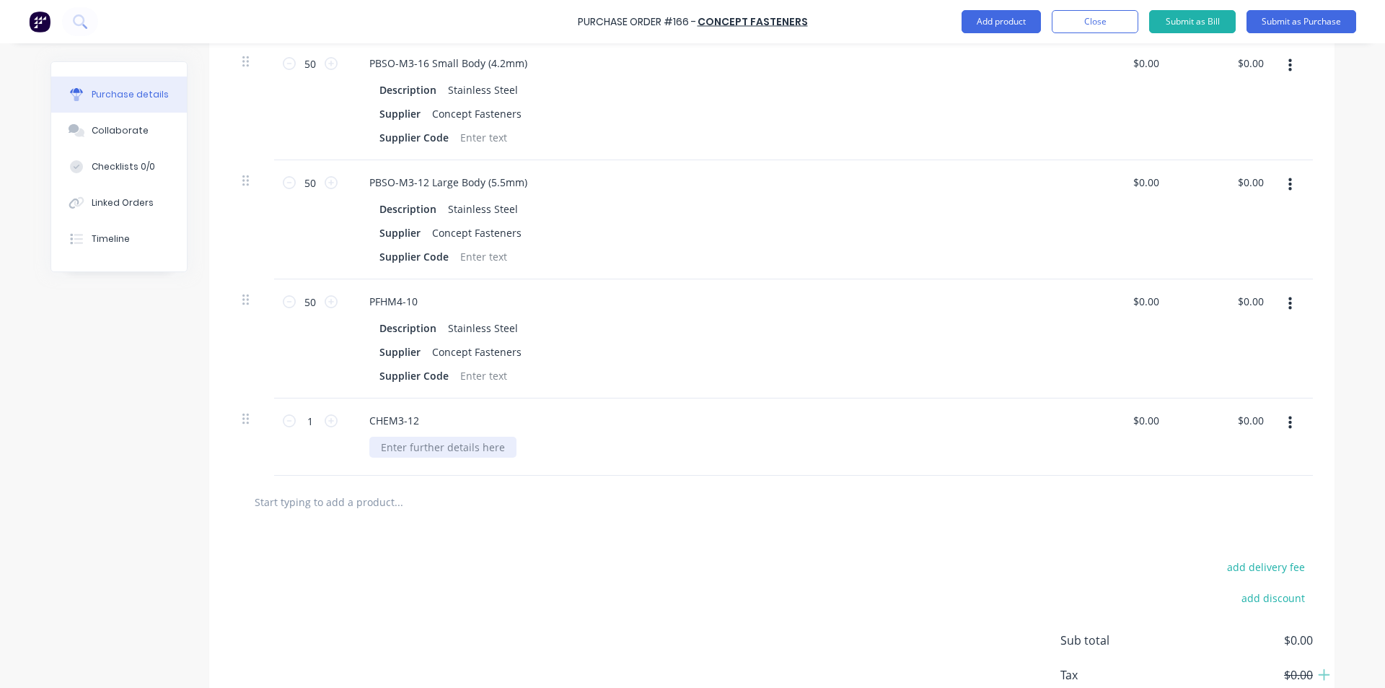
click at [455, 439] on div at bounding box center [442, 446] width 147 height 21
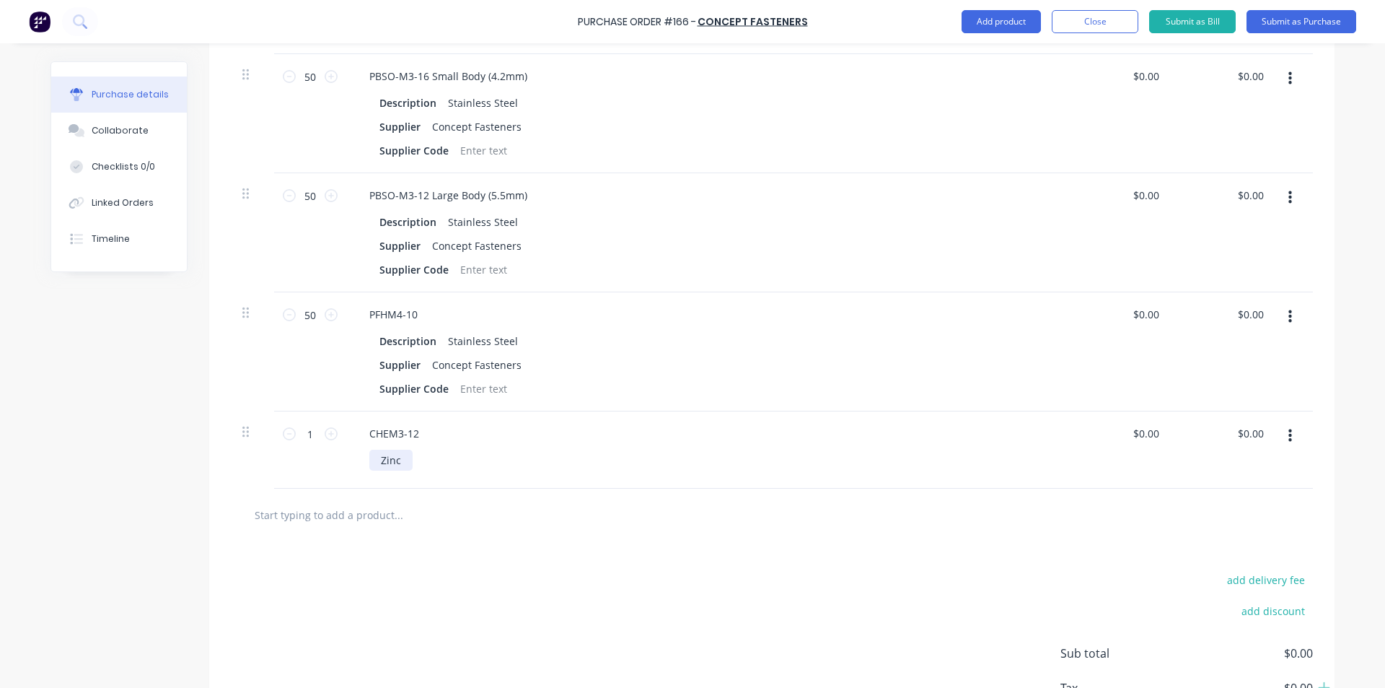
scroll to position [1703, 0]
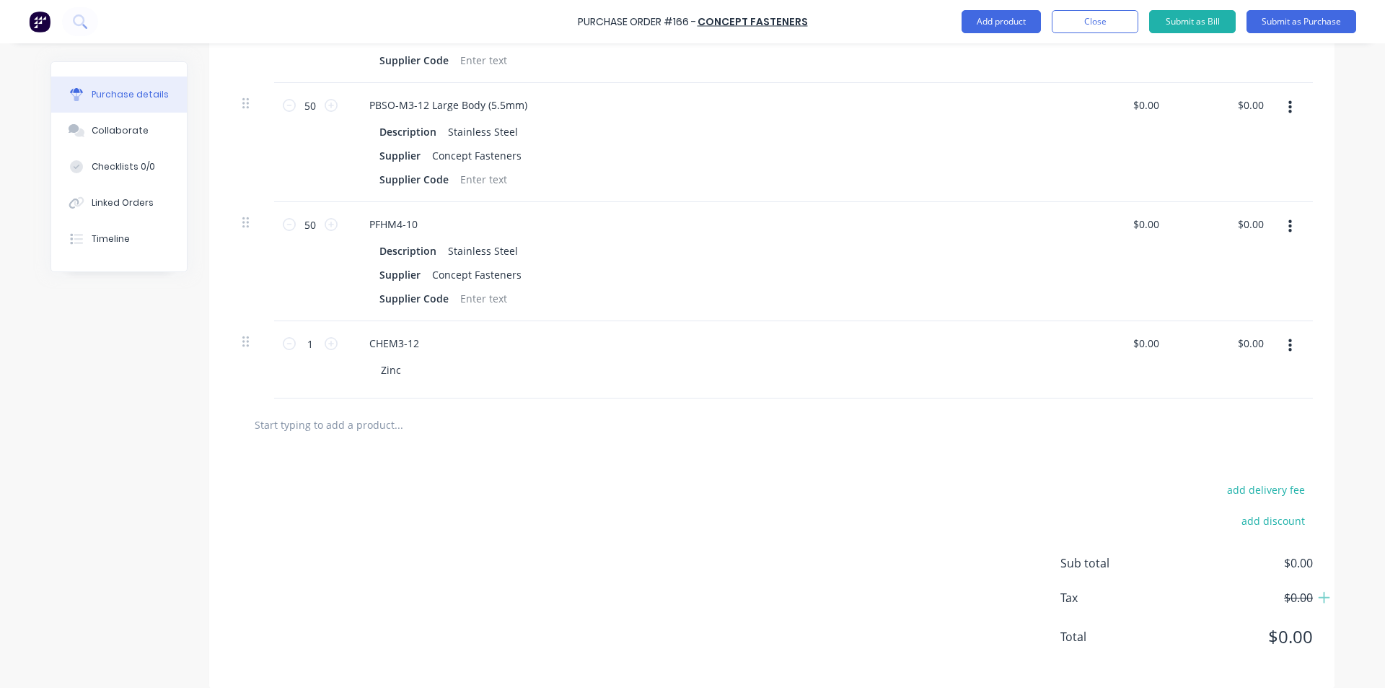
click at [483, 467] on div "add delivery fee add discount Sub total $0.00 Tax $0.00 Total $0.00" at bounding box center [771, 569] width 1125 height 237
click at [296, 333] on input "1" at bounding box center [310, 344] width 29 height 22
type input "600"
click at [344, 451] on div "add delivery fee add discount Sub total $0.00 Tax $0.00 Total $0.00" at bounding box center [771, 569] width 1125 height 237
click at [346, 410] on input "text" at bounding box center [398, 424] width 289 height 29
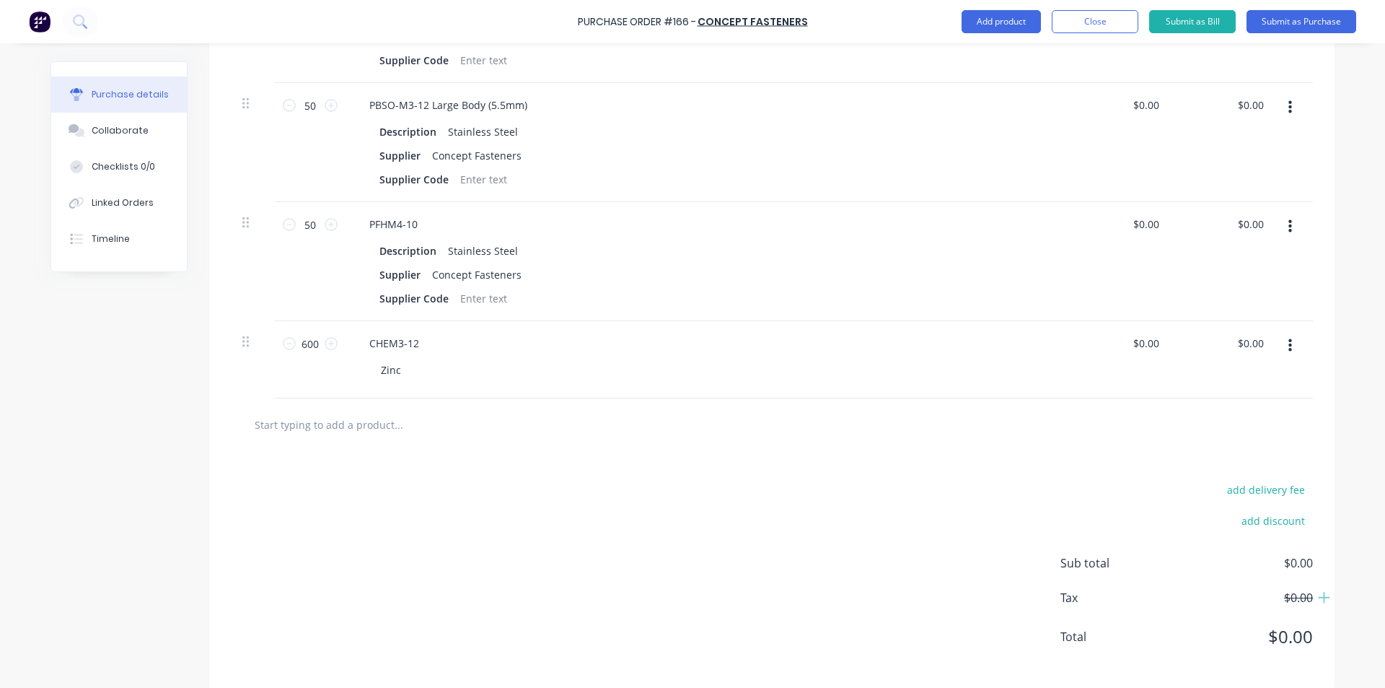
type input "B"
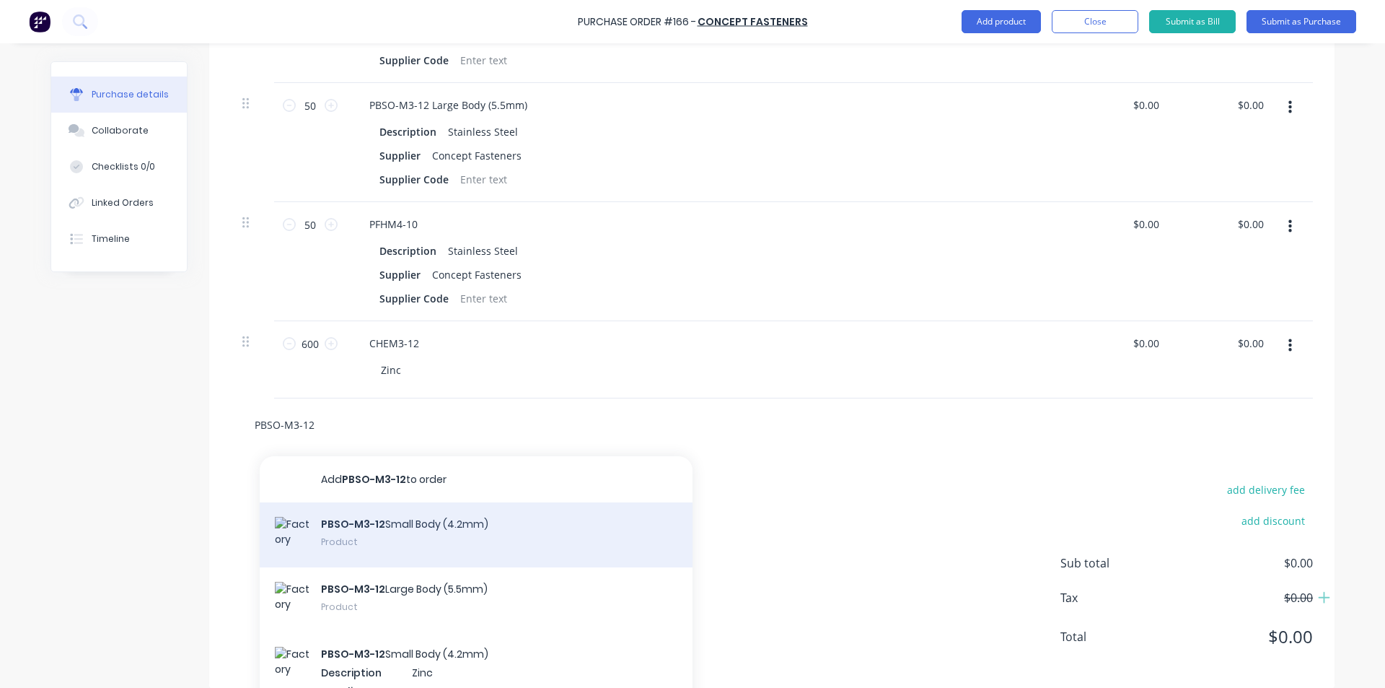
type input "PBSO-M3-12"
click at [426, 508] on div "PBSO-M3-12 Small Body (4.2mm) Product" at bounding box center [476, 534] width 433 height 65
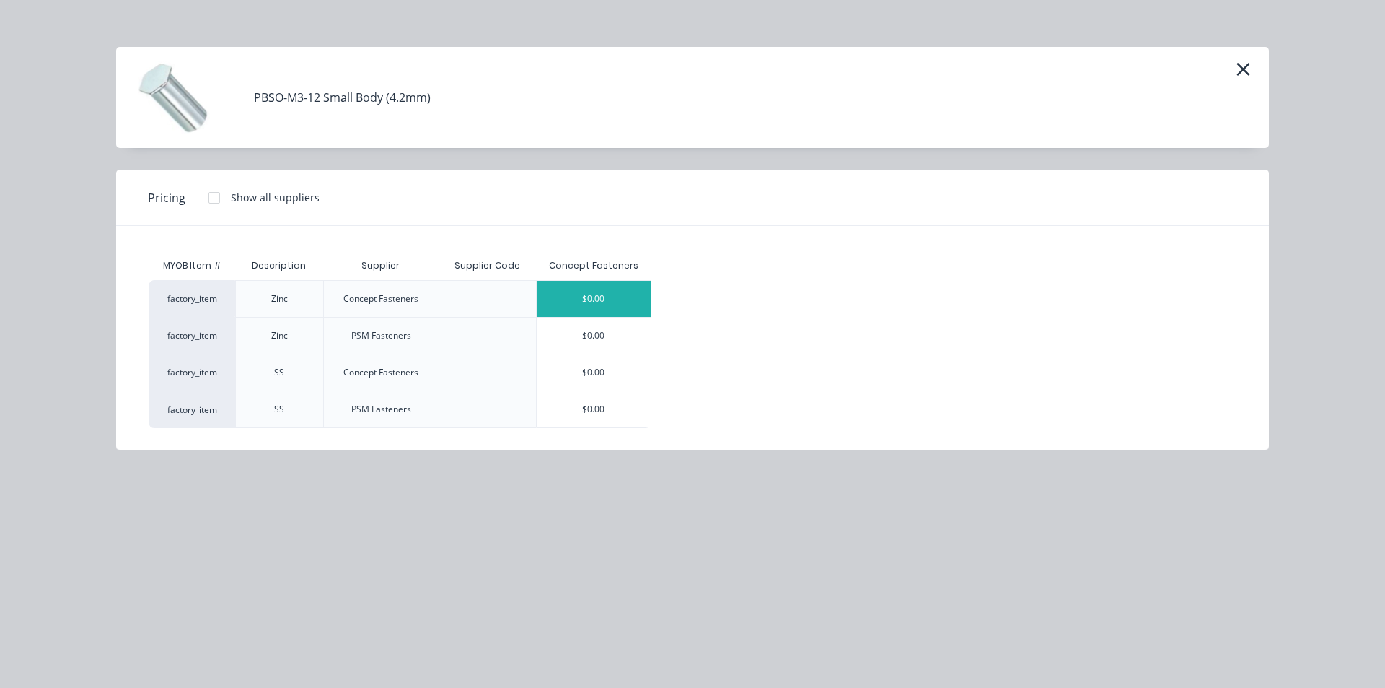
click at [613, 297] on div "$0.00" at bounding box center [594, 299] width 115 height 36
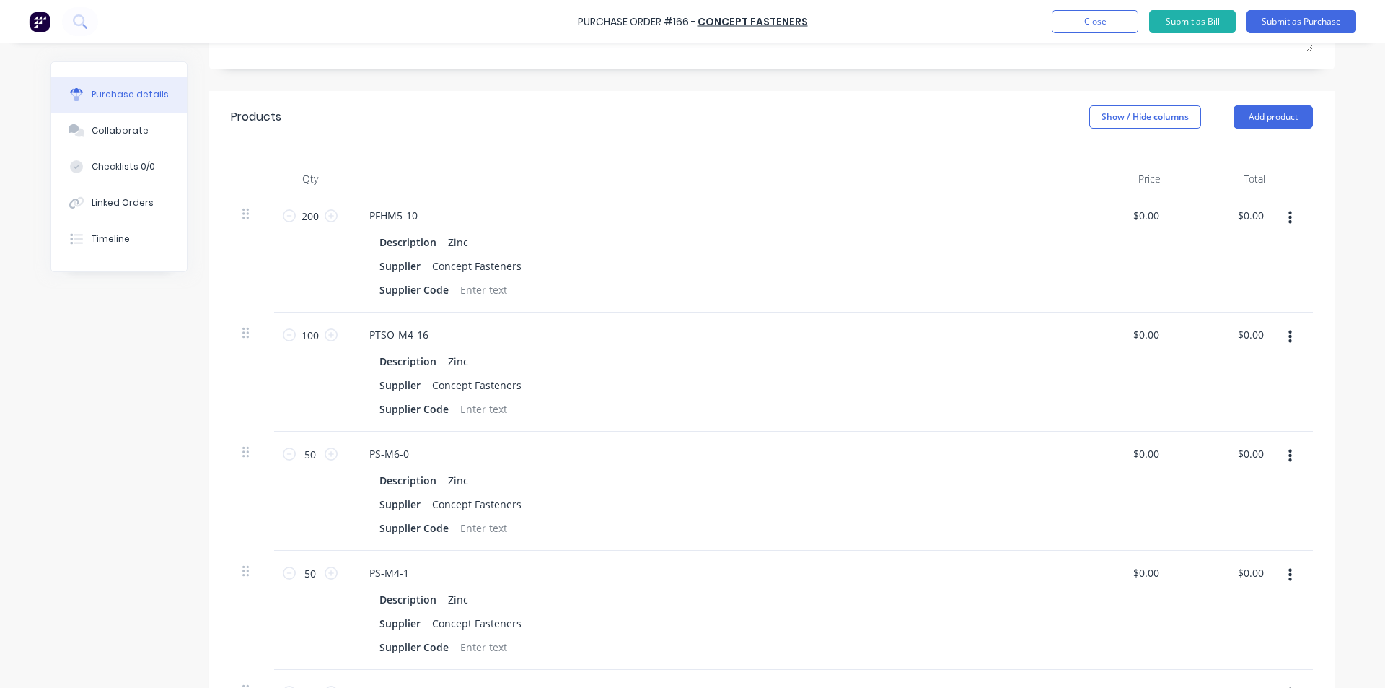
scroll to position [1822, 0]
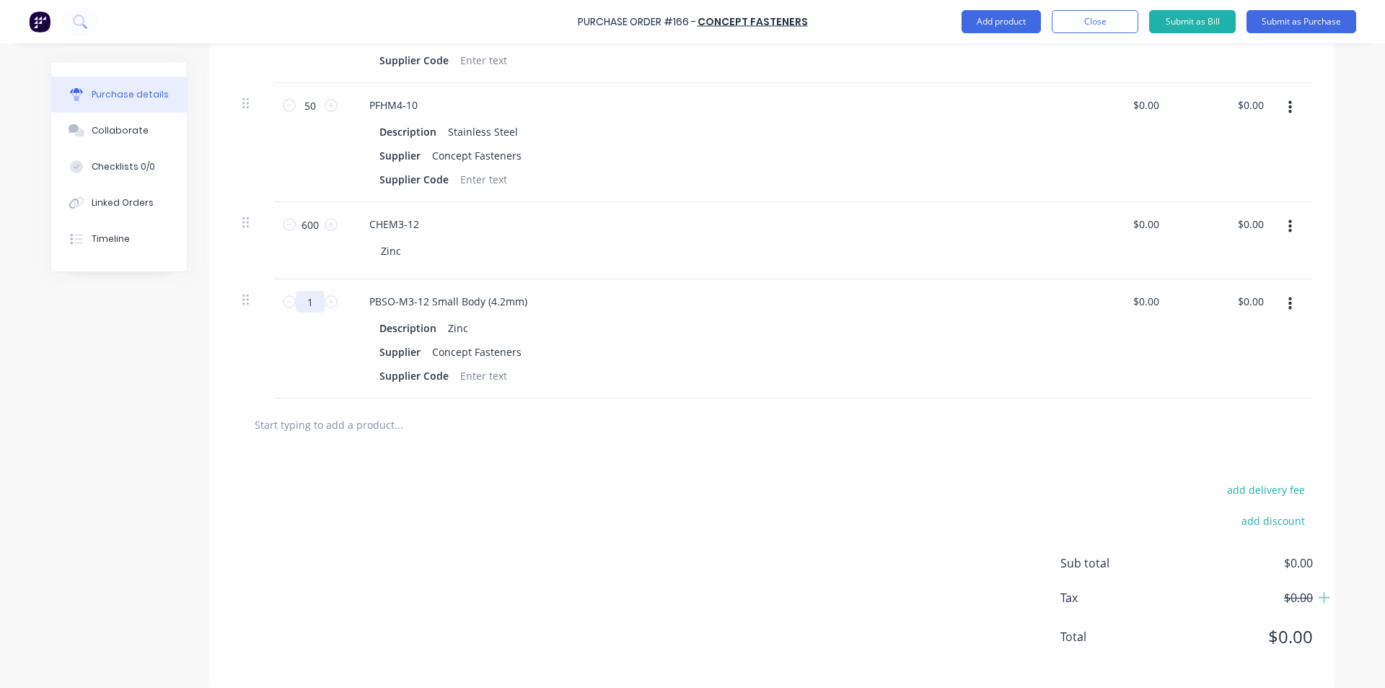
click at [300, 291] on input "1" at bounding box center [310, 302] width 29 height 22
type input "6"
type input "400"
click at [284, 504] on div "add delivery fee add discount Sub total $0.00 Tax $0.00 Total $0.00" at bounding box center [771, 569] width 1125 height 237
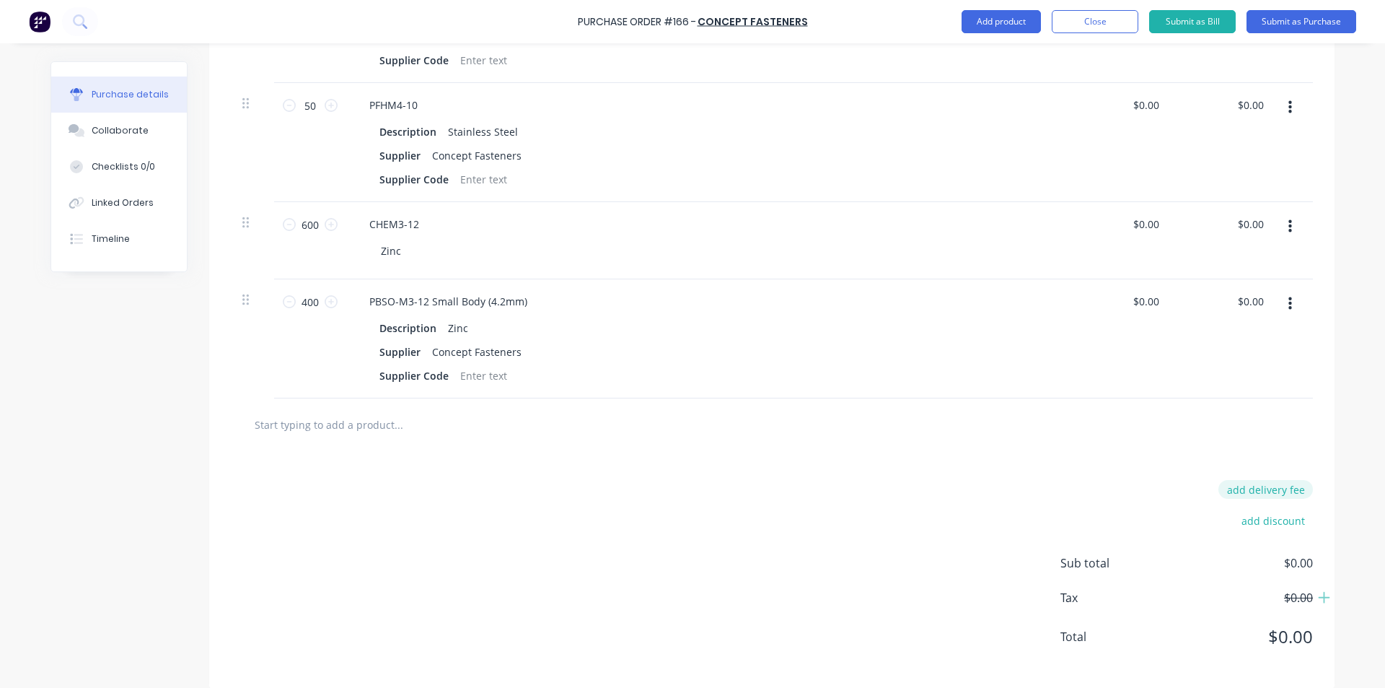
click at [1234, 483] on button "add delivery fee" at bounding box center [1266, 489] width 95 height 19
type input "$25.00"
drag, startPoint x: 957, startPoint y: 468, endPoint x: 878, endPoint y: 459, distance: 79.2
click at [960, 468] on div "Delivery fee $25.00 add discount Sub total $0.00 Tax $0.00 Total $0.00" at bounding box center [771, 571] width 1125 height 240
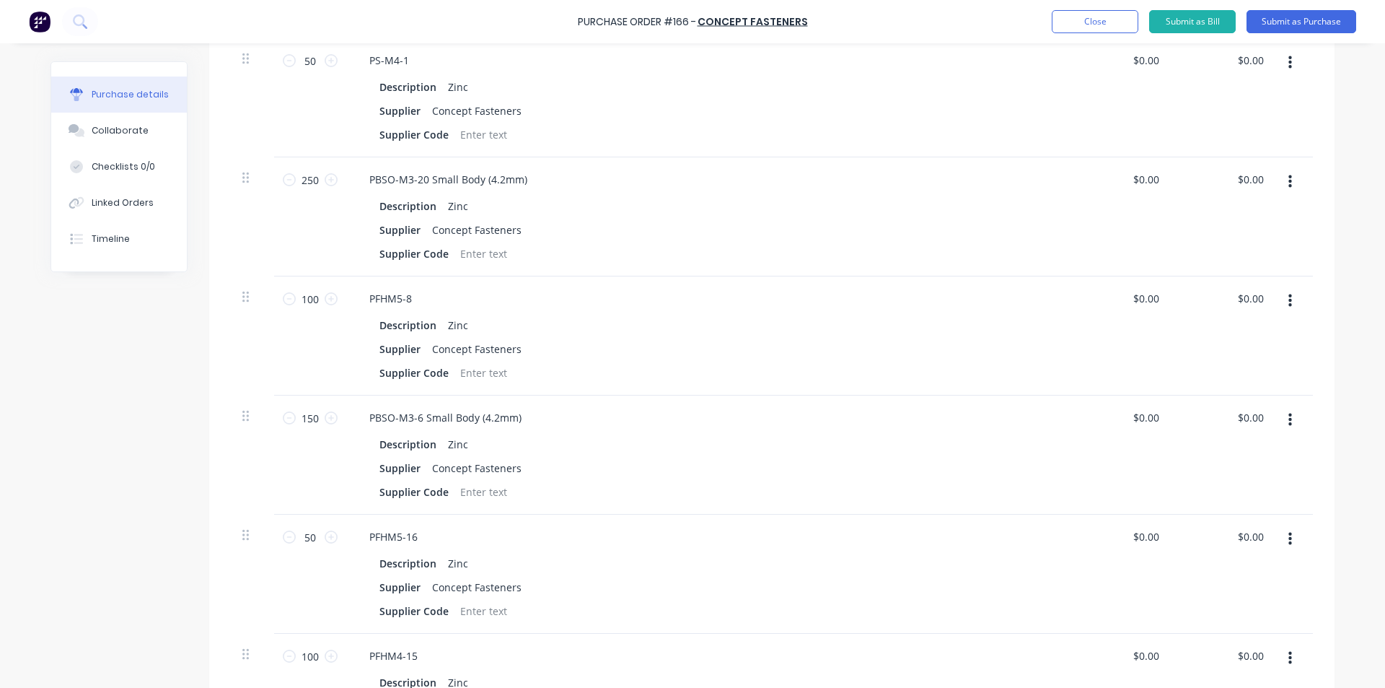
scroll to position [0, 0]
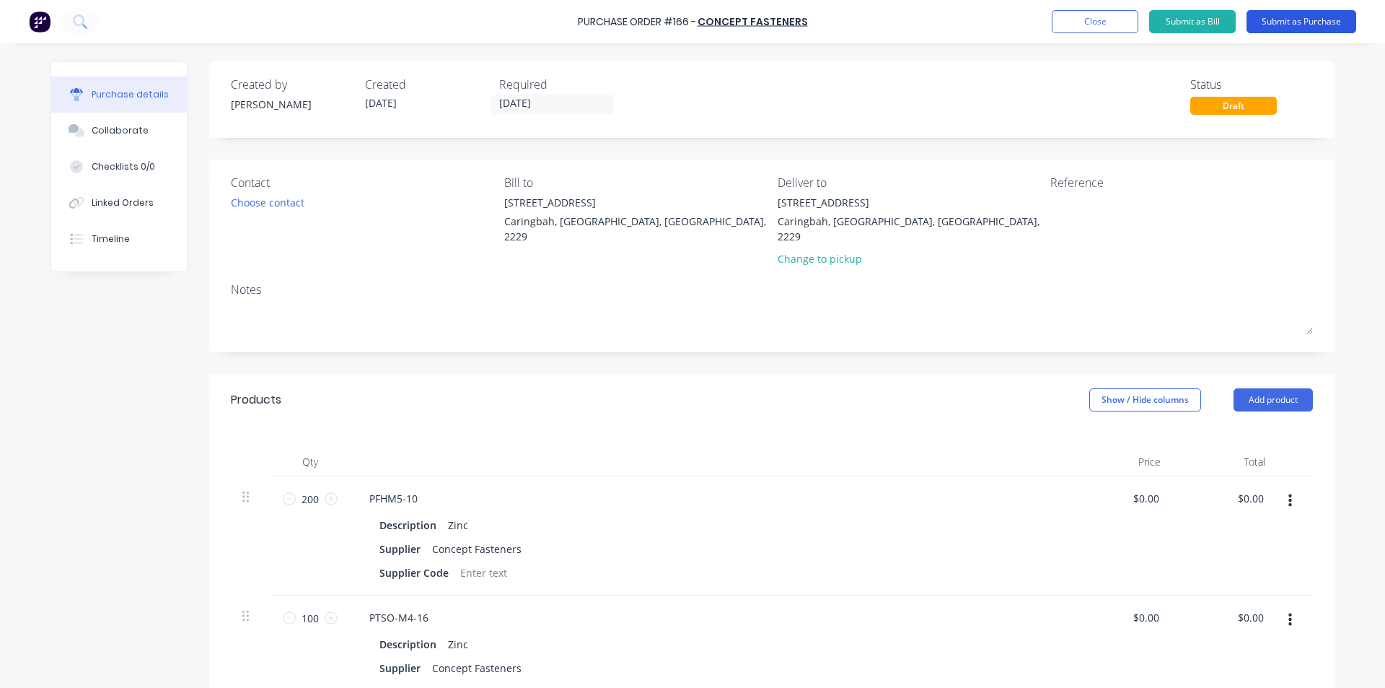
click at [1300, 19] on button "Submit as Purchase" at bounding box center [1302, 21] width 110 height 23
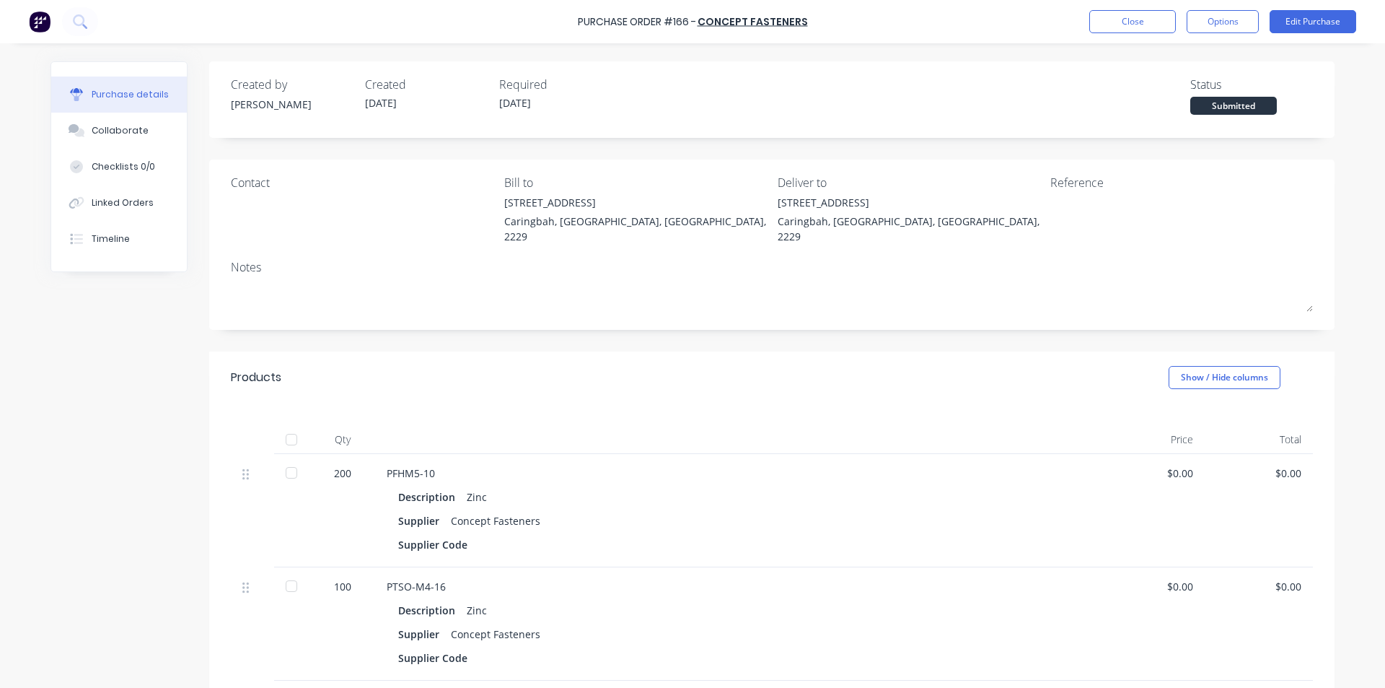
click at [1260, 23] on div "Close Options Edit Purchase" at bounding box center [1222, 21] width 267 height 23
drag, startPoint x: 1242, startPoint y: 24, endPoint x: 1239, endPoint y: 35, distance: 11.7
click at [1241, 28] on button "Options" at bounding box center [1223, 21] width 72 height 23
click at [1188, 63] on div "Print / Email" at bounding box center [1190, 58] width 111 height 21
click at [1208, 89] on div "With pricing" at bounding box center [1190, 87] width 111 height 21
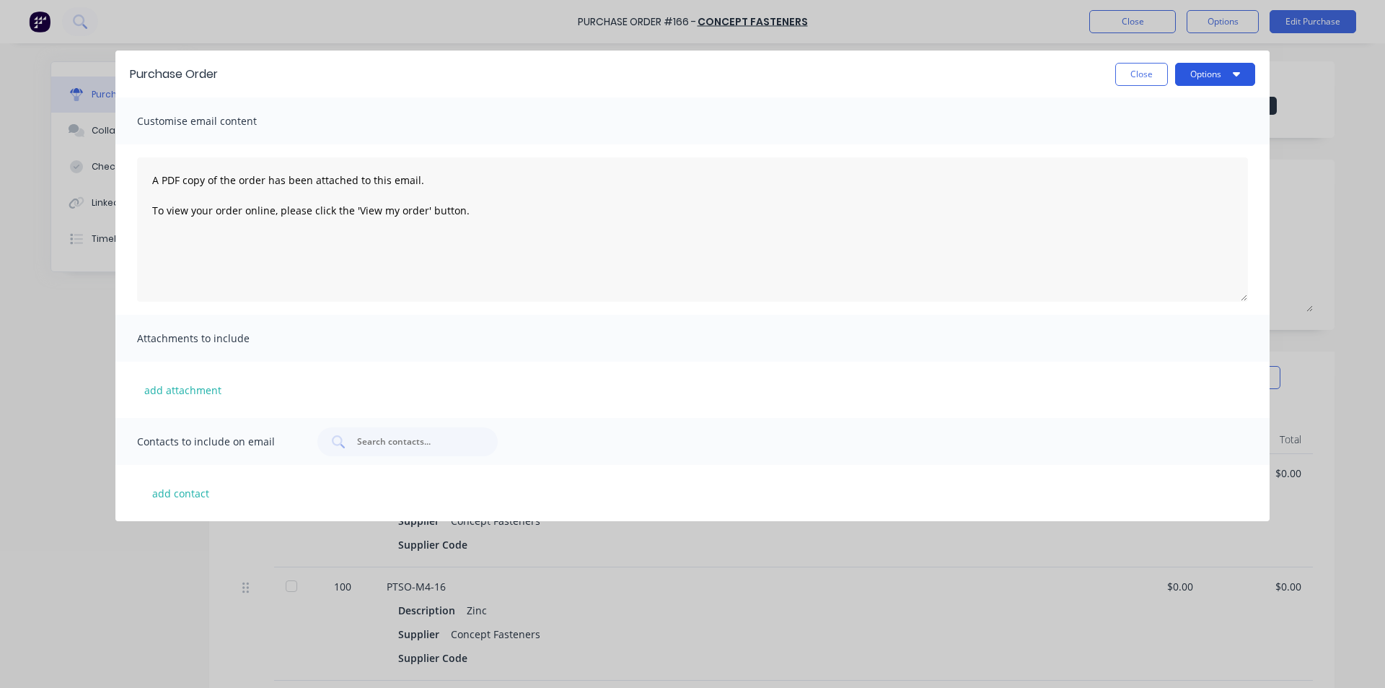
click at [1217, 74] on button "Options" at bounding box center [1215, 74] width 80 height 23
click at [1175, 141] on div "Print" at bounding box center [1186, 139] width 111 height 21
click at [1141, 75] on button "Close" at bounding box center [1141, 74] width 53 height 23
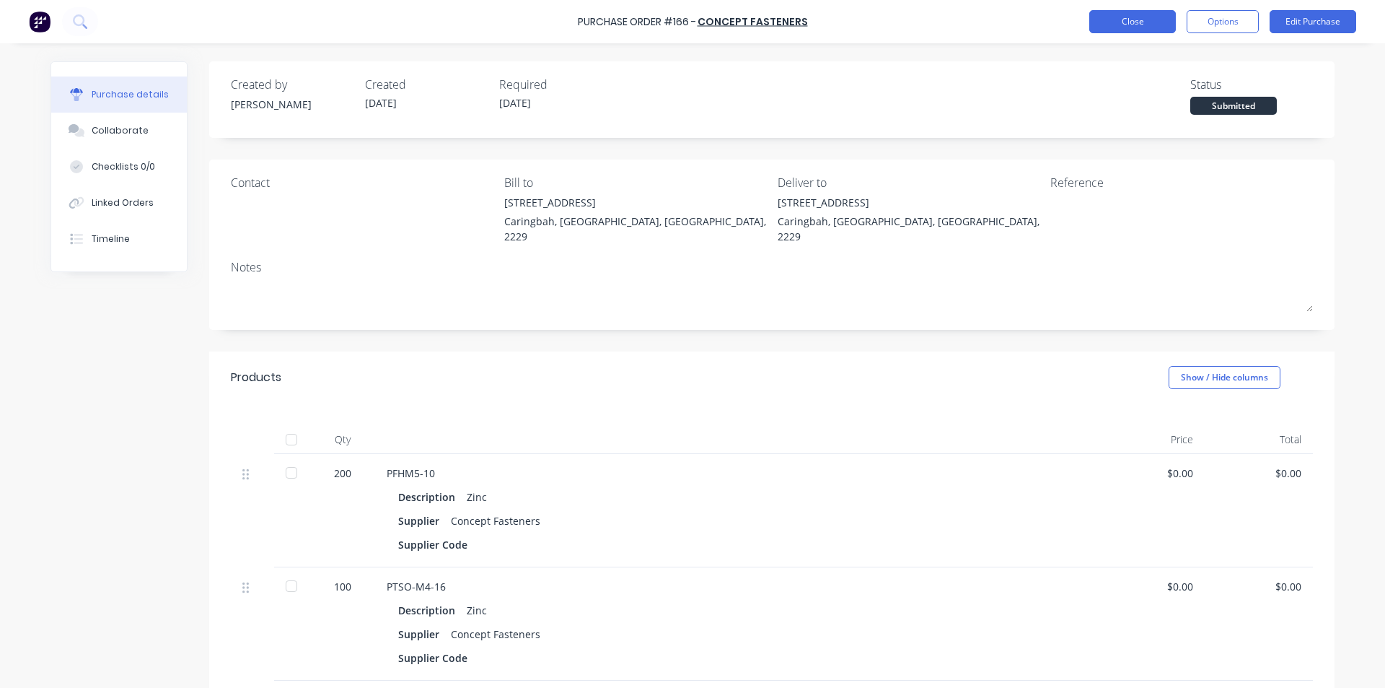
click at [1141, 26] on button "Close" at bounding box center [1132, 21] width 87 height 23
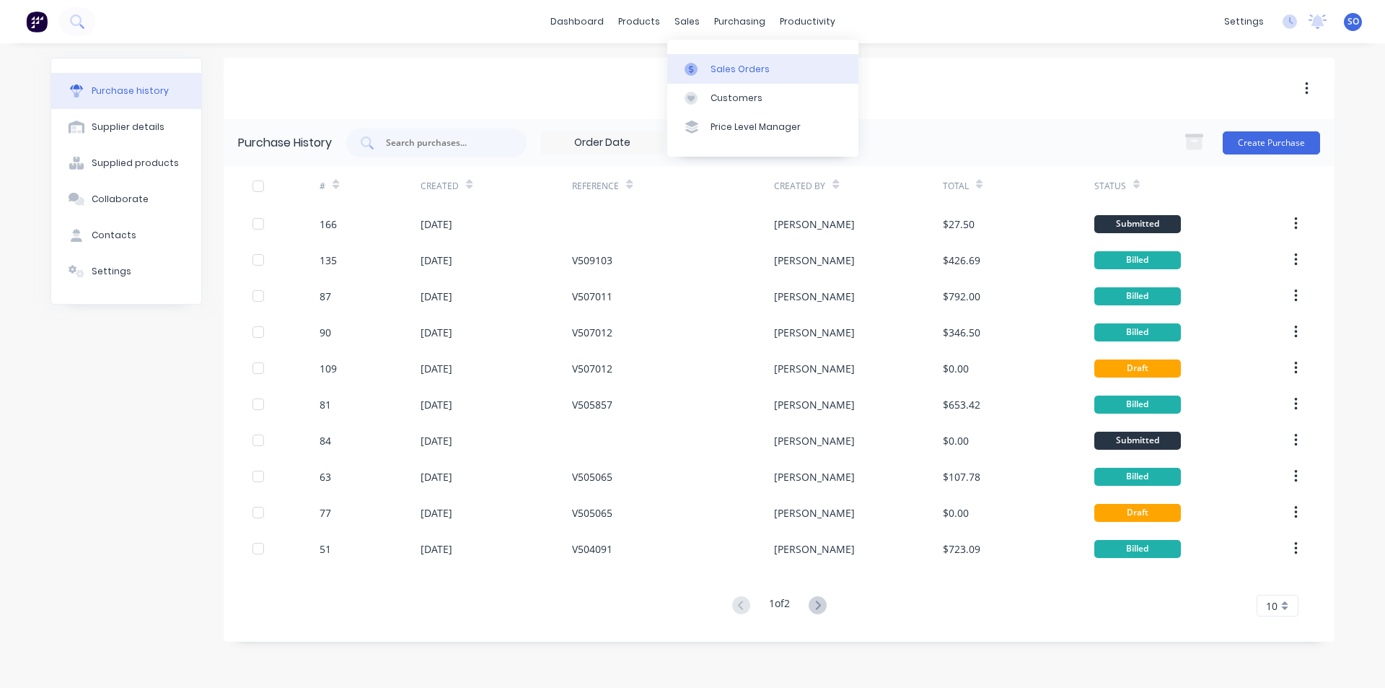
click at [677, 58] on link "Sales Orders" at bounding box center [762, 68] width 191 height 29
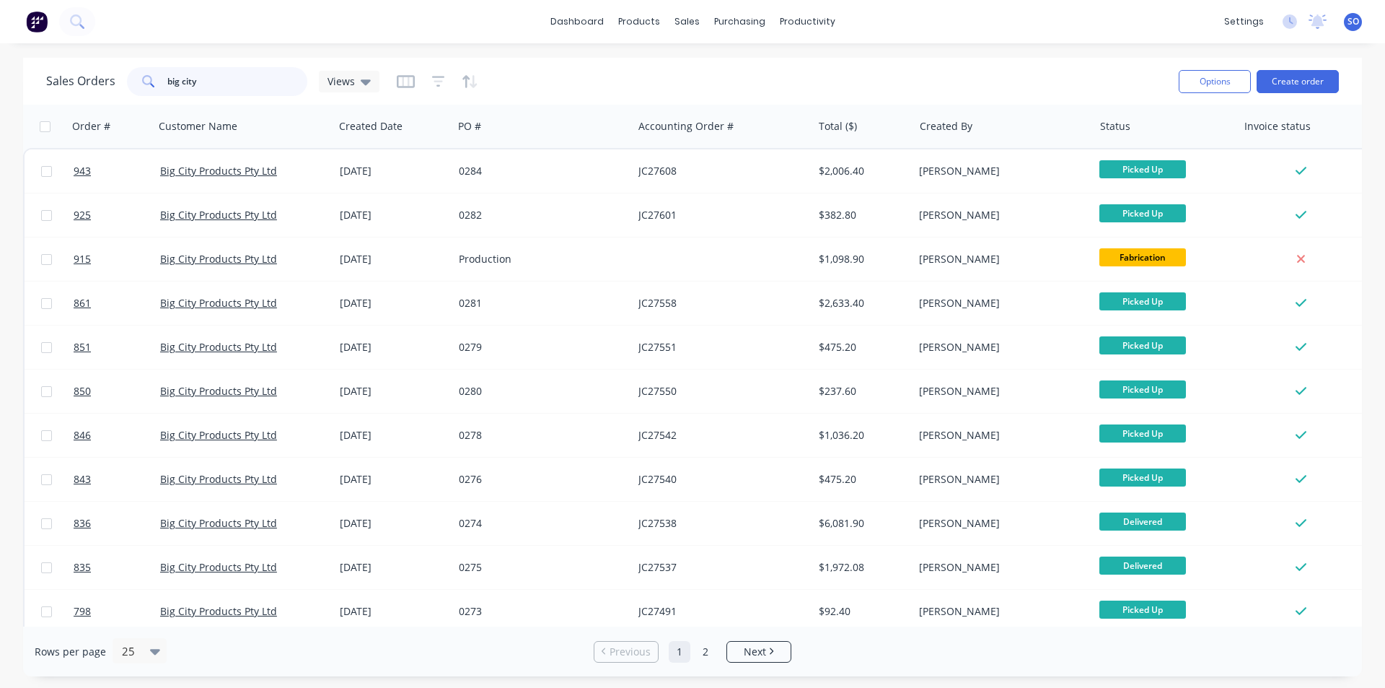
drag, startPoint x: 235, startPoint y: 83, endPoint x: 0, endPoint y: 109, distance: 236.6
click at [0, 115] on div "Sales Orders big city Views Options Create order Order # Customer Name Created …" at bounding box center [692, 367] width 1385 height 618
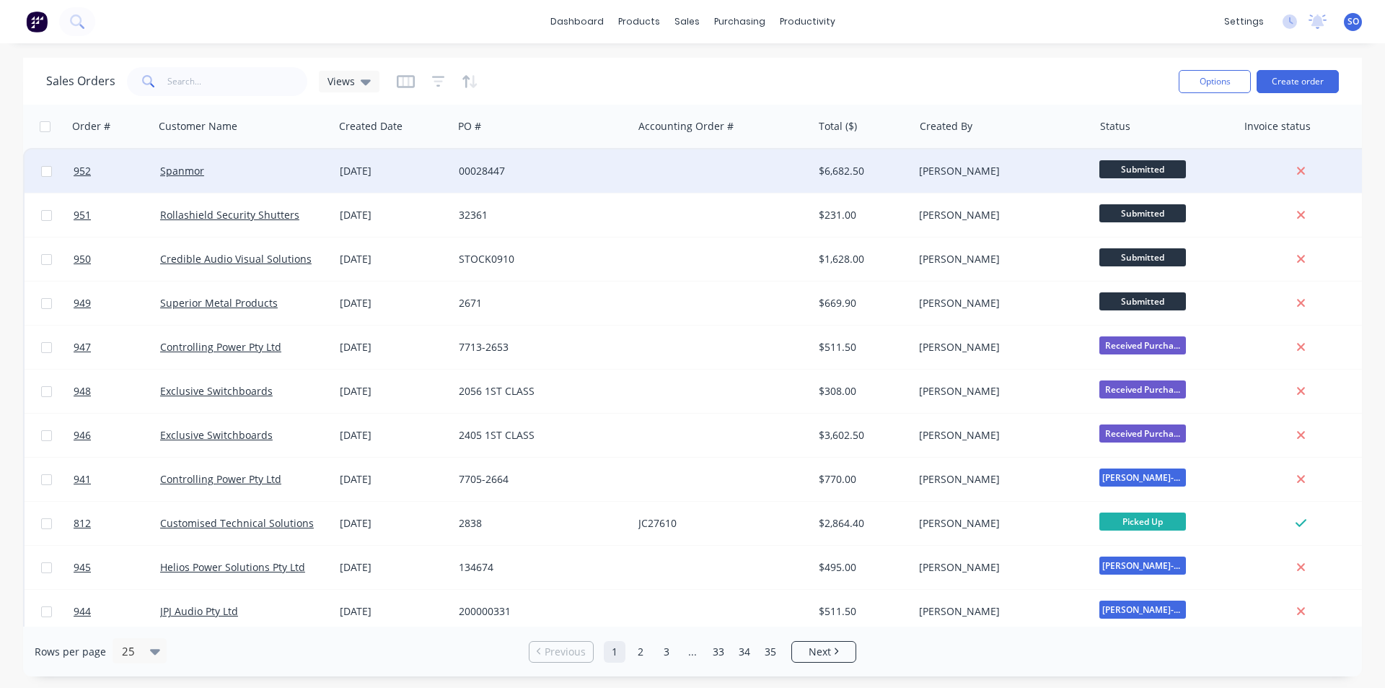
click at [316, 173] on div "Spanmor" at bounding box center [240, 171] width 160 height 14
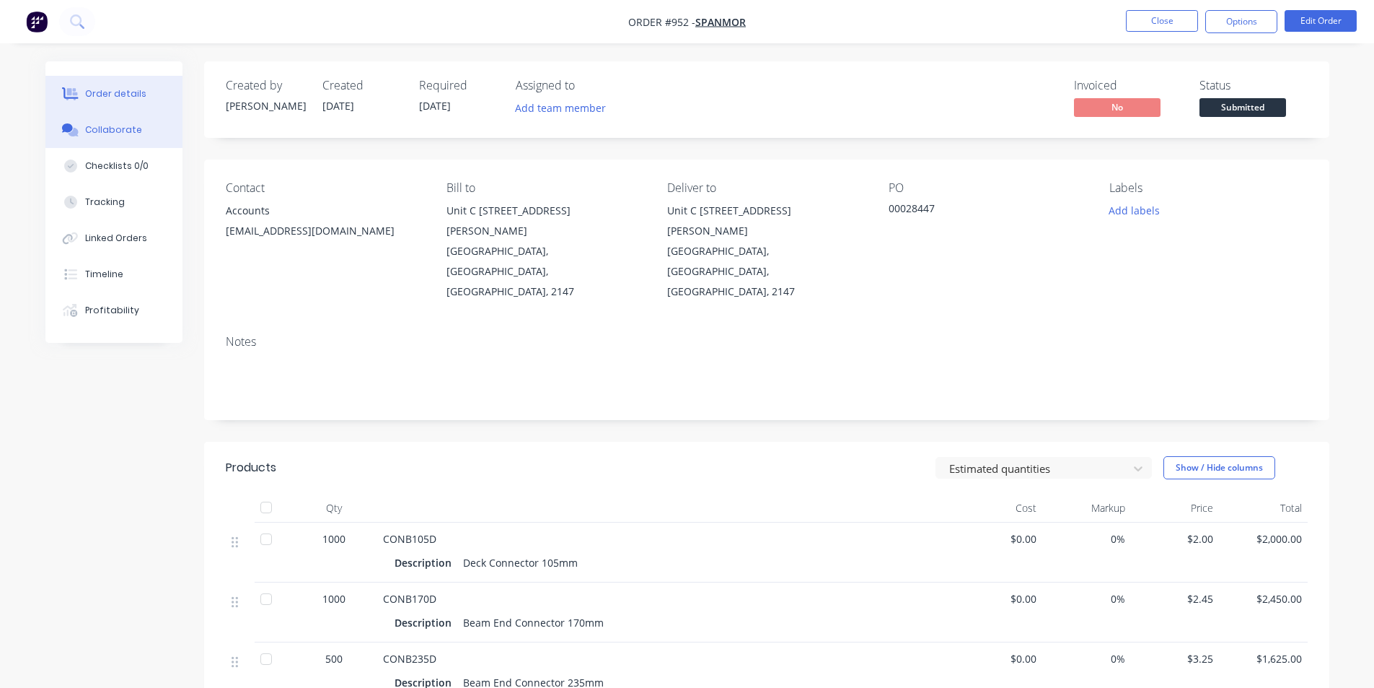
click at [87, 127] on div "Collaborate" at bounding box center [113, 129] width 57 height 13
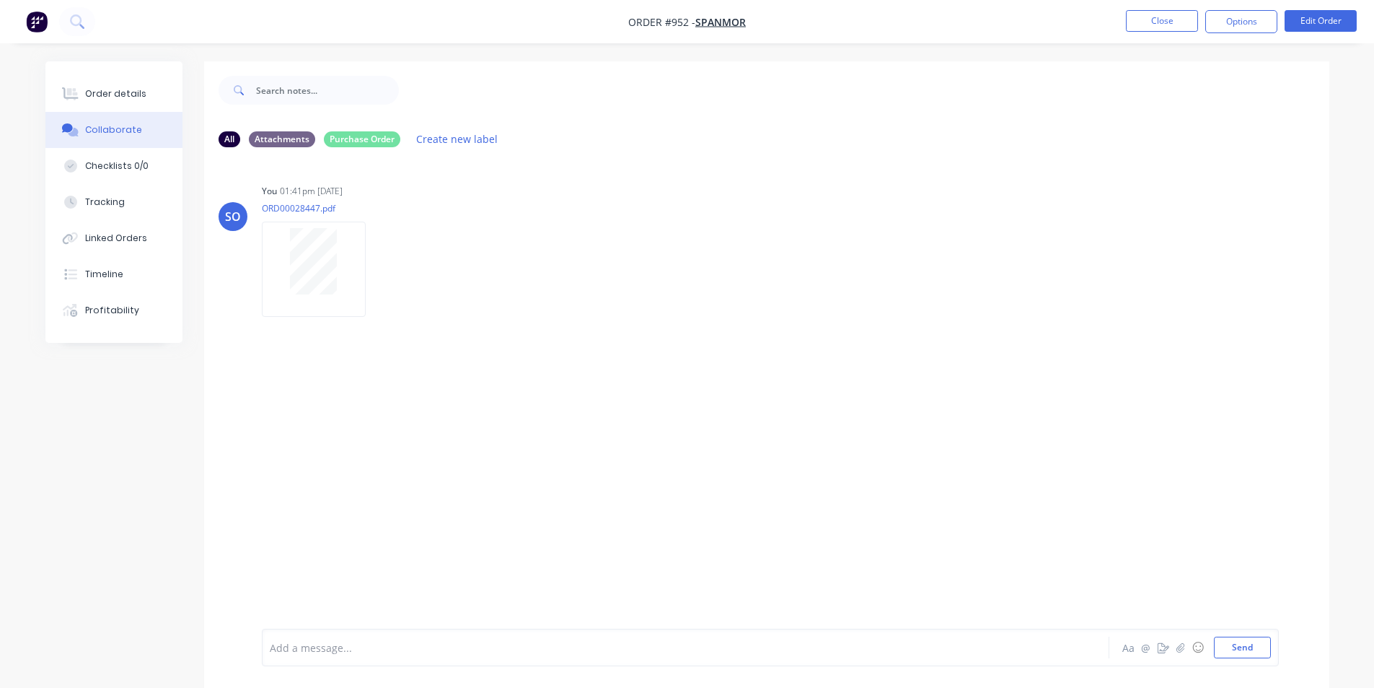
click at [320, 659] on div "Add a message... Aa @ ☺ Send" at bounding box center [770, 647] width 1017 height 38
click at [341, 658] on div "Add a message... Aa @ ☺ Send" at bounding box center [770, 647] width 1017 height 38
click at [284, 687] on html "Order #952 - Spanmor Close Options Edit Order Order details Collaborate Checkli…" at bounding box center [687, 354] width 1374 height 709
copy span "Line 3 Price Updated to $3.25"
click at [131, 86] on button "Order details" at bounding box center [113, 94] width 137 height 36
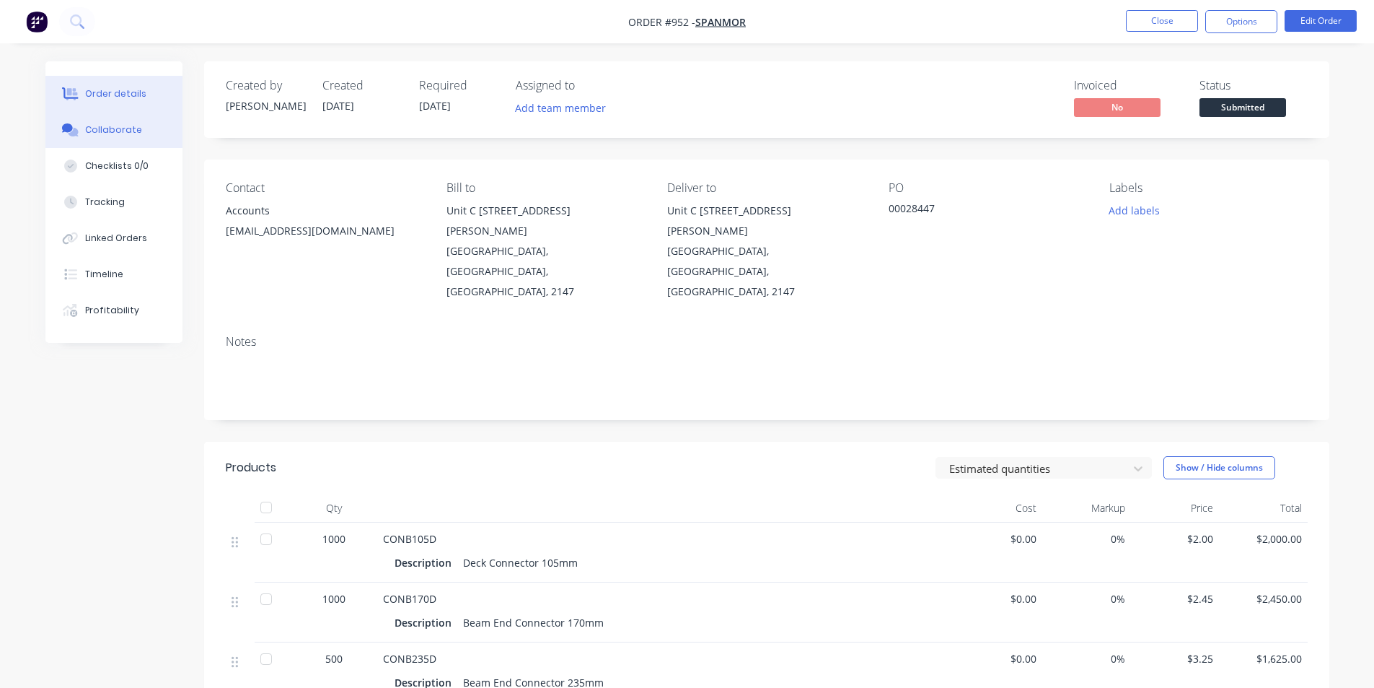
click at [113, 120] on button "Collaborate" at bounding box center [113, 130] width 137 height 36
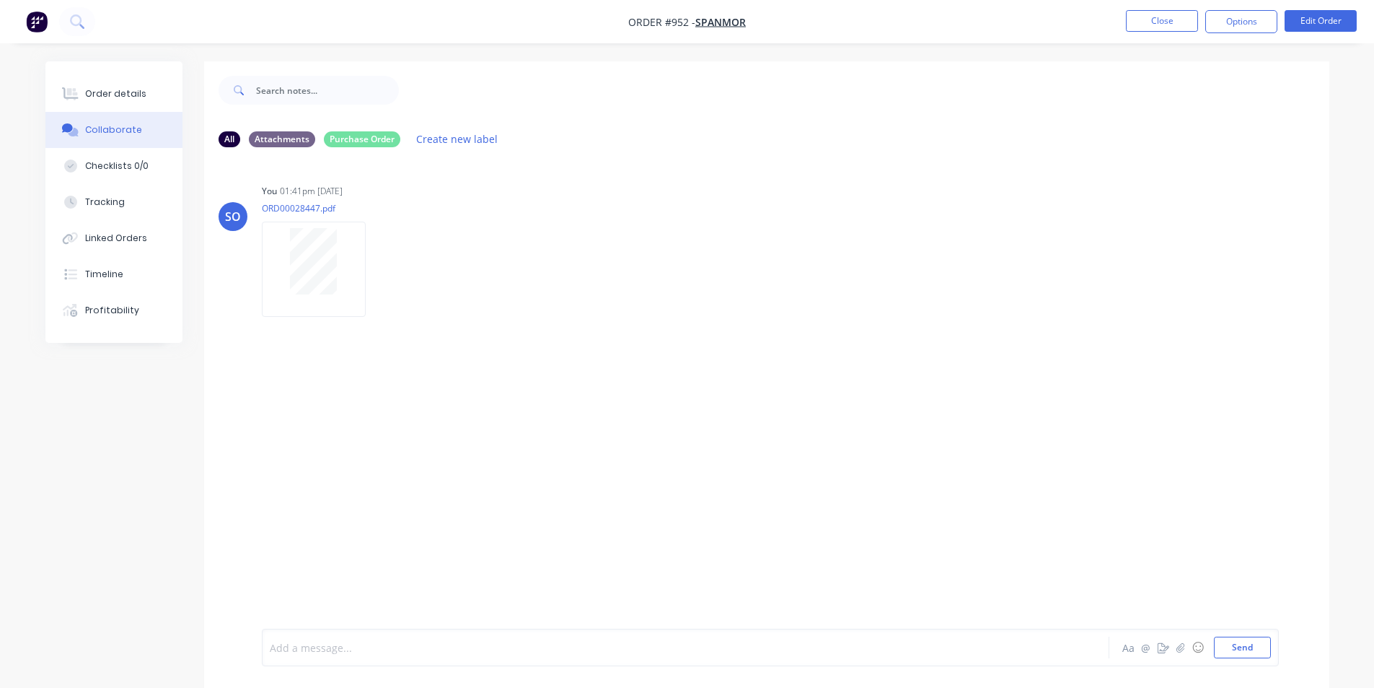
click at [537, 652] on div at bounding box center [646, 647] width 750 height 15
paste div
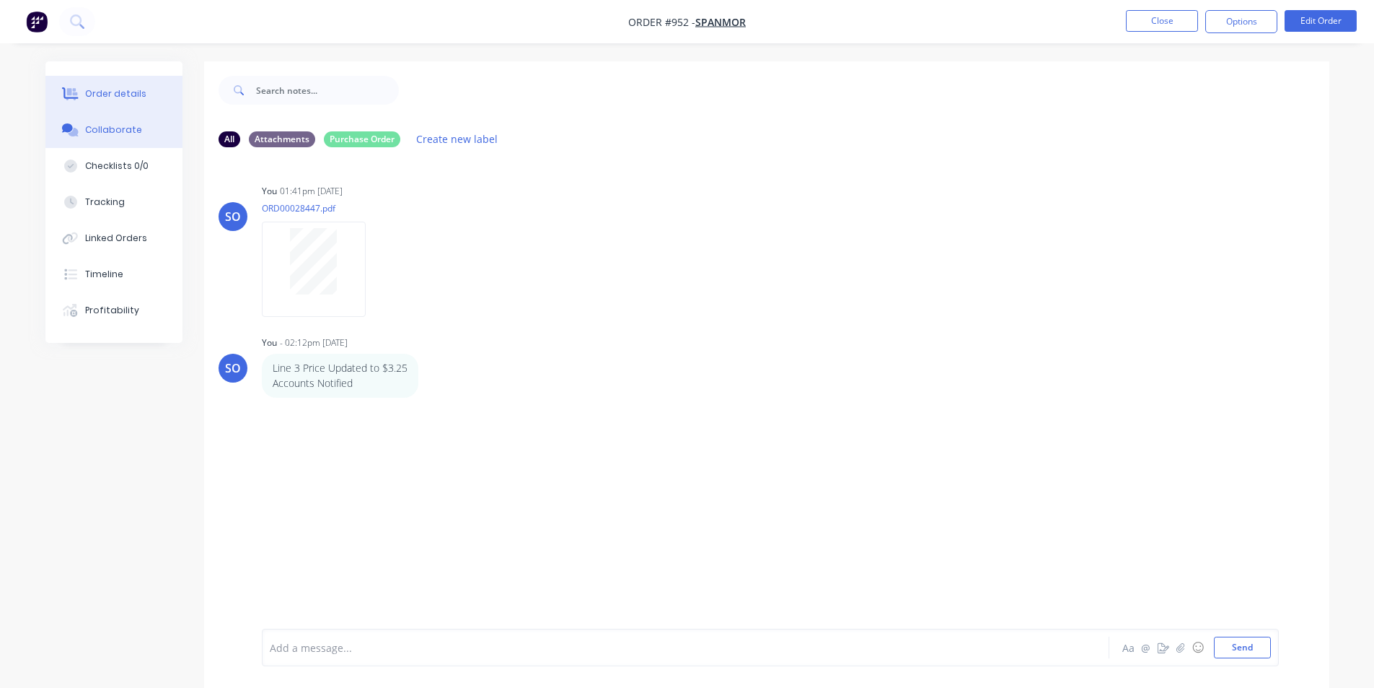
click at [110, 95] on div "Order details" at bounding box center [115, 93] width 61 height 13
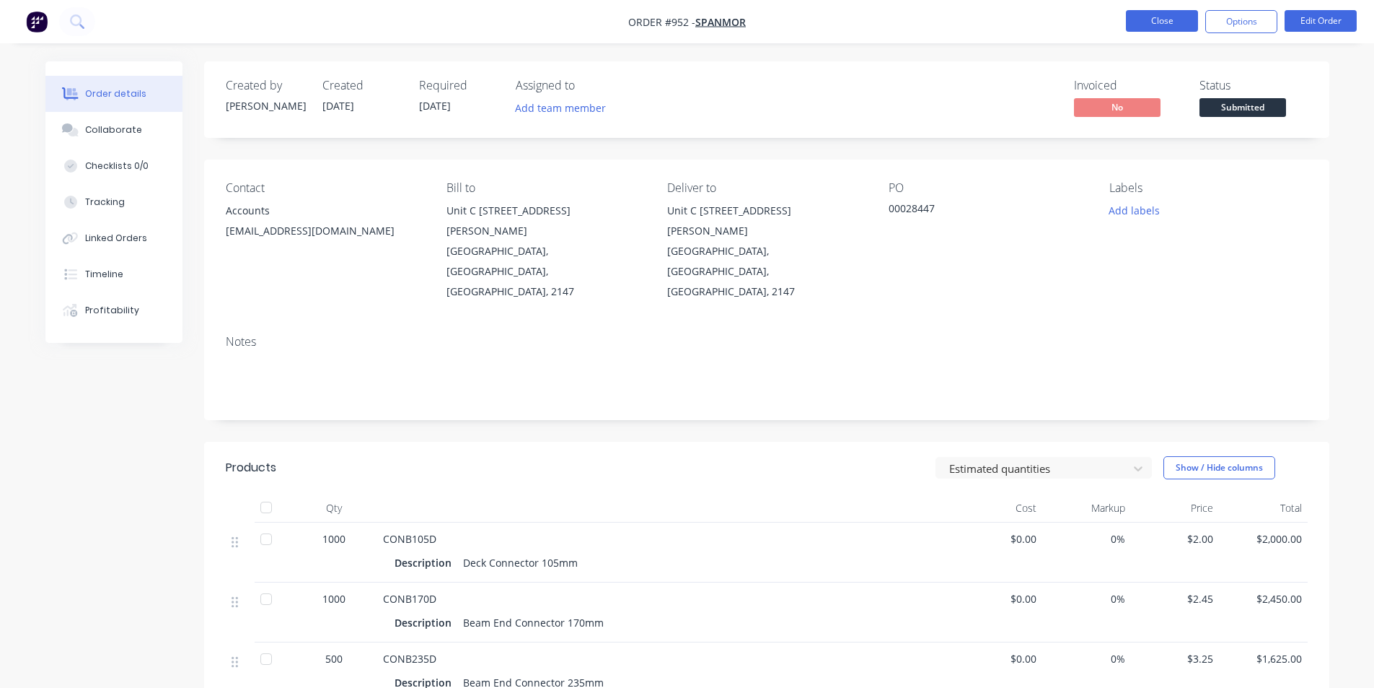
click at [1152, 14] on button "Close" at bounding box center [1162, 21] width 72 height 22
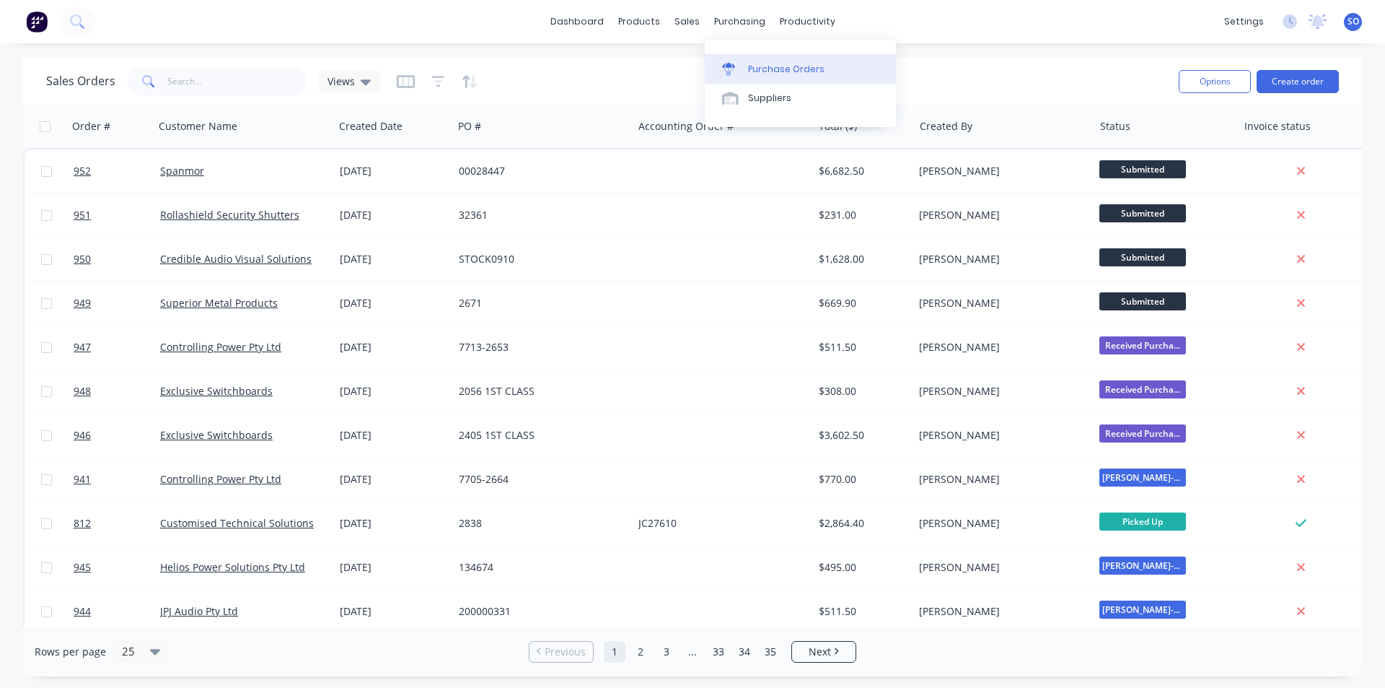
click at [736, 69] on div at bounding box center [733, 69] width 22 height 13
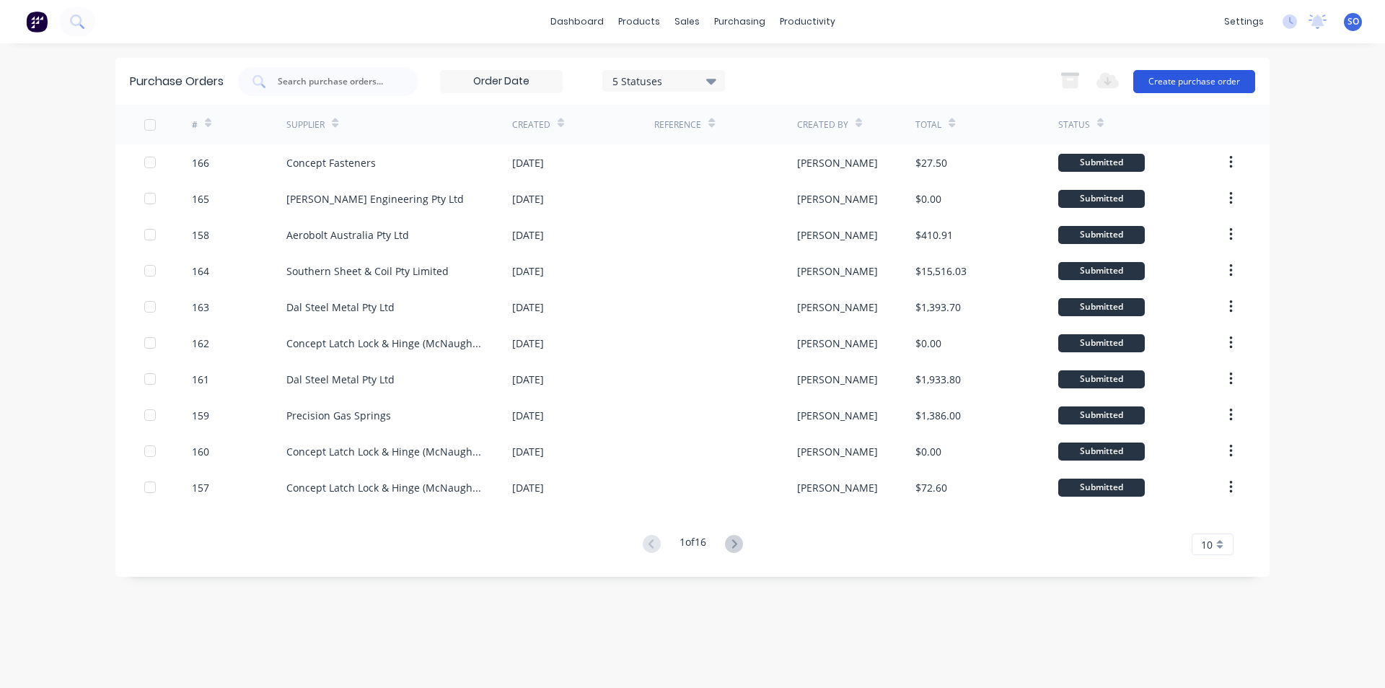
click at [1243, 81] on button "Create purchase order" at bounding box center [1194, 81] width 122 height 23
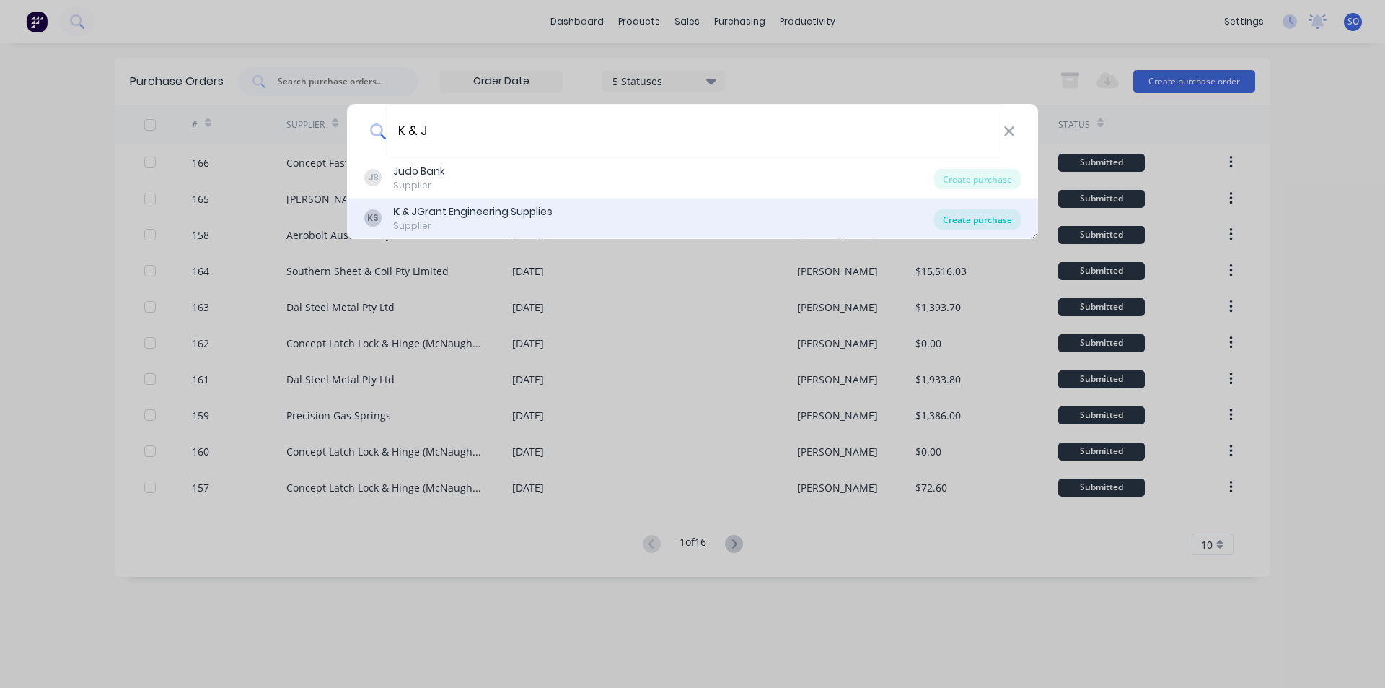
type input "K & J"
click at [967, 218] on div "Create purchase" at bounding box center [977, 219] width 87 height 20
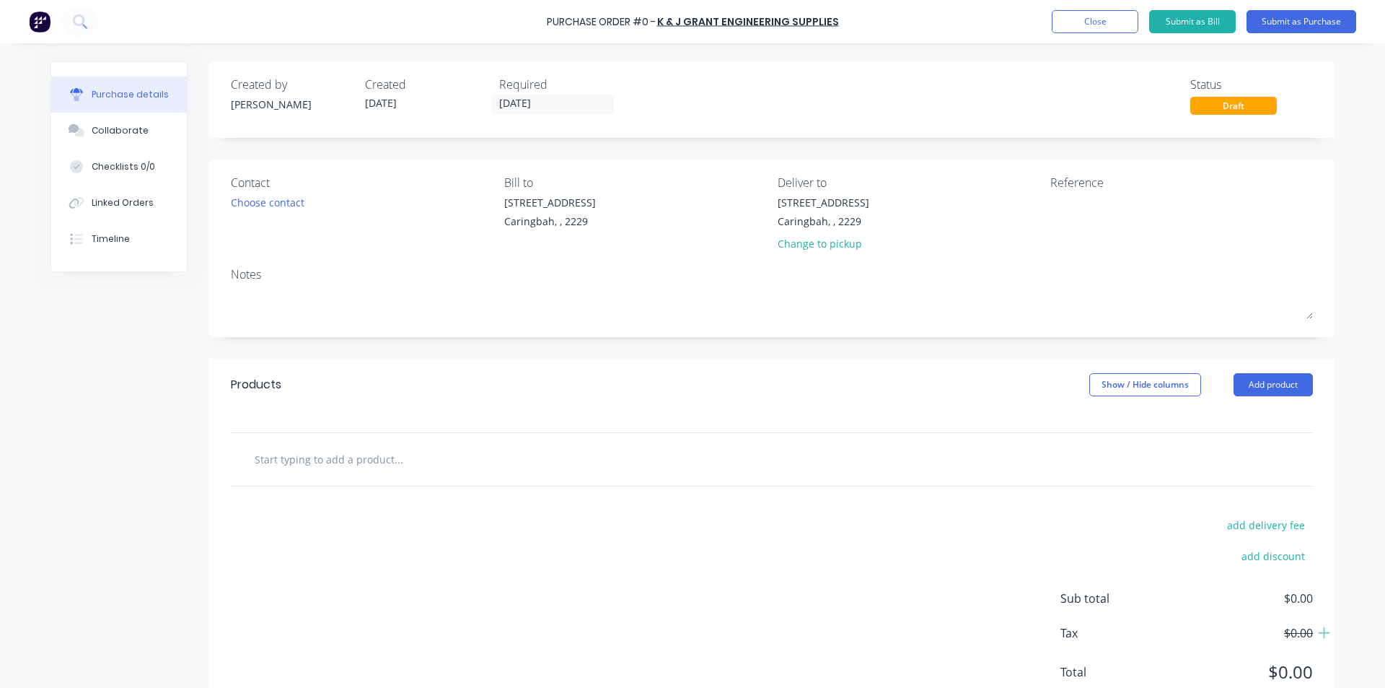
click at [374, 457] on input "text" at bounding box center [398, 458] width 289 height 29
click at [576, 203] on div "[STREET_ADDRESS]" at bounding box center [550, 202] width 92 height 15
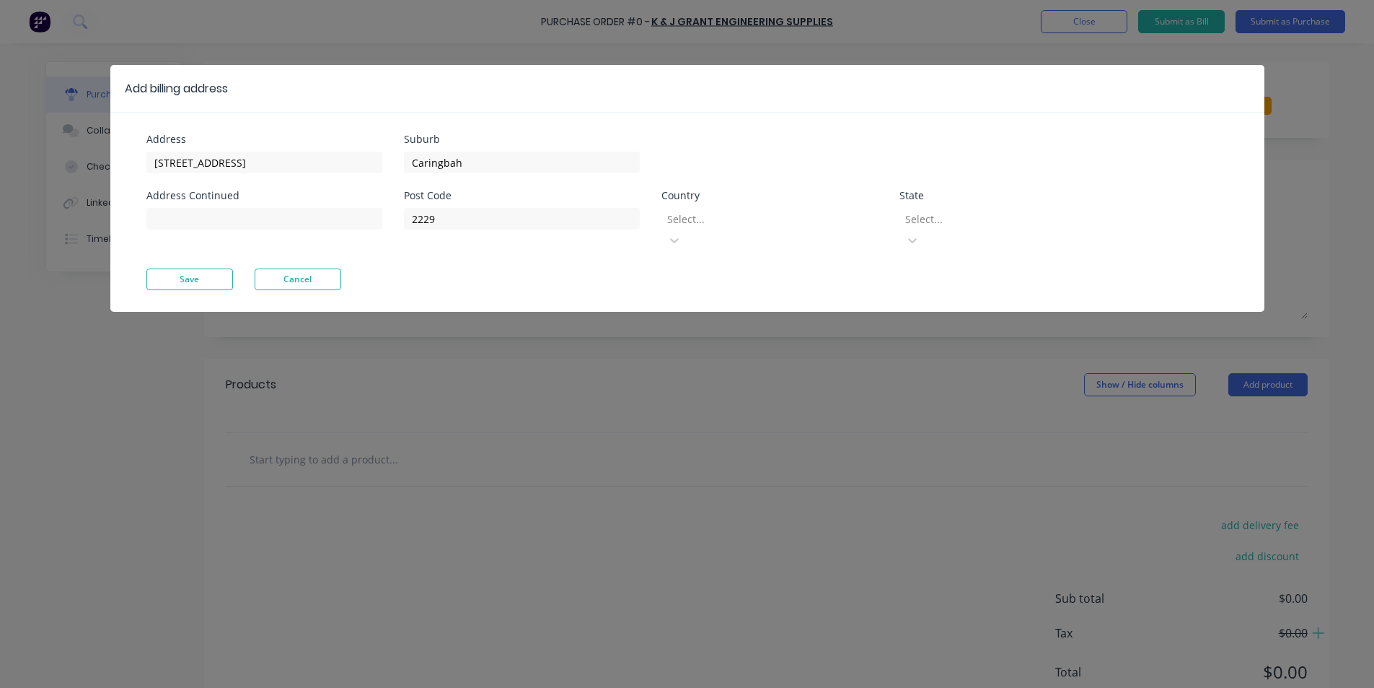
click at [861, 220] on div at bounding box center [770, 219] width 208 height 18
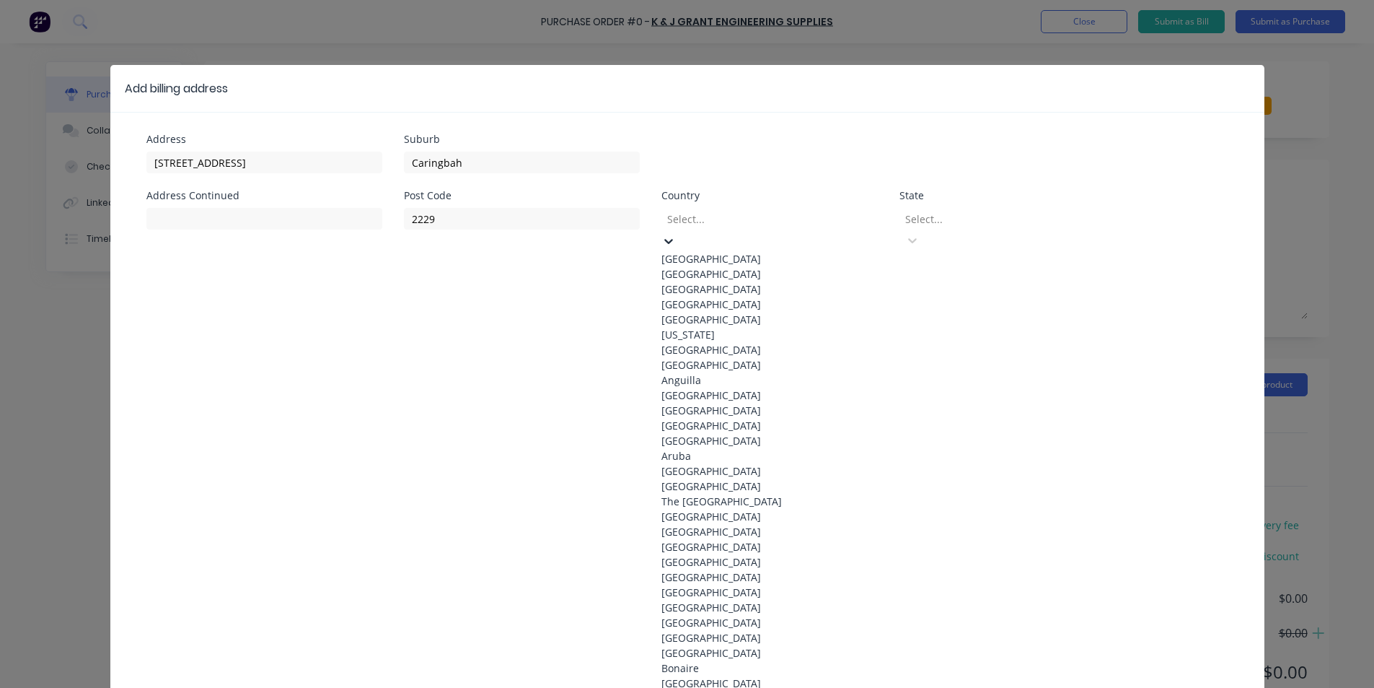
click at [851, 264] on div "[GEOGRAPHIC_DATA]" at bounding box center [770, 258] width 216 height 15
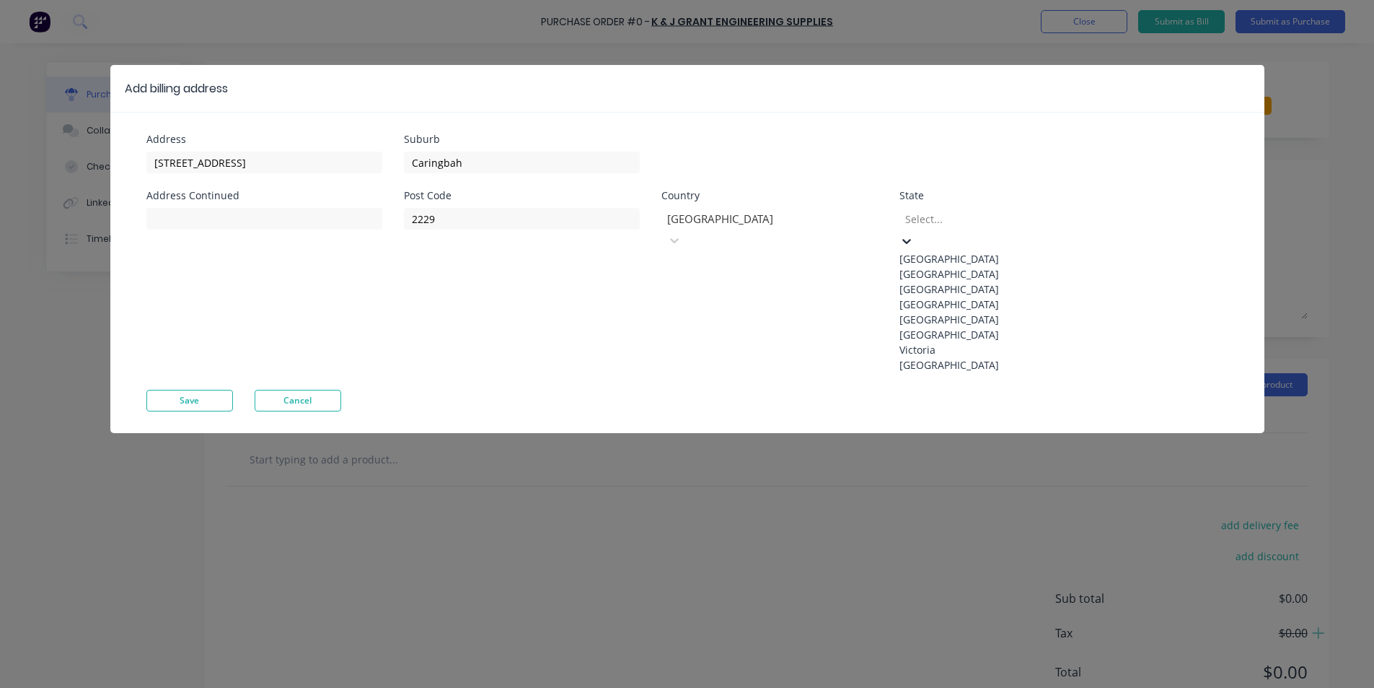
drag, startPoint x: 977, startPoint y: 224, endPoint x: 985, endPoint y: 229, distance: 9.4
click at [983, 225] on div at bounding box center [1008, 219] width 208 height 18
click at [967, 279] on div "[GEOGRAPHIC_DATA]" at bounding box center [1008, 273] width 216 height 15
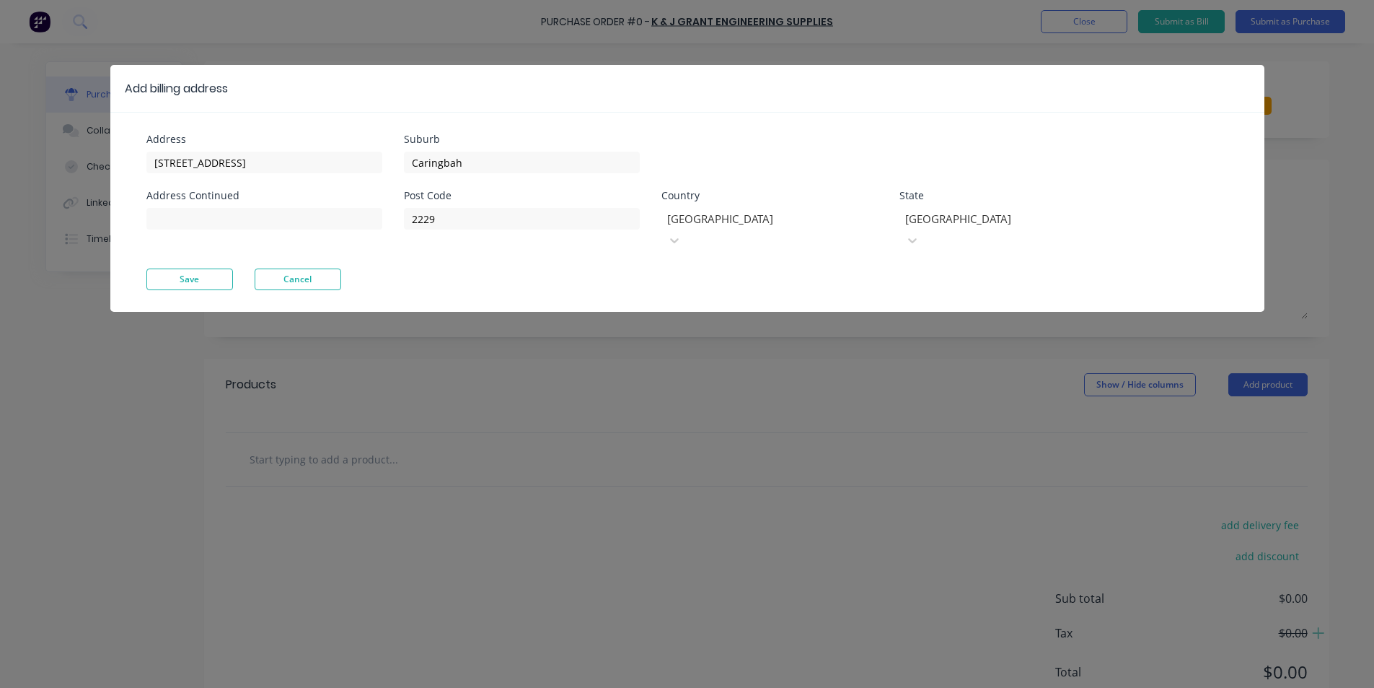
click at [189, 268] on button "Save" at bounding box center [189, 279] width 87 height 22
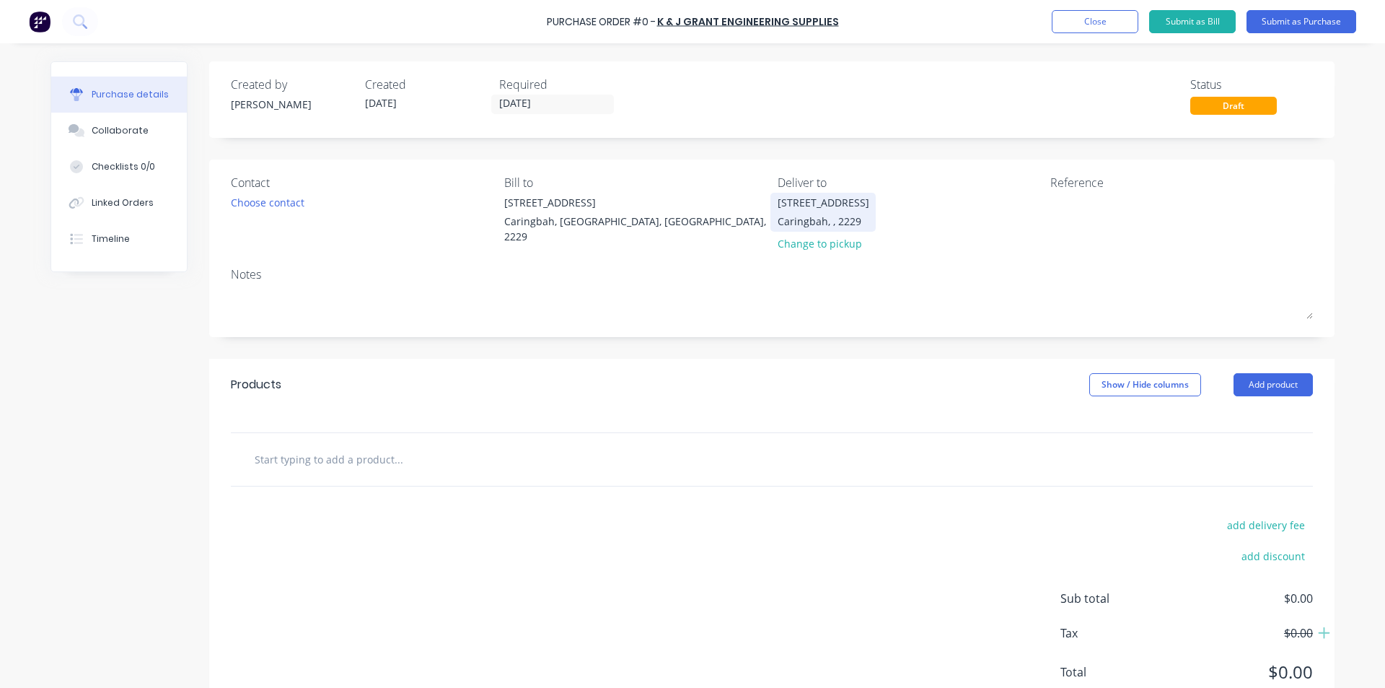
click at [856, 213] on div "[STREET_ADDRESS]" at bounding box center [824, 212] width 92 height 34
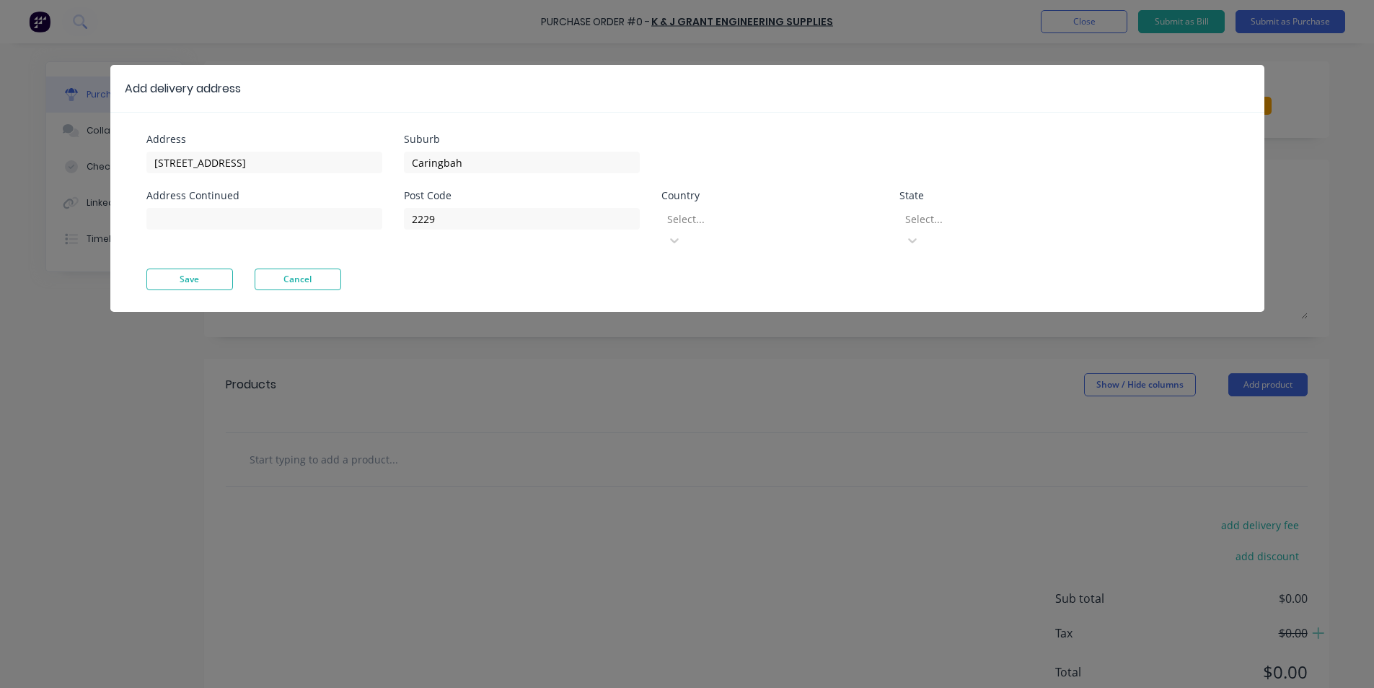
drag, startPoint x: 792, startPoint y: 216, endPoint x: 787, endPoint y: 232, distance: 17.3
click at [792, 216] on div at bounding box center [770, 219] width 208 height 18
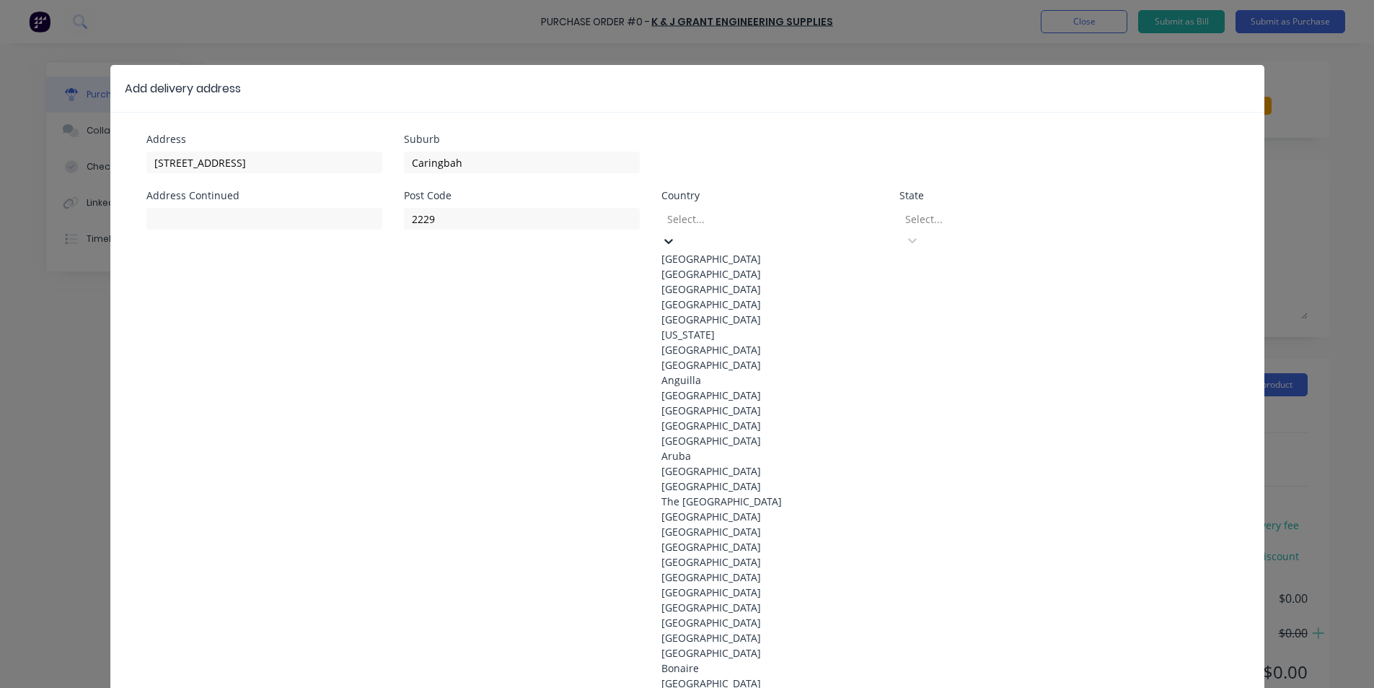
click at [781, 251] on div "[GEOGRAPHIC_DATA]" at bounding box center [770, 258] width 216 height 15
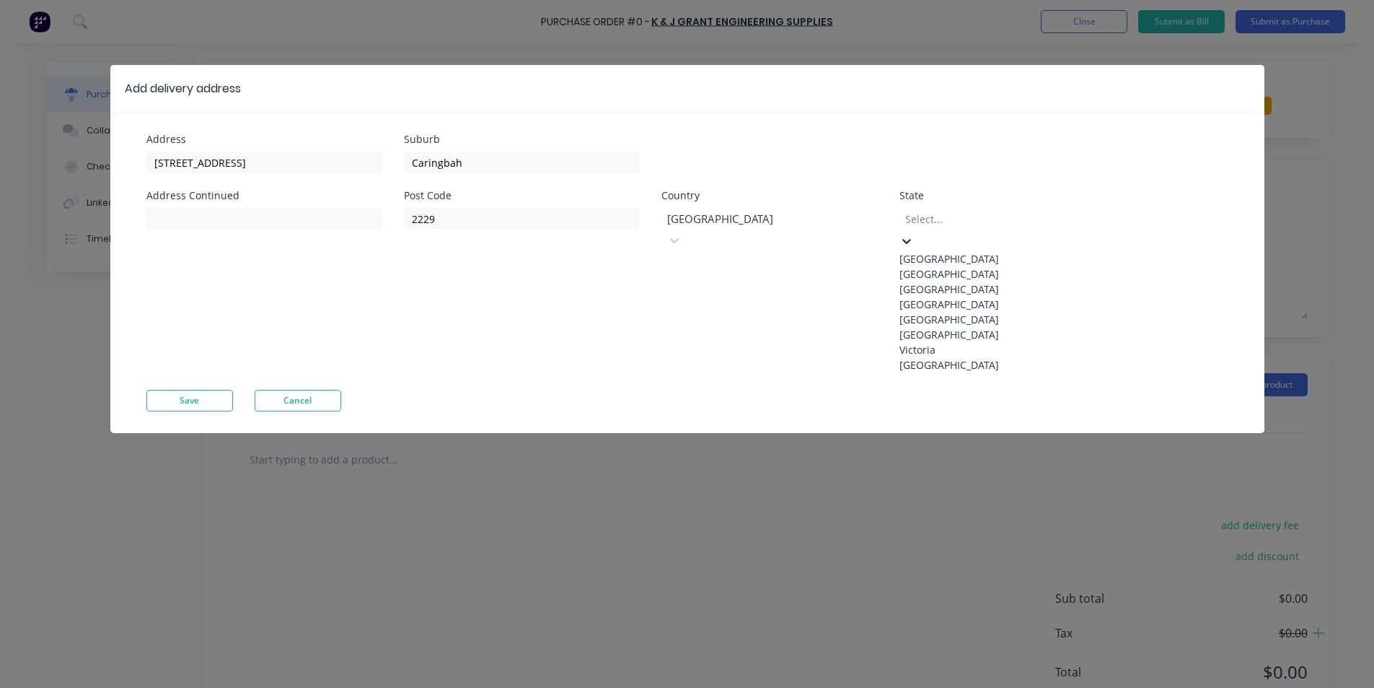
click at [1009, 217] on div at bounding box center [1008, 219] width 208 height 18
drag, startPoint x: 980, startPoint y: 264, endPoint x: 989, endPoint y: 285, distance: 22.9
click at [989, 285] on div "[GEOGRAPHIC_DATA] [GEOGRAPHIC_DATA] [GEOGRAPHIC_DATA] [GEOGRAPHIC_DATA] [GEOGRA…" at bounding box center [1008, 311] width 216 height 121
click at [987, 281] on div "[GEOGRAPHIC_DATA]" at bounding box center [1008, 273] width 216 height 15
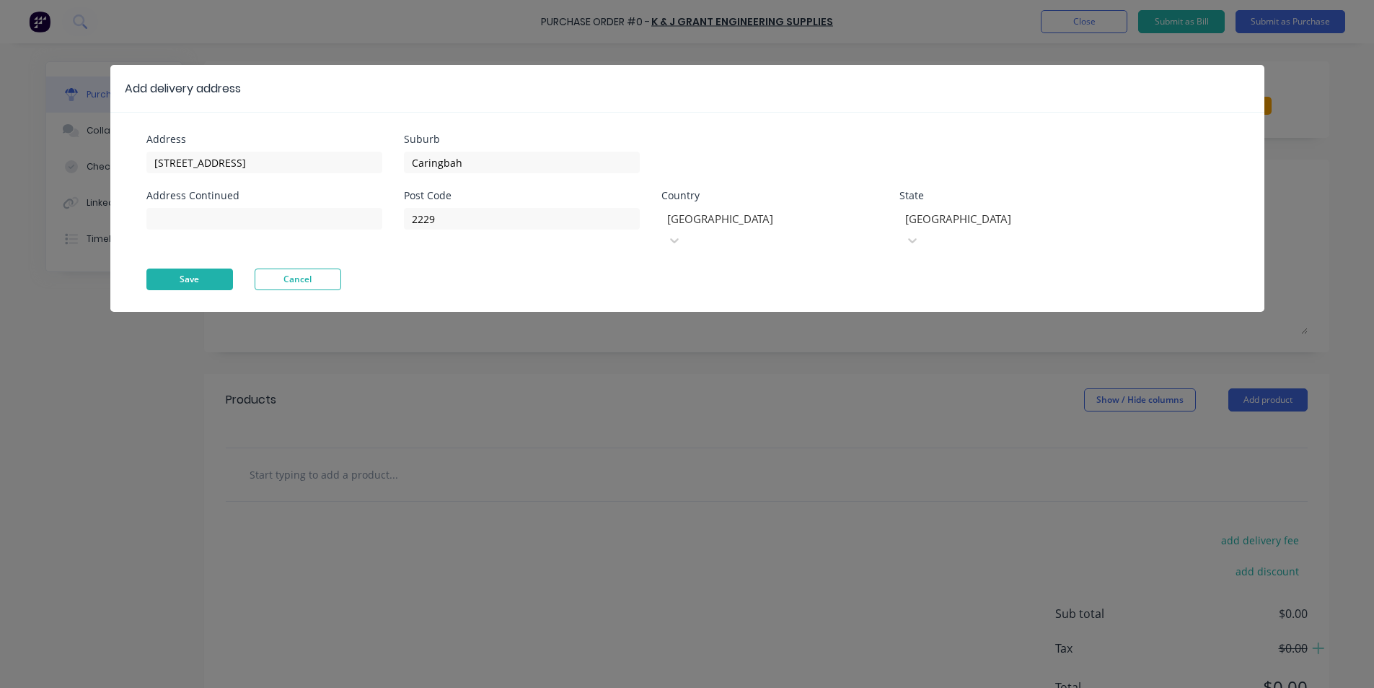
click at [173, 268] on button "Save" at bounding box center [189, 279] width 87 height 22
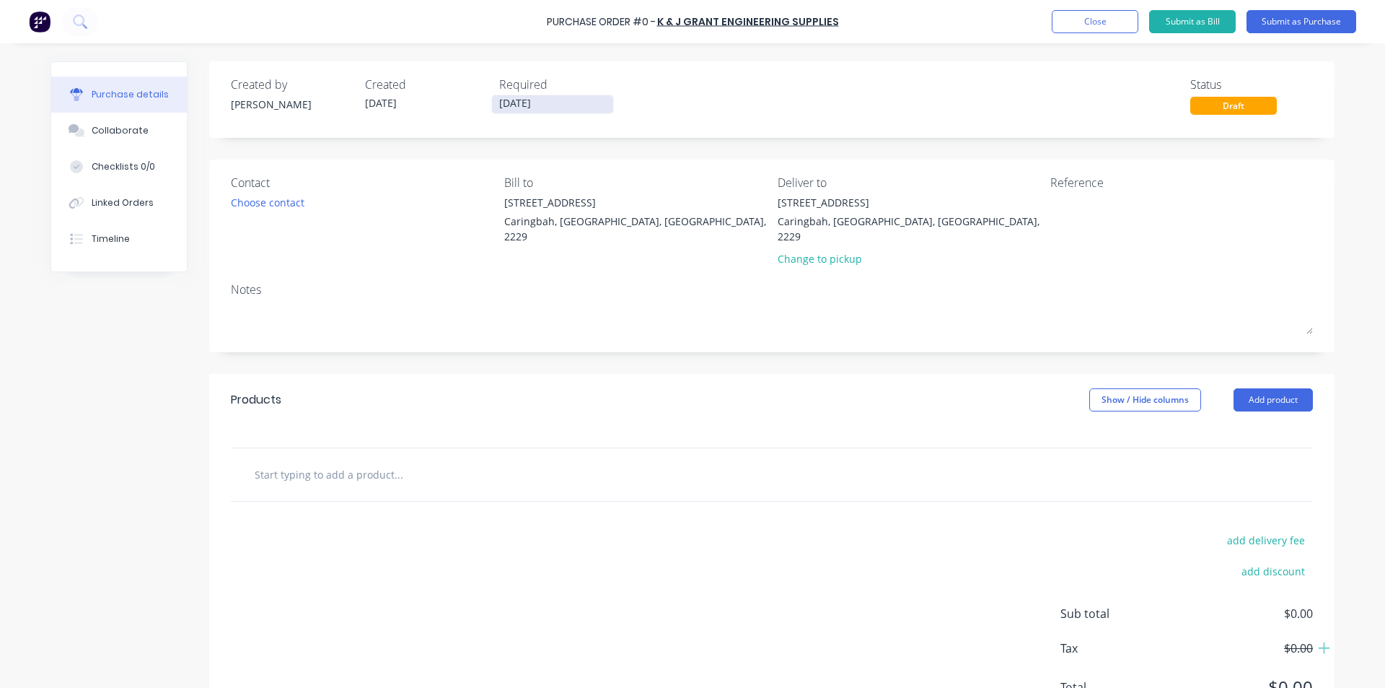
click at [519, 106] on input "[DATE]" at bounding box center [552, 104] width 121 height 18
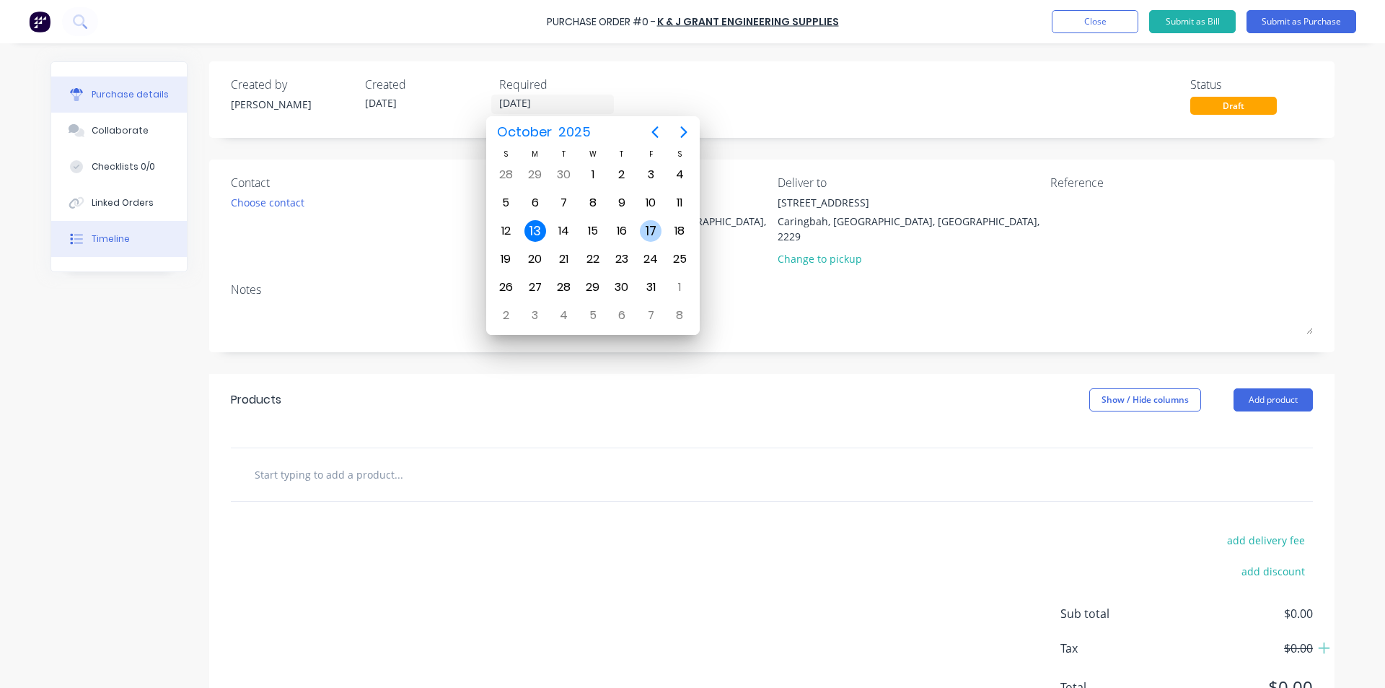
drag, startPoint x: 652, startPoint y: 234, endPoint x: 169, endPoint y: 224, distance: 483.5
click at [647, 237] on div "17" at bounding box center [651, 231] width 22 height 22
type input "[DATE]"
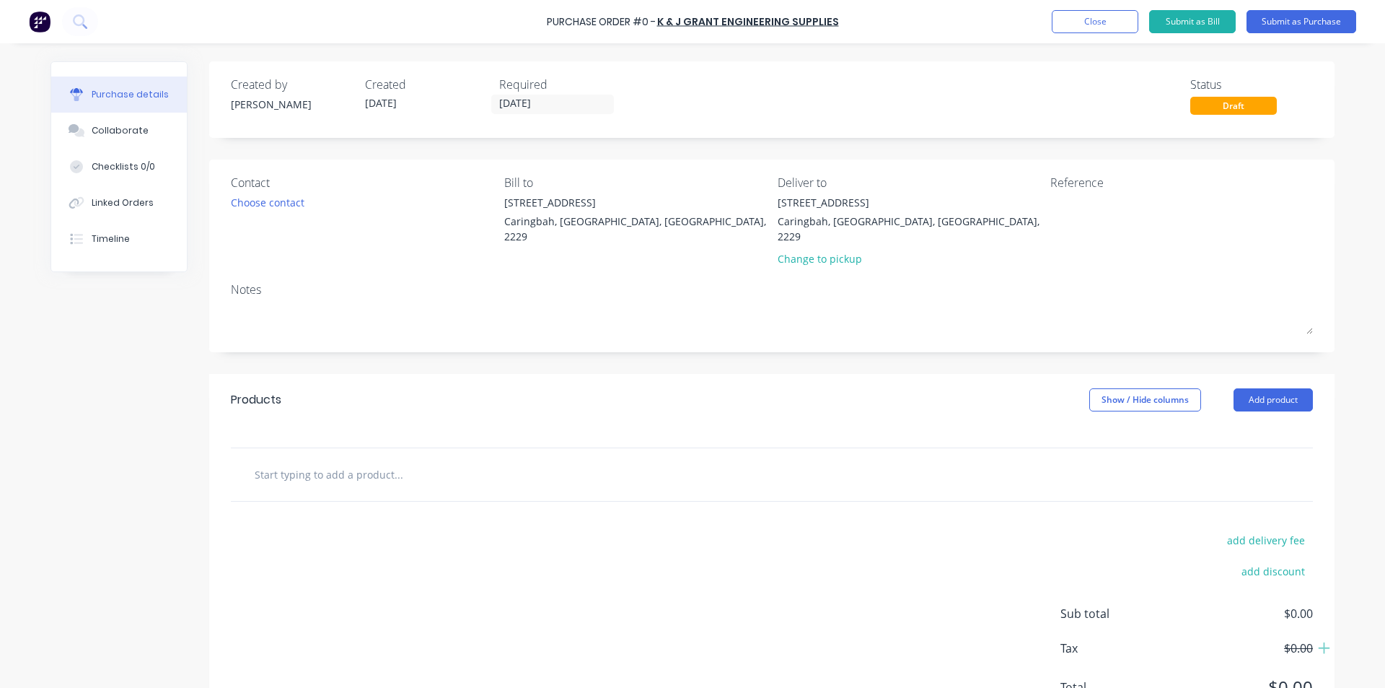
click at [329, 460] on input "text" at bounding box center [398, 474] width 289 height 29
type input "Knob"
click at [847, 540] on div "add delivery fee add discount Sub total $0.00 Tax $0.00 Total $0.00" at bounding box center [771, 619] width 1125 height 237
click at [1046, 22] on div "Purchase Order #0 - K & J Grant Engineering Supplies Add product Close Submit a…" at bounding box center [692, 21] width 1385 height 43
click at [1074, 36] on div "Purchase Order #0 - K & J Grant Engineering Supplies Add product Close Submit a…" at bounding box center [692, 21] width 1385 height 43
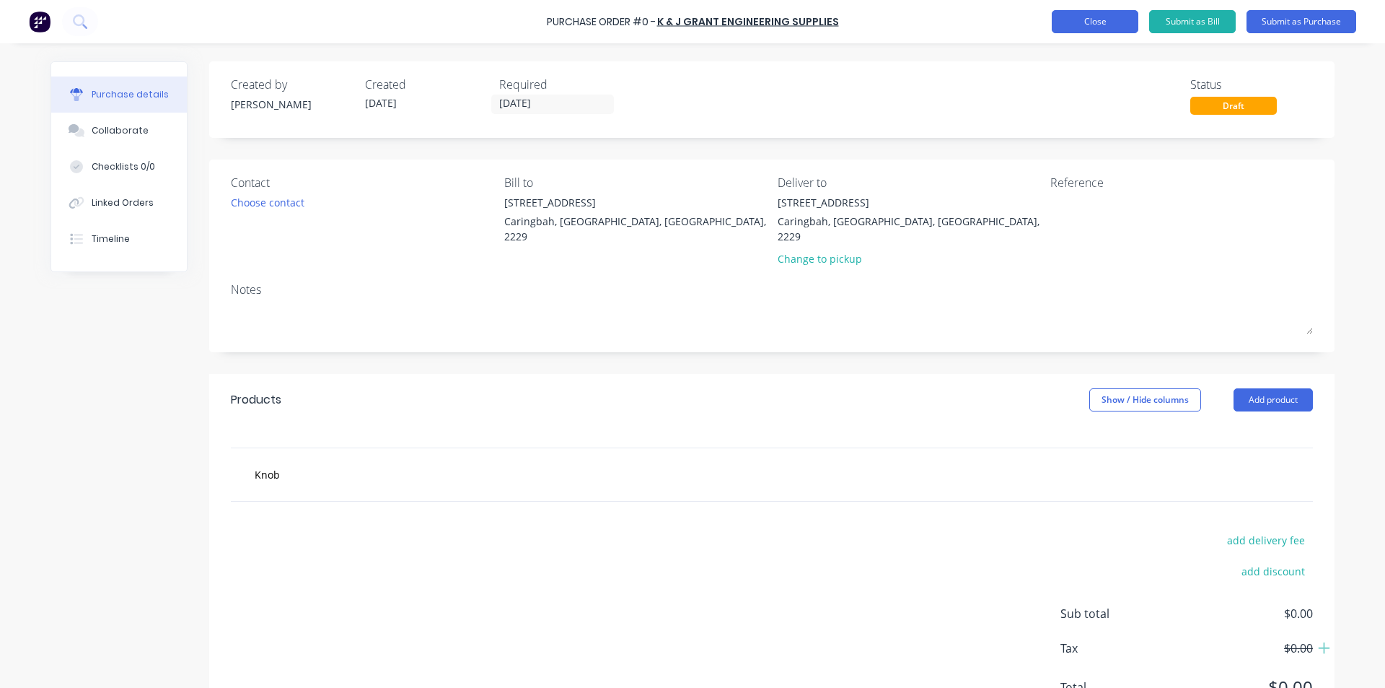
click at [1082, 25] on button "Close" at bounding box center [1095, 21] width 87 height 23
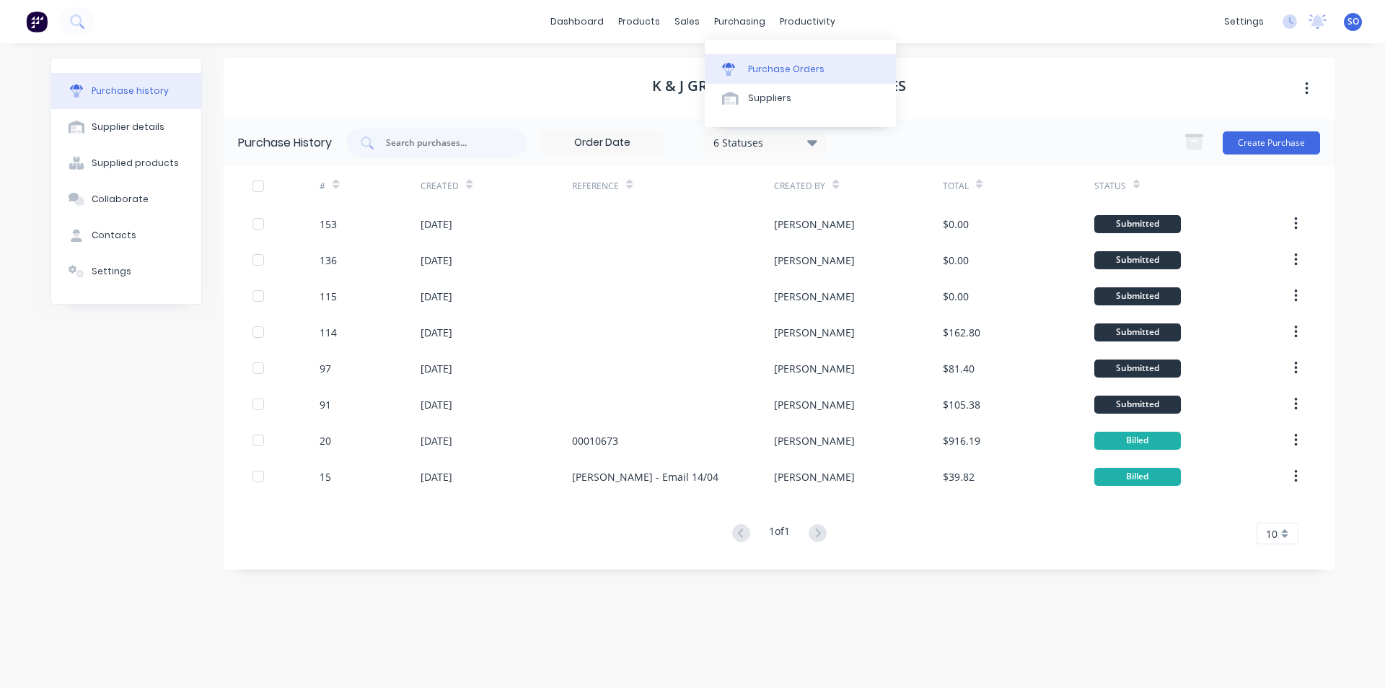
click at [751, 67] on div "Purchase Orders" at bounding box center [786, 69] width 76 height 13
